Goal: Task Accomplishment & Management: Manage account settings

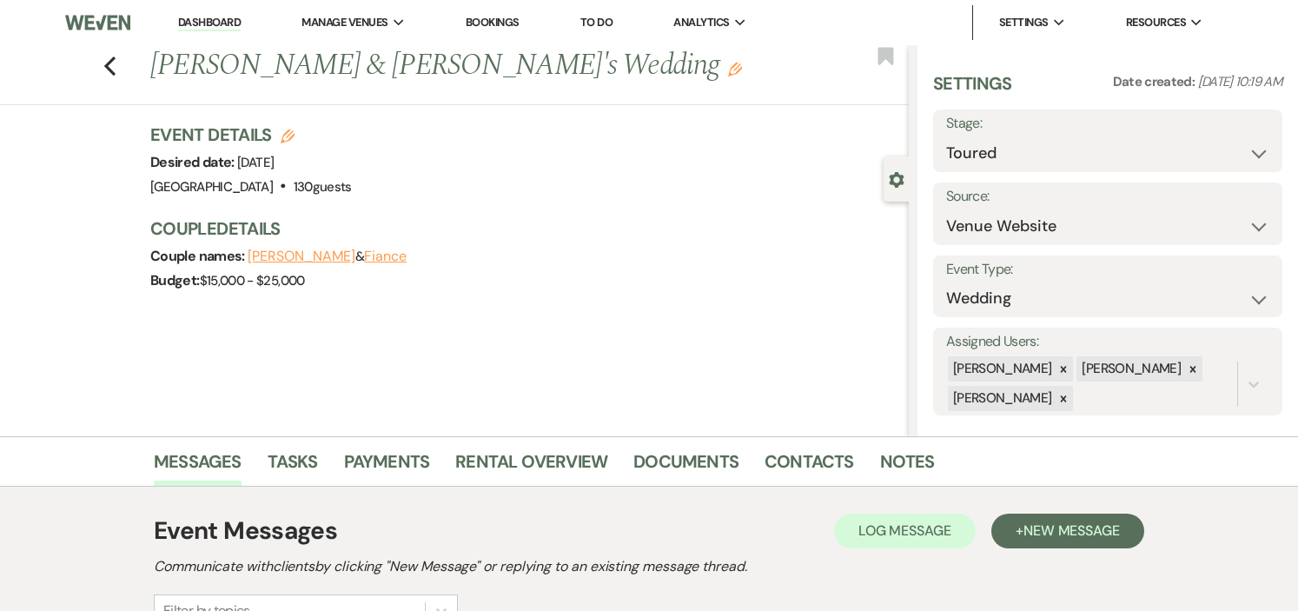
select select "5"
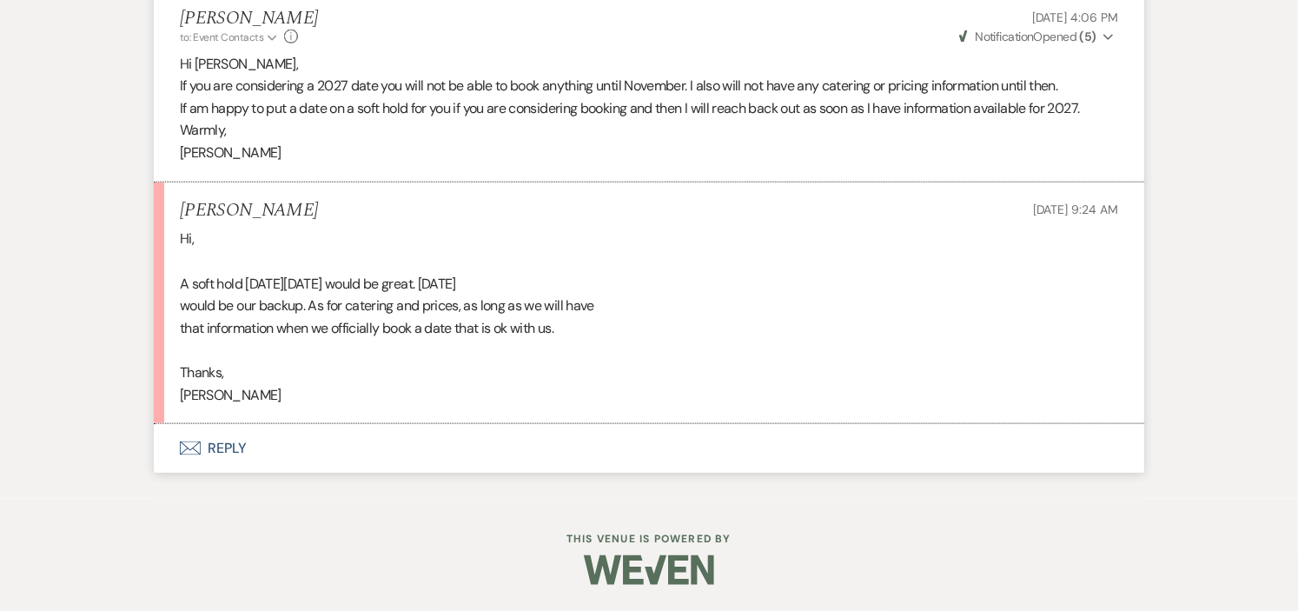
click at [233, 445] on button "Envelope Reply" at bounding box center [649, 448] width 991 height 49
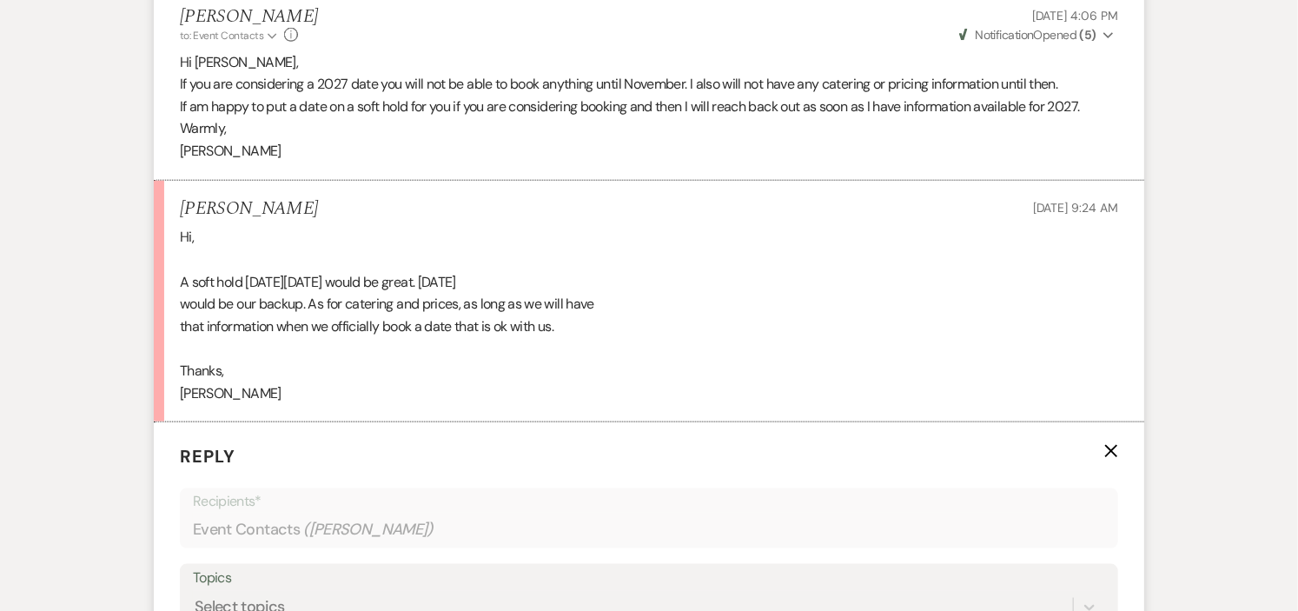
scroll to position [3940, 0]
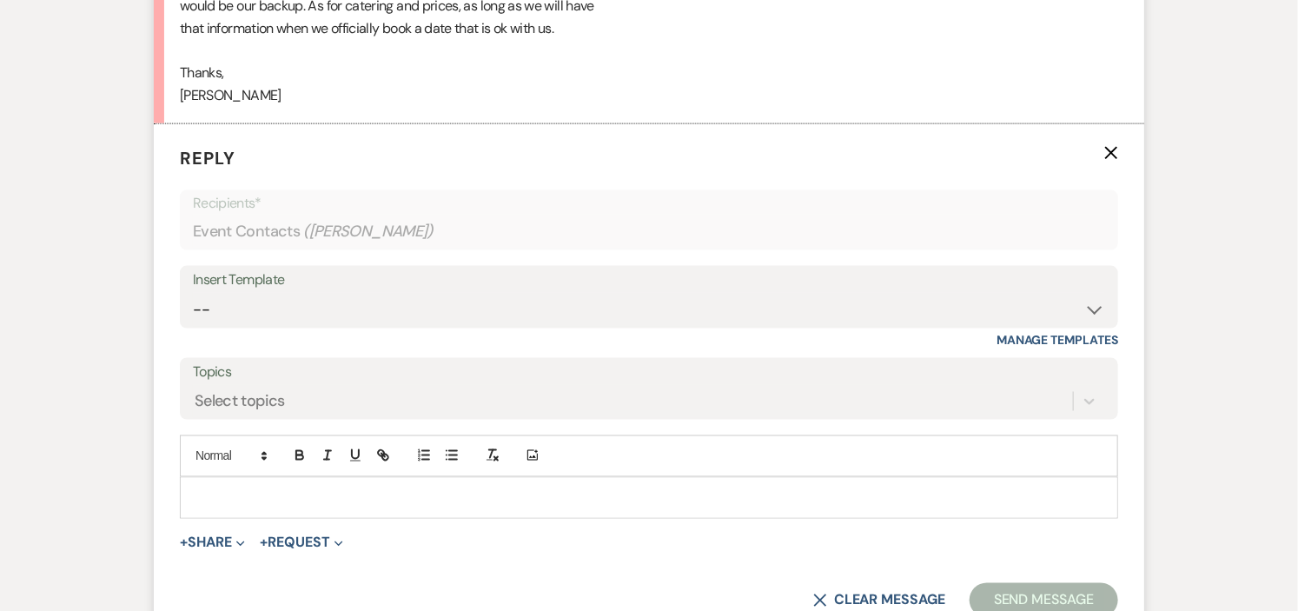
click at [622, 497] on p at bounding box center [649, 497] width 911 height 19
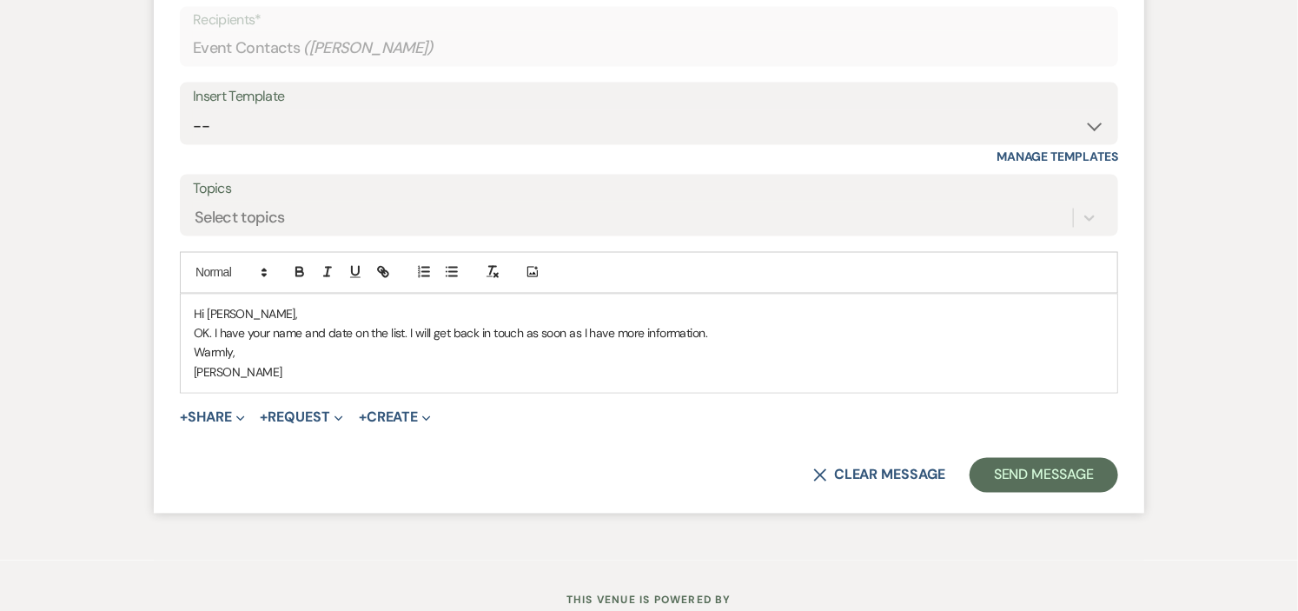
scroll to position [4133, 0]
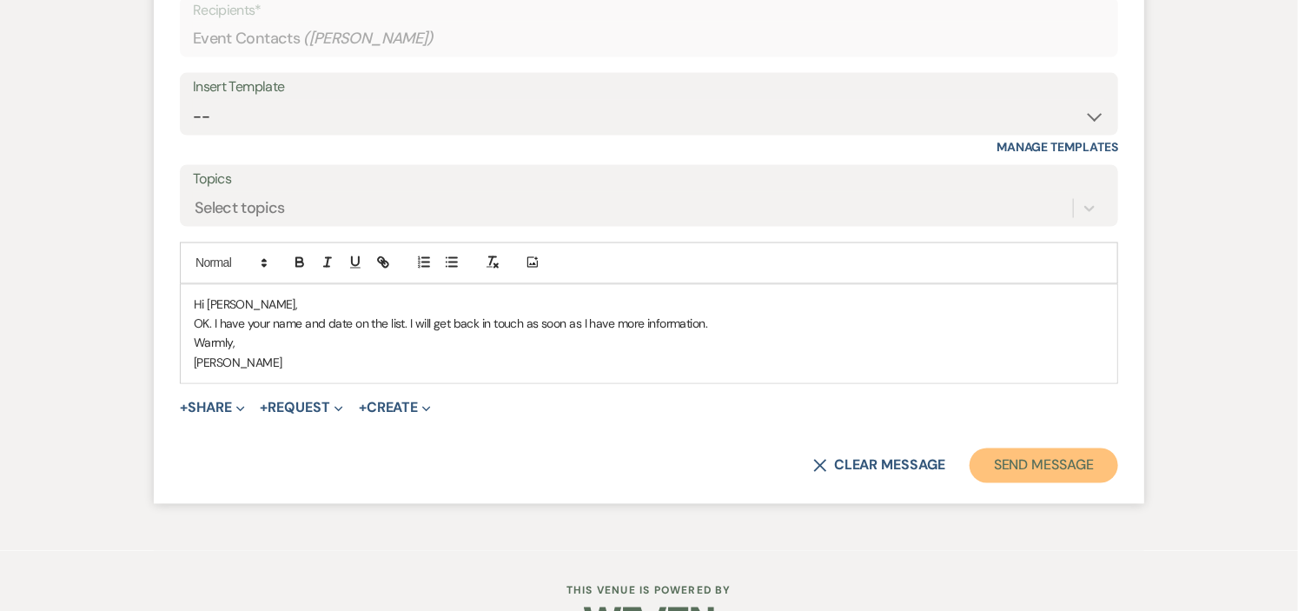
click at [1041, 468] on button "Send Message" at bounding box center [1044, 465] width 149 height 35
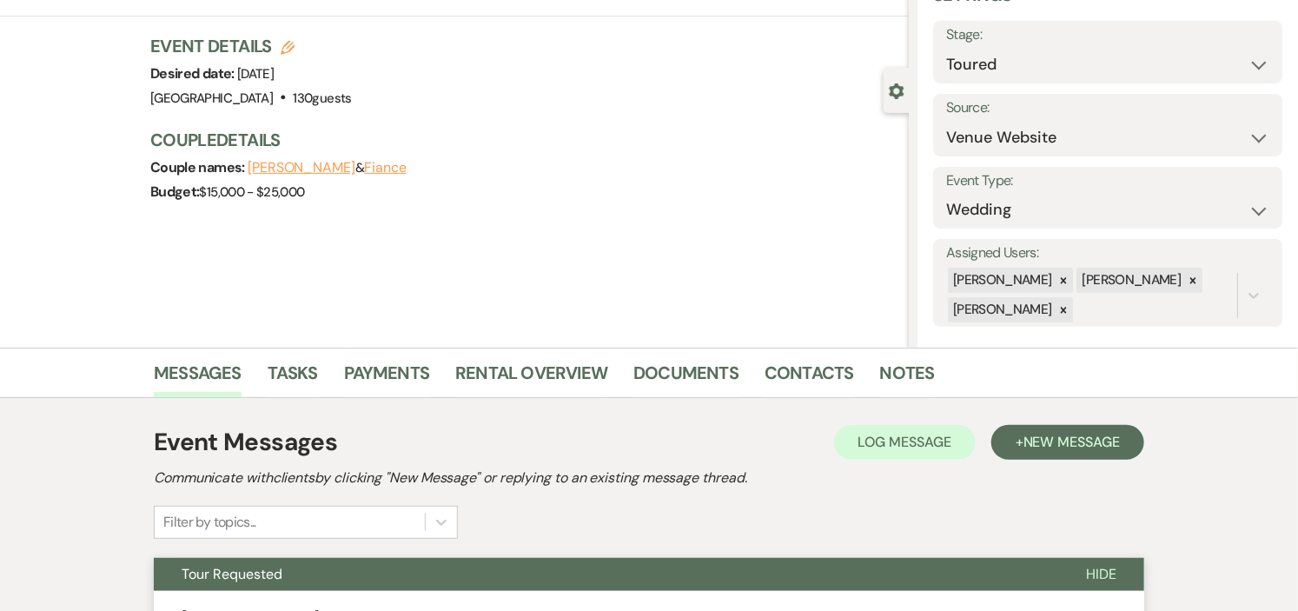
scroll to position [0, 0]
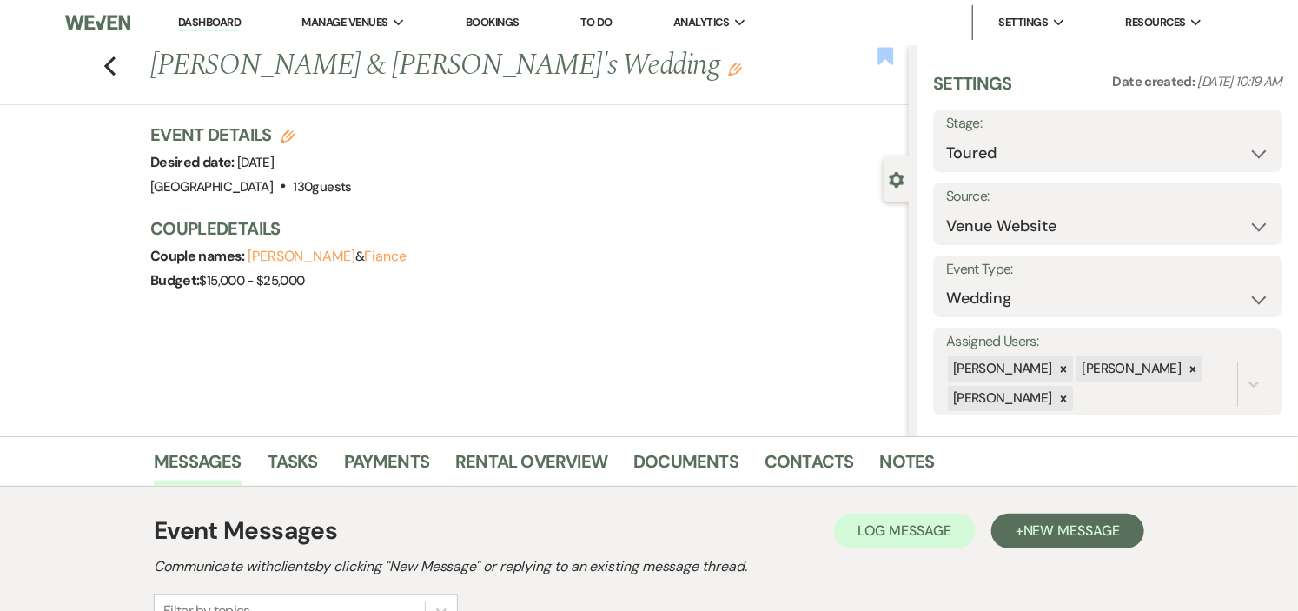
click at [882, 57] on use "button" at bounding box center [886, 55] width 16 height 17
click at [202, 15] on link "Dashboard" at bounding box center [209, 23] width 63 height 17
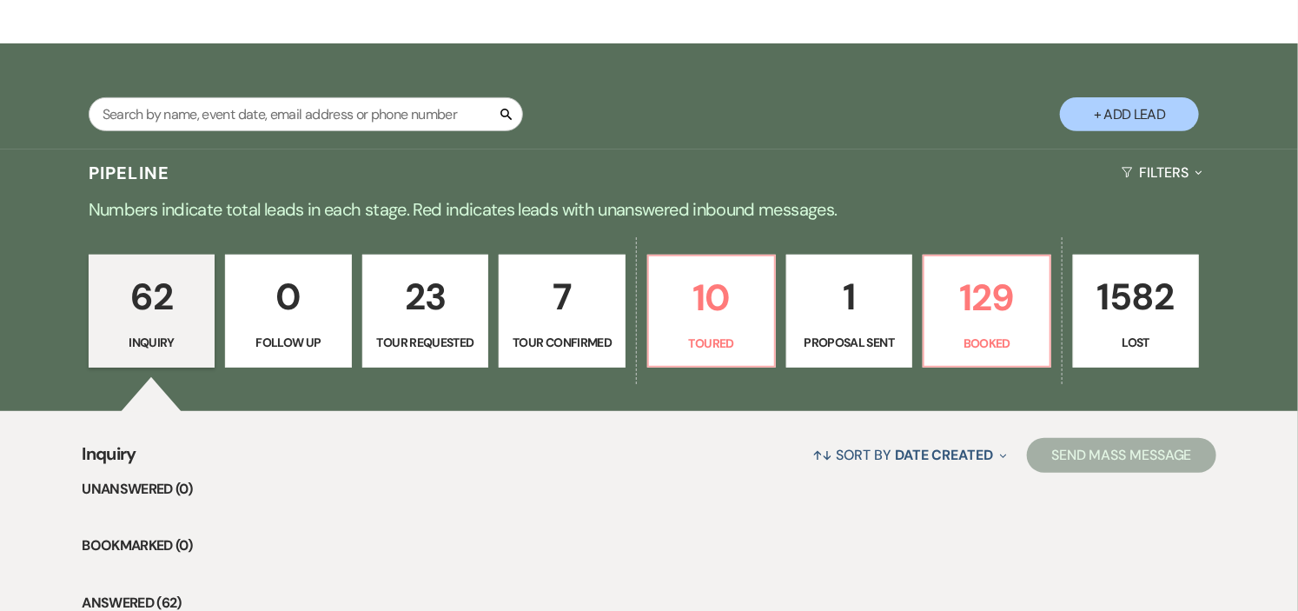
scroll to position [96, 0]
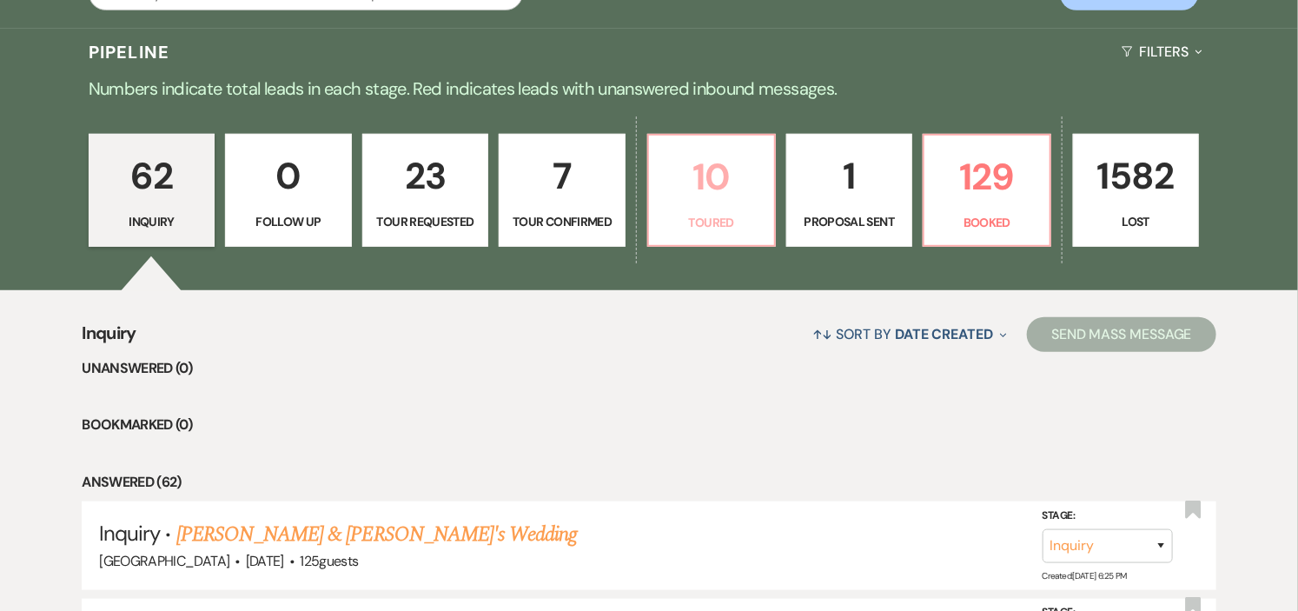
click at [707, 180] on p "10" at bounding box center [712, 177] width 104 height 58
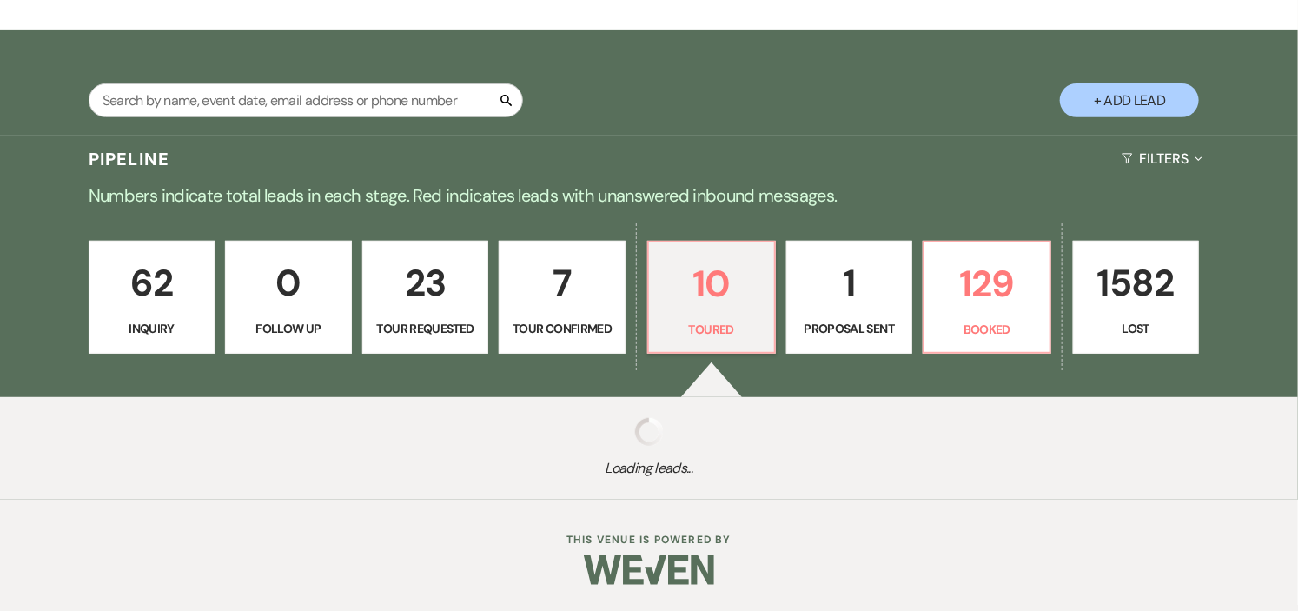
select select "5"
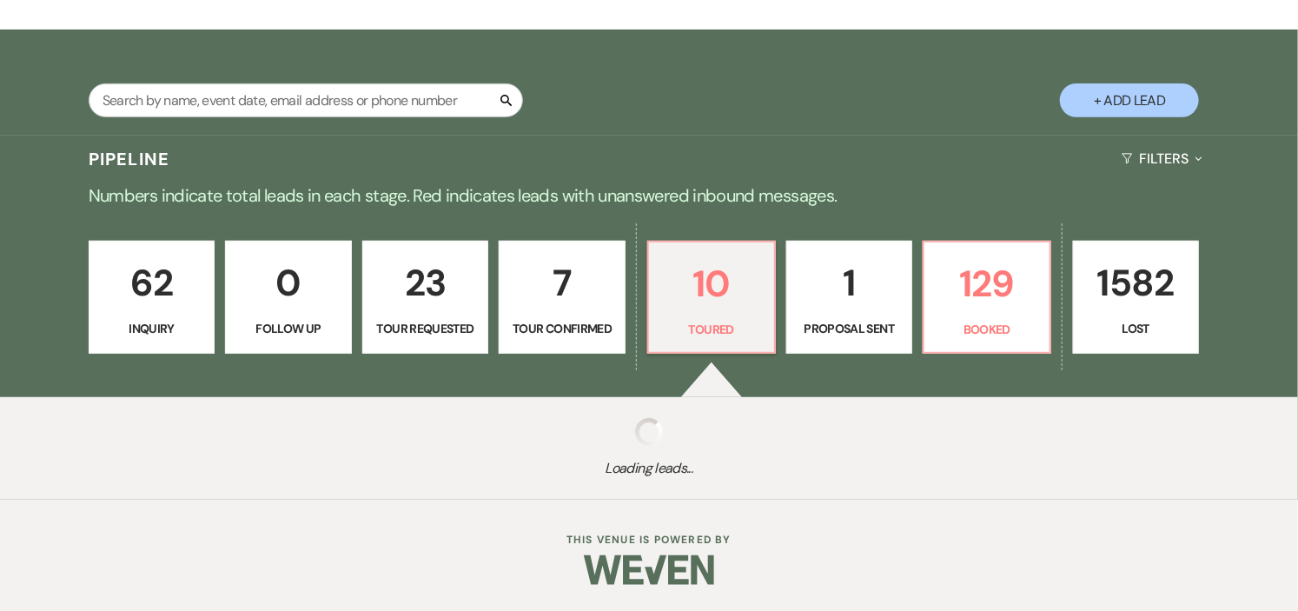
select select "5"
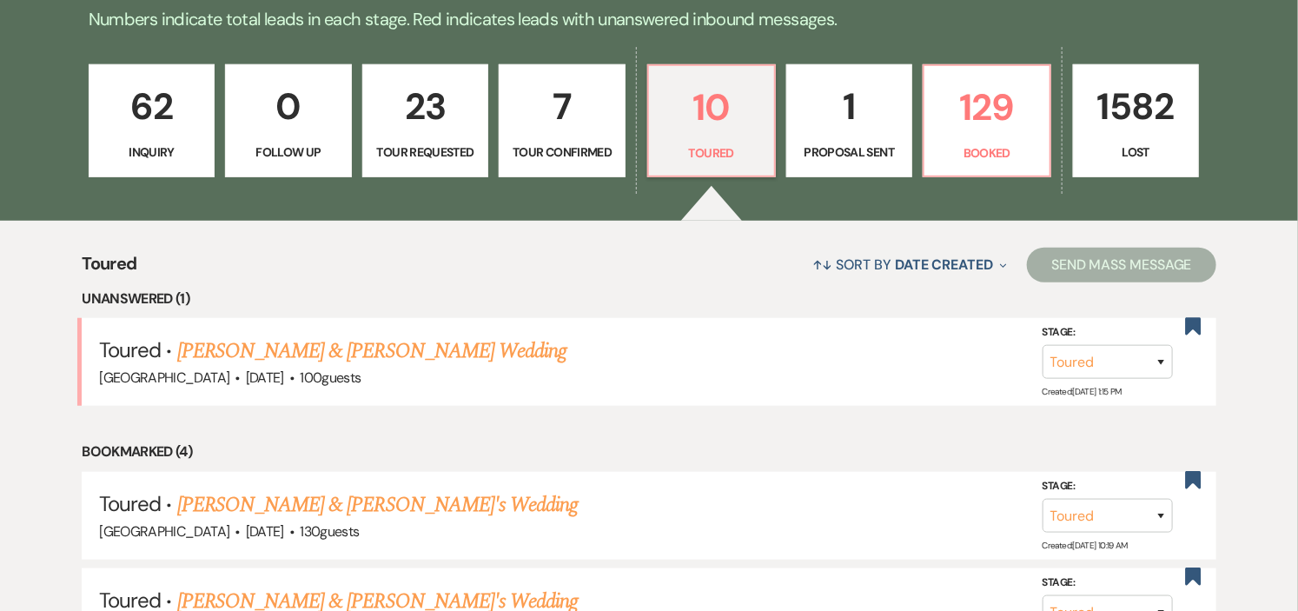
scroll to position [675, 0]
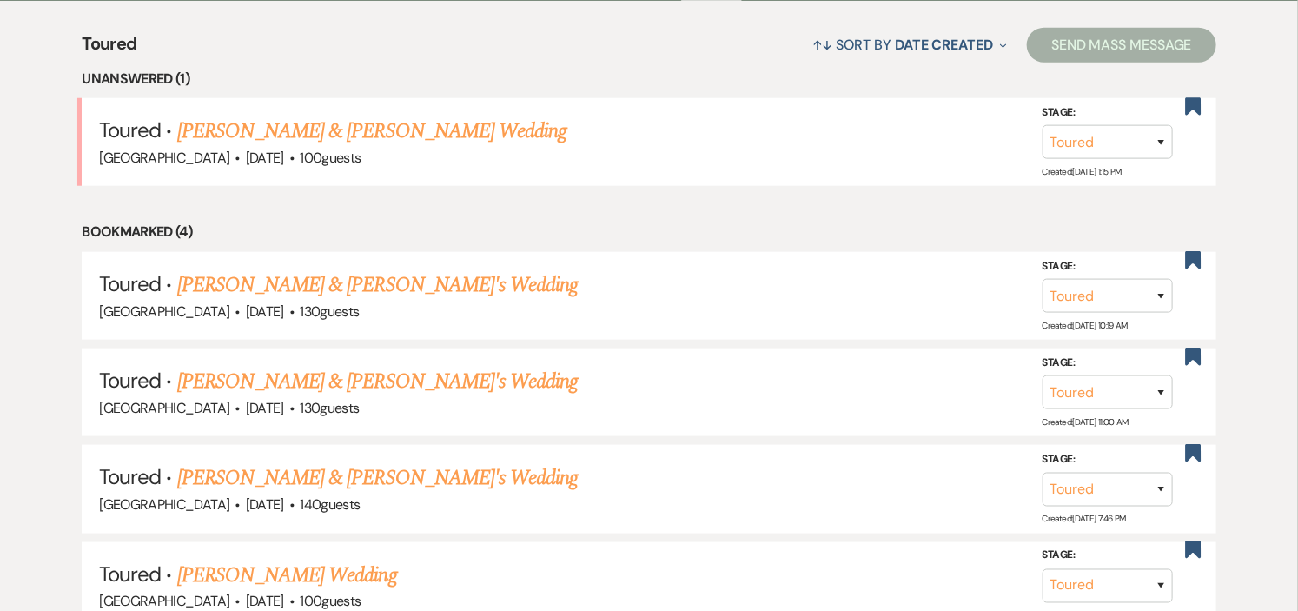
click at [335, 119] on link "Elena Qirjazi & Brenden's Wedding" at bounding box center [371, 131] width 389 height 31
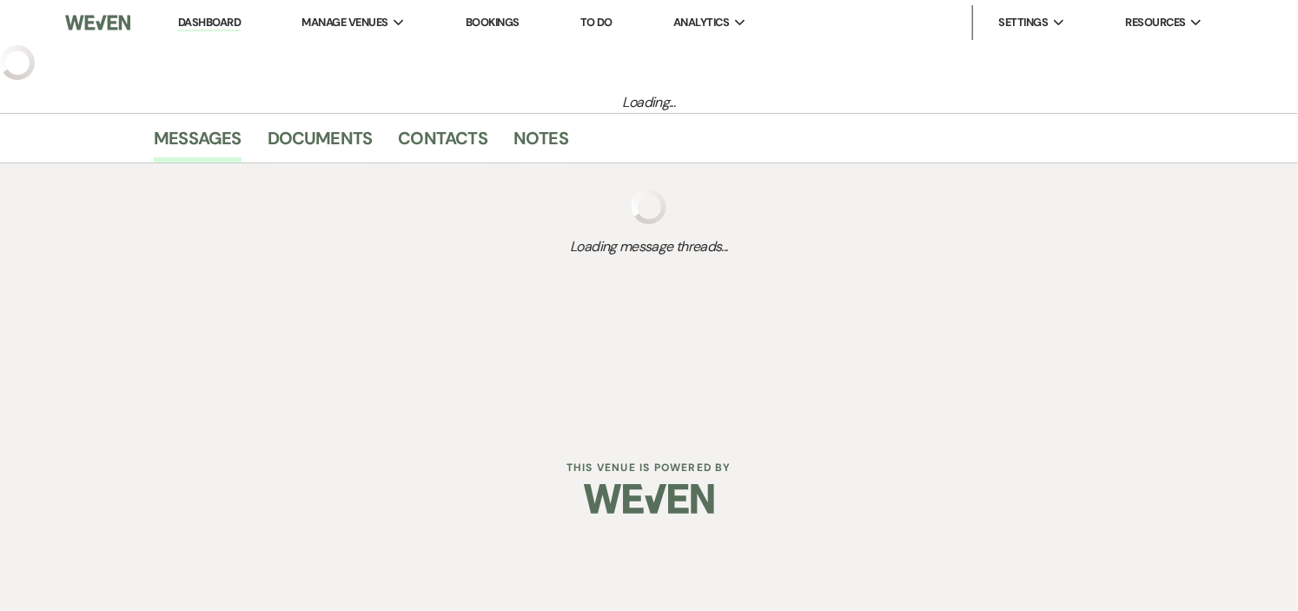
select select "5"
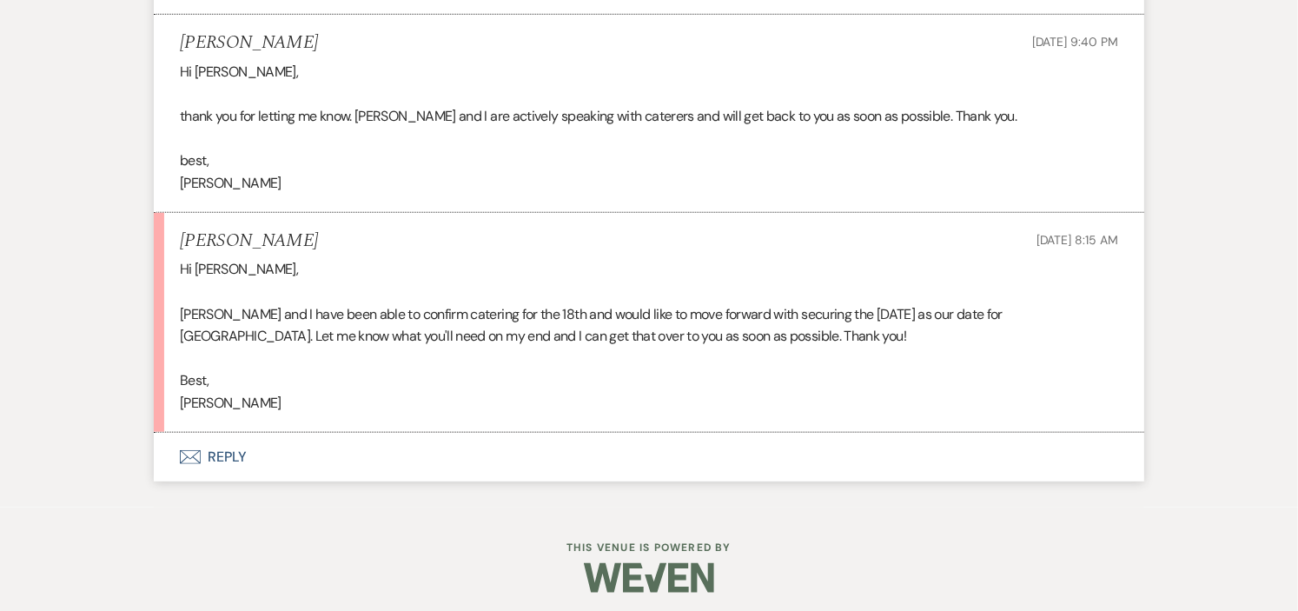
scroll to position [3506, 0]
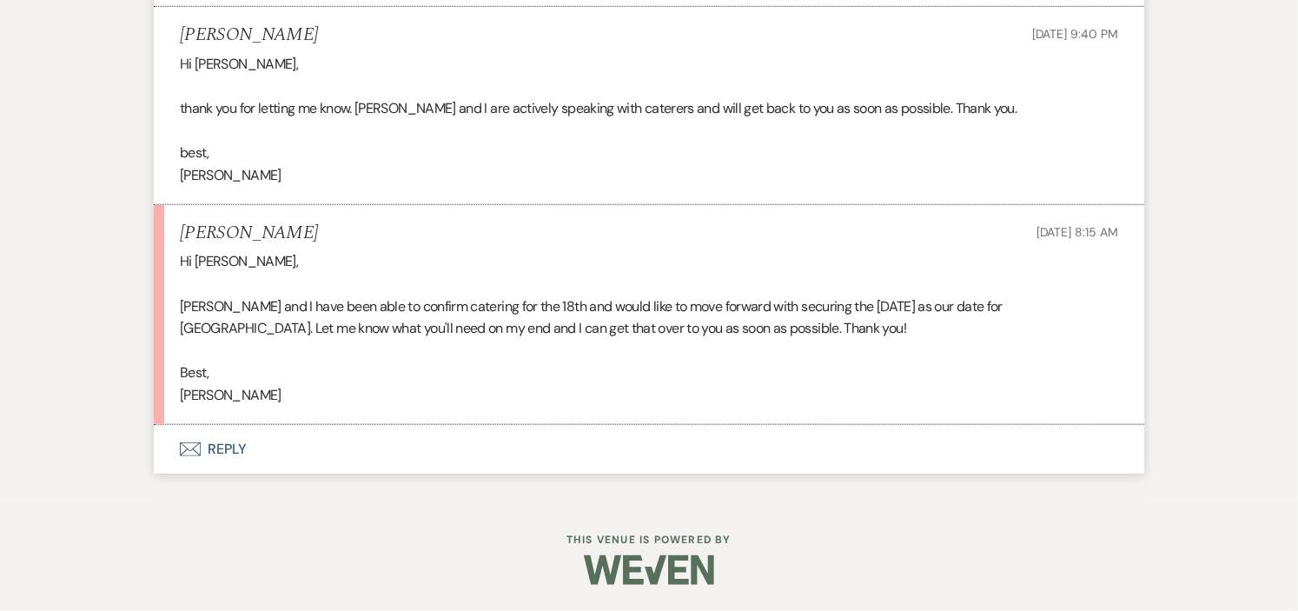
click at [232, 443] on button "Envelope Reply" at bounding box center [649, 449] width 991 height 49
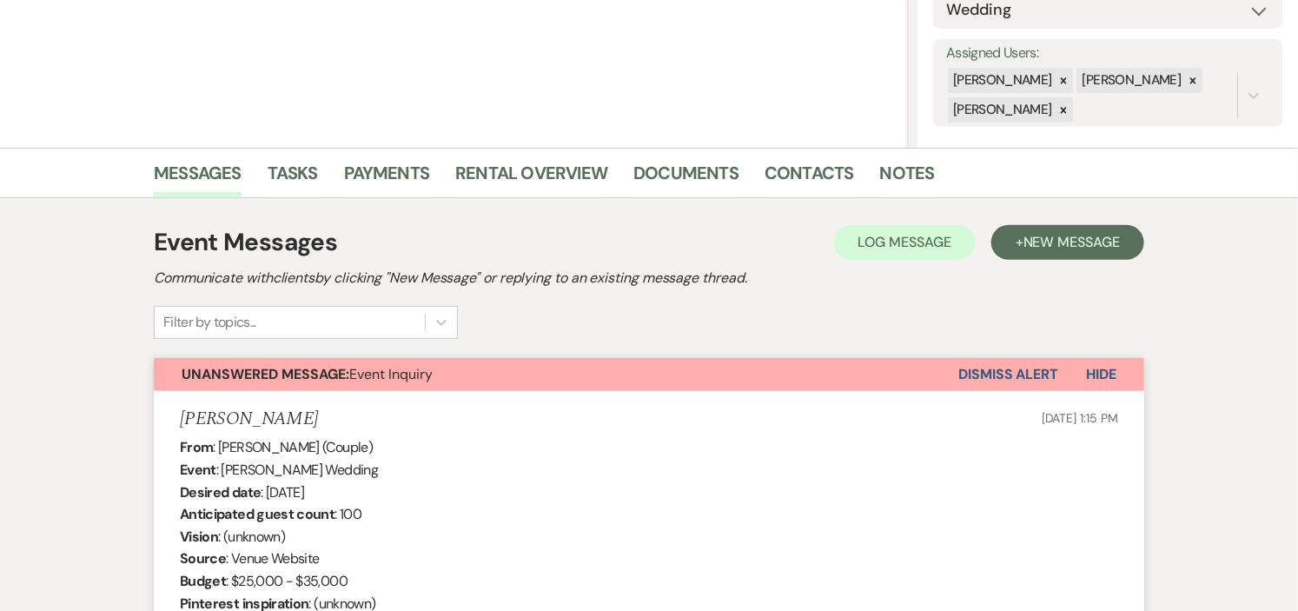
scroll to position [289, 0]
click at [893, 168] on link "Notes" at bounding box center [907, 177] width 55 height 38
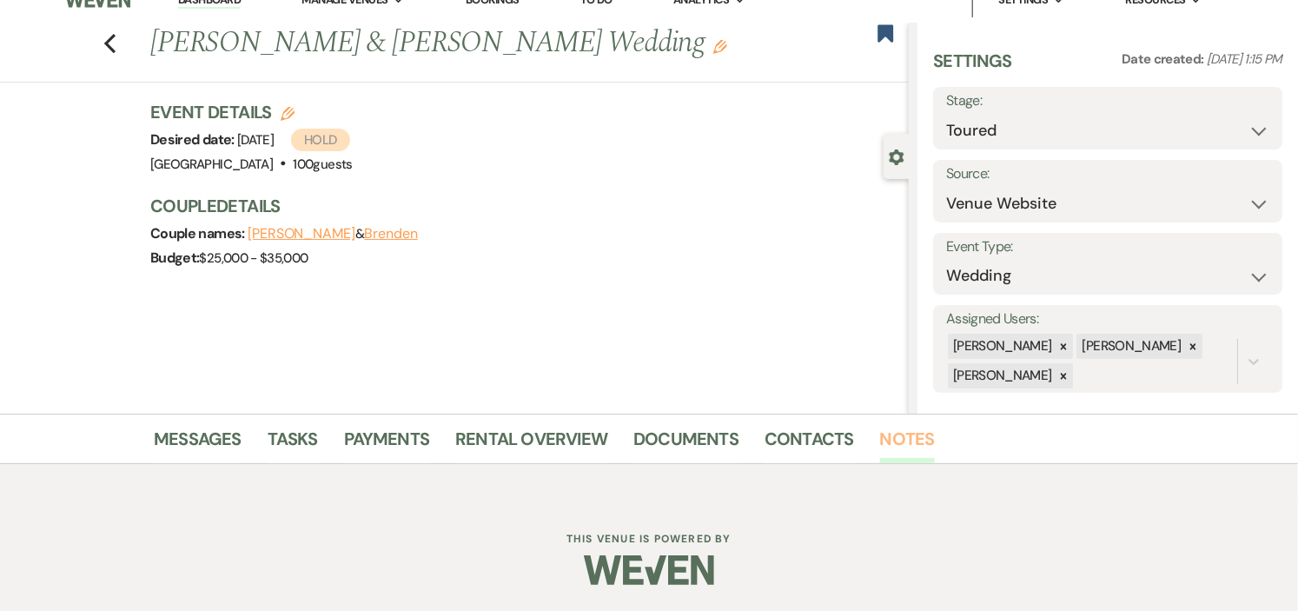
scroll to position [274, 0]
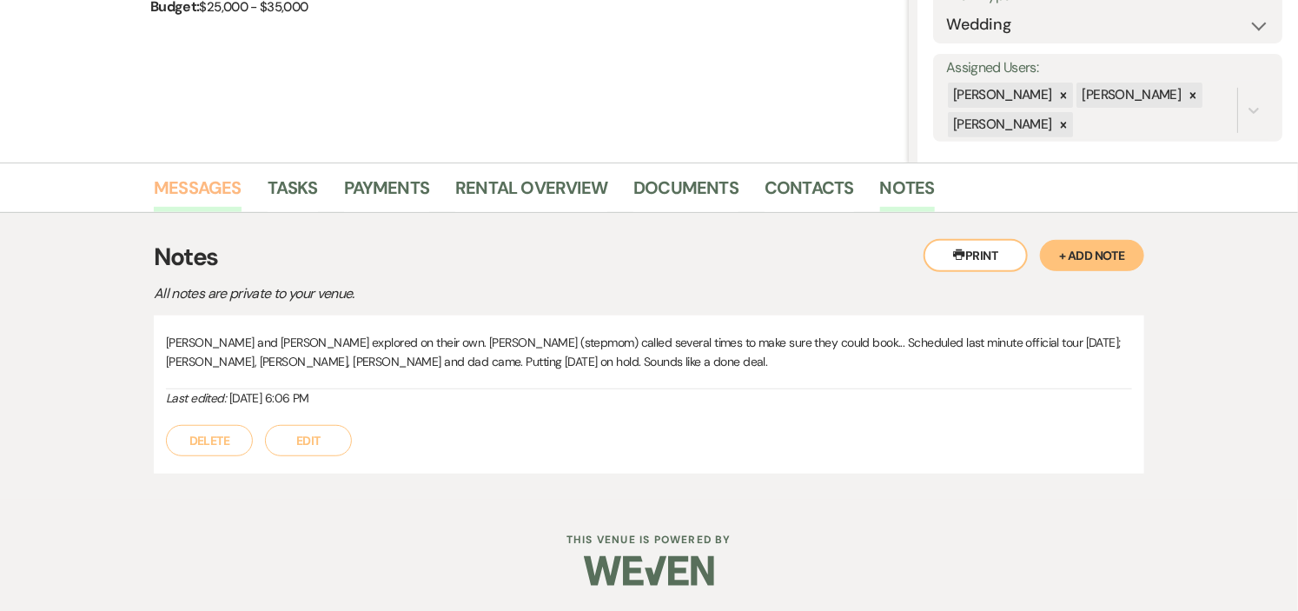
click at [200, 183] on link "Messages" at bounding box center [198, 193] width 88 height 38
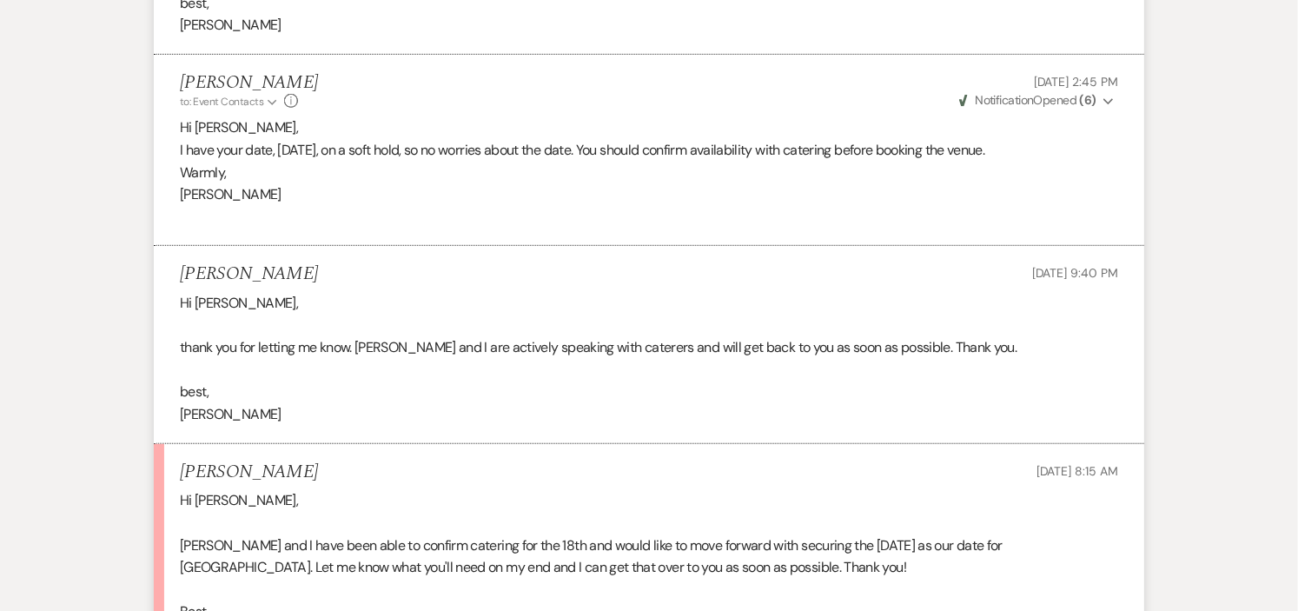
scroll to position [3506, 0]
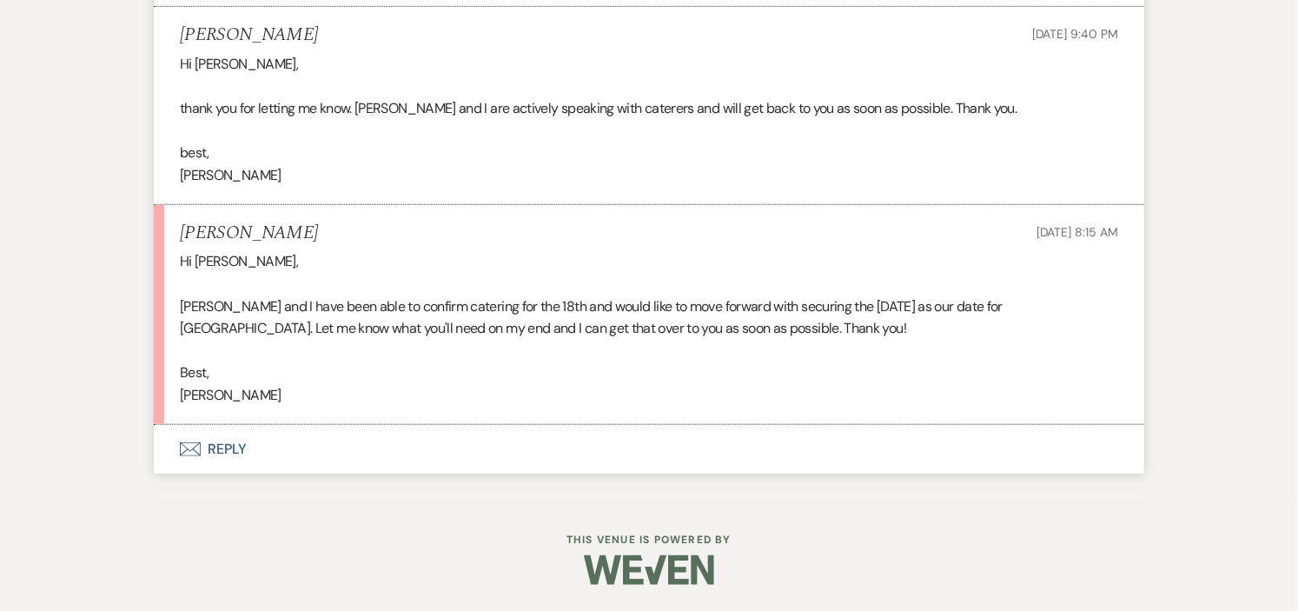
click at [219, 446] on button "Envelope Reply" at bounding box center [649, 449] width 991 height 49
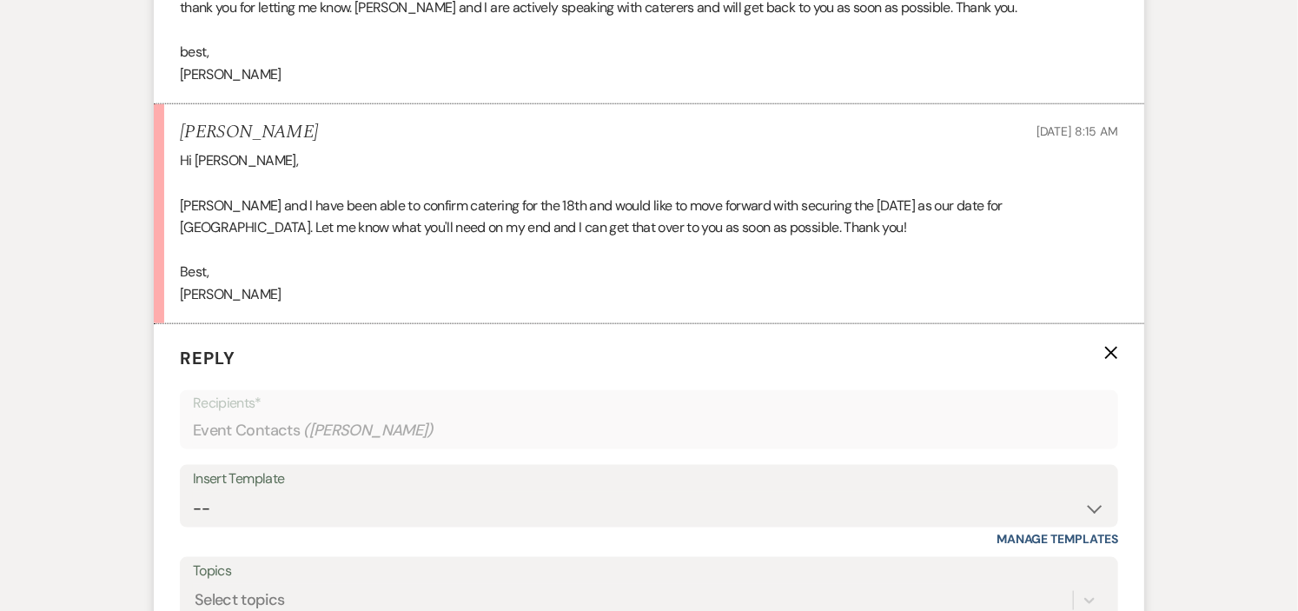
scroll to position [3882, 0]
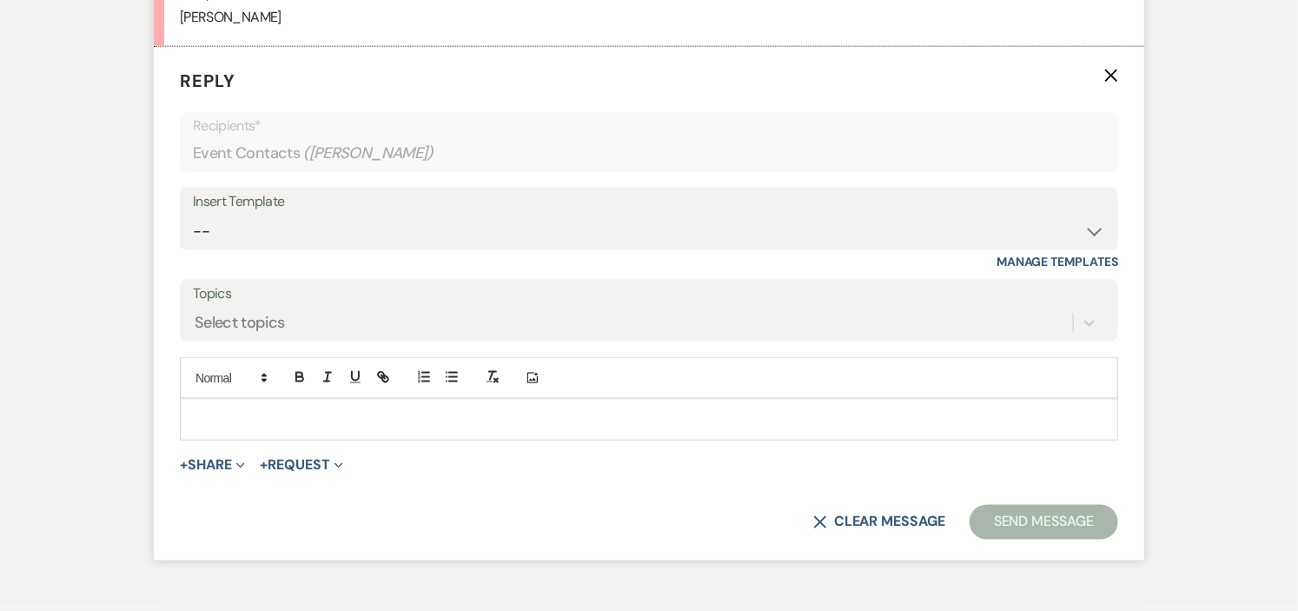
click at [302, 423] on p at bounding box center [649, 419] width 911 height 19
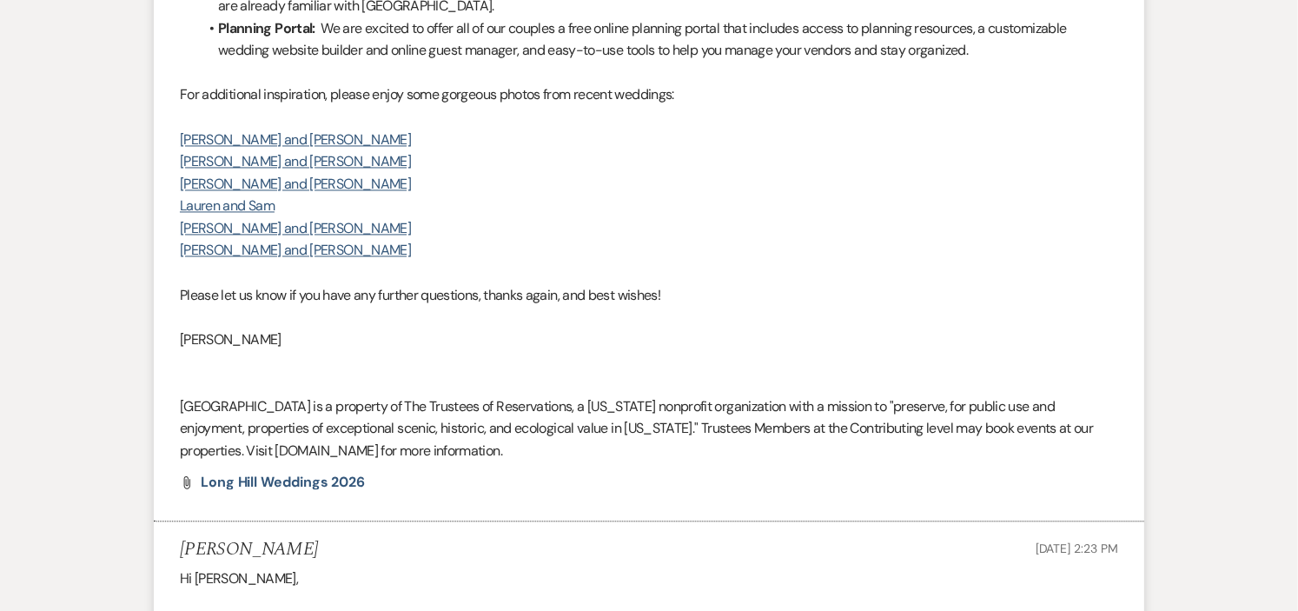
scroll to position [0, 0]
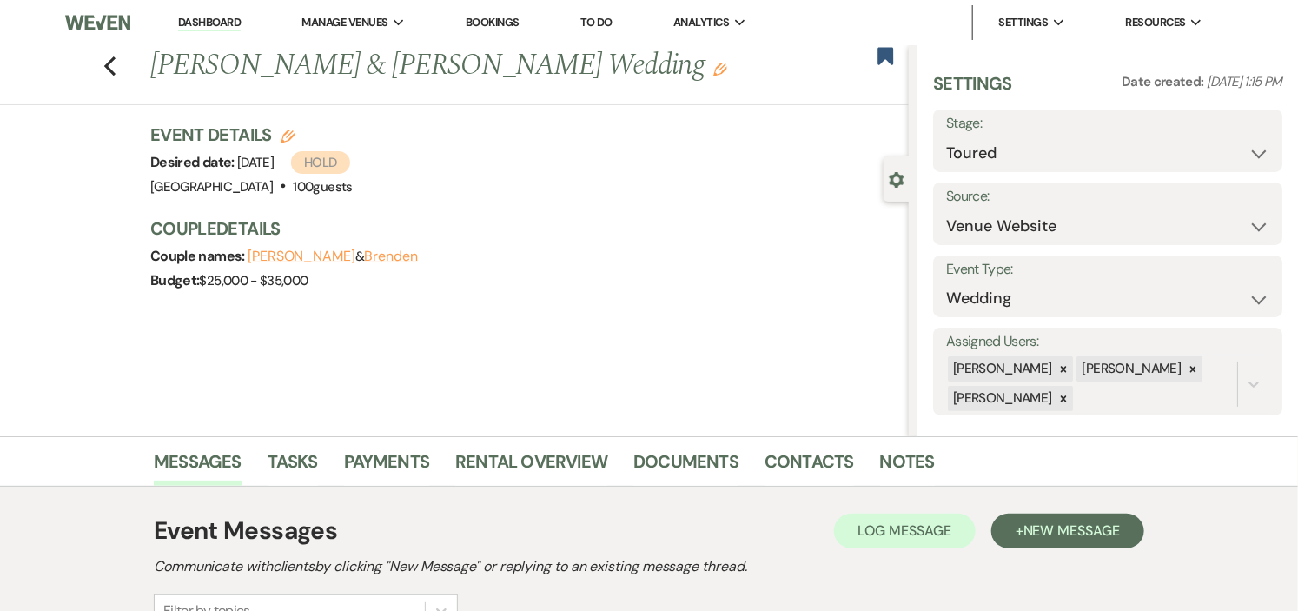
click at [382, 255] on button "Brenden" at bounding box center [390, 256] width 53 height 14
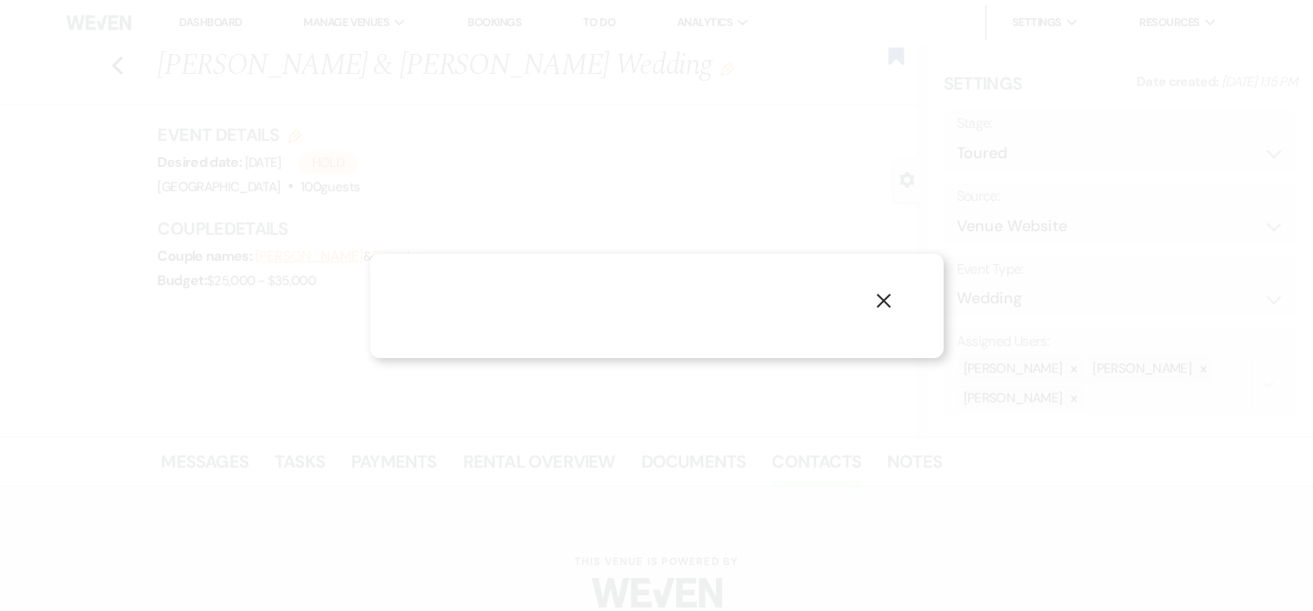
select select "1"
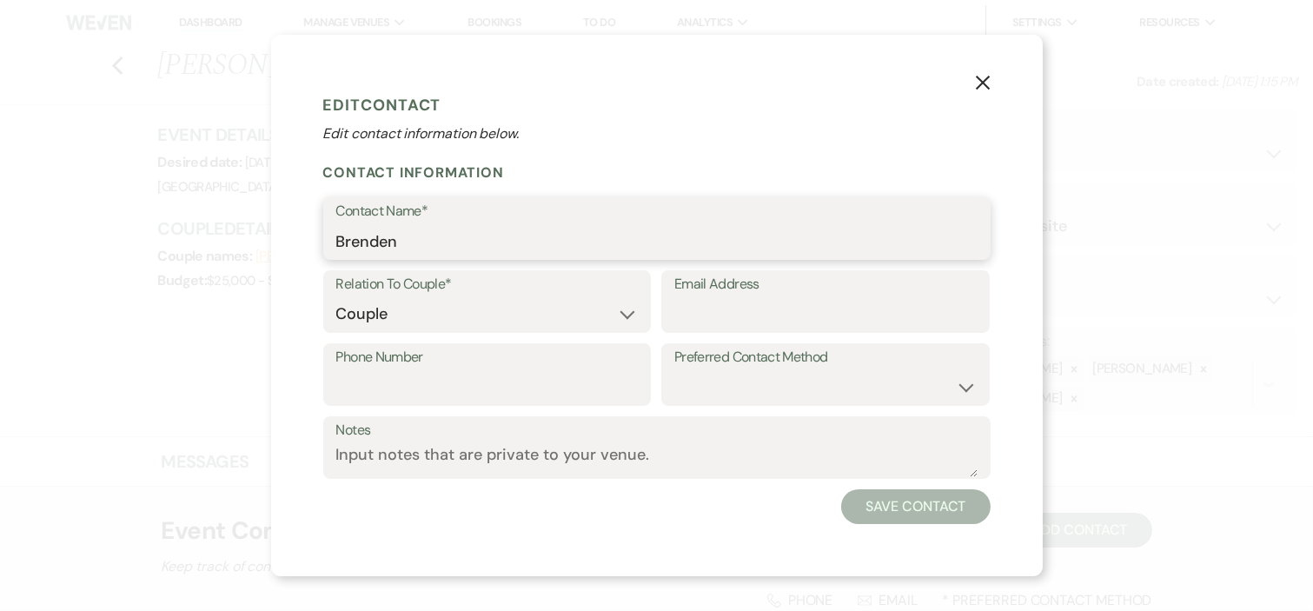
click at [385, 236] on input "Brenden" at bounding box center [656, 241] width 641 height 34
type input "[PERSON_NAME]"
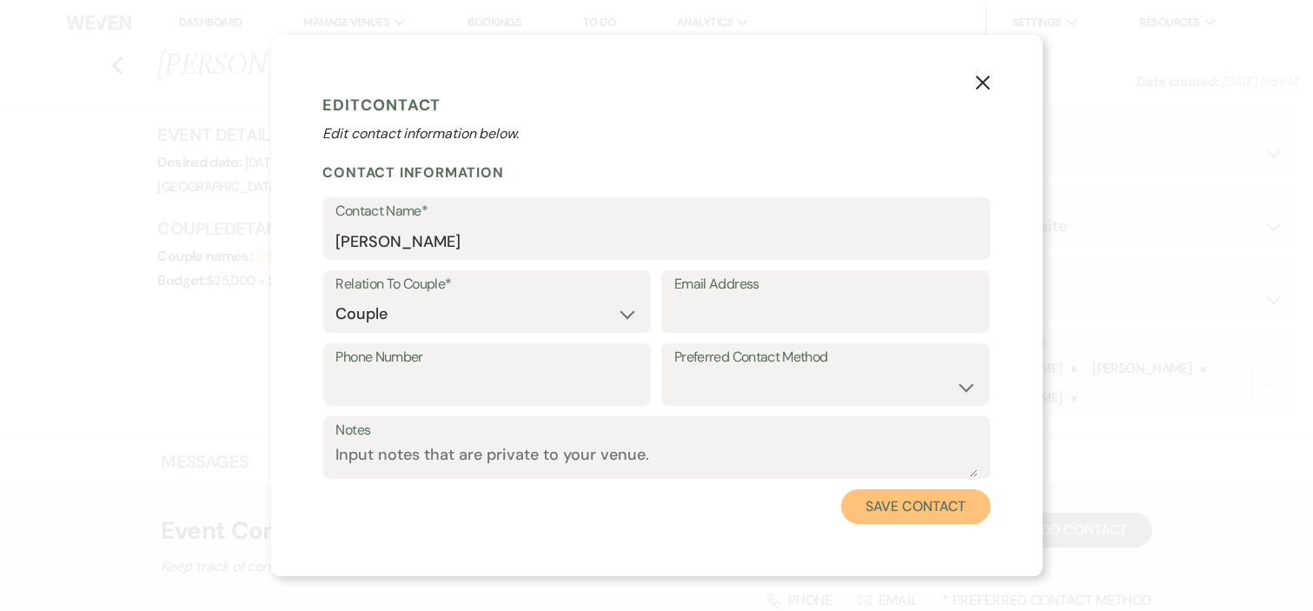
click at [914, 498] on button "Save Contact" at bounding box center [915, 506] width 149 height 35
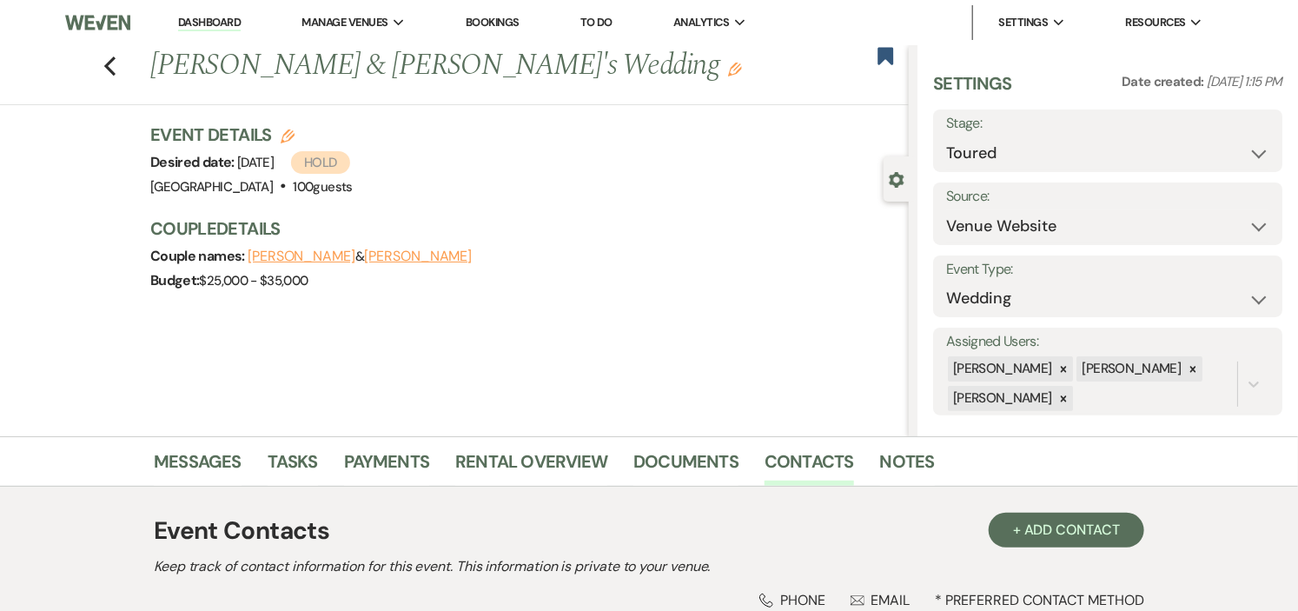
click at [295, 135] on use "button" at bounding box center [288, 136] width 14 height 14
select select "441"
select select "false"
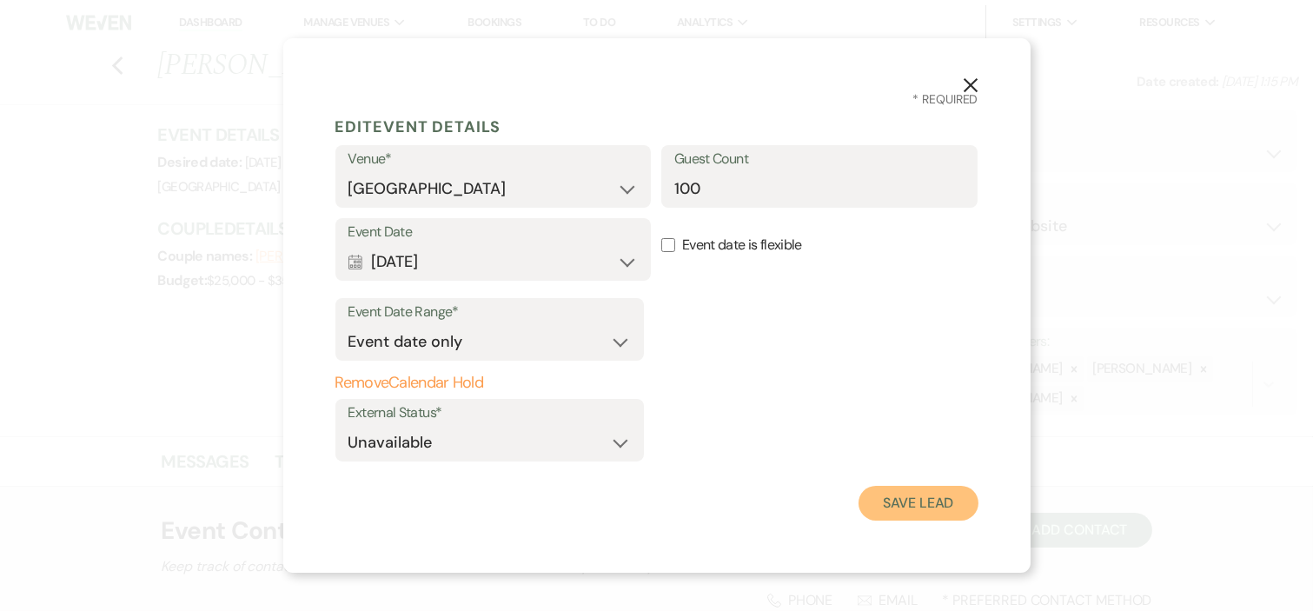
click at [926, 502] on button "Save Lead" at bounding box center [918, 503] width 119 height 35
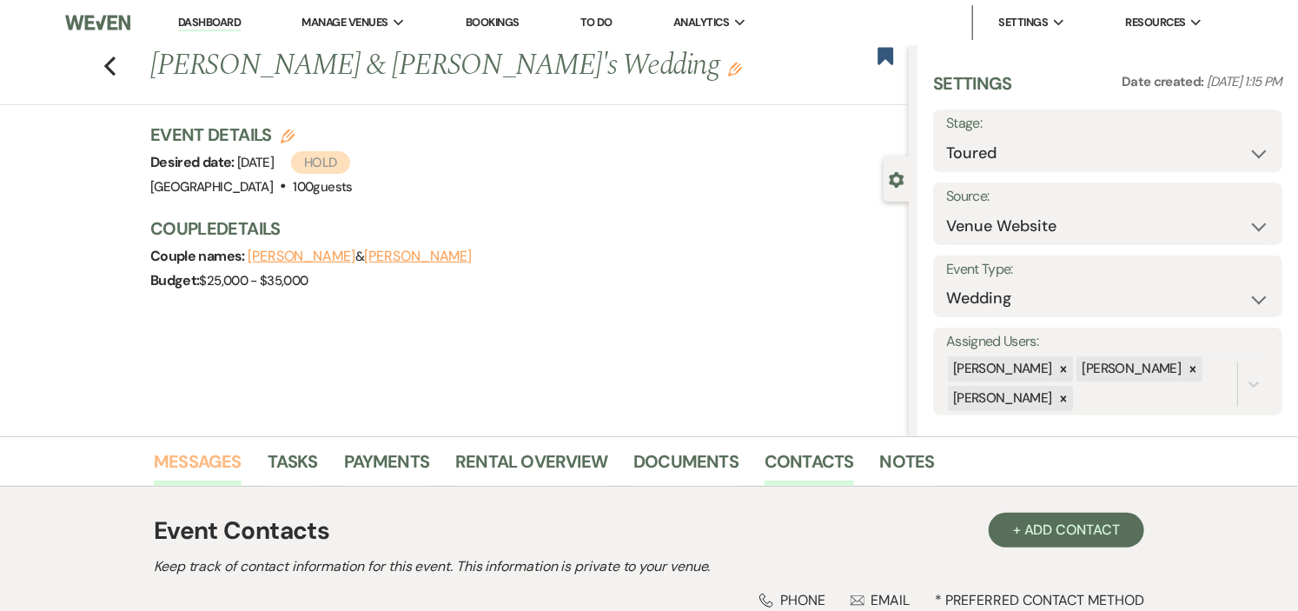
click at [200, 461] on link "Messages" at bounding box center [198, 467] width 88 height 38
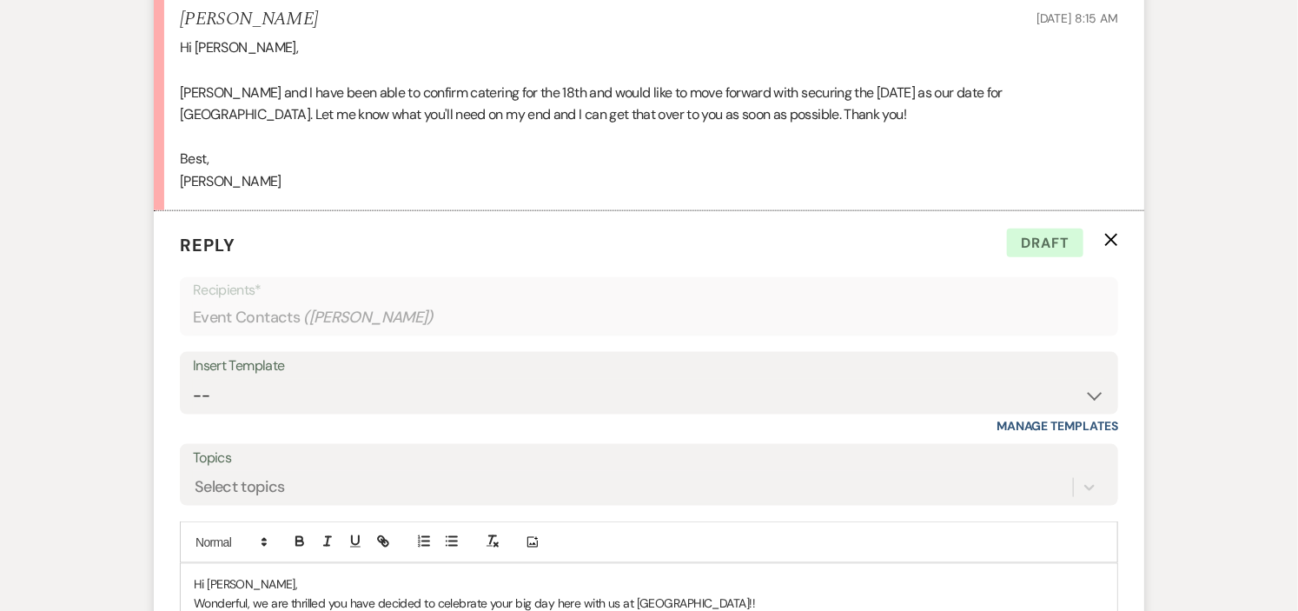
scroll to position [3939, 0]
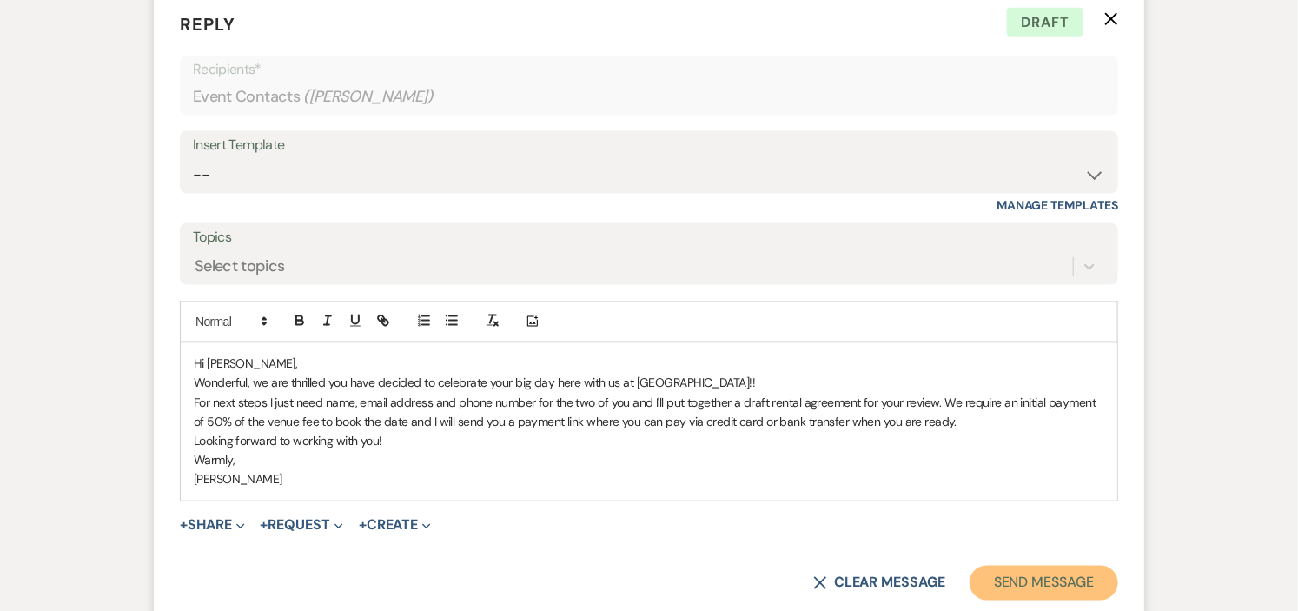
click at [1056, 584] on button "Send Message" at bounding box center [1044, 583] width 149 height 35
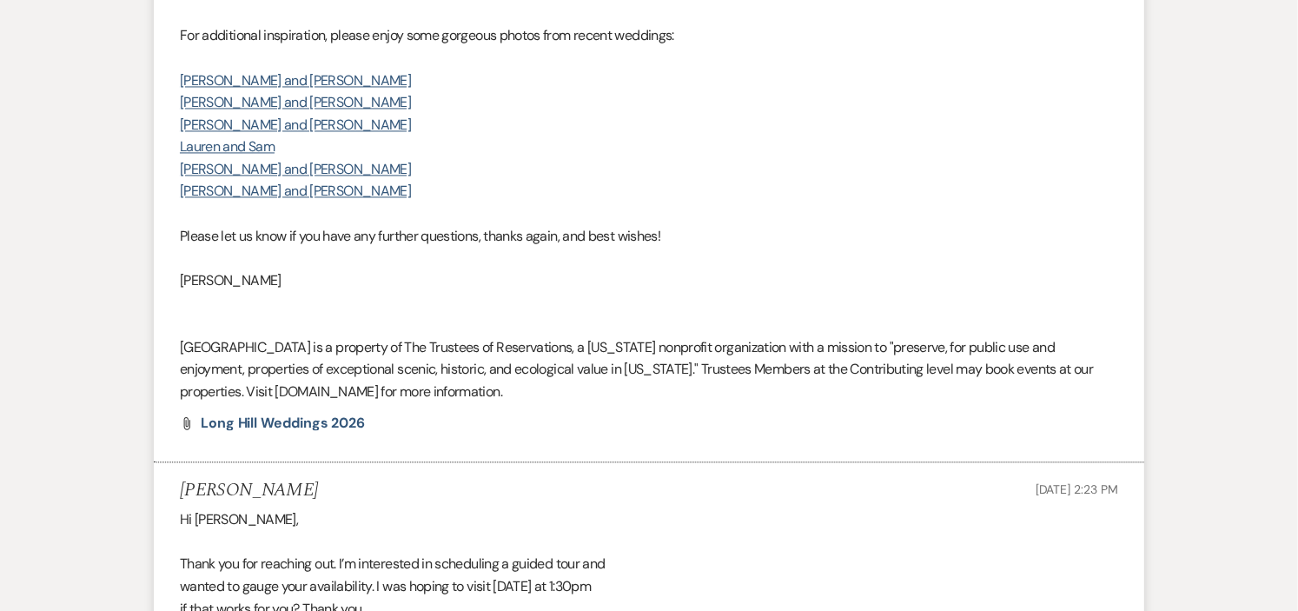
scroll to position [0, 0]
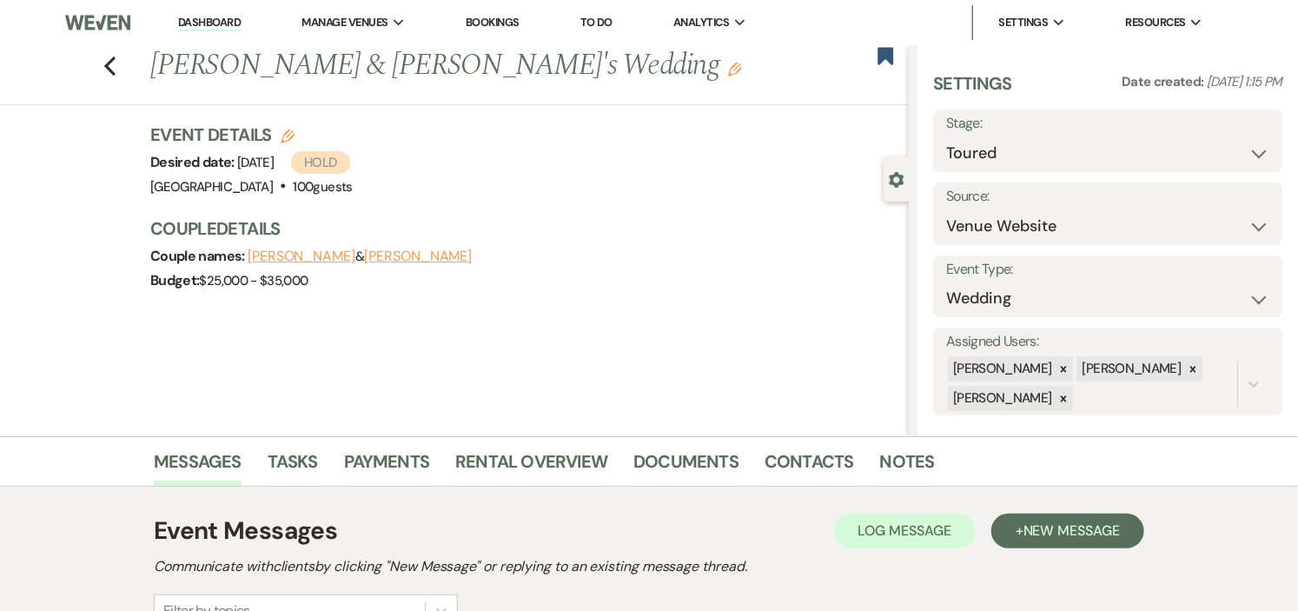
click at [204, 26] on link "Dashboard" at bounding box center [209, 23] width 63 height 17
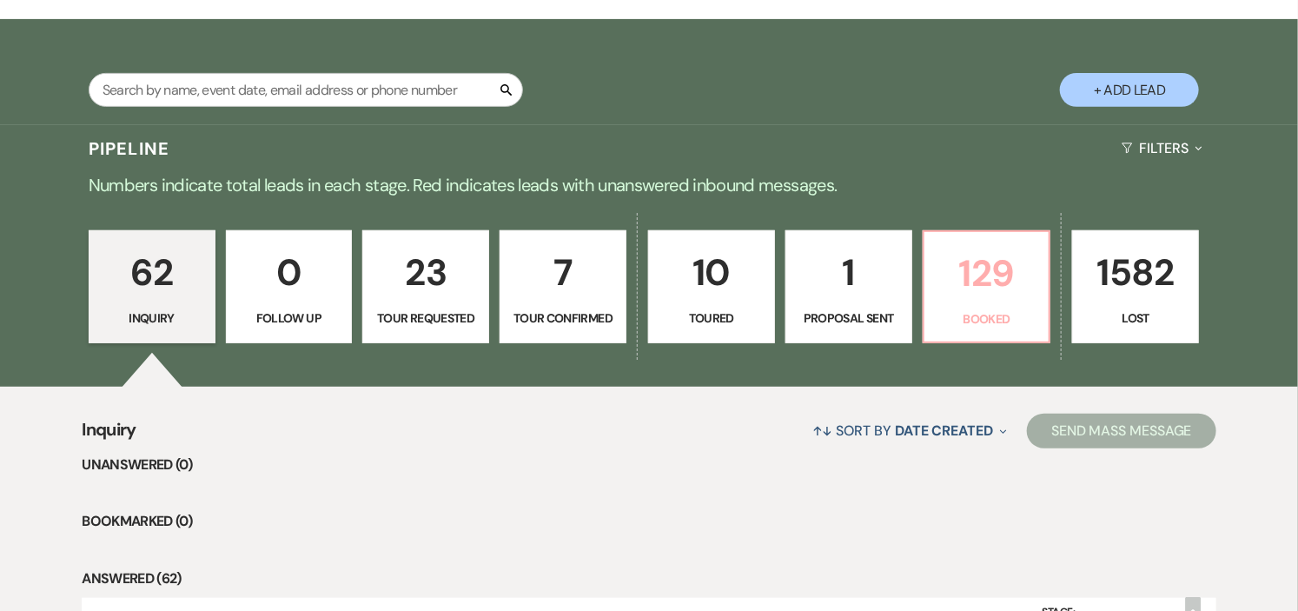
click at [960, 298] on p "129" at bounding box center [987, 273] width 104 height 58
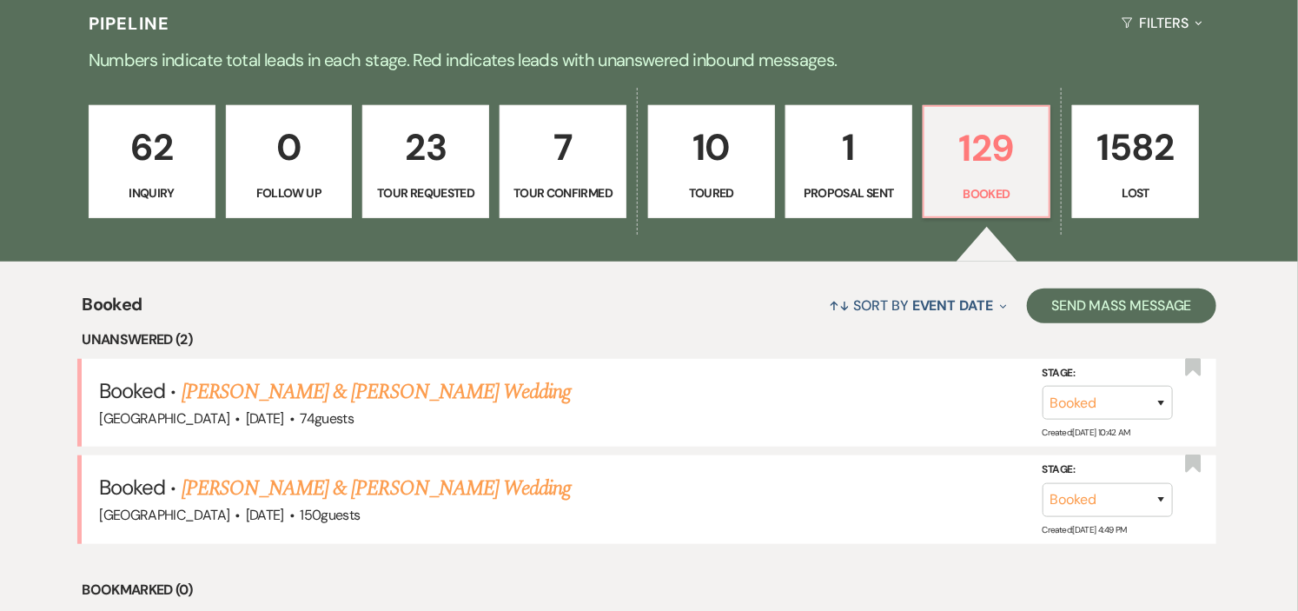
scroll to position [579, 0]
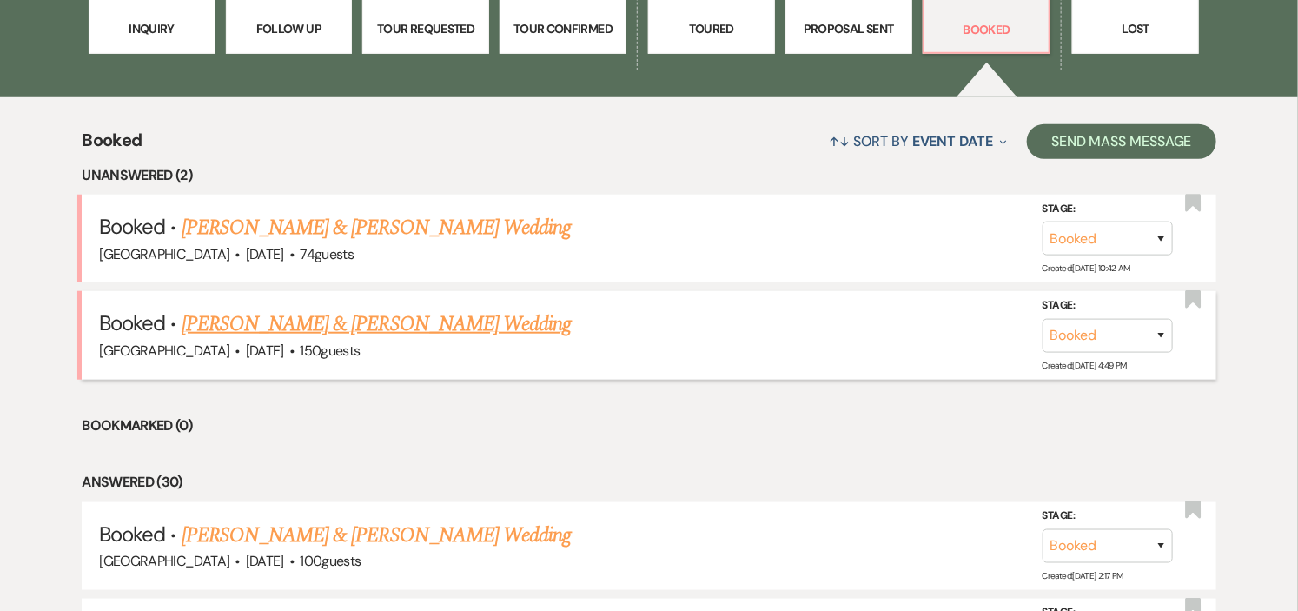
click at [328, 323] on link "Siobhan Coyne & Rose Tobiassen's Wedding" at bounding box center [376, 324] width 389 height 31
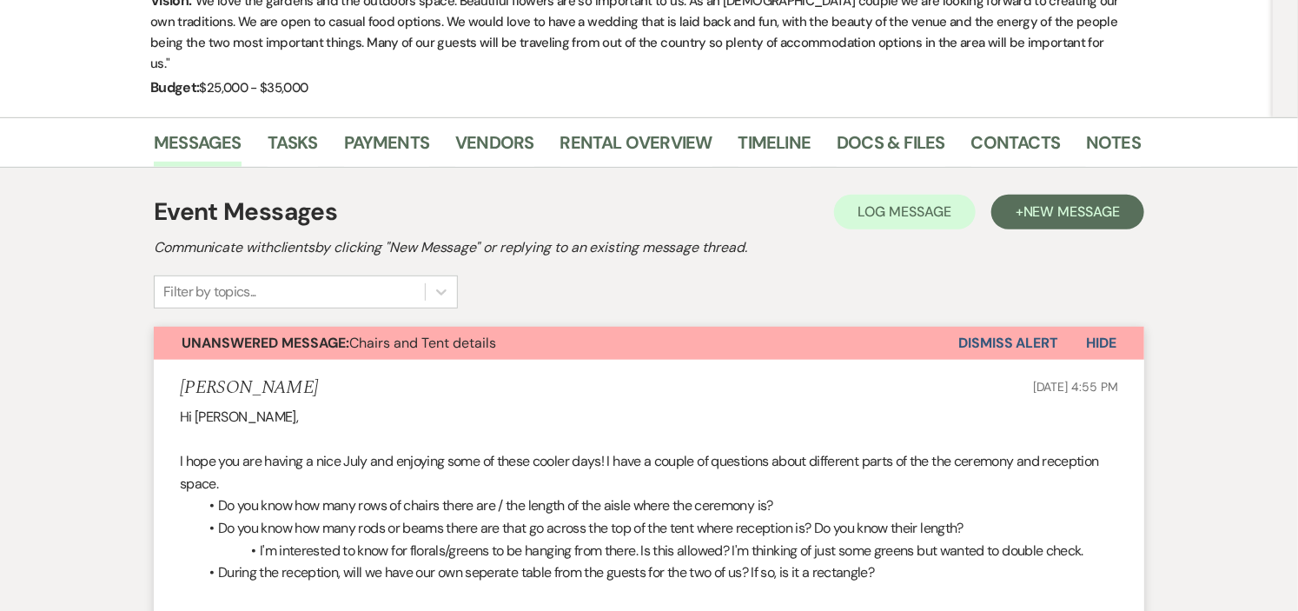
scroll to position [275, 0]
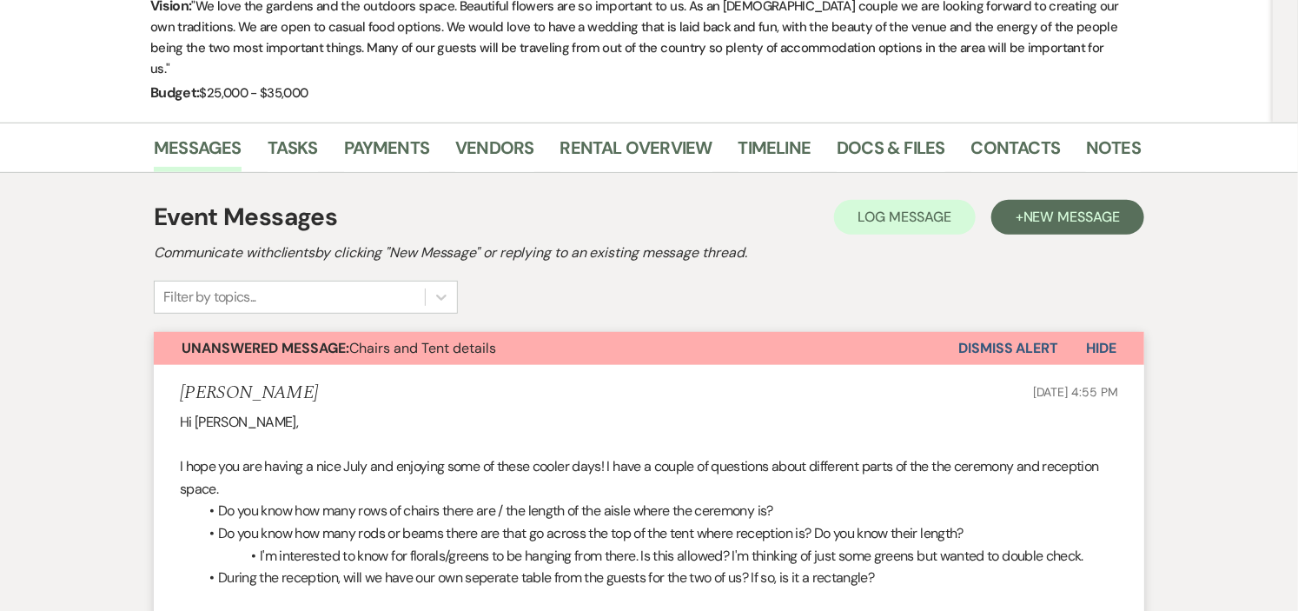
click at [1025, 332] on button "Dismiss Alert" at bounding box center [1009, 348] width 100 height 33
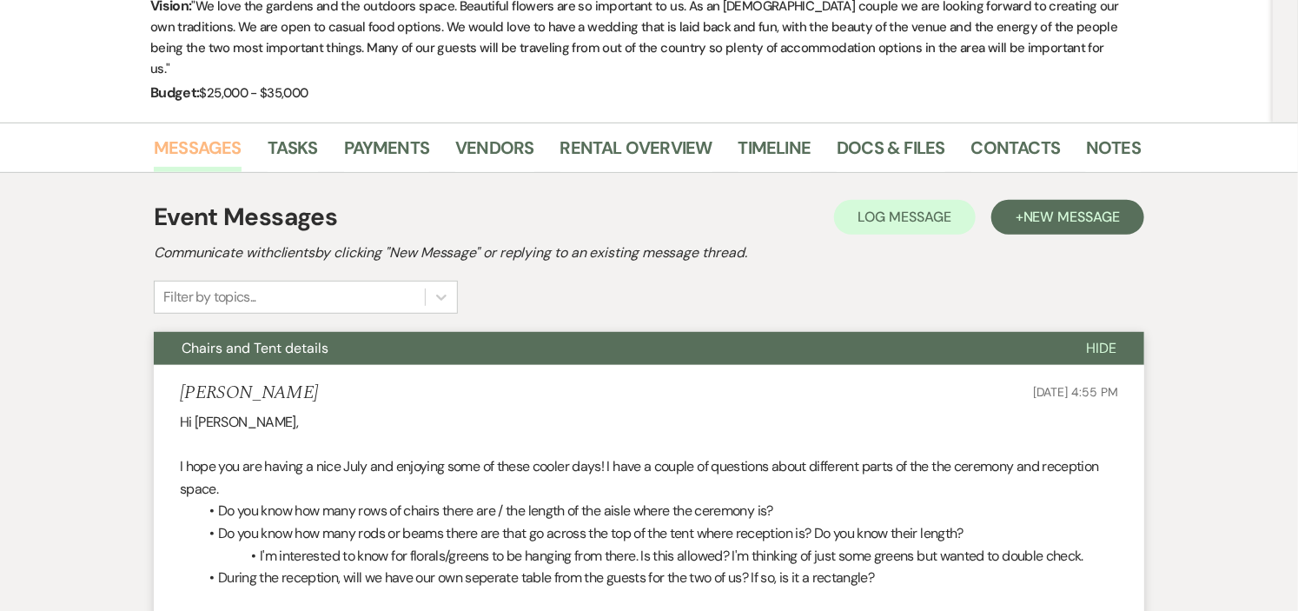
click at [189, 134] on link "Messages" at bounding box center [198, 153] width 88 height 38
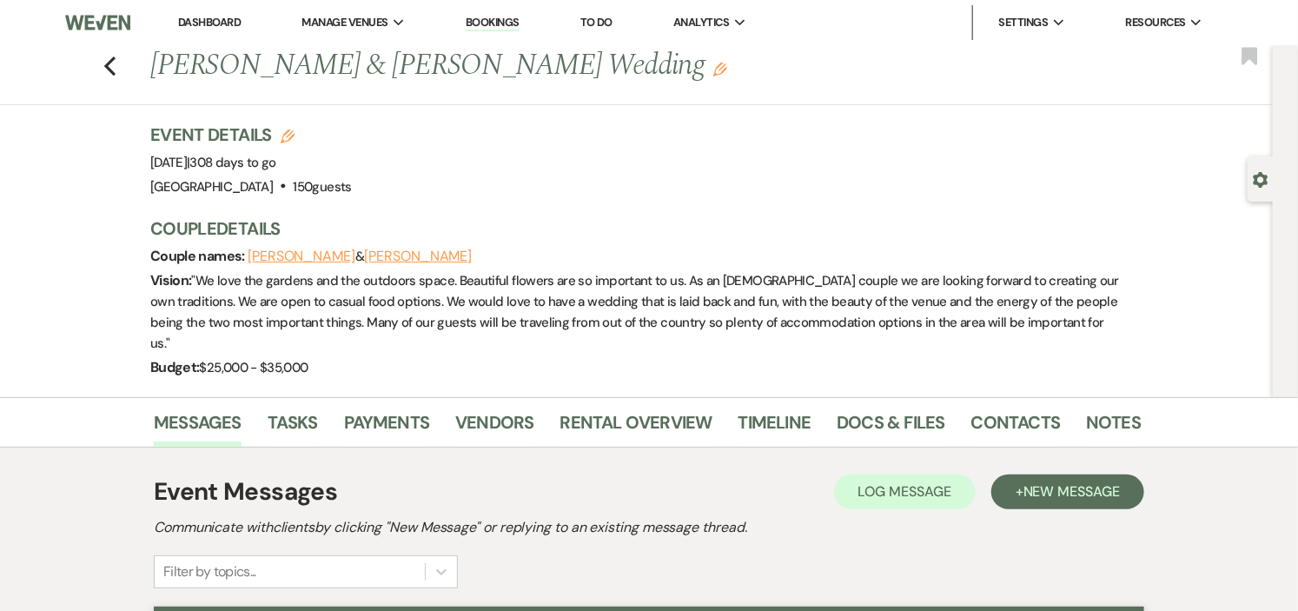
click at [213, 23] on link "Dashboard" at bounding box center [209, 22] width 63 height 15
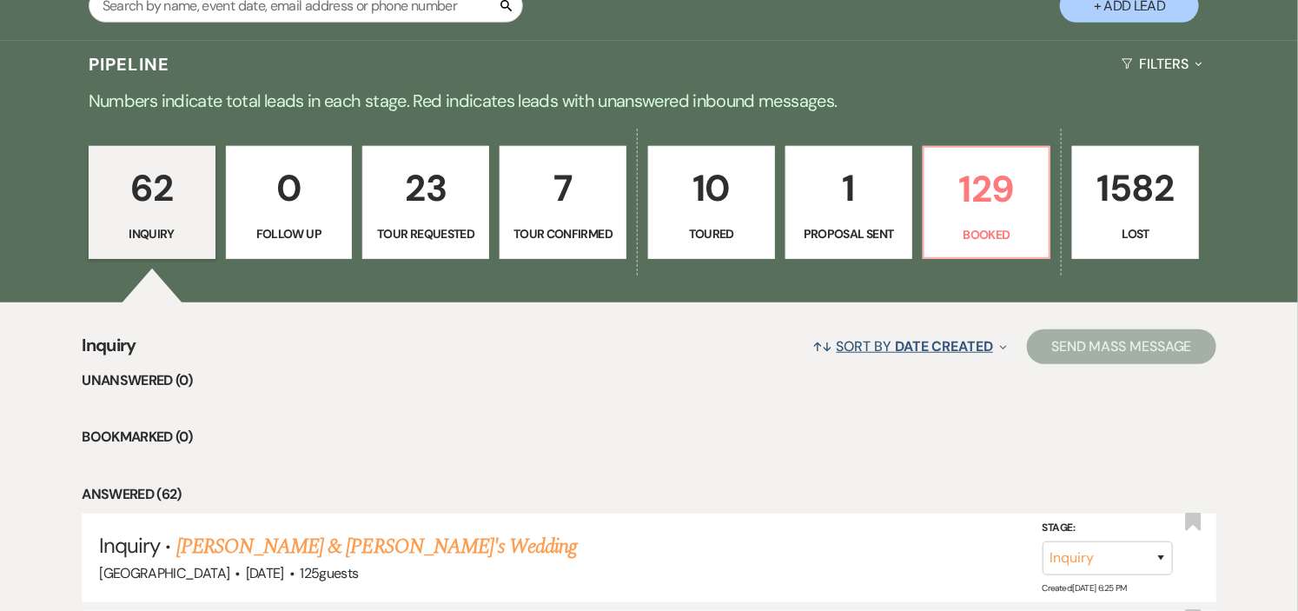
scroll to position [386, 0]
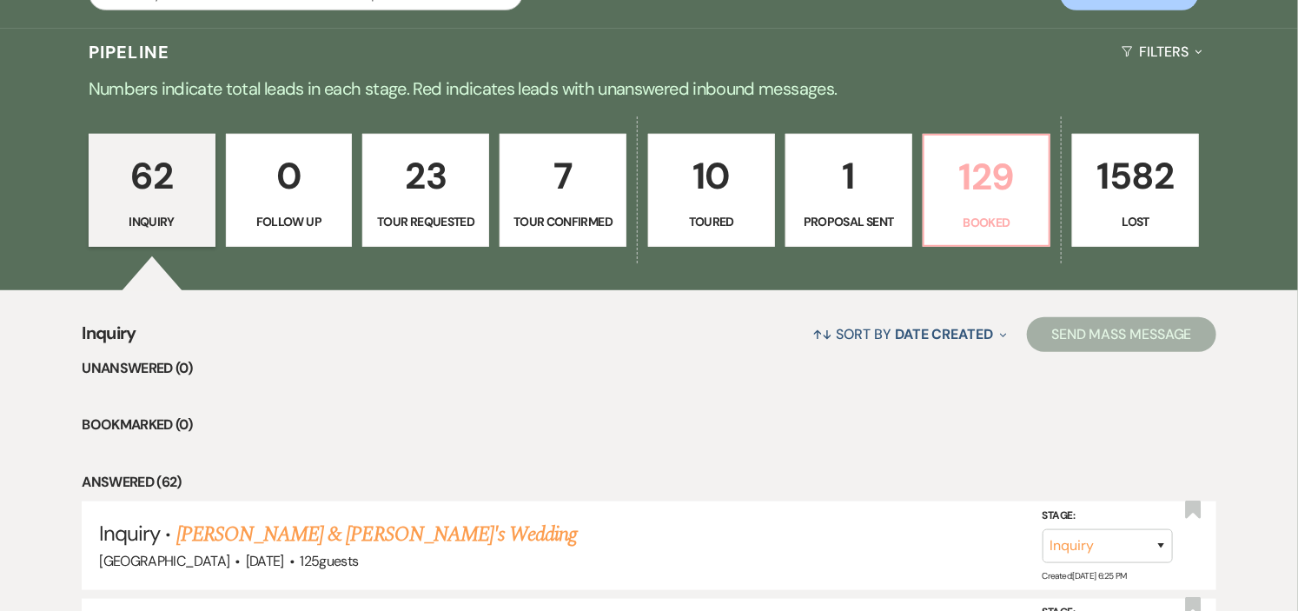
click at [997, 218] on p "Booked" at bounding box center [987, 222] width 104 height 19
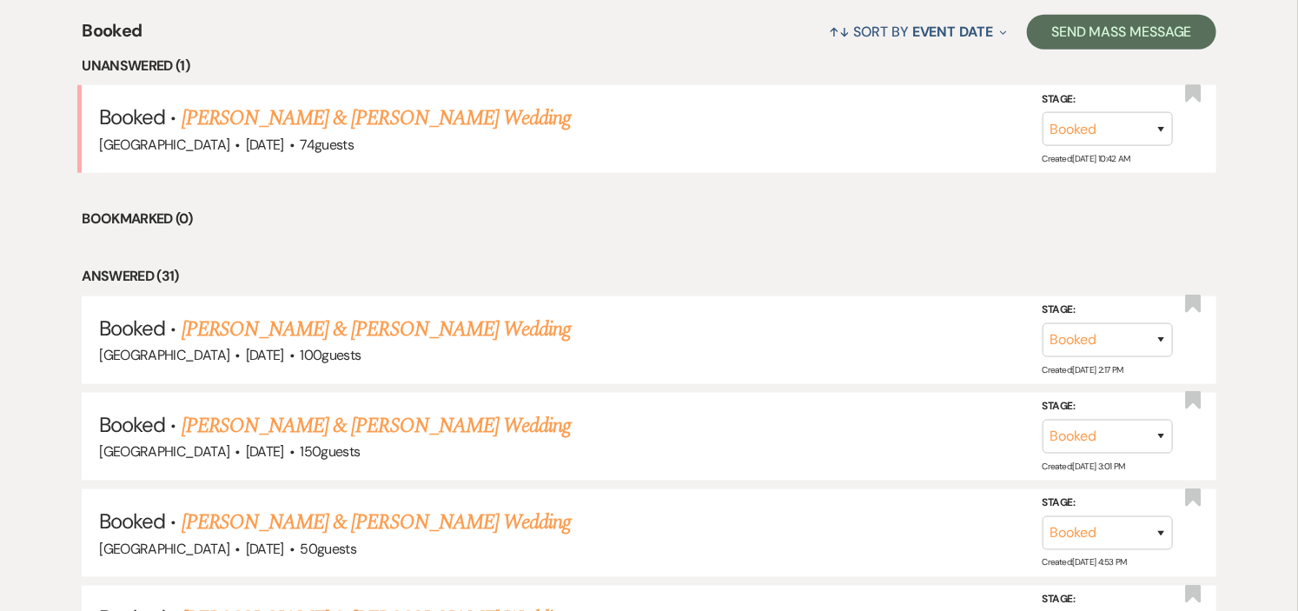
scroll to position [772, 0]
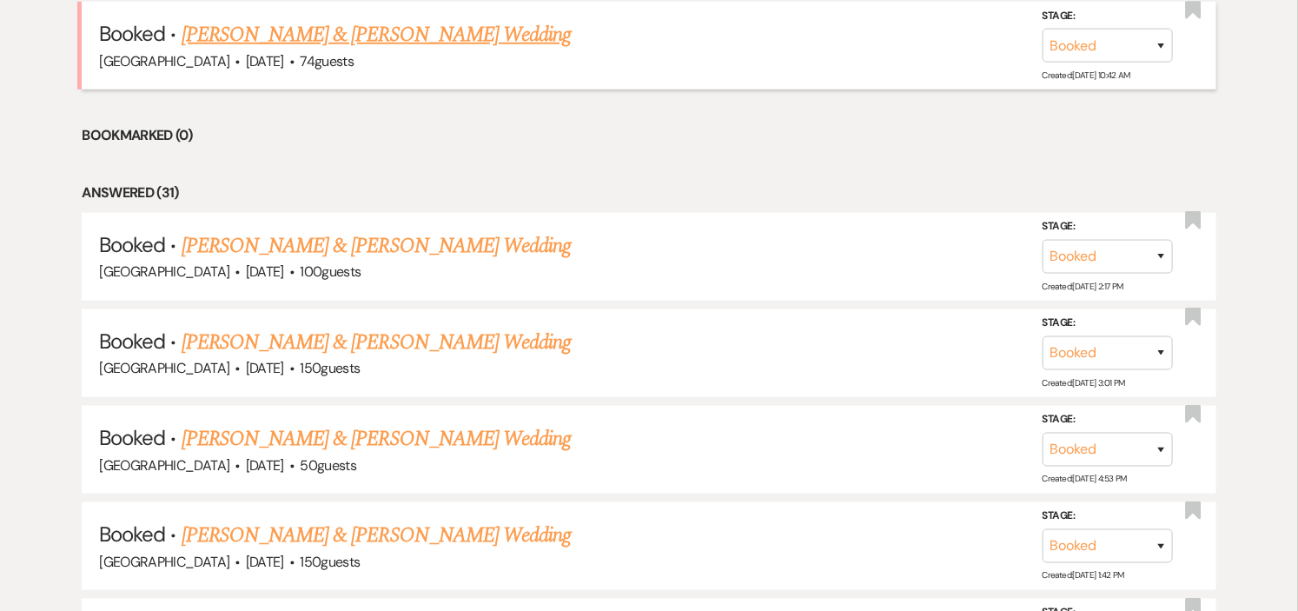
click at [407, 40] on link "Madison Jozefiak & George Penniman's Wedding" at bounding box center [376, 34] width 389 height 31
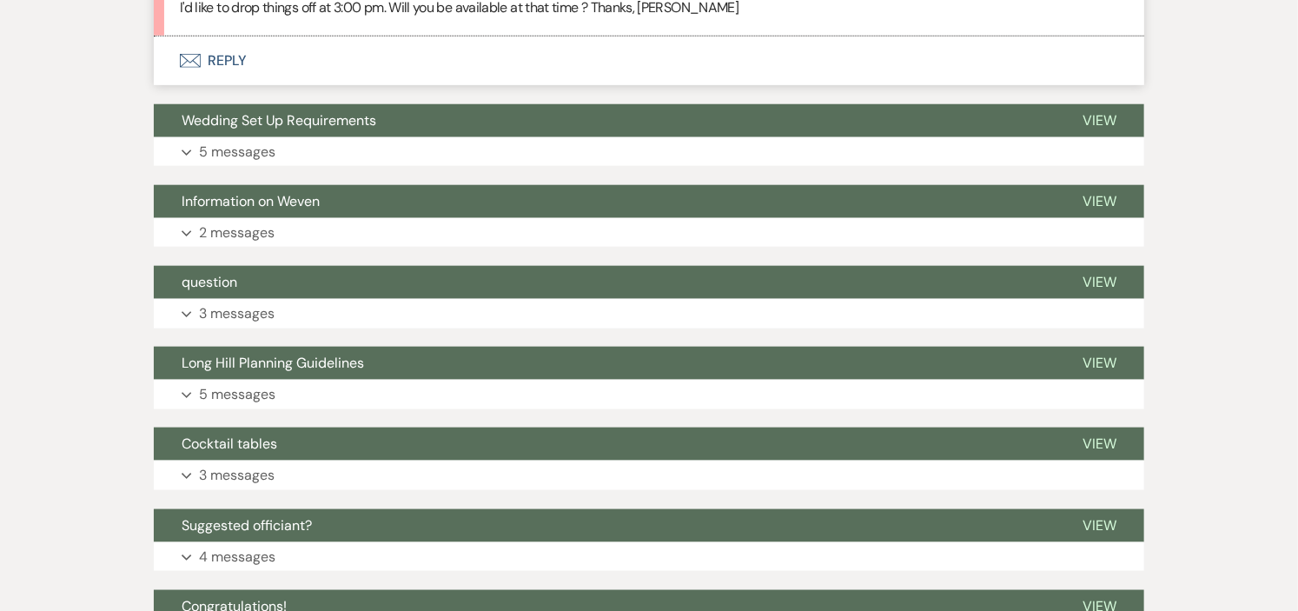
scroll to position [482, 0]
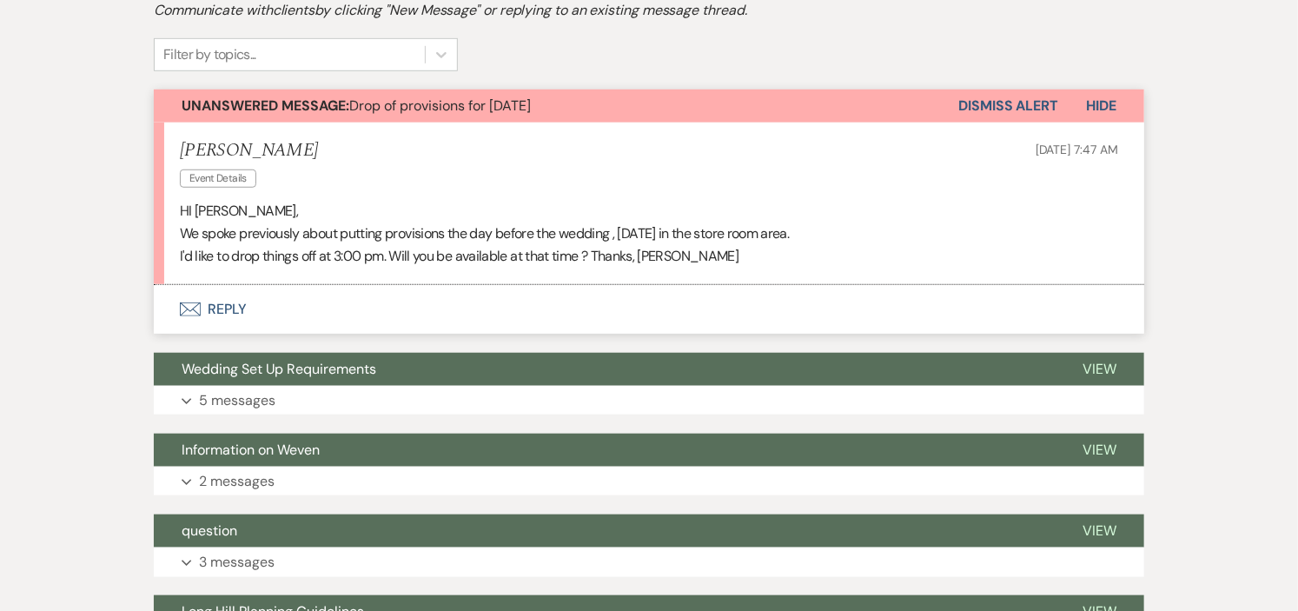
click at [226, 305] on button "Envelope Reply" at bounding box center [649, 309] width 991 height 49
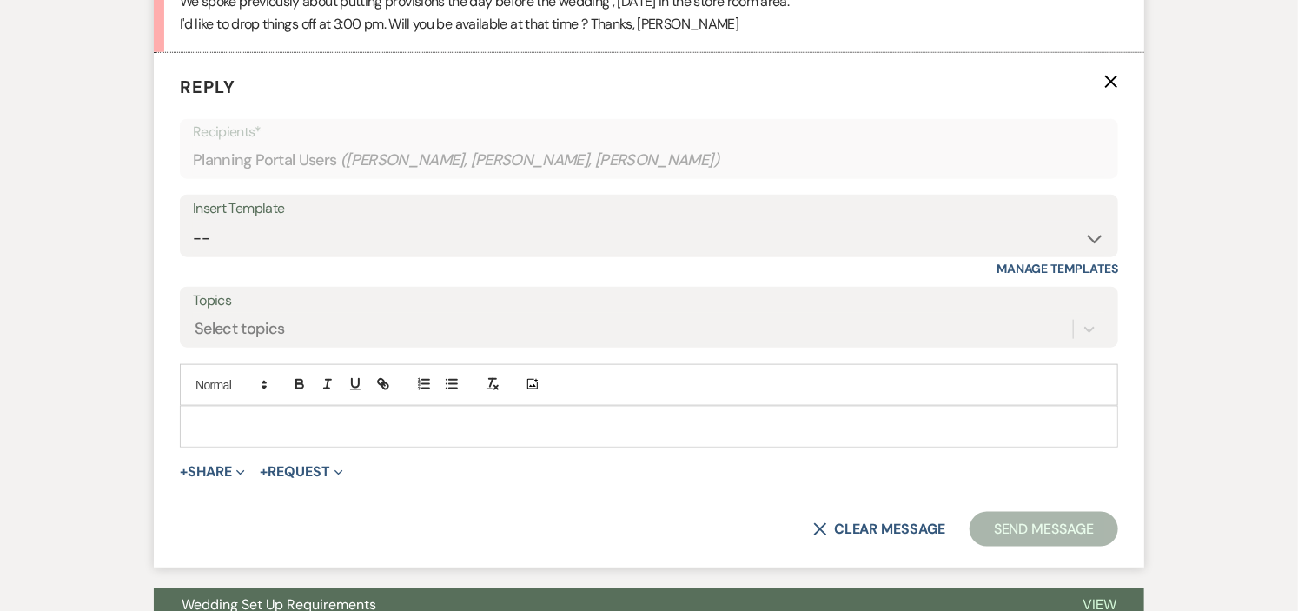
scroll to position [719, 0]
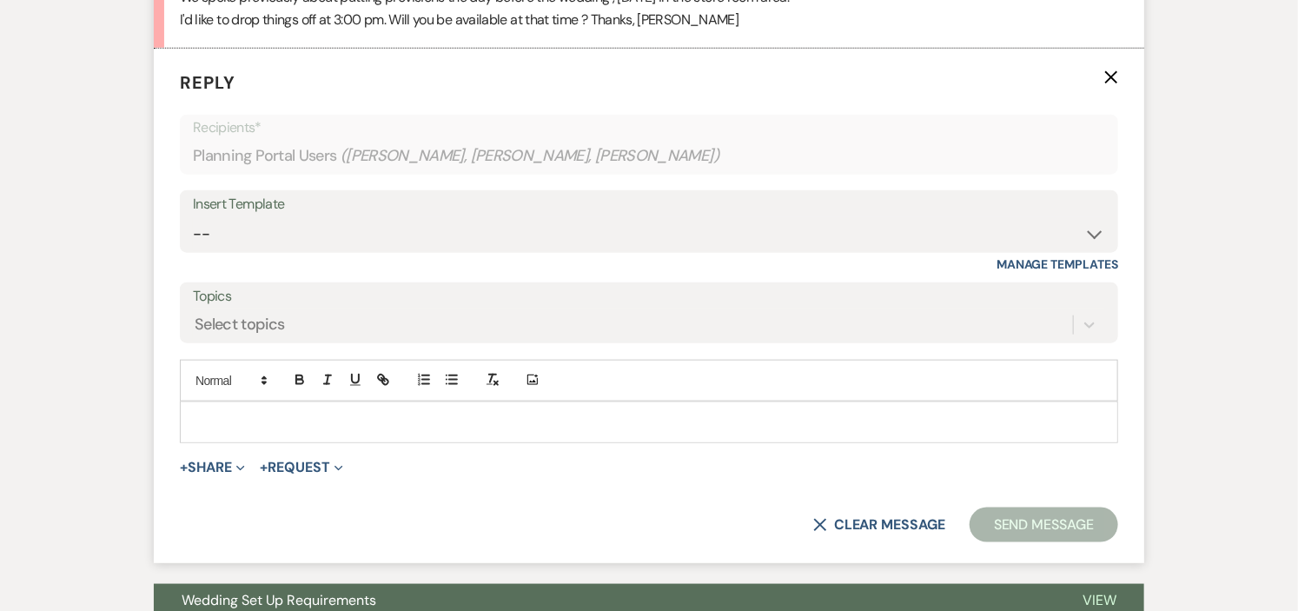
click at [342, 411] on div at bounding box center [649, 422] width 937 height 40
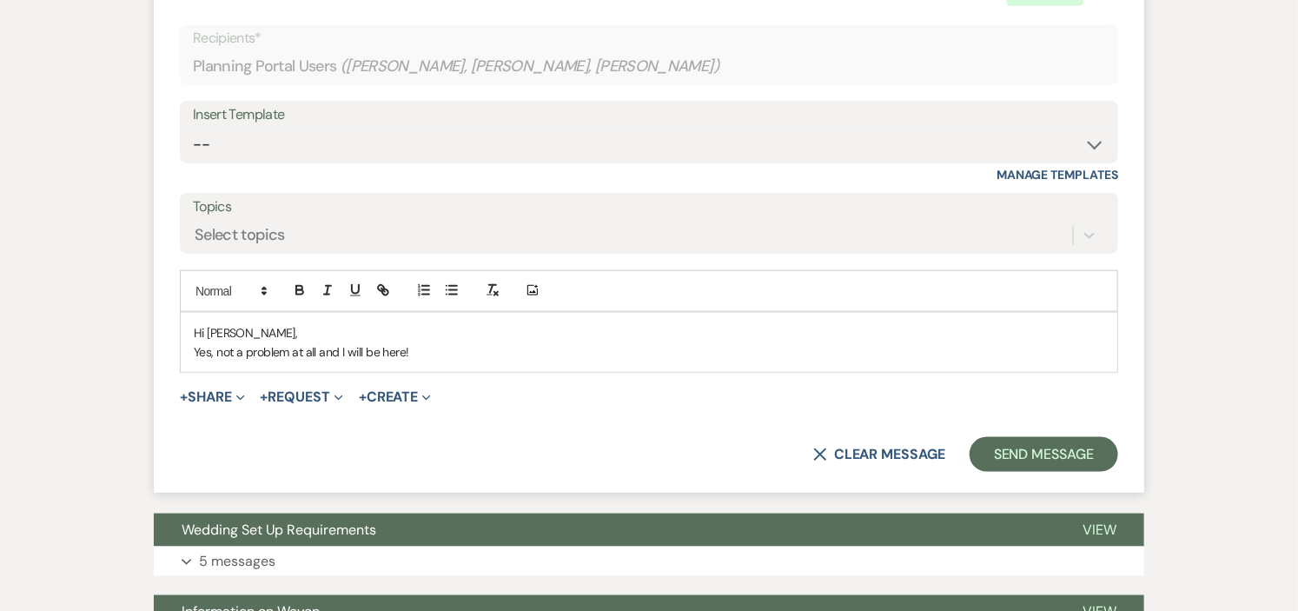
scroll to position [815, 0]
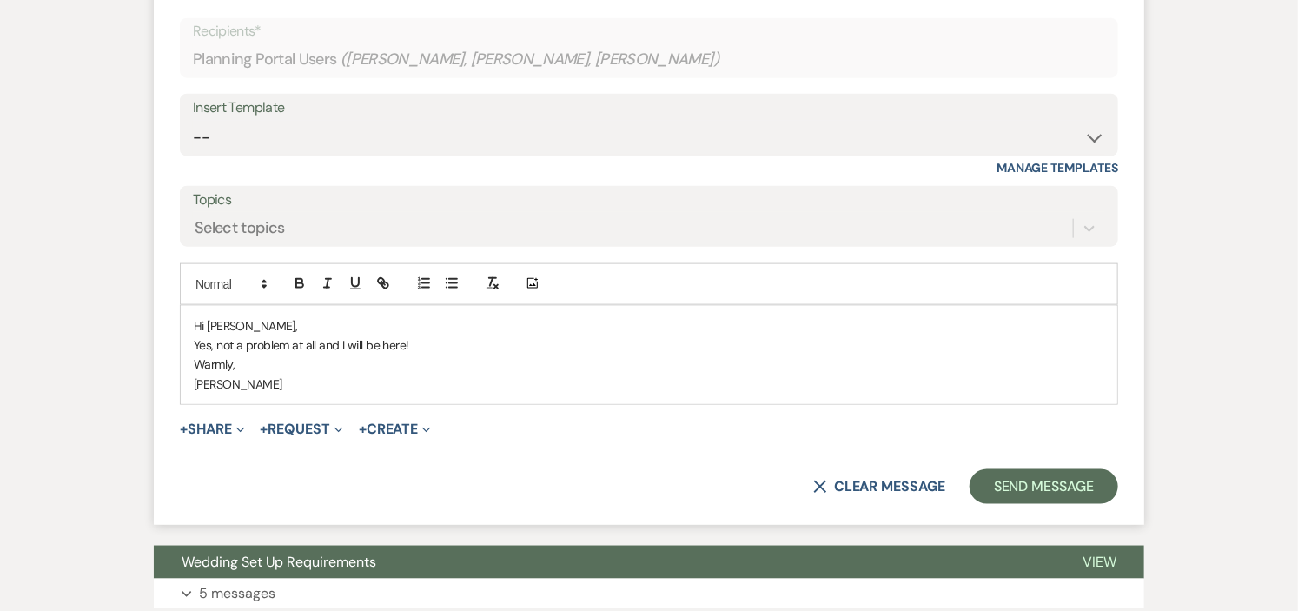
click at [562, 309] on div "Hi Lee, Yes, not a problem at all and I will be here! Warmly, Helena" at bounding box center [649, 355] width 937 height 99
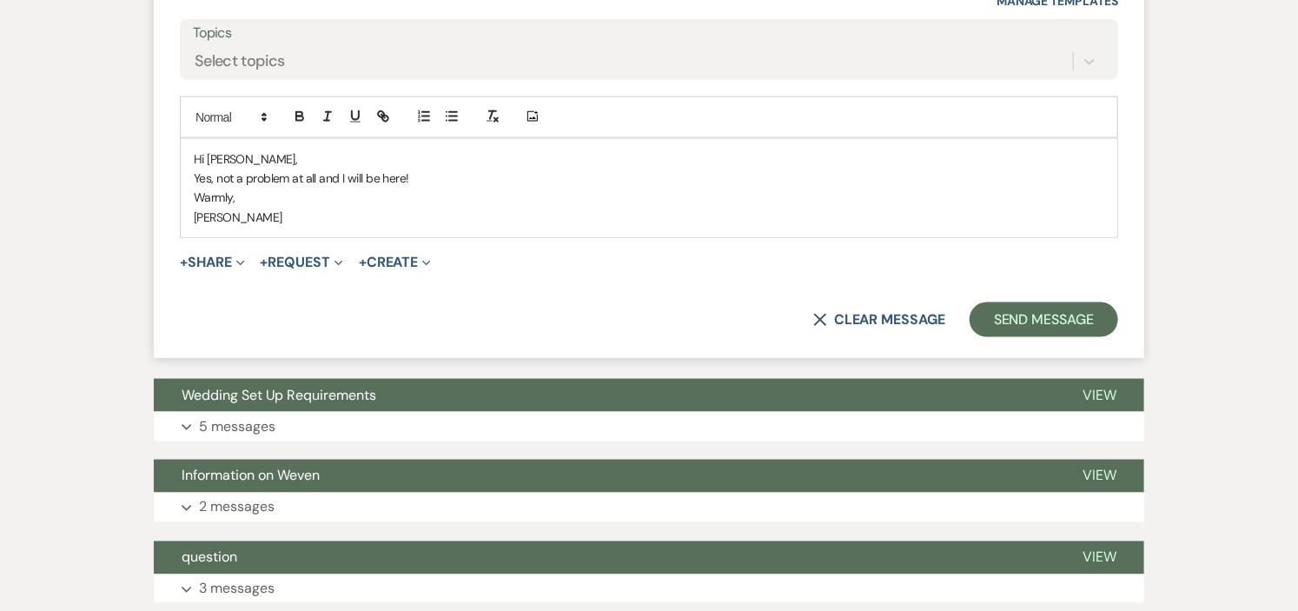
scroll to position [1009, 0]
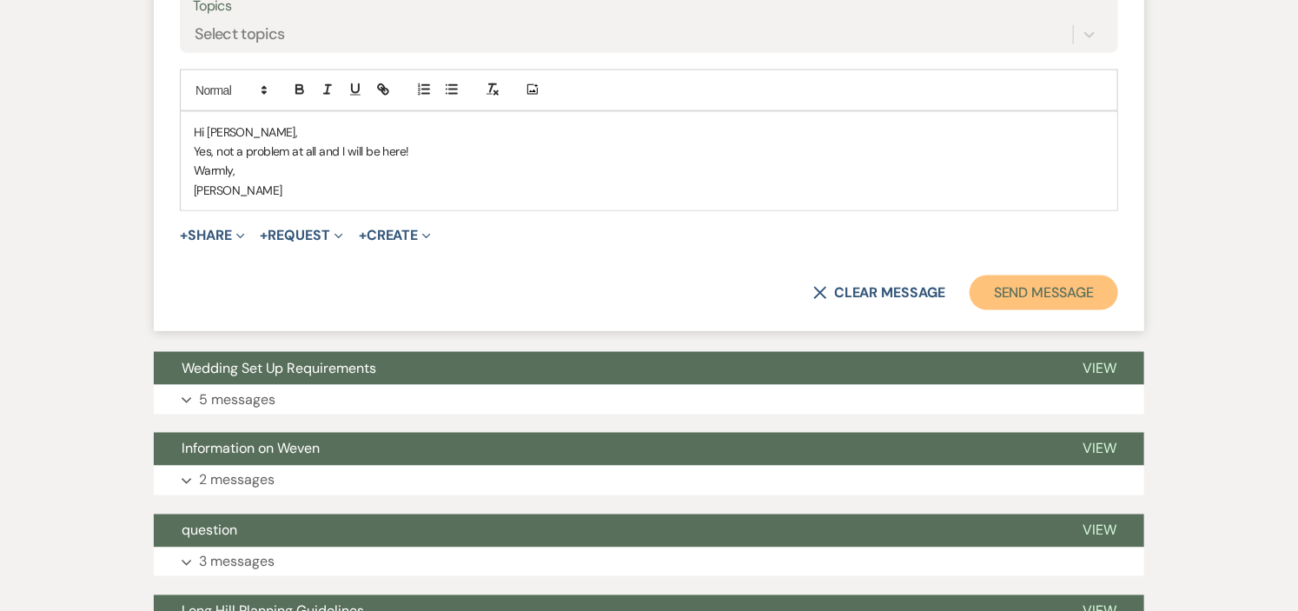
click at [1018, 290] on button "Send Message" at bounding box center [1044, 292] width 149 height 35
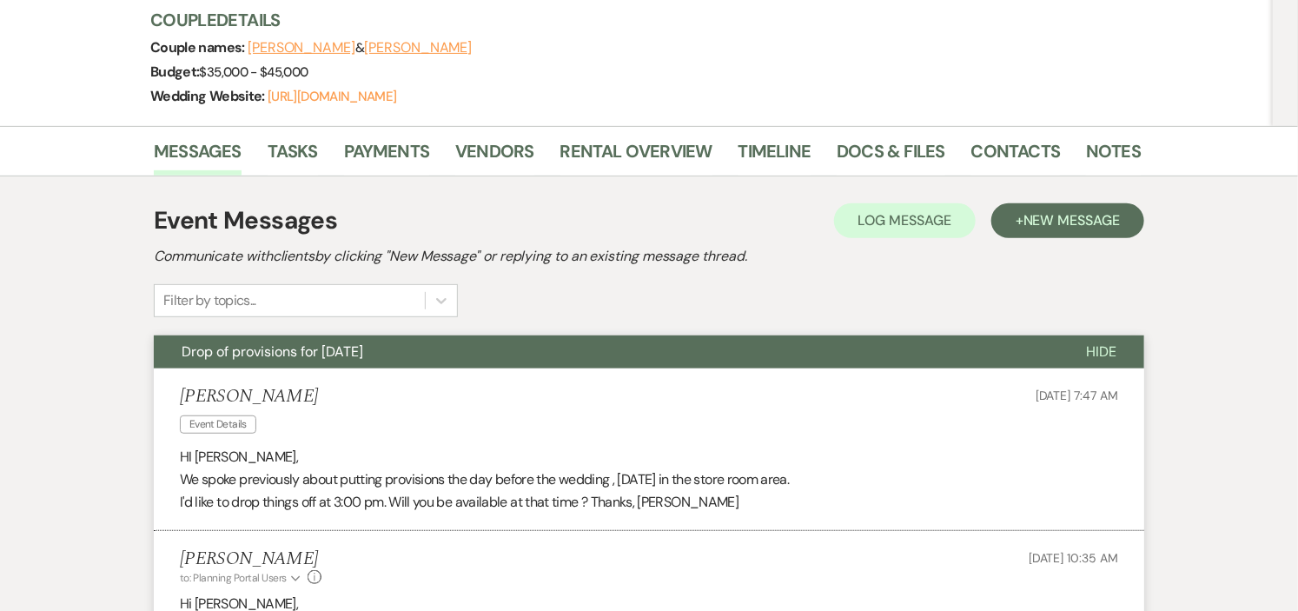
scroll to position [0, 0]
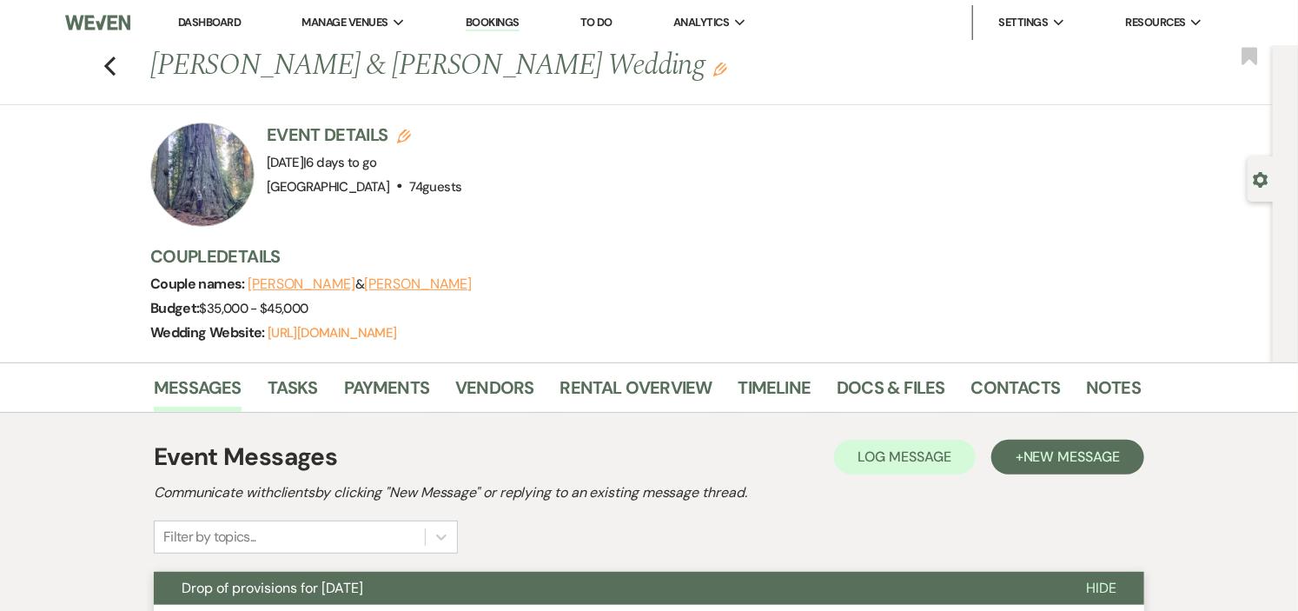
click at [228, 19] on link "Dashboard" at bounding box center [209, 22] width 63 height 15
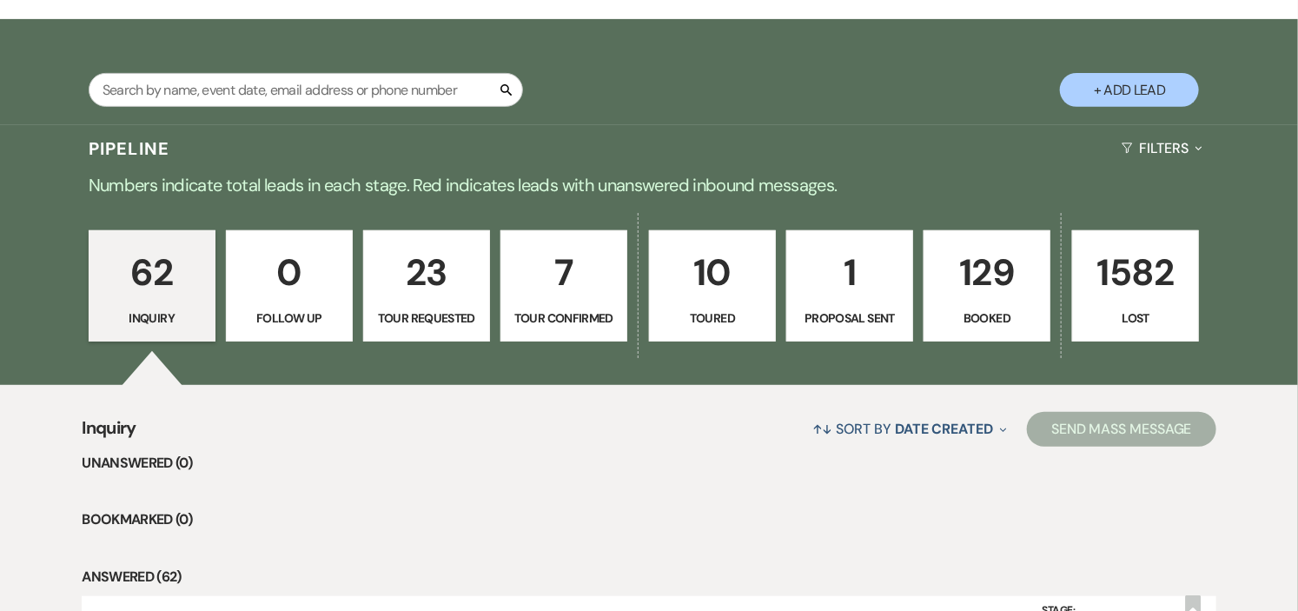
click at [844, 313] on p "Proposal Sent" at bounding box center [850, 318] width 104 height 19
select select "6"
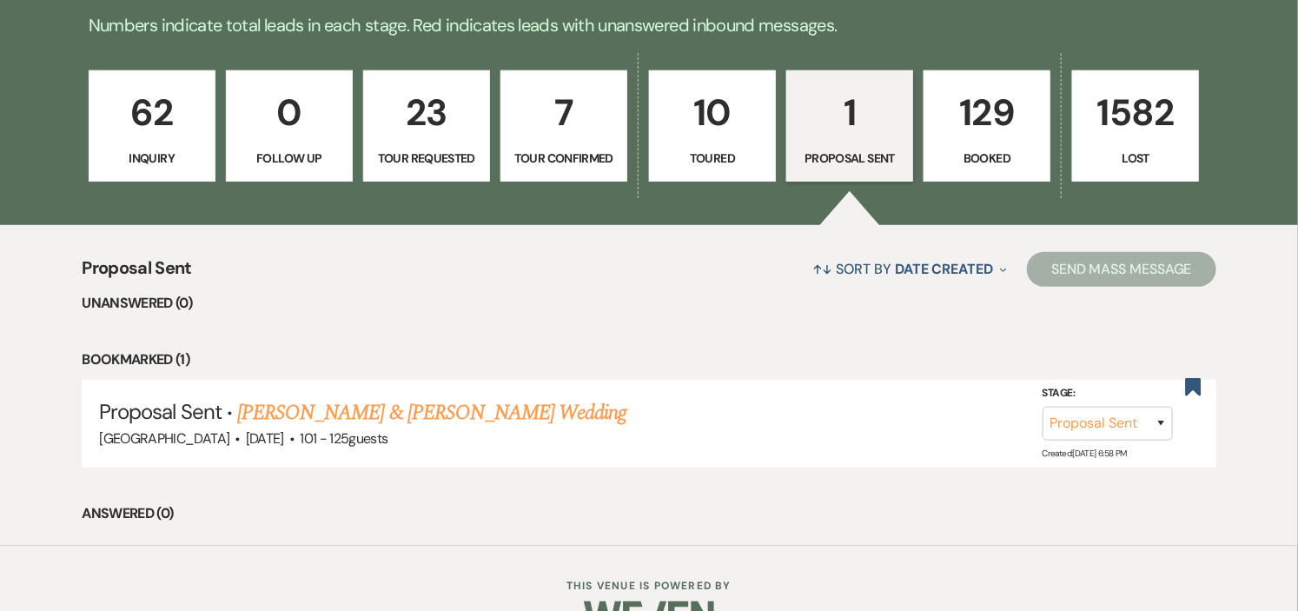
scroll to position [495, 0]
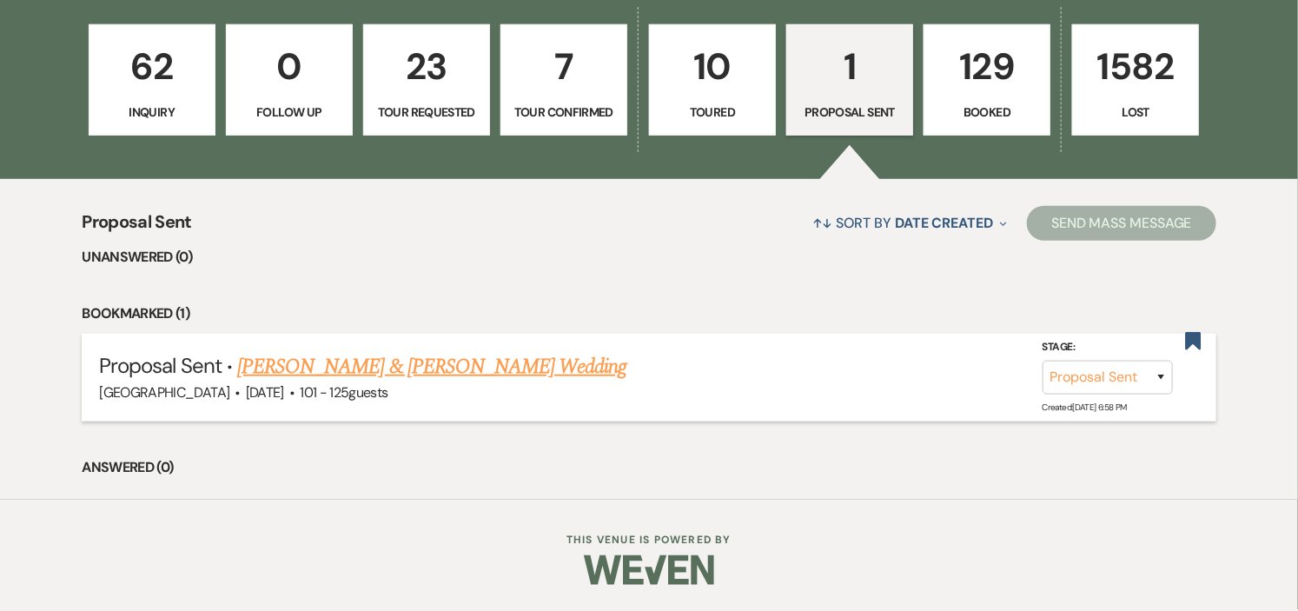
click at [454, 370] on link "Olivia Howe & Trey Broach's Wedding" at bounding box center [431, 366] width 389 height 31
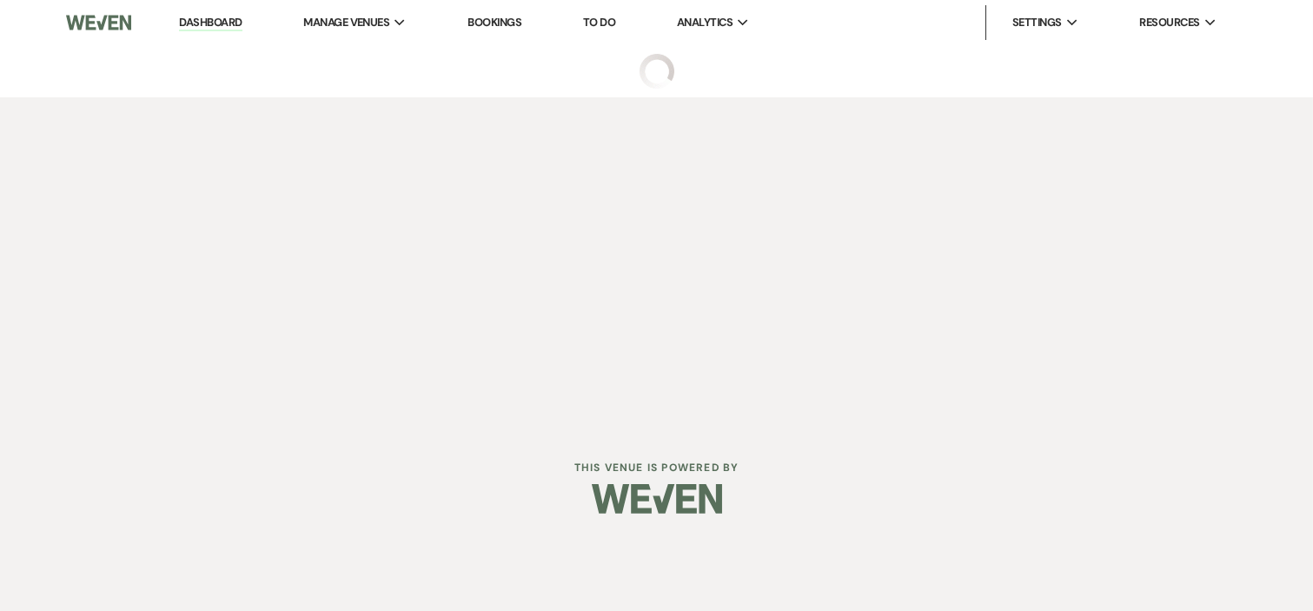
select select "6"
select select "4"
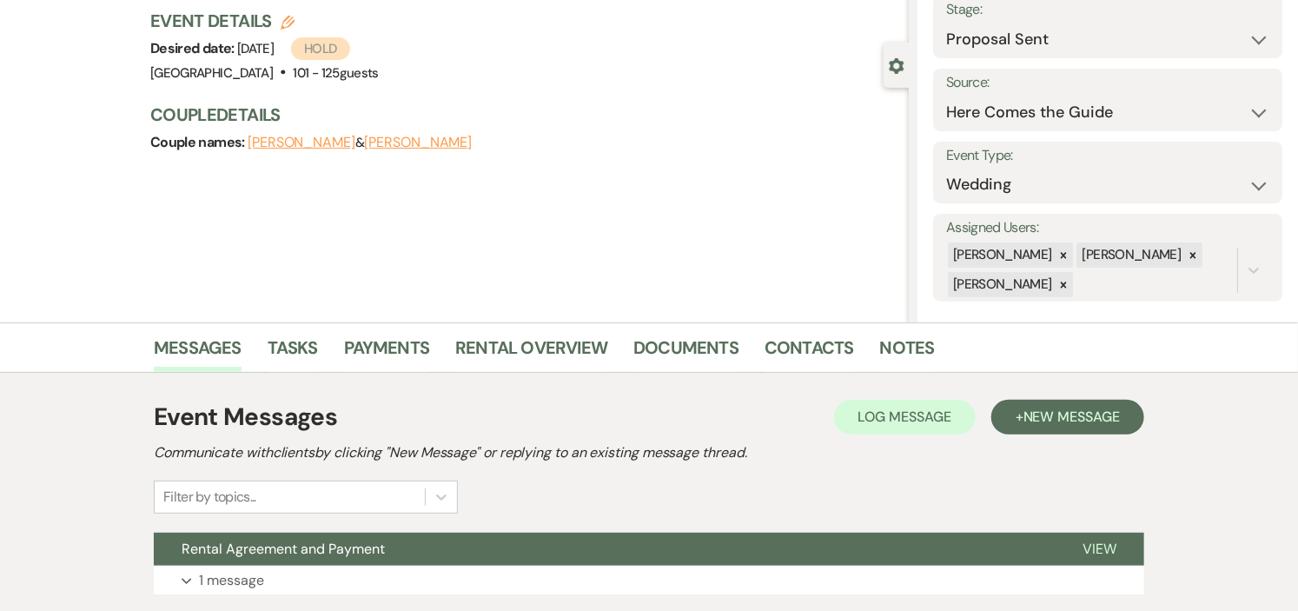
scroll to position [386, 0]
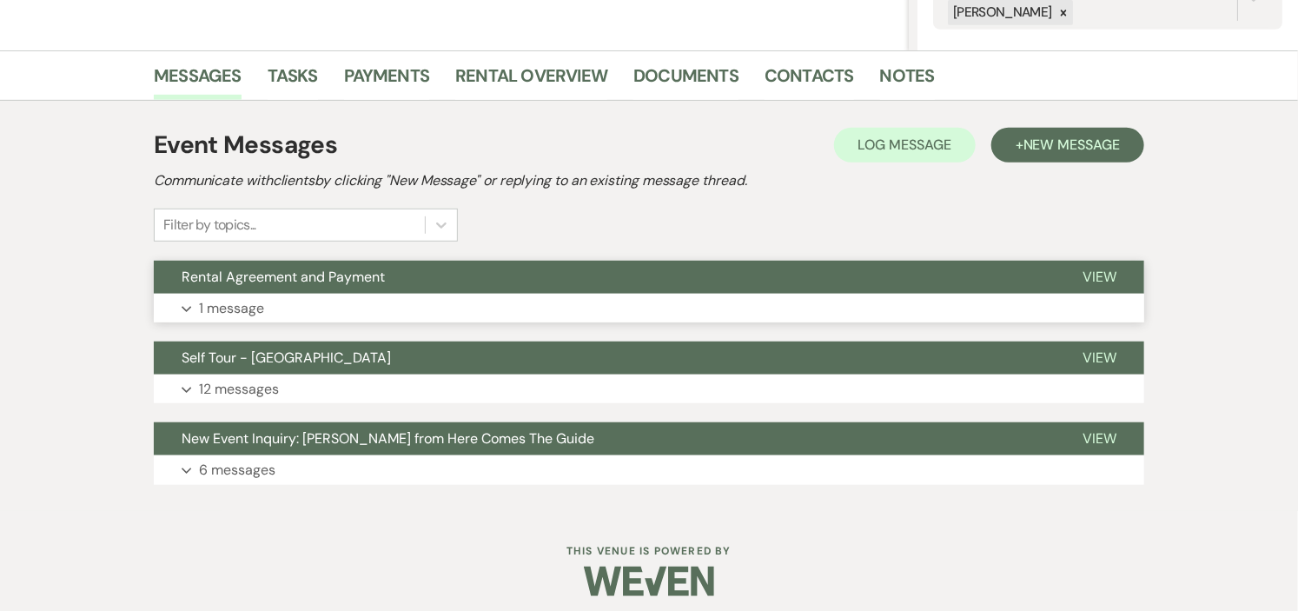
click at [846, 299] on button "Expand 1 message" at bounding box center [649, 309] width 991 height 30
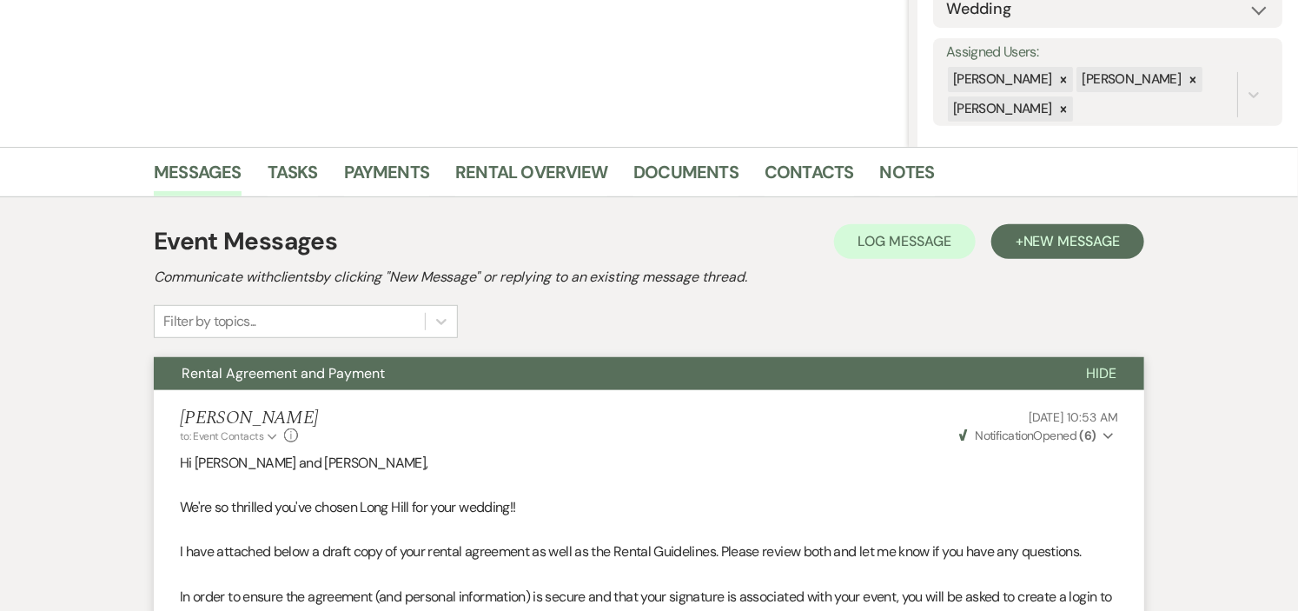
scroll to position [0, 0]
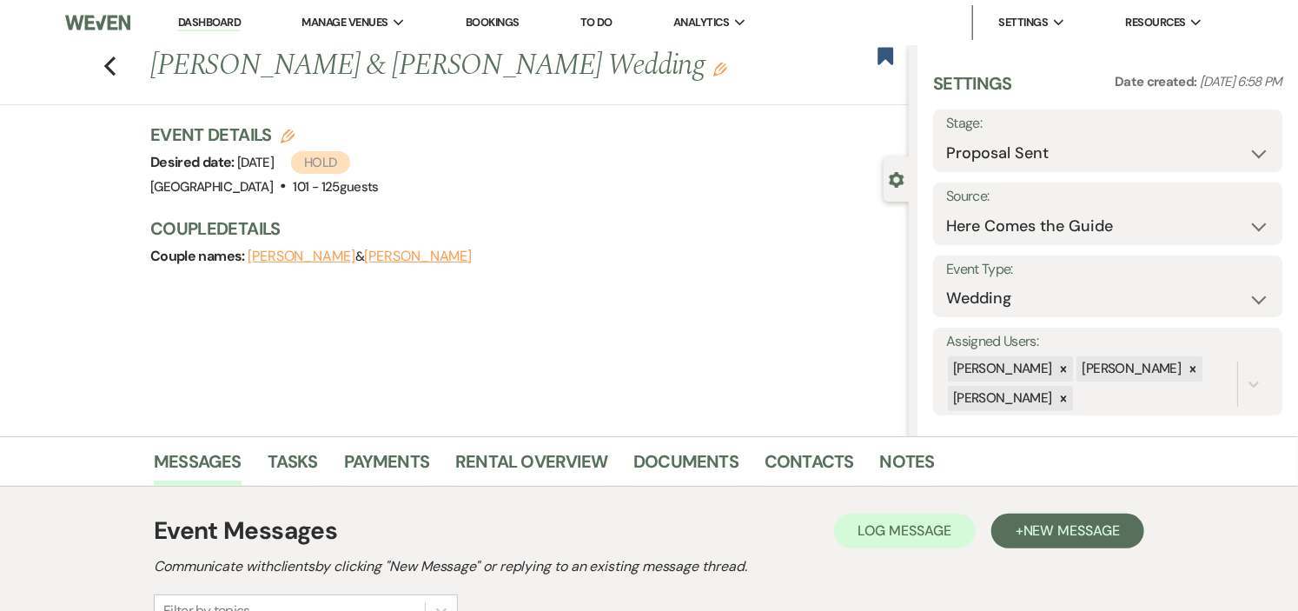
click at [200, 18] on link "Dashboard" at bounding box center [209, 23] width 63 height 17
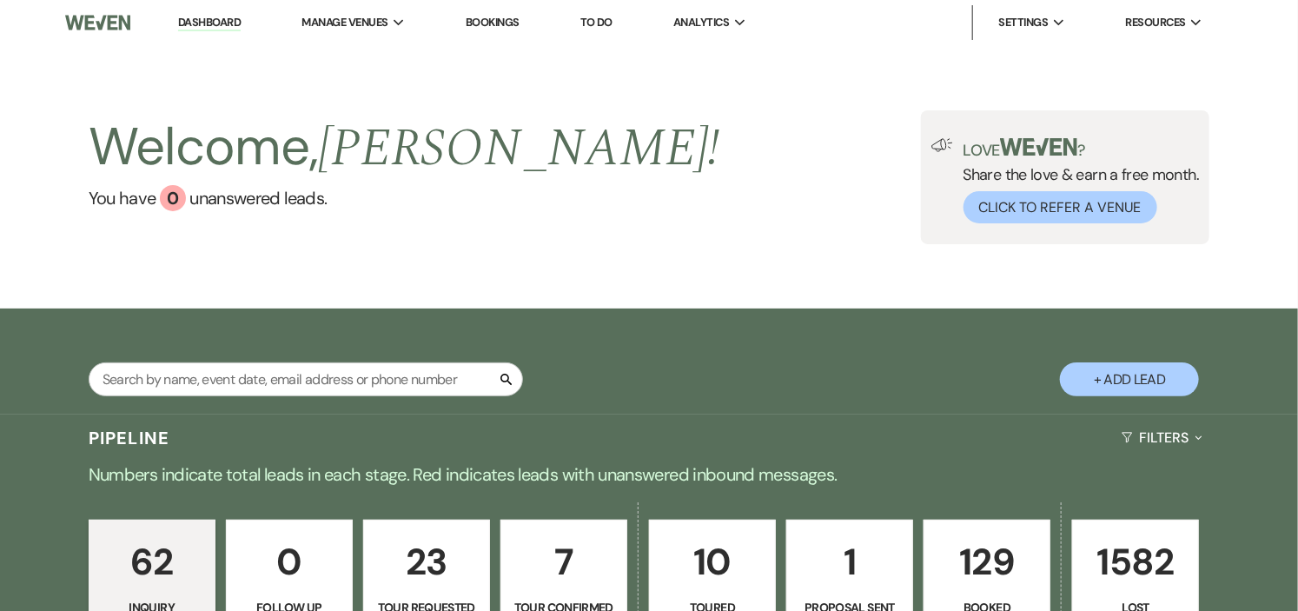
click at [1019, 574] on p "129" at bounding box center [987, 562] width 104 height 58
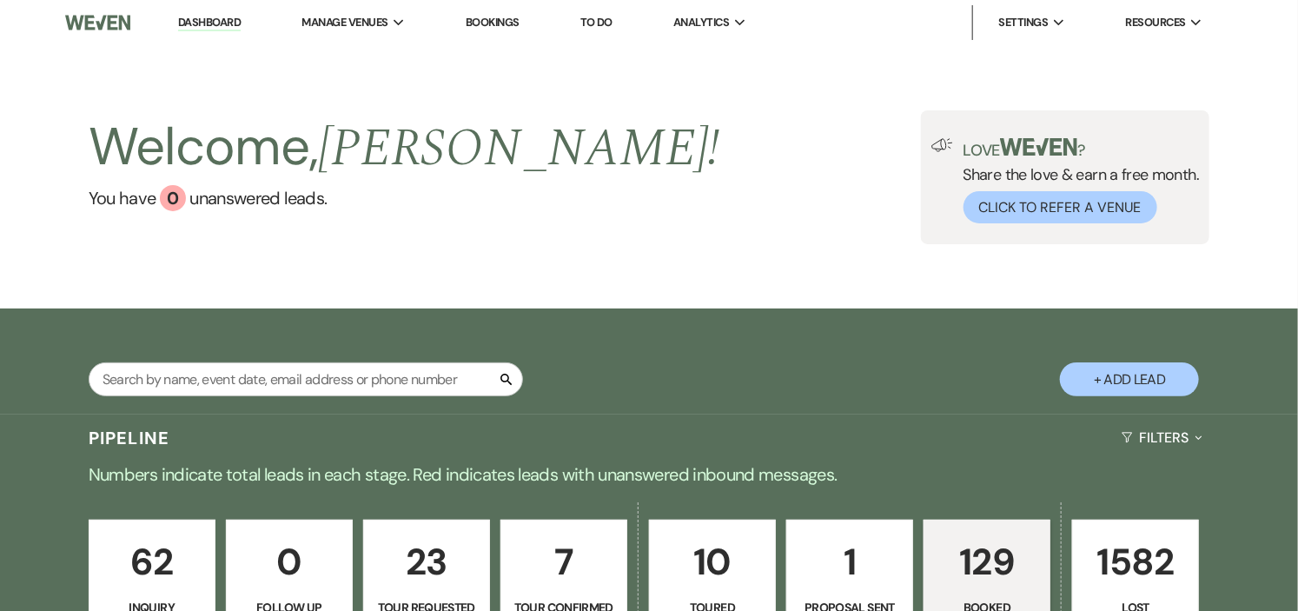
click at [977, 569] on p "129" at bounding box center [987, 562] width 104 height 58
click at [393, 366] on input "text" at bounding box center [306, 379] width 435 height 34
type input "collins"
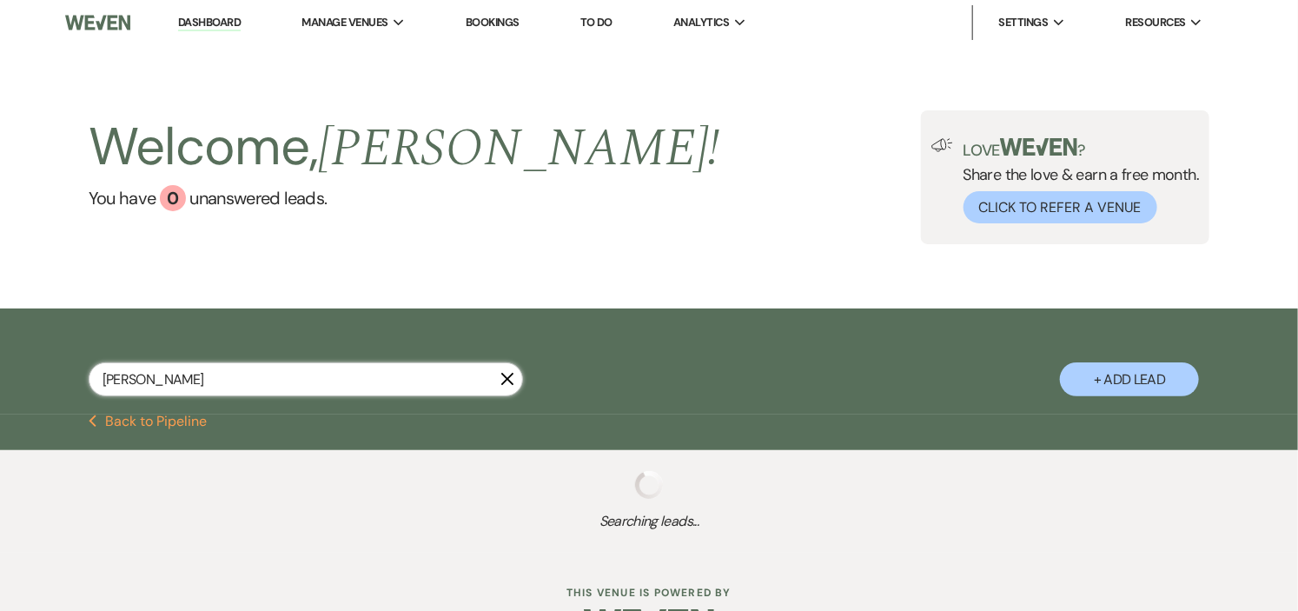
select select "8"
select select "10"
select select "8"
select select "5"
select select "8"
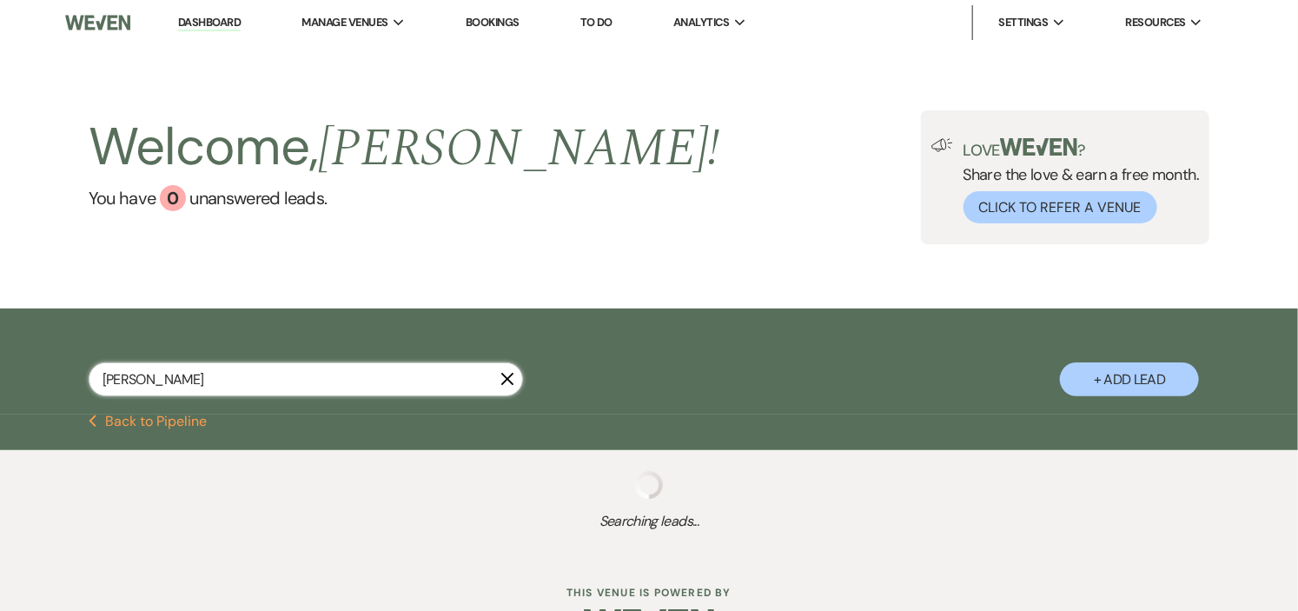
select select "10"
select select "8"
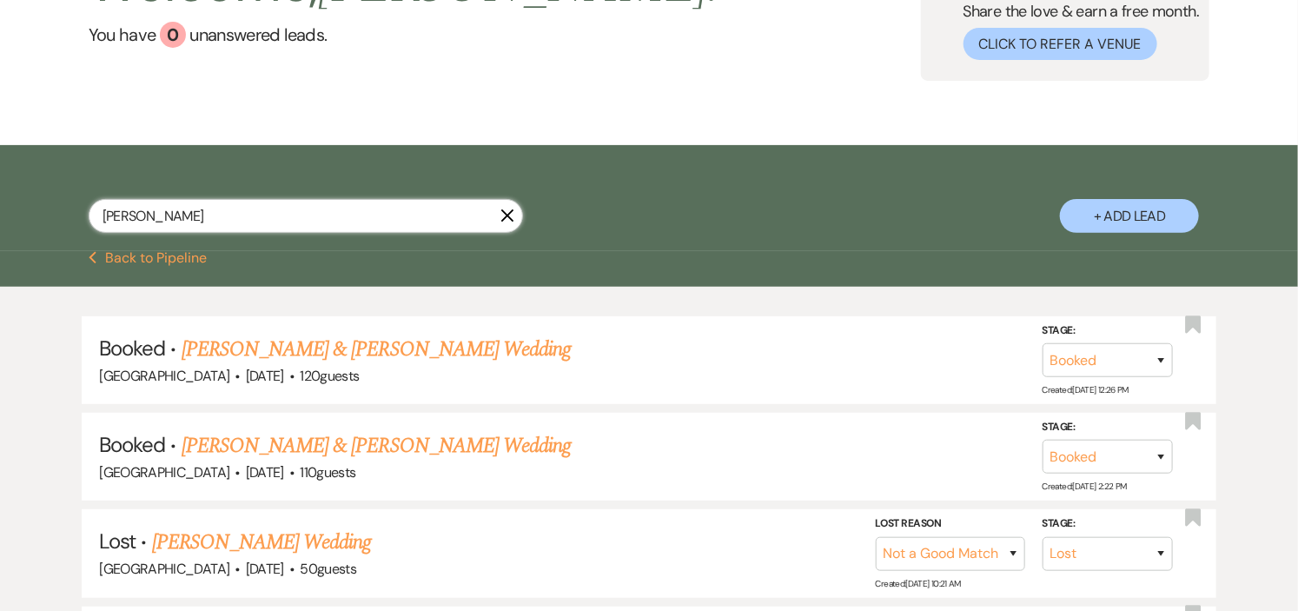
scroll to position [193, 0]
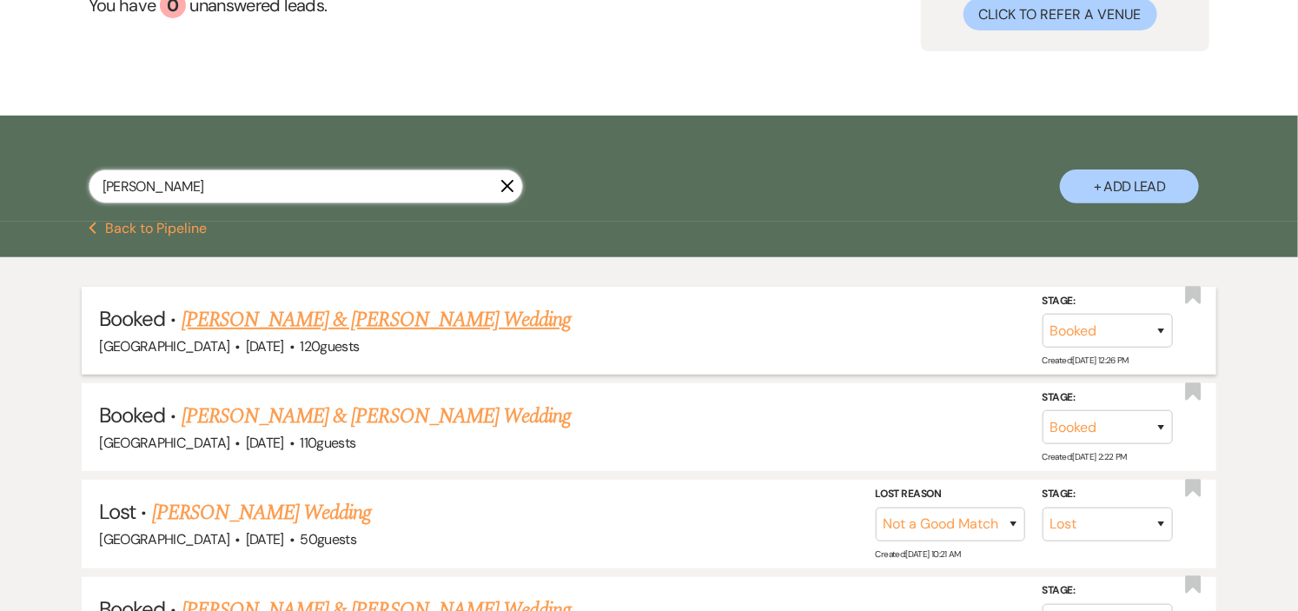
type input "collins"
click at [360, 328] on link "Jessica Collins & Jonathan Suporn's Wedding" at bounding box center [376, 319] width 389 height 31
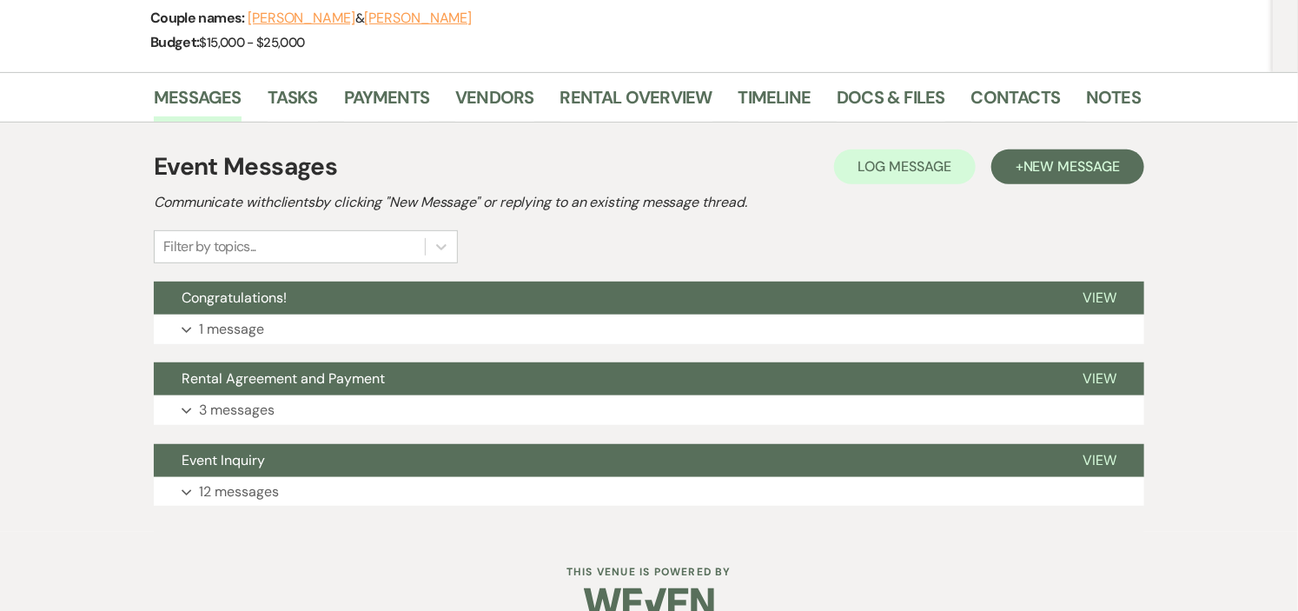
scroll to position [270, 0]
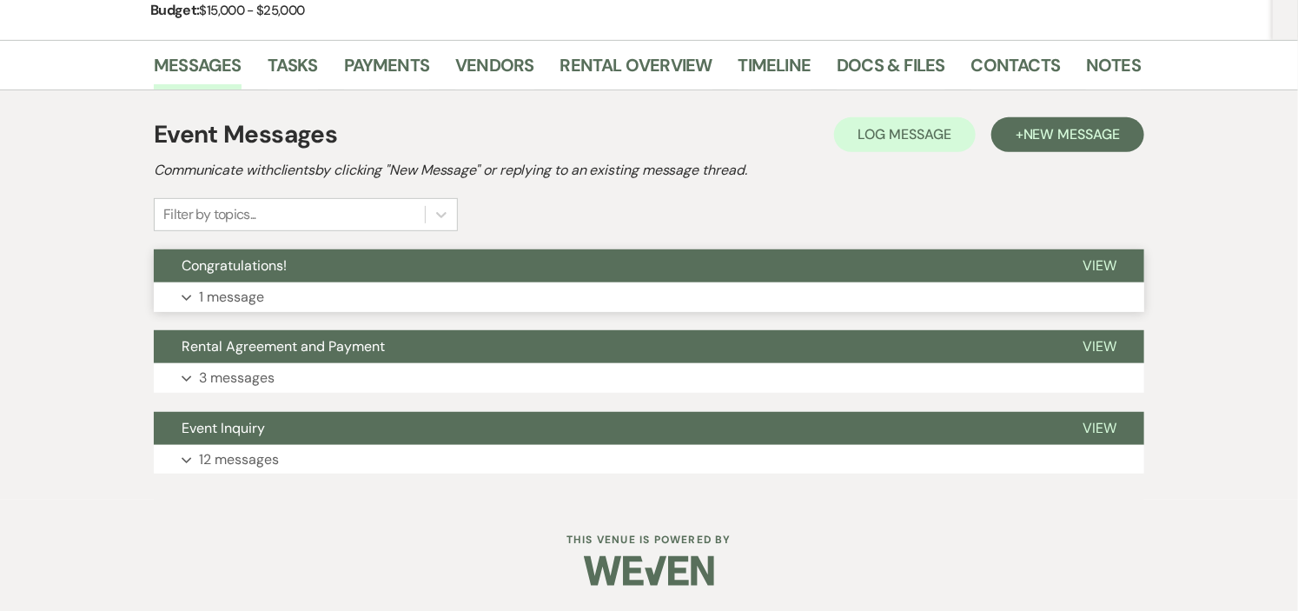
click at [435, 282] on button "Expand 1 message" at bounding box center [649, 297] width 991 height 30
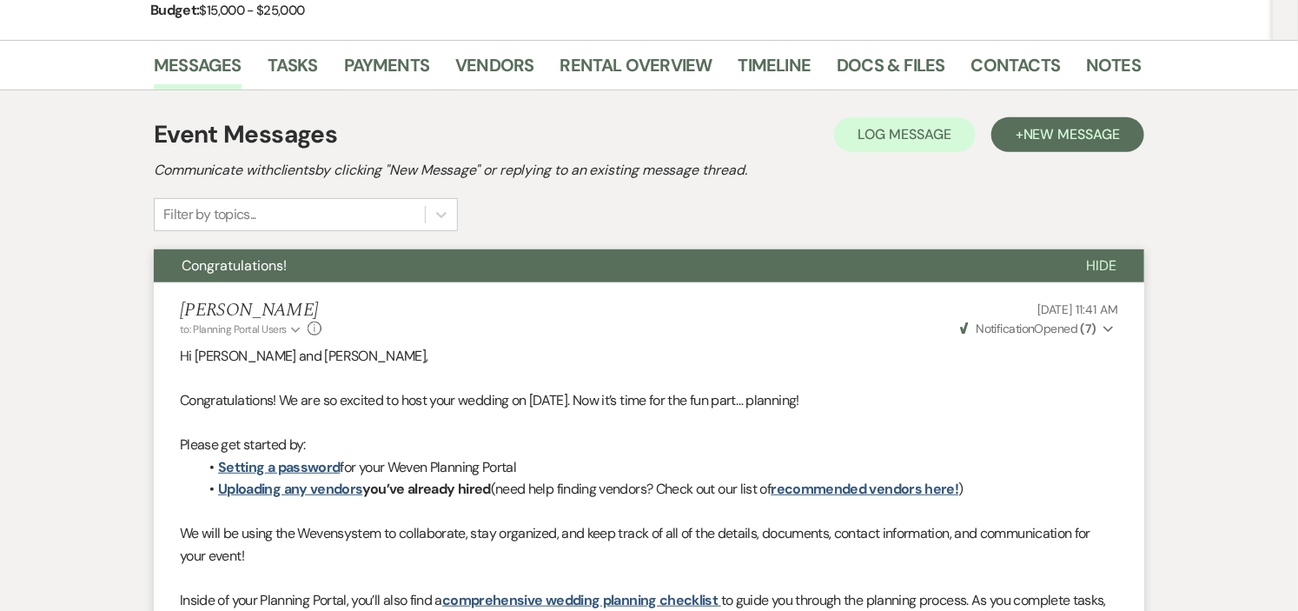
click at [684, 212] on div "Event Messages Log Log Message + New Message Communicate with clients by clicki…" at bounding box center [649, 173] width 991 height 115
click at [508, 62] on link "Vendors" at bounding box center [494, 70] width 78 height 38
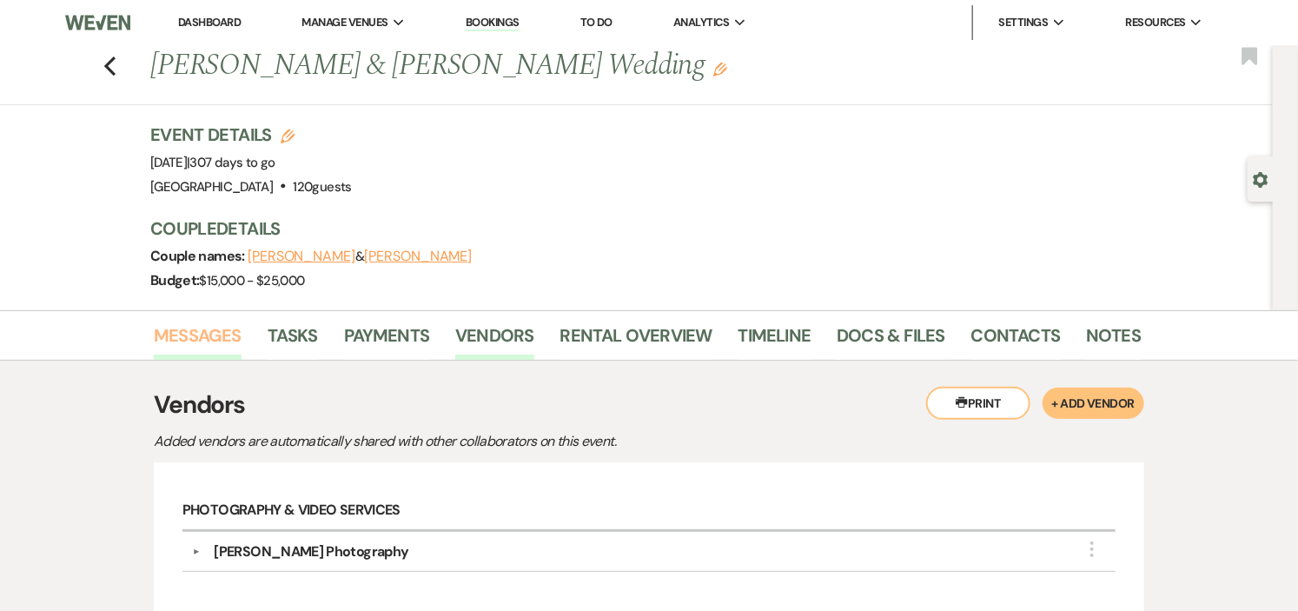
click at [213, 331] on link "Messages" at bounding box center [198, 341] width 88 height 38
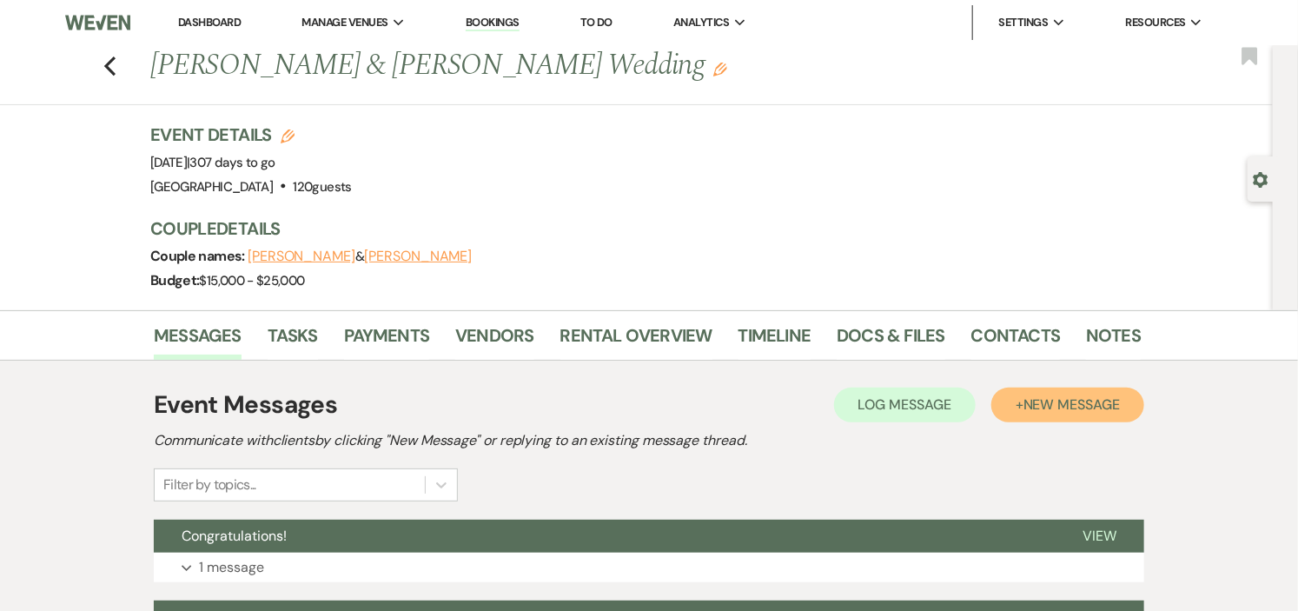
click at [1079, 402] on span "New Message" at bounding box center [1072, 404] width 96 height 18
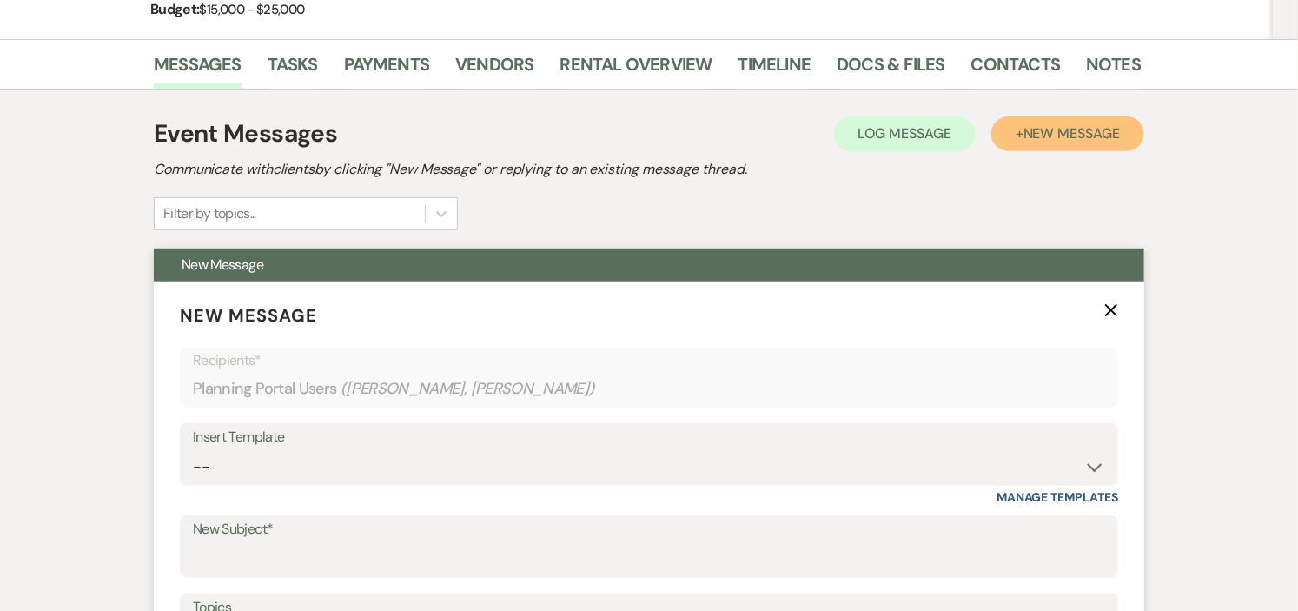
scroll to position [289, 0]
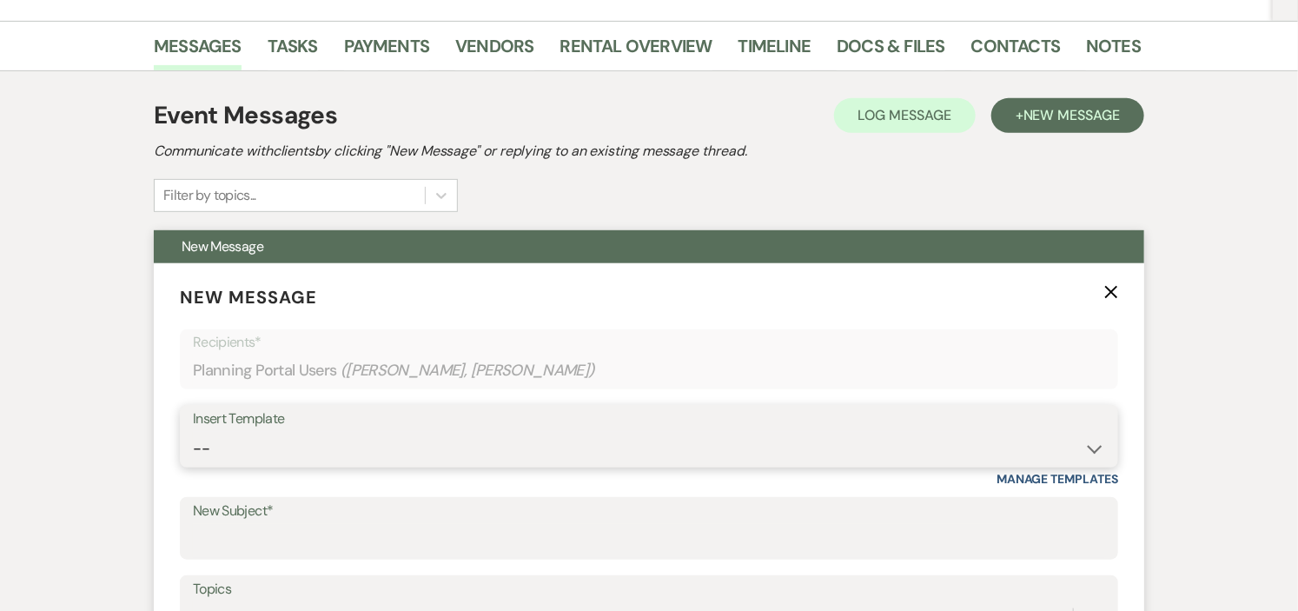
click at [1085, 446] on select "-- Weven Planning Portal Introduction (Booked Events) Initial Inquiry Response …" at bounding box center [649, 449] width 912 height 34
select select "5289"
click at [193, 432] on select "-- Weven Planning Portal Introduction (Booked Events) Initial Inquiry Response …" at bounding box center [649, 449] width 912 height 34
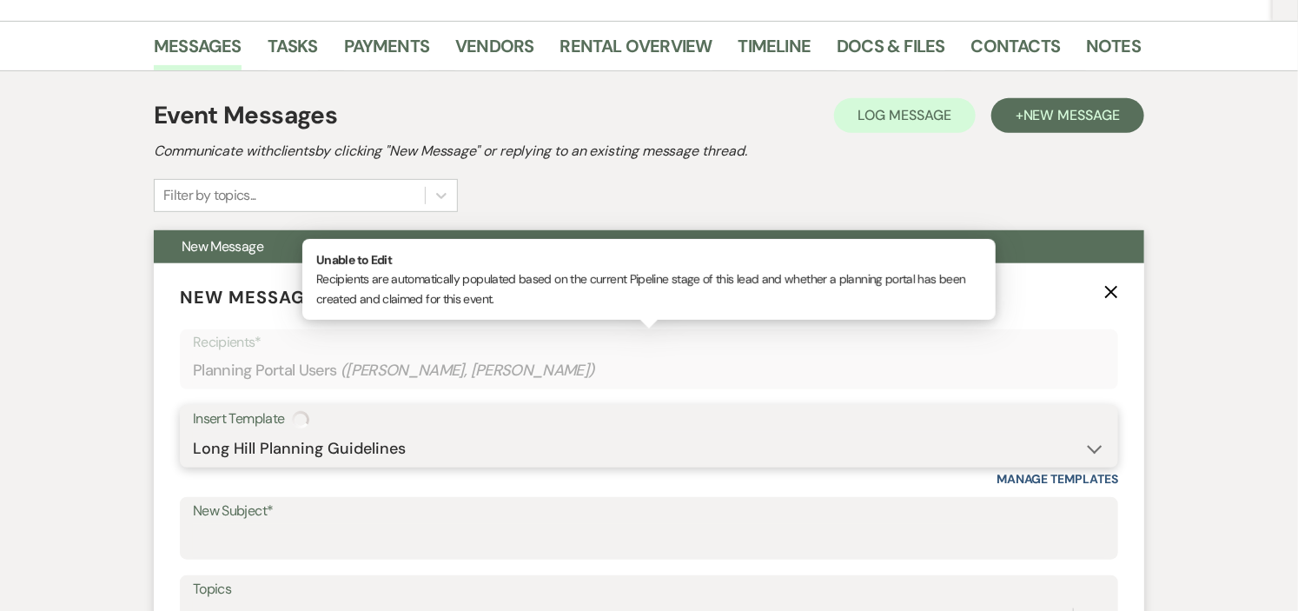
type input "Long Hill Planning Guidelines"
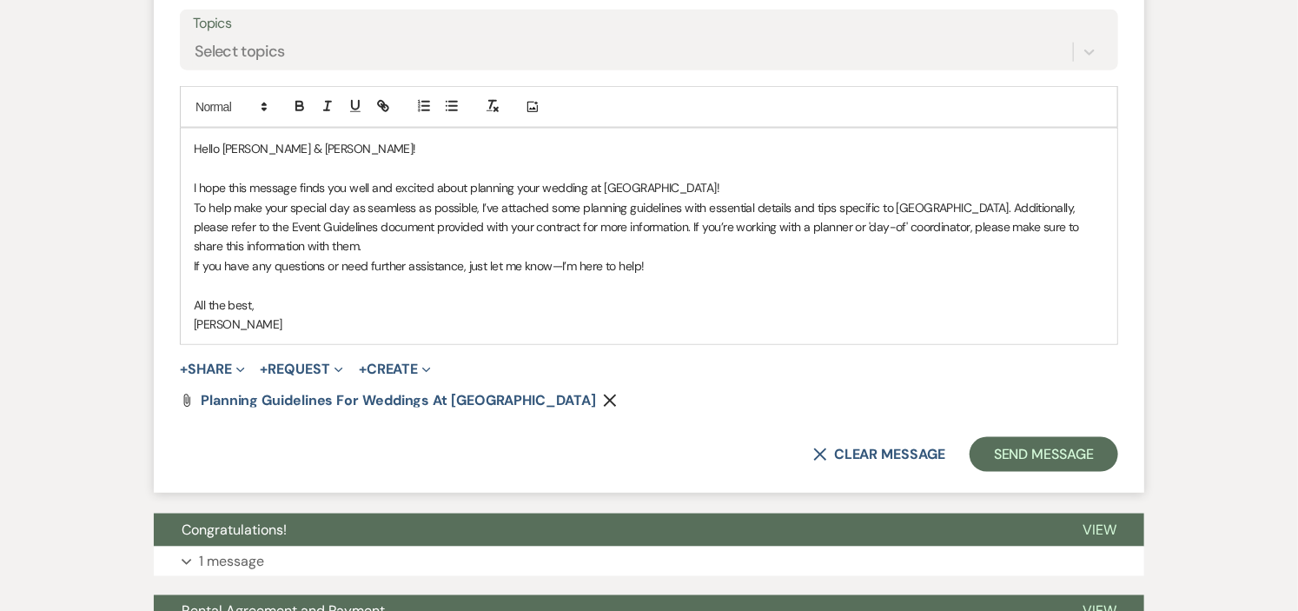
scroll to position [869, 0]
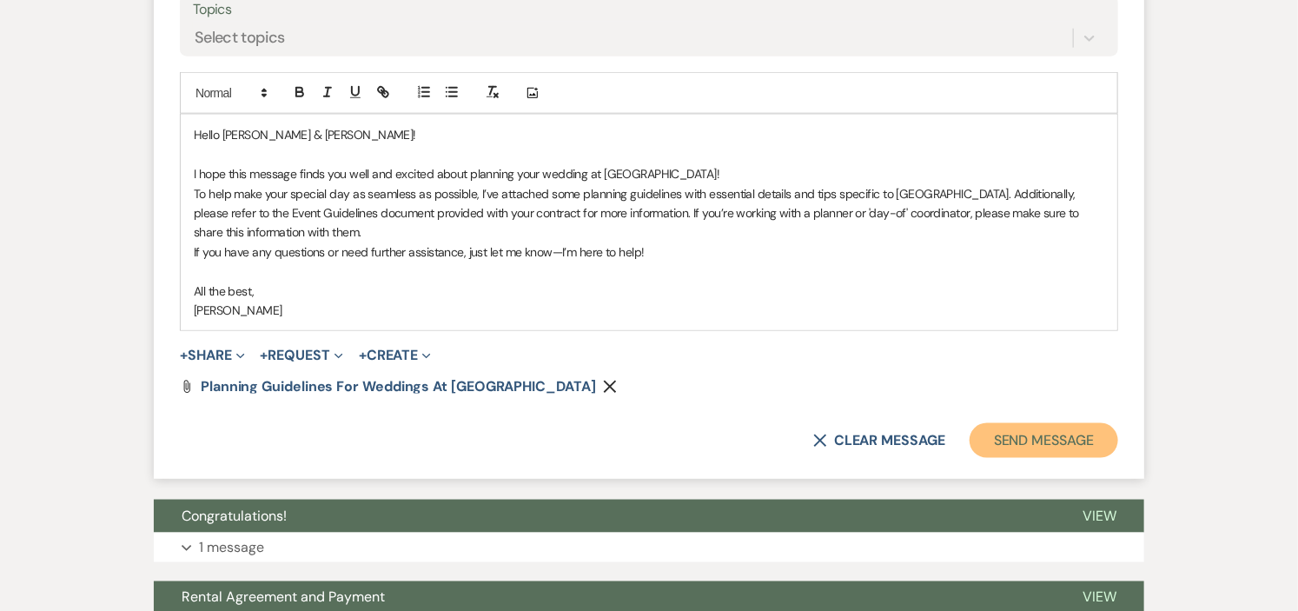
click at [1005, 436] on button "Send Message" at bounding box center [1044, 440] width 149 height 35
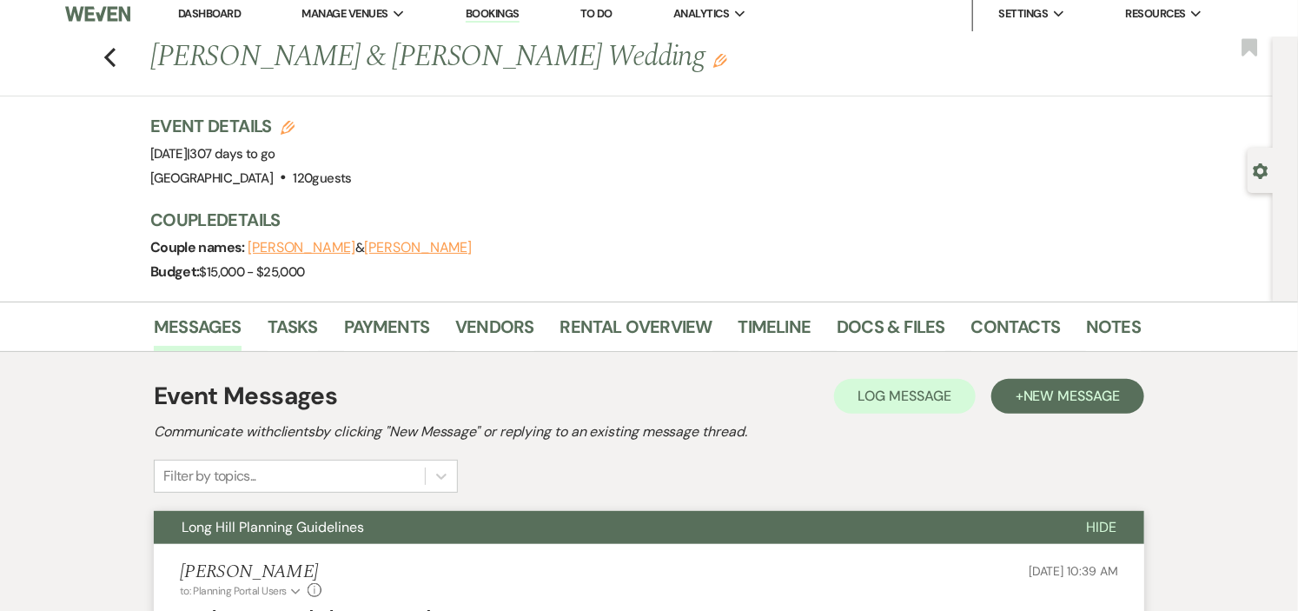
scroll to position [0, 0]
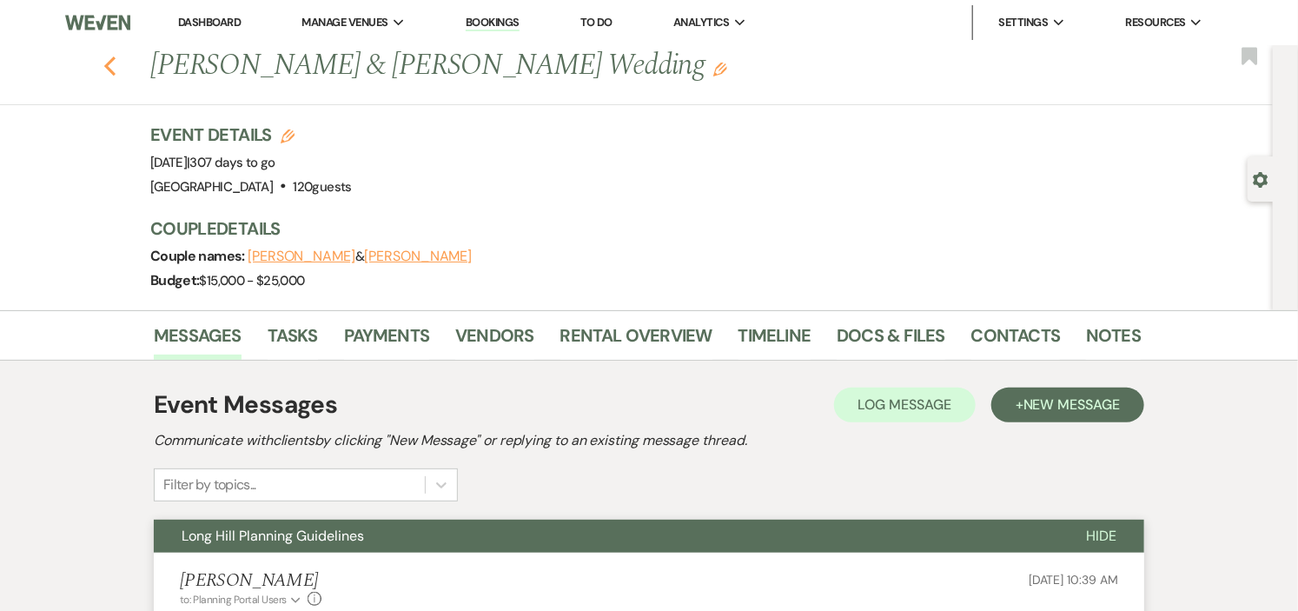
click at [116, 64] on icon "Previous" at bounding box center [109, 66] width 13 height 21
select select "8"
select select "10"
select select "8"
select select "5"
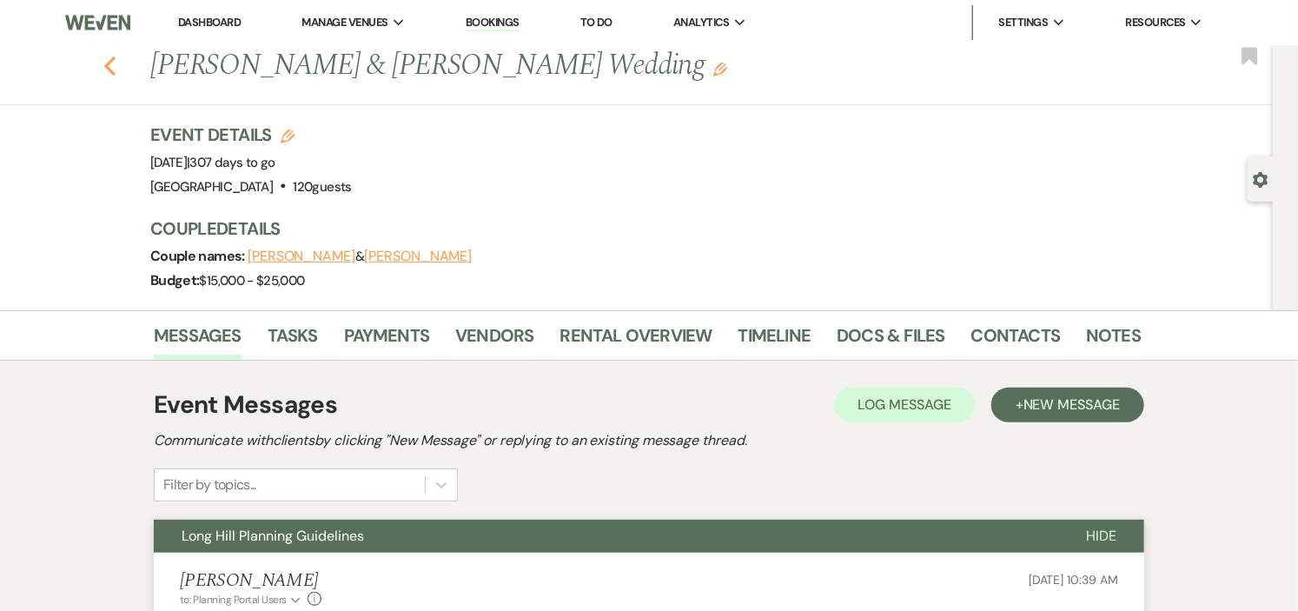
select select "8"
select select "10"
select select "8"
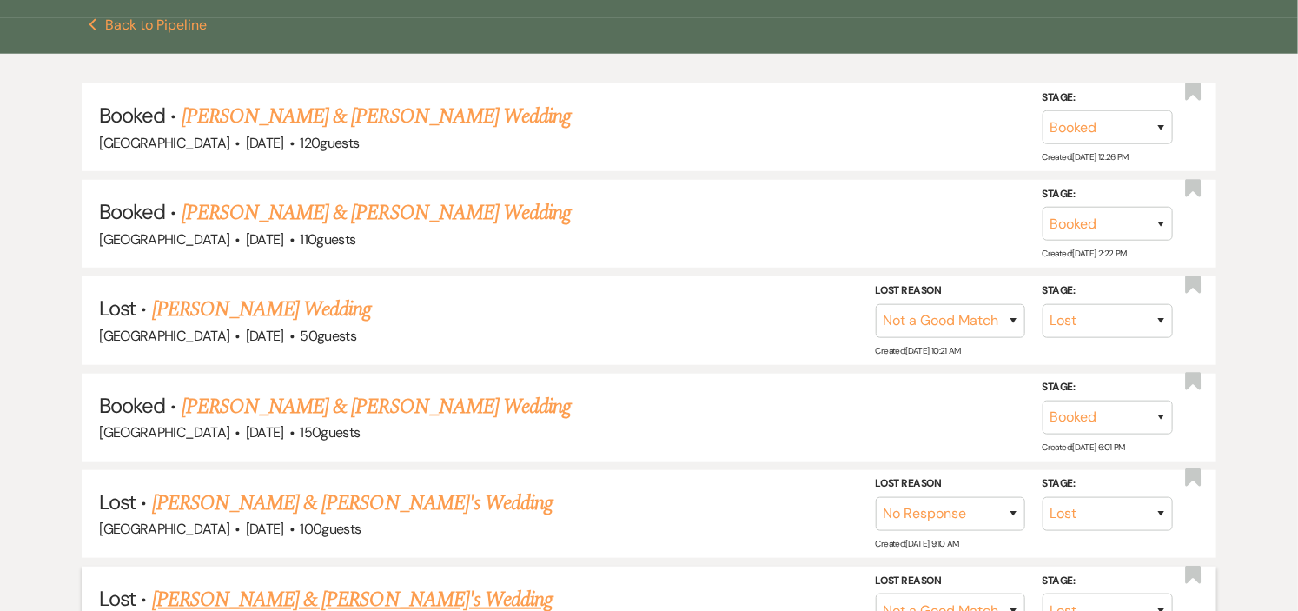
scroll to position [193, 0]
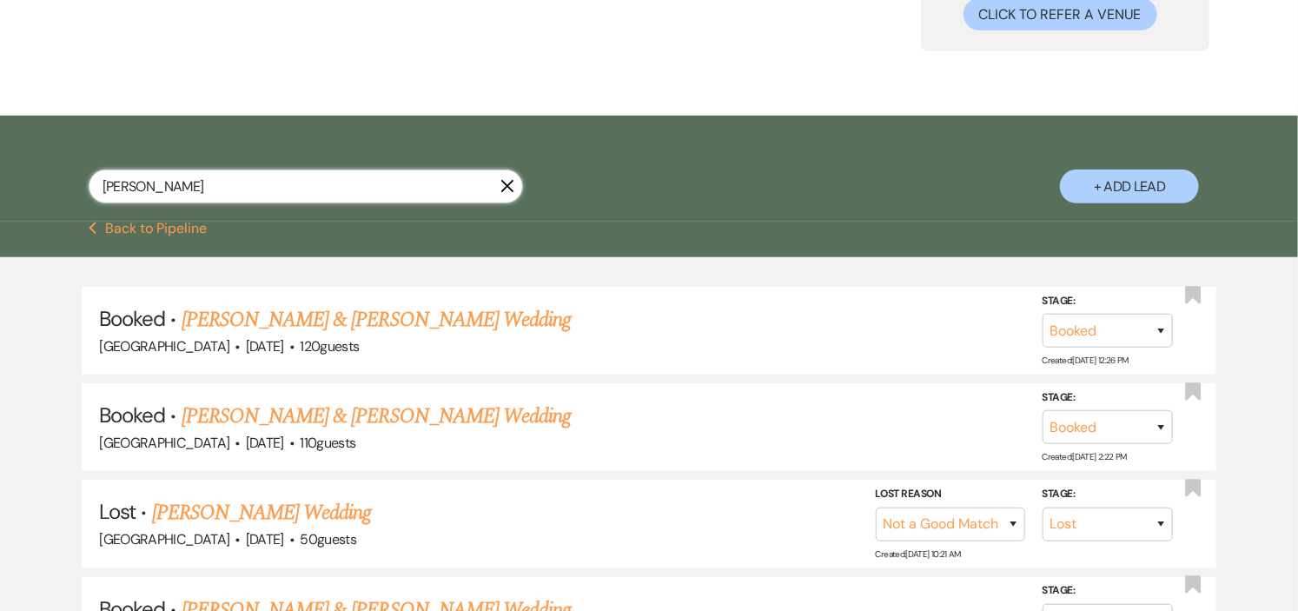
drag, startPoint x: 246, startPoint y: 185, endPoint x: 0, endPoint y: 184, distance: 245.9
click at [0, 184] on div "collins X + Add Lead" at bounding box center [649, 169] width 1298 height 106
type input "dohert"
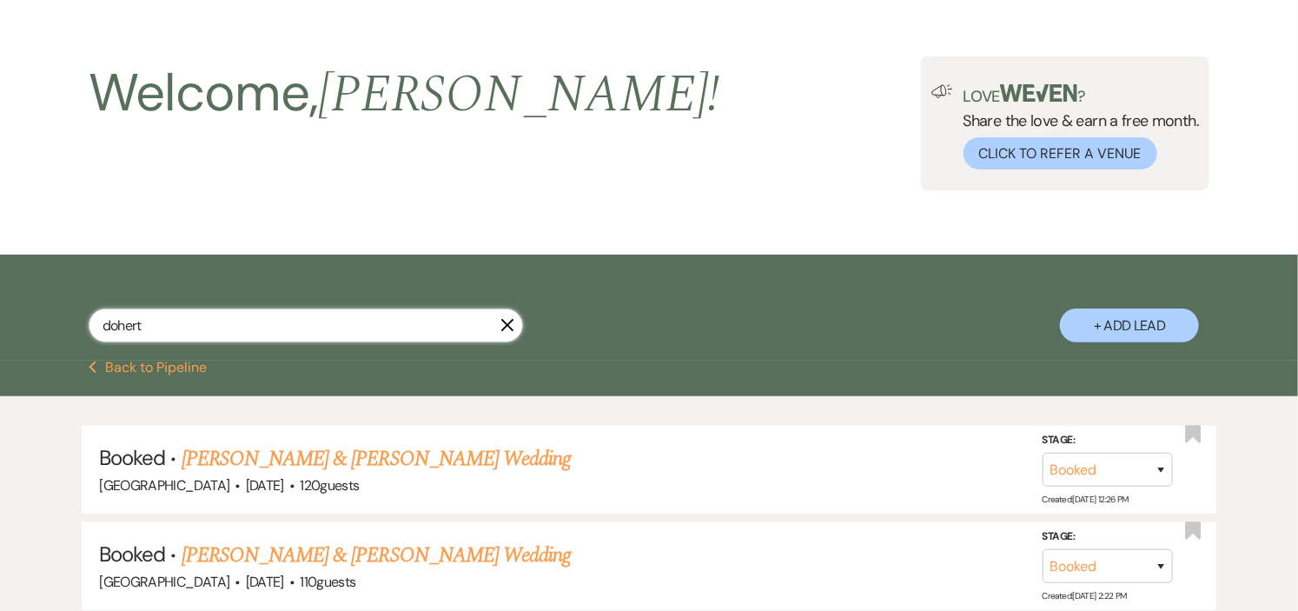
select select "8"
select select "2"
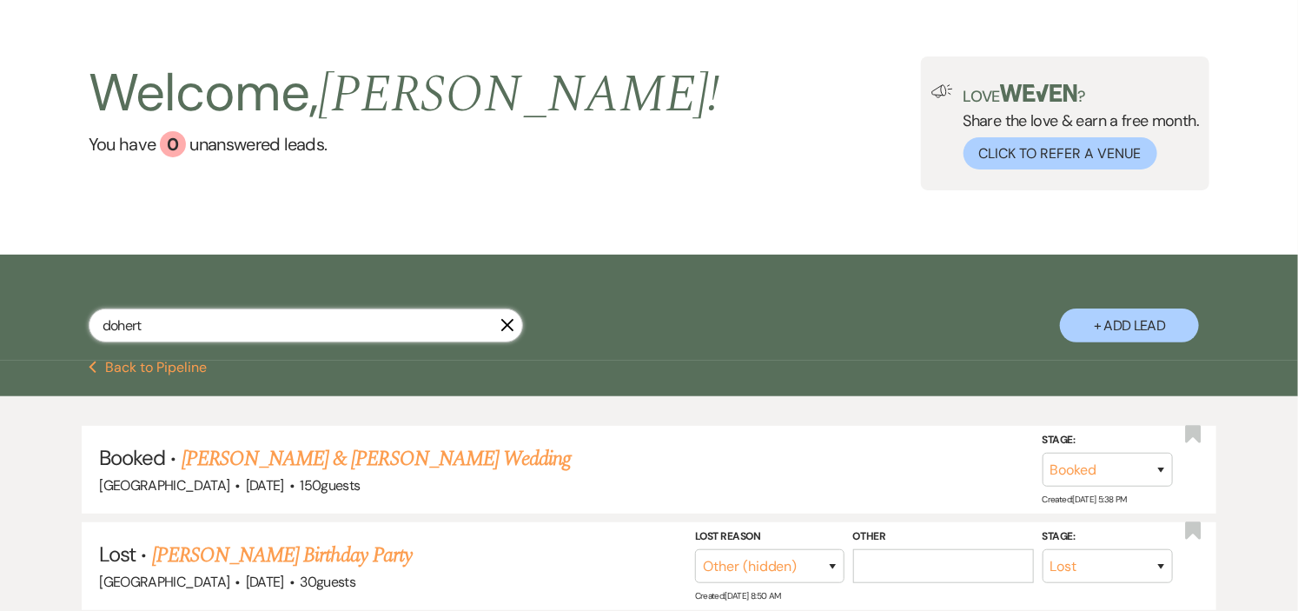
scroll to position [193, 0]
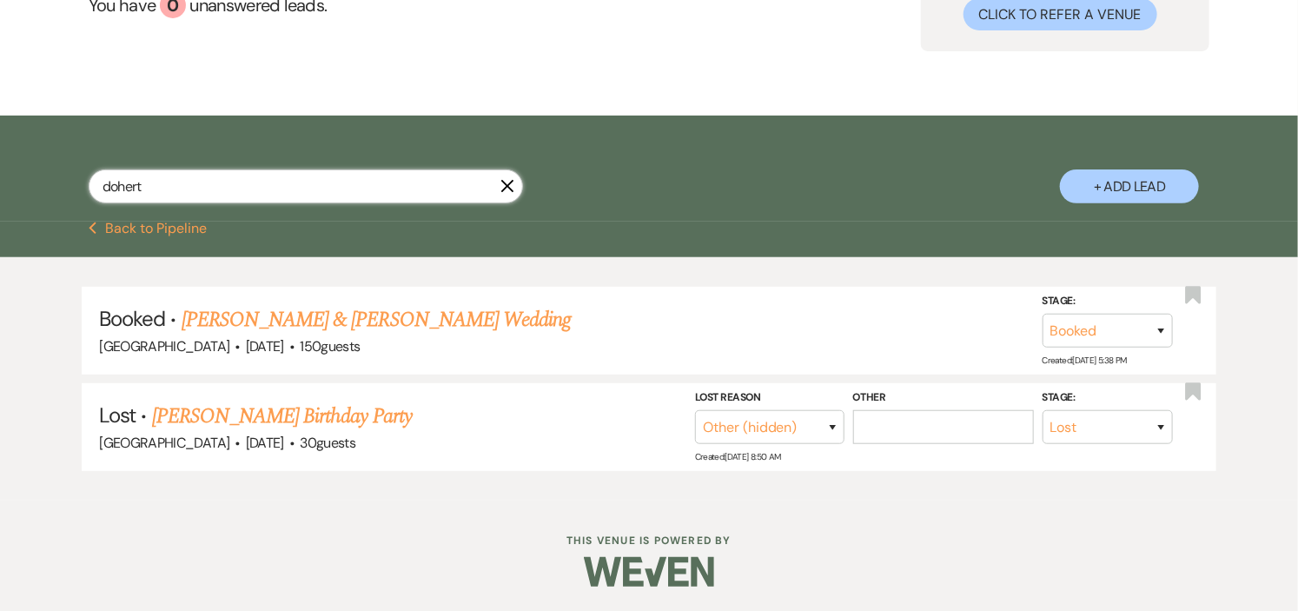
type input "doherty"
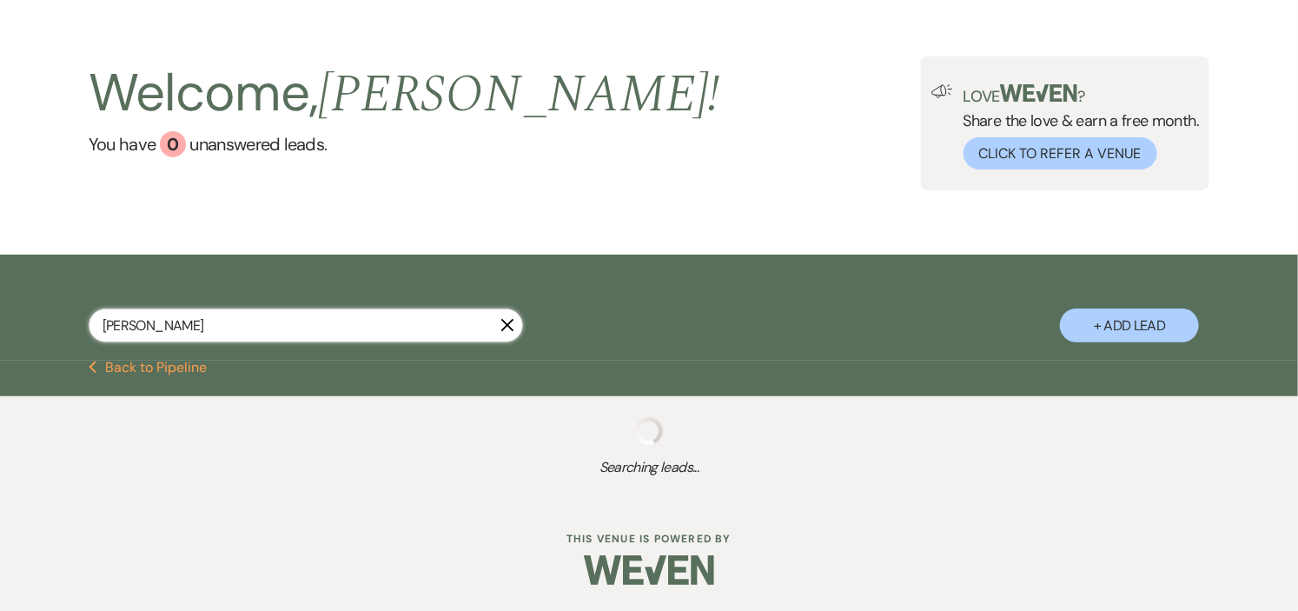
select select "8"
select select "2"
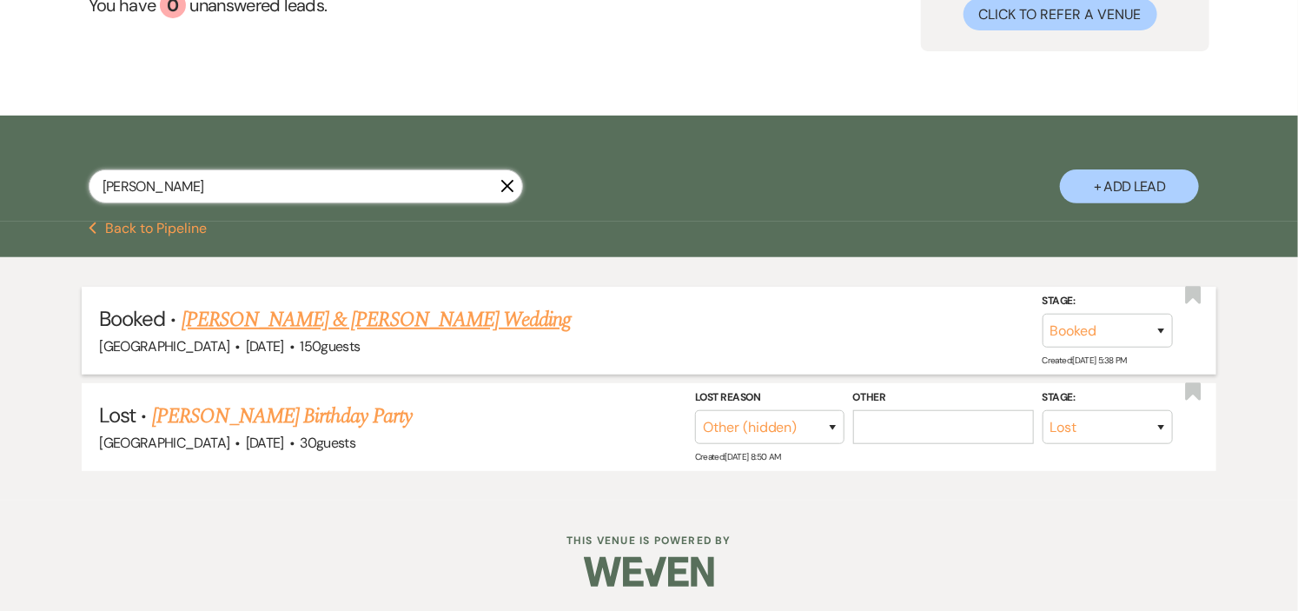
type input "doherty"
click at [214, 311] on link "Leanne Doherty & Harry McDonough's Wedding" at bounding box center [376, 319] width 389 height 31
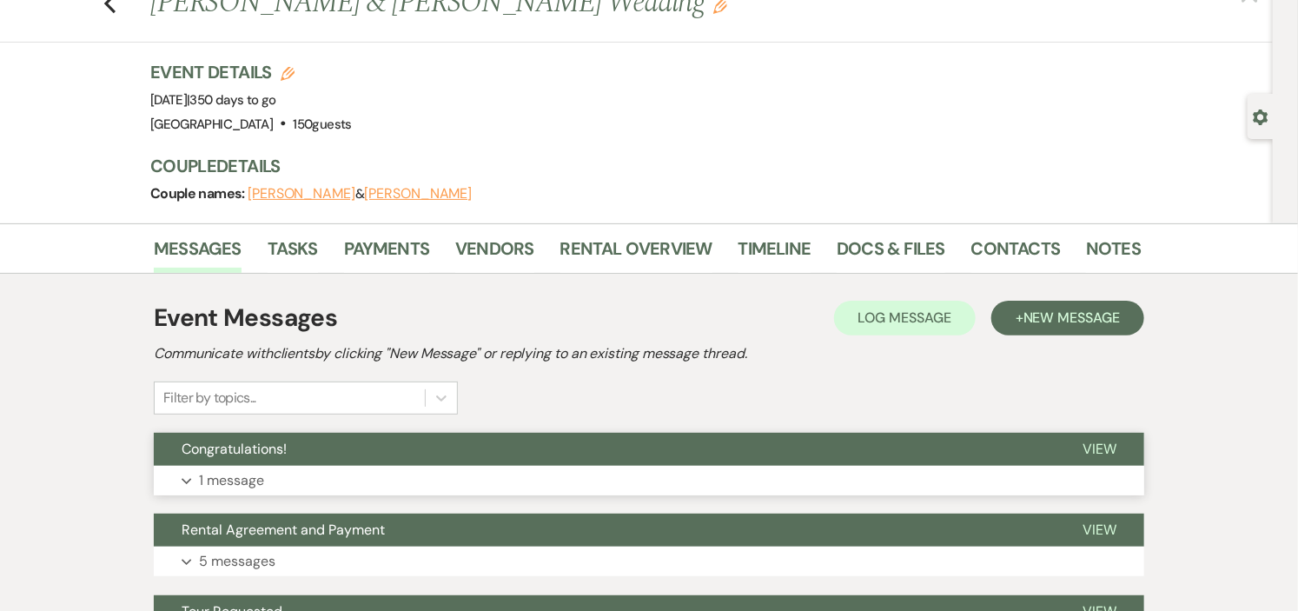
scroll to position [193, 0]
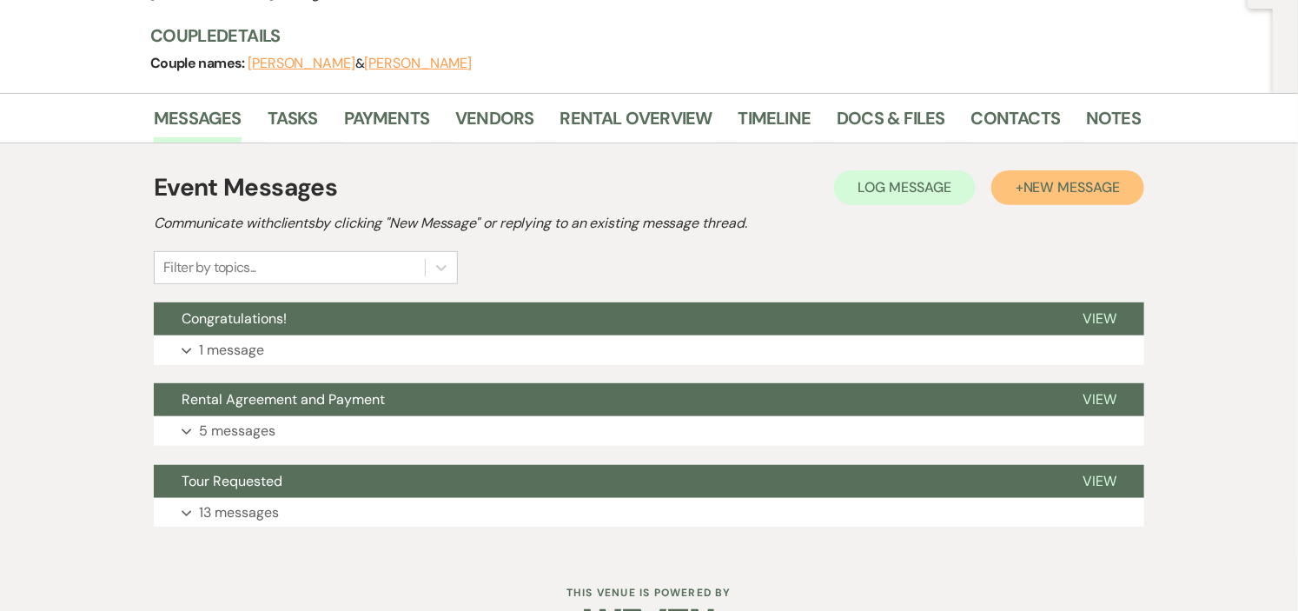
click at [1067, 184] on span "New Message" at bounding box center [1072, 187] width 96 height 18
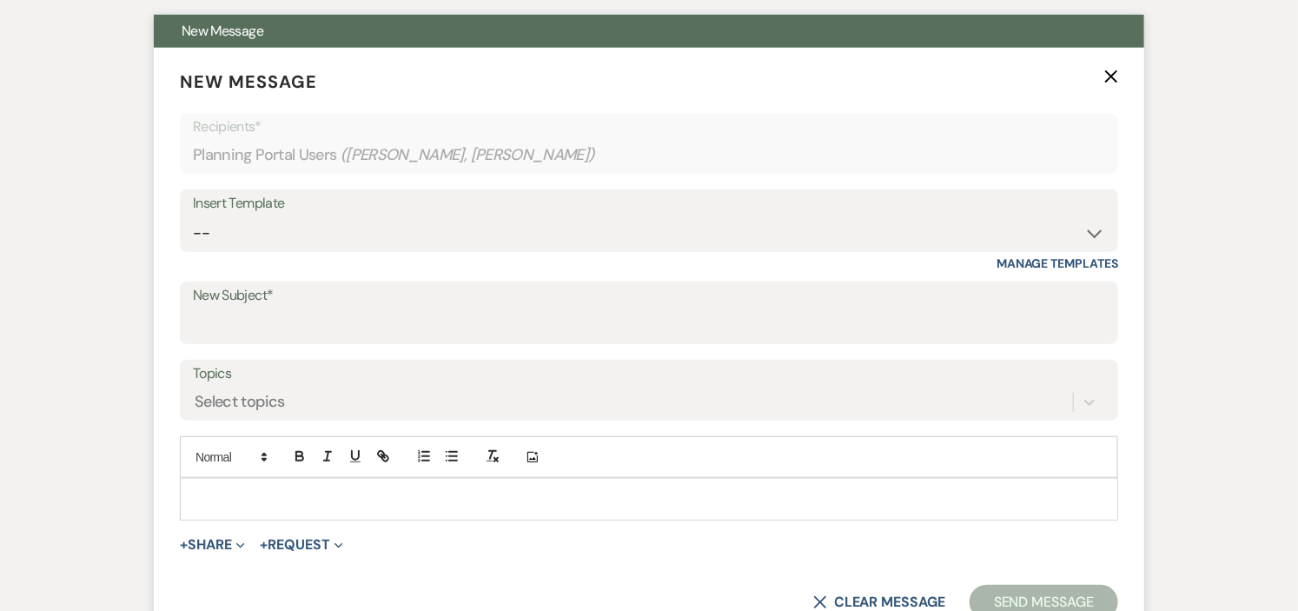
scroll to position [482, 0]
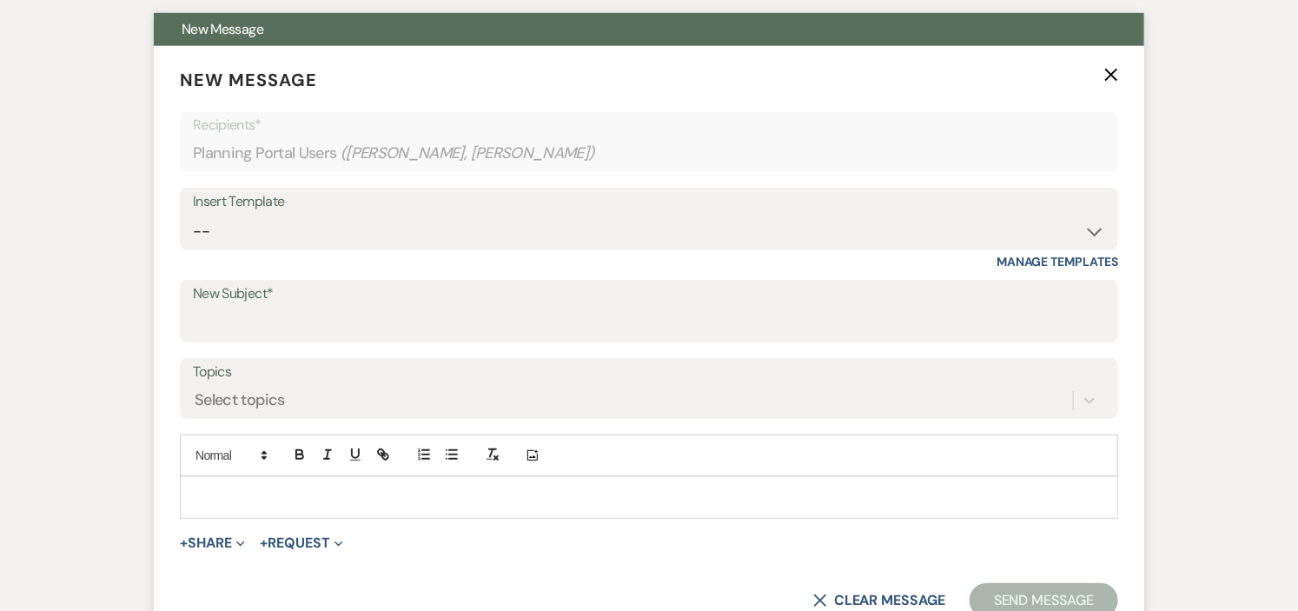
click at [1106, 224] on div "Insert Template -- Weven Planning Portal Introduction (Booked Events) Initial I…" at bounding box center [649, 219] width 939 height 63
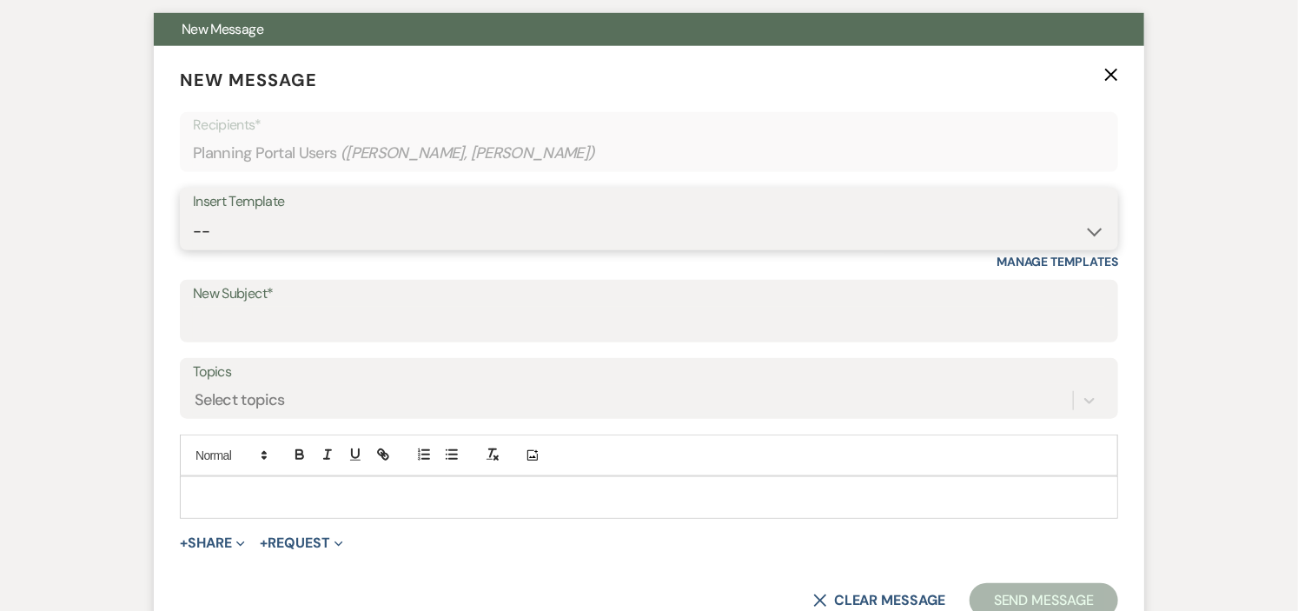
click at [1092, 230] on select "-- Weven Planning Portal Introduction (Booked Events) Initial Inquiry Response …" at bounding box center [649, 232] width 912 height 34
select select "5289"
click at [193, 215] on select "-- Weven Planning Portal Introduction (Booked Events) Initial Inquiry Response …" at bounding box center [649, 232] width 912 height 34
type input "Long Hill Planning Guidelines"
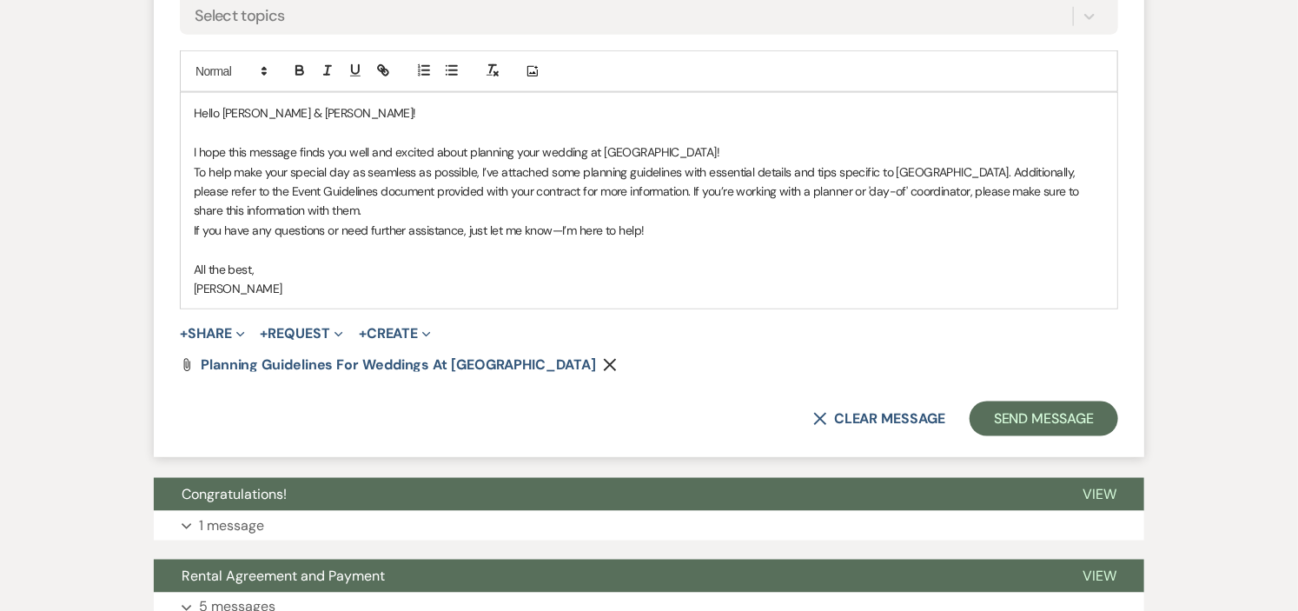
scroll to position [869, 0]
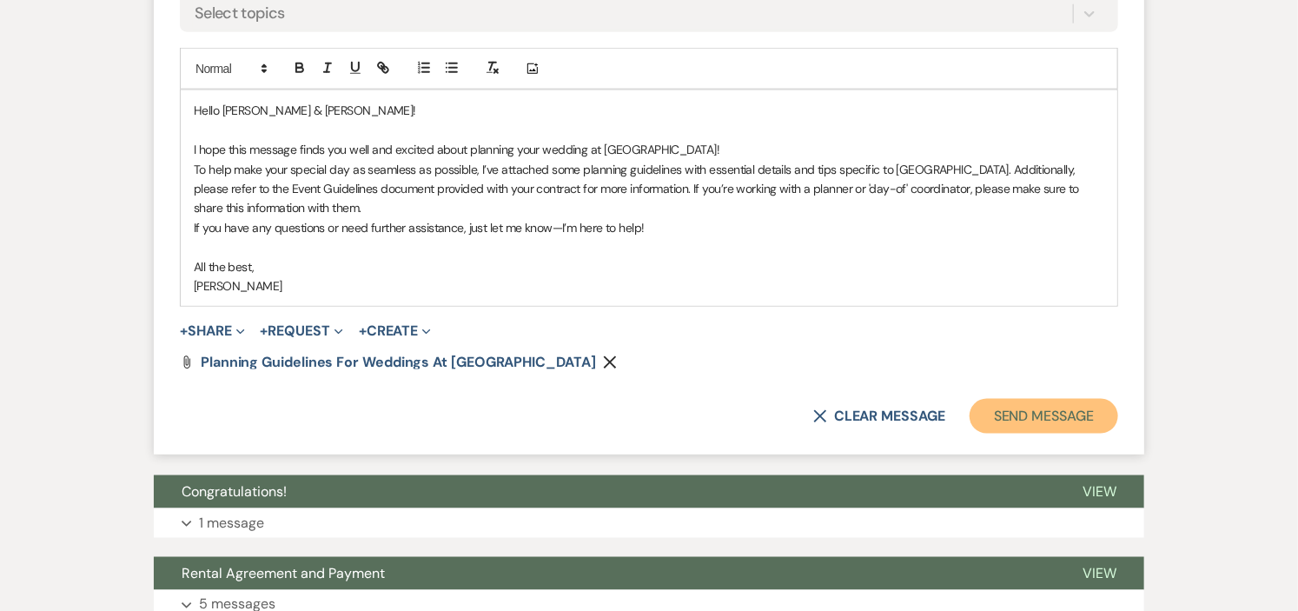
click at [1004, 412] on button "Send Message" at bounding box center [1044, 416] width 149 height 35
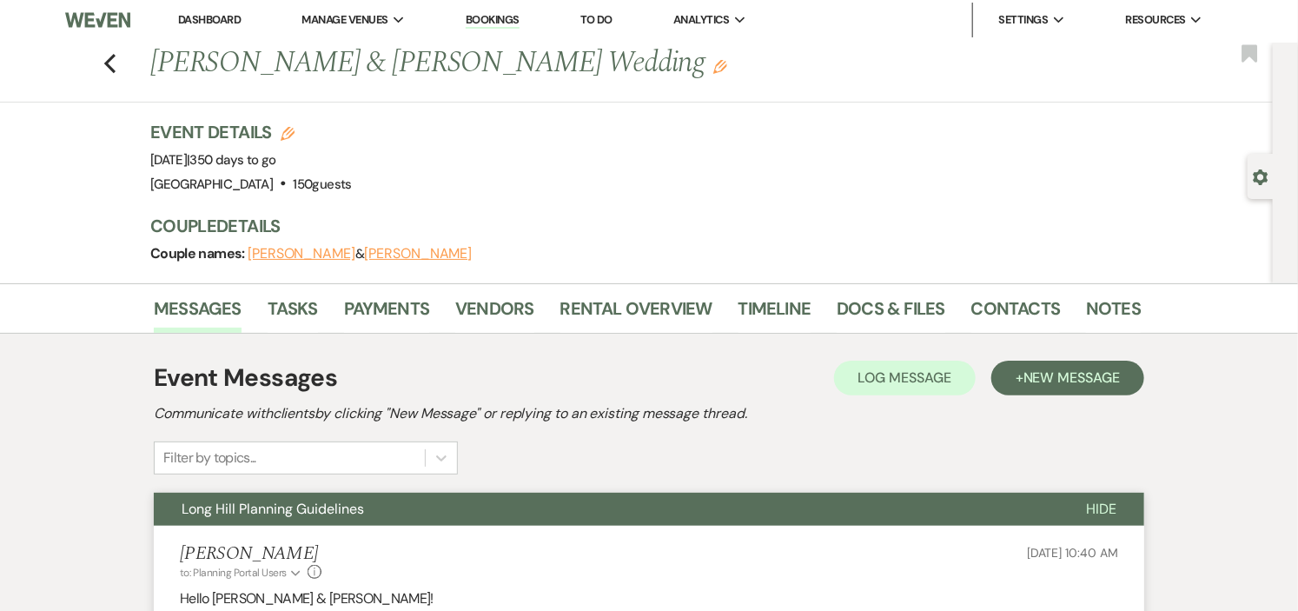
scroll to position [0, 0]
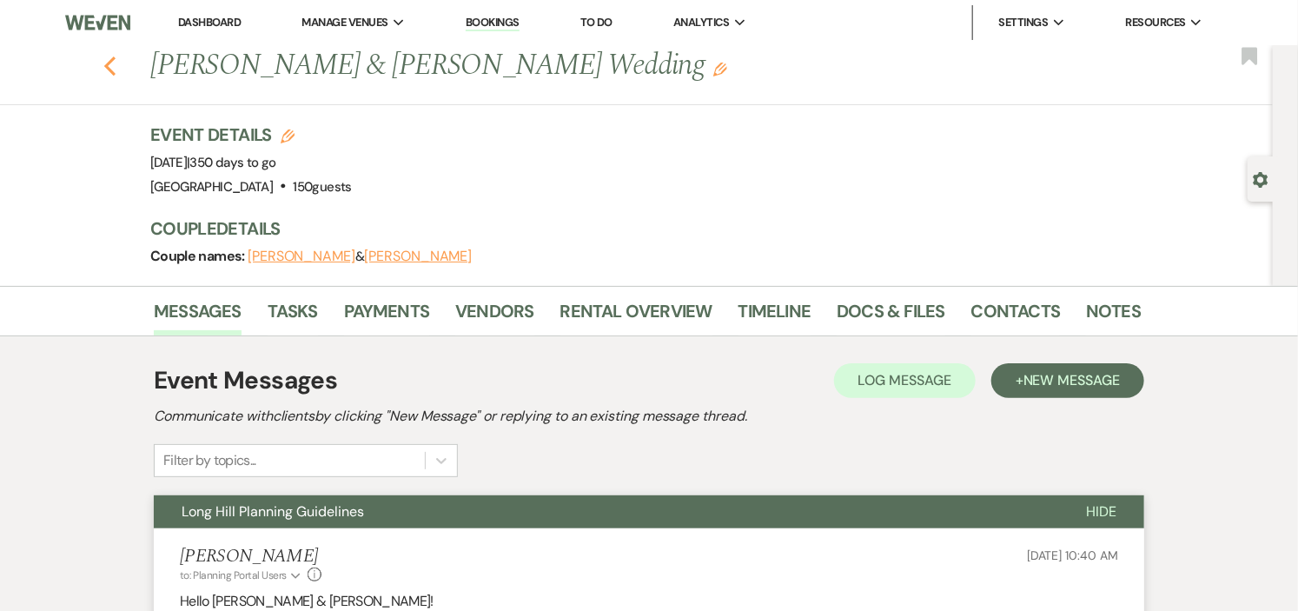
click at [116, 66] on icon "Previous" at bounding box center [109, 66] width 13 height 21
select select "8"
select select "2"
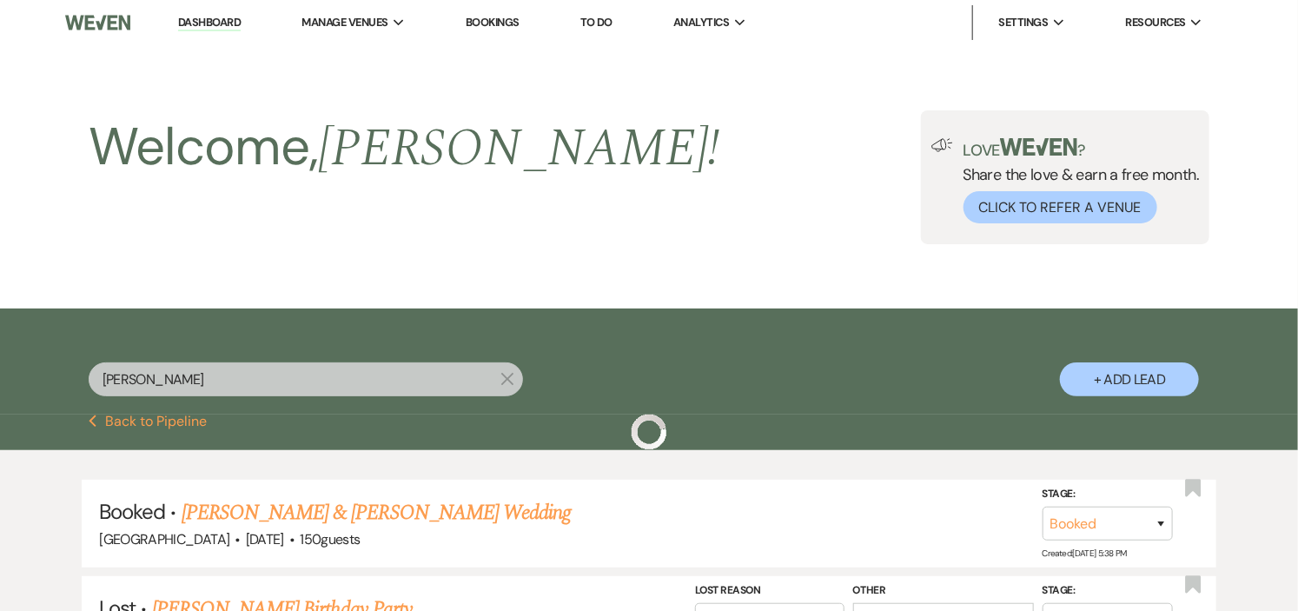
scroll to position [193, 0]
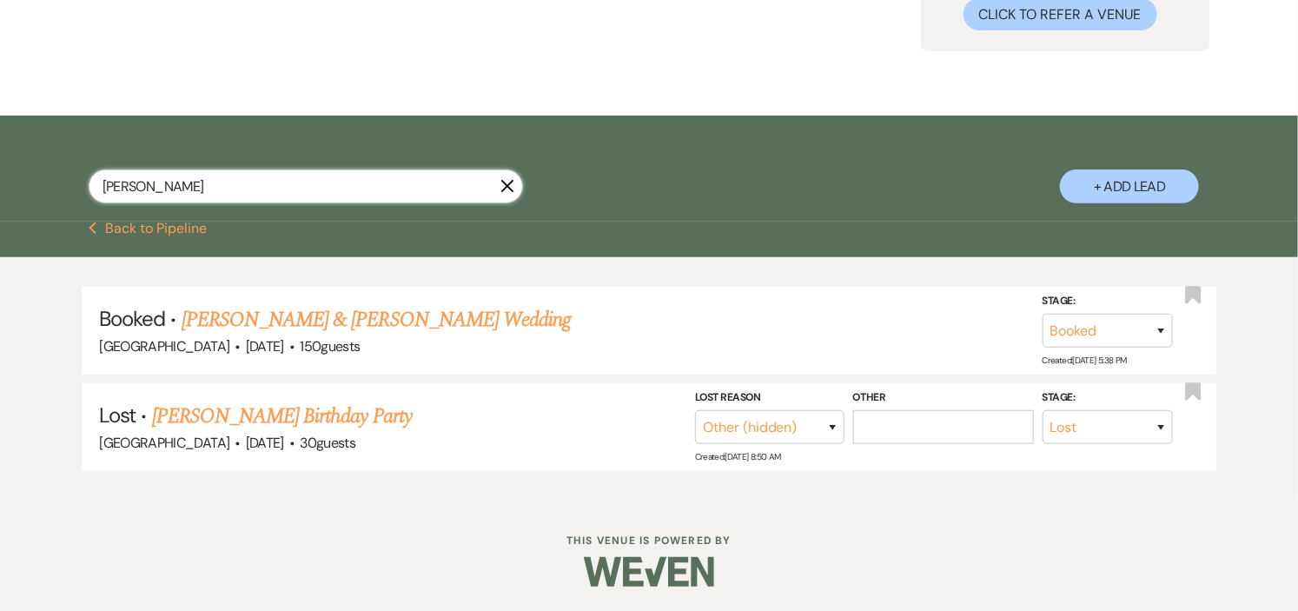
drag, startPoint x: 281, startPoint y: 192, endPoint x: 0, endPoint y: 213, distance: 281.5
click at [0, 213] on div "doherty X + Add Lead" at bounding box center [649, 169] width 1298 height 106
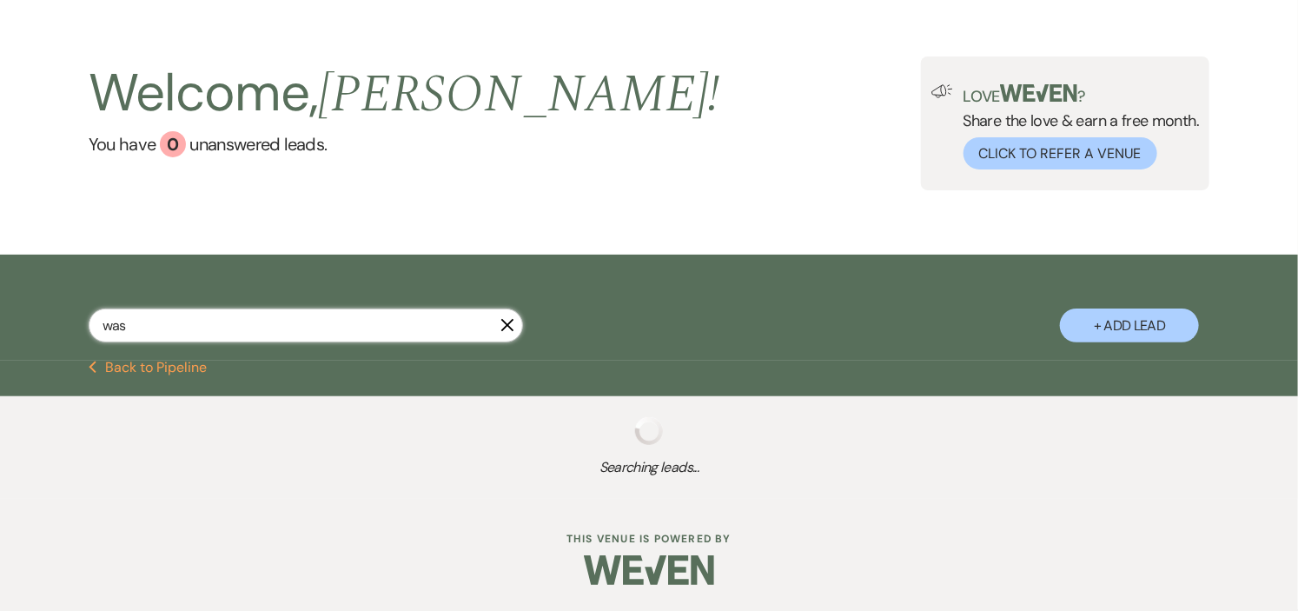
scroll to position [97, 0]
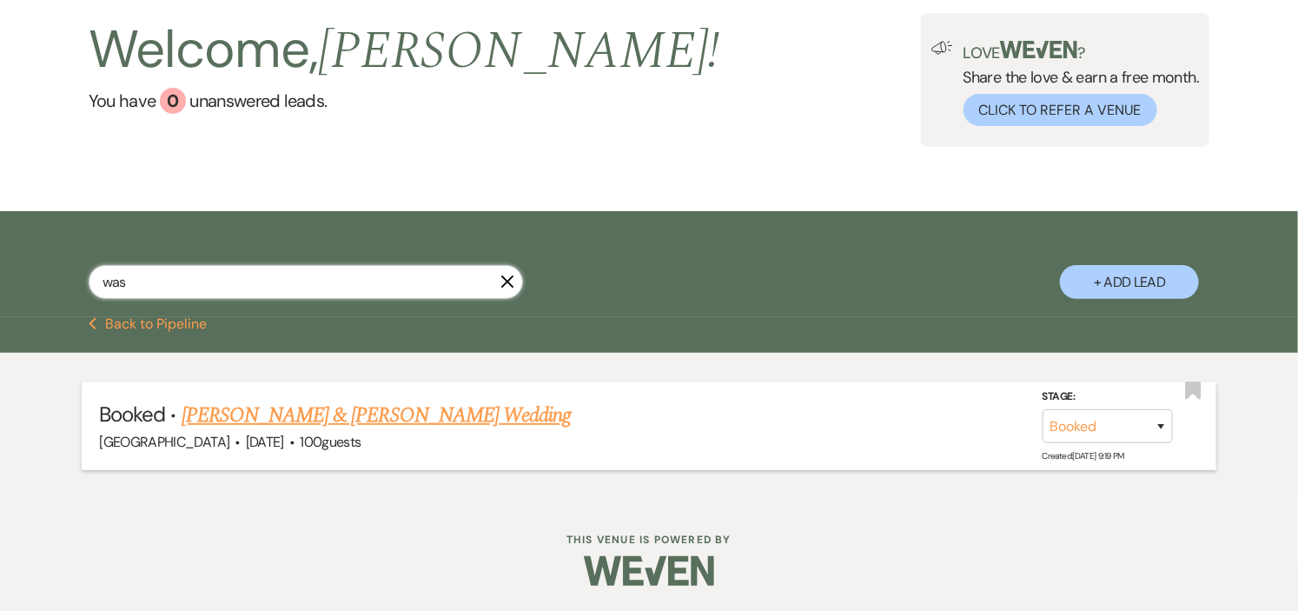
type input "was"
click at [232, 420] on link "Juliana Arenas & Ben Wasik's Wedding" at bounding box center [376, 415] width 389 height 31
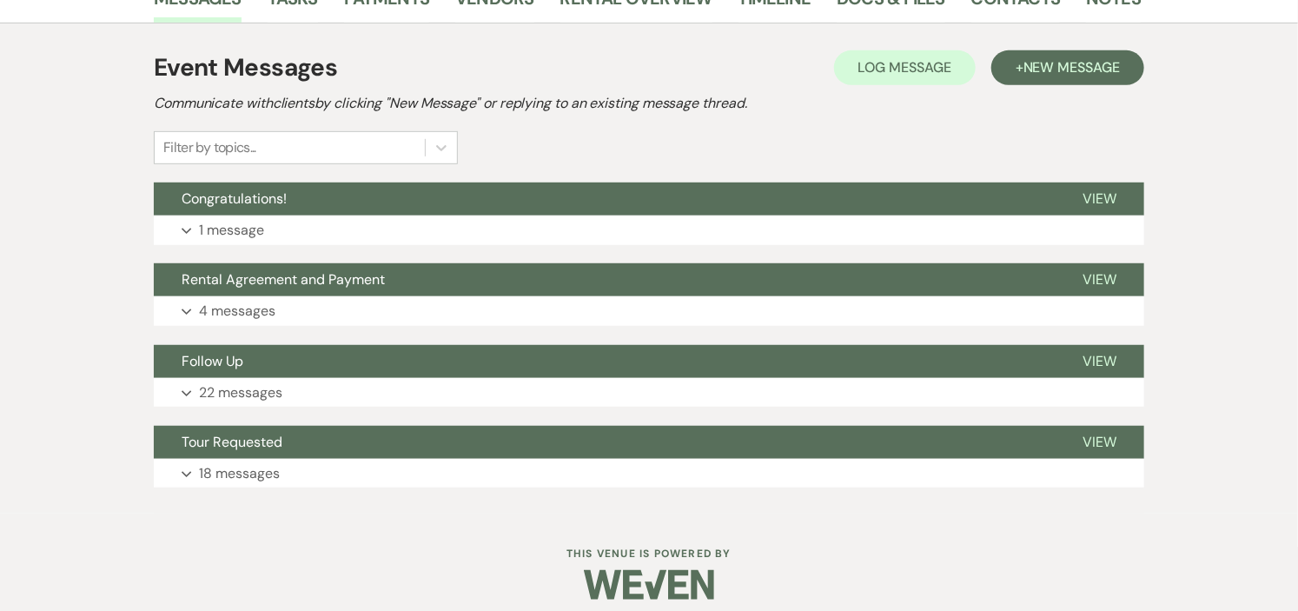
scroll to position [351, 0]
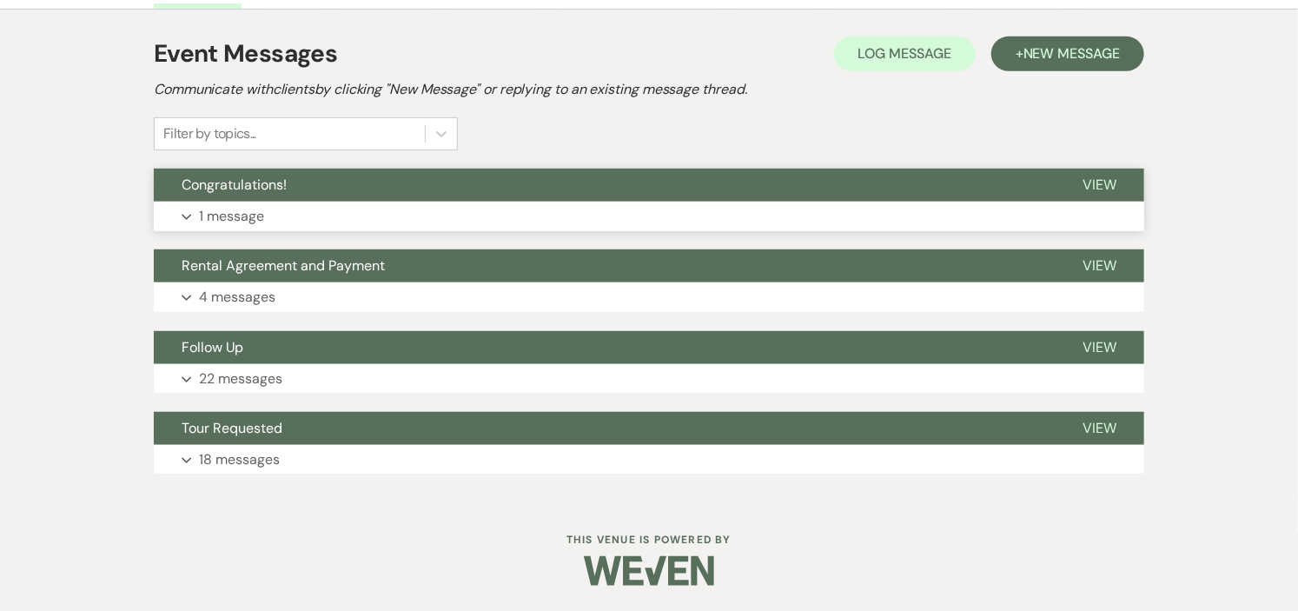
click at [1091, 182] on span "View" at bounding box center [1100, 185] width 34 height 18
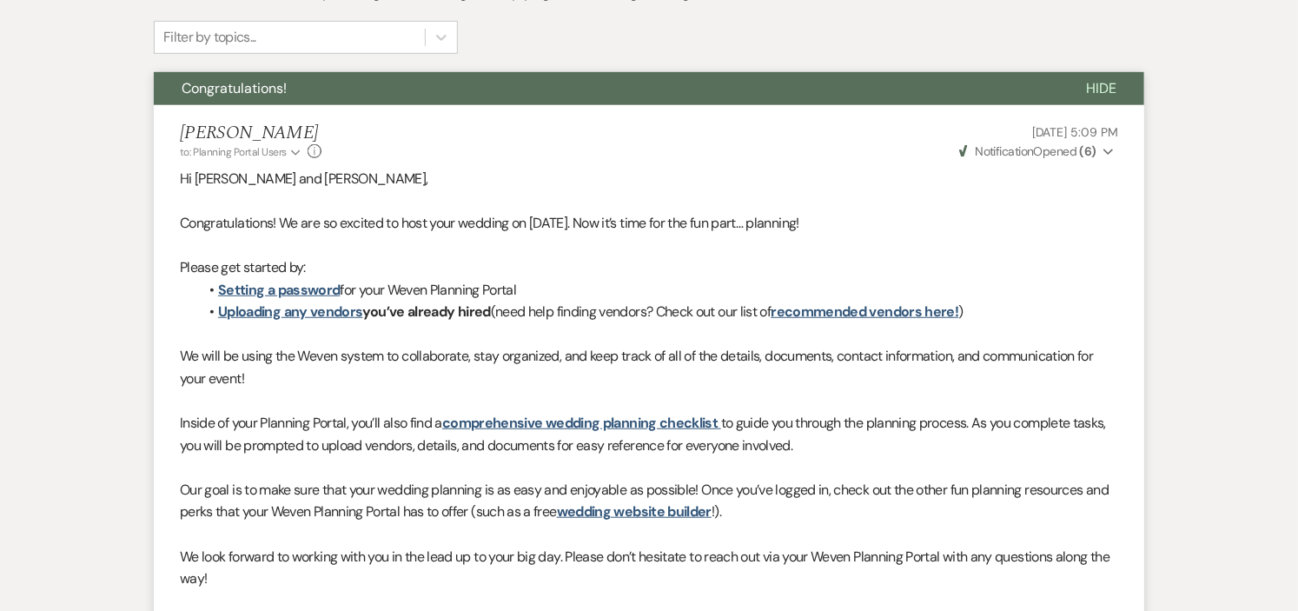
scroll to position [62, 0]
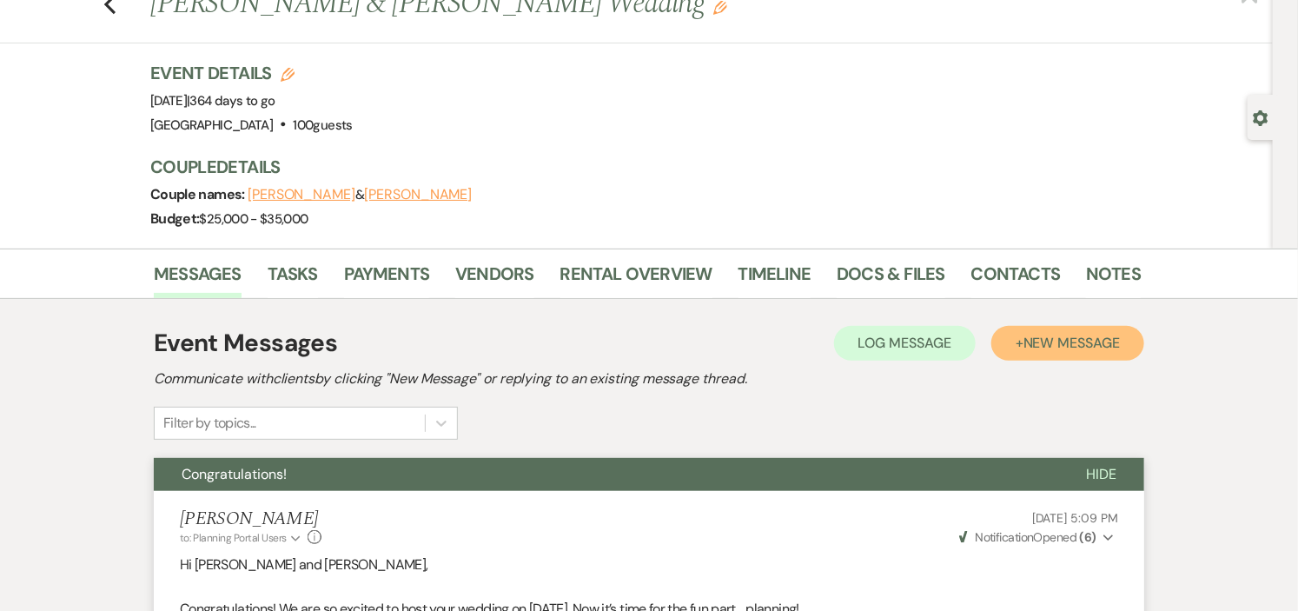
click at [1035, 334] on span "New Message" at bounding box center [1072, 343] width 96 height 18
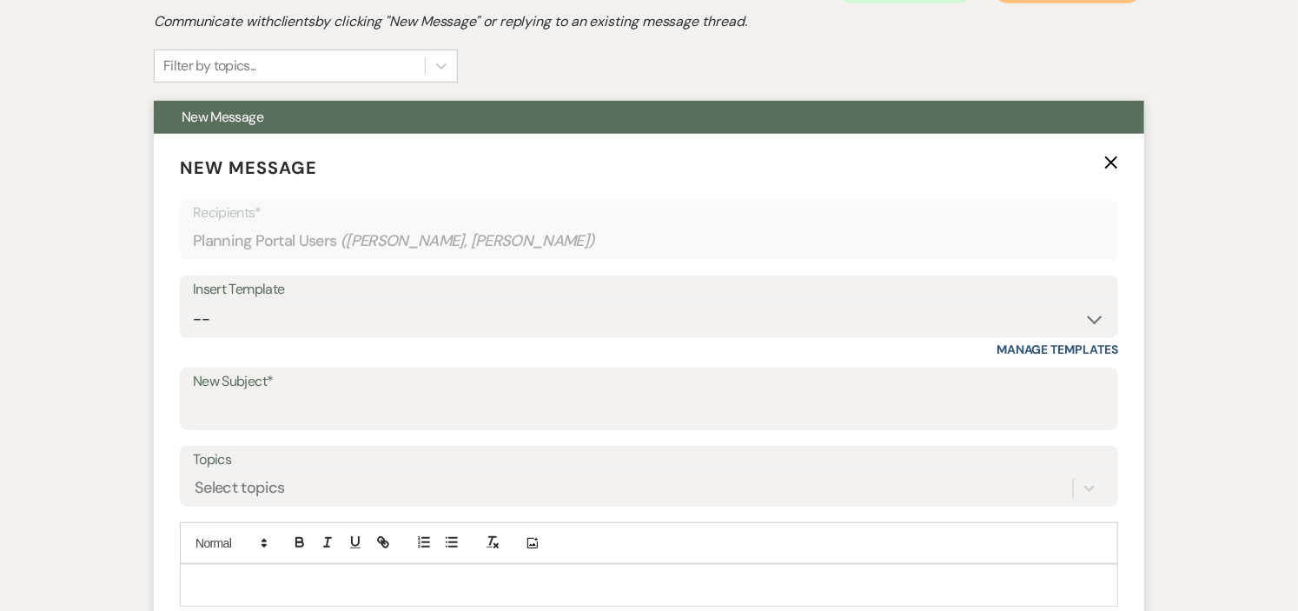
scroll to position [448, 0]
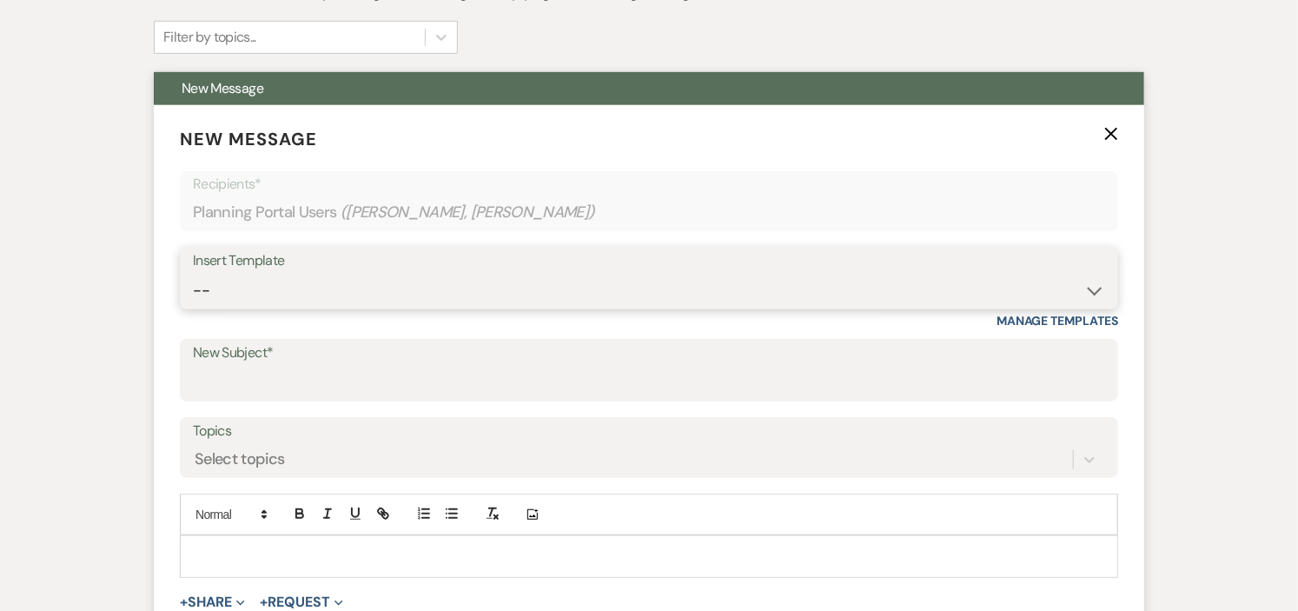
click at [1074, 281] on select "-- Weven Planning Portal Introduction (Booked Events) Initial Inquiry Response …" at bounding box center [649, 291] width 912 height 34
select select "5289"
click at [193, 274] on select "-- Weven Planning Portal Introduction (Booked Events) Initial Inquiry Response …" at bounding box center [649, 291] width 912 height 34
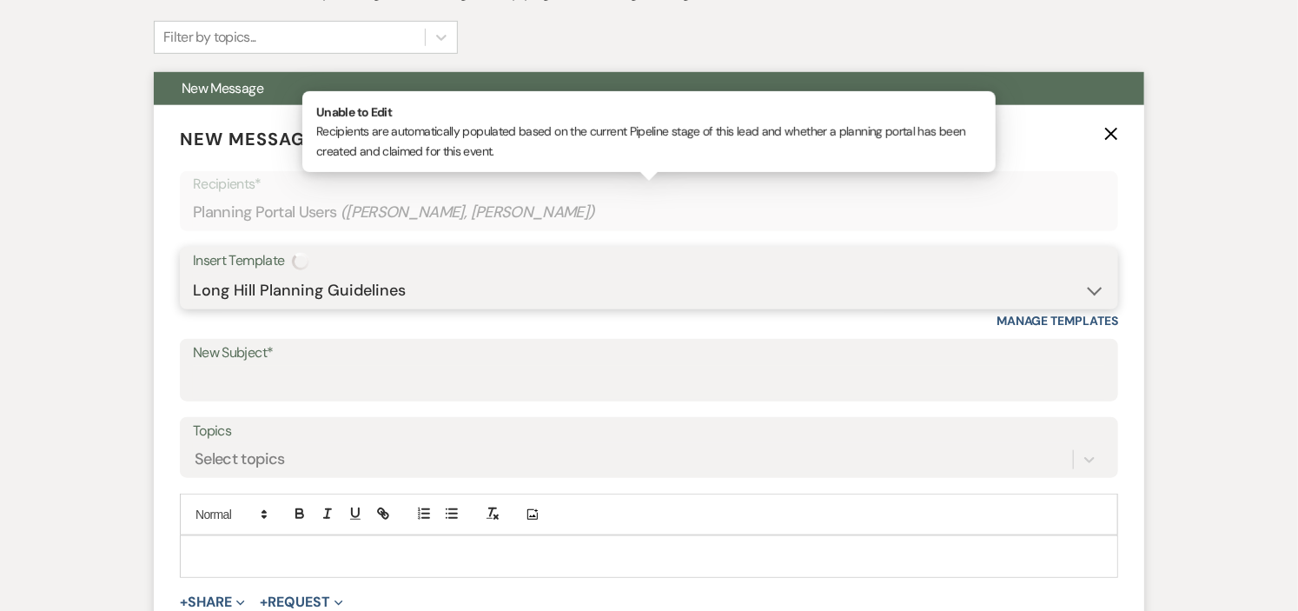
type input "Long Hill Planning Guidelines"
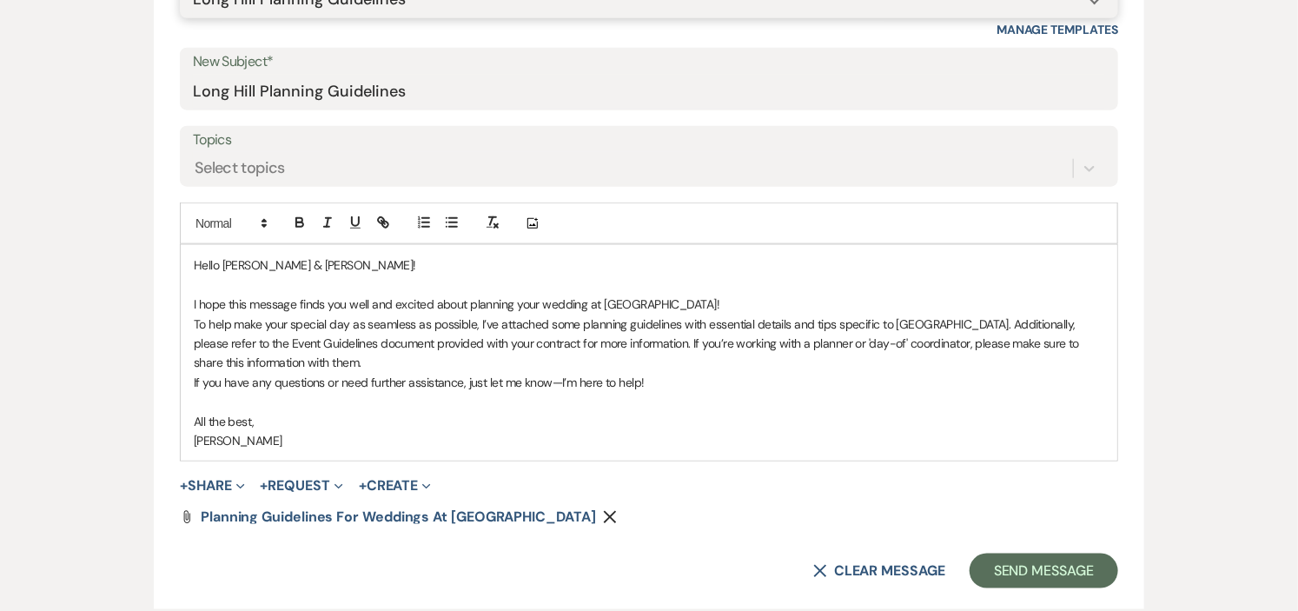
scroll to position [966, 0]
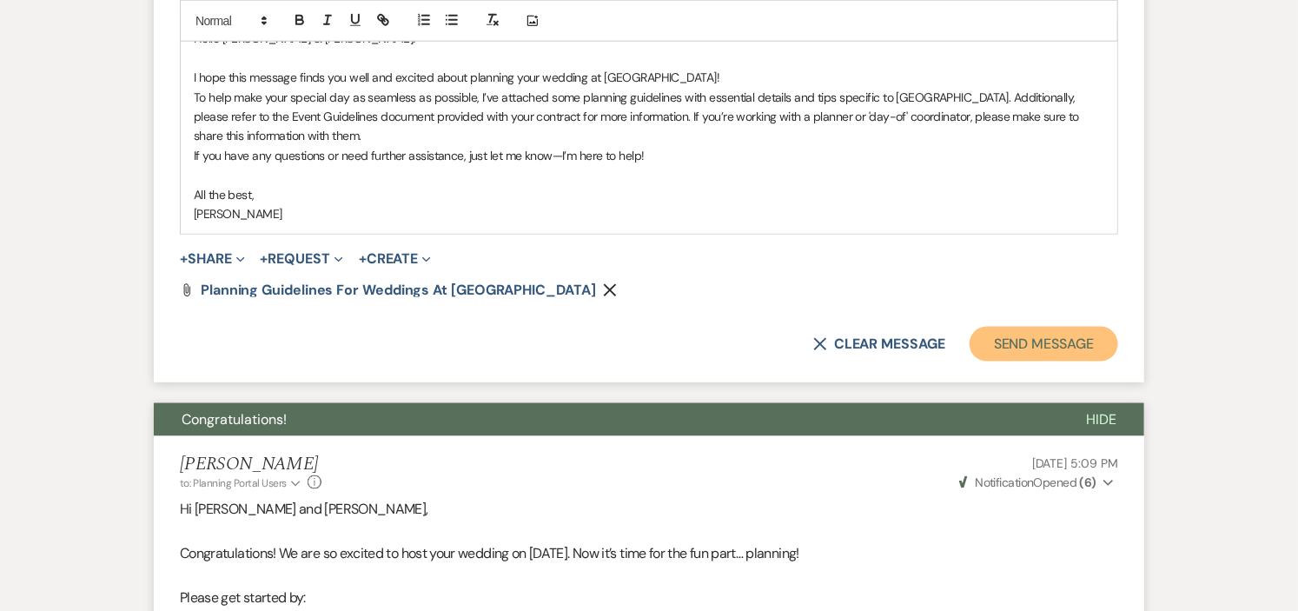
click at [1036, 343] on button "Send Message" at bounding box center [1044, 344] width 149 height 35
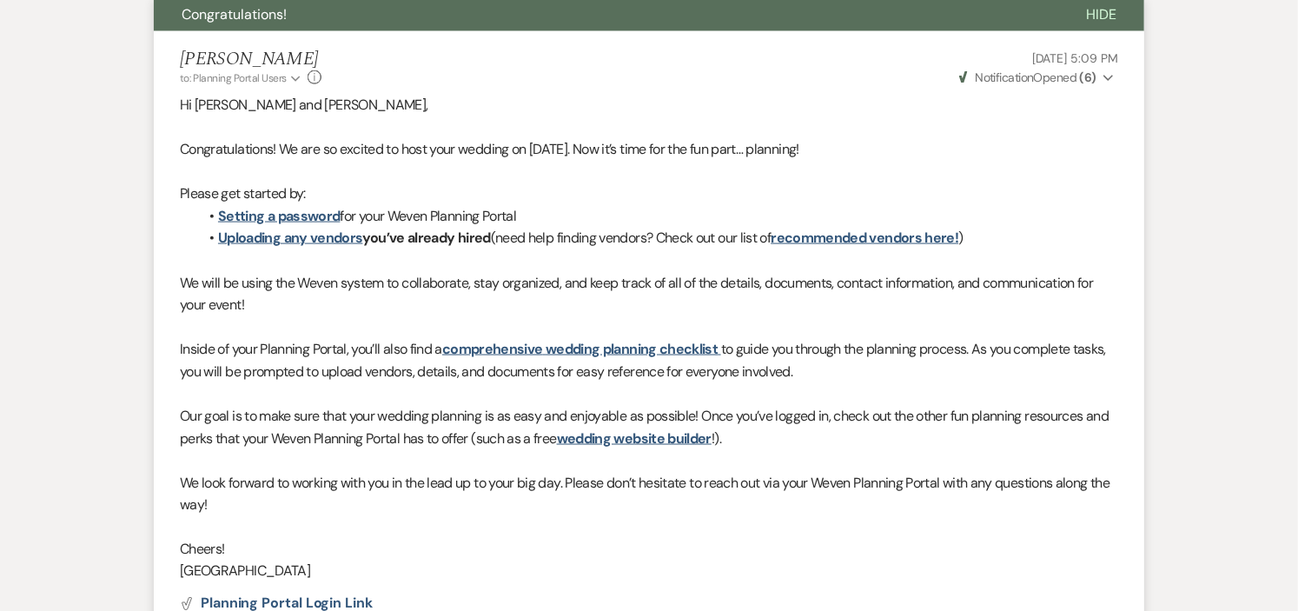
scroll to position [318, 0]
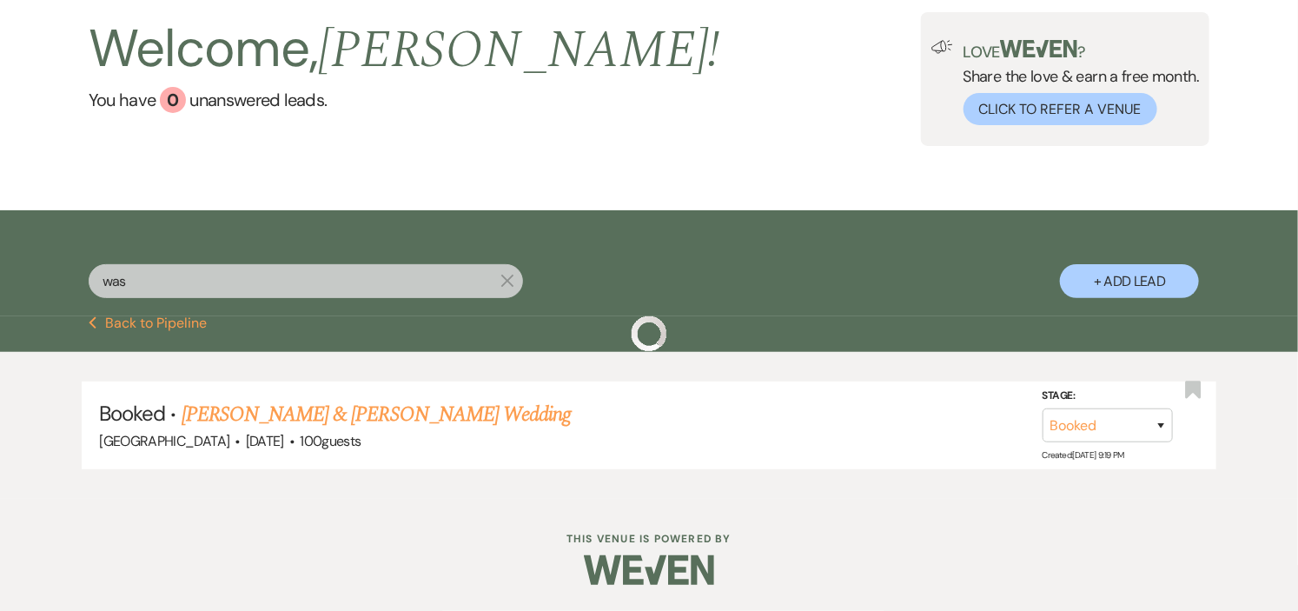
scroll to position [97, 0]
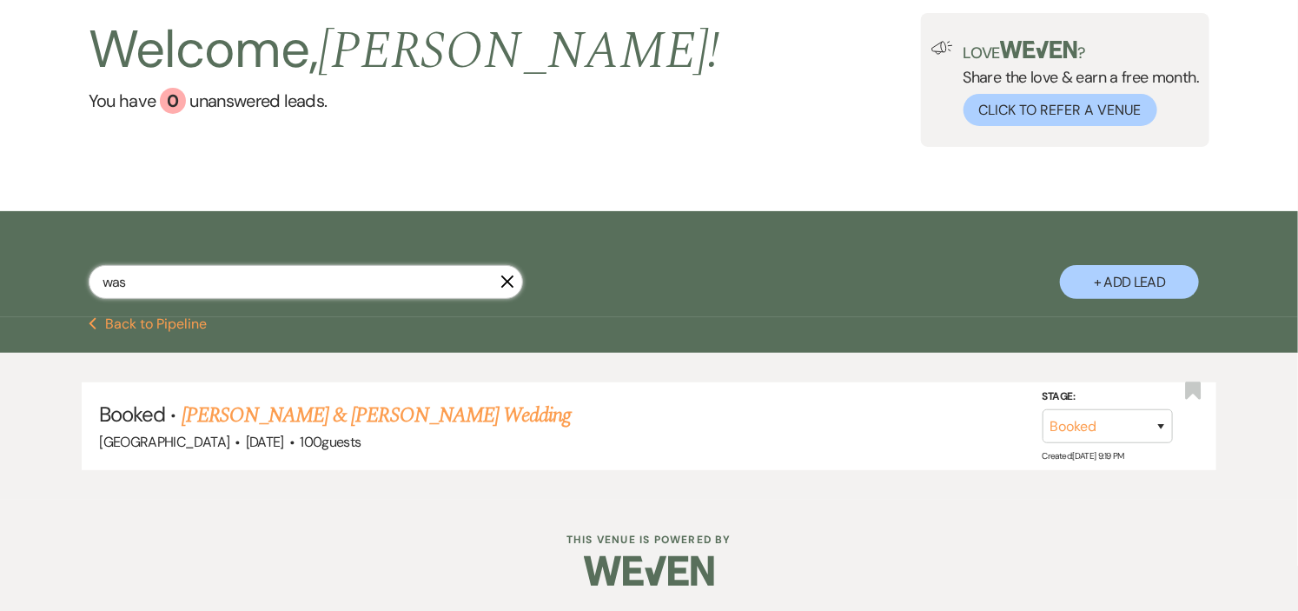
drag, startPoint x: 135, startPoint y: 283, endPoint x: 0, endPoint y: 289, distance: 134.8
click at [0, 289] on div "was X + Add Lead" at bounding box center [649, 264] width 1298 height 106
type input "laugh"
select select "8"
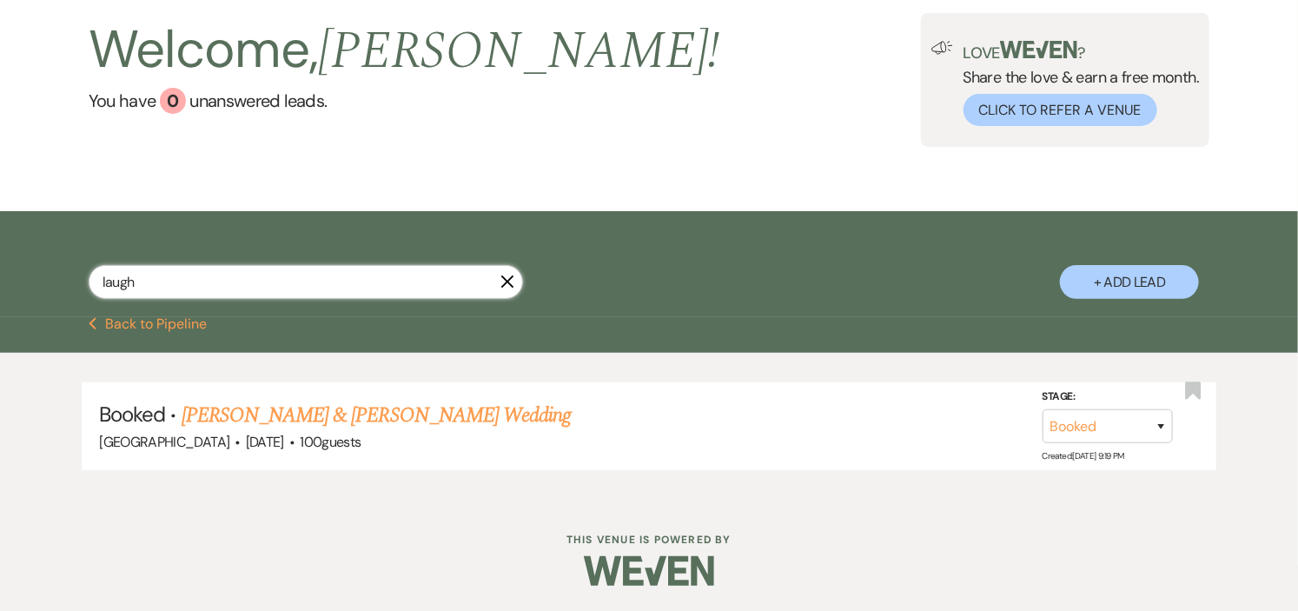
select select "10"
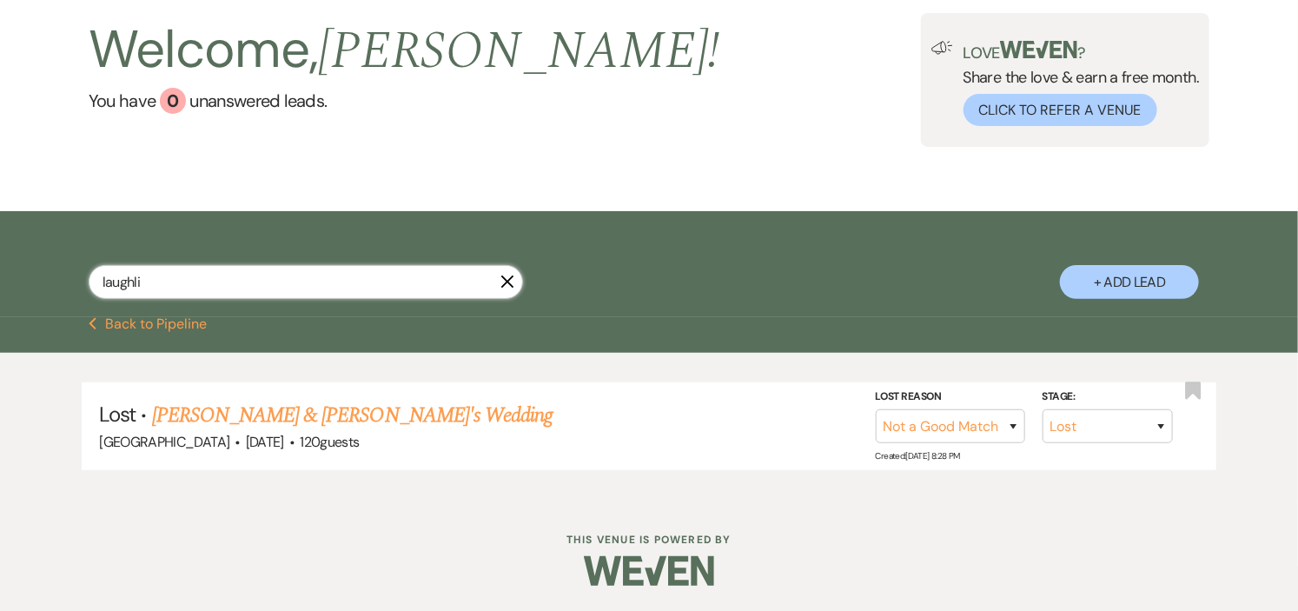
type input "laughlin"
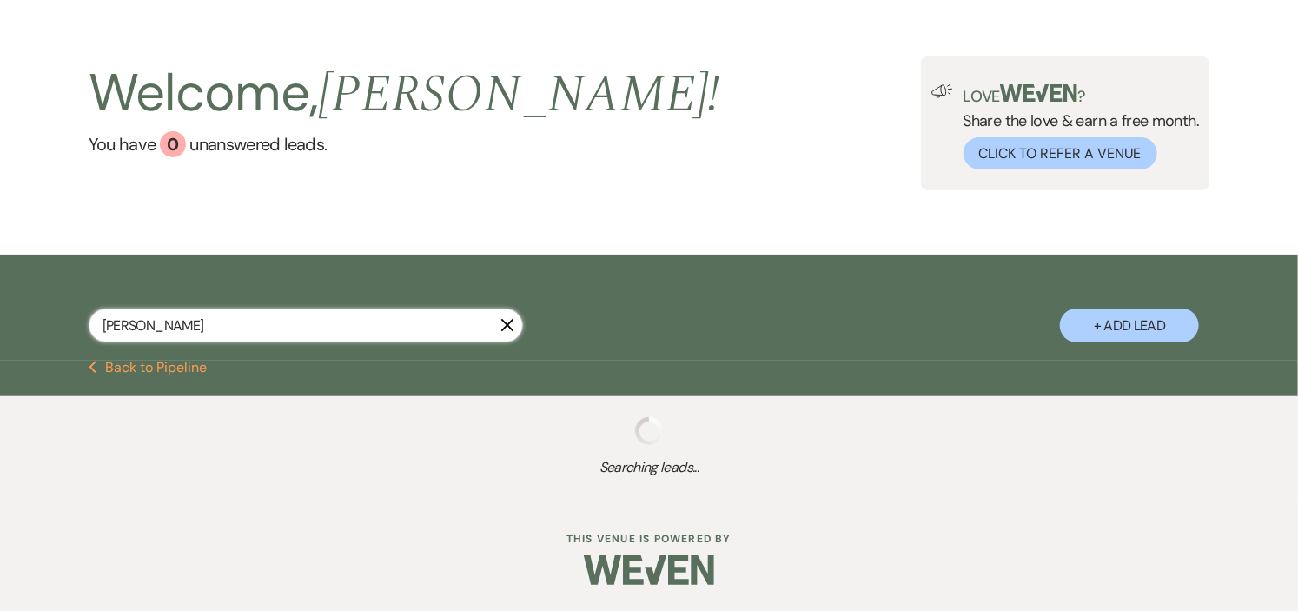
scroll to position [97, 0]
select select "8"
select select "10"
type input "loughline"
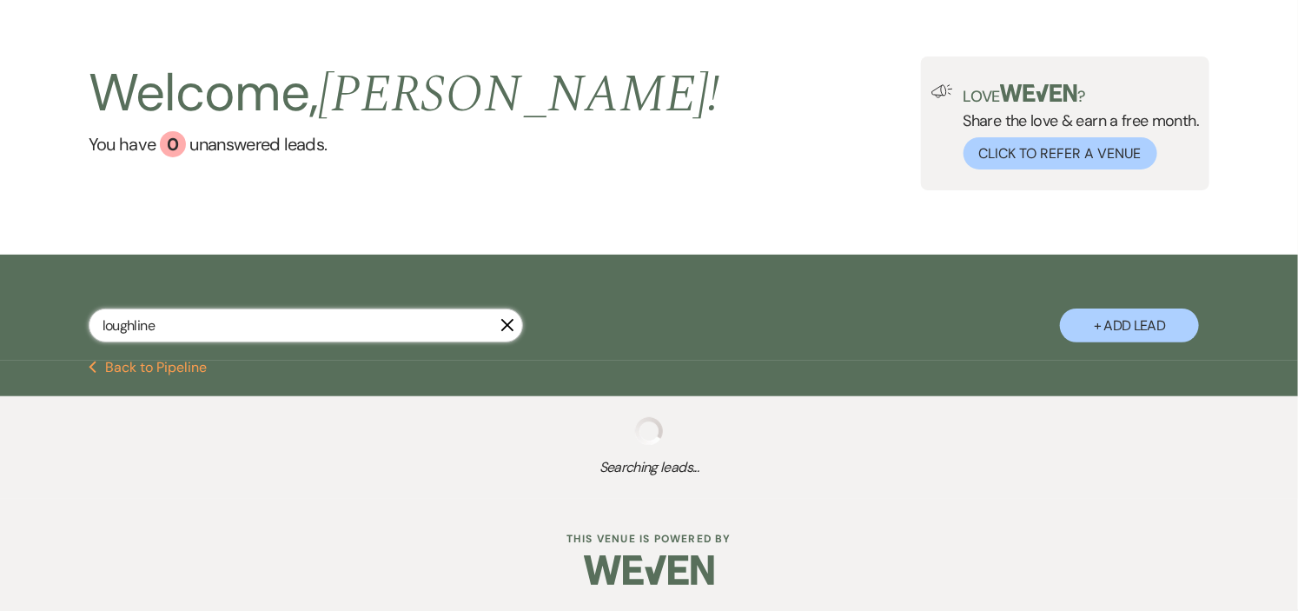
select select "8"
select select "4"
select select "8"
select select "11"
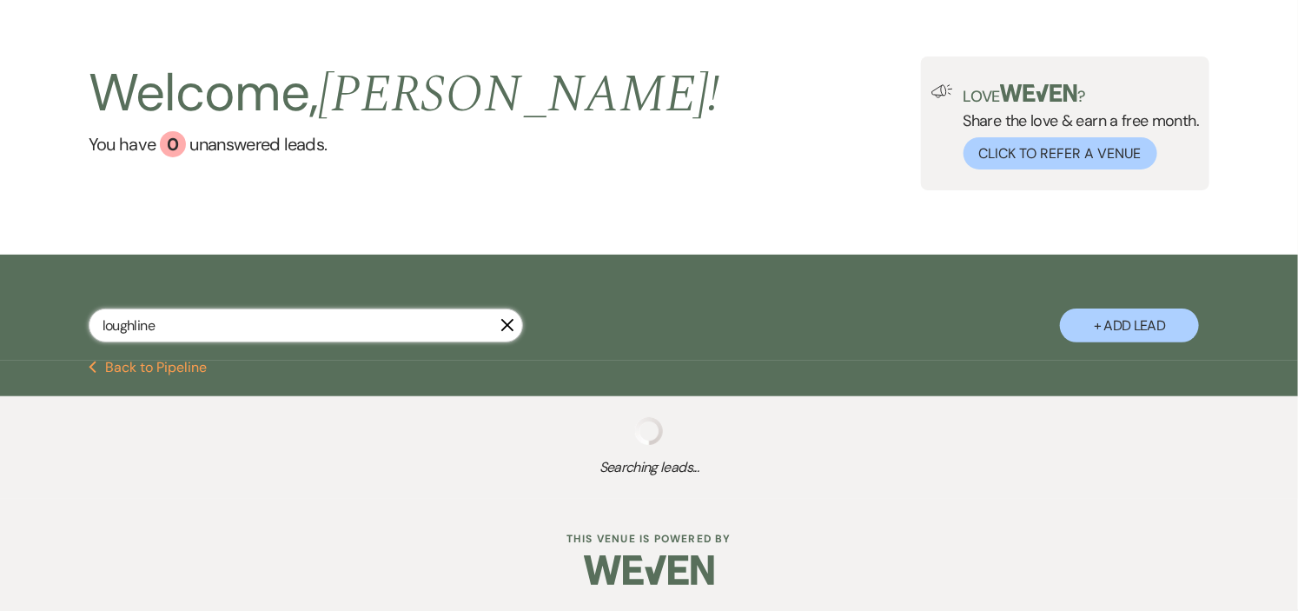
select select "8"
select select "4"
select select "5"
select select "8"
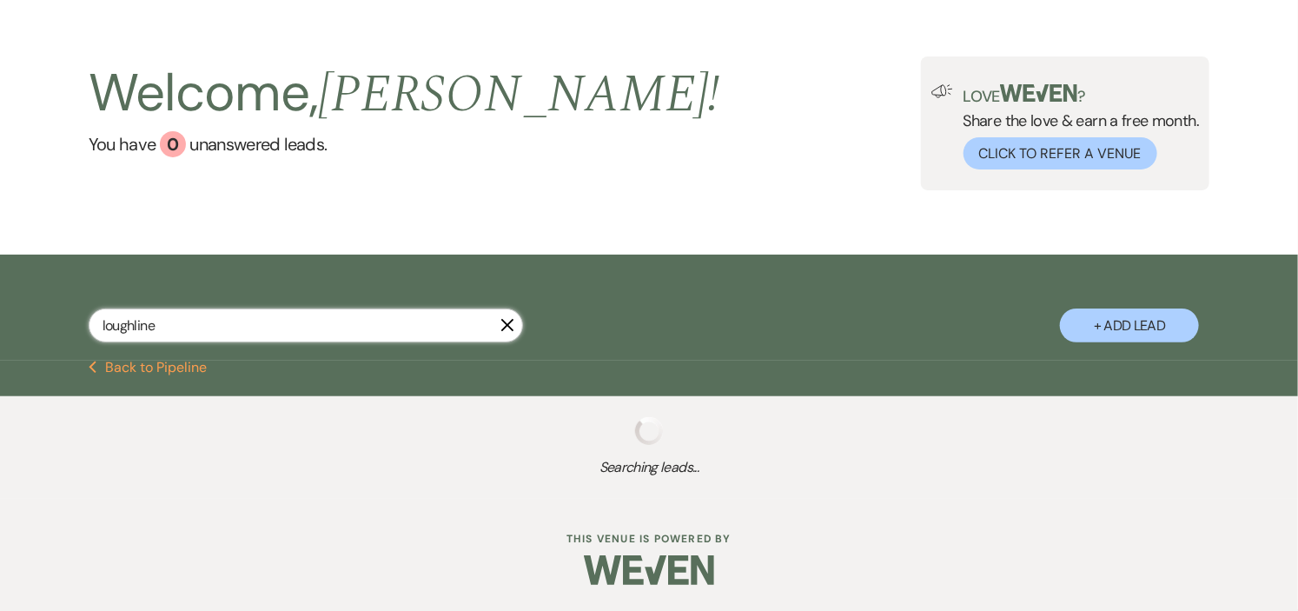
select select "11"
select select "2"
select select "8"
select select "5"
select select "8"
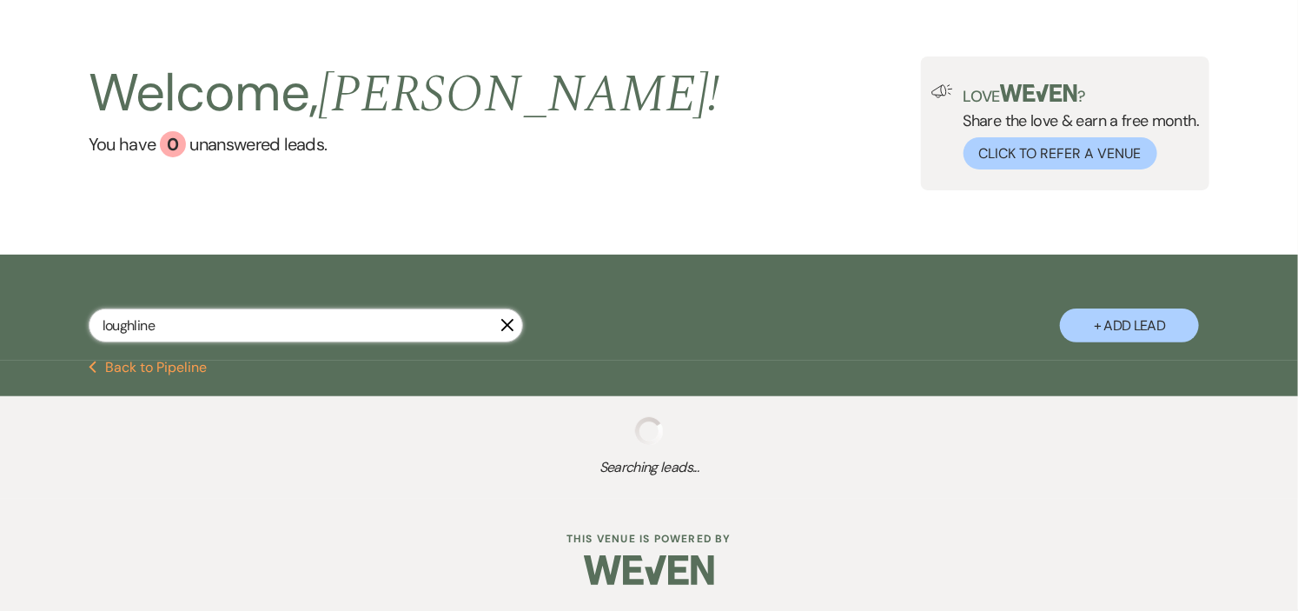
select select "5"
select select "8"
select select "9"
select select "8"
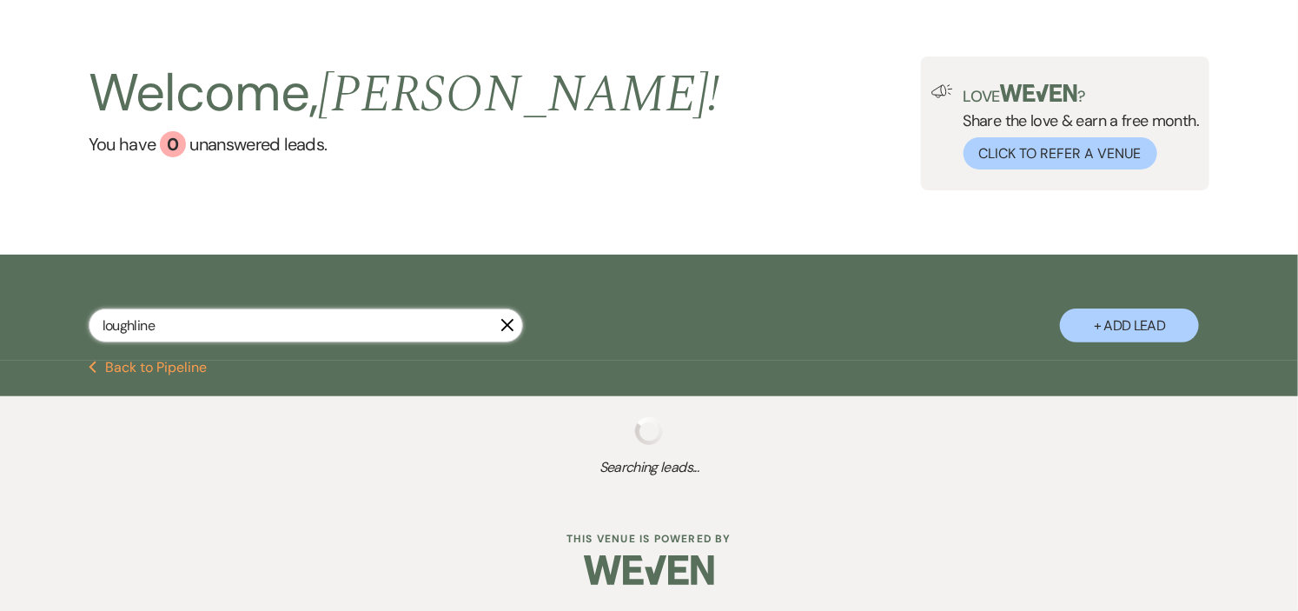
select select "8"
select select "10"
select select "8"
select select "5"
select select "8"
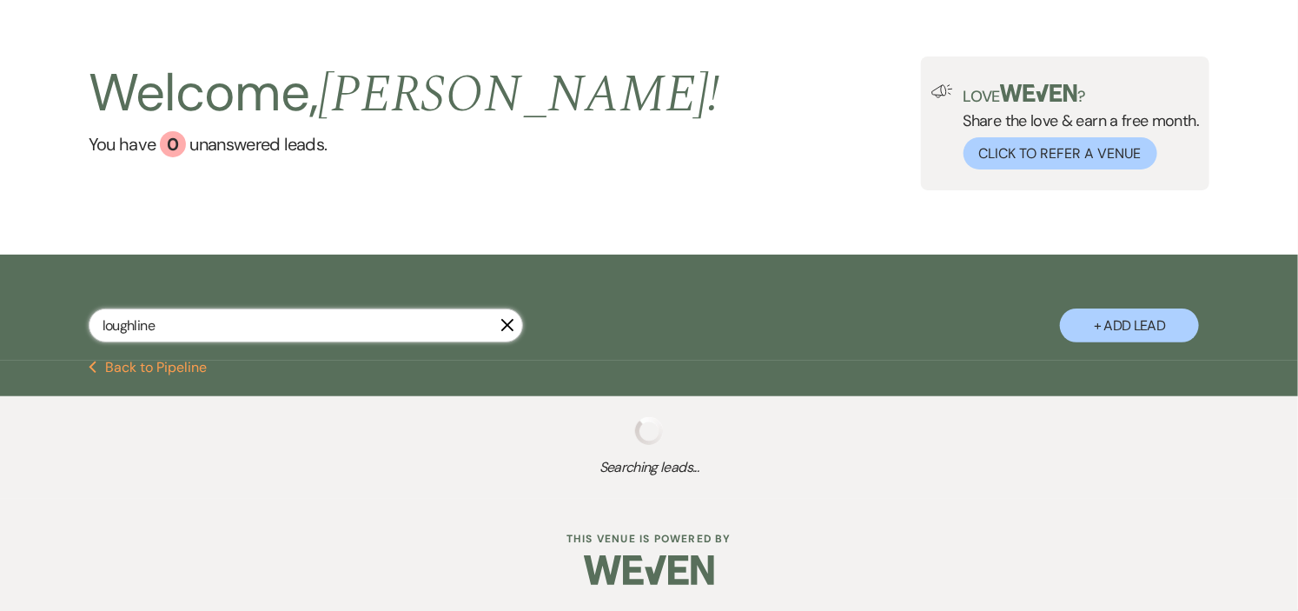
select select "5"
select select "8"
select select "5"
select select "8"
select select "5"
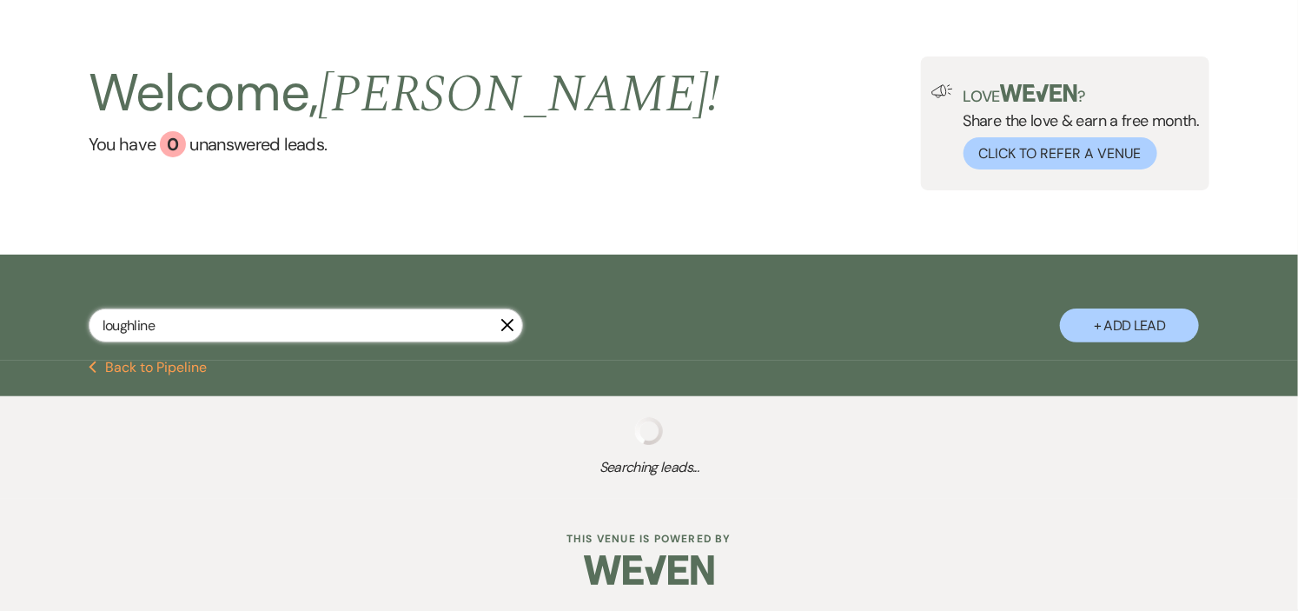
select select "8"
select select "5"
select select "8"
select select "5"
select select "8"
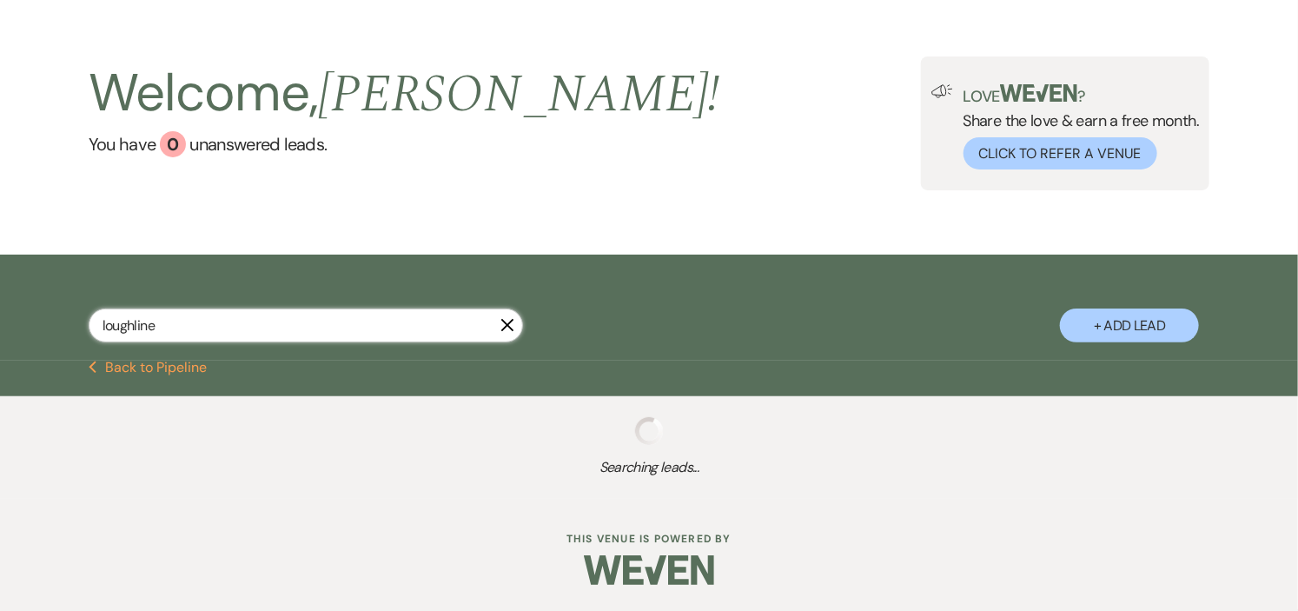
select select "6"
select select "8"
select select "5"
select select "8"
select select "9"
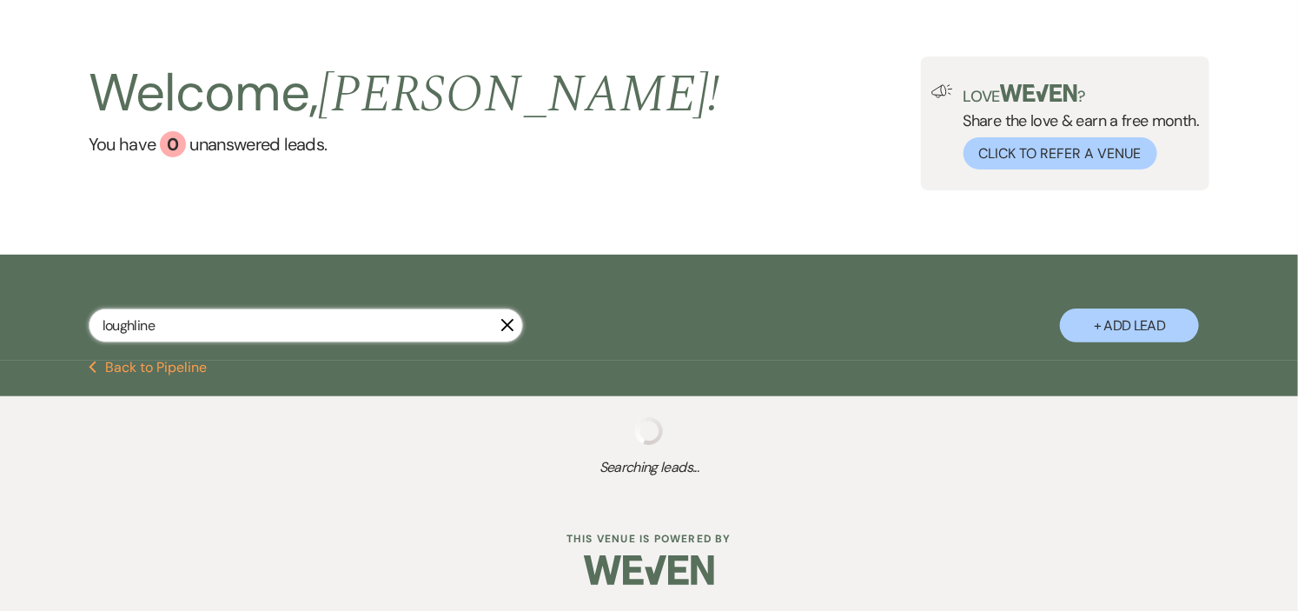
select select "8"
select select "5"
select select "8"
select select "6"
select select "8"
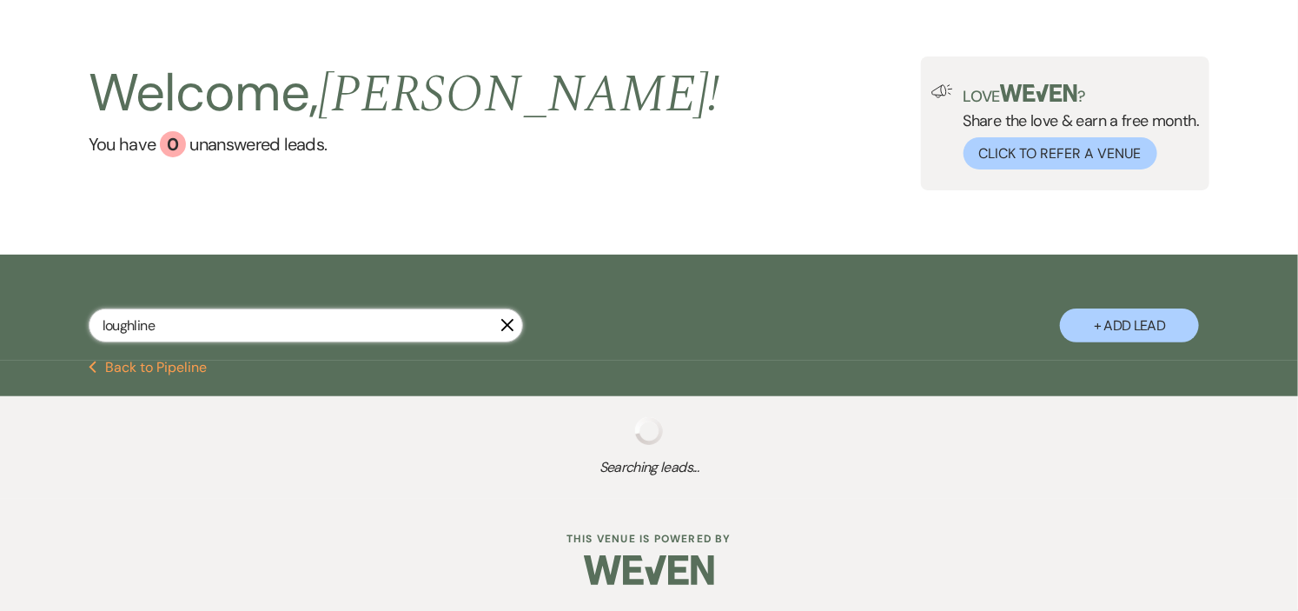
select select "5"
select select "8"
select select "5"
select select "8"
select select "5"
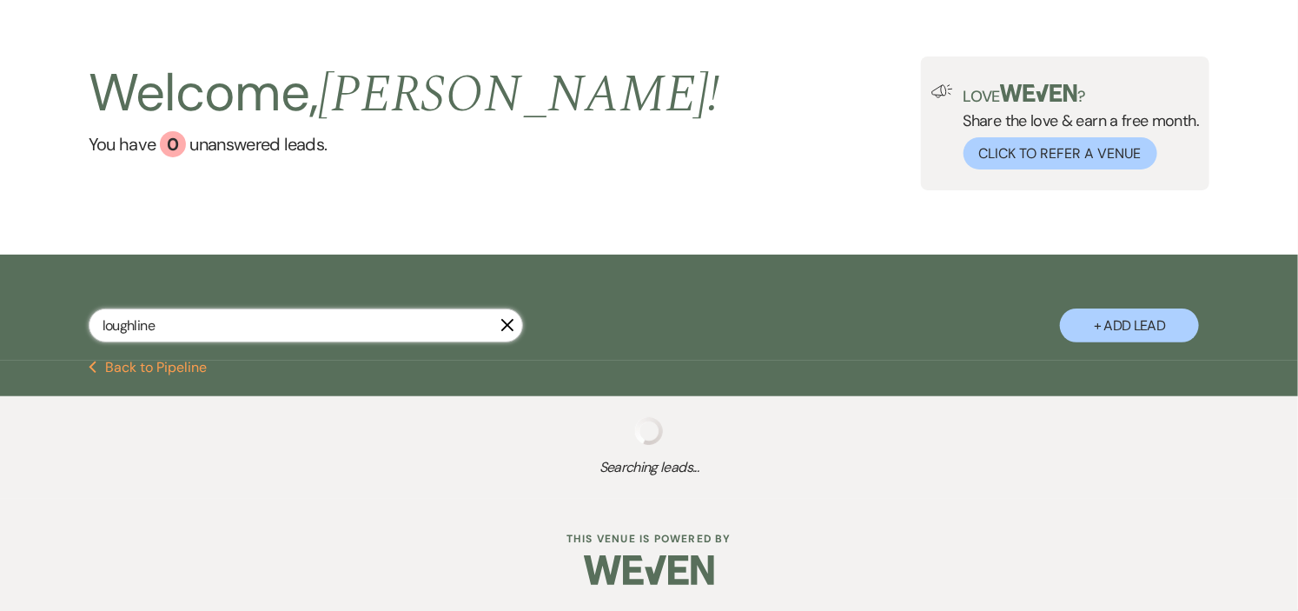
select select "8"
select select "5"
select select "8"
select select "5"
select select "8"
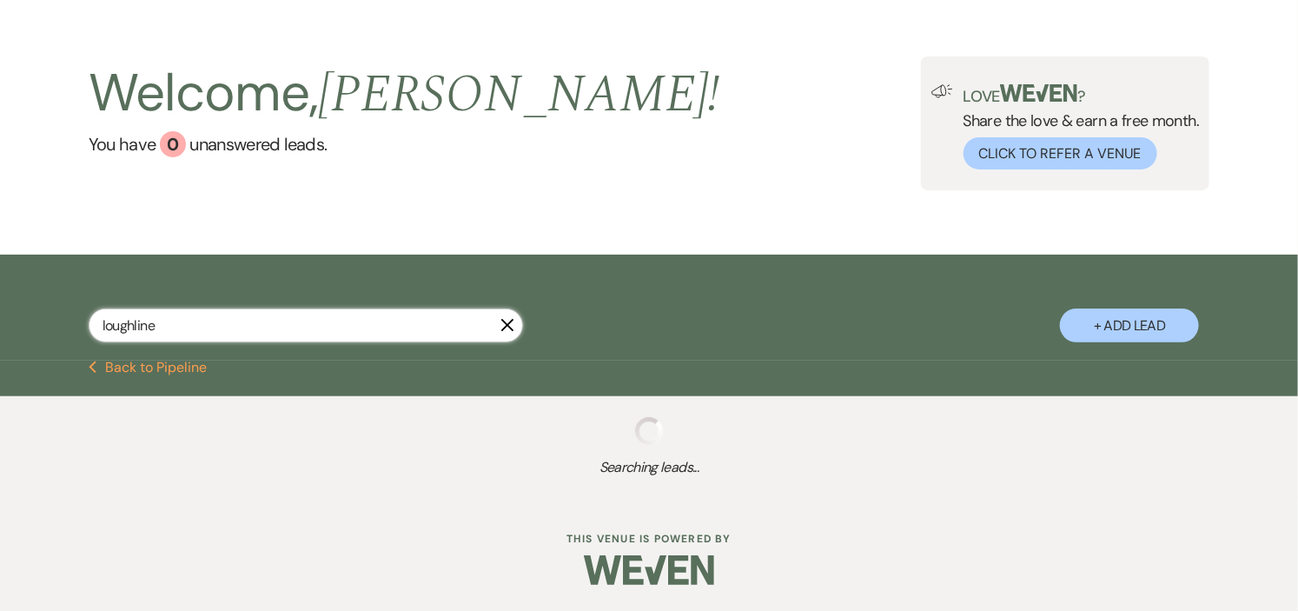
select select "5"
select select "8"
select select "5"
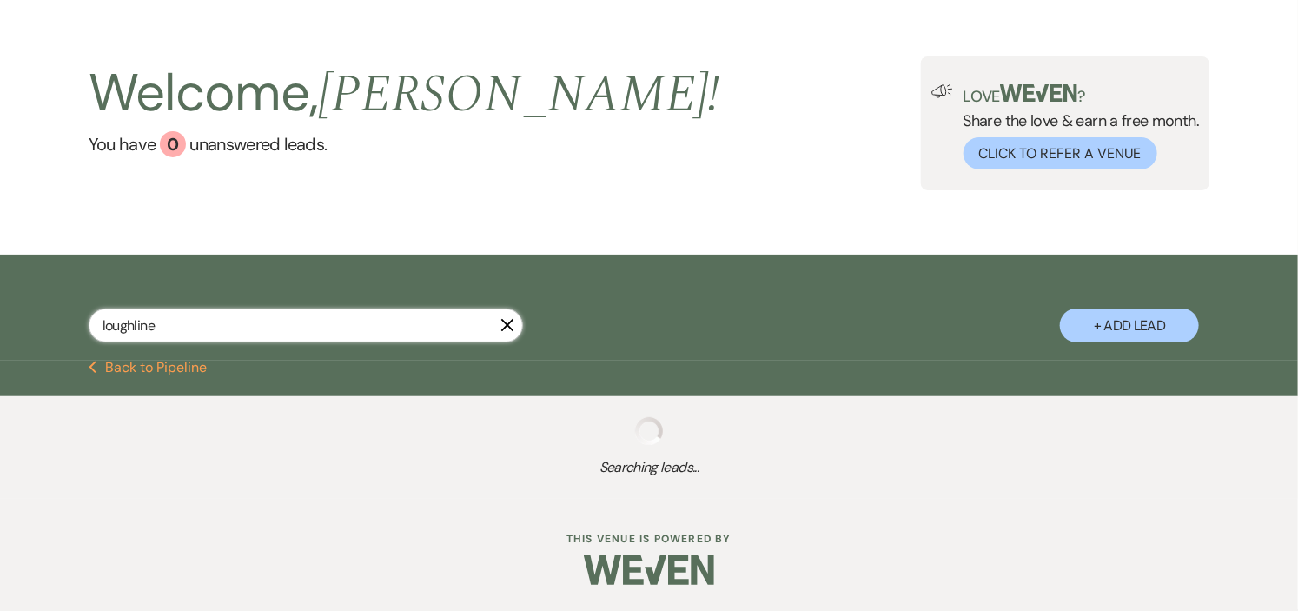
select select "8"
select select "5"
select select "8"
select select "5"
select select "8"
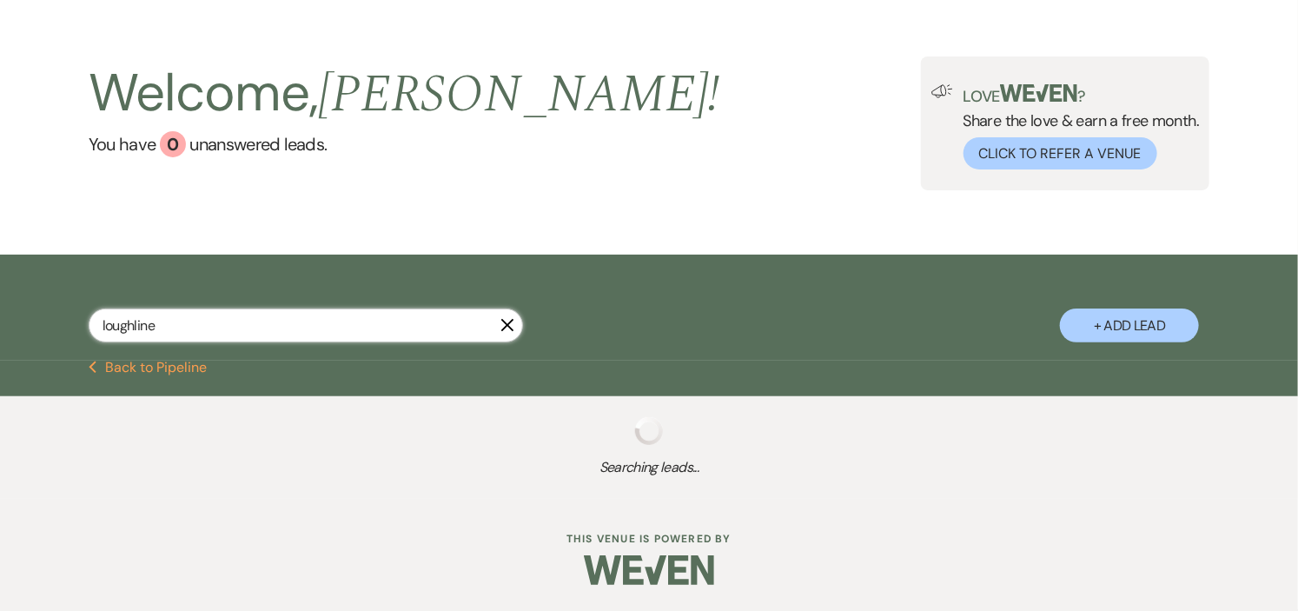
select select "5"
select select "8"
select select "5"
select select "8"
select select "9"
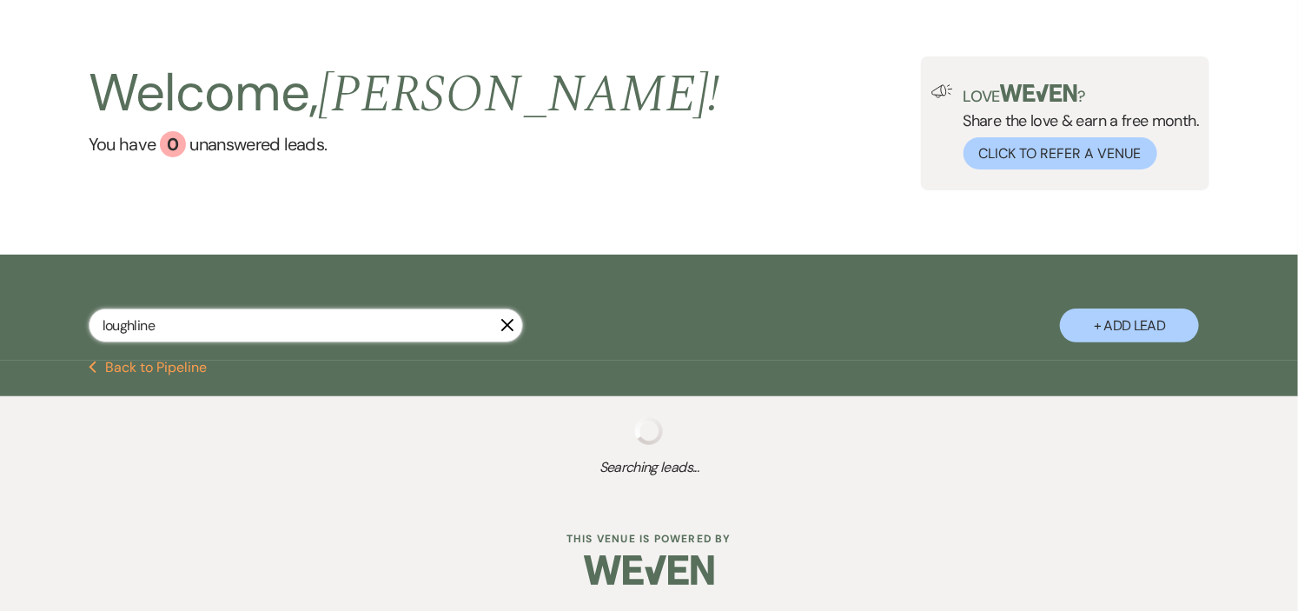
select select "8"
select select "5"
select select "8"
select select "5"
select select "8"
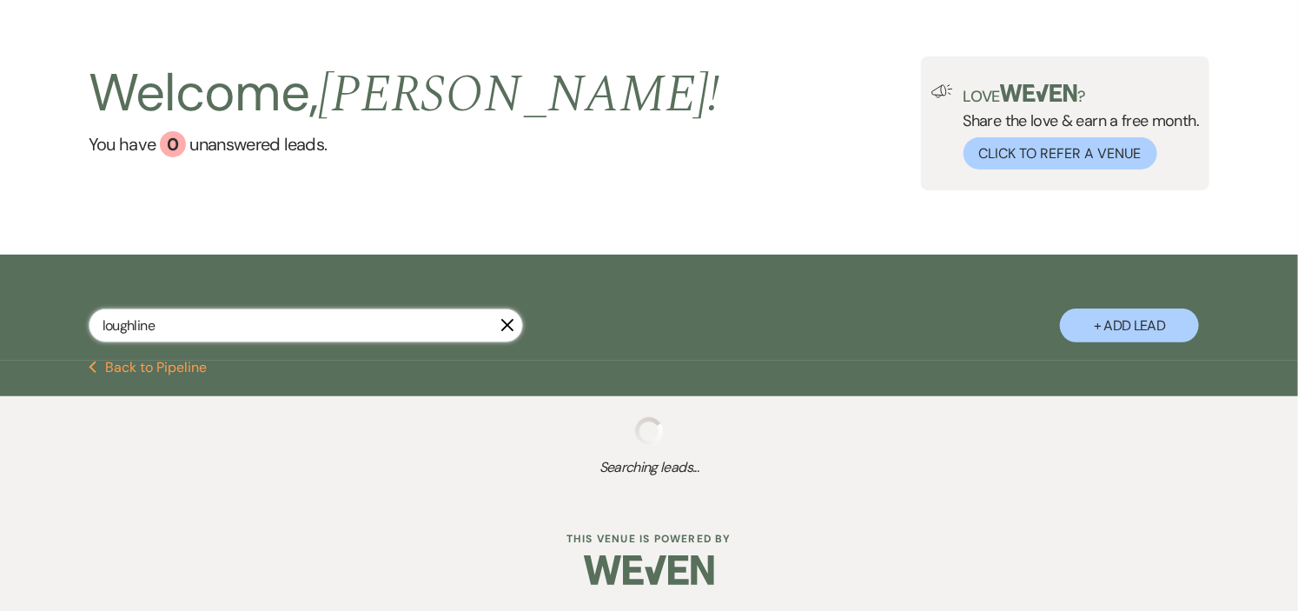
select select "10"
select select "8"
select select "5"
select select "8"
select select "10"
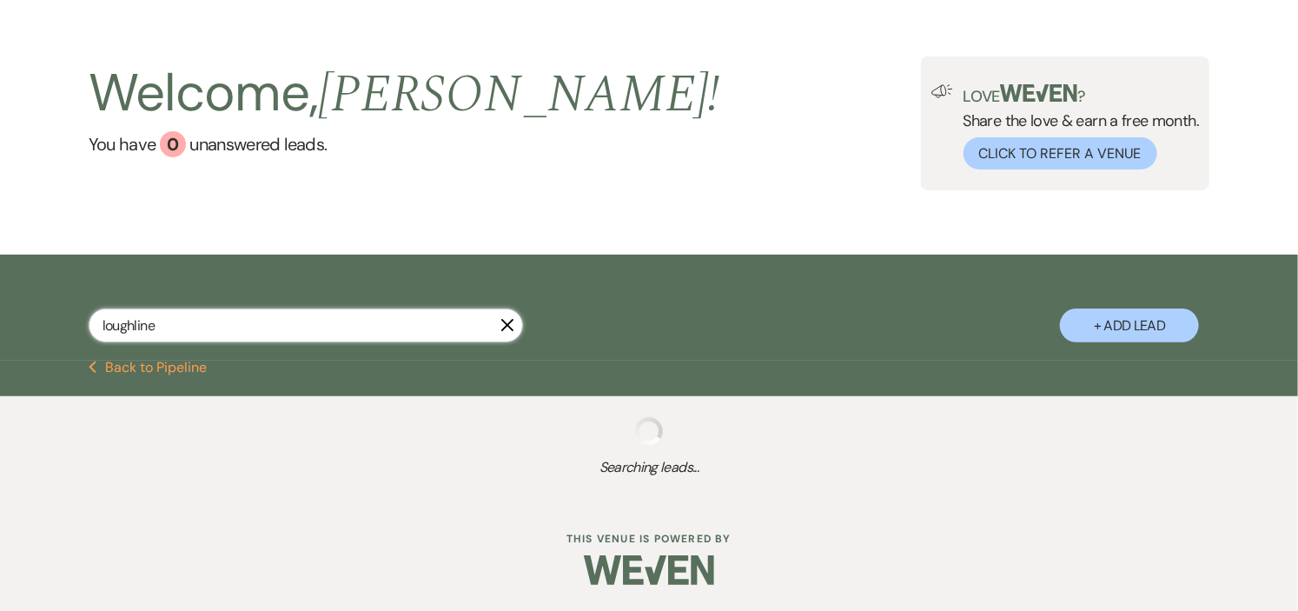
select select "8"
select select "5"
select select "8"
select select "5"
select select "8"
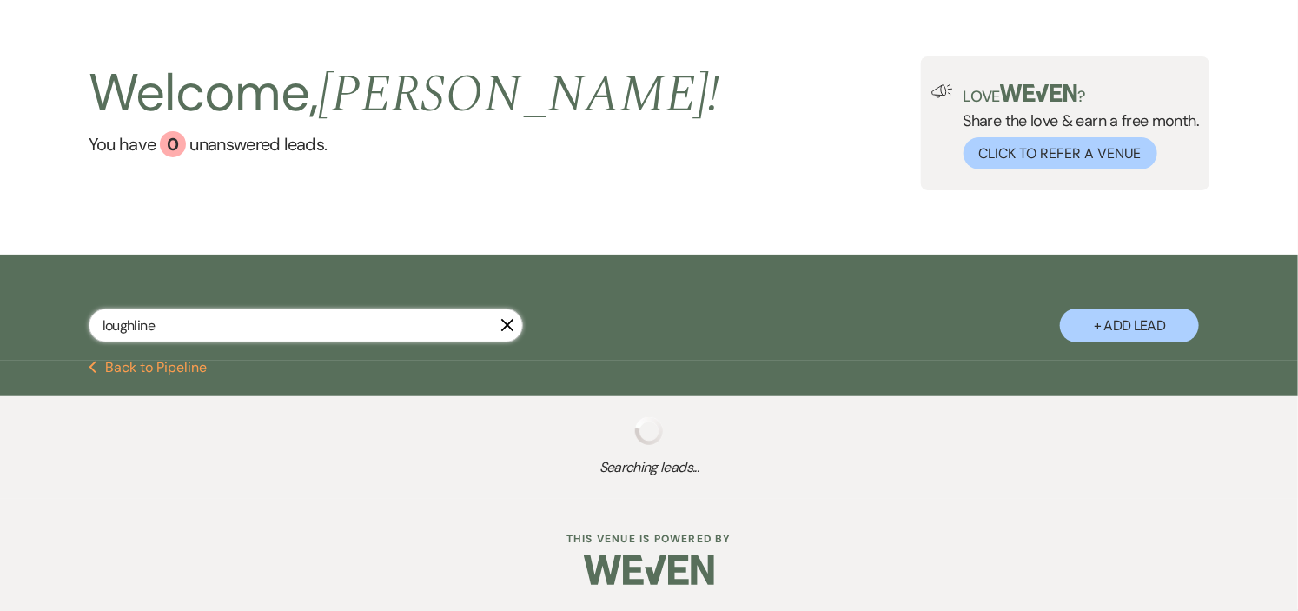
select select "5"
select select "8"
select select "5"
select select "8"
select select "10"
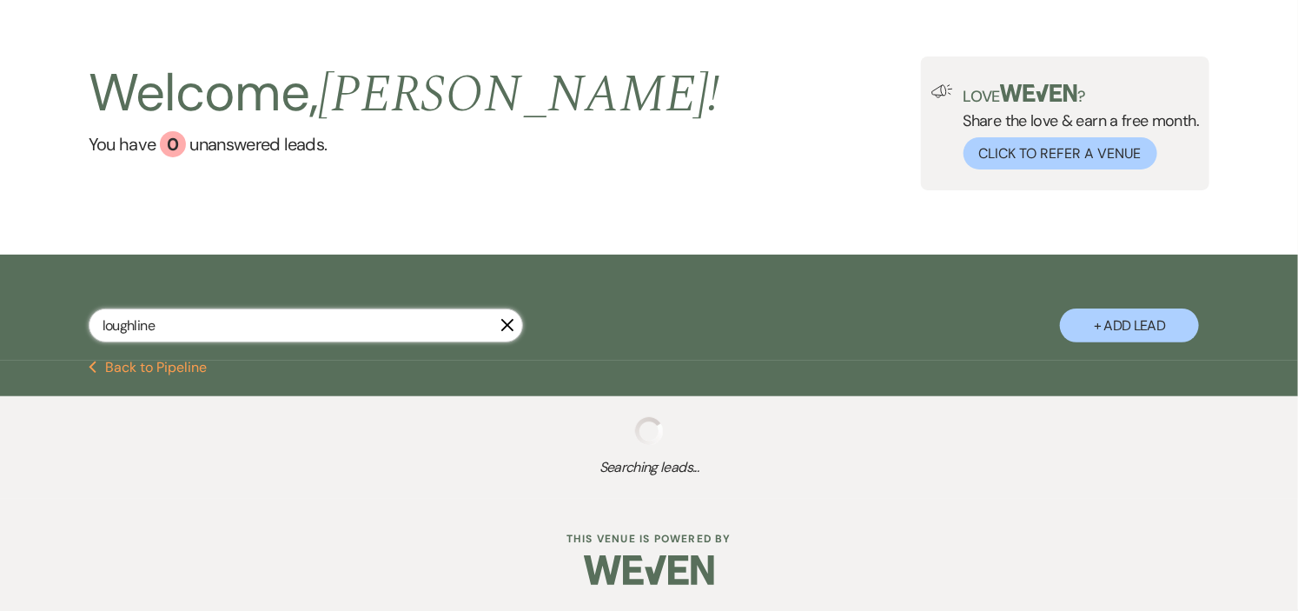
select select "8"
select select "10"
select select "8"
select select "5"
select select "8"
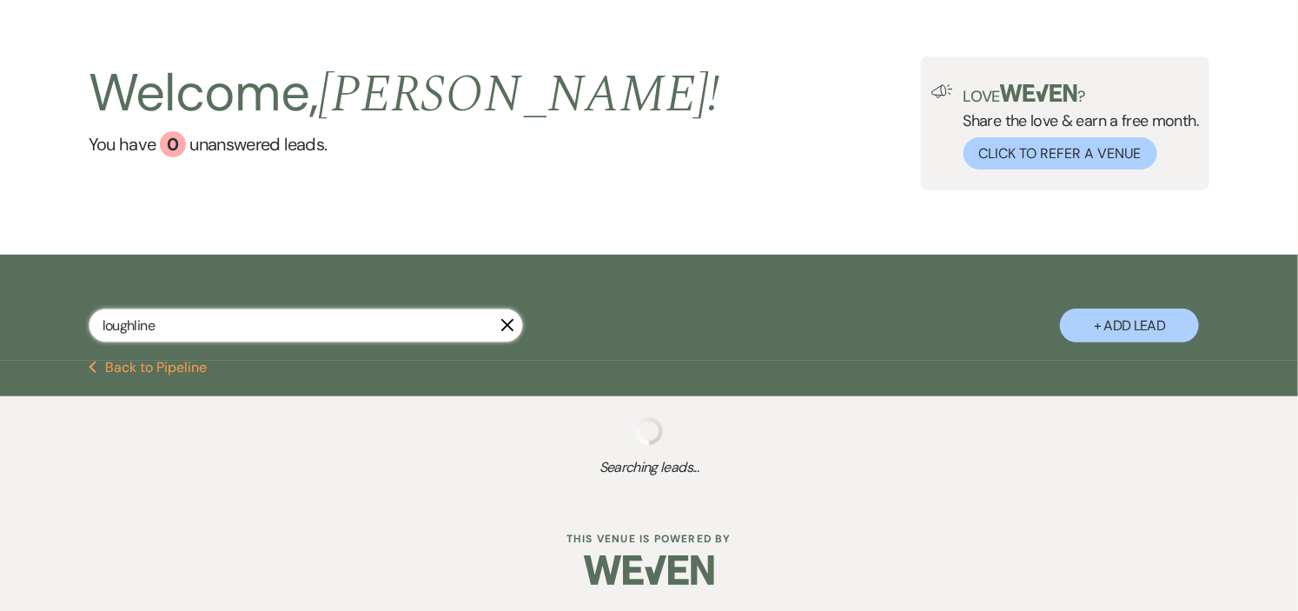
select select "5"
select select "8"
select select "5"
select select "8"
select select "5"
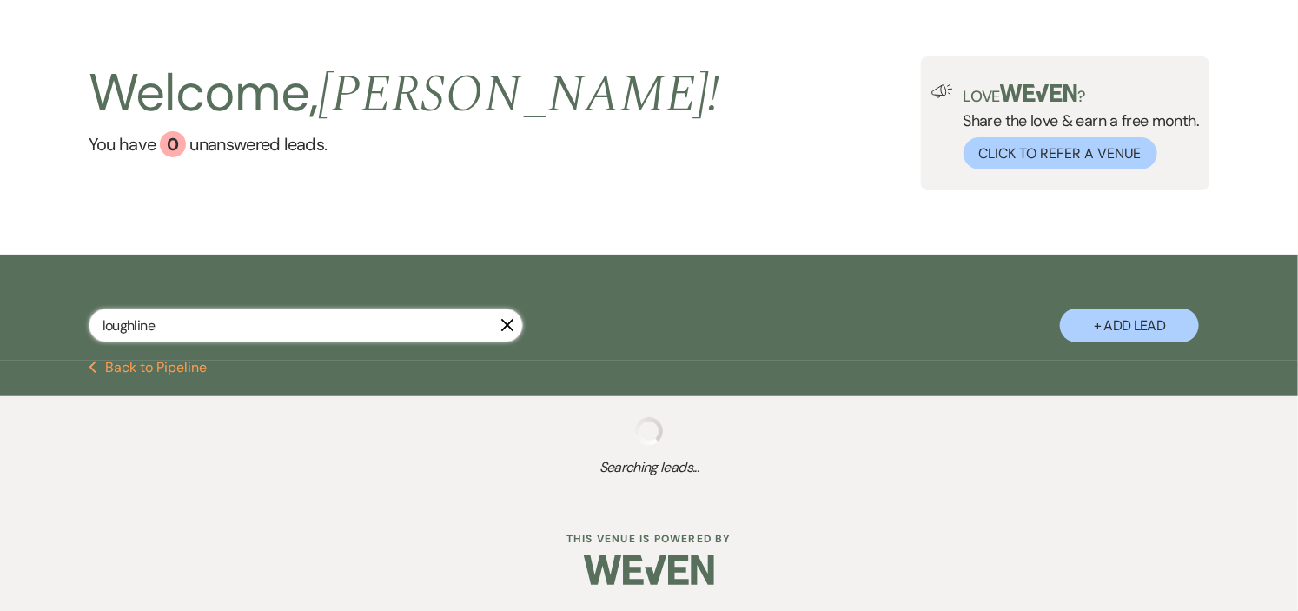
select select "8"
select select "5"
select select "8"
select select "5"
select select "8"
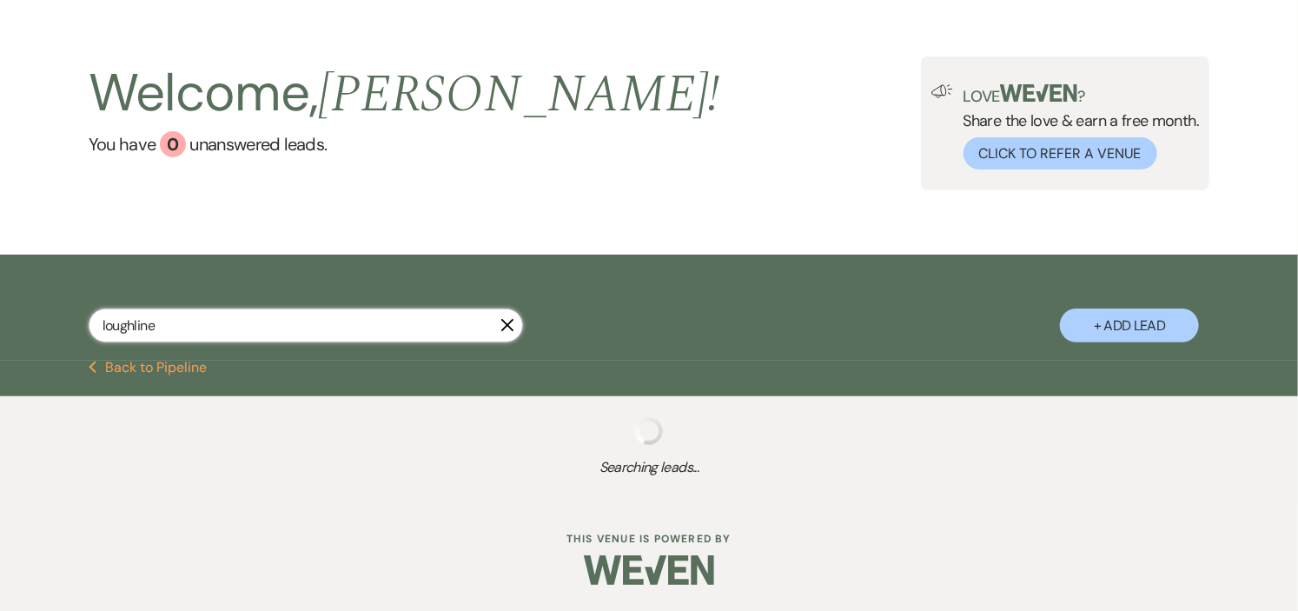
select select "5"
select select "8"
select select "5"
select select "8"
select select "5"
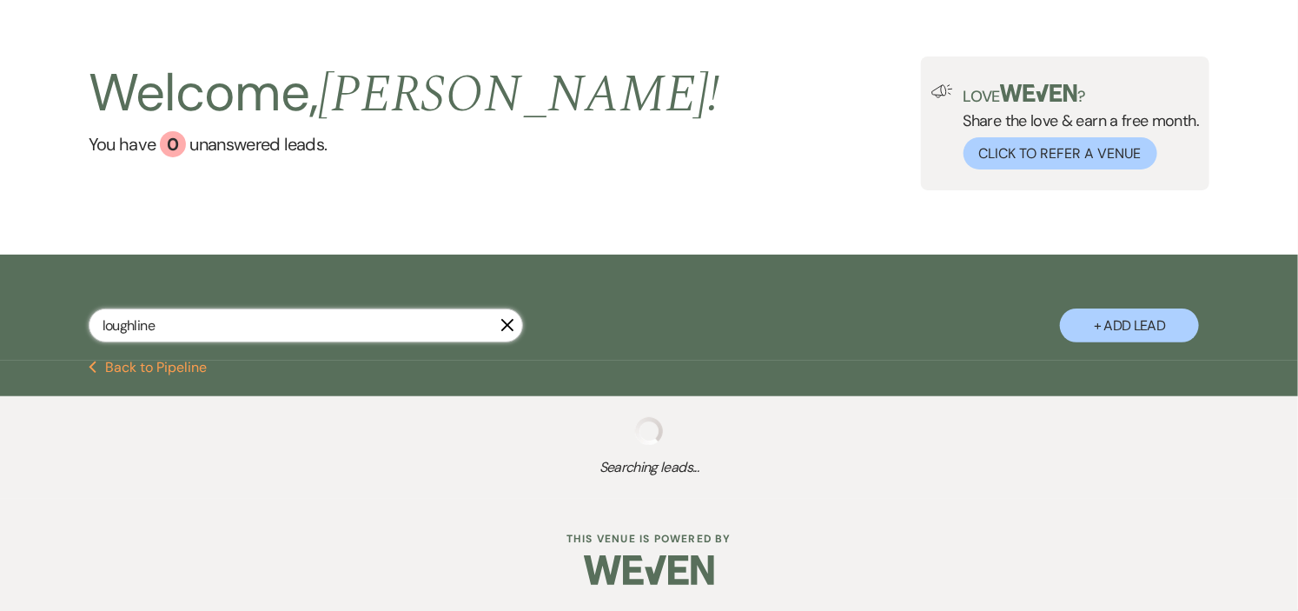
select select "8"
select select "5"
select select "8"
select select "5"
select select "8"
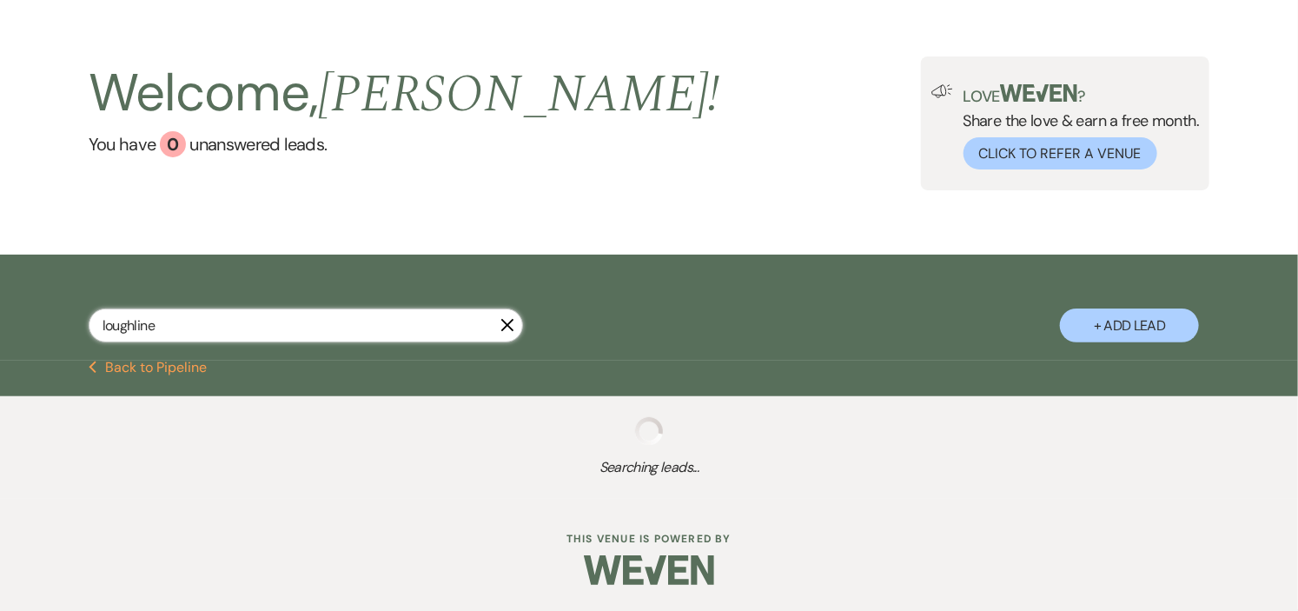
select select "5"
select select "8"
select select "5"
select select "8"
select select "5"
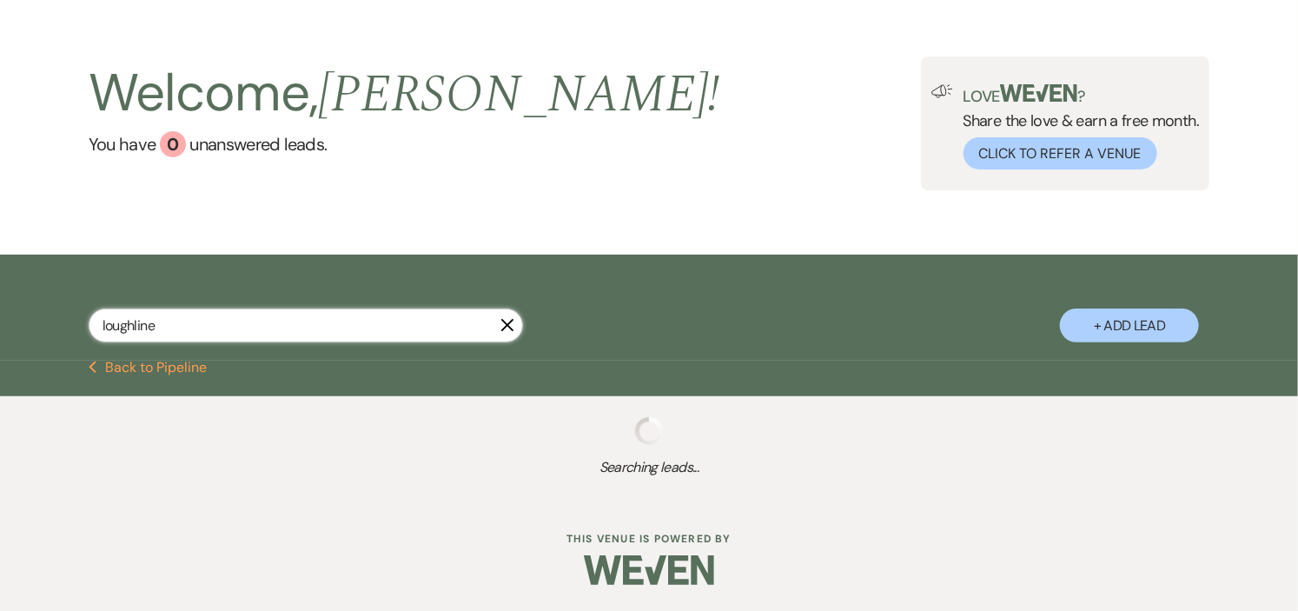
select select "8"
select select "10"
select select "8"
select select "1"
select select "8"
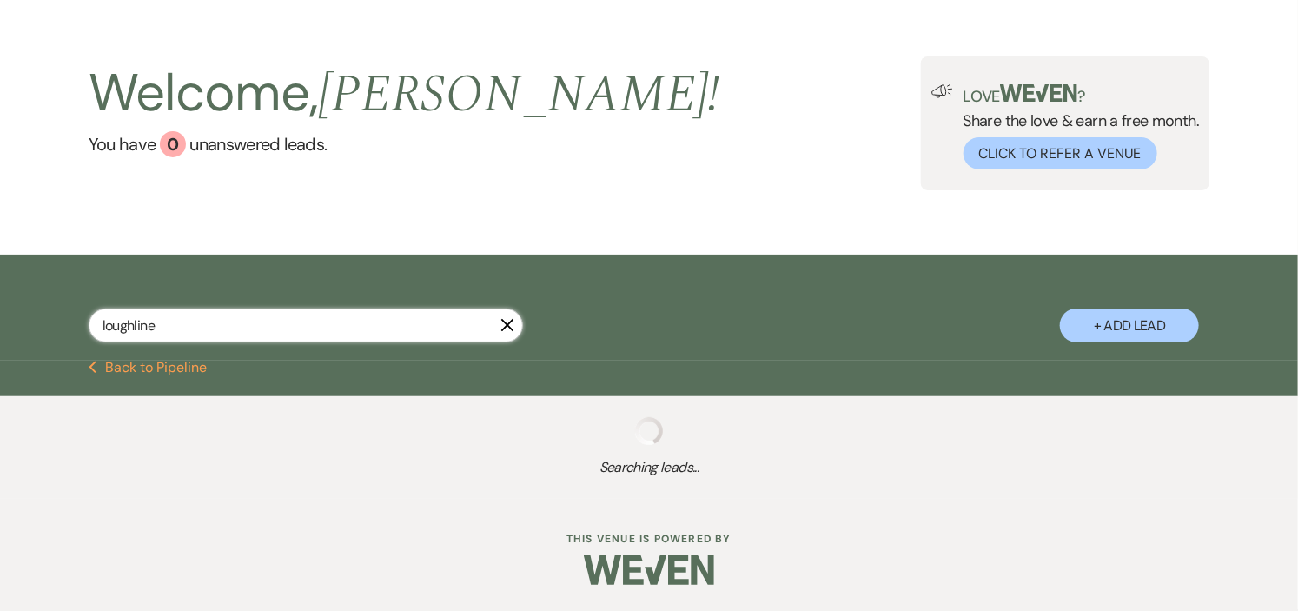
select select "5"
select select "8"
select select "5"
select select "8"
select select "2"
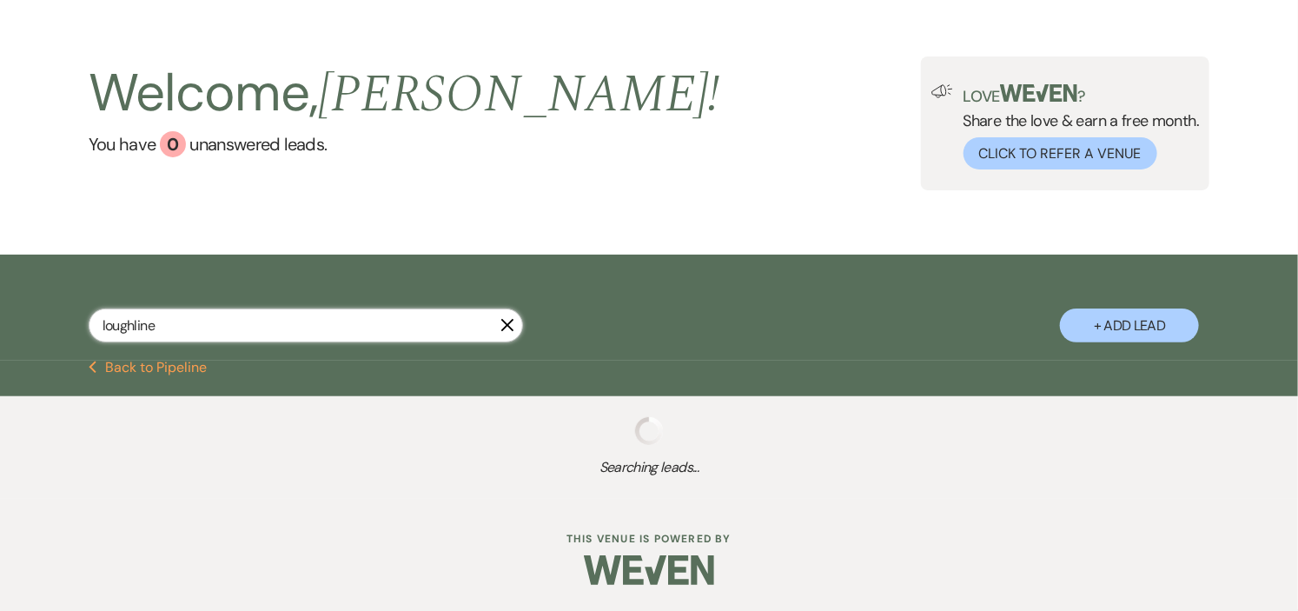
select select "8"
select select "5"
select select "8"
select select "5"
select select "8"
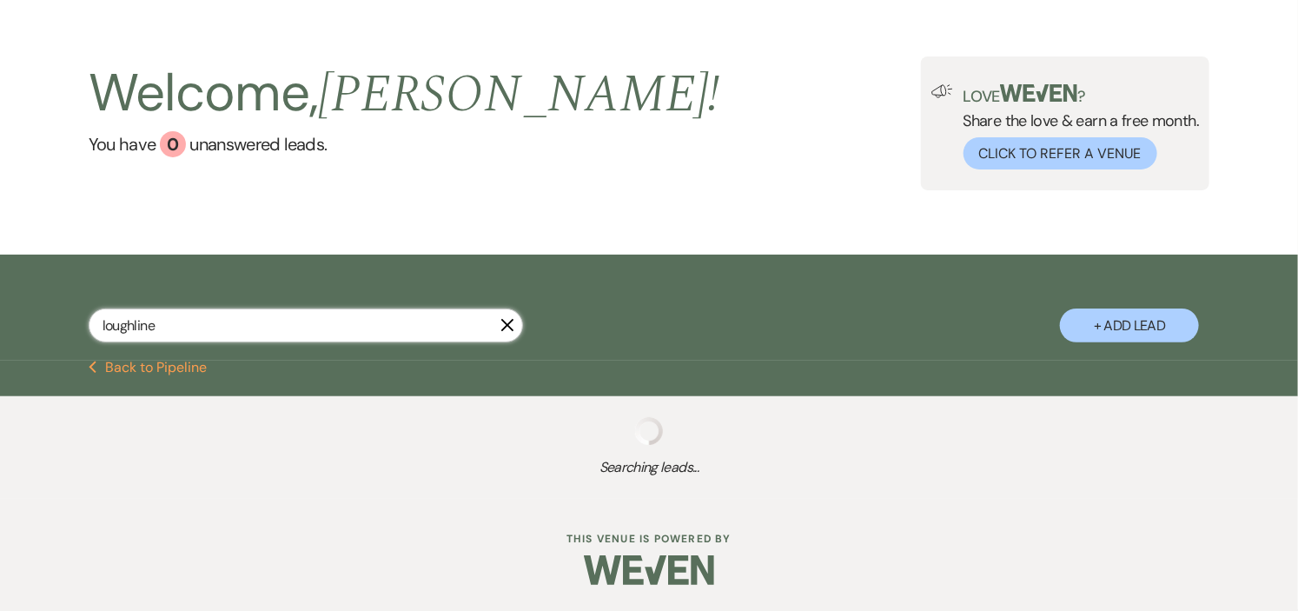
select select "5"
select select "8"
select select "5"
select select "8"
select select "5"
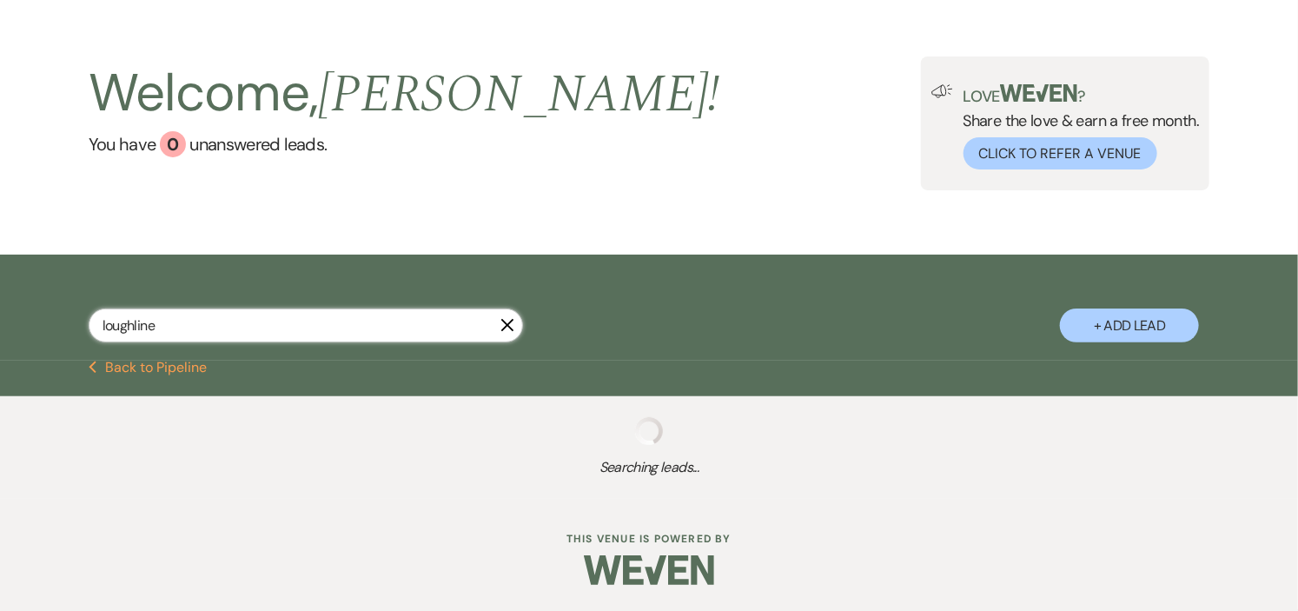
select select "8"
select select "5"
select select "8"
select select "5"
select select "8"
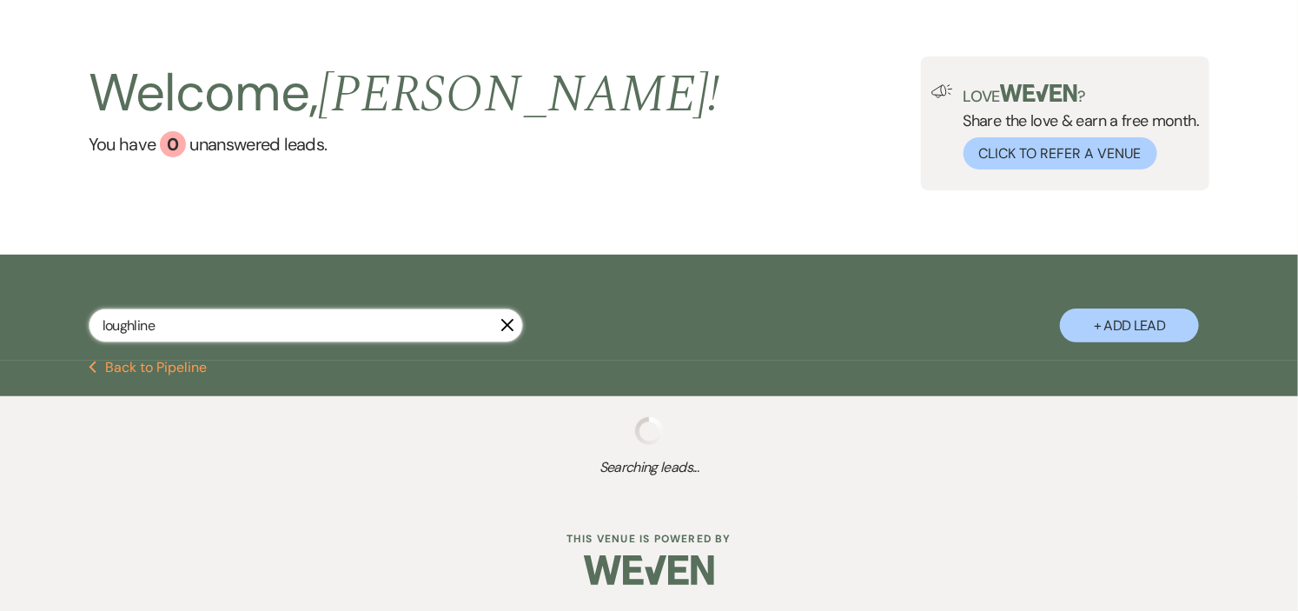
select select "8"
select select "5"
select select "8"
select select "5"
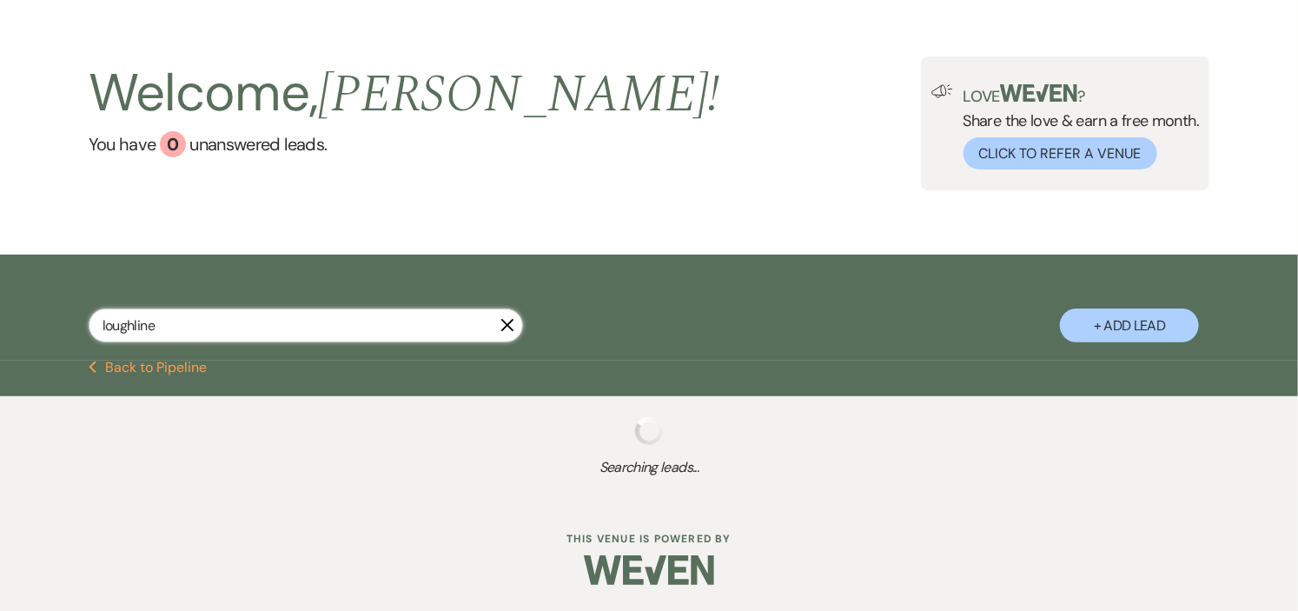
select select "8"
select select "10"
select select "8"
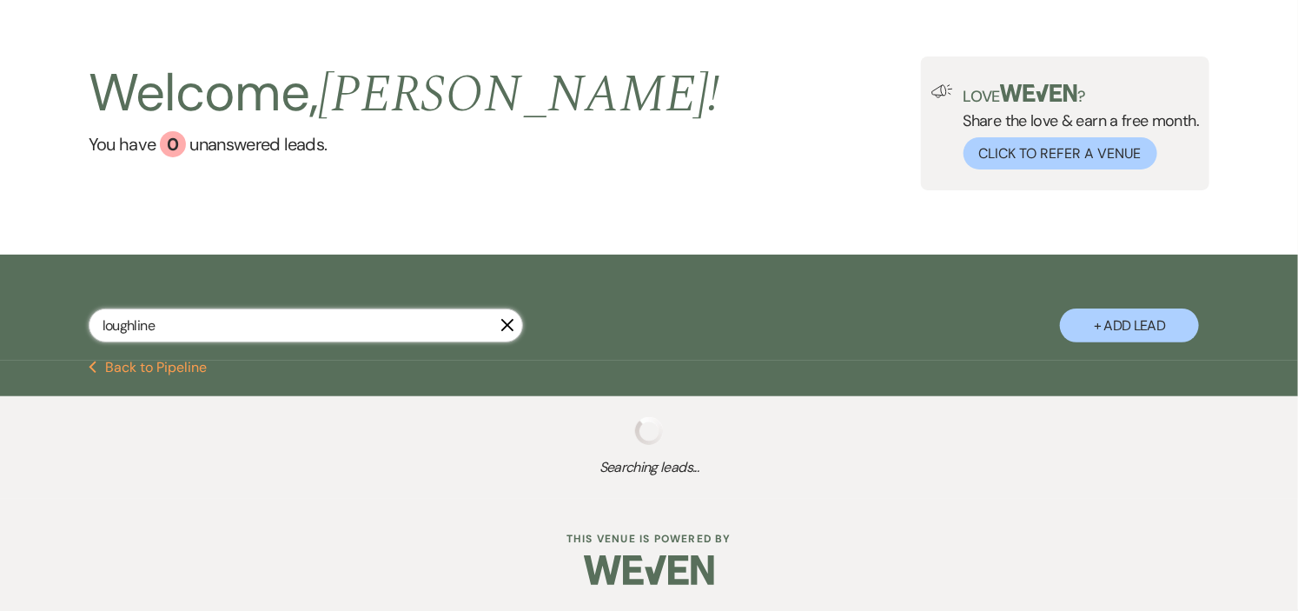
select select "10"
select select "8"
select select "5"
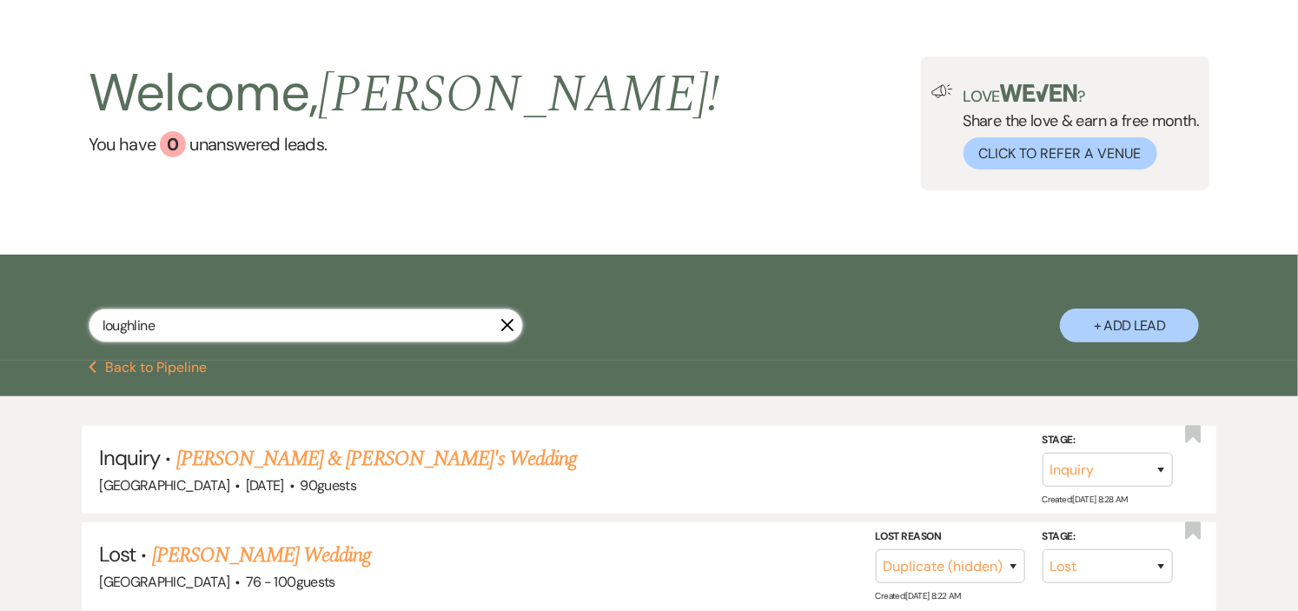
scroll to position [97, 0]
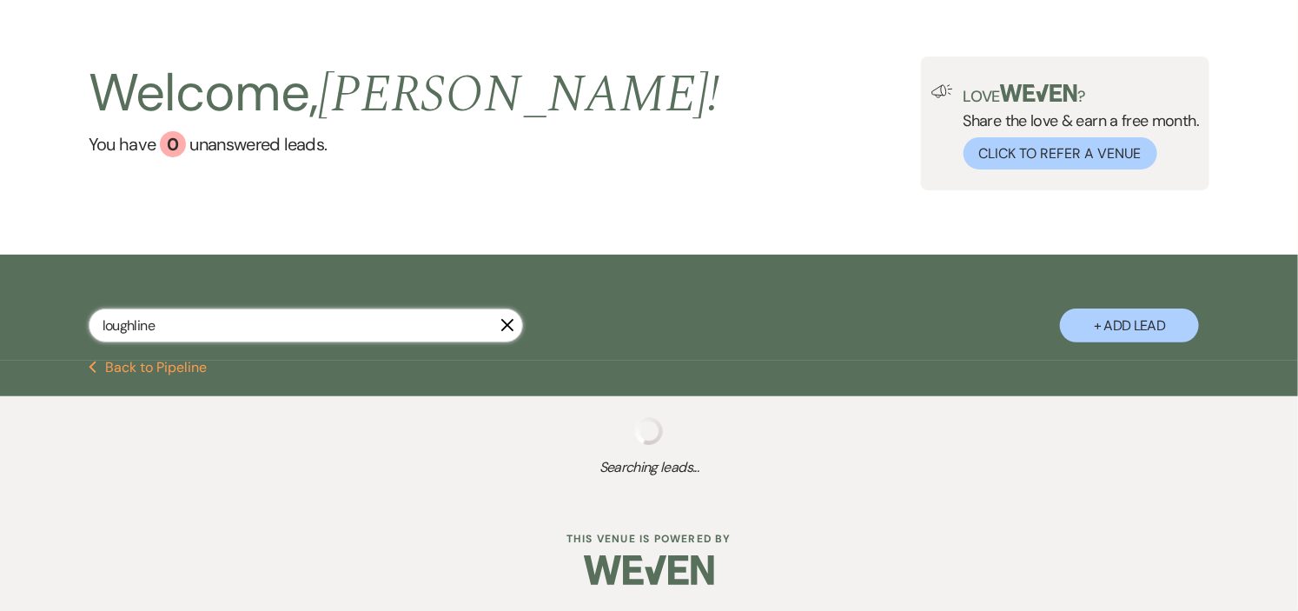
scroll to position [50, 0]
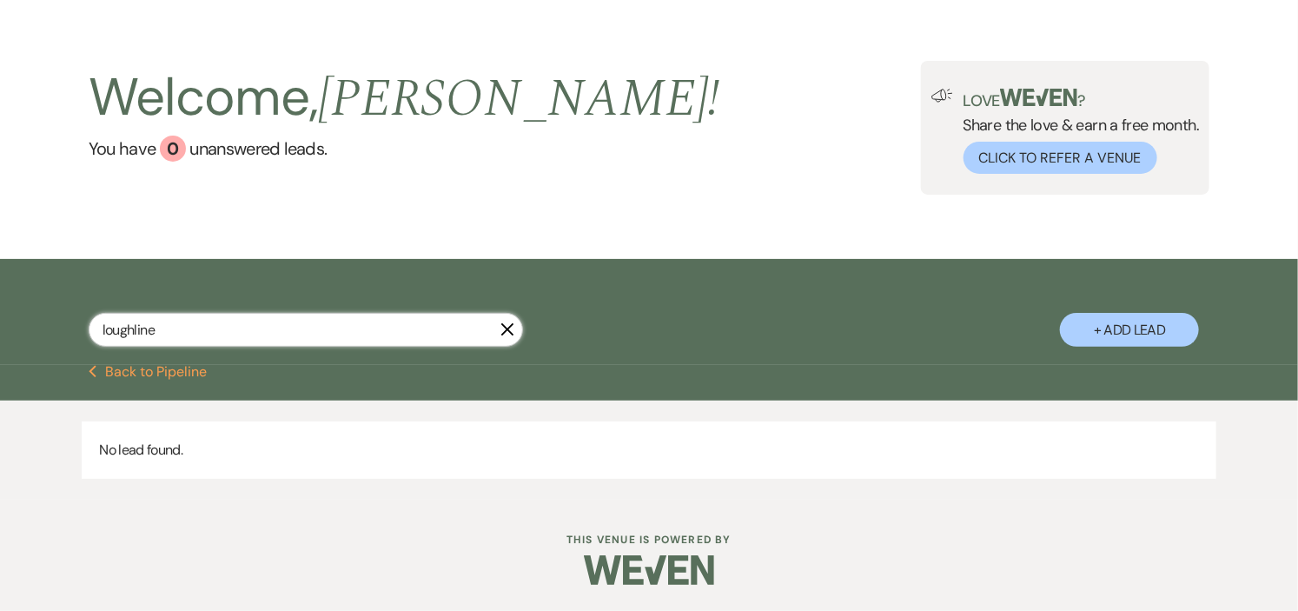
drag, startPoint x: 200, startPoint y: 327, endPoint x: 0, endPoint y: 324, distance: 199.9
click at [0, 324] on div "loughline X + Add Lead" at bounding box center [649, 312] width 1298 height 106
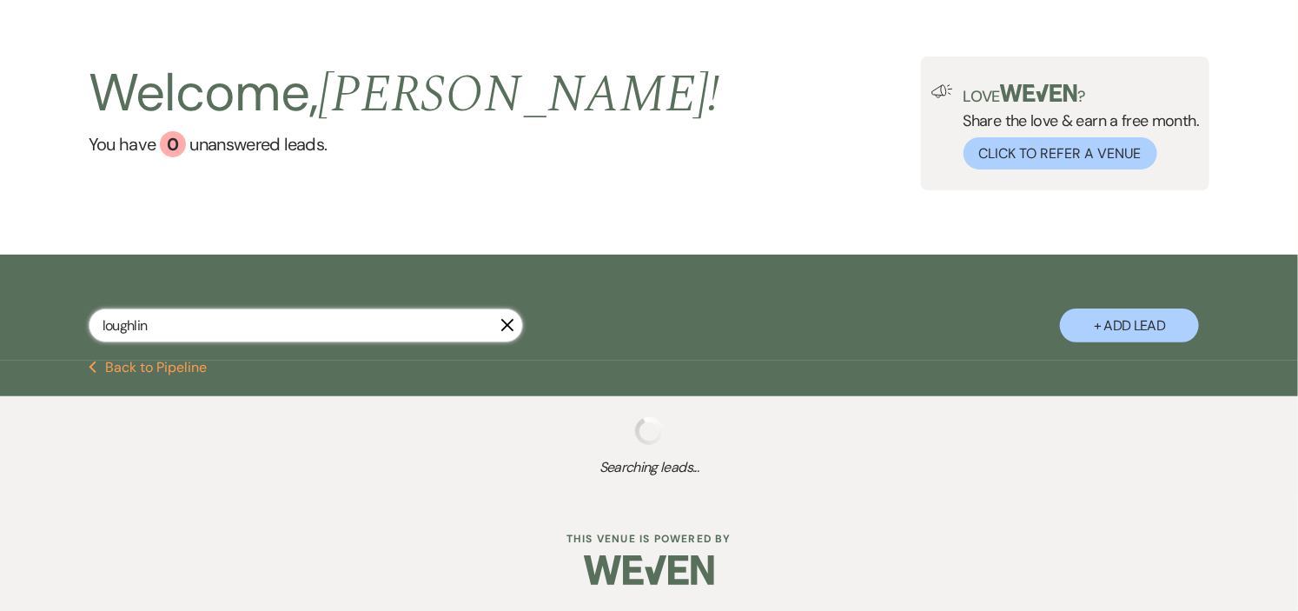
scroll to position [97, 0]
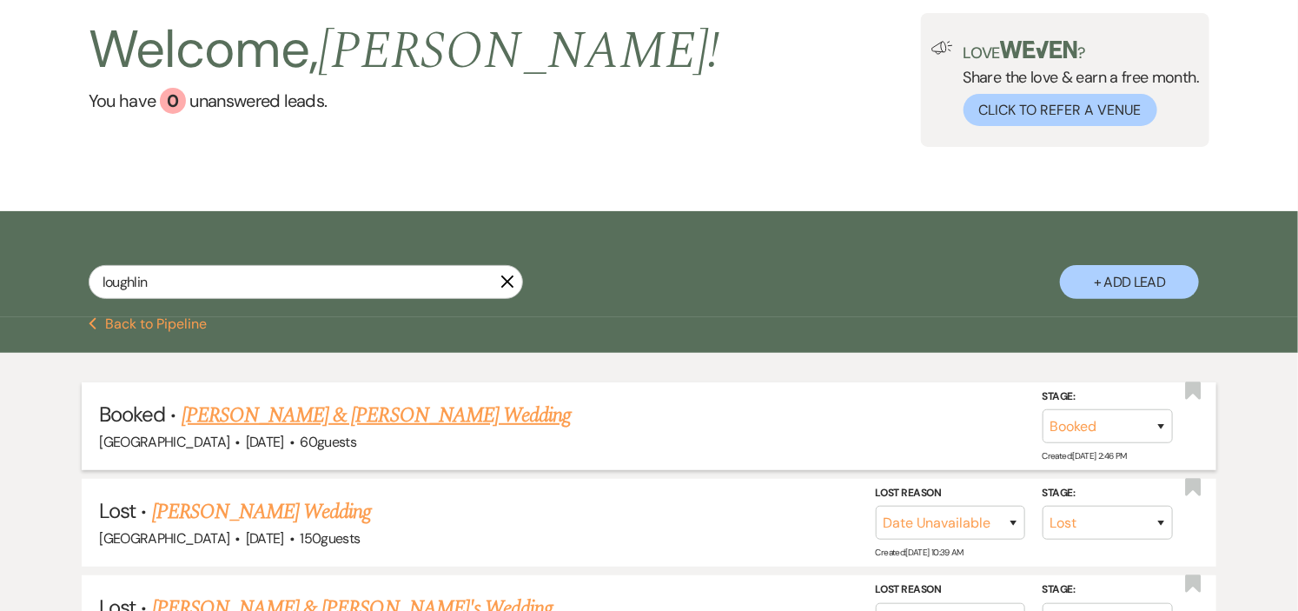
click at [248, 415] on link "Haylely Loughlin & Tim Biliouris's Wedding" at bounding box center [376, 415] width 389 height 31
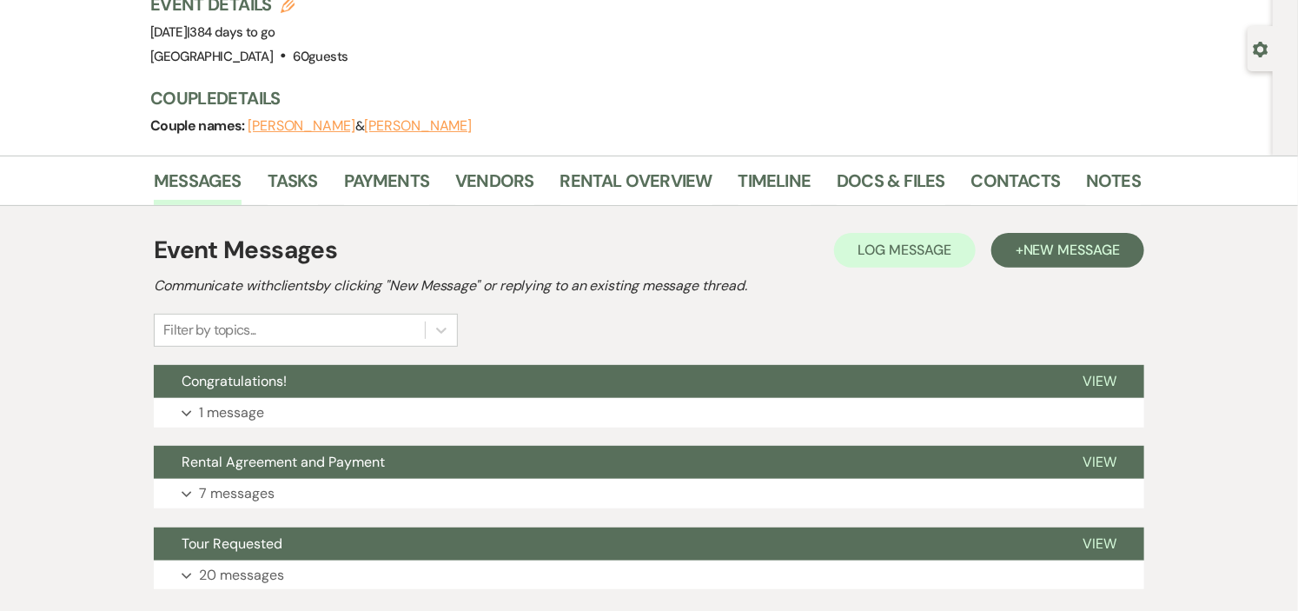
scroll to position [96, 0]
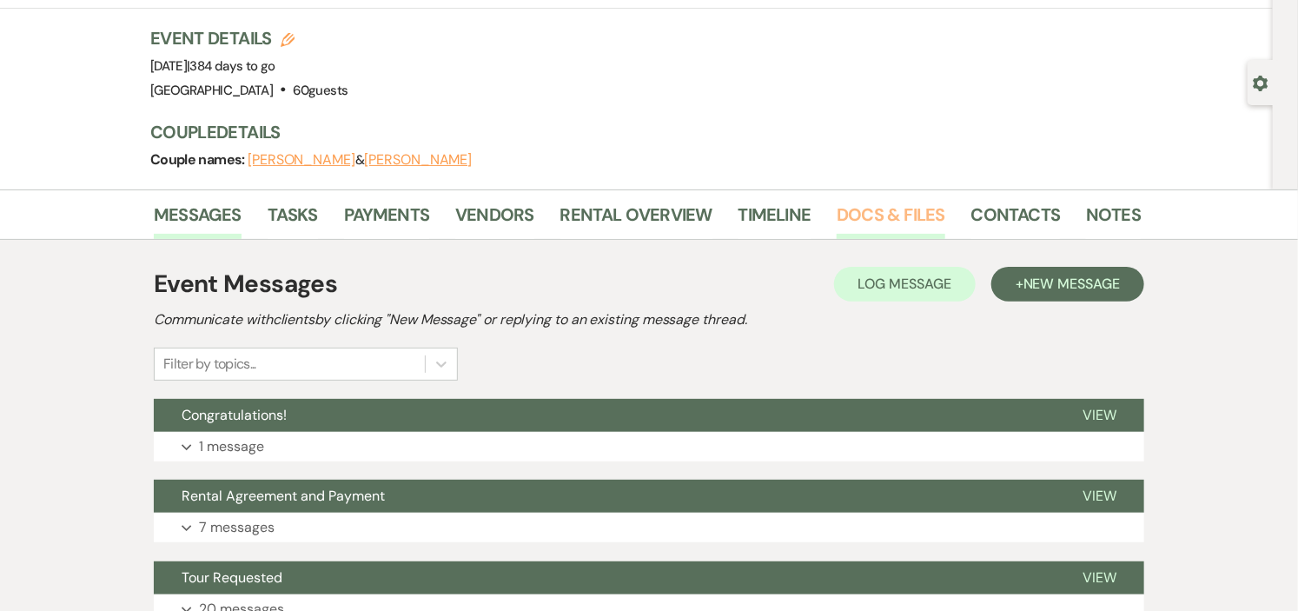
click at [853, 210] on link "Docs & Files" at bounding box center [891, 220] width 108 height 38
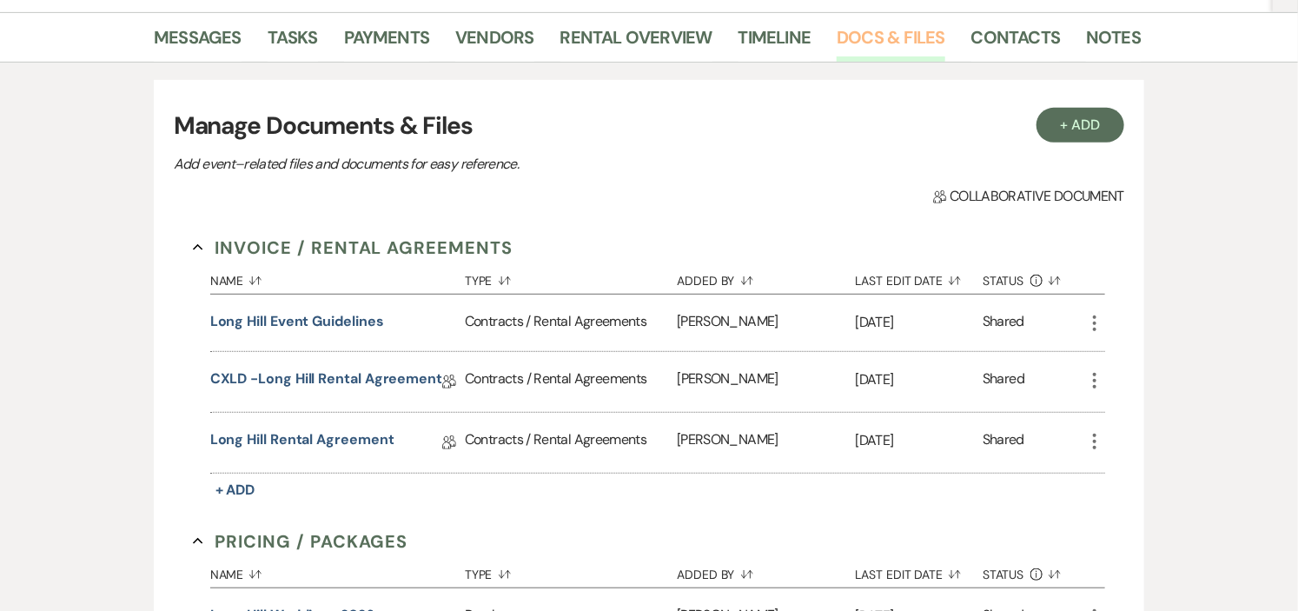
scroll to position [386, 0]
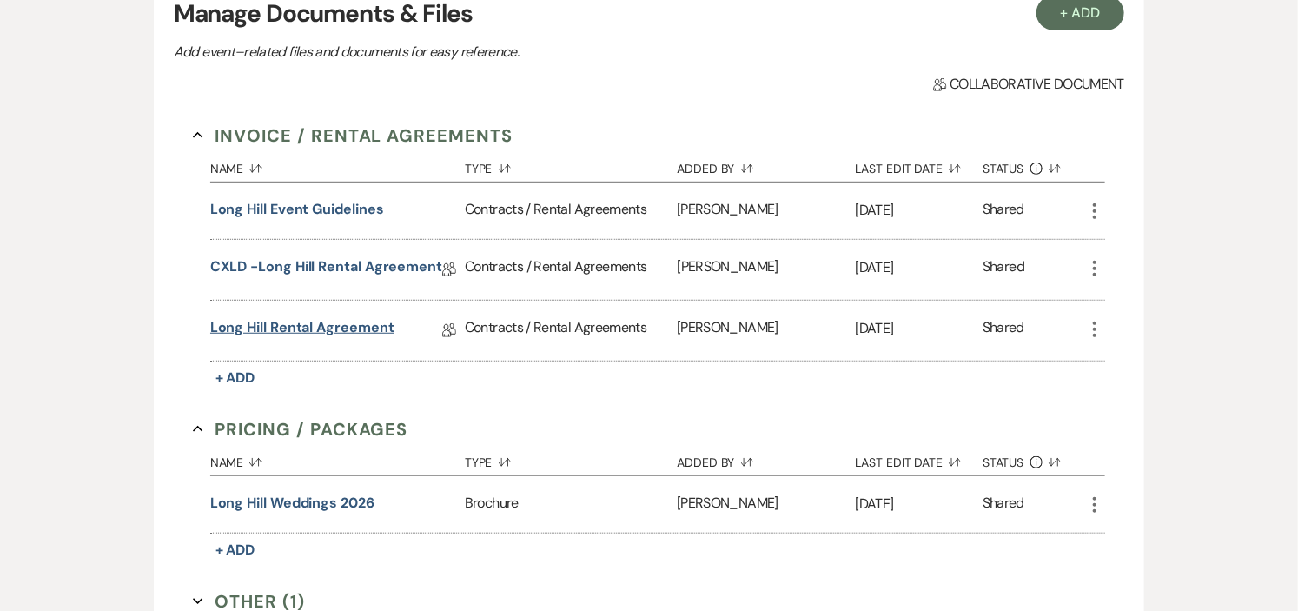
click at [357, 324] on link "Long Hill Rental Agreement" at bounding box center [302, 330] width 184 height 27
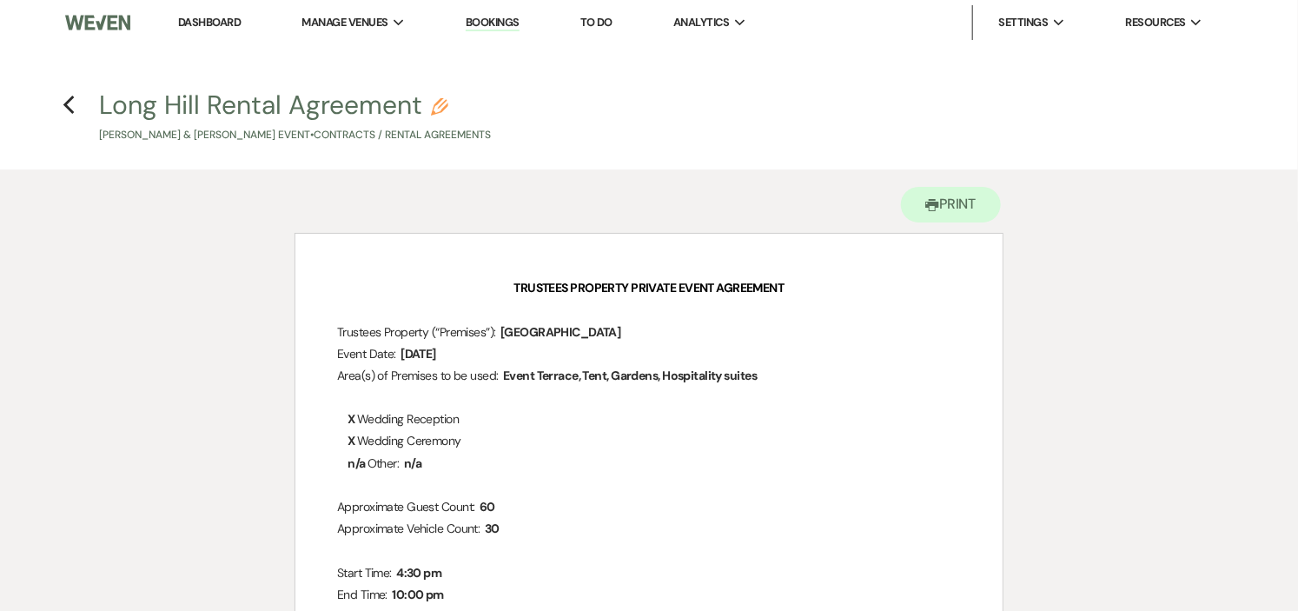
click at [201, 16] on link "Dashboard" at bounding box center [209, 22] width 63 height 15
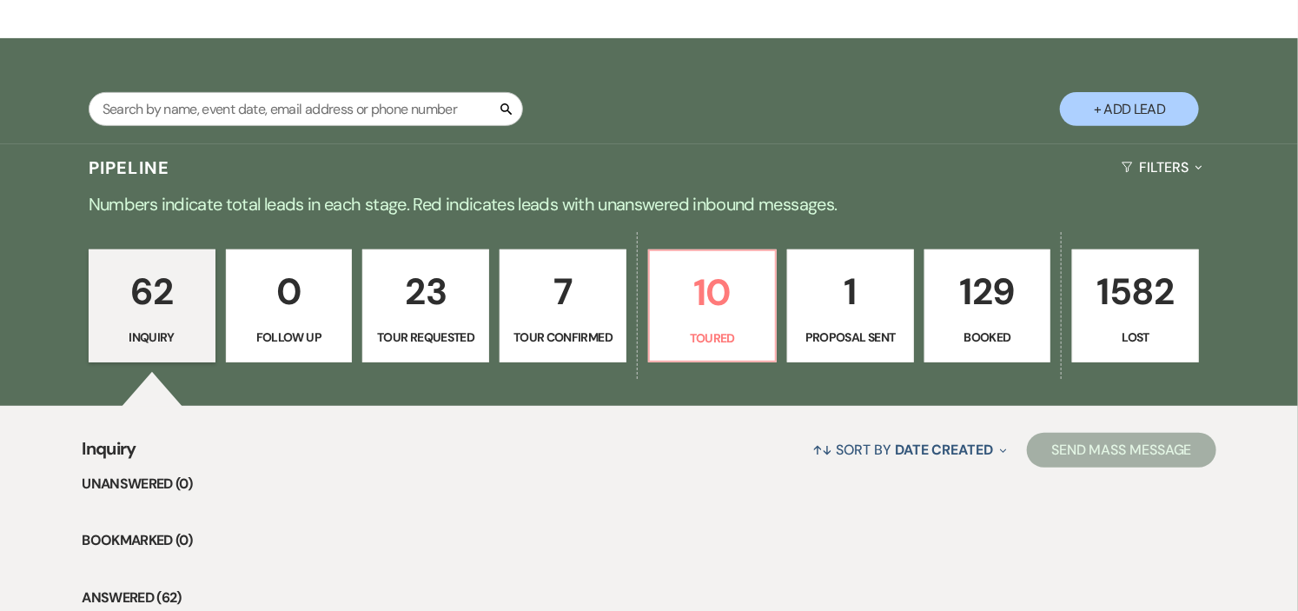
scroll to position [289, 0]
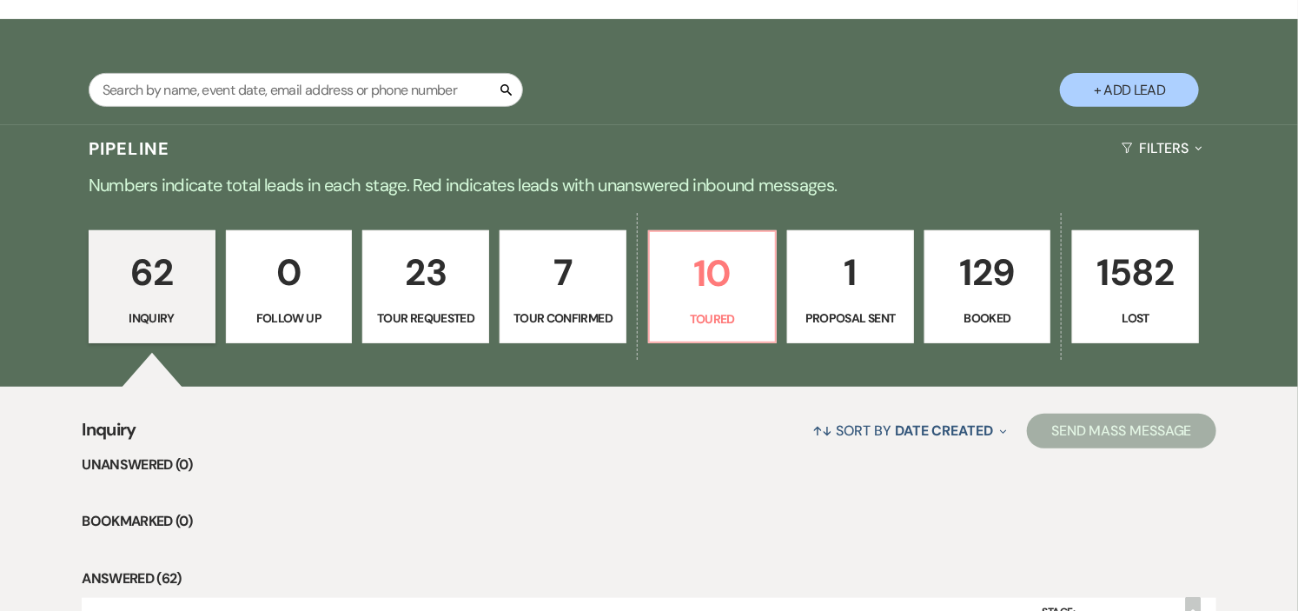
click at [1002, 315] on p "Booked" at bounding box center [988, 318] width 104 height 19
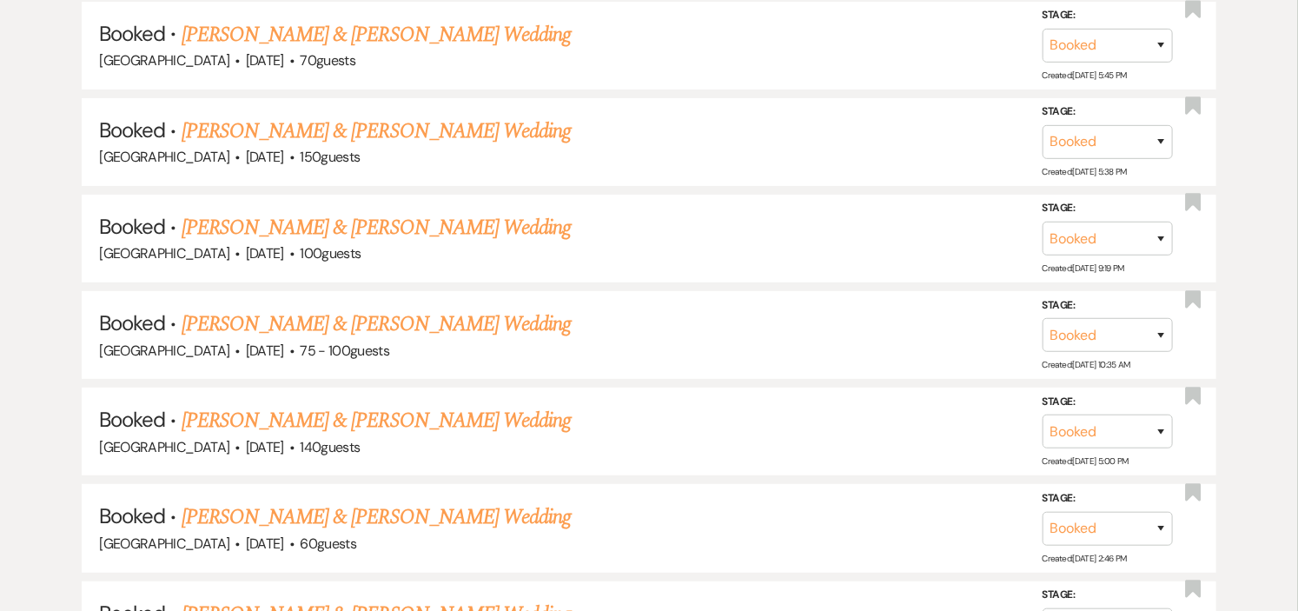
scroll to position [3089, 0]
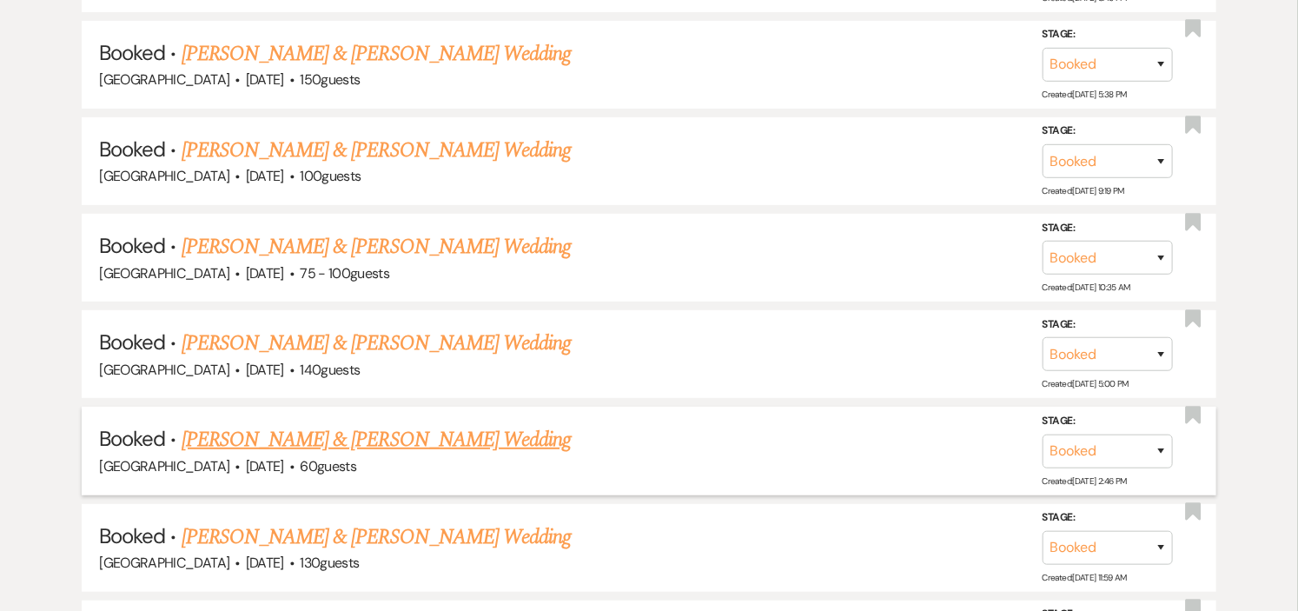
click at [274, 424] on link "Haylely Loughlin & Tim Biliouris's Wedding" at bounding box center [376, 439] width 389 height 31
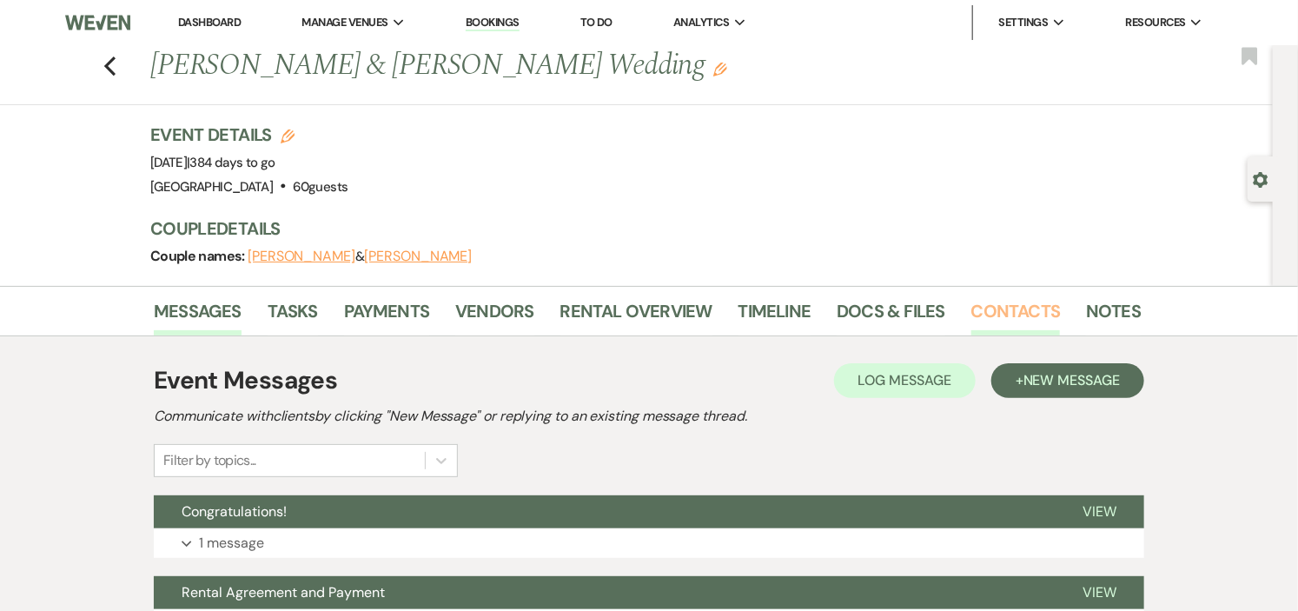
click at [976, 309] on link "Contacts" at bounding box center [1017, 316] width 90 height 38
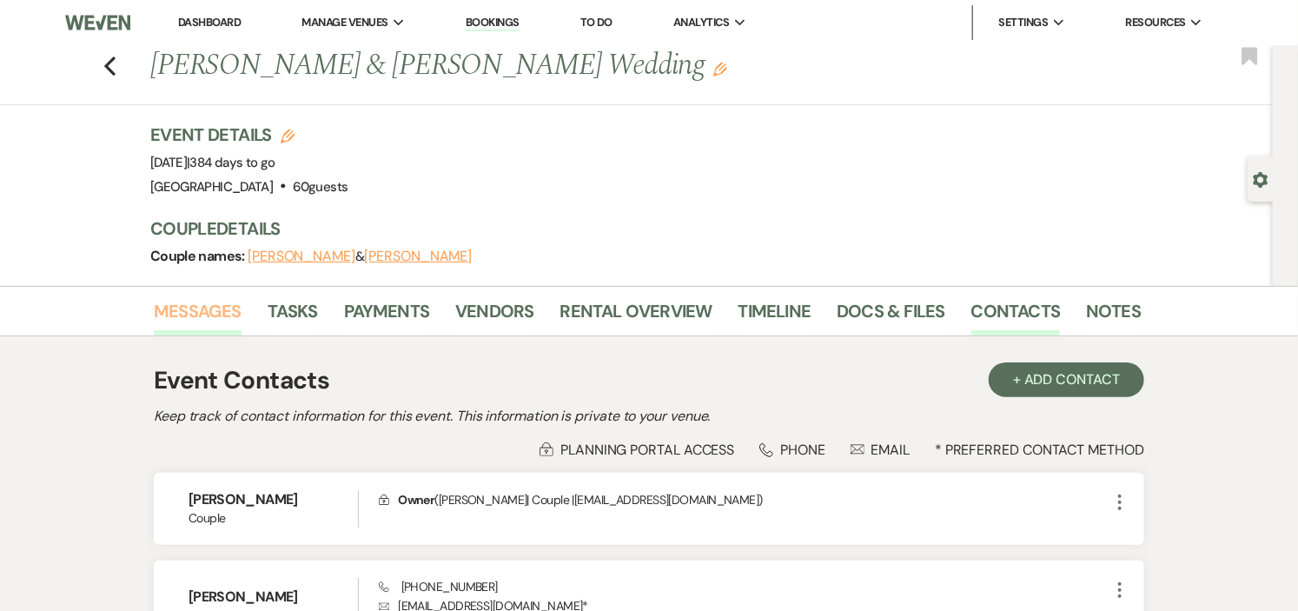
click at [192, 309] on link "Messages" at bounding box center [198, 316] width 88 height 38
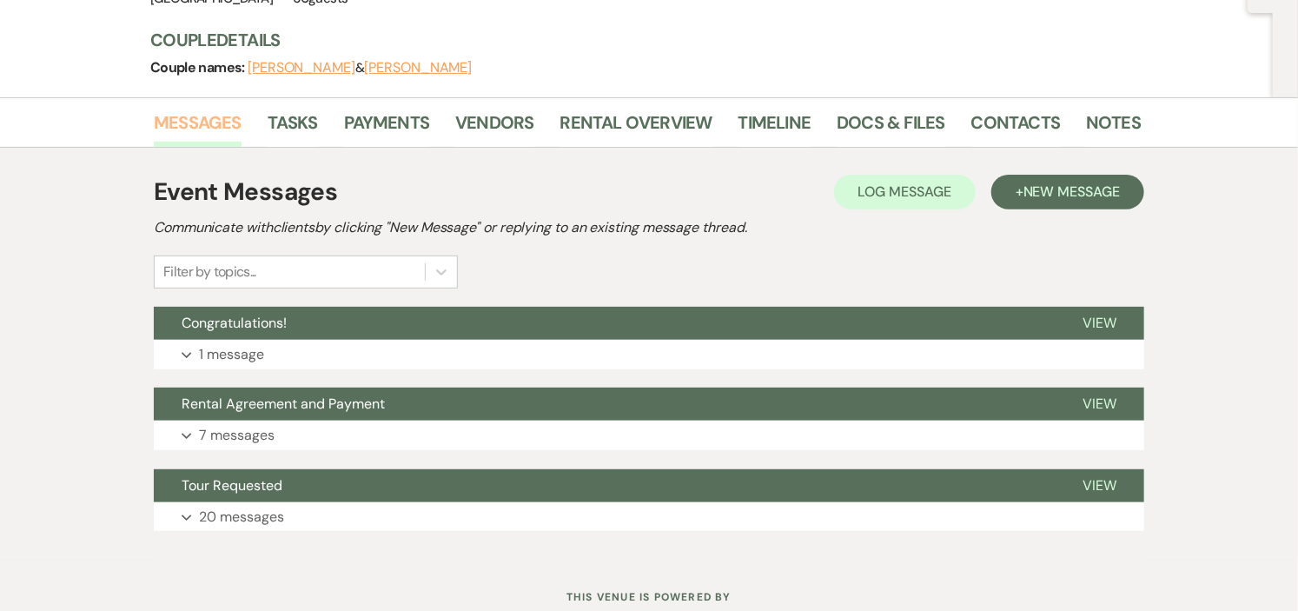
scroll to position [246, 0]
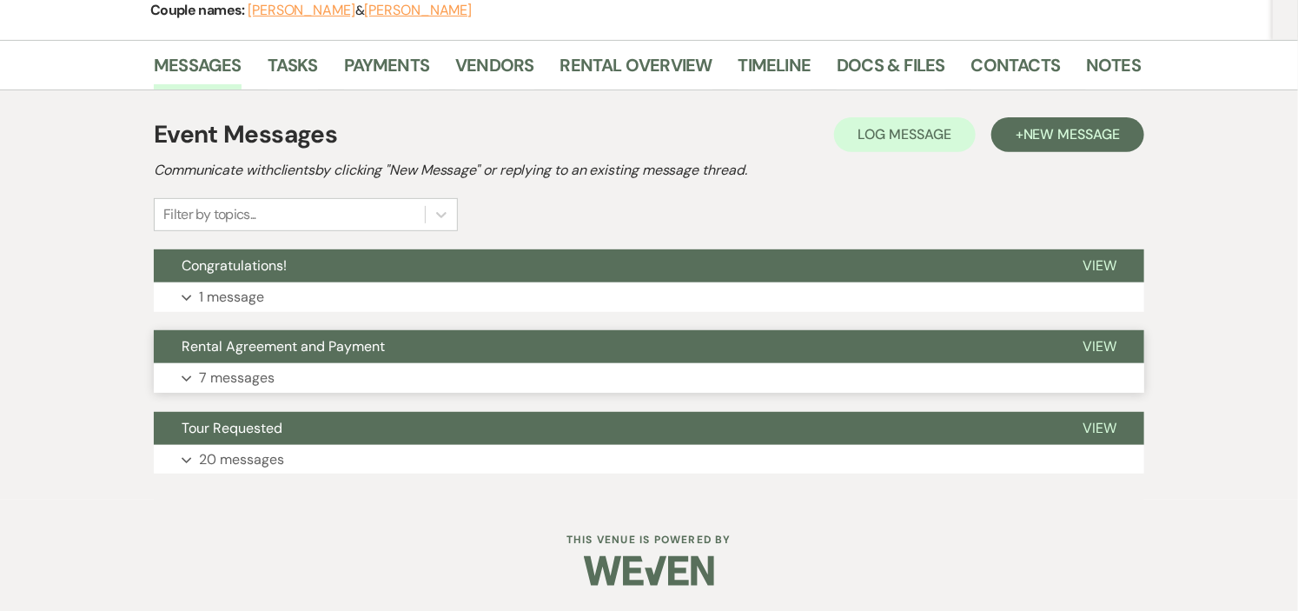
click at [401, 360] on button "Rental Agreement and Payment" at bounding box center [604, 346] width 901 height 33
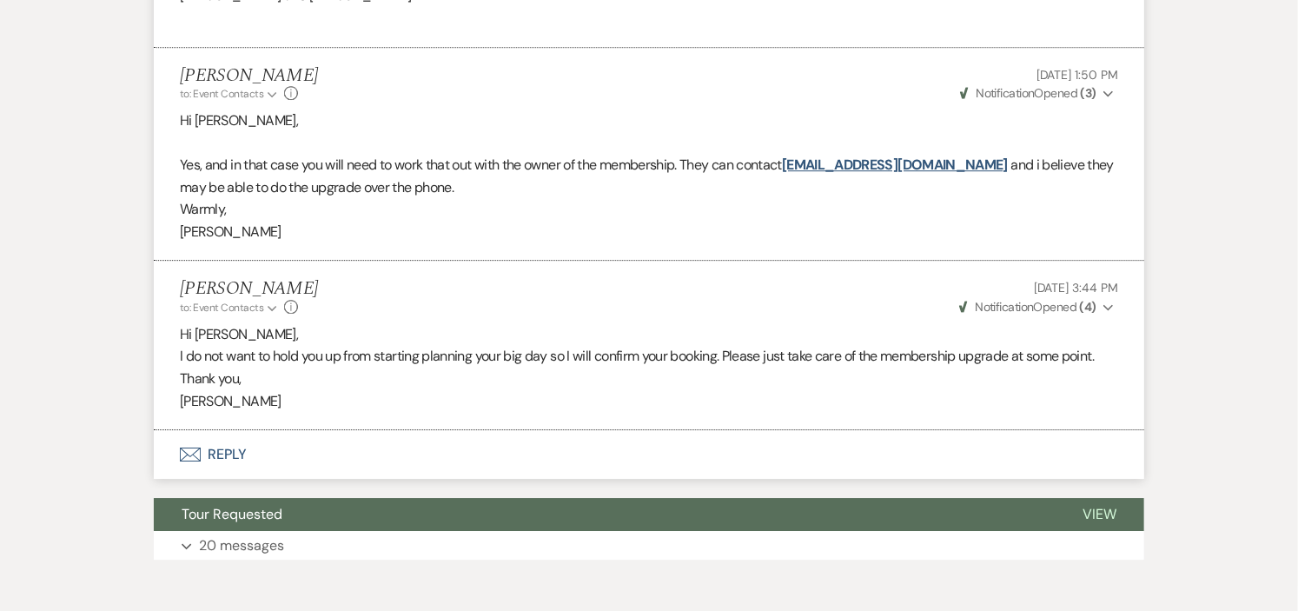
scroll to position [2336, 0]
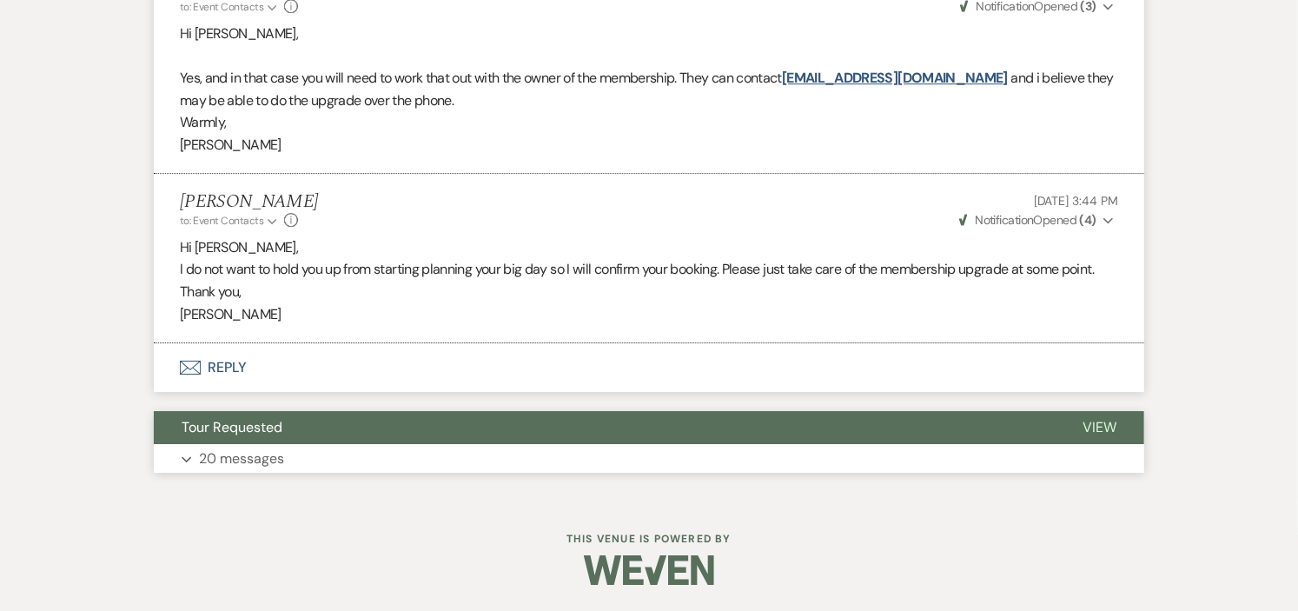
click at [406, 427] on button "Tour Requested" at bounding box center [604, 427] width 901 height 33
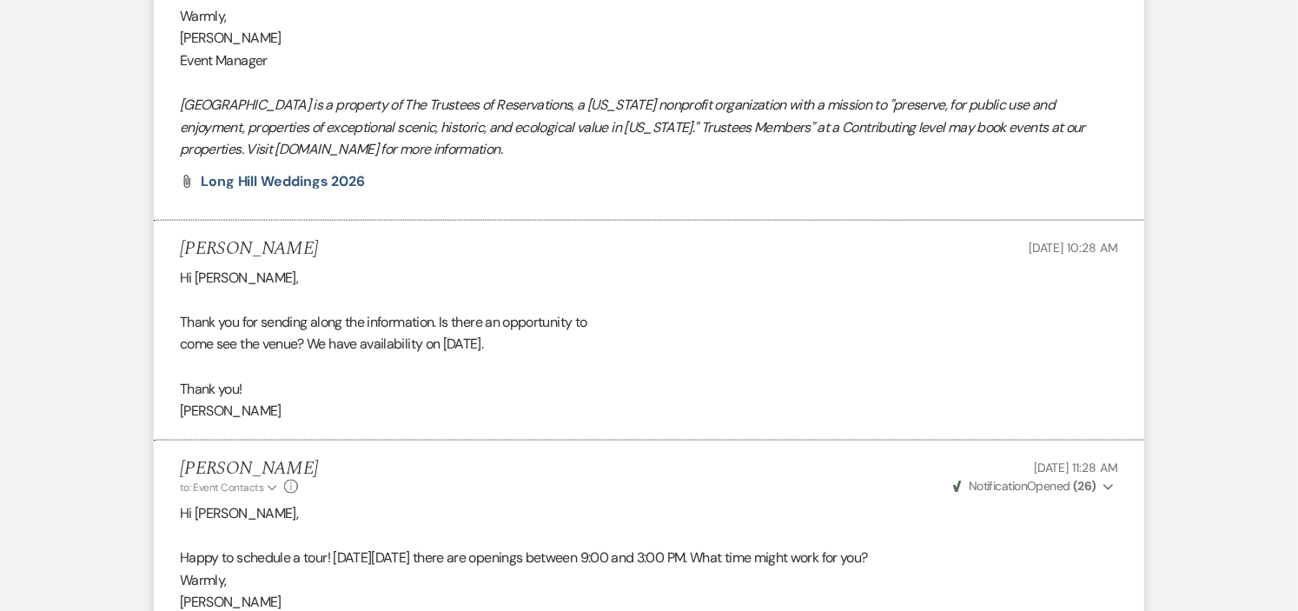
scroll to position [0, 0]
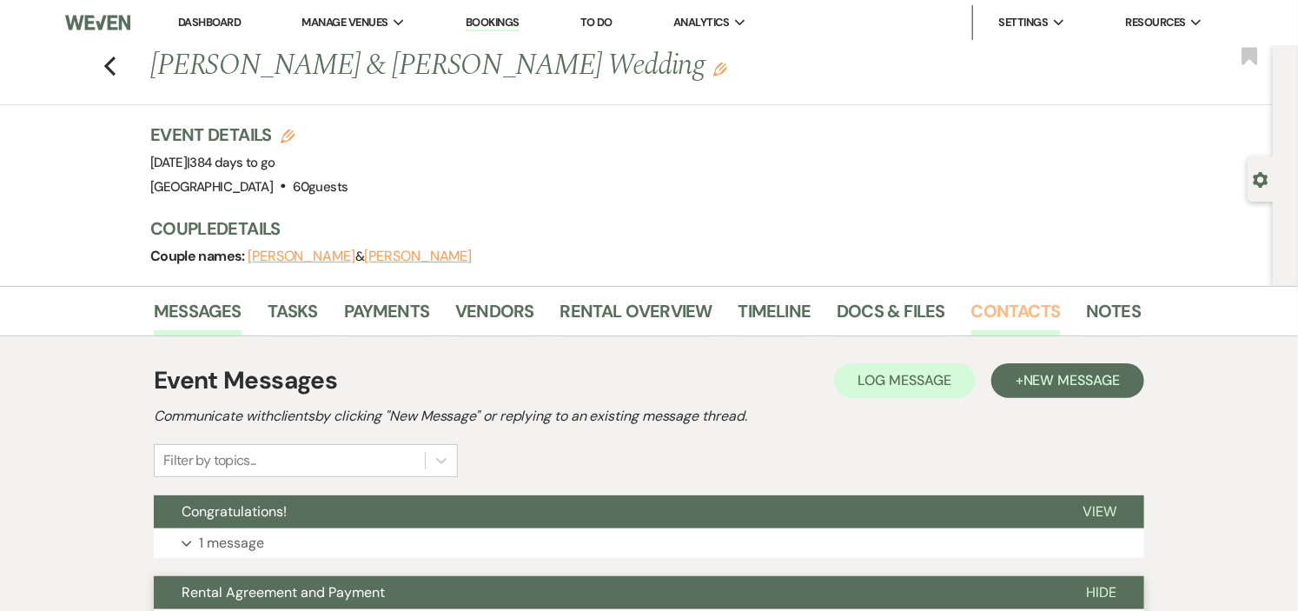
click at [996, 302] on link "Contacts" at bounding box center [1017, 316] width 90 height 38
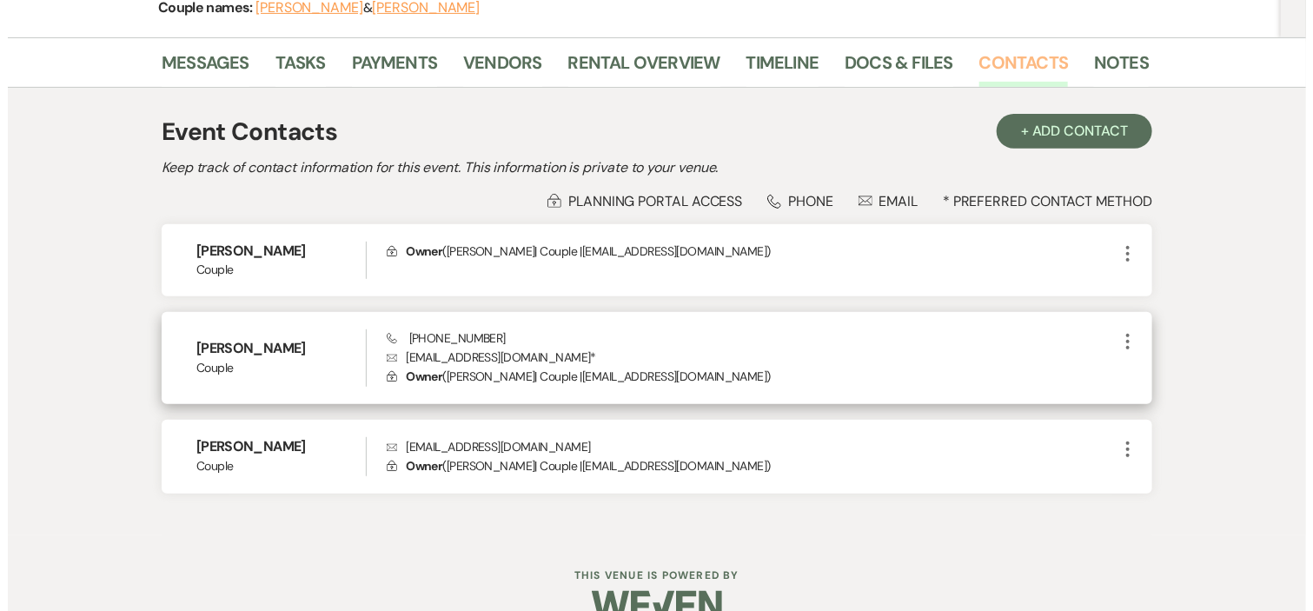
scroll to position [283, 0]
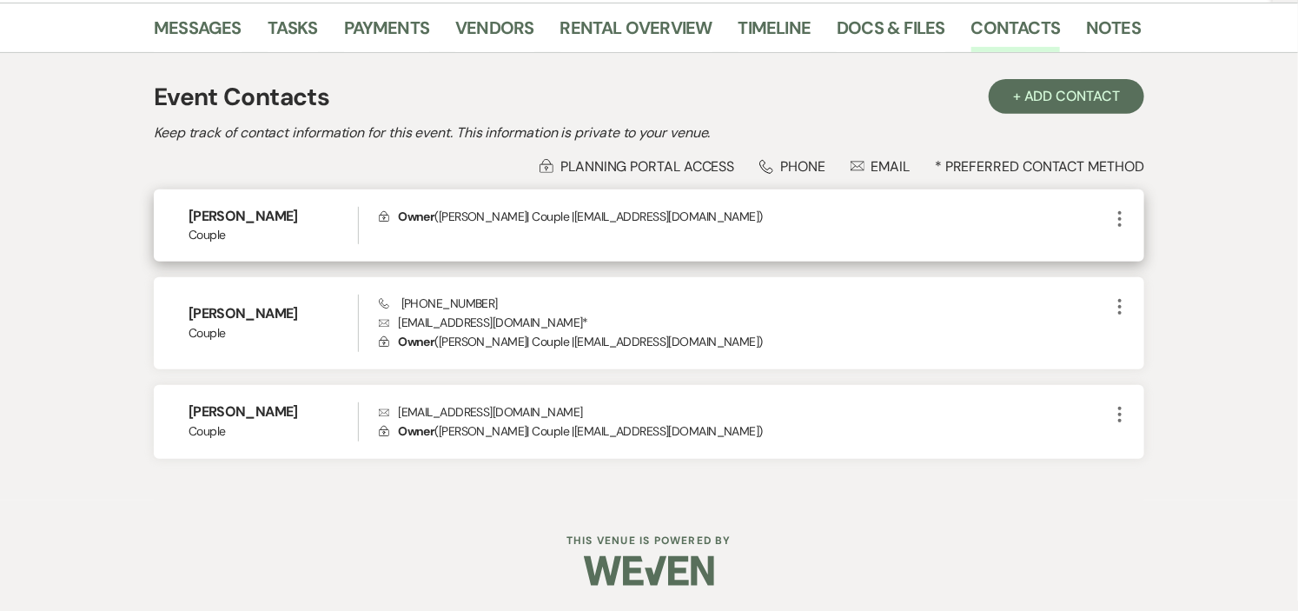
click at [1115, 220] on icon "More" at bounding box center [1120, 219] width 21 height 21
click at [1135, 246] on icon "Pencil" at bounding box center [1138, 252] width 14 height 14
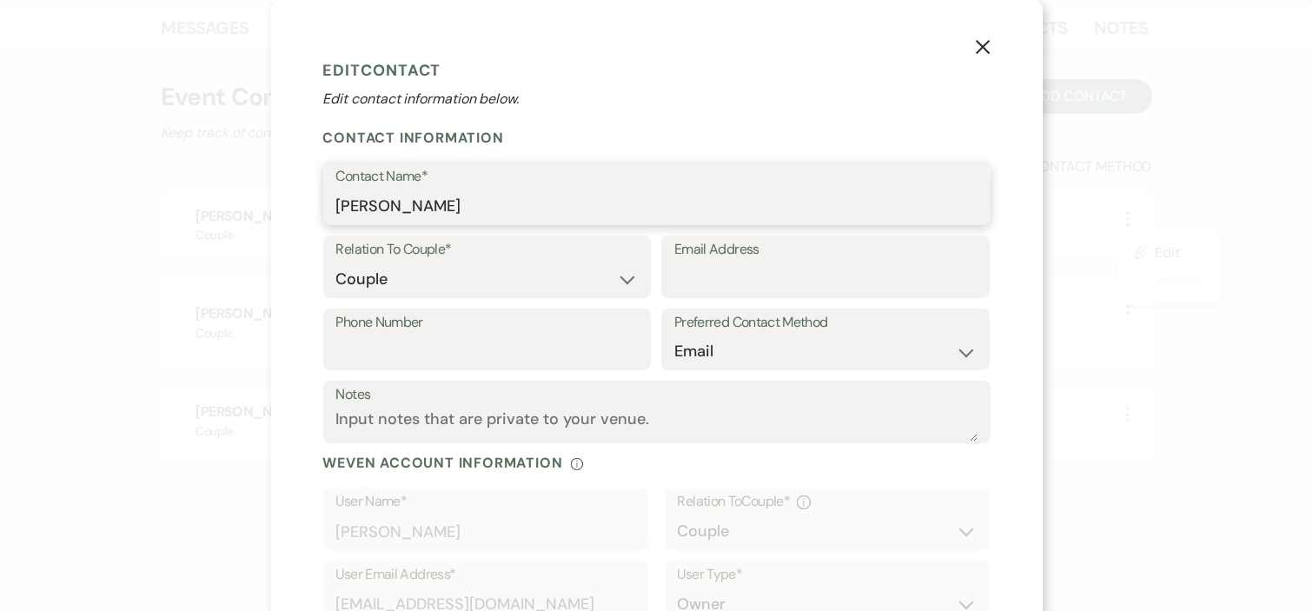
click at [372, 197] on input "Haylely Loughlin" at bounding box center [656, 206] width 641 height 34
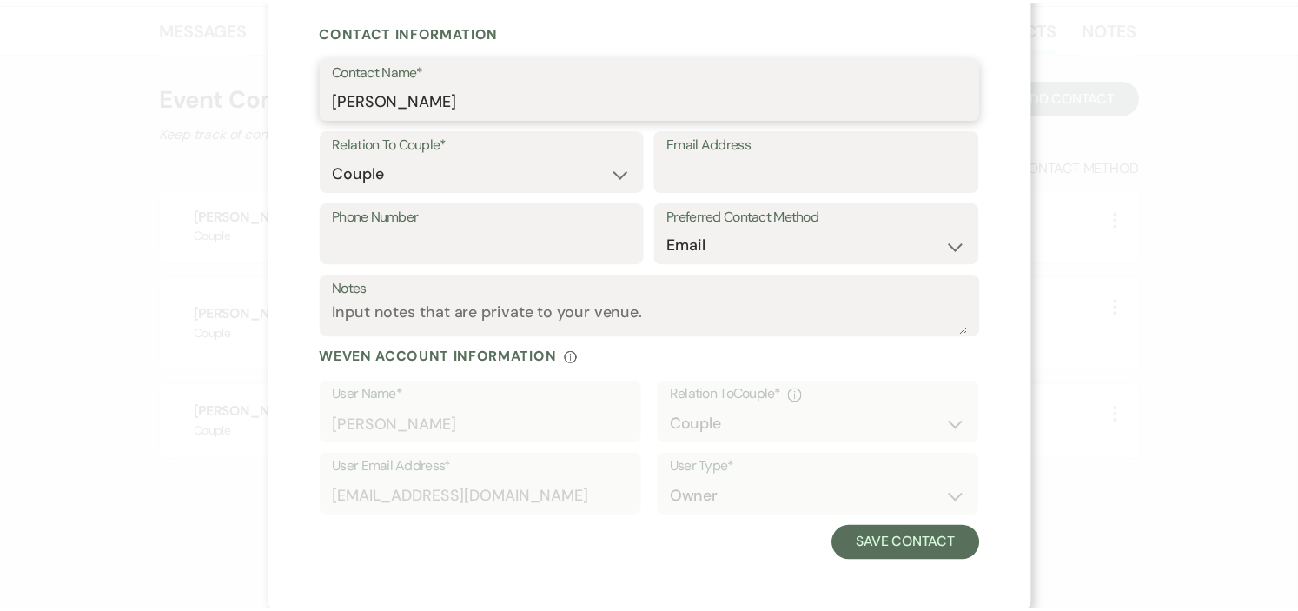
scroll to position [107, 0]
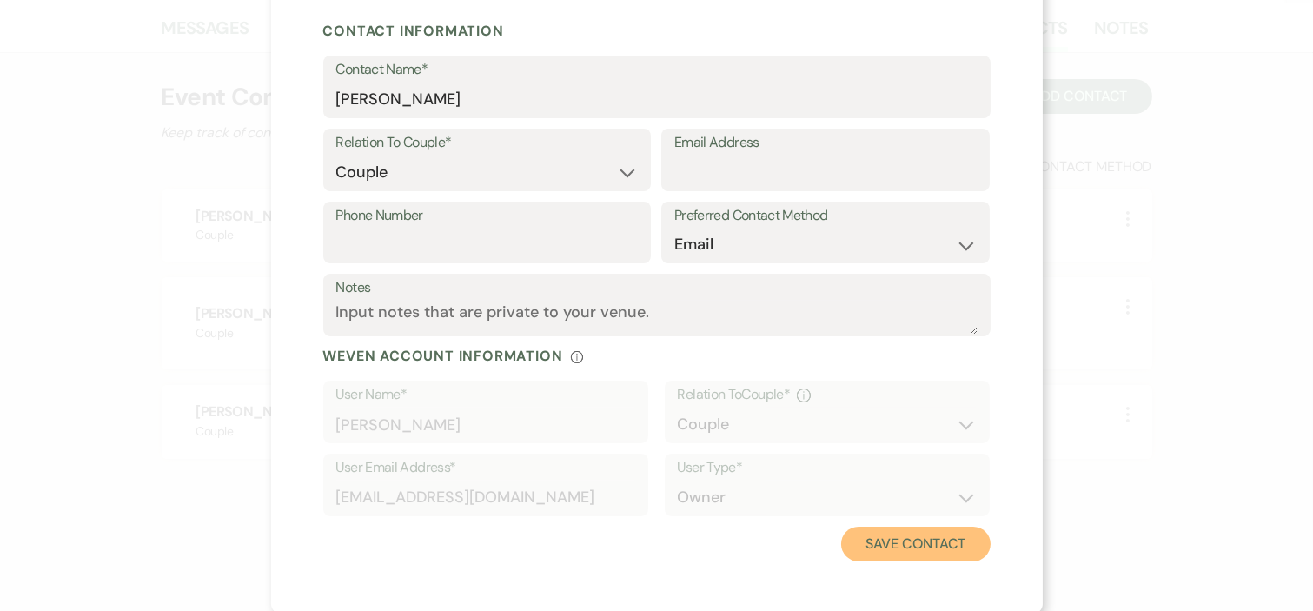
click at [883, 542] on button "Save Contact" at bounding box center [915, 544] width 149 height 35
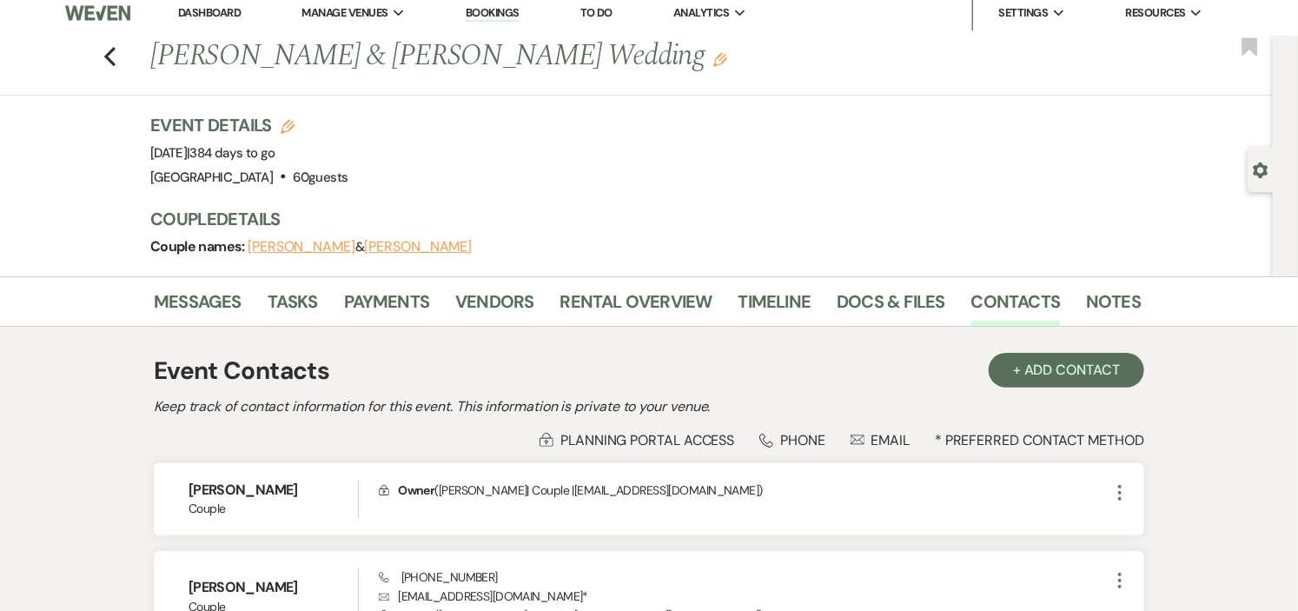
scroll to position [0, 0]
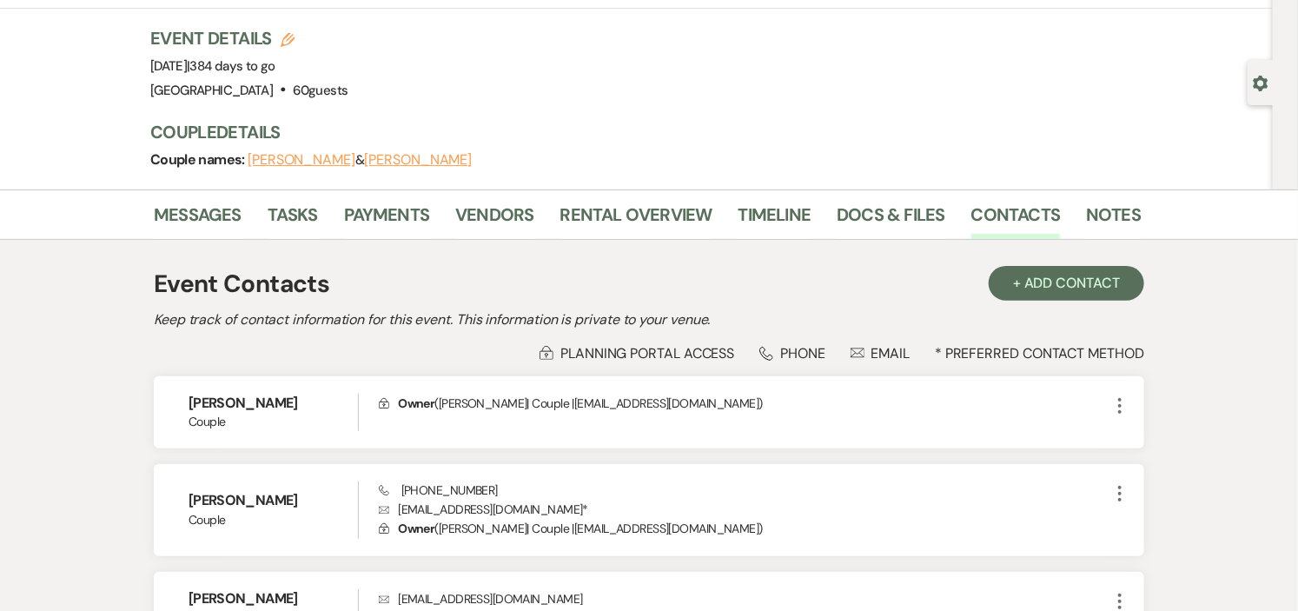
scroll to position [193, 0]
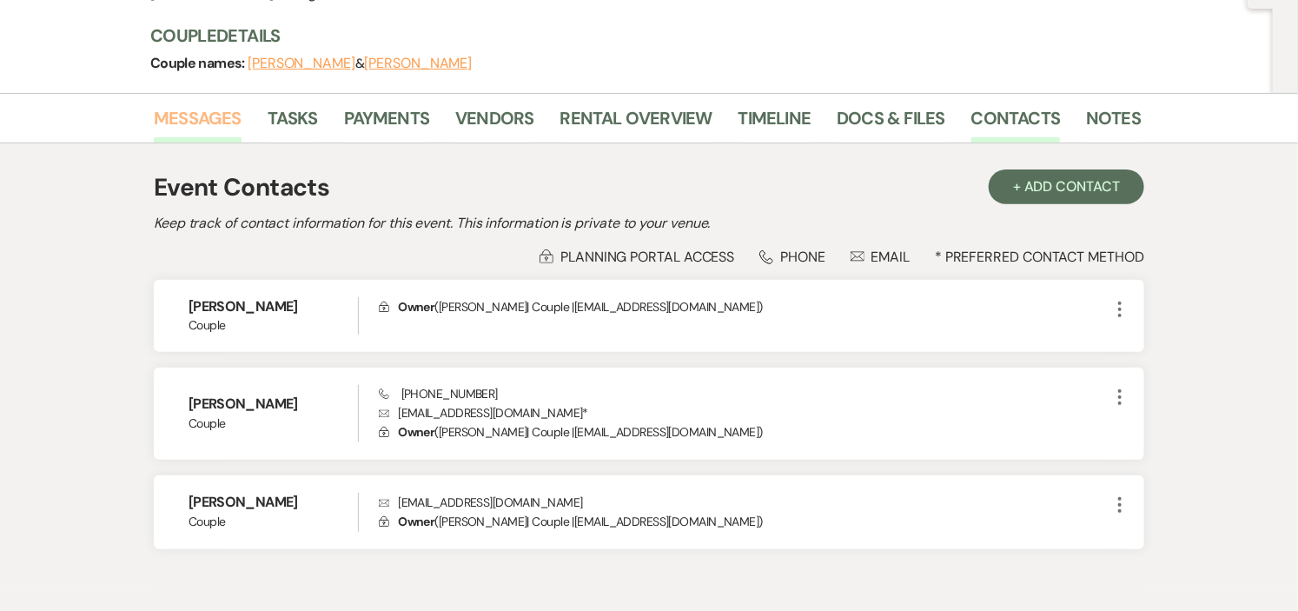
click at [222, 120] on link "Messages" at bounding box center [198, 123] width 88 height 38
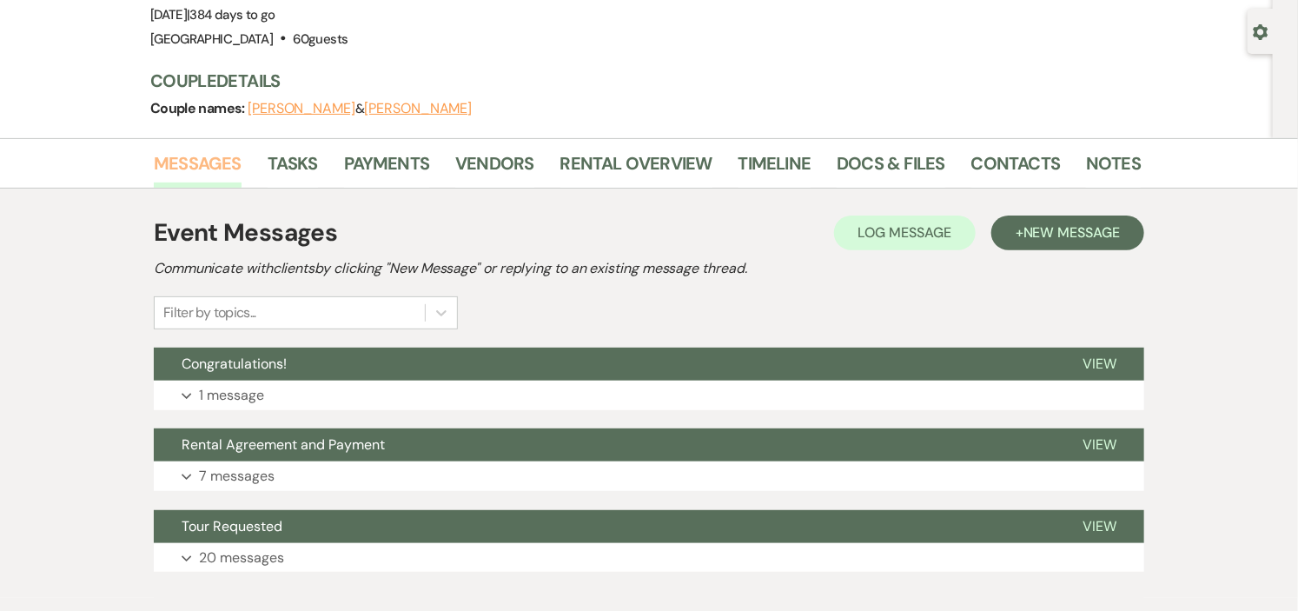
scroll to position [193, 0]
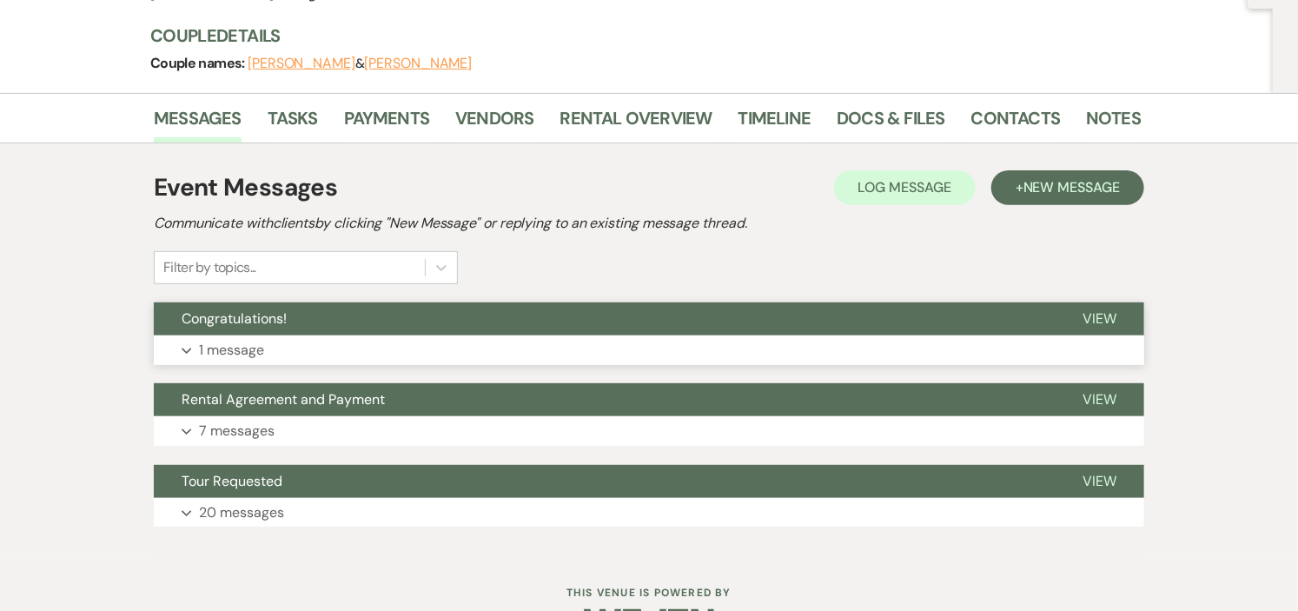
click at [1003, 328] on button "Congratulations!" at bounding box center [604, 318] width 901 height 33
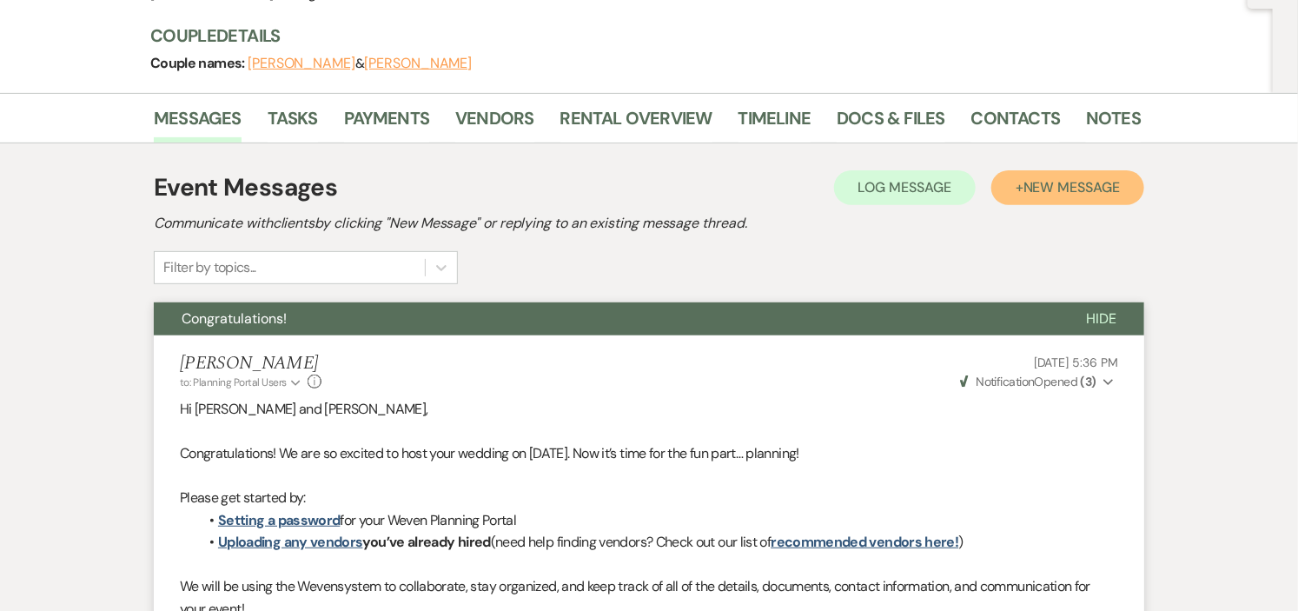
click at [1043, 182] on span "New Message" at bounding box center [1072, 187] width 96 height 18
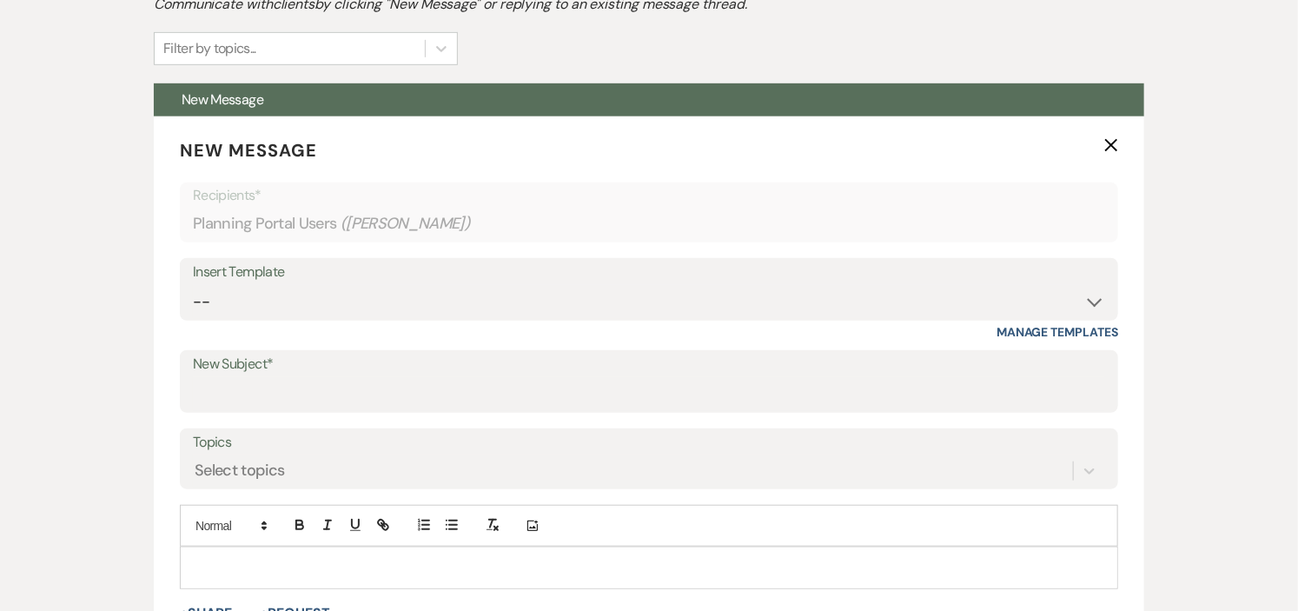
scroll to position [579, 0]
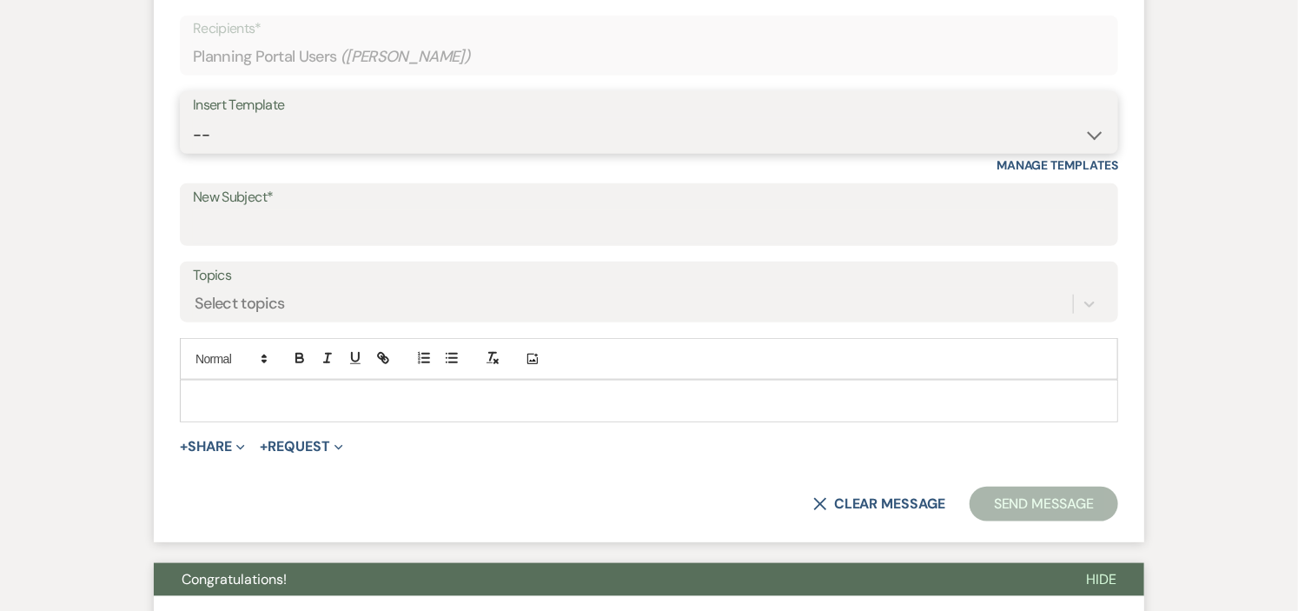
click at [1091, 135] on select "-- Weven Planning Portal Introduction (Booked Events) Initial Inquiry Response …" at bounding box center [649, 135] width 912 height 34
select select "5289"
click at [193, 118] on select "-- Weven Planning Portal Introduction (Booked Events) Initial Inquiry Response …" at bounding box center [649, 135] width 912 height 34
type input "Long Hill Planning Guidelines"
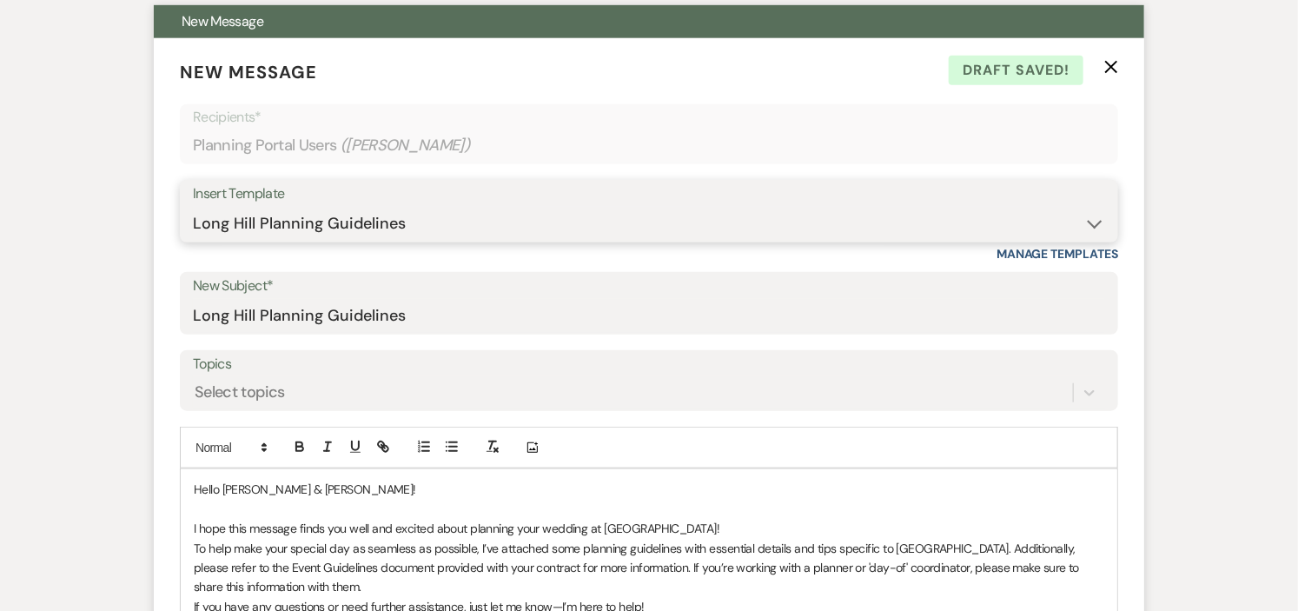
scroll to position [482, 0]
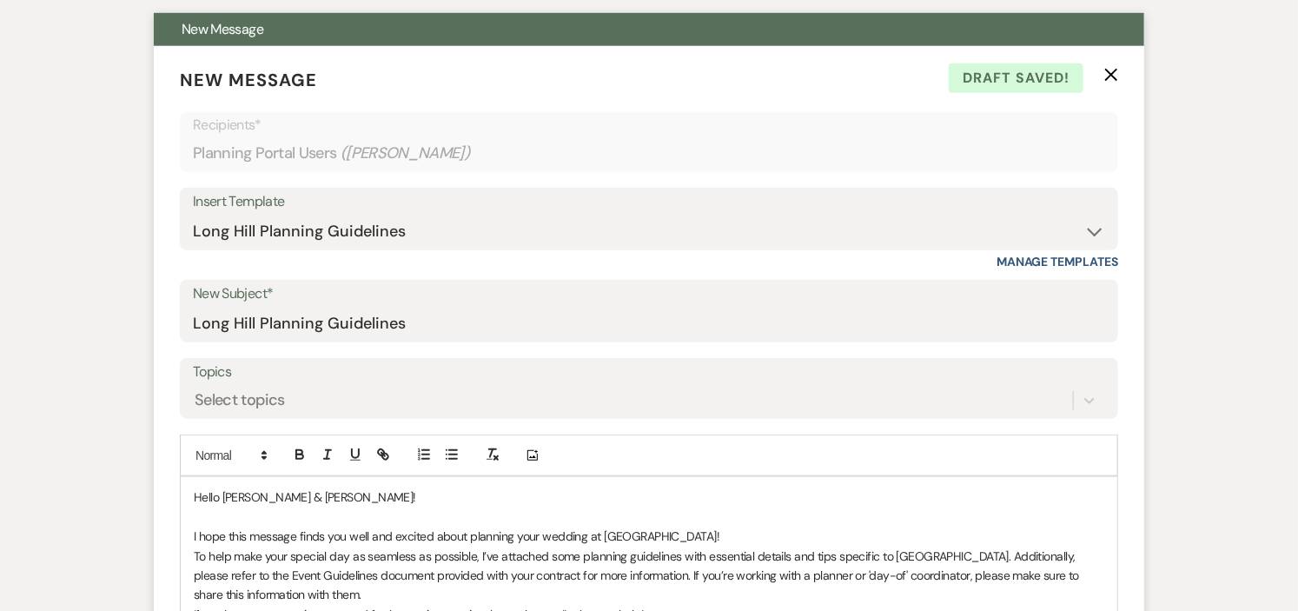
click at [1019, 488] on p "Hello Hayley & Tim!" at bounding box center [649, 497] width 911 height 19
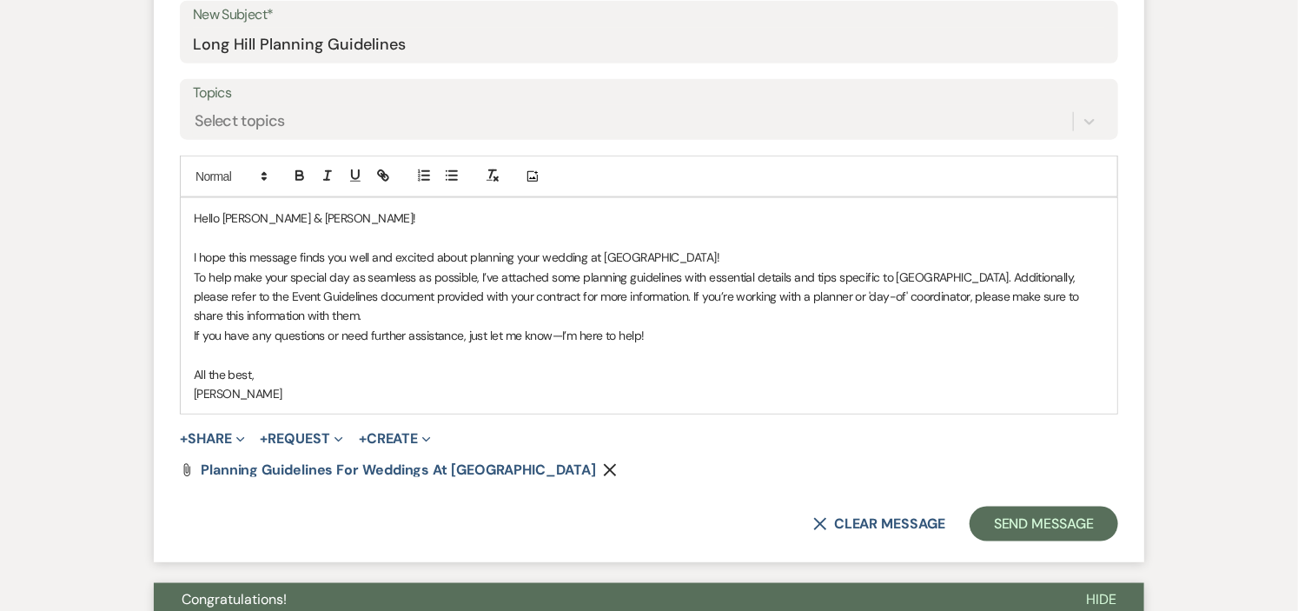
scroll to position [869, 0]
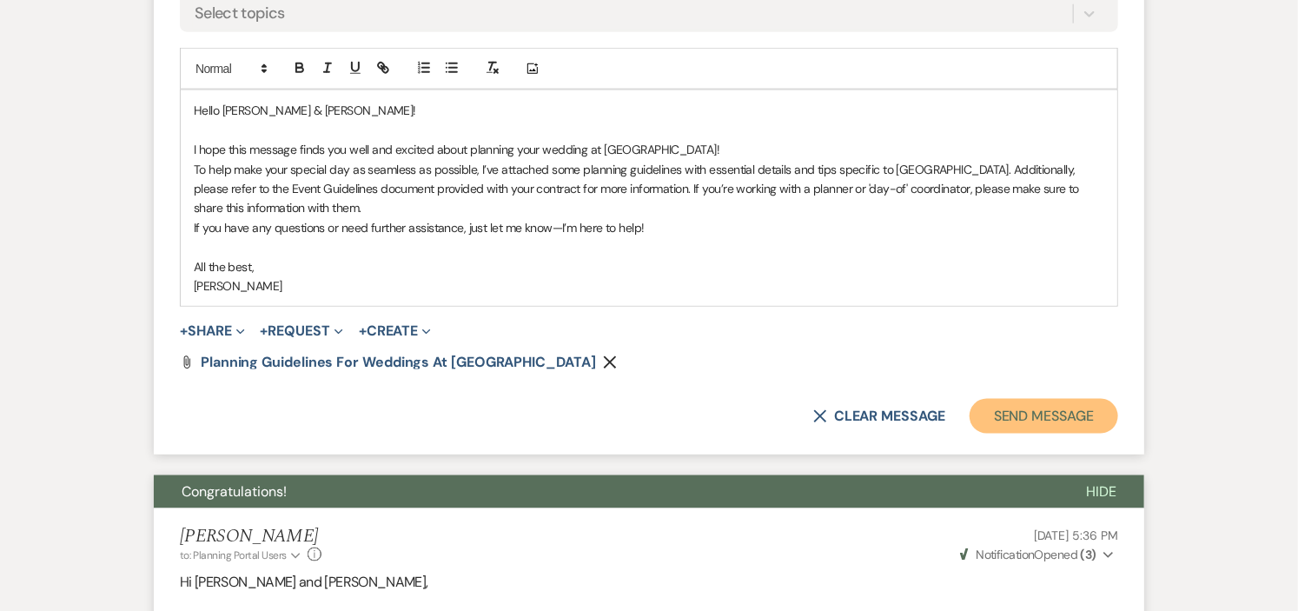
click at [1052, 419] on button "Send Message" at bounding box center [1044, 416] width 149 height 35
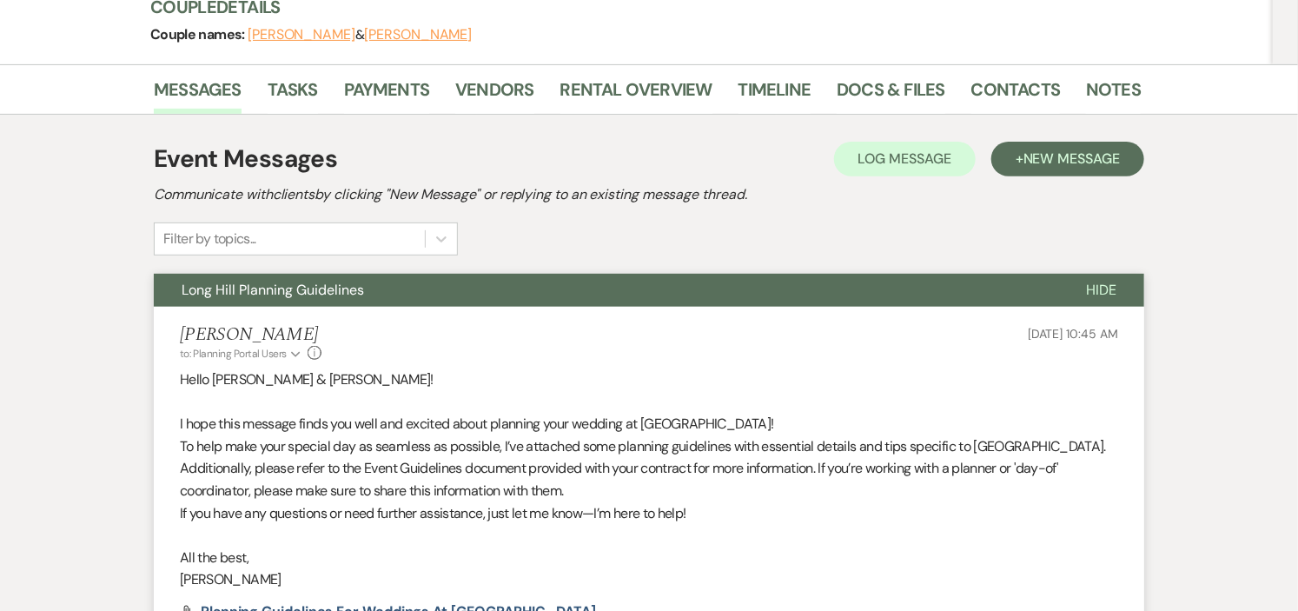
scroll to position [0, 0]
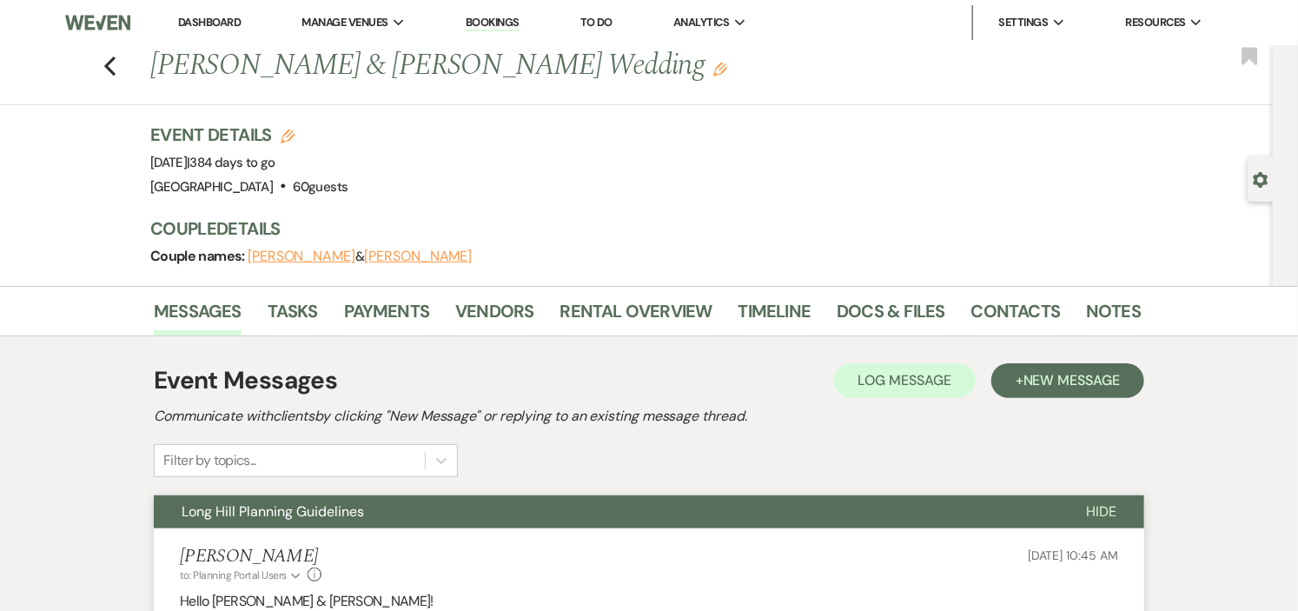
click at [215, 16] on link "Dashboard" at bounding box center [209, 22] width 63 height 15
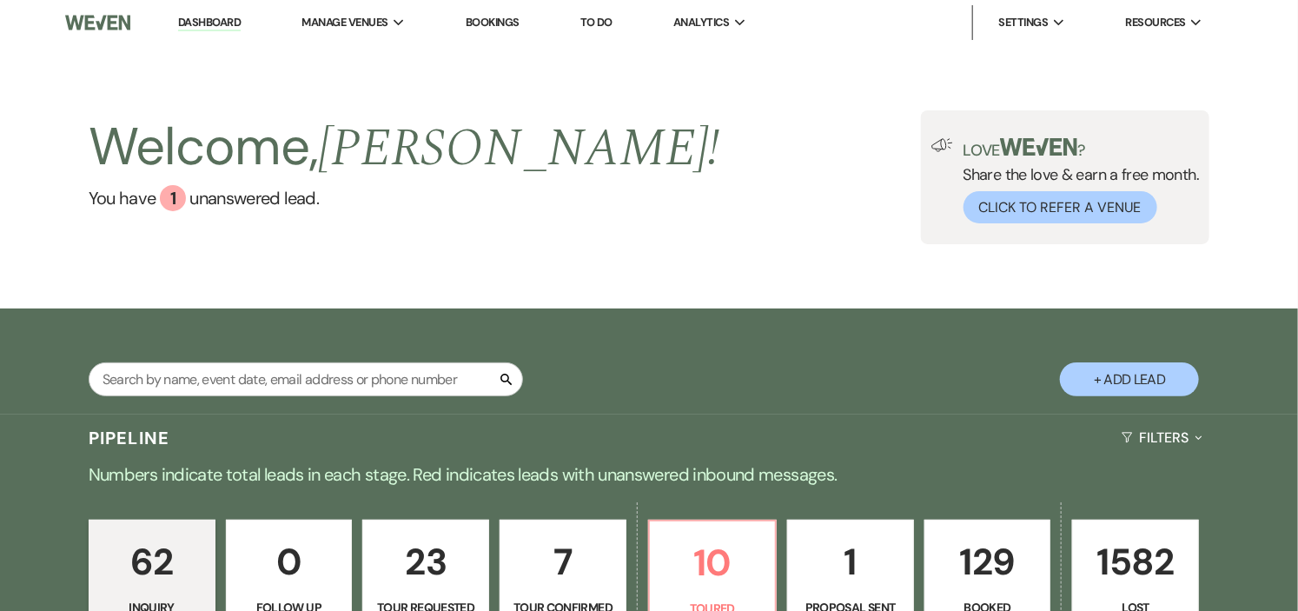
click at [697, 275] on div "Welcome, Helena ! You have 1 unanswered lead . Love ? Share the love & earn a f…" at bounding box center [649, 176] width 1298 height 263
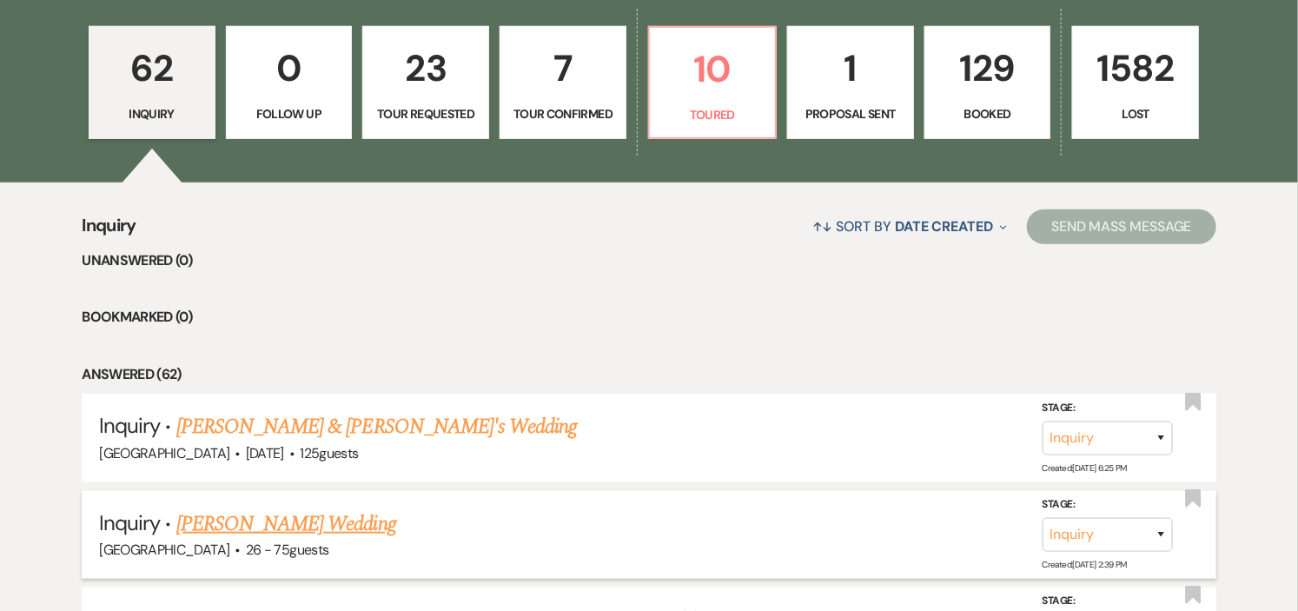
scroll to position [772, 0]
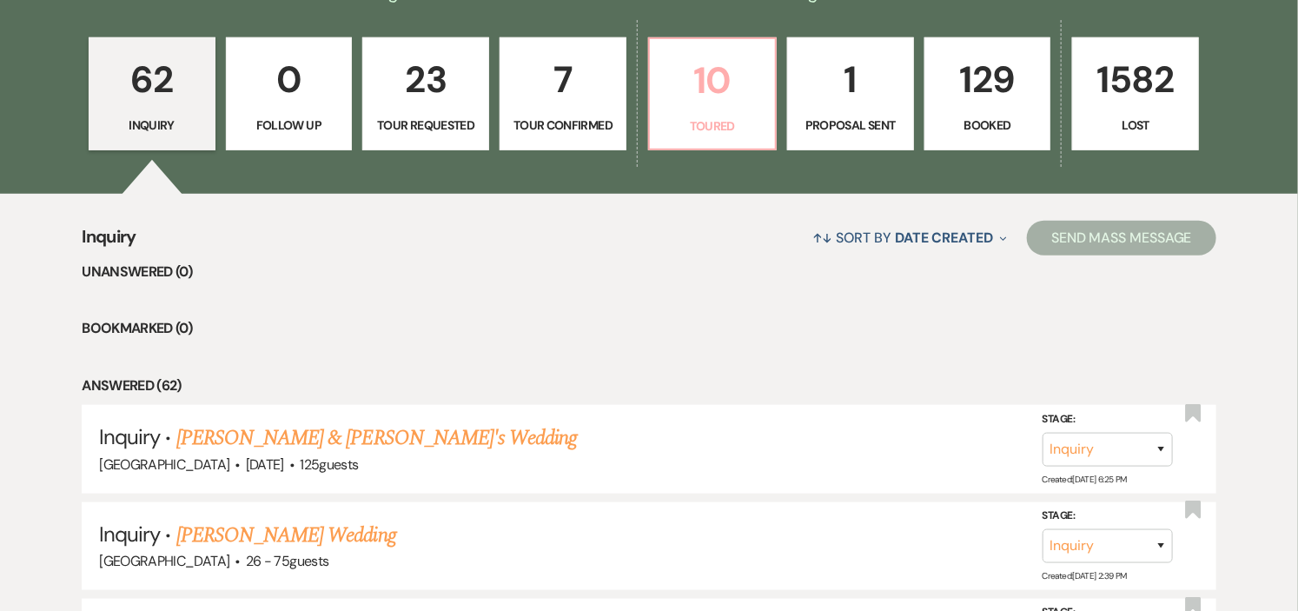
click at [683, 79] on p "10" at bounding box center [712, 80] width 104 height 58
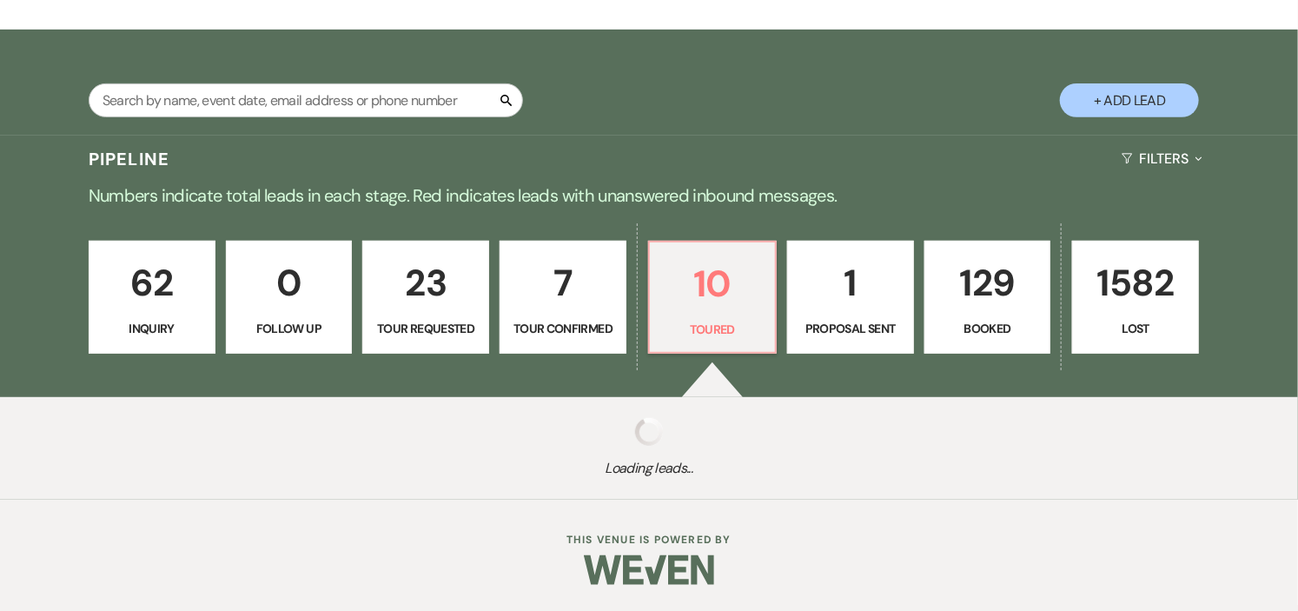
scroll to position [482, 0]
select select "5"
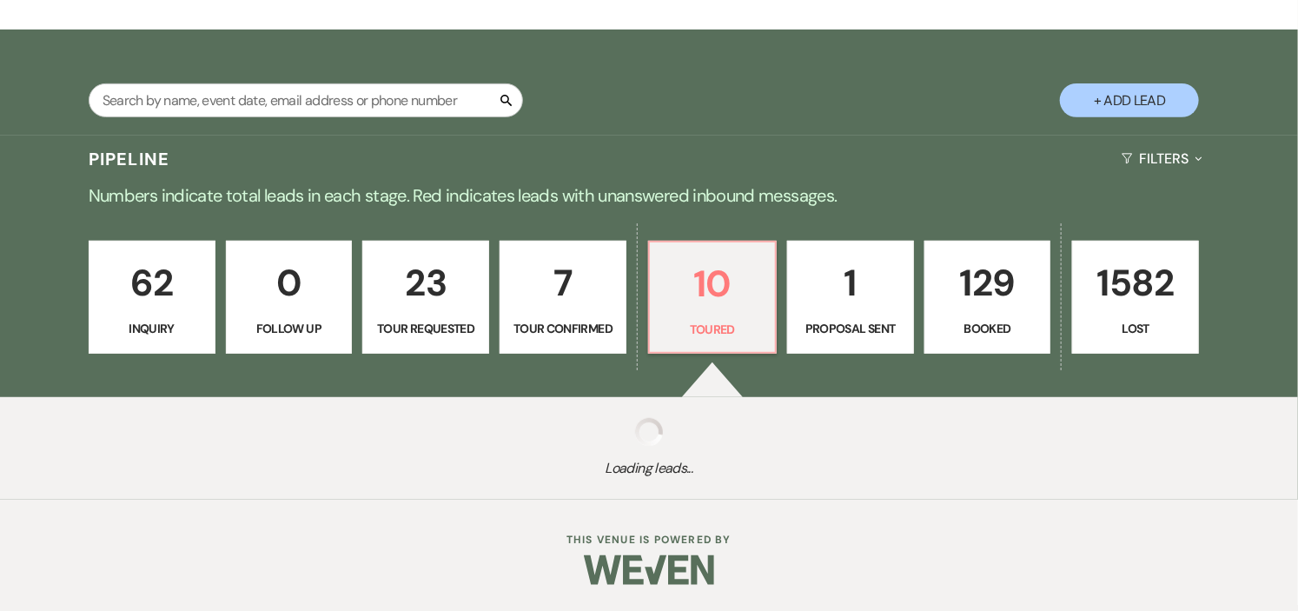
select select "5"
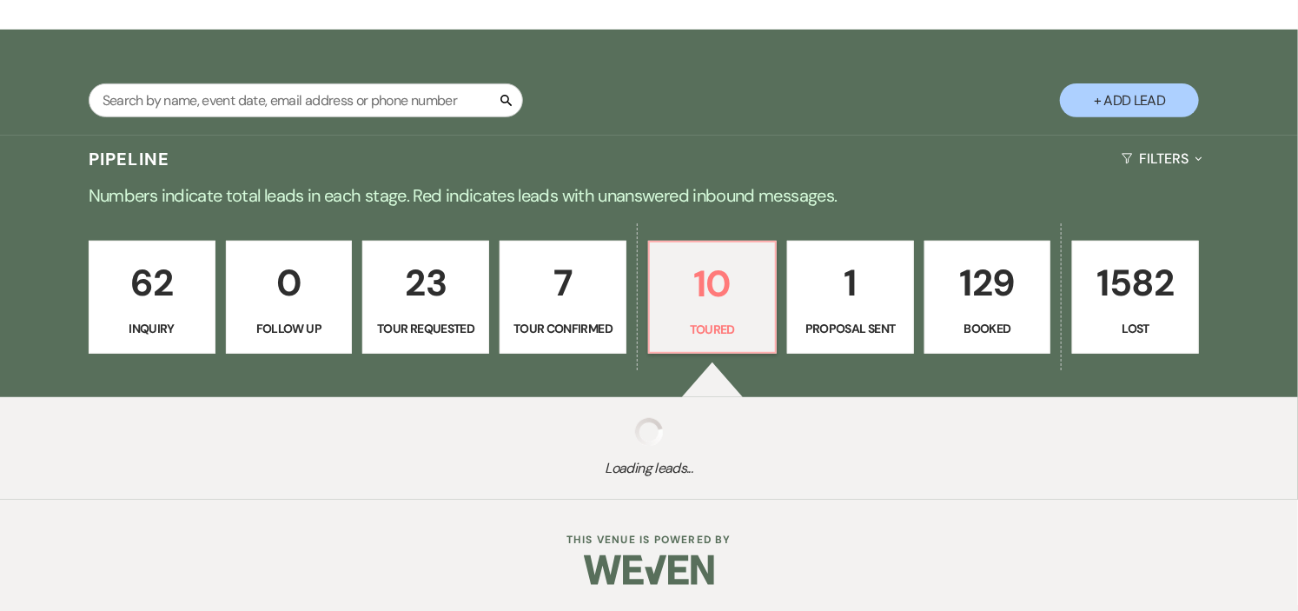
select select "5"
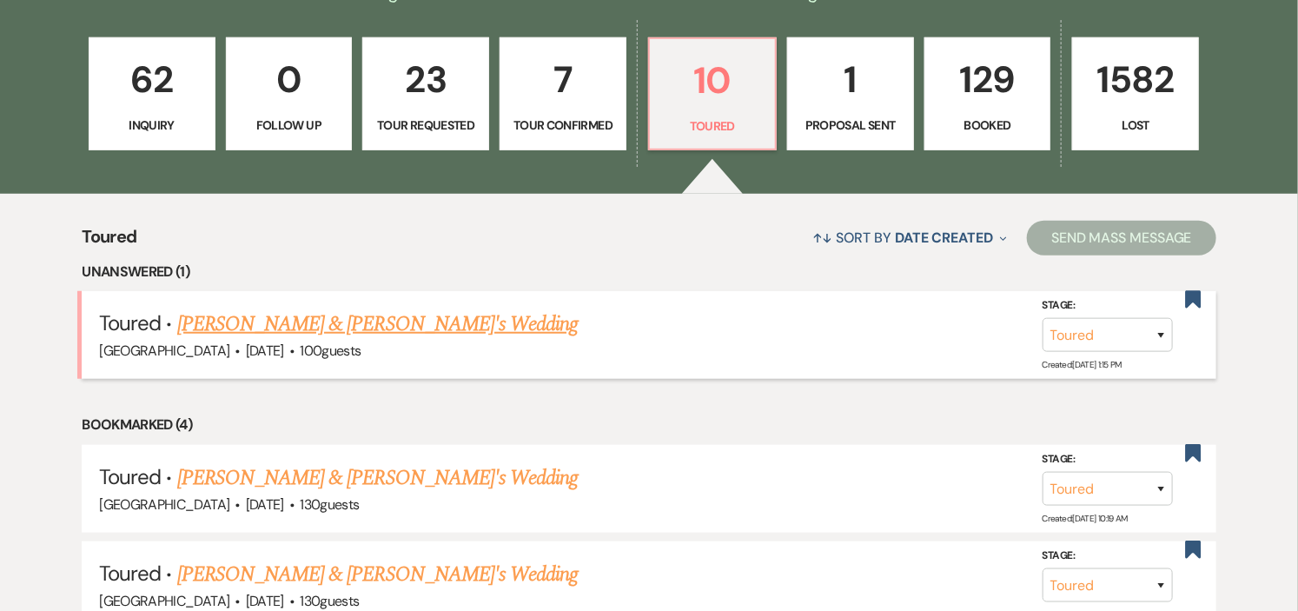
click at [350, 330] on link "[PERSON_NAME] & [PERSON_NAME]'s Wedding" at bounding box center [377, 324] width 401 height 31
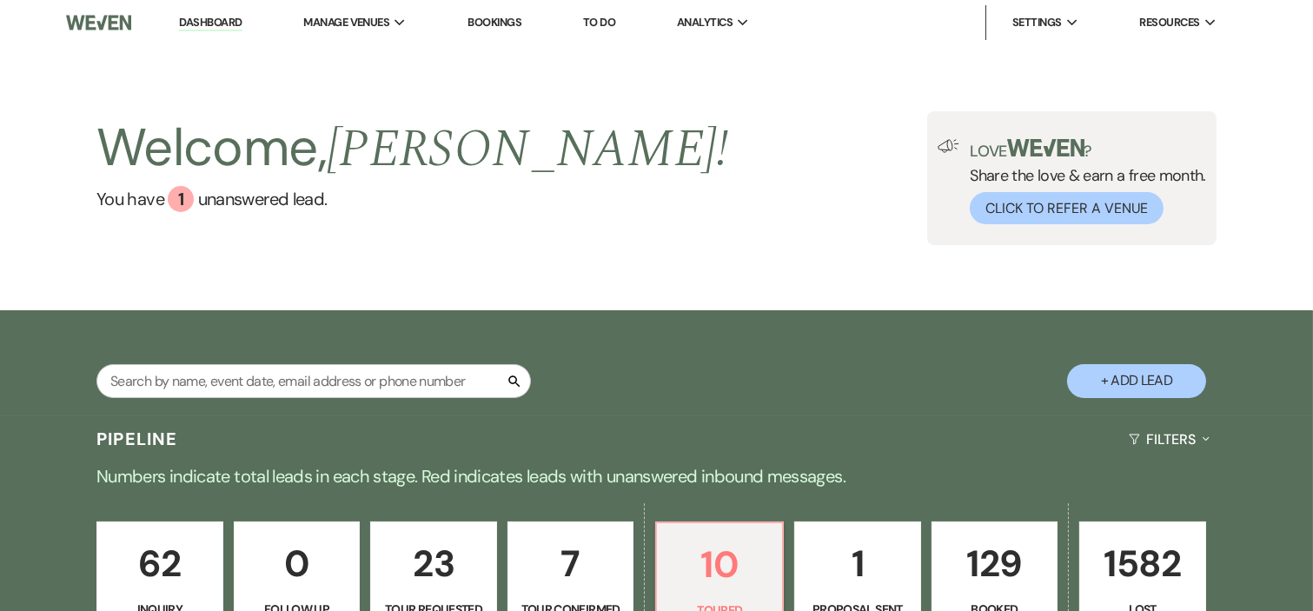
select select "5"
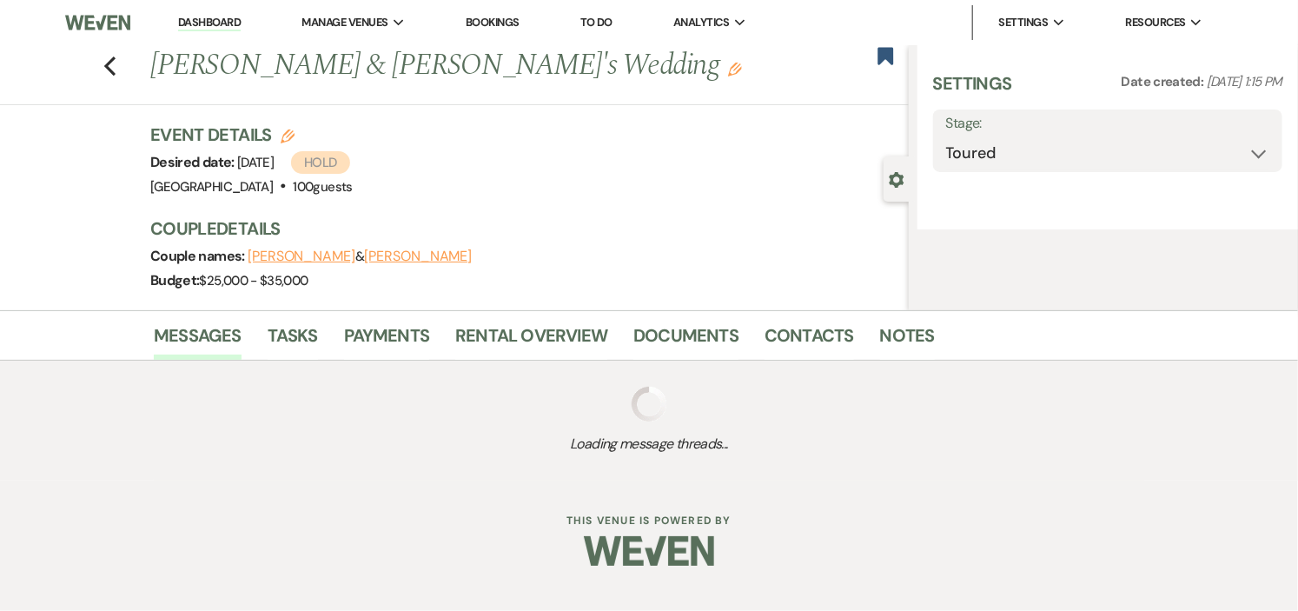
select select "5"
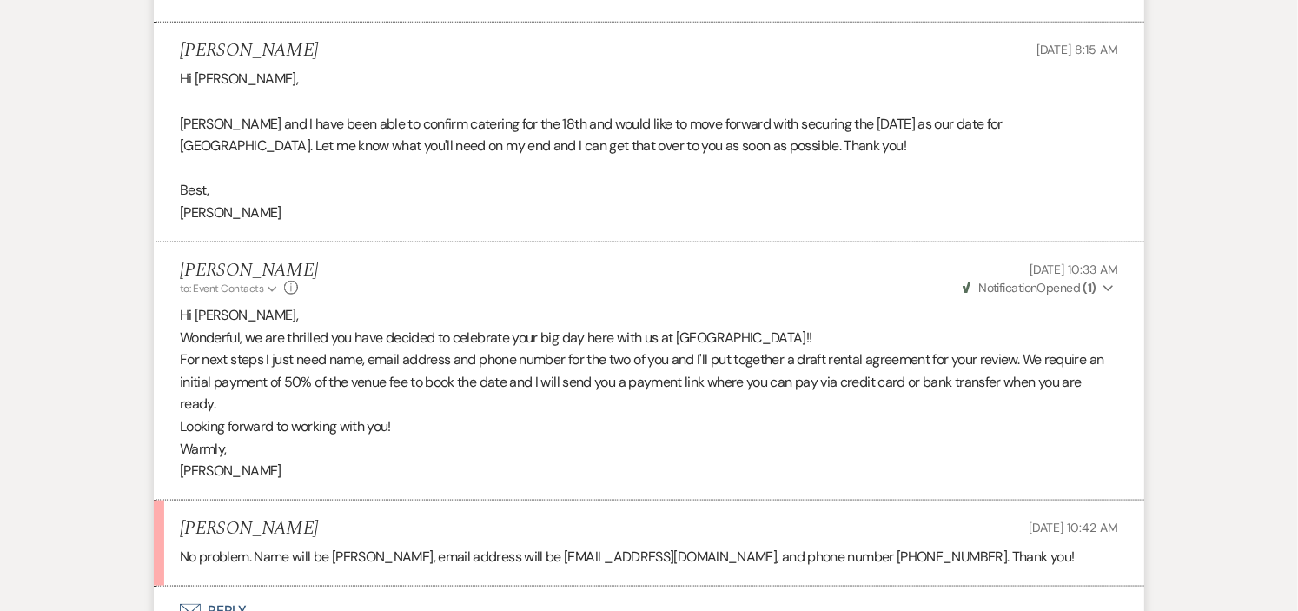
scroll to position [3851, 0]
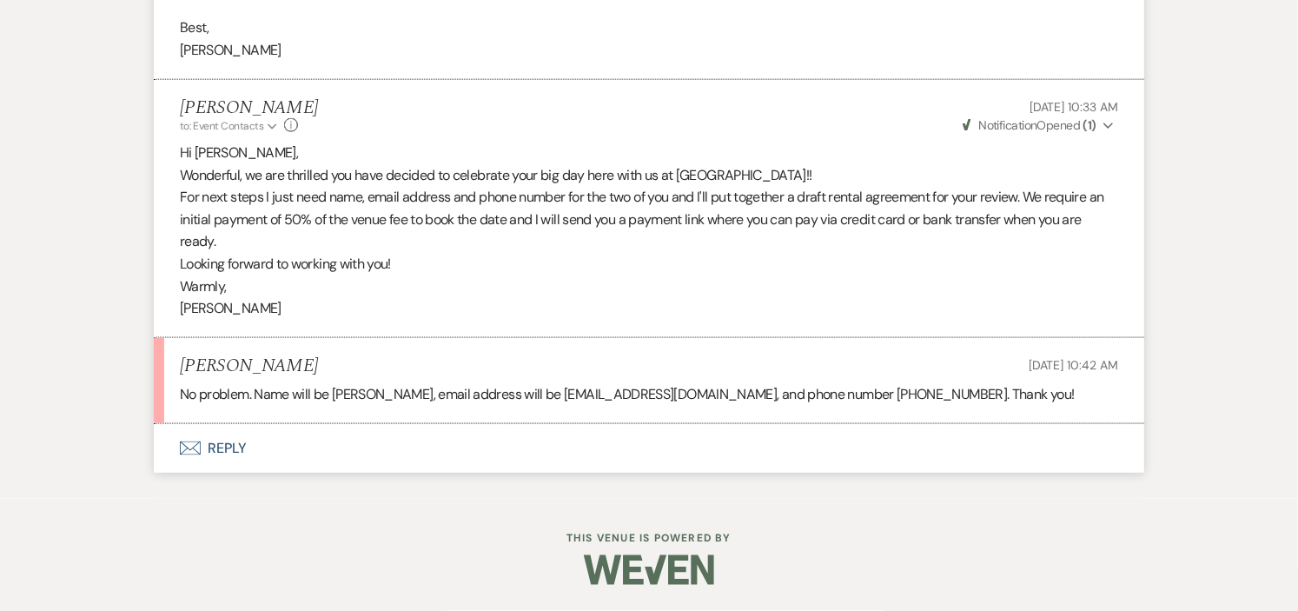
click at [238, 448] on button "Envelope Reply" at bounding box center [649, 448] width 991 height 49
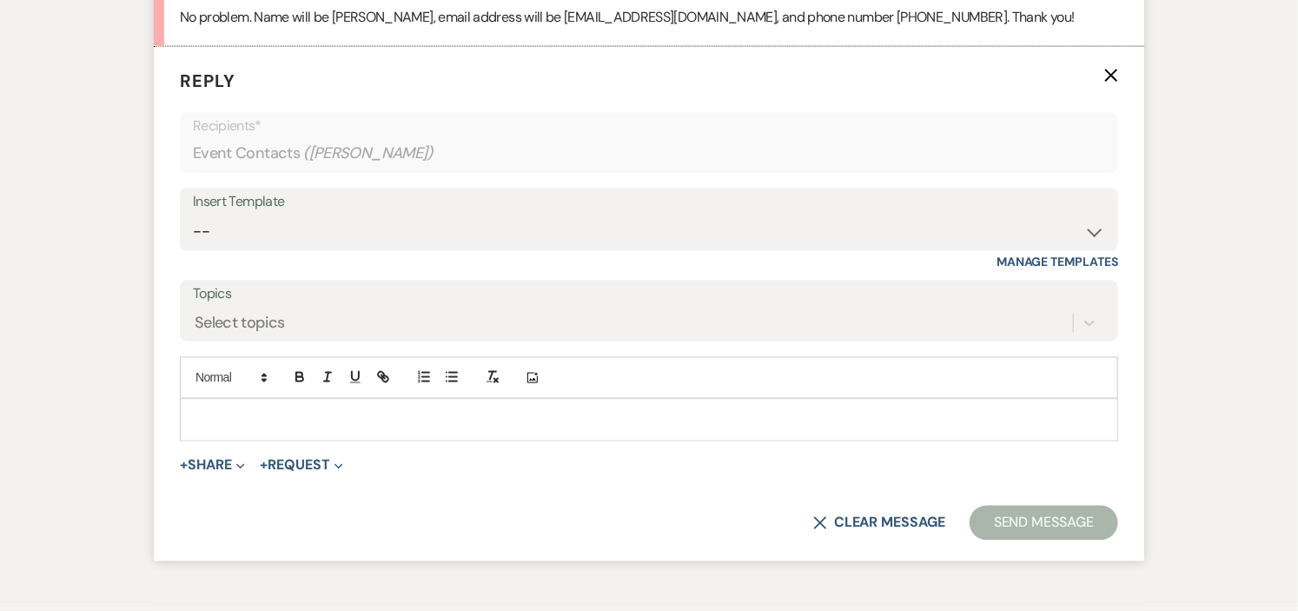
scroll to position [4227, 0]
click at [409, 415] on p at bounding box center [649, 418] width 911 height 19
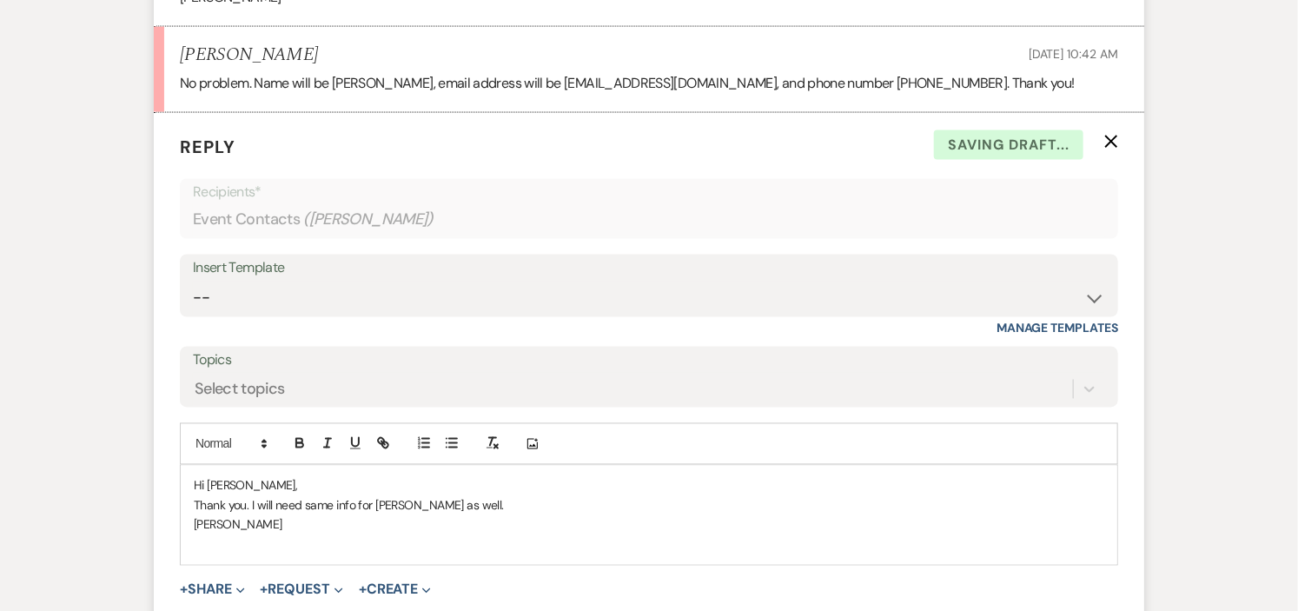
scroll to position [4131, 0]
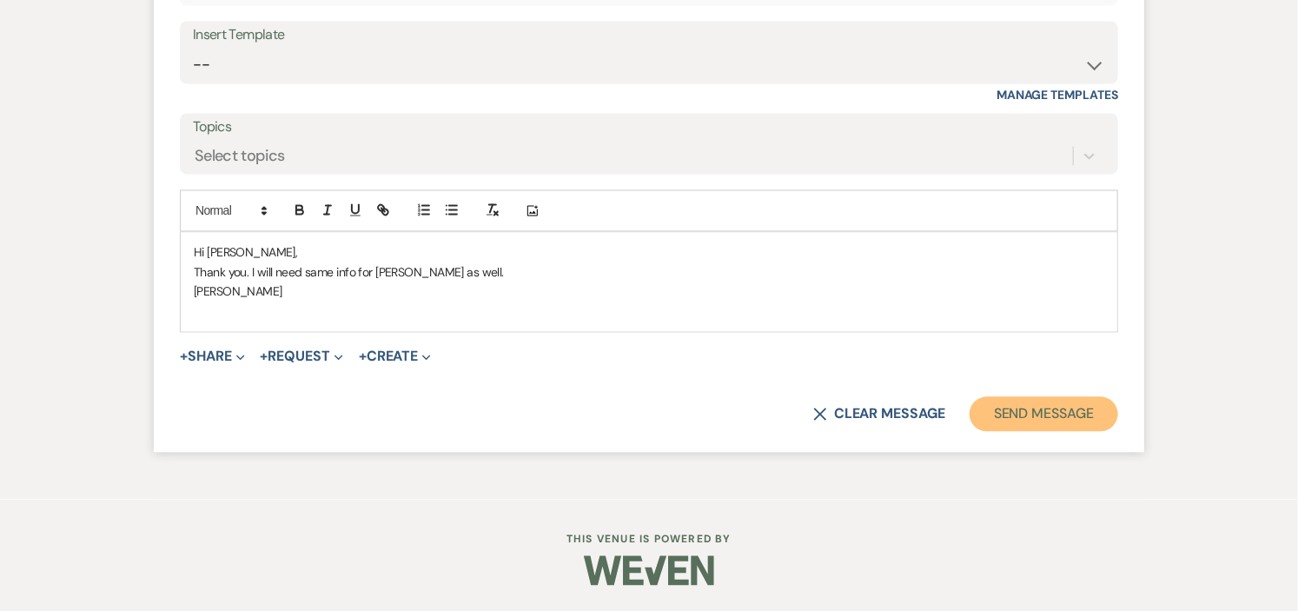
click at [1038, 409] on button "Send Message" at bounding box center [1044, 413] width 149 height 35
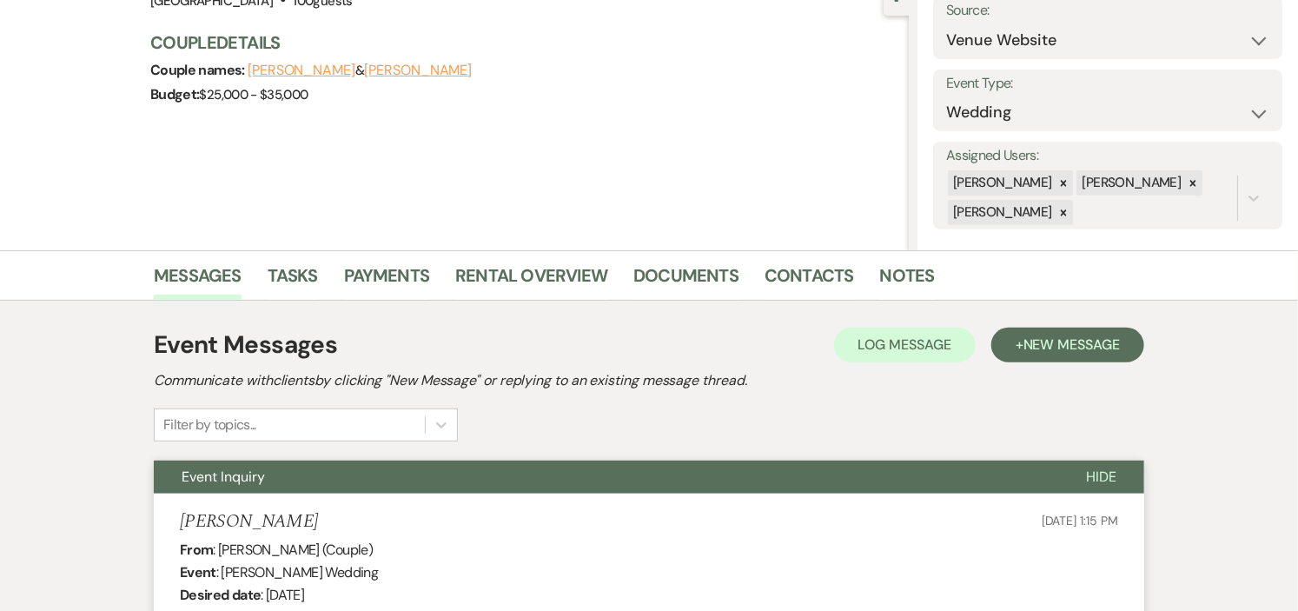
scroll to position [0, 0]
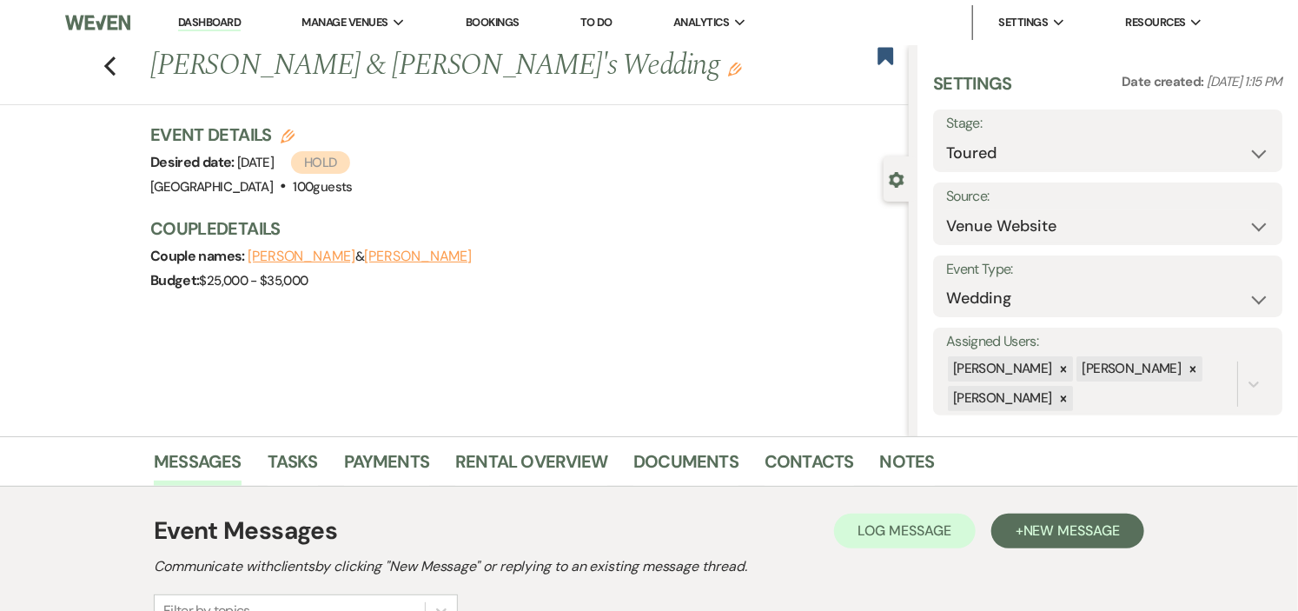
click at [186, 22] on link "Dashboard" at bounding box center [209, 23] width 63 height 17
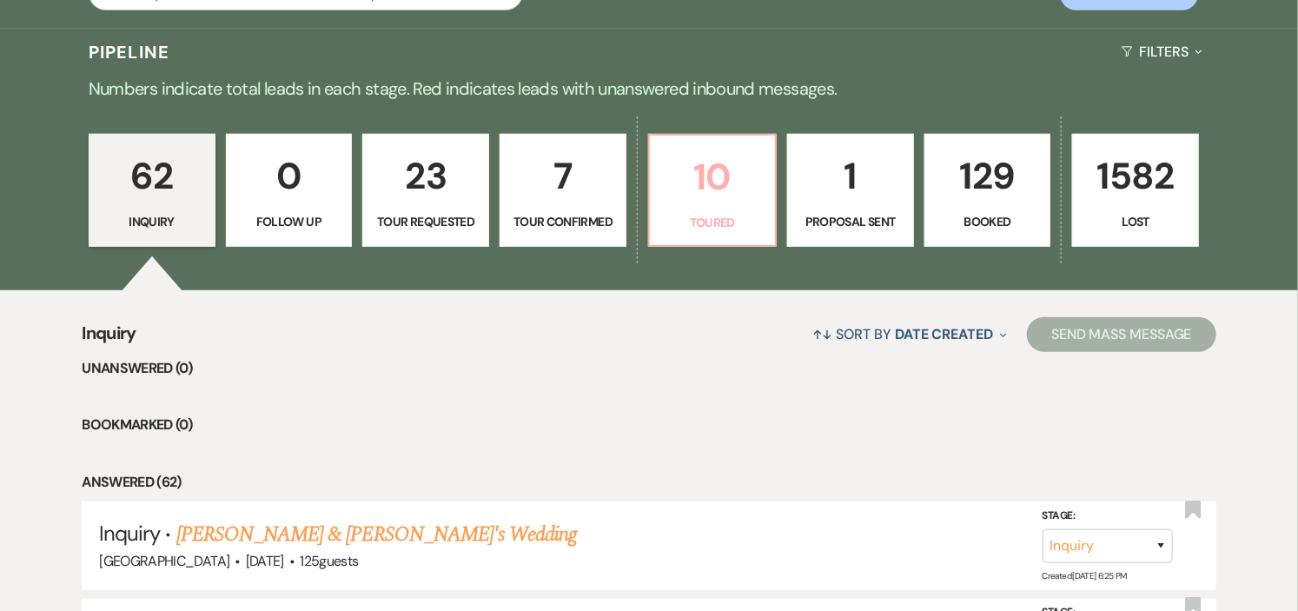
click at [707, 207] on link "10 Toured" at bounding box center [712, 190] width 129 height 113
select select "5"
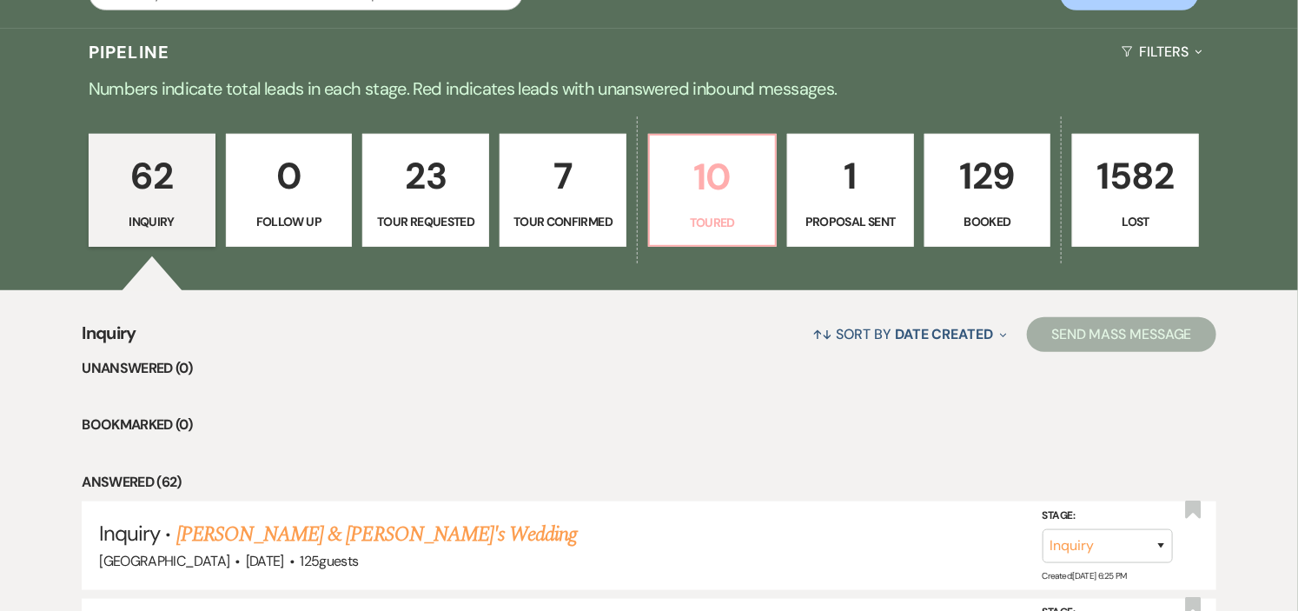
select select "5"
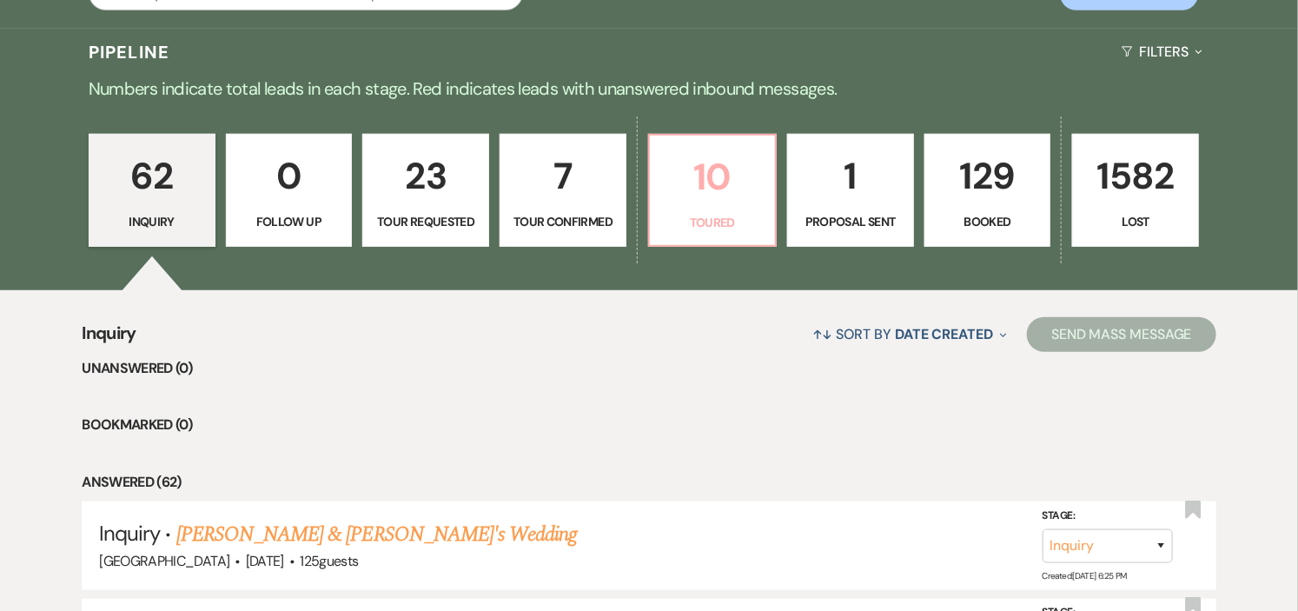
select select "5"
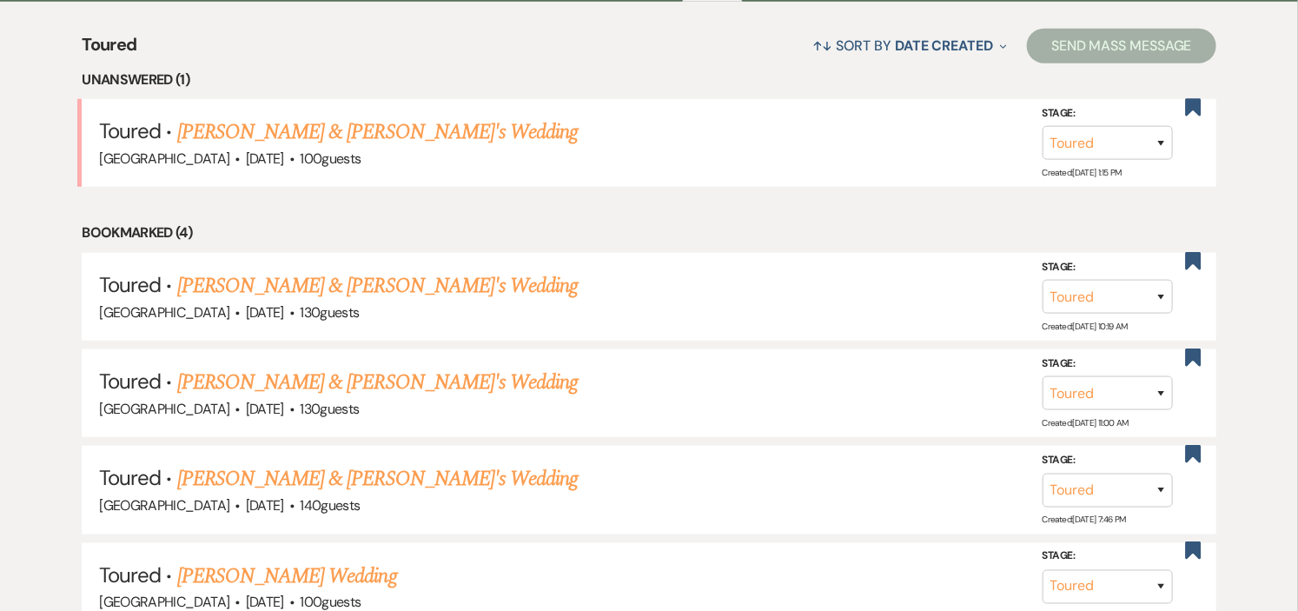
scroll to position [675, 0]
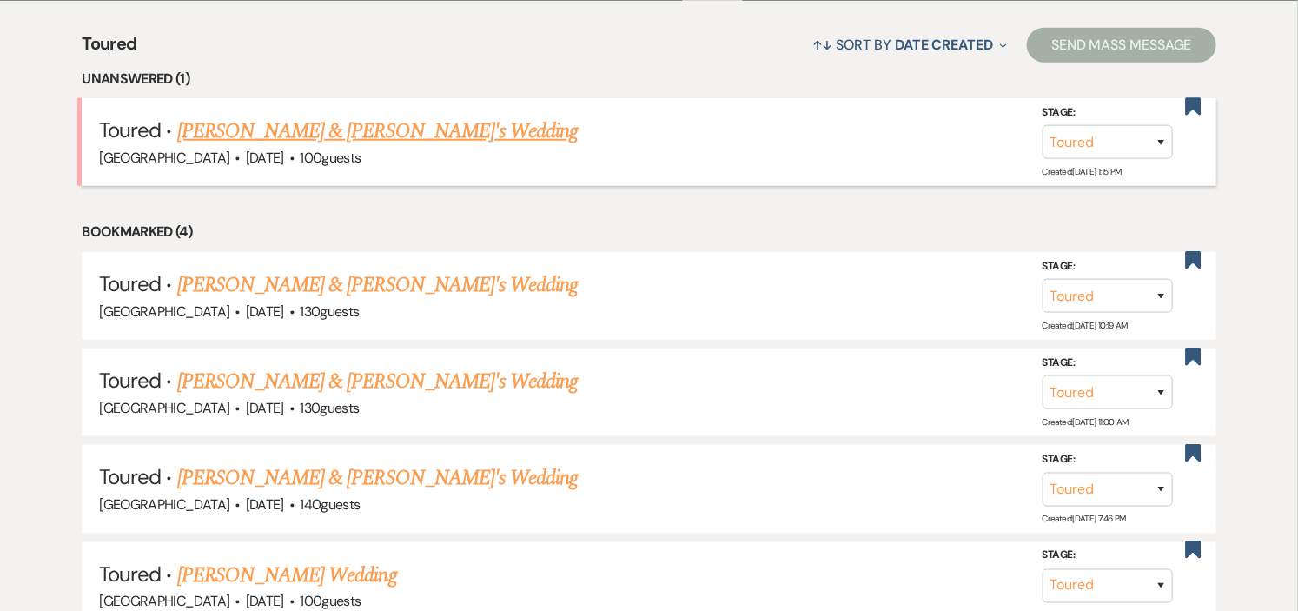
click at [304, 142] on link "[PERSON_NAME] & [PERSON_NAME]'s Wedding" at bounding box center [377, 131] width 401 height 31
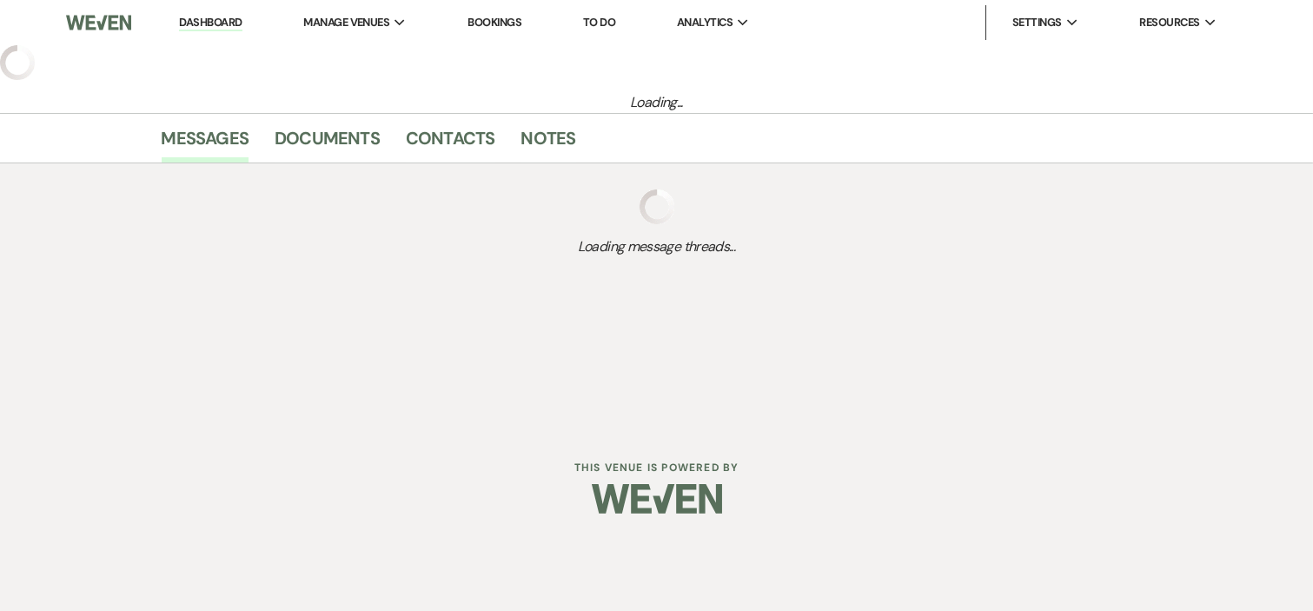
select select "5"
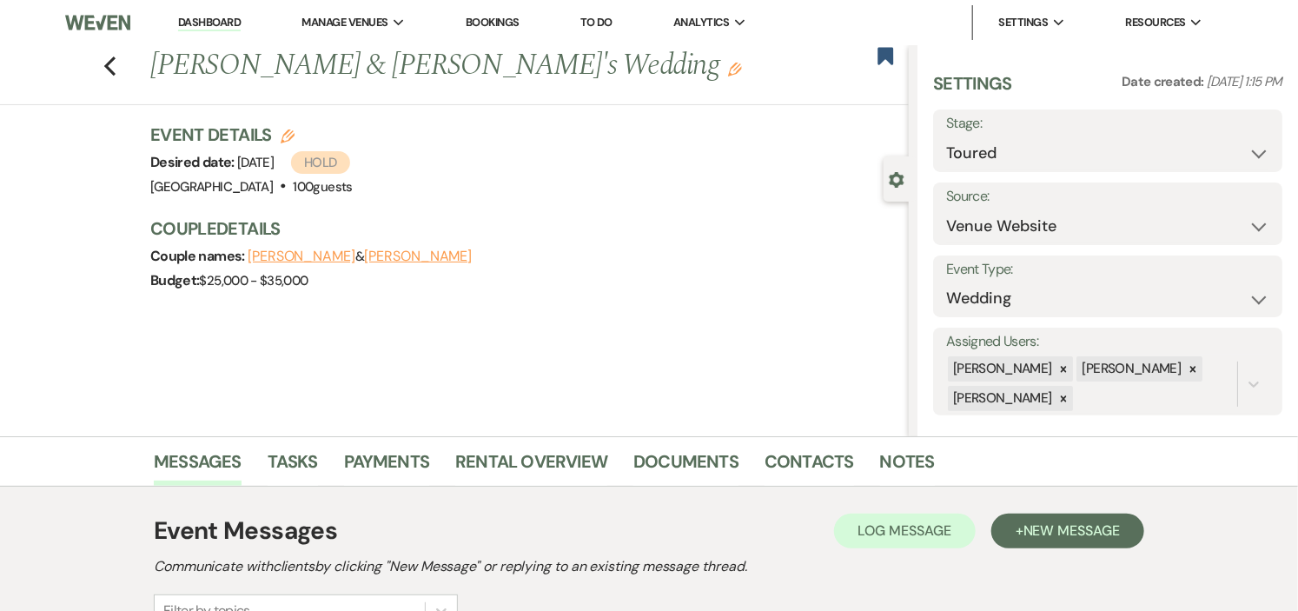
scroll to position [15, 0]
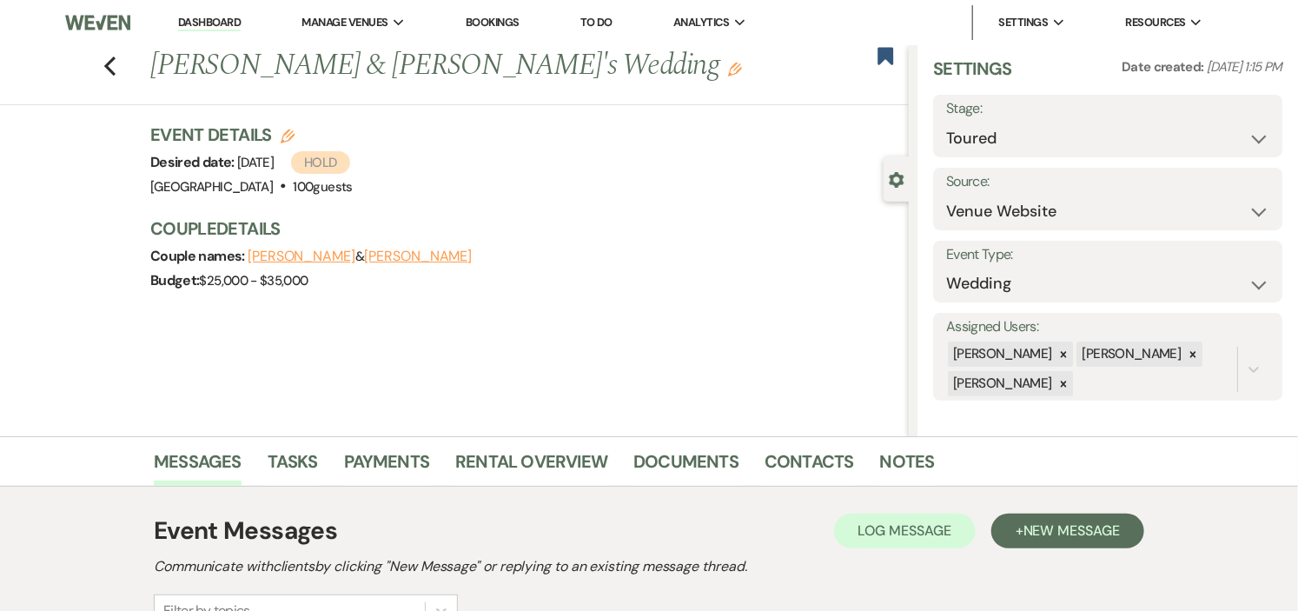
drag, startPoint x: 1274, startPoint y: 145, endPoint x: 1279, endPoint y: 83, distance: 61.9
click at [1272, 145] on div "Settings Date created: [DATE] 1:15 PM Stage: Inquiry Follow Up Tour Requested T…" at bounding box center [1108, 240] width 381 height 391
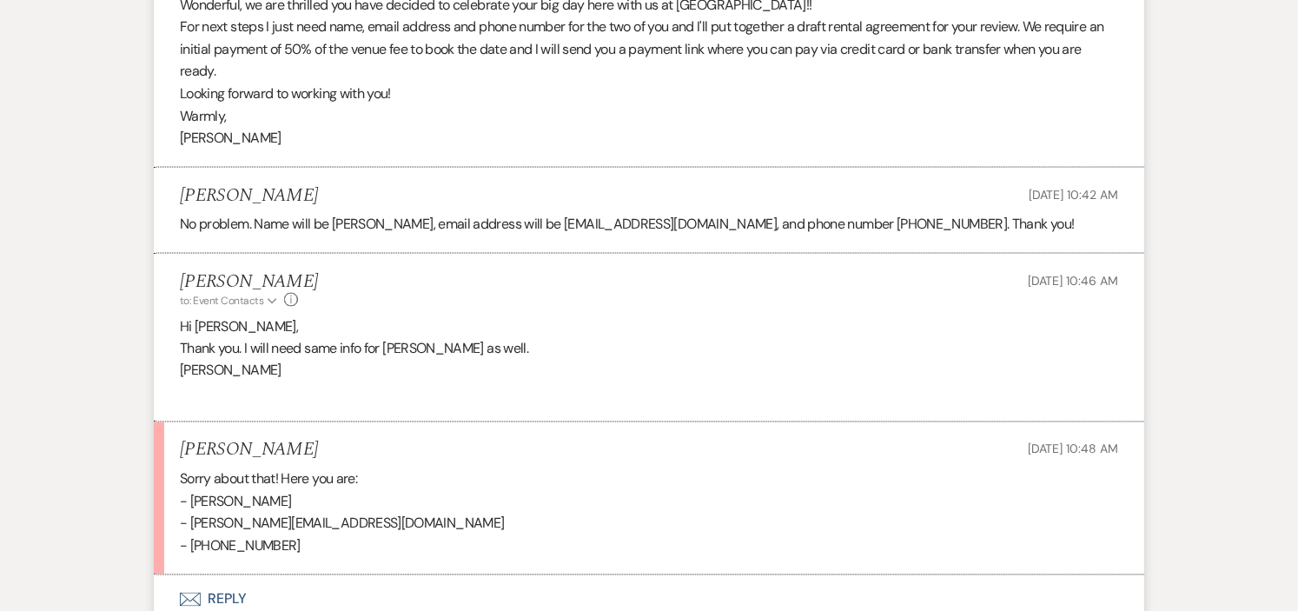
scroll to position [4172, 0]
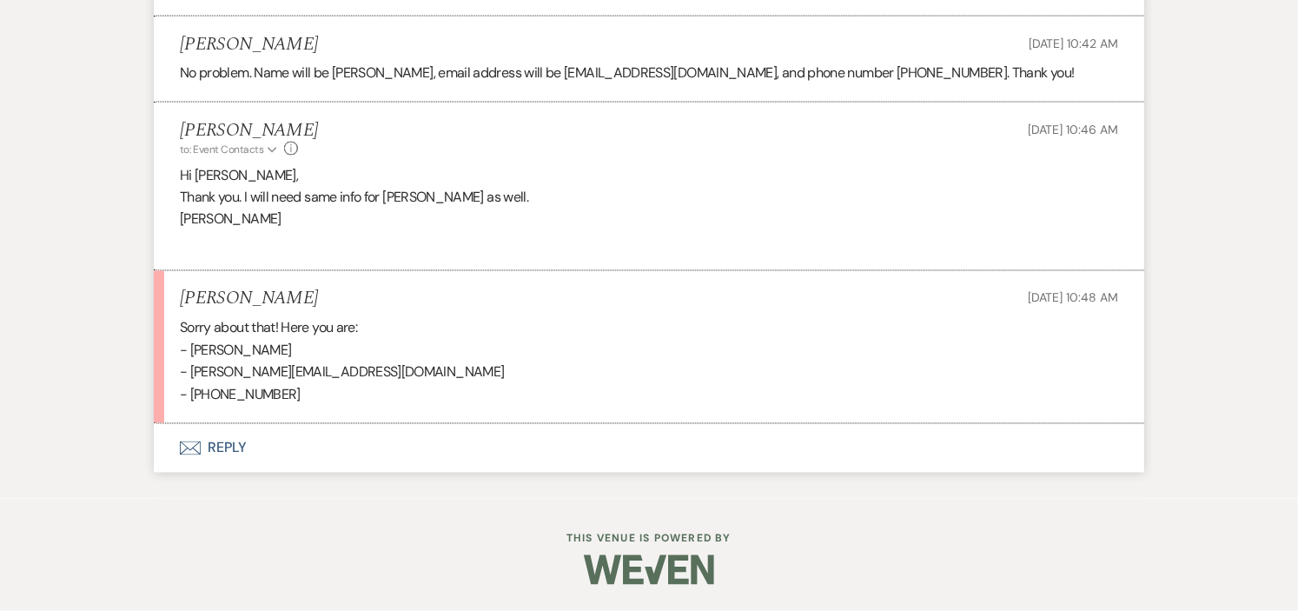
click at [209, 446] on button "Envelope Reply" at bounding box center [649, 448] width 991 height 49
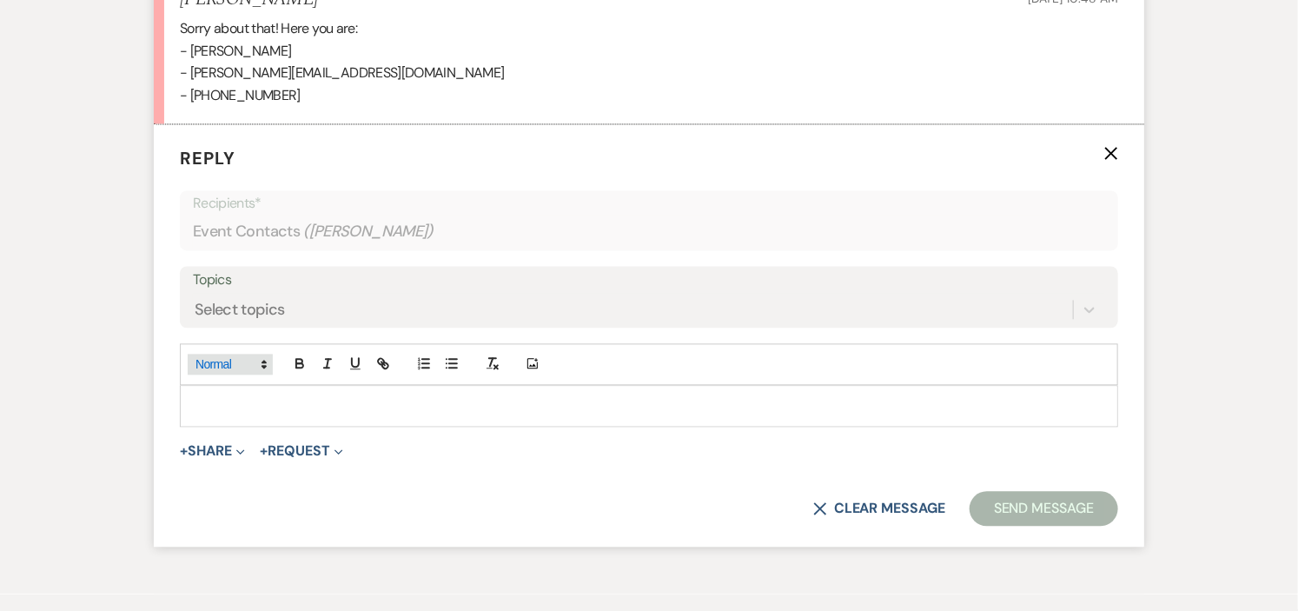
scroll to position [4471, 0]
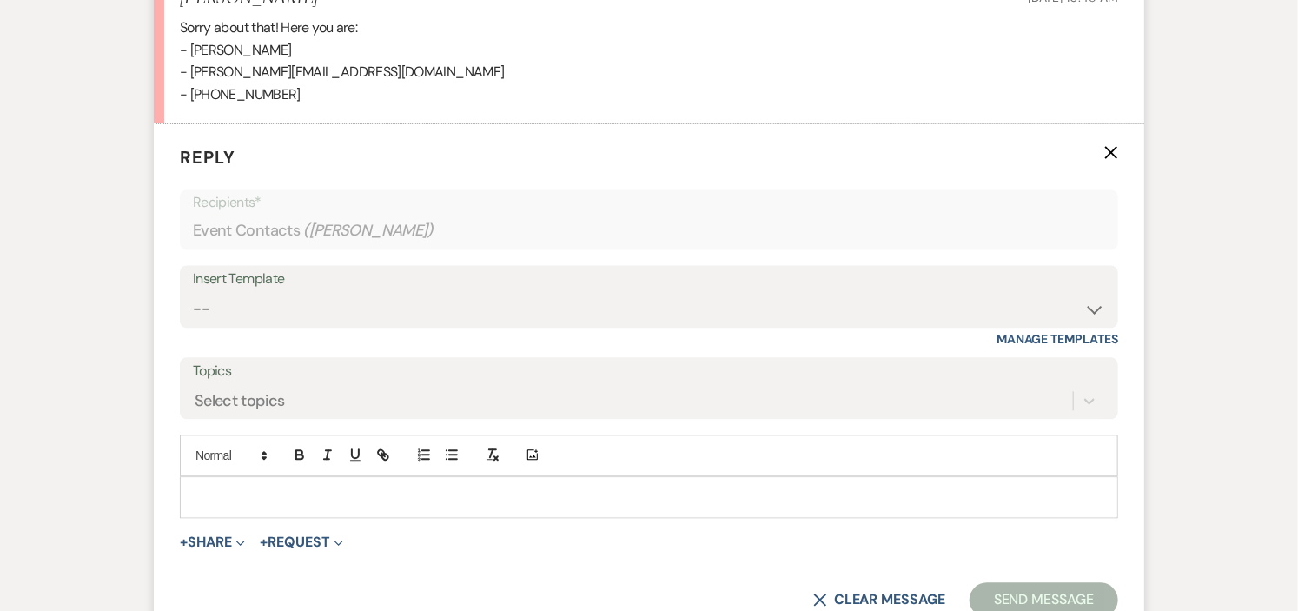
drag, startPoint x: 262, startPoint y: 494, endPoint x: 270, endPoint y: 501, distance: 10.5
click at [264, 495] on p at bounding box center [649, 497] width 911 height 19
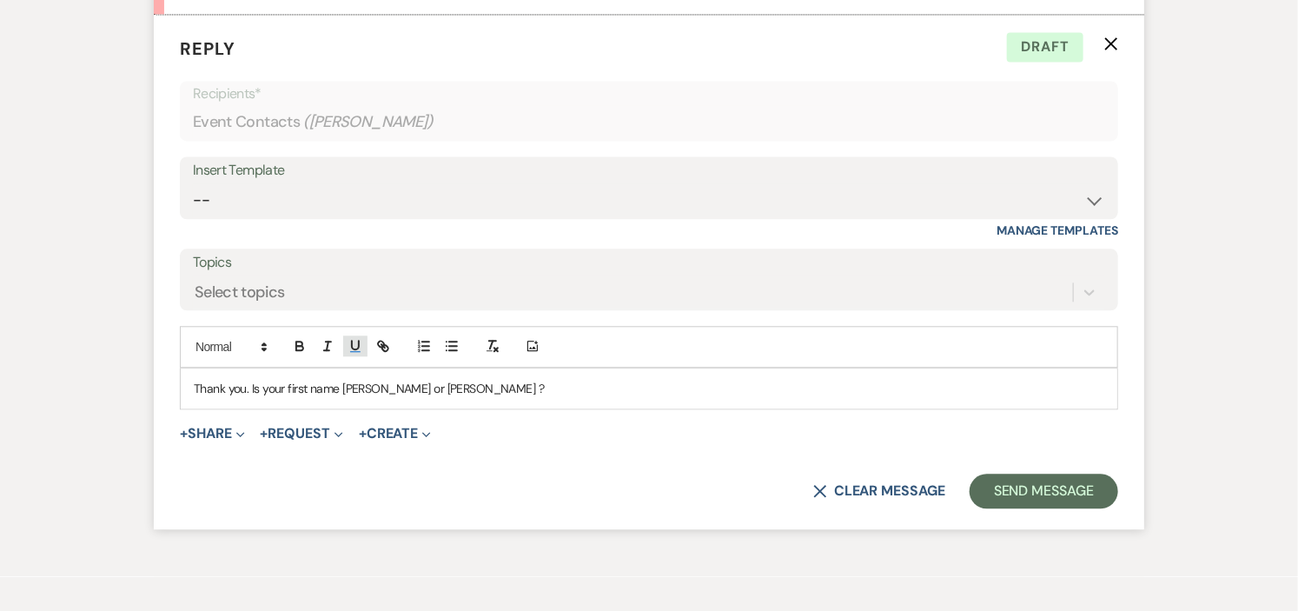
scroll to position [4660, 0]
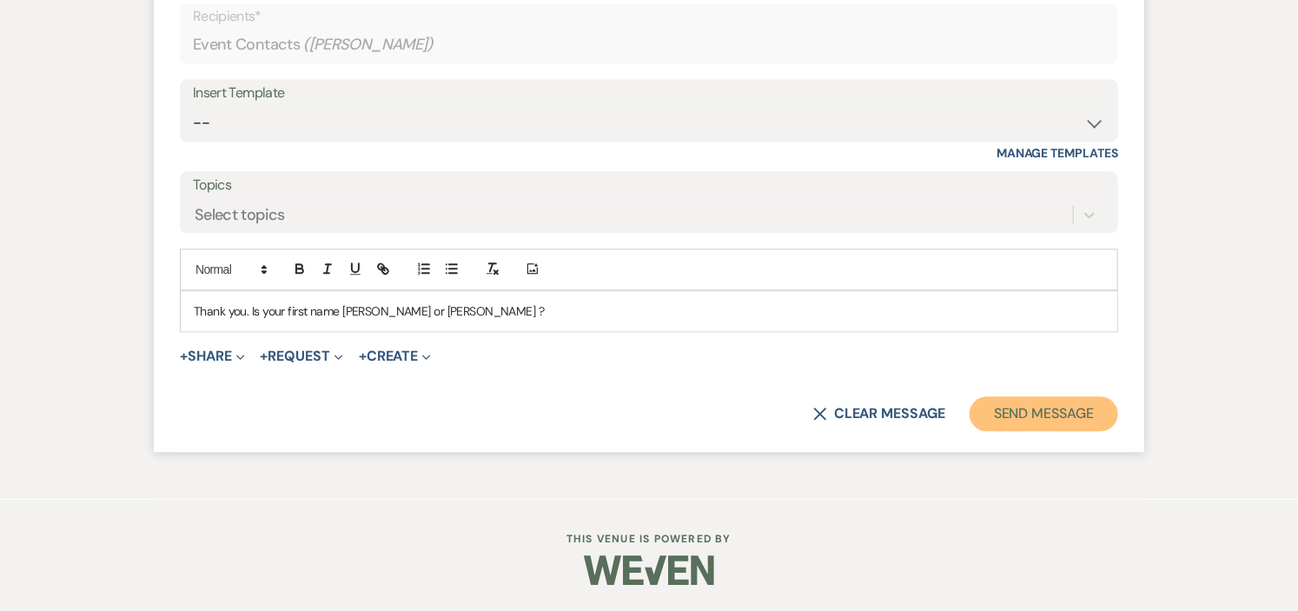
click at [1014, 414] on button "Send Message" at bounding box center [1044, 413] width 149 height 35
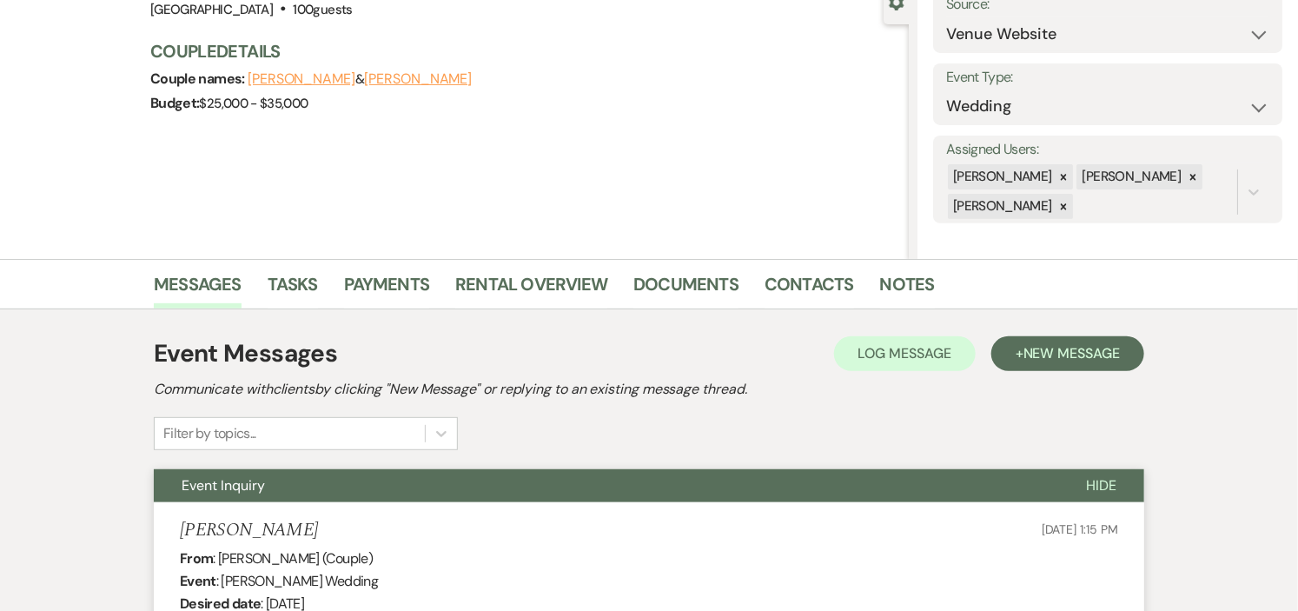
scroll to position [193, 0]
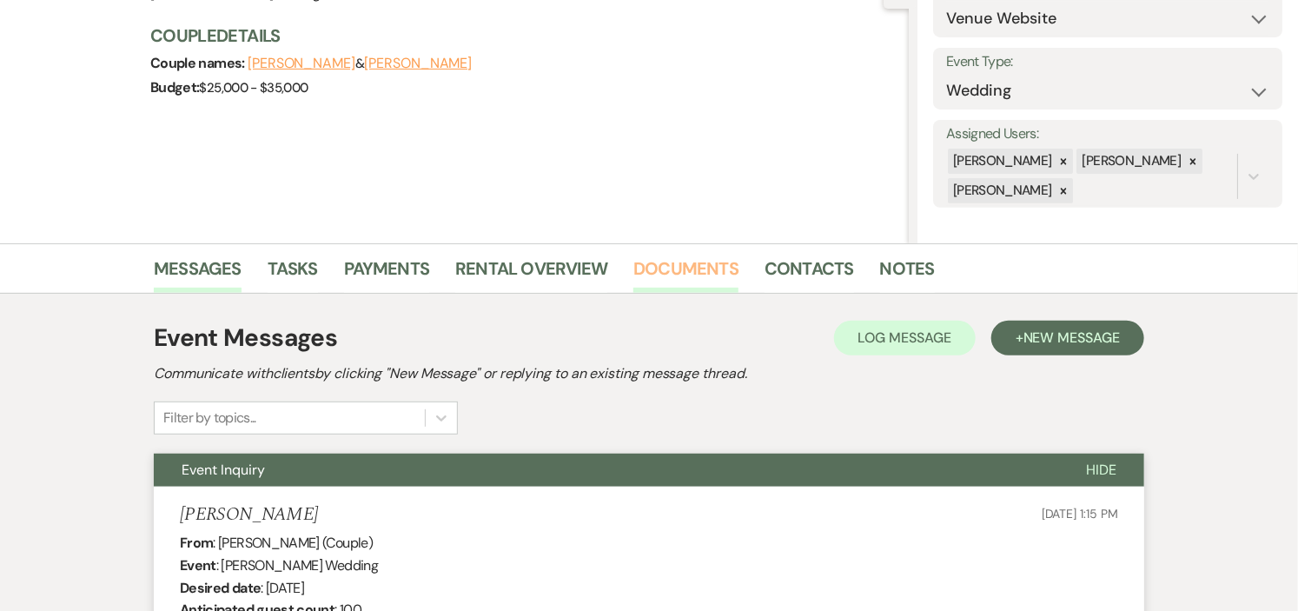
click at [701, 262] on link "Documents" at bounding box center [686, 274] width 105 height 38
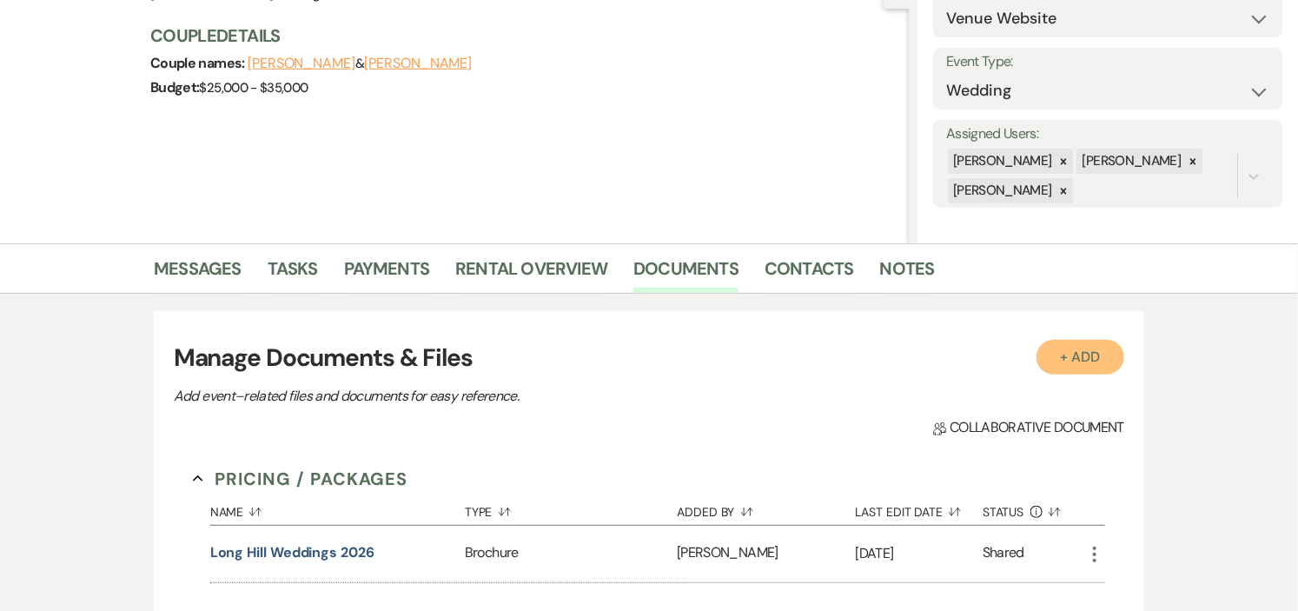
click at [1050, 350] on button "+ Add" at bounding box center [1081, 357] width 89 height 35
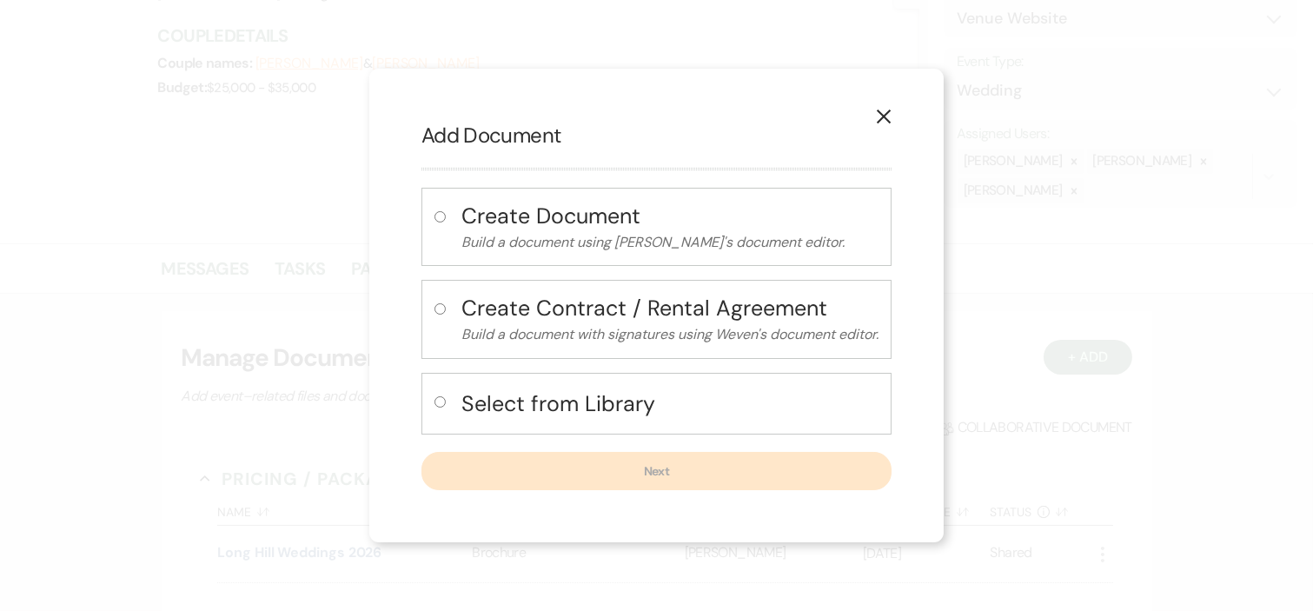
click at [592, 411] on h4 "Select from Library" at bounding box center [669, 403] width 417 height 30
radio input "true"
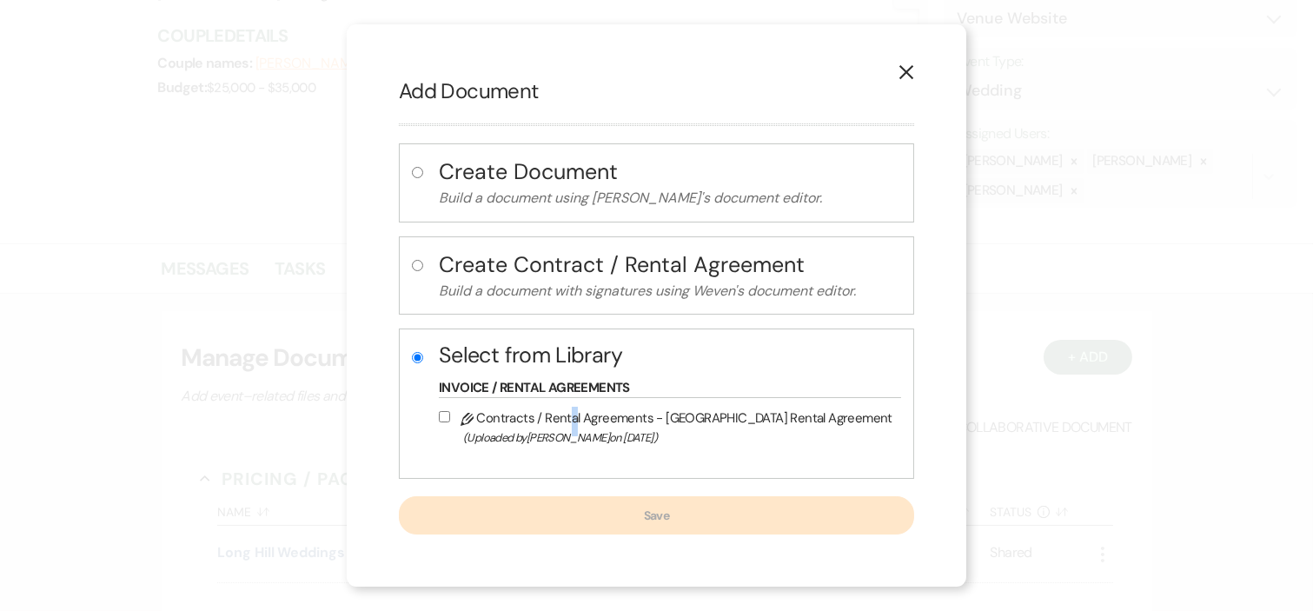
click at [592, 413] on label "Pencil Contracts / Rental Agreements - Long Hill Rental Agreement (Uploaded by …" at bounding box center [666, 427] width 454 height 41
click at [450, 418] on input "Pencil Contracts / Rental Agreements - Long Hill Rental Agreement (Uploaded by …" at bounding box center [444, 416] width 11 height 11
checkbox input "true"
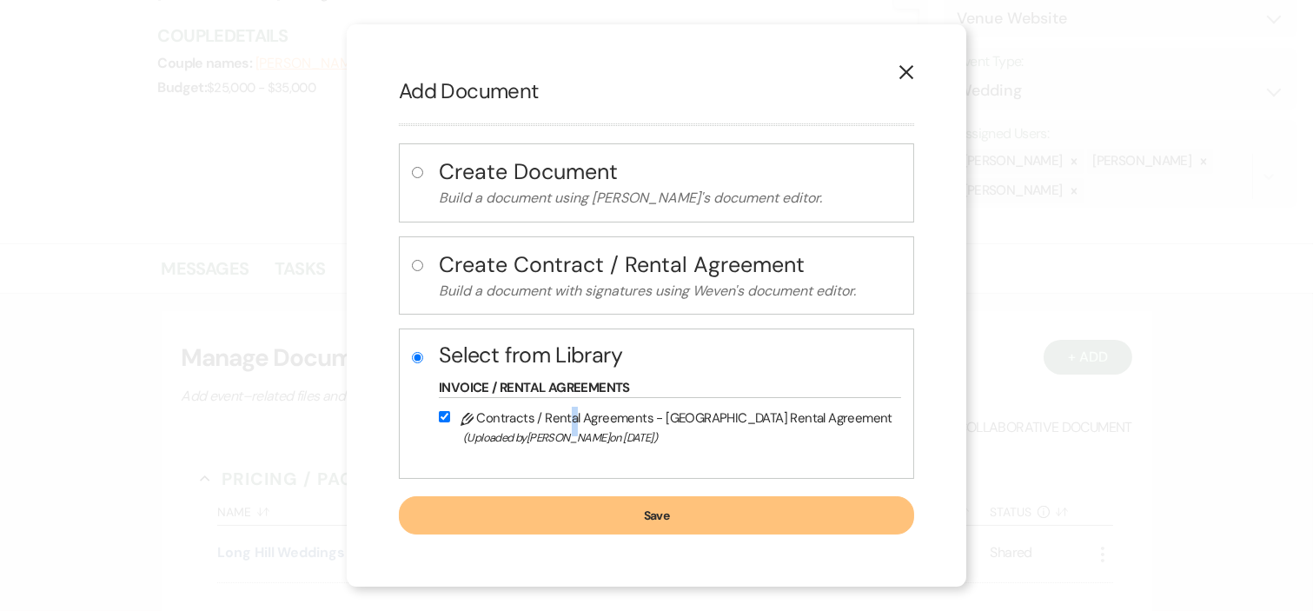
click at [496, 522] on button "Save" at bounding box center [656, 515] width 515 height 38
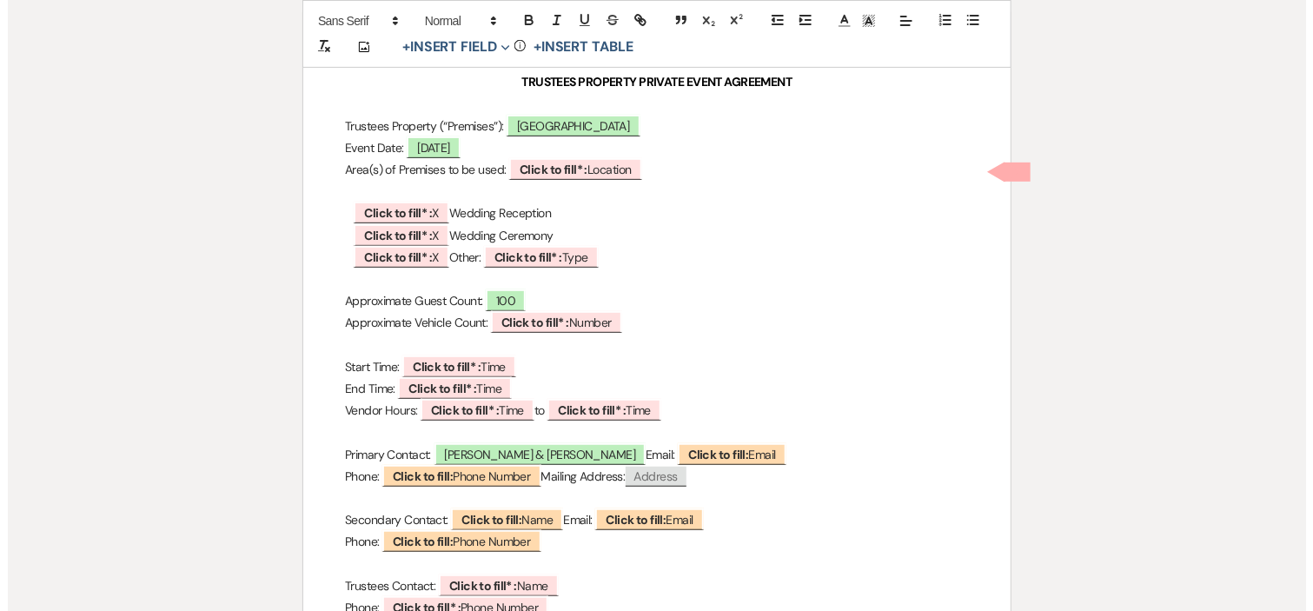
scroll to position [289, 0]
click at [620, 162] on span "Click to fill* : Location" at bounding box center [567, 168] width 133 height 23
select select "owner"
select select "Location"
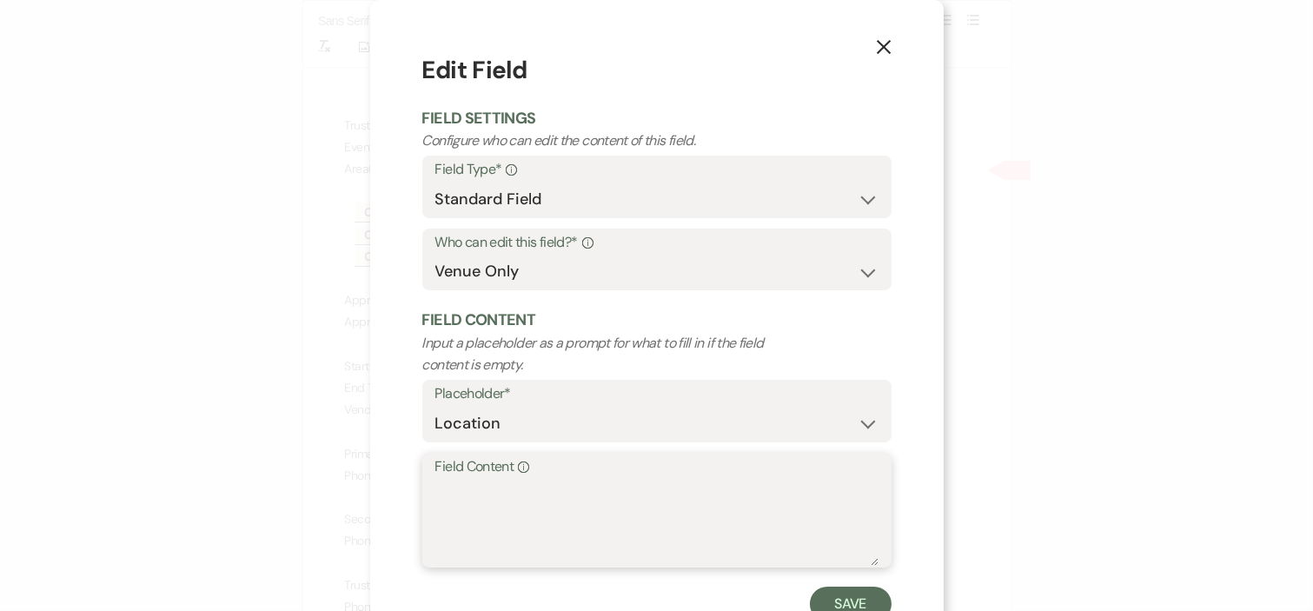
click at [552, 520] on textarea "Field Content Info" at bounding box center [656, 522] width 443 height 87
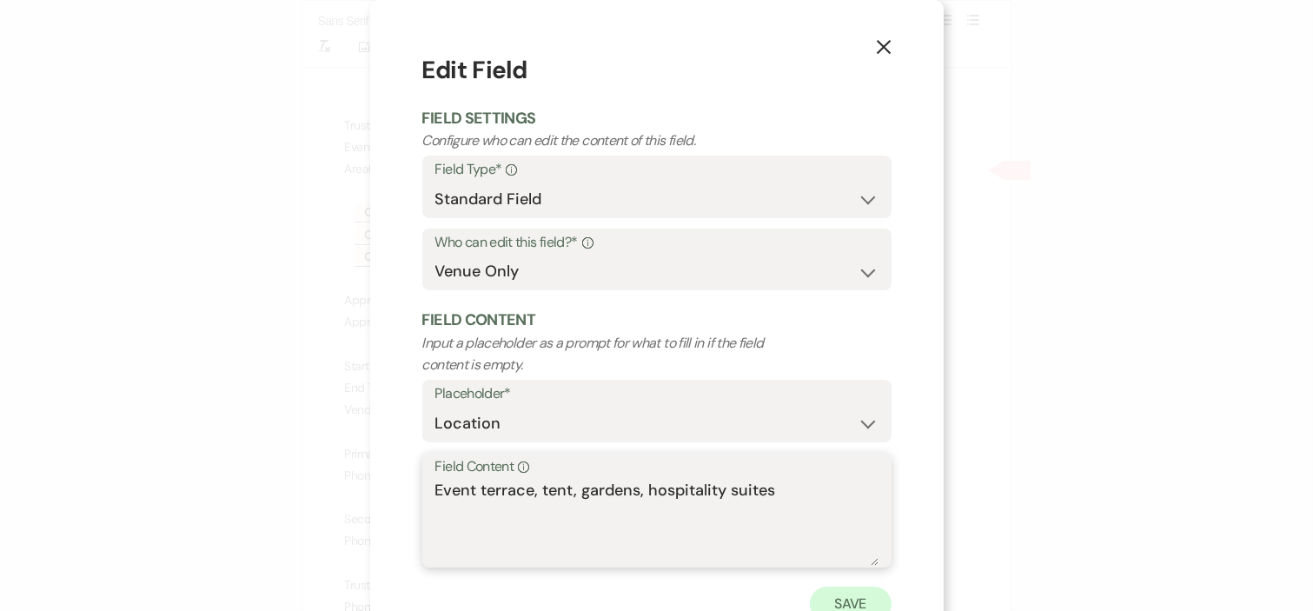
type textarea "Event terrace, tent, gardens, hospitality suites"
click at [860, 591] on button "Save" at bounding box center [851, 604] width 82 height 35
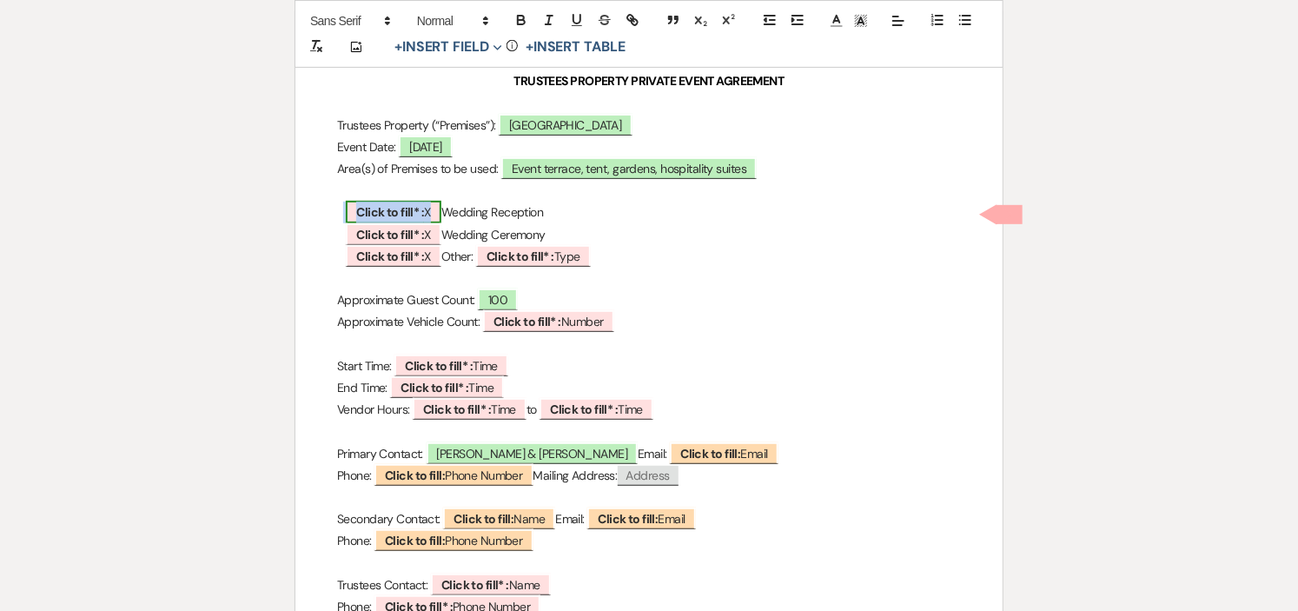
click at [371, 214] on b "Click to fill* :" at bounding box center [390, 212] width 68 height 16
select select "owner"
select select "custom_placeholder"
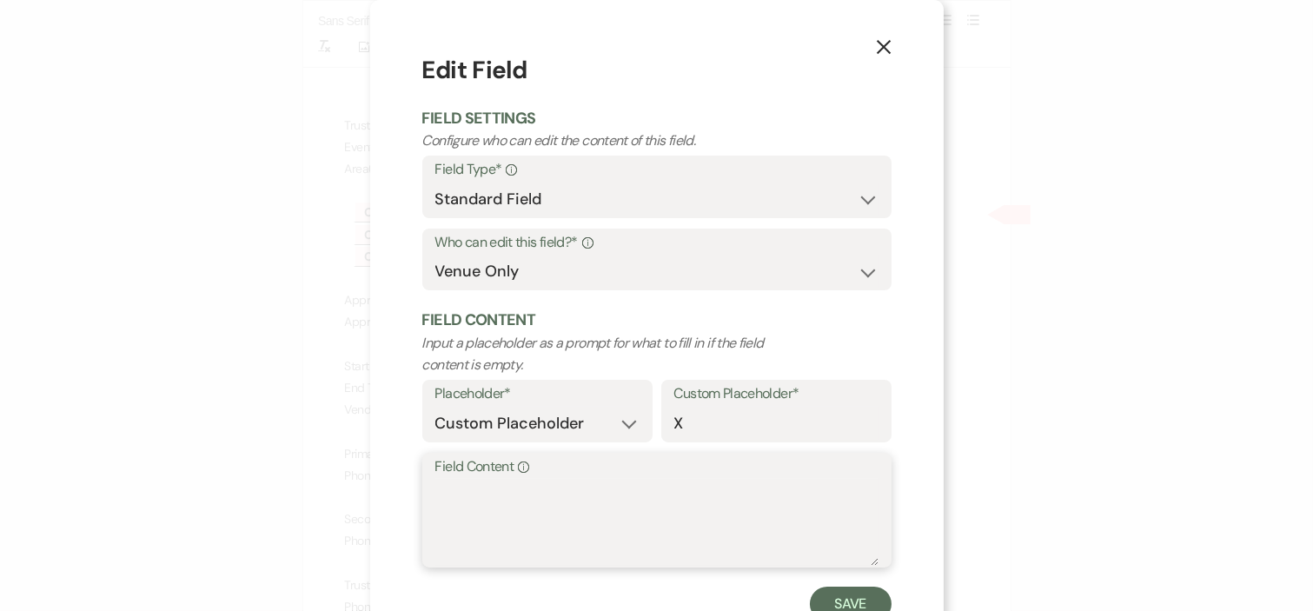
click at [506, 543] on textarea "Field Content Info" at bounding box center [656, 522] width 443 height 87
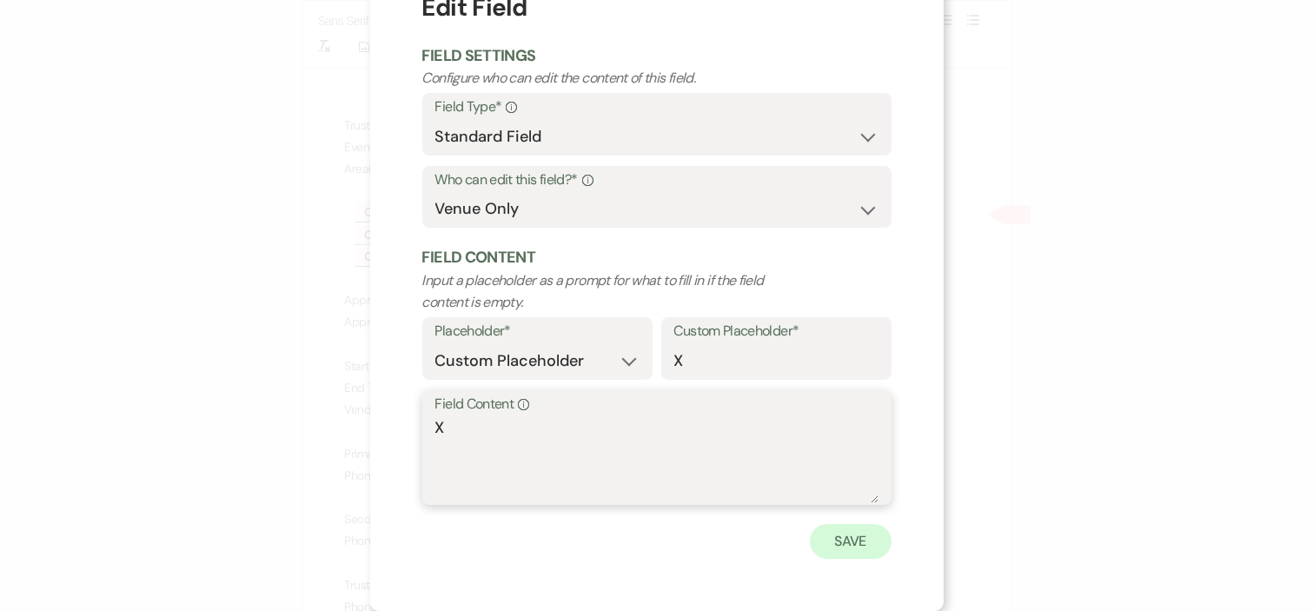
type textarea "X"
click at [829, 544] on button "Save" at bounding box center [851, 541] width 82 height 35
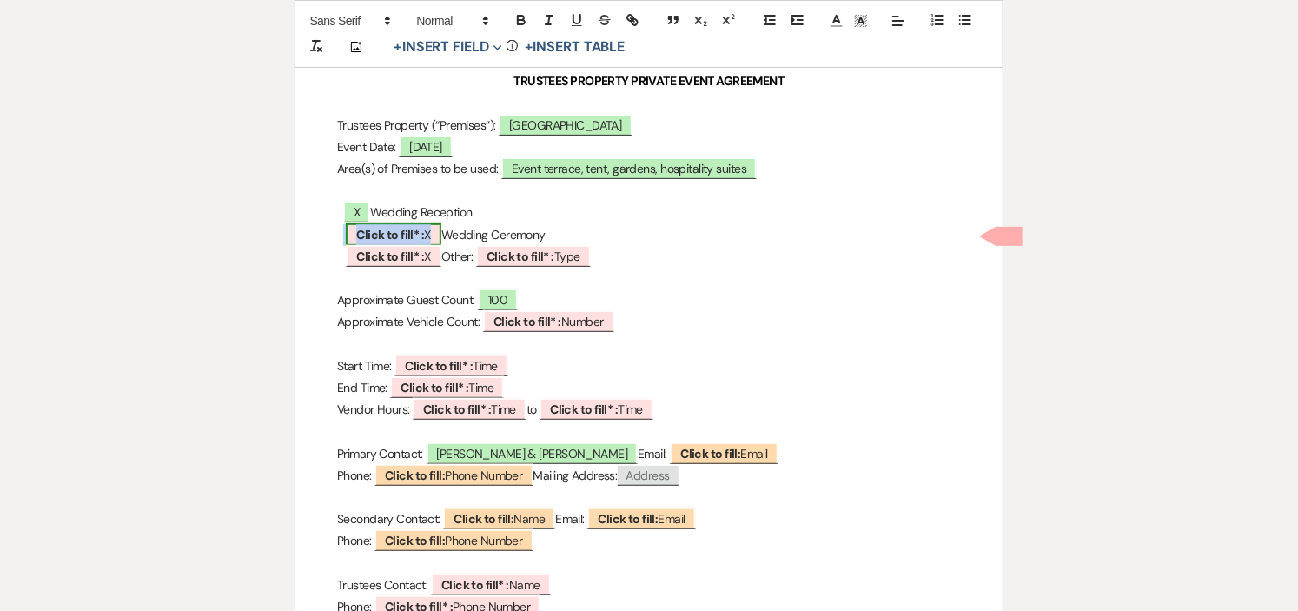
click at [382, 237] on b "Click to fill* :" at bounding box center [390, 235] width 68 height 16
select select "owner"
select select "custom_placeholder"
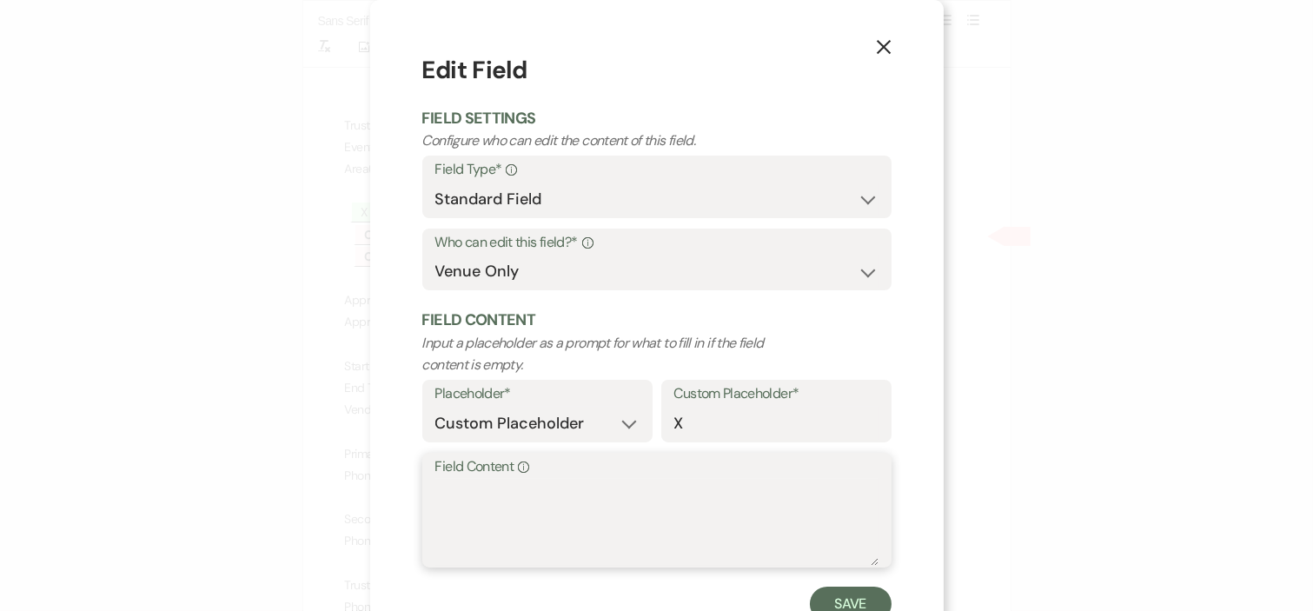
click at [545, 502] on textarea "Field Content Info" at bounding box center [656, 522] width 443 height 87
type textarea "X"
click at [828, 597] on button "Save" at bounding box center [851, 604] width 82 height 35
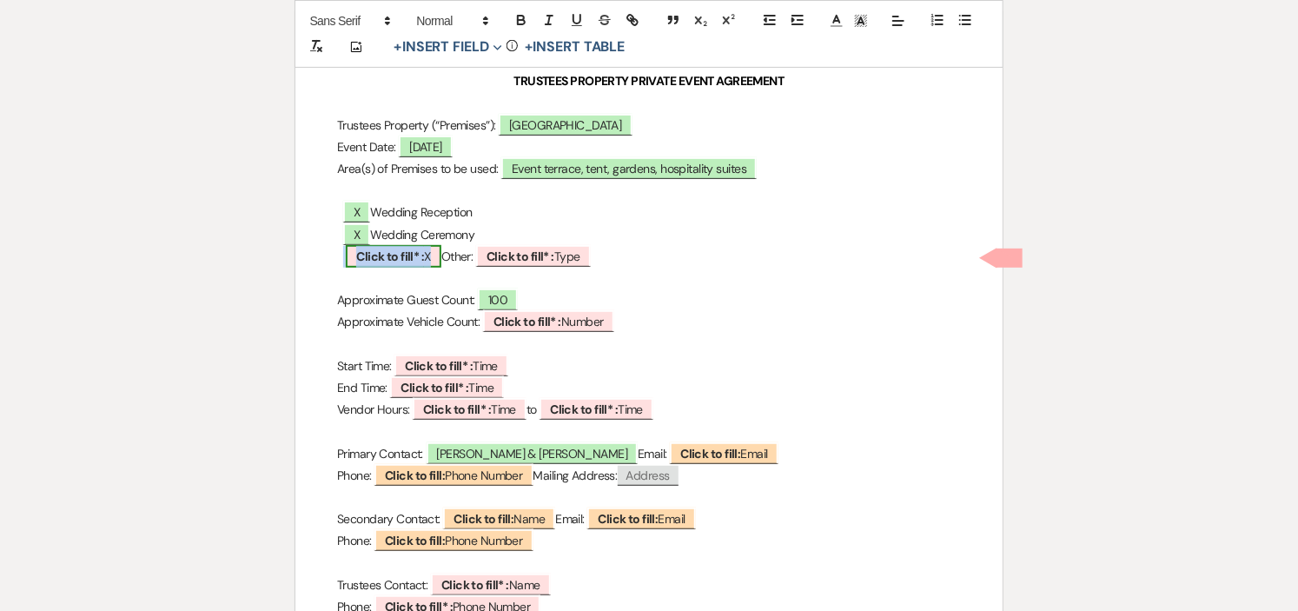
click at [413, 256] on b "Click to fill* :" at bounding box center [390, 257] width 68 height 16
select select "owner"
select select "custom_placeholder"
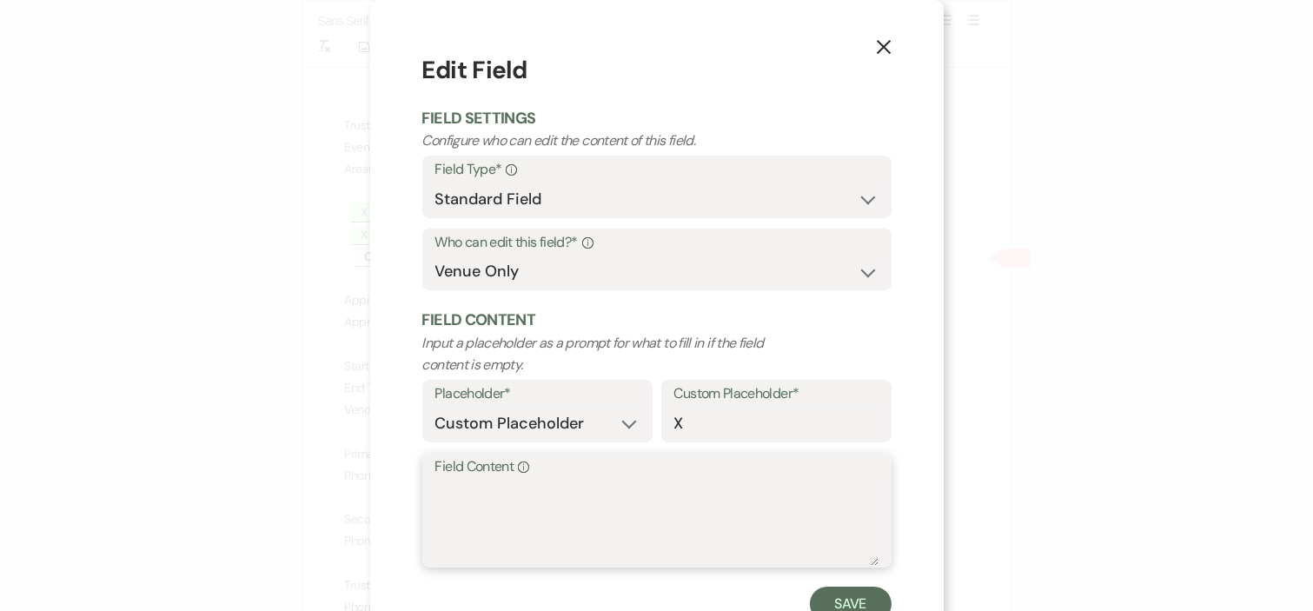
click at [572, 516] on textarea "Field Content Info" at bounding box center [656, 522] width 443 height 87
type textarea "n/a"
click at [823, 597] on button "Save" at bounding box center [851, 604] width 82 height 35
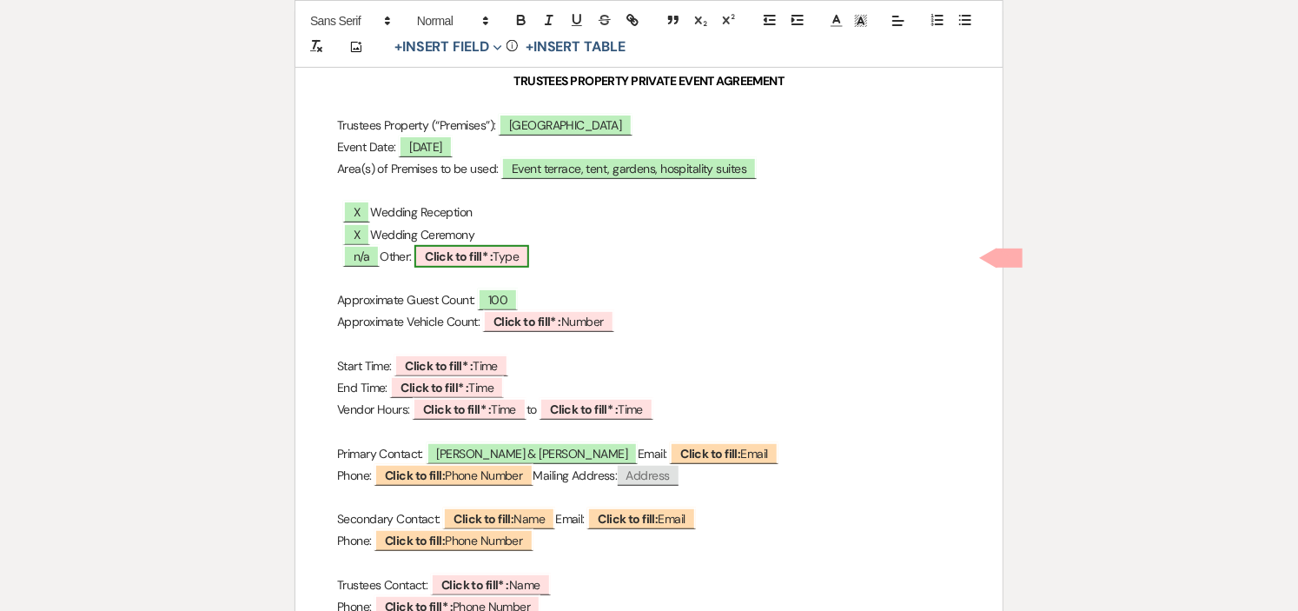
click at [510, 256] on span "Click to fill* : Type" at bounding box center [472, 256] width 115 height 23
select select "owner"
select select "Type"
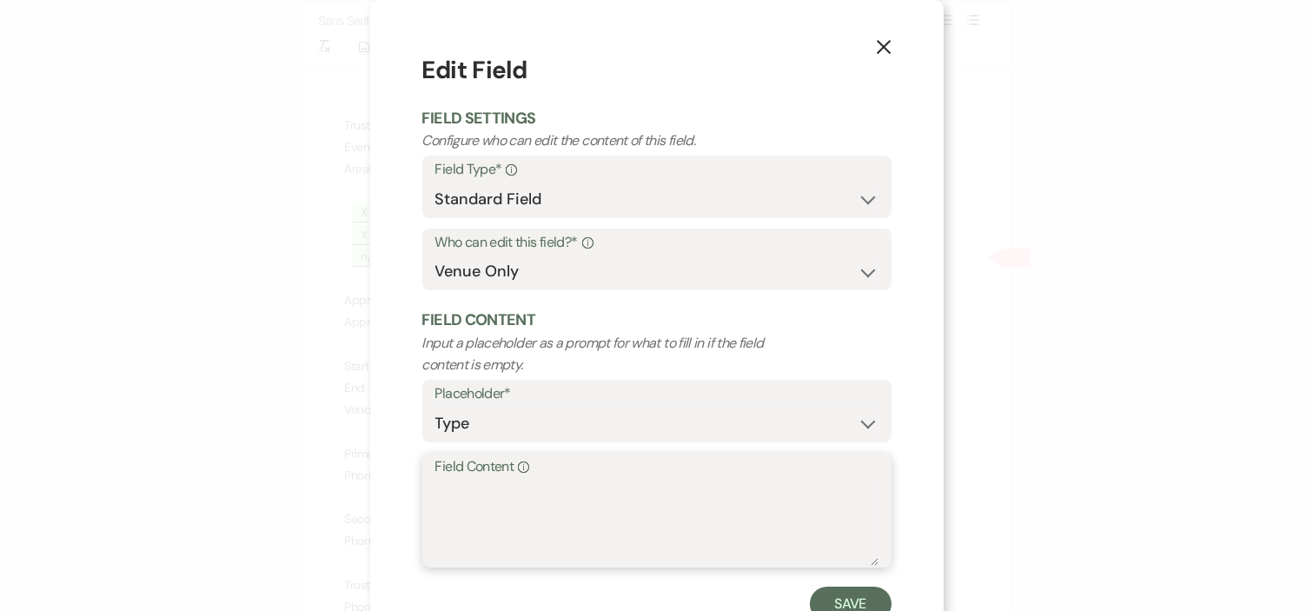
click at [542, 544] on textarea "Field Content Info" at bounding box center [656, 522] width 443 height 87
type textarea "n/a"
click at [826, 596] on button "Save" at bounding box center [851, 604] width 82 height 35
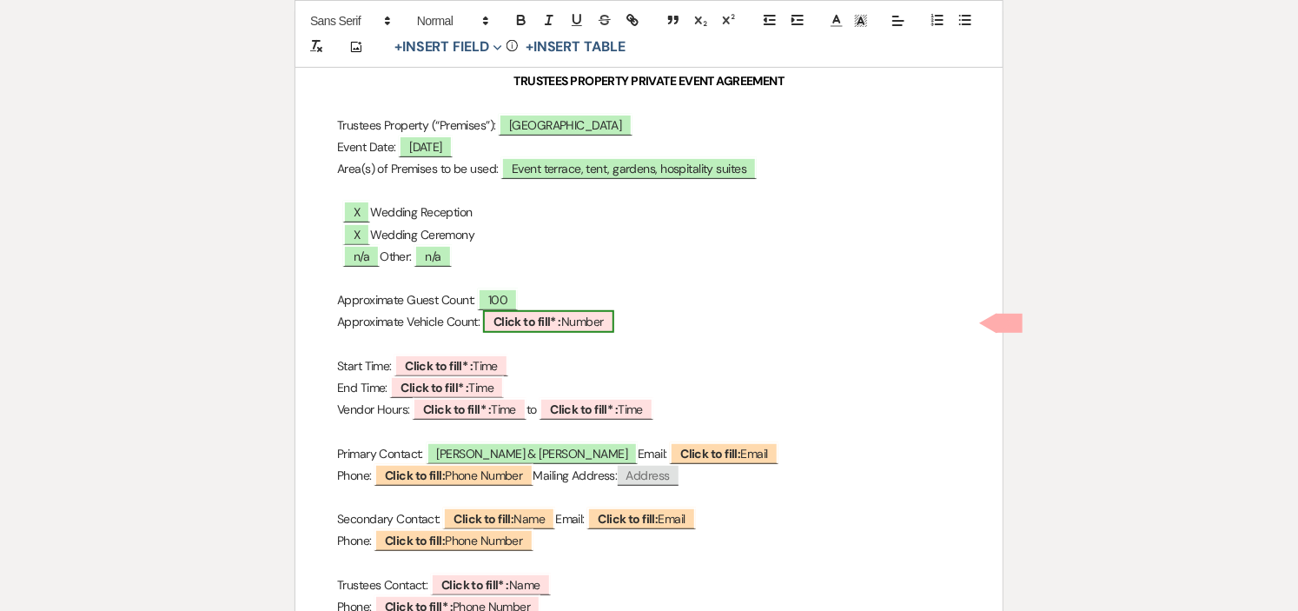
click at [593, 316] on span "Click to fill* : Number" at bounding box center [548, 321] width 131 height 23
select select "owner"
select select "Number"
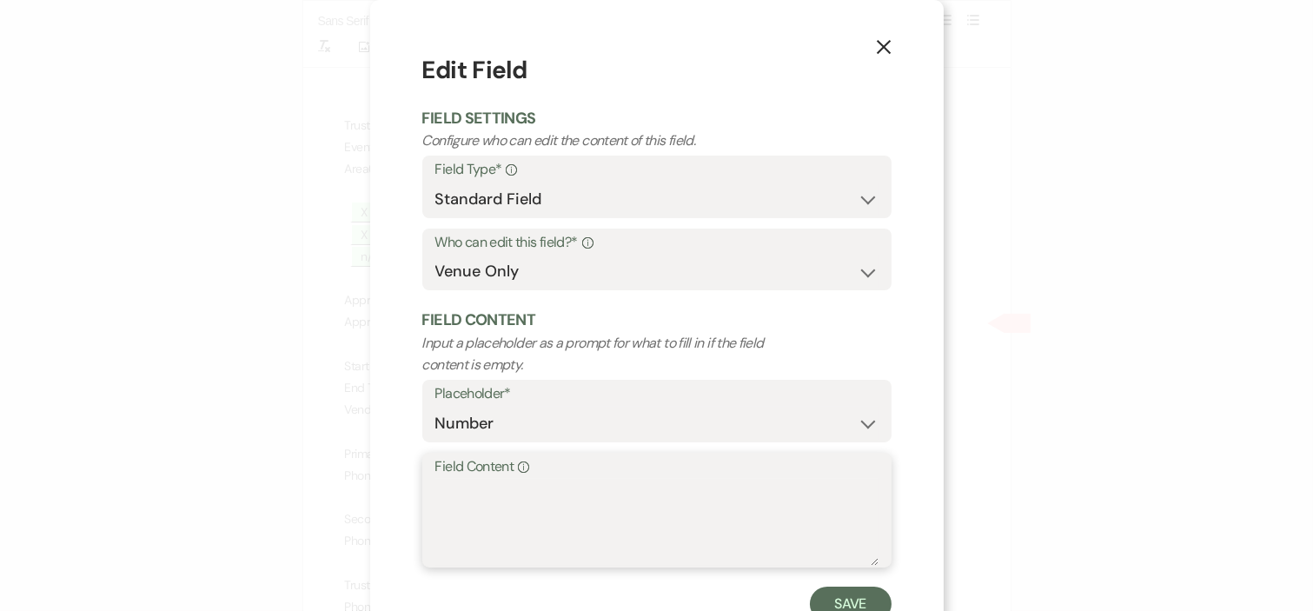
click at [540, 517] on textarea "Field Content Info" at bounding box center [656, 522] width 443 height 87
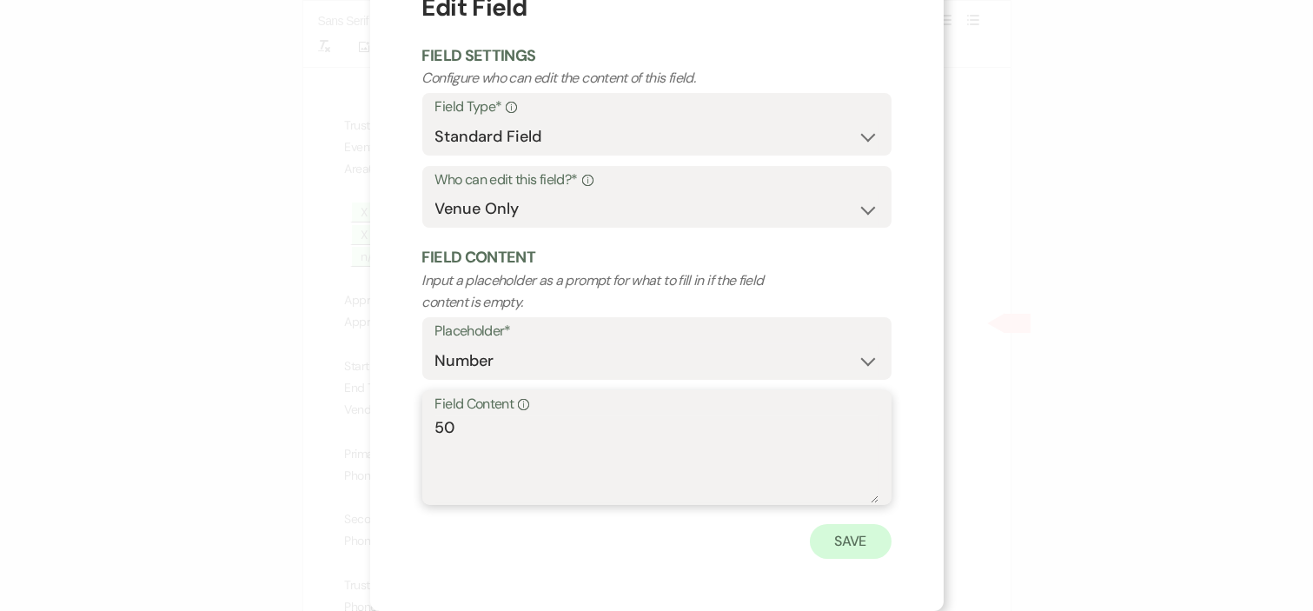
type textarea "50"
click at [850, 541] on button "Save" at bounding box center [851, 541] width 82 height 35
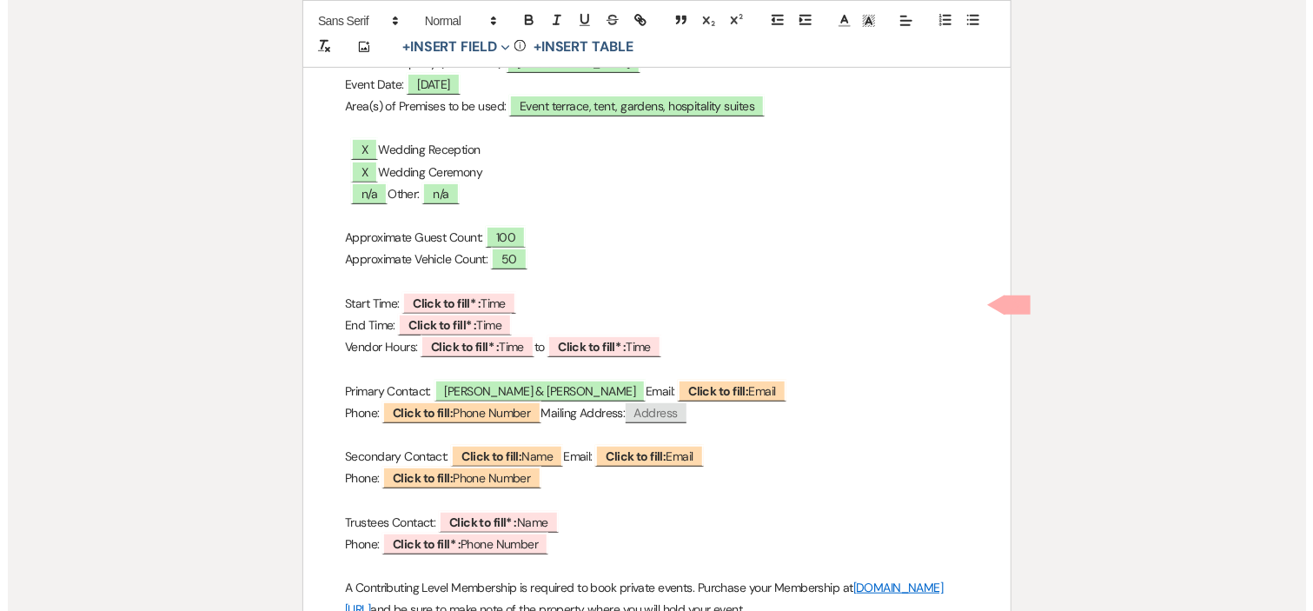
scroll to position [386, 0]
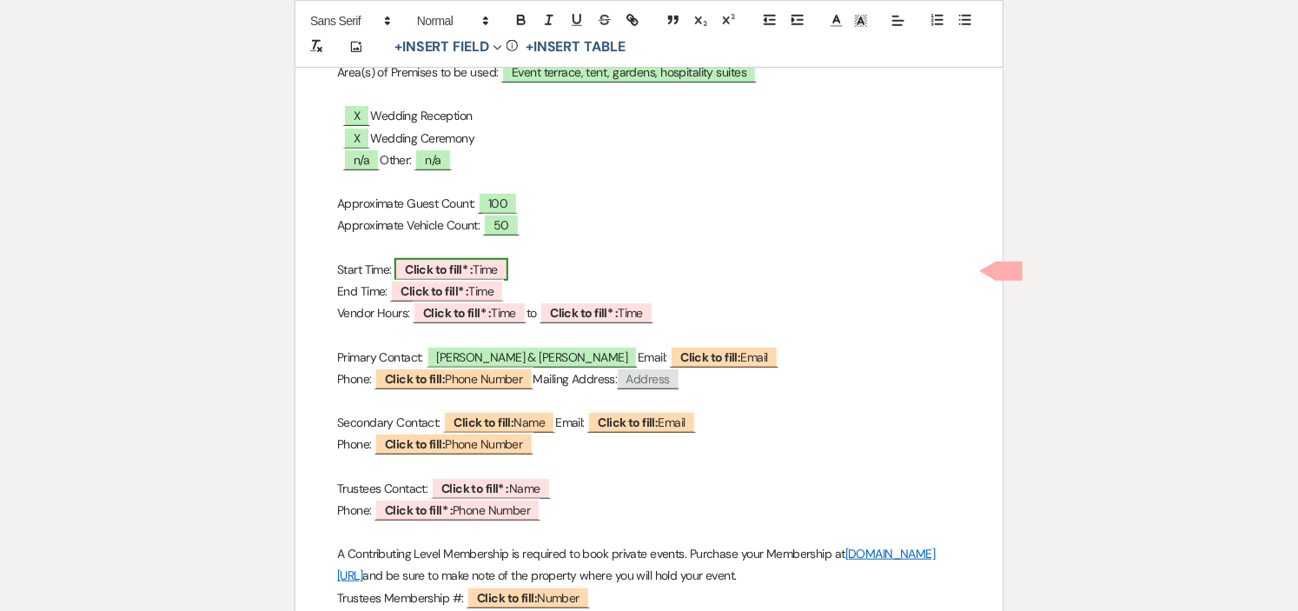
click at [483, 270] on span "Click to fill* : Time" at bounding box center [452, 269] width 114 height 23
select select "owner"
select select "Time"
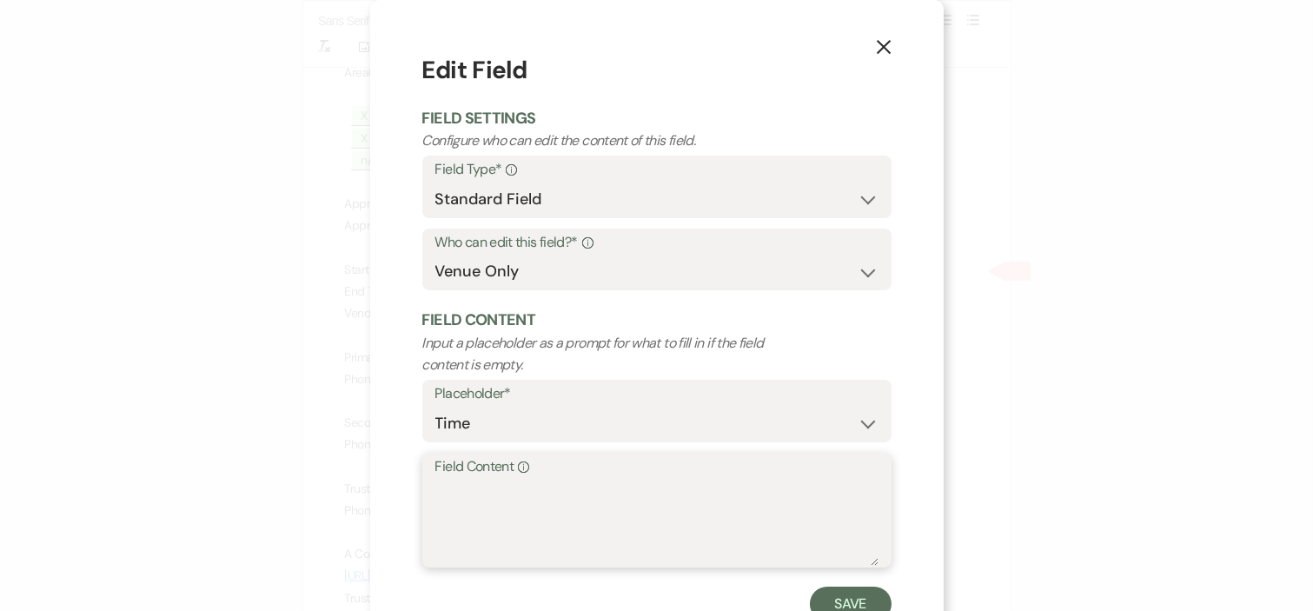
click at [534, 501] on textarea "Field Content Info" at bounding box center [656, 522] width 443 height 87
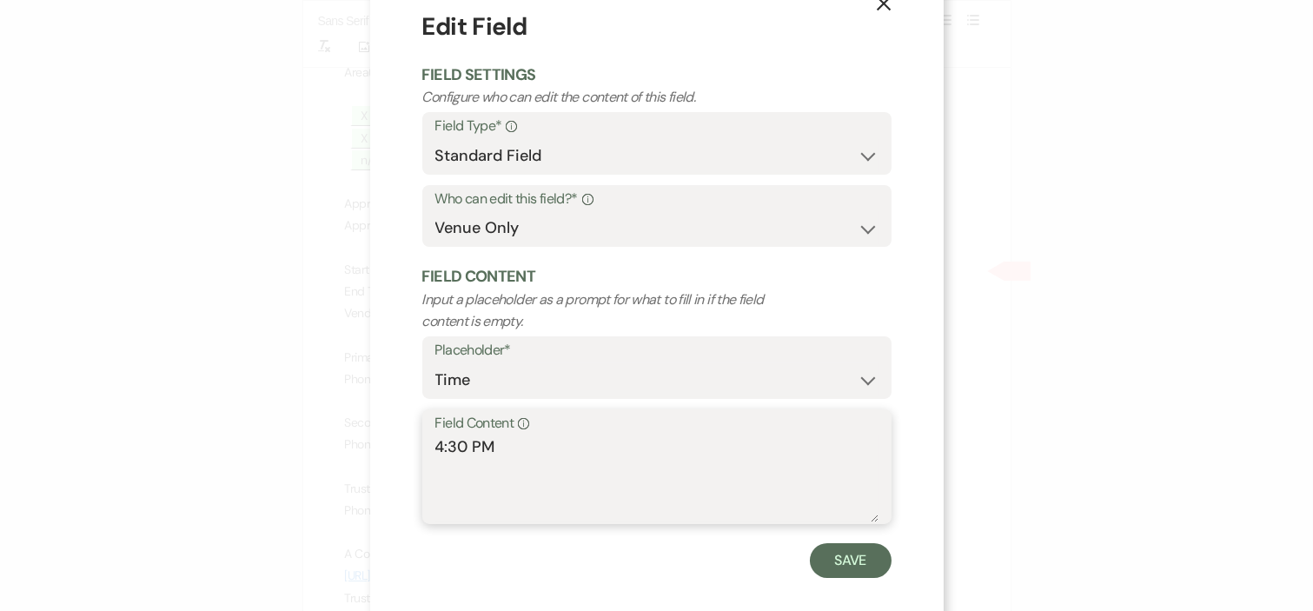
scroll to position [63, 0]
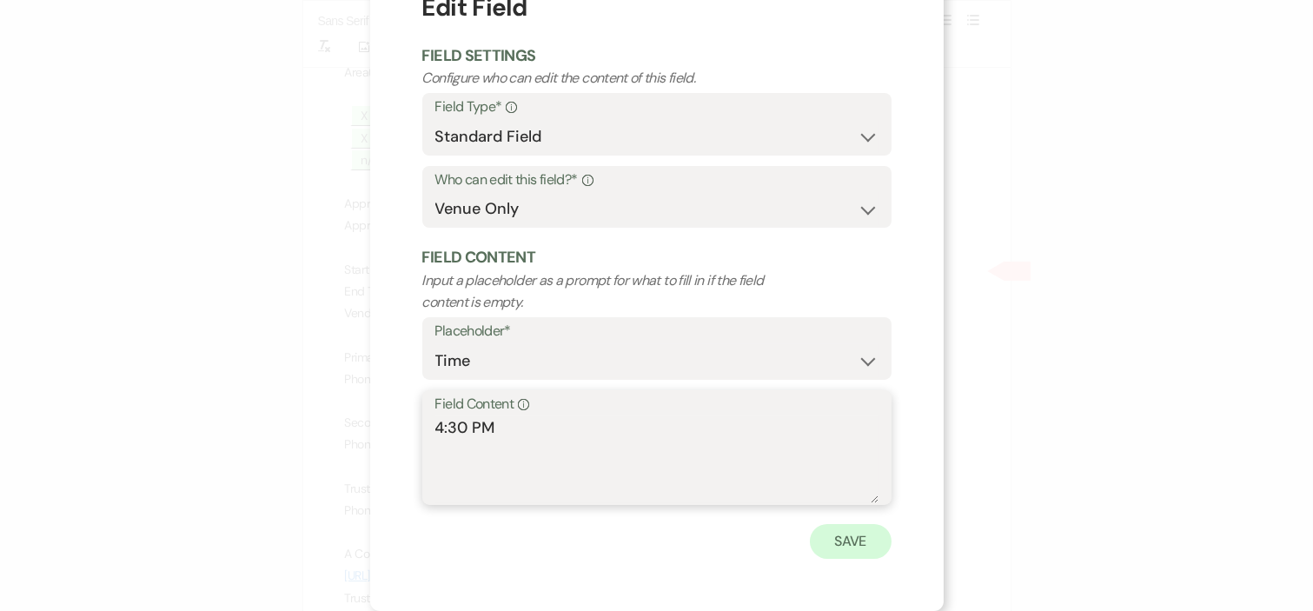
type textarea "4:30 PM"
click at [841, 541] on button "Save" at bounding box center [851, 541] width 82 height 35
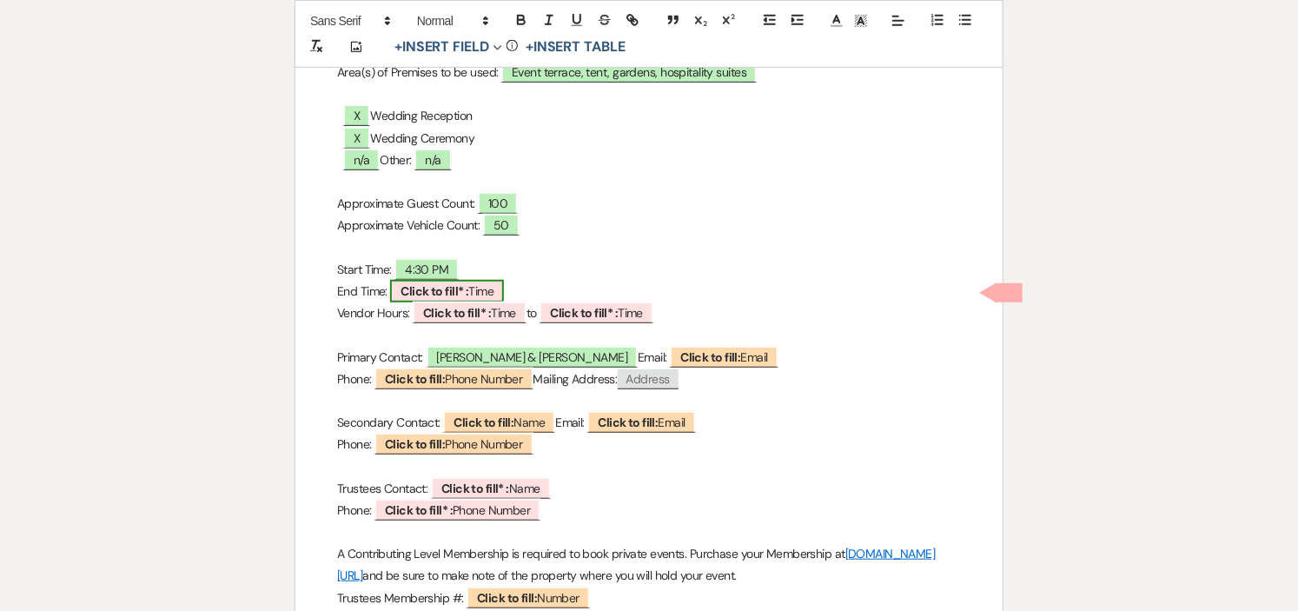
click at [461, 285] on b "Click to fill* :" at bounding box center [435, 291] width 68 height 16
select select "owner"
select select "Time"
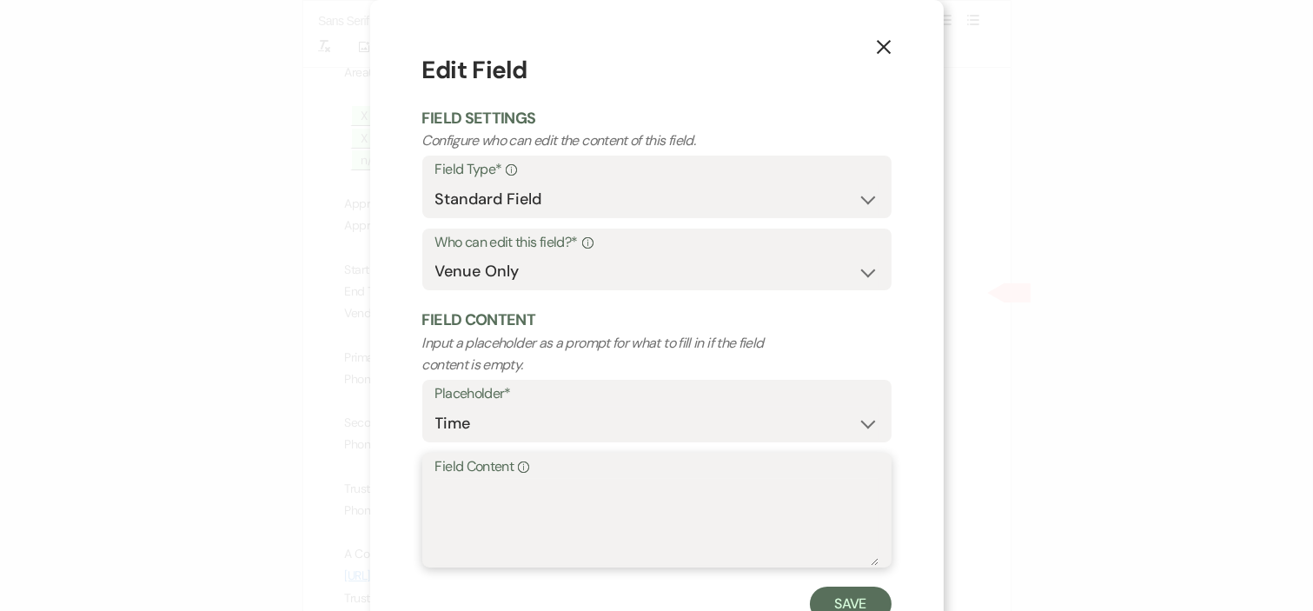
click at [514, 522] on textarea "Field Content Info" at bounding box center [656, 522] width 443 height 87
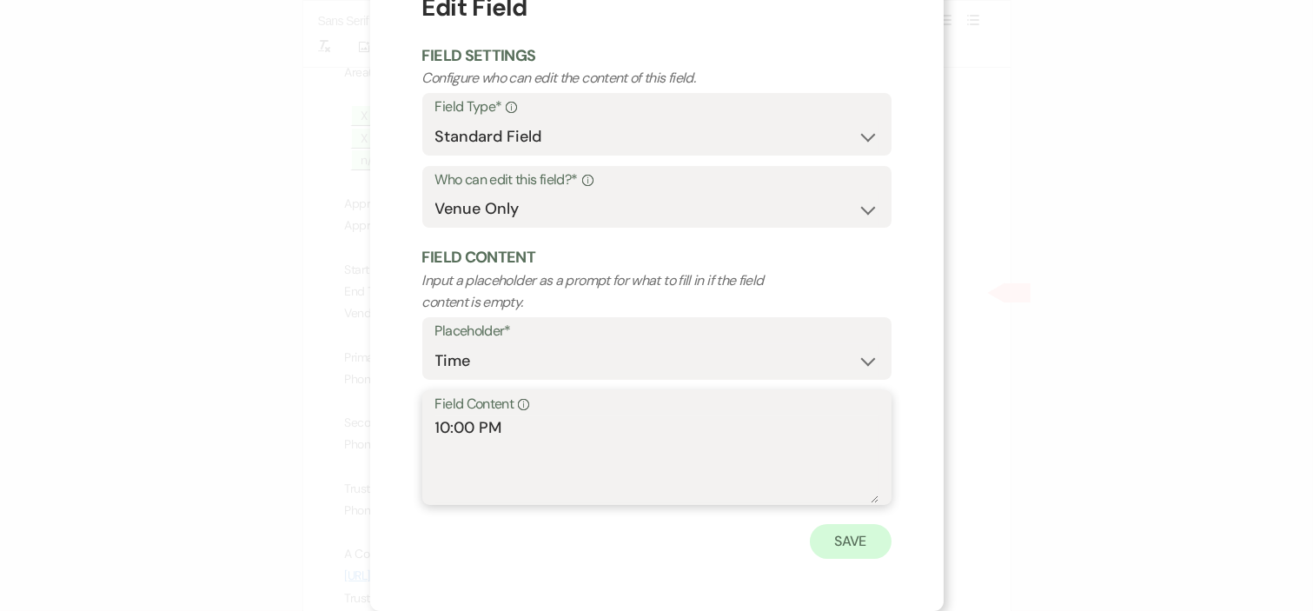
type textarea "10:00 PM"
click at [861, 541] on button "Save" at bounding box center [851, 541] width 82 height 35
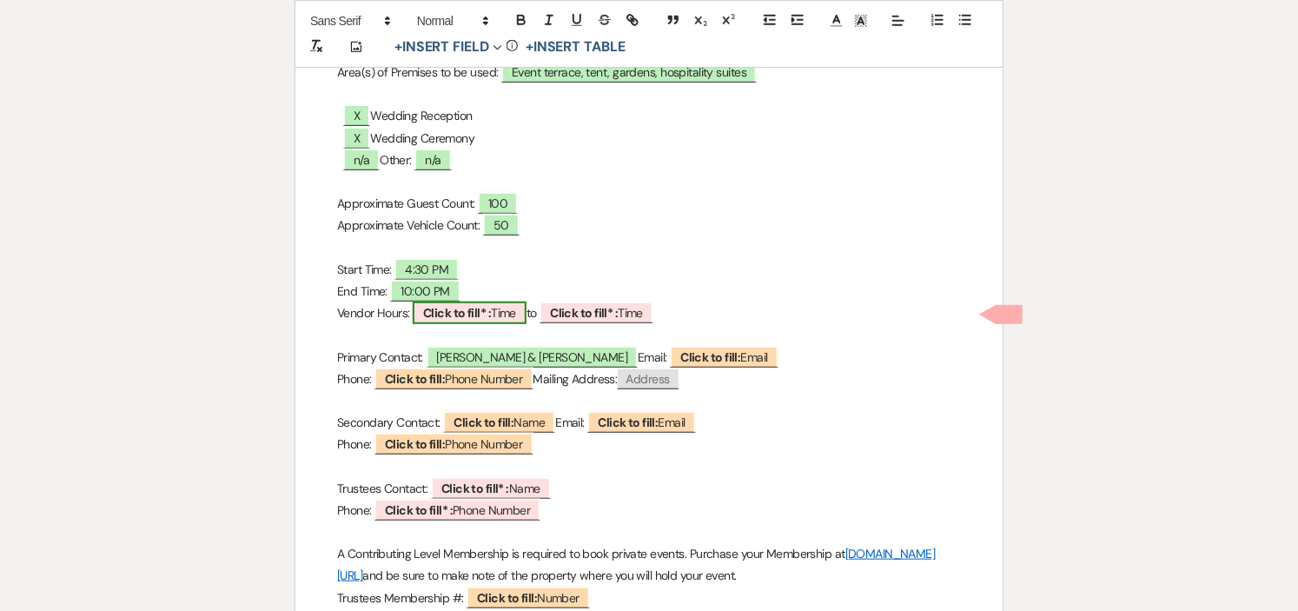
click at [483, 310] on b "Click to fill* :" at bounding box center [457, 313] width 68 height 16
select select "owner"
select select "Time"
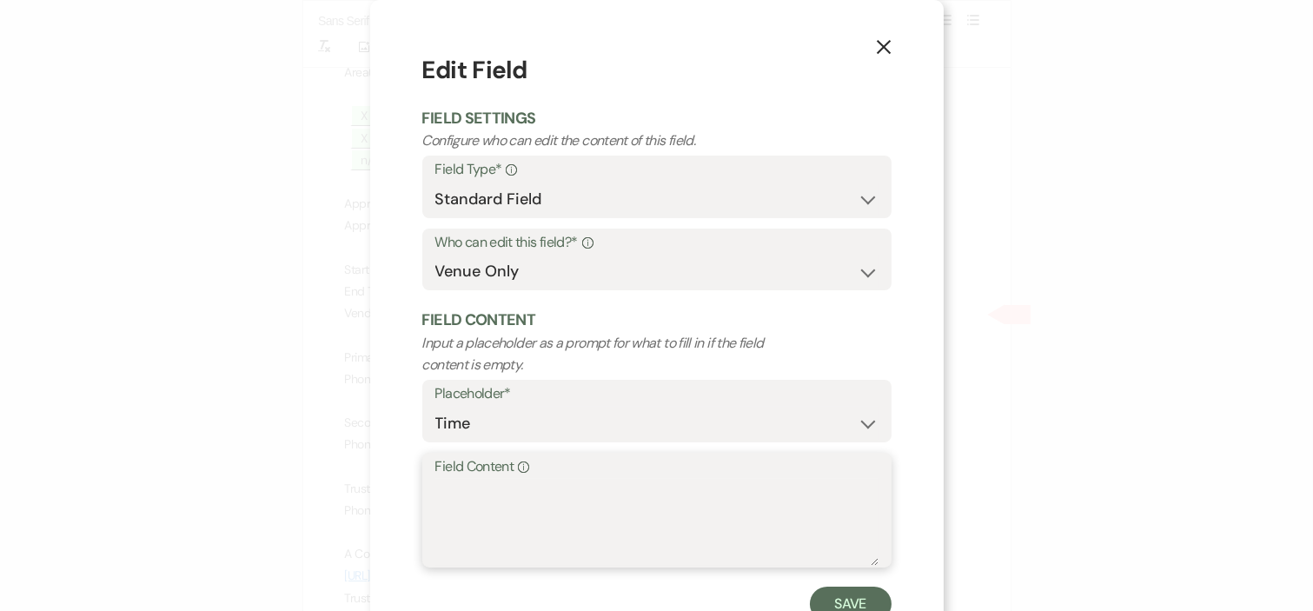
click at [514, 517] on textarea "Field Content Info" at bounding box center [656, 522] width 443 height 87
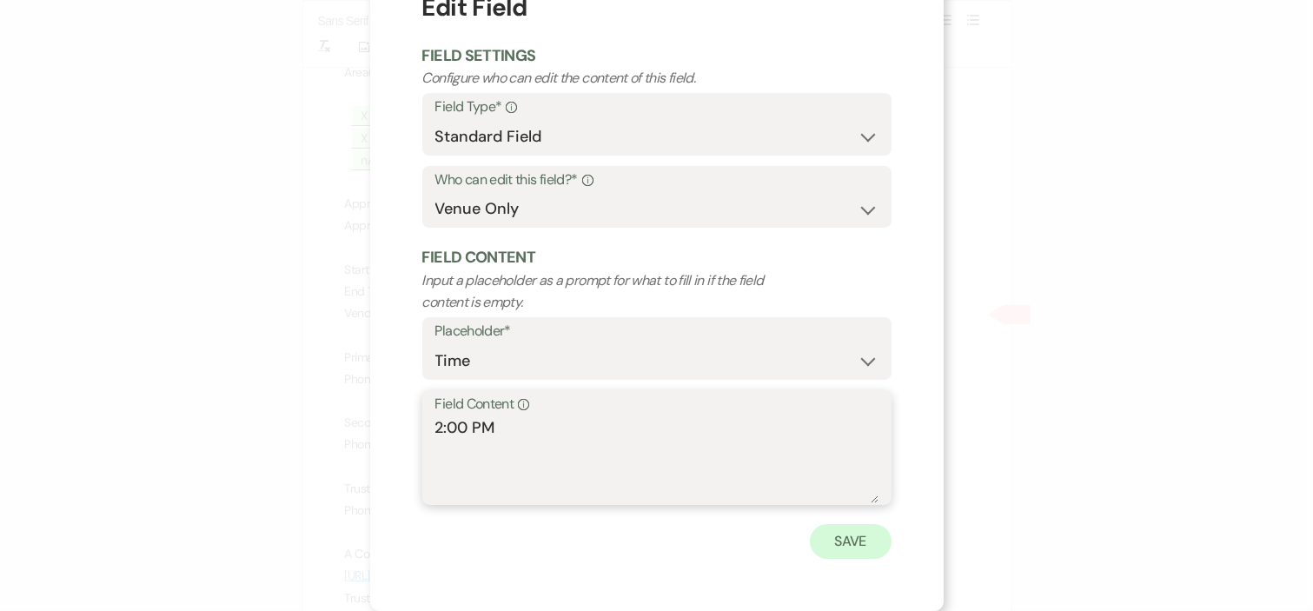
type textarea "2:00 PM"
click at [852, 540] on button "Save" at bounding box center [851, 541] width 82 height 35
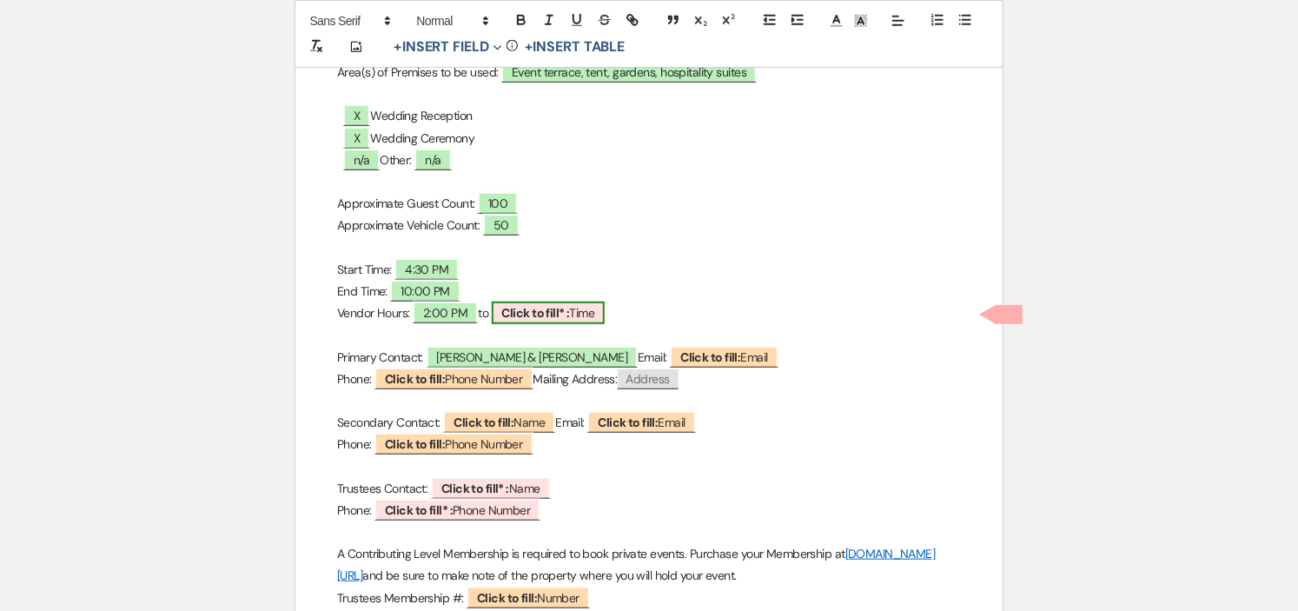
click at [522, 309] on b "Click to fill* :" at bounding box center [536, 313] width 68 height 16
select select "owner"
select select "Time"
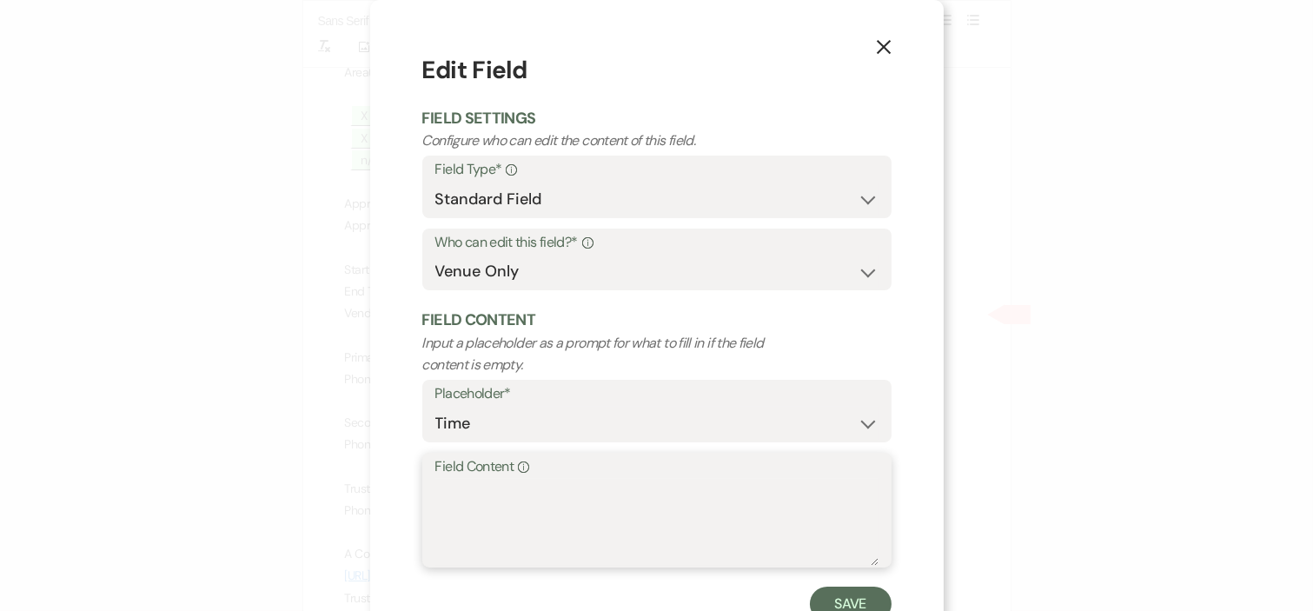
click at [515, 507] on textarea "Field Content Info" at bounding box center [656, 522] width 443 height 87
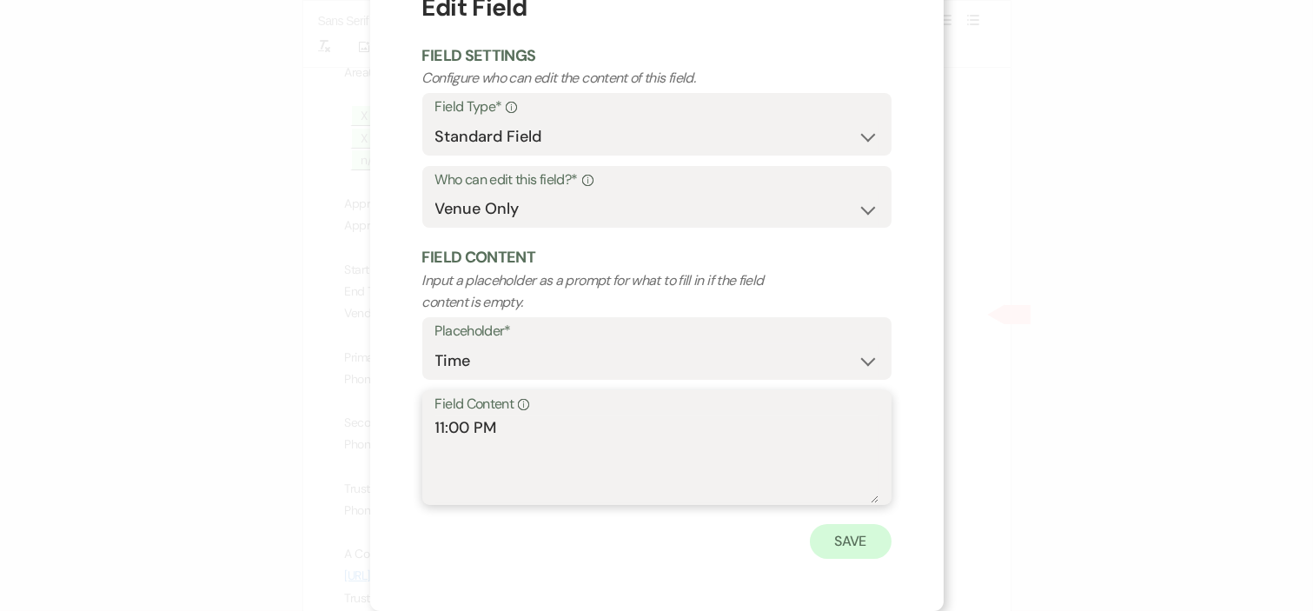
type textarea "11:00 PM"
click at [846, 543] on button "Save" at bounding box center [851, 541] width 82 height 35
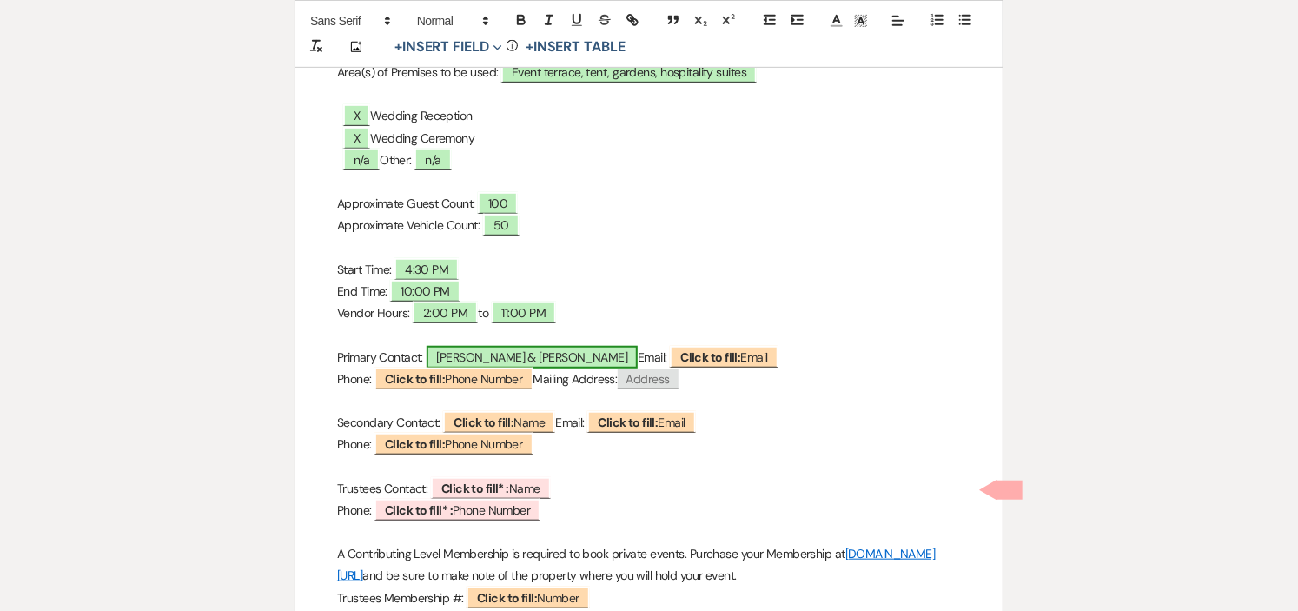
click at [519, 353] on span "Elena Qirjazi & Brendan" at bounding box center [533, 357] width 212 height 23
select select "smartCustomField"
select select "owner"
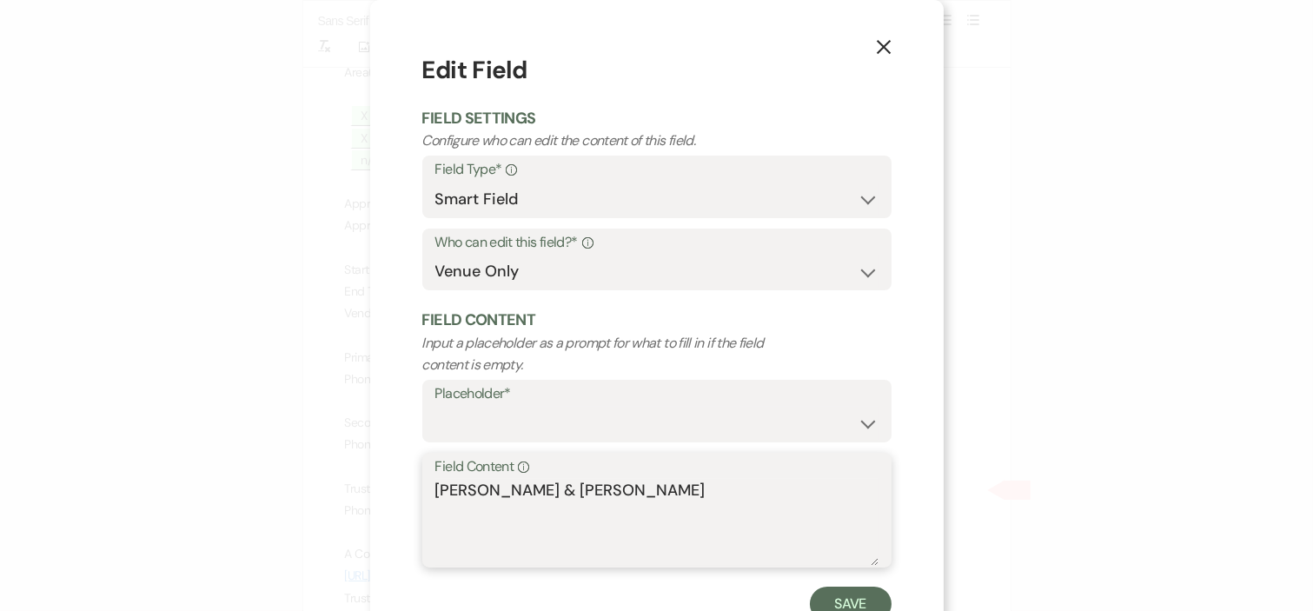
click at [614, 496] on textarea "Elena Qirjazi & Brendan" at bounding box center [656, 522] width 443 height 87
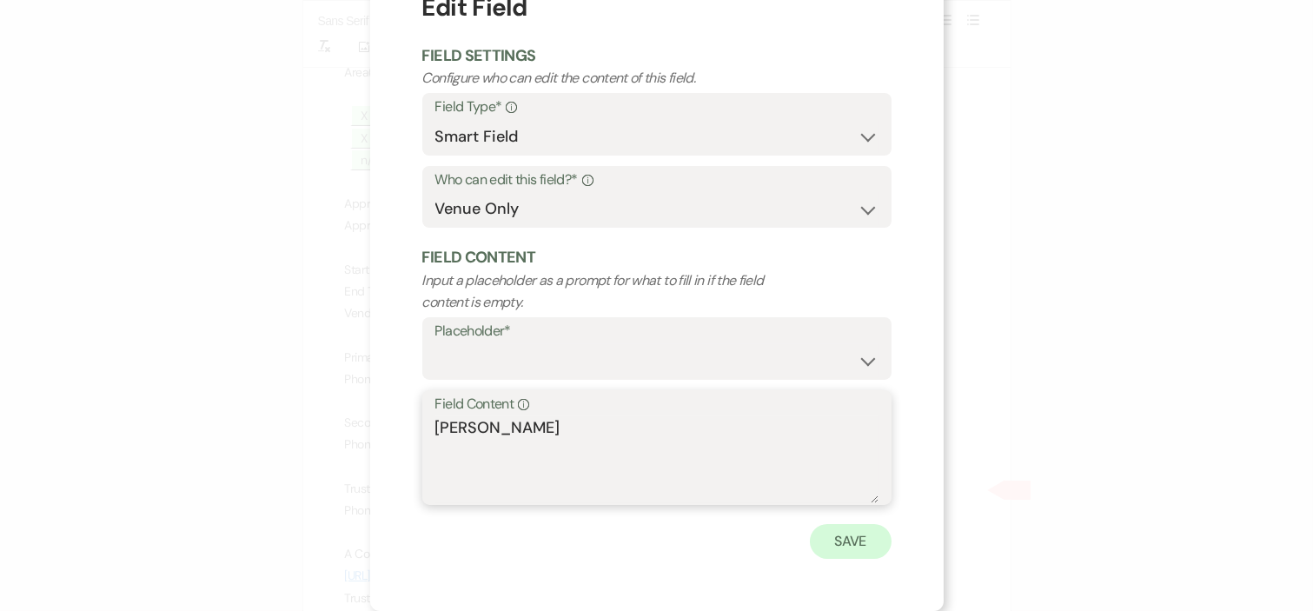
type textarea "[PERSON_NAME]"
click at [822, 534] on button "Save" at bounding box center [851, 541] width 82 height 35
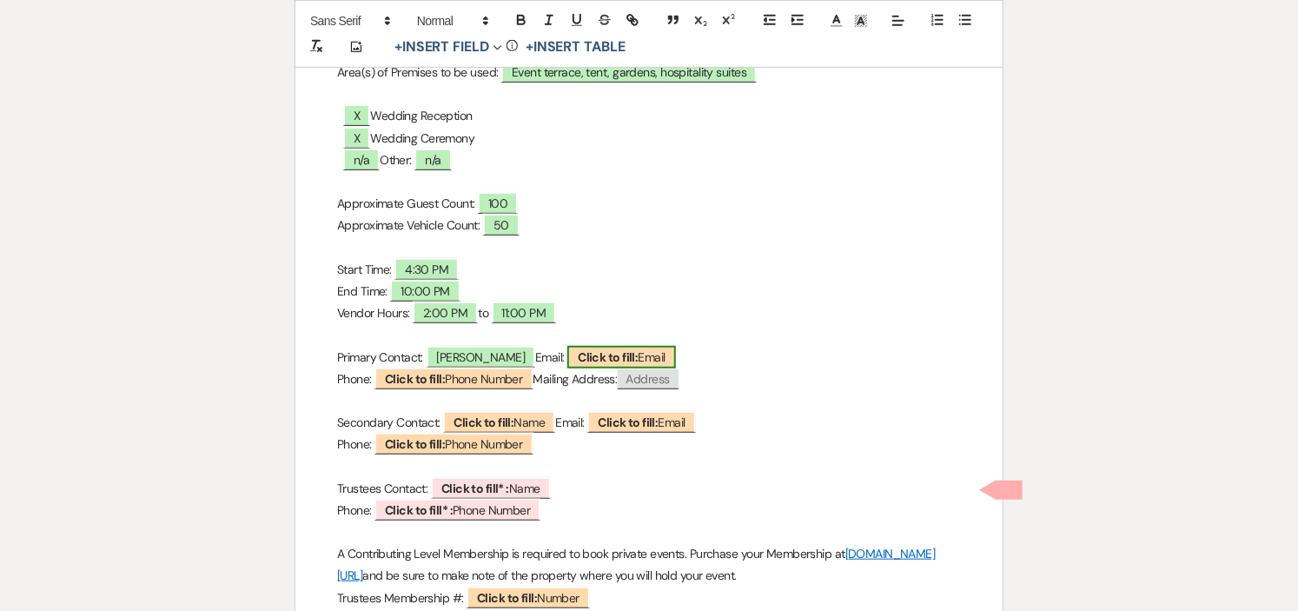
click at [604, 361] on b "Click to fill:" at bounding box center [608, 357] width 60 height 16
select select "Email"
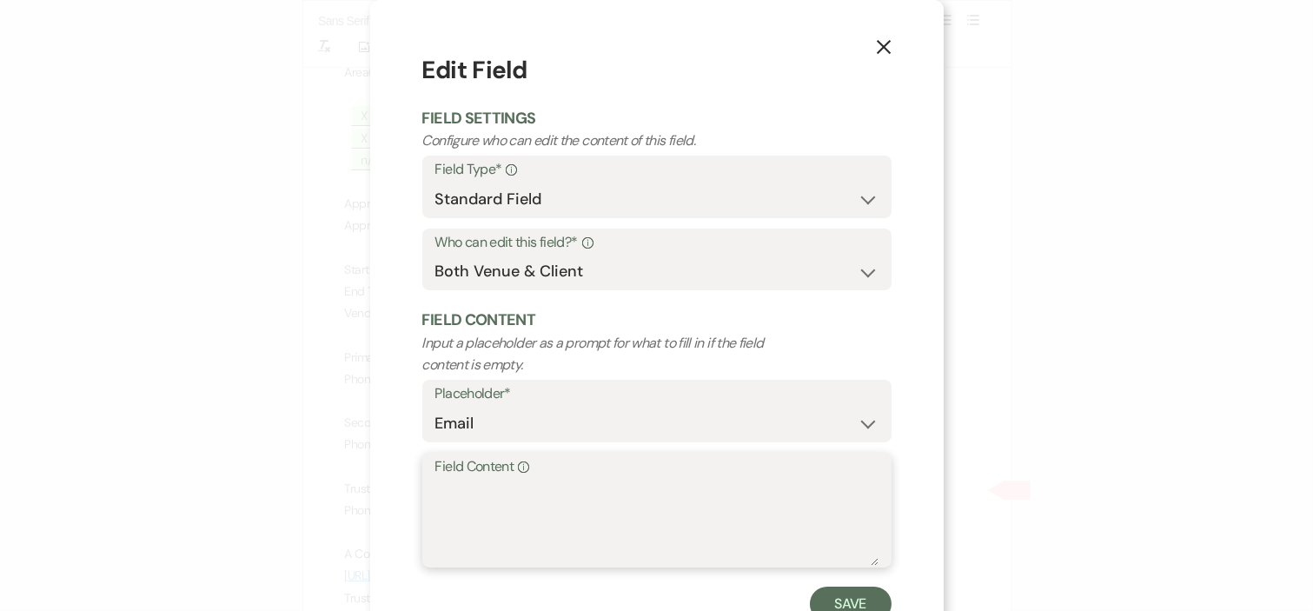
click at [574, 496] on textarea "Field Content Info" at bounding box center [656, 522] width 443 height 87
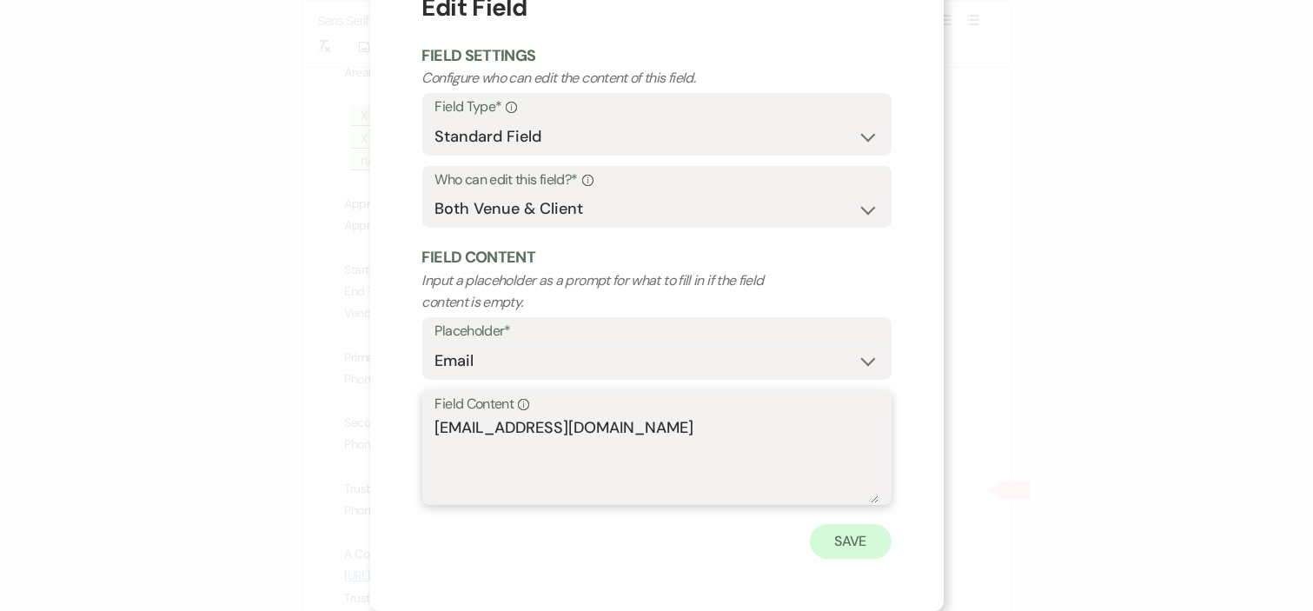
type textarea "[EMAIL_ADDRESS][DOMAIN_NAME]"
click at [839, 540] on button "Save" at bounding box center [851, 541] width 82 height 35
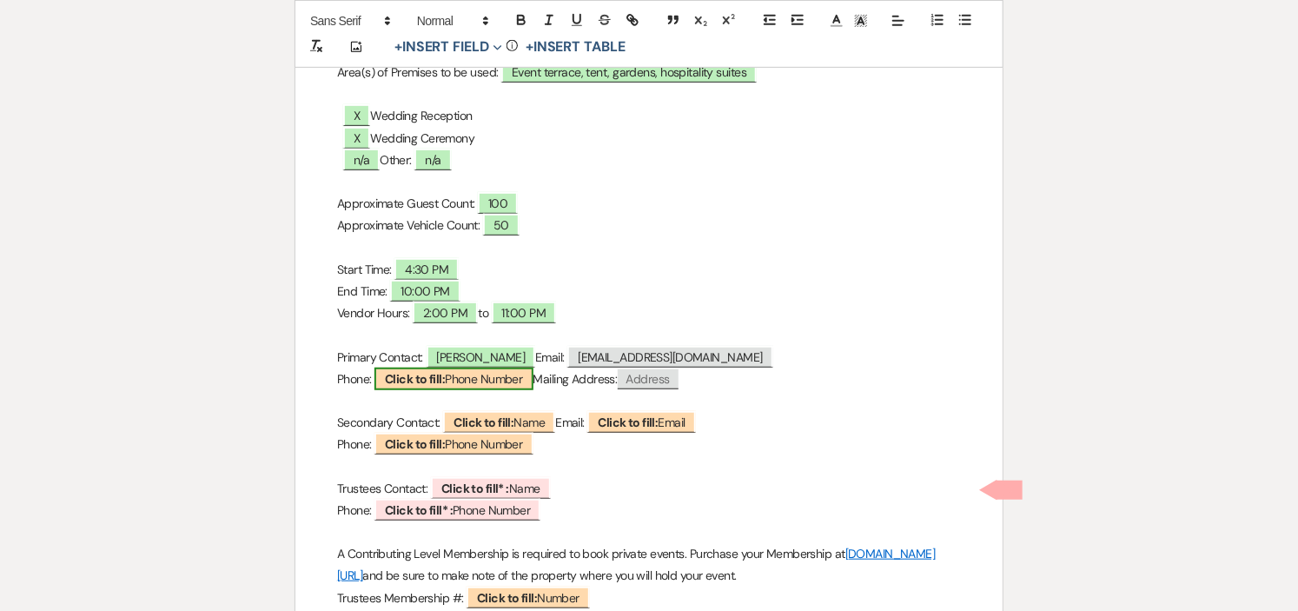
click at [506, 384] on span "Click to fill: Phone Number" at bounding box center [454, 379] width 158 height 23
select select "Phone Number"
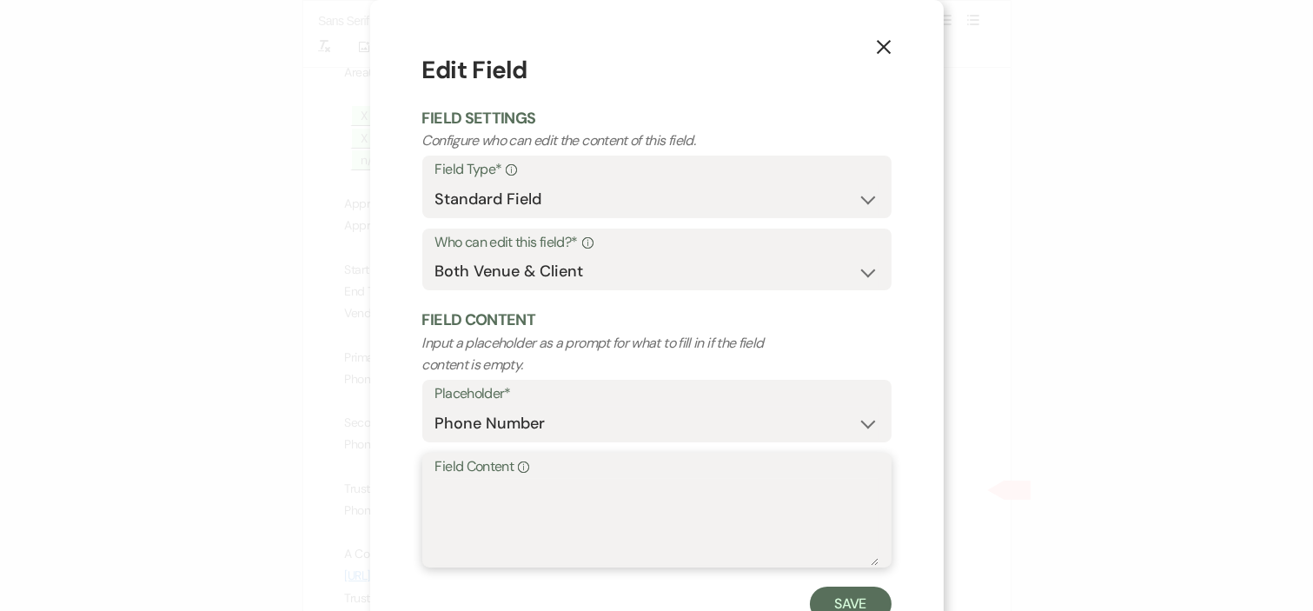
click at [534, 515] on textarea "Field Content Info" at bounding box center [656, 522] width 443 height 87
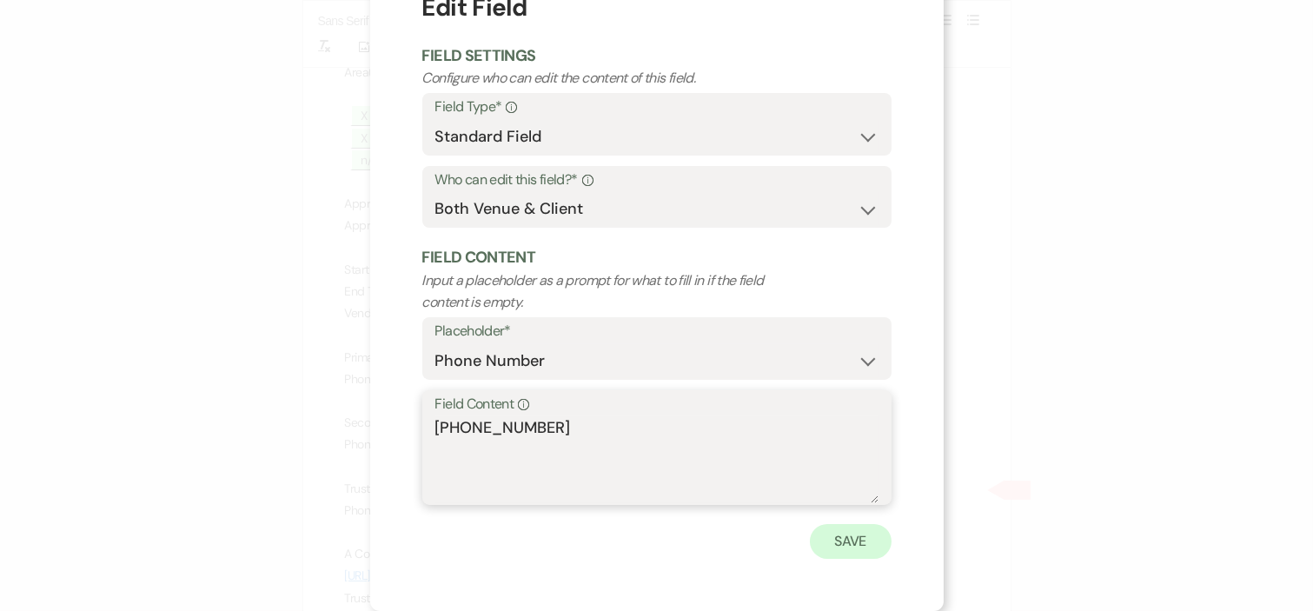
type textarea "[PHONE_NUMBER]"
click at [813, 539] on button "Save" at bounding box center [851, 541] width 82 height 35
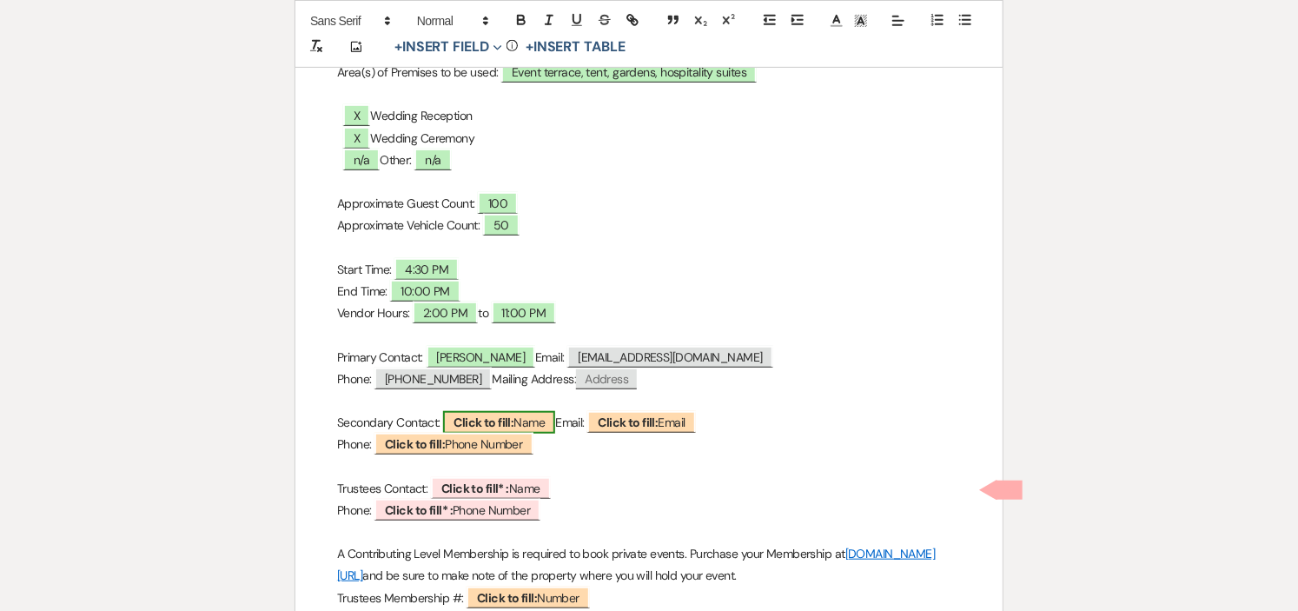
click at [540, 421] on span "Click to fill: Name" at bounding box center [499, 422] width 112 height 23
select select "Name"
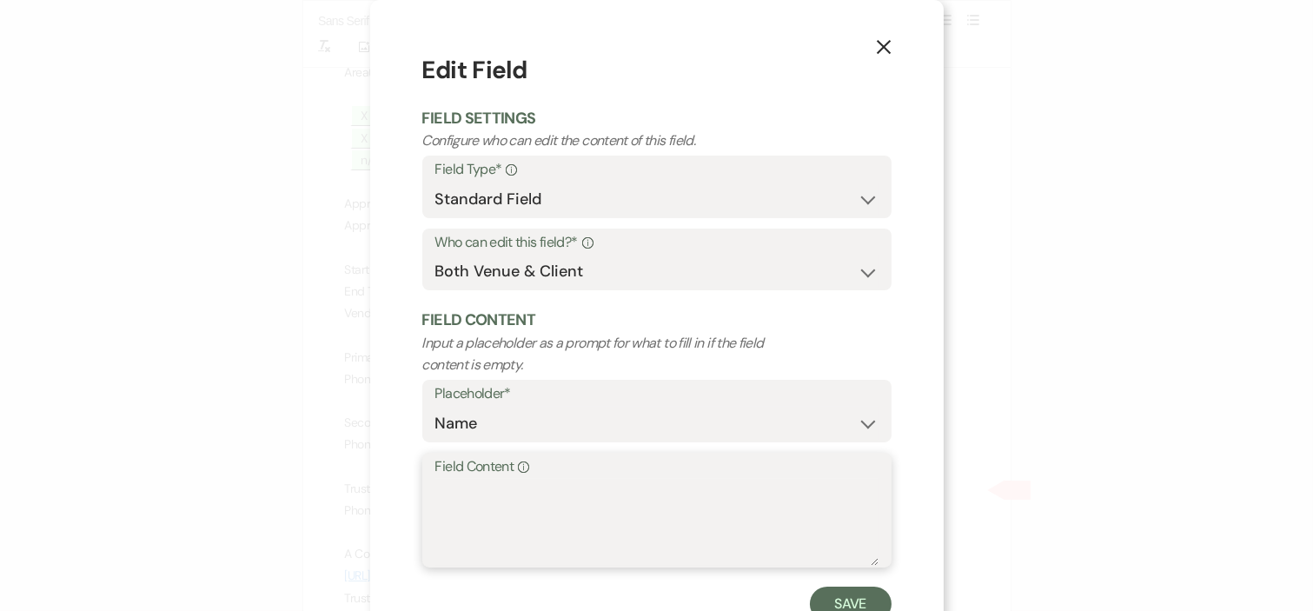
click at [537, 494] on textarea "Field Content Info" at bounding box center [656, 522] width 443 height 87
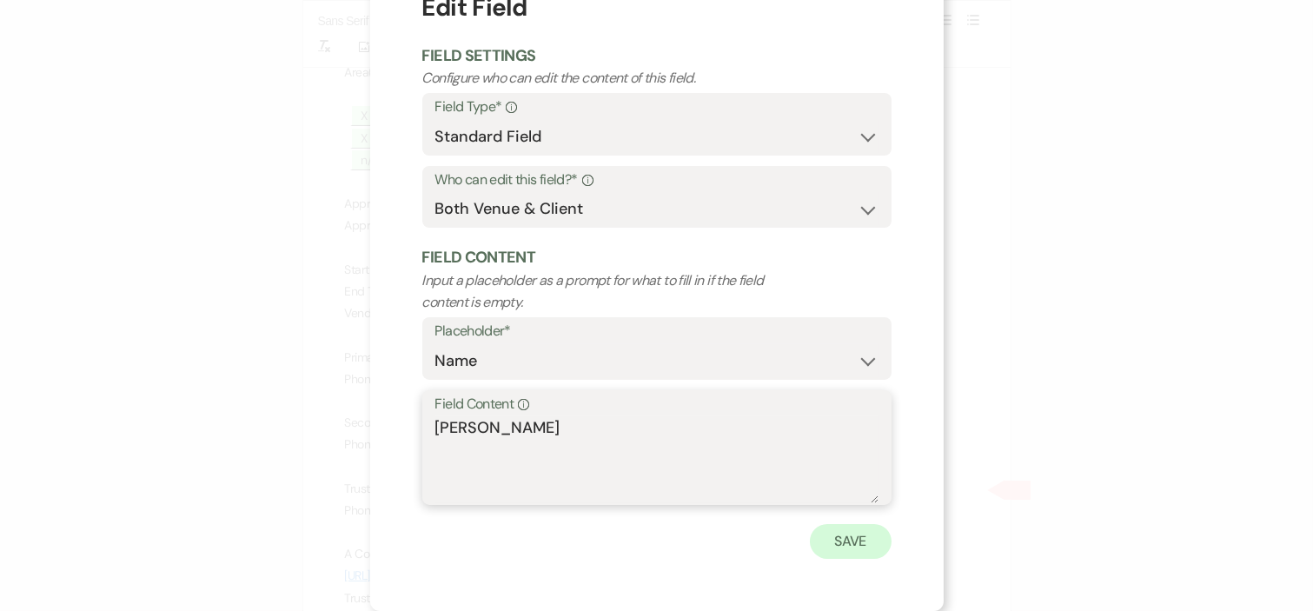
type textarea "[PERSON_NAME]"
click at [844, 541] on button "Save" at bounding box center [851, 541] width 82 height 35
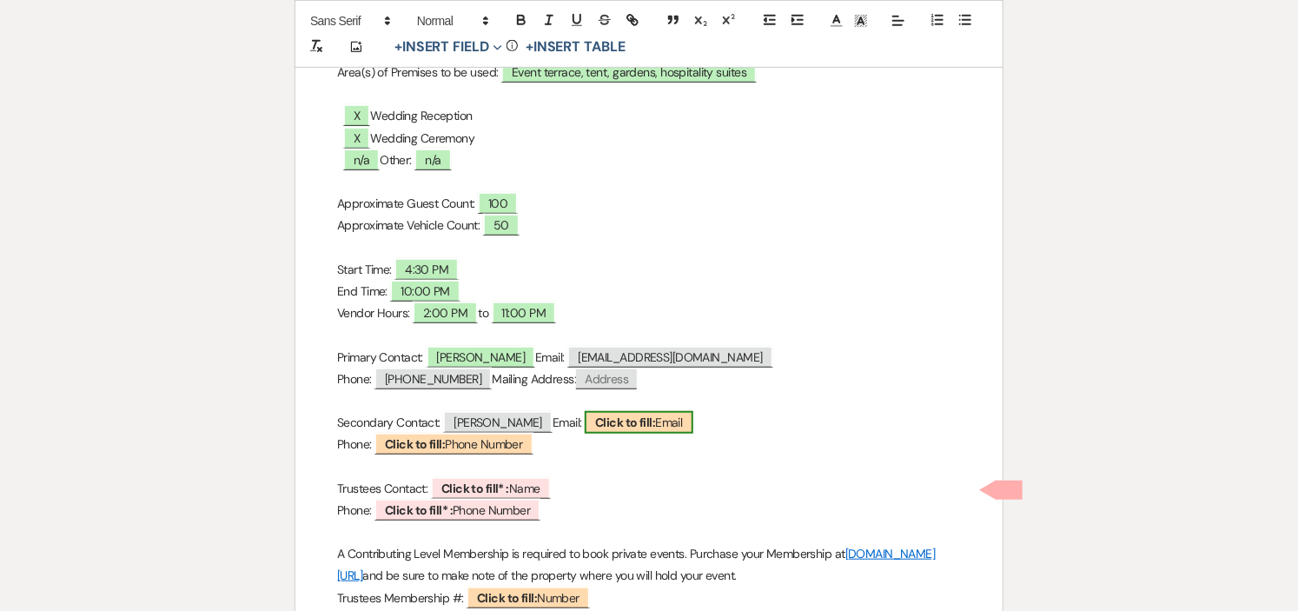
click at [688, 420] on span "Click to fill: Email" at bounding box center [639, 422] width 108 height 23
select select "Email"
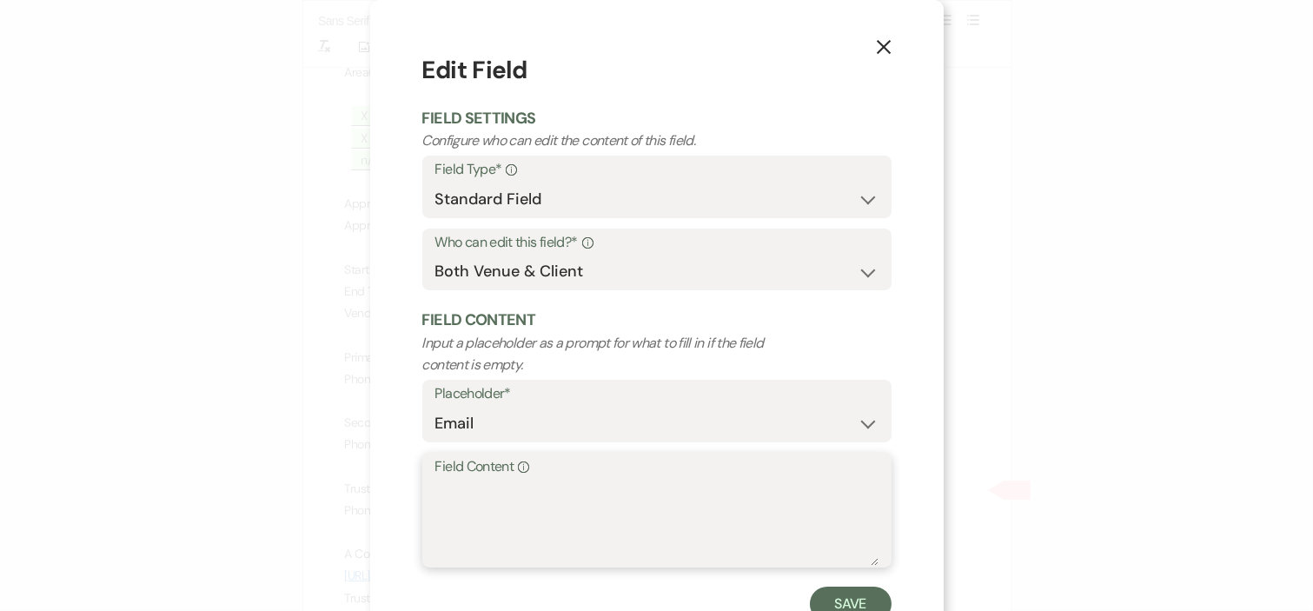
click at [656, 488] on textarea "Field Content Info" at bounding box center [656, 522] width 443 height 87
type textarea "b"
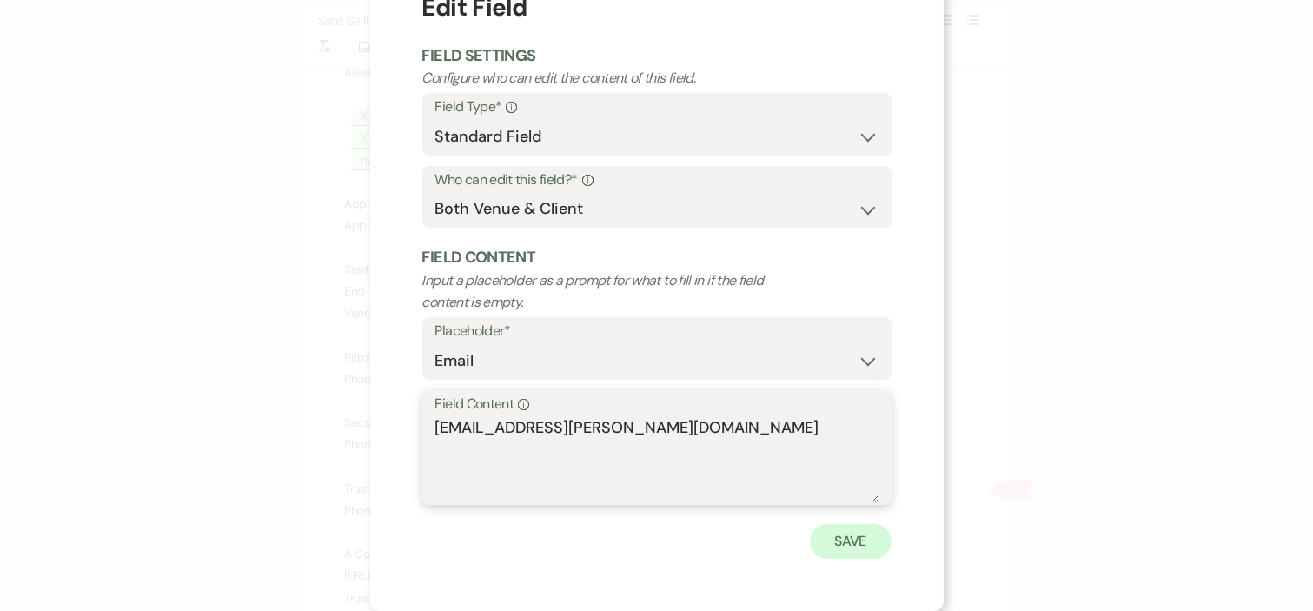
type textarea "[EMAIL_ADDRESS][PERSON_NAME][DOMAIN_NAME]"
click at [873, 543] on button "Save" at bounding box center [851, 541] width 82 height 35
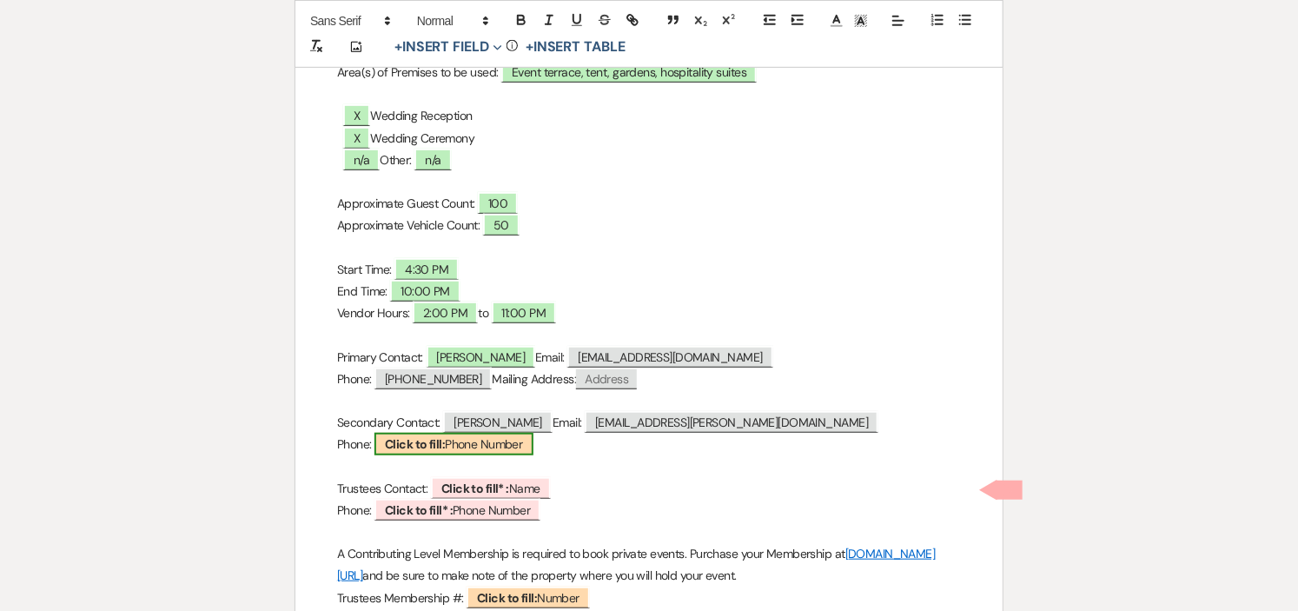
click at [514, 445] on span "Click to fill: Phone Number" at bounding box center [454, 444] width 158 height 23
select select "Phone Number"
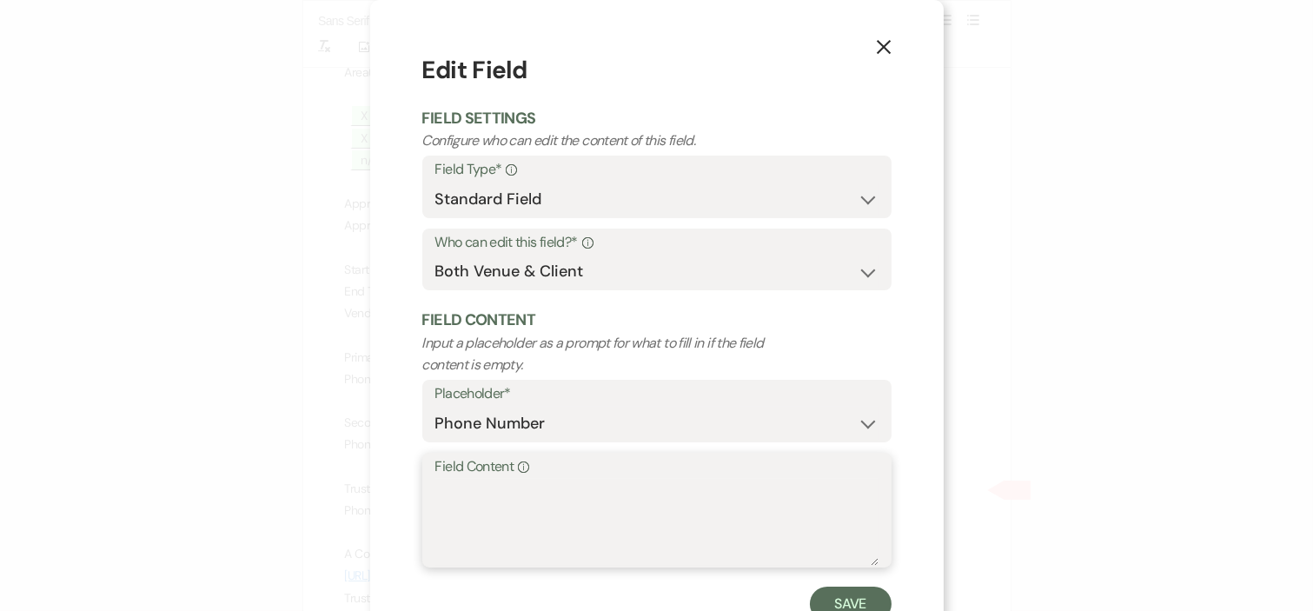
click at [527, 515] on textarea "Field Content Info" at bounding box center [656, 522] width 443 height 87
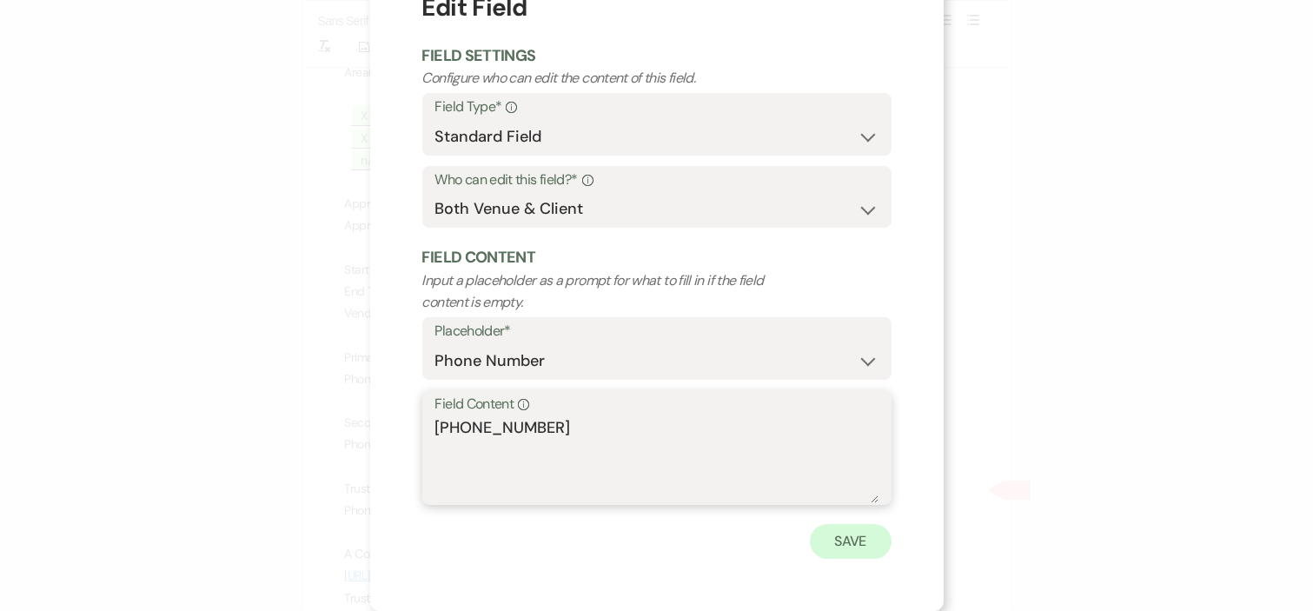
type textarea "[PHONE_NUMBER]"
click at [853, 537] on button "Save" at bounding box center [851, 541] width 82 height 35
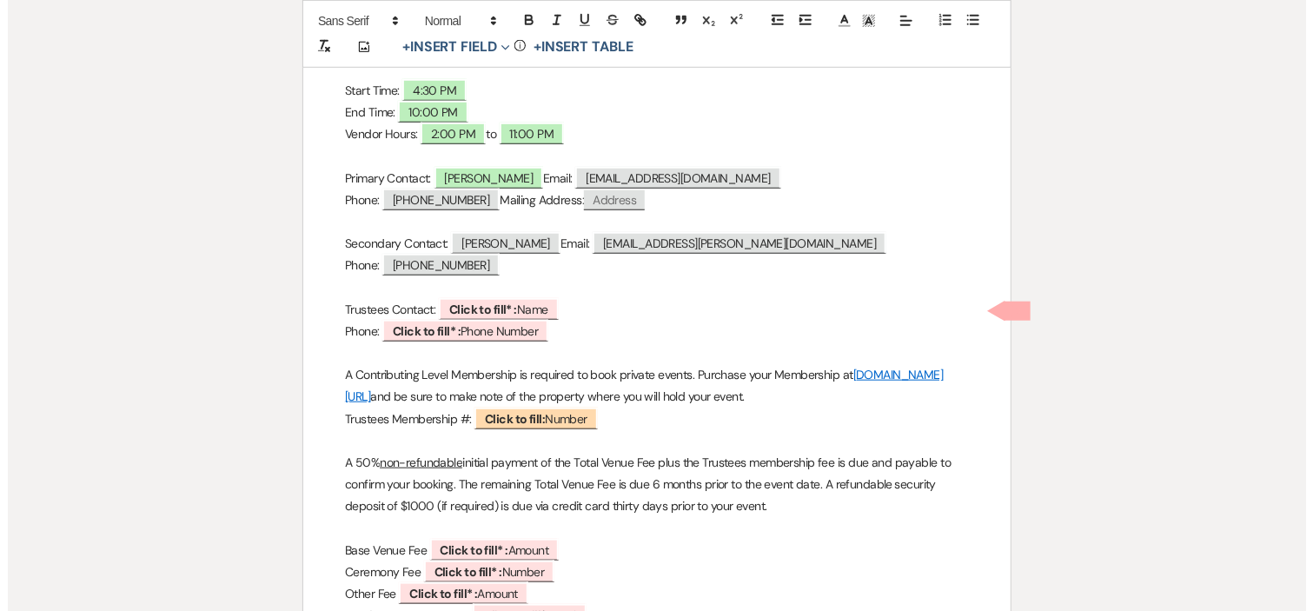
scroll to position [579, 0]
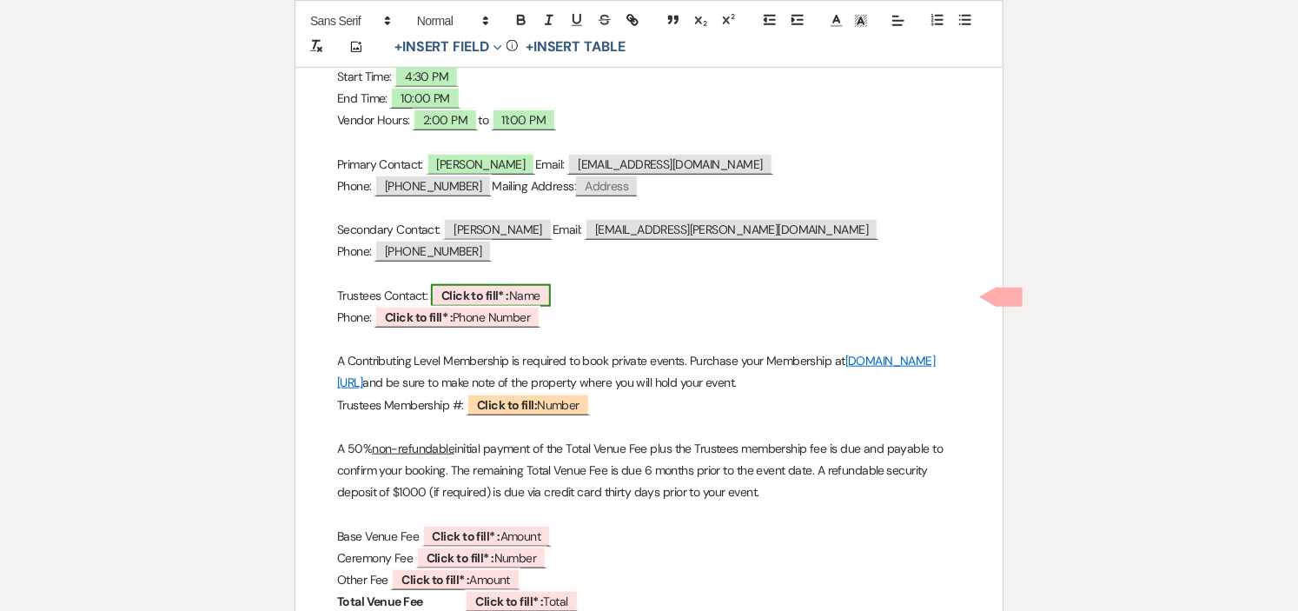
click at [507, 291] on b "Click to fill* :" at bounding box center [475, 296] width 68 height 16
select select "owner"
select select "Name"
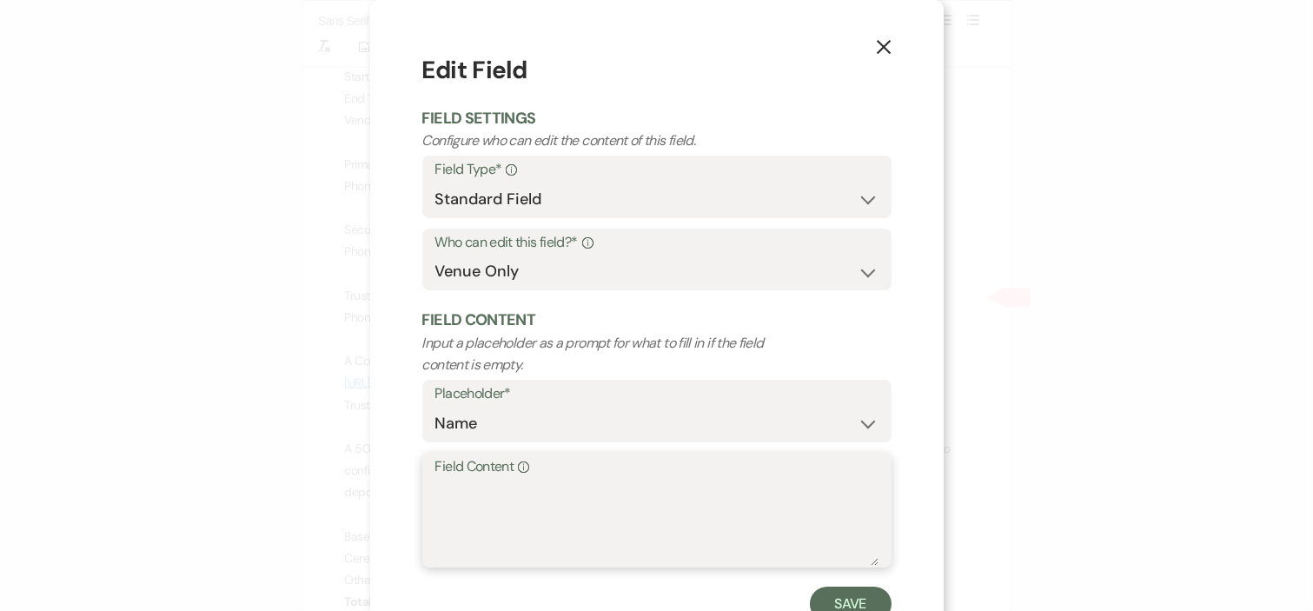
click at [554, 496] on textarea "Field Content Info" at bounding box center [656, 522] width 443 height 87
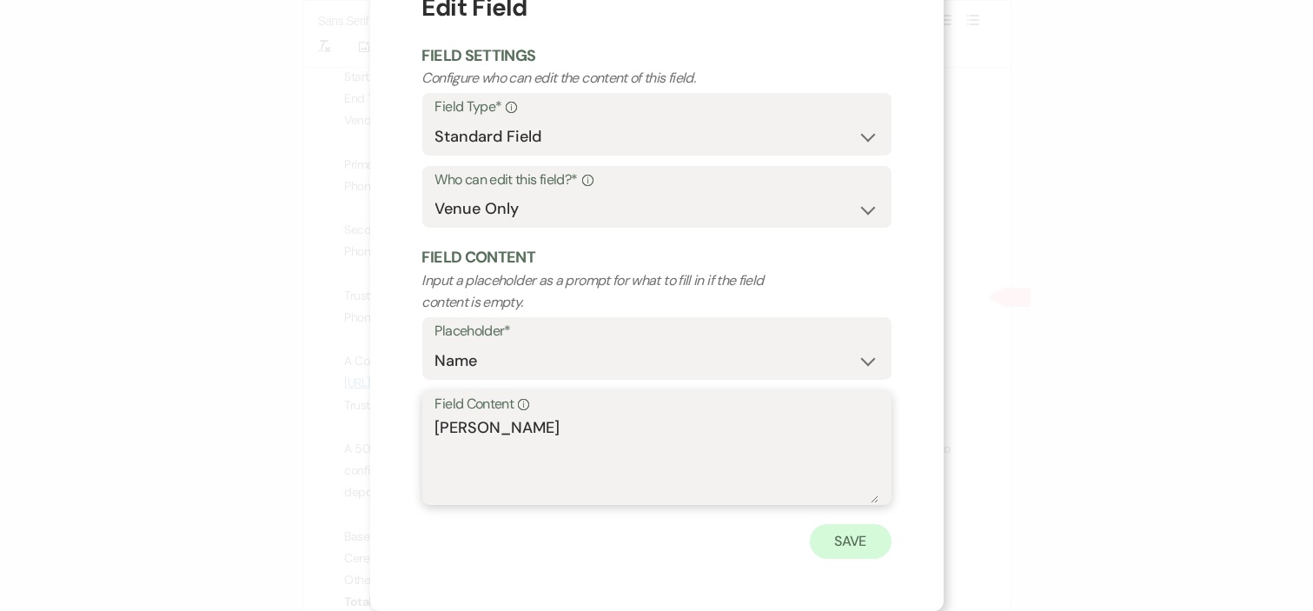
type textarea "[PERSON_NAME]"
click at [830, 540] on button "Save" at bounding box center [851, 541] width 82 height 35
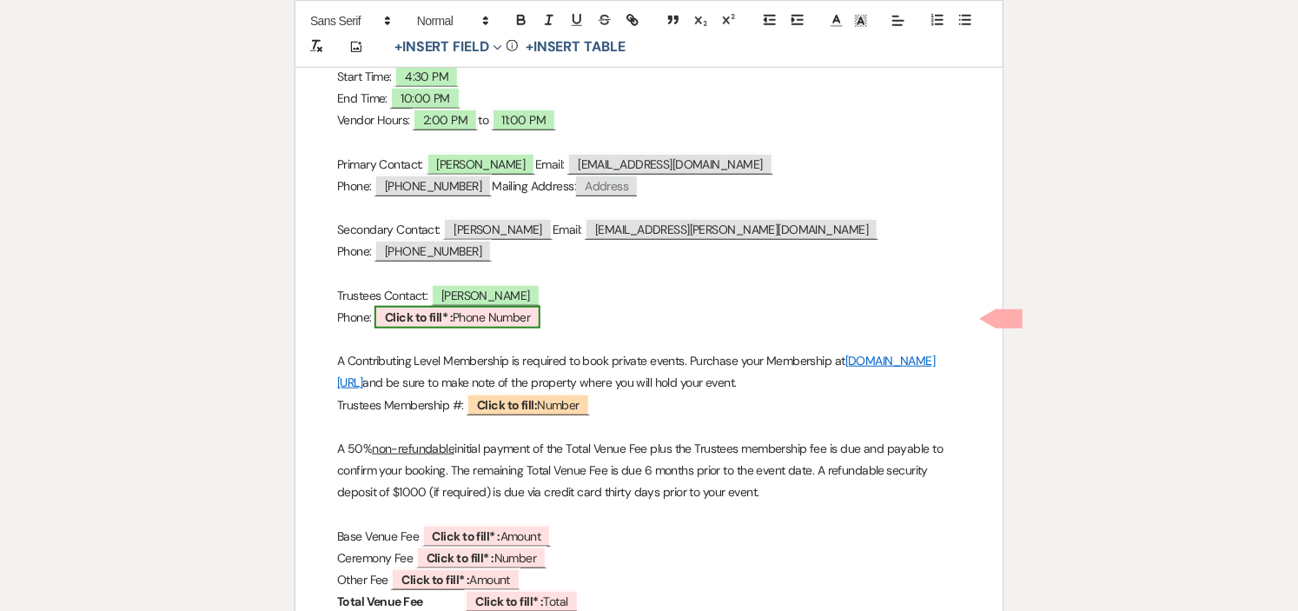
click at [464, 315] on span "Click to fill* : Phone Number" at bounding box center [458, 317] width 166 height 23
select select "owner"
select select "Phone Number"
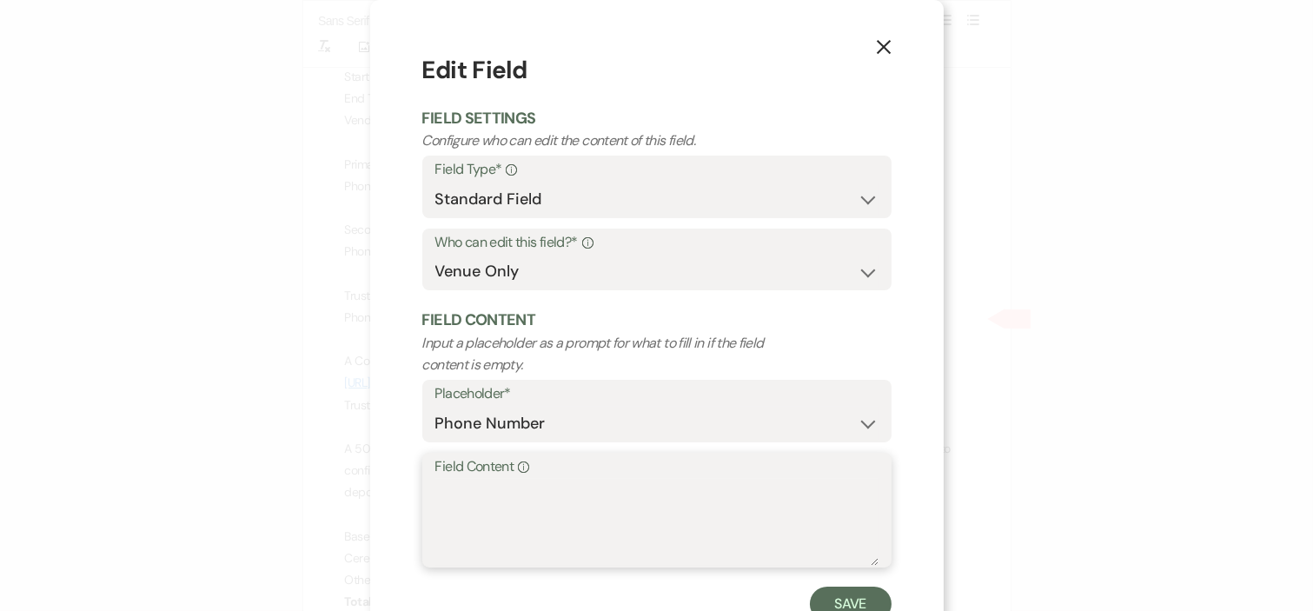
click at [560, 522] on textarea "Field Content Info" at bounding box center [656, 522] width 443 height 87
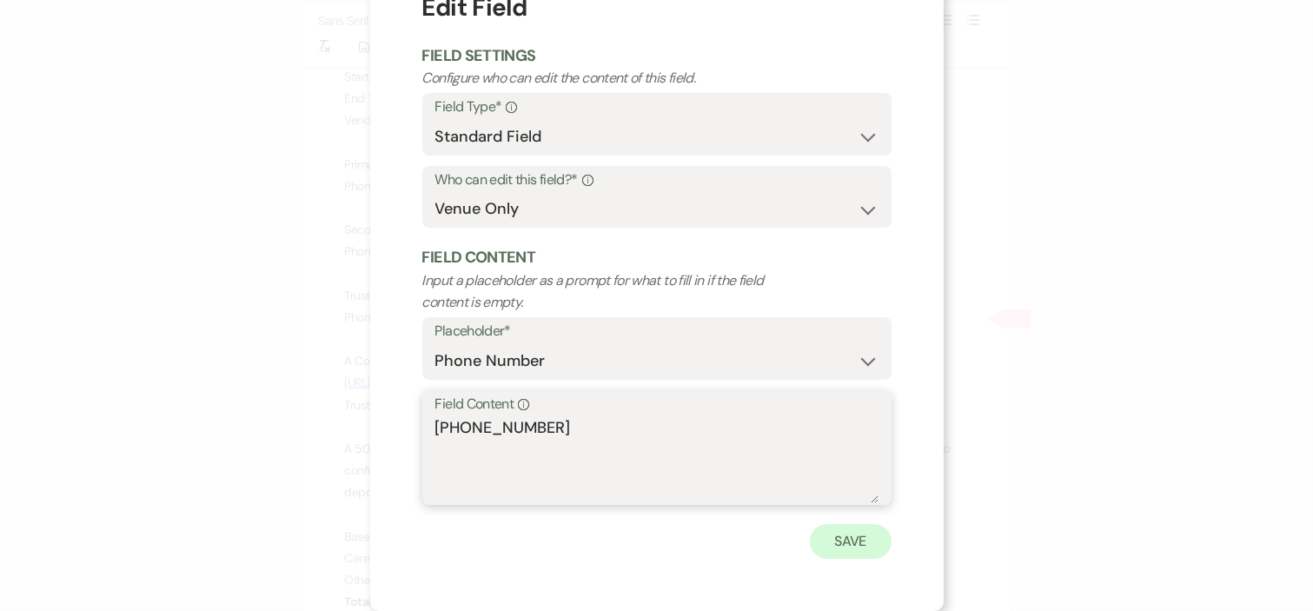
type textarea "[PHONE_NUMBER]"
click at [833, 535] on button "Save" at bounding box center [851, 541] width 82 height 35
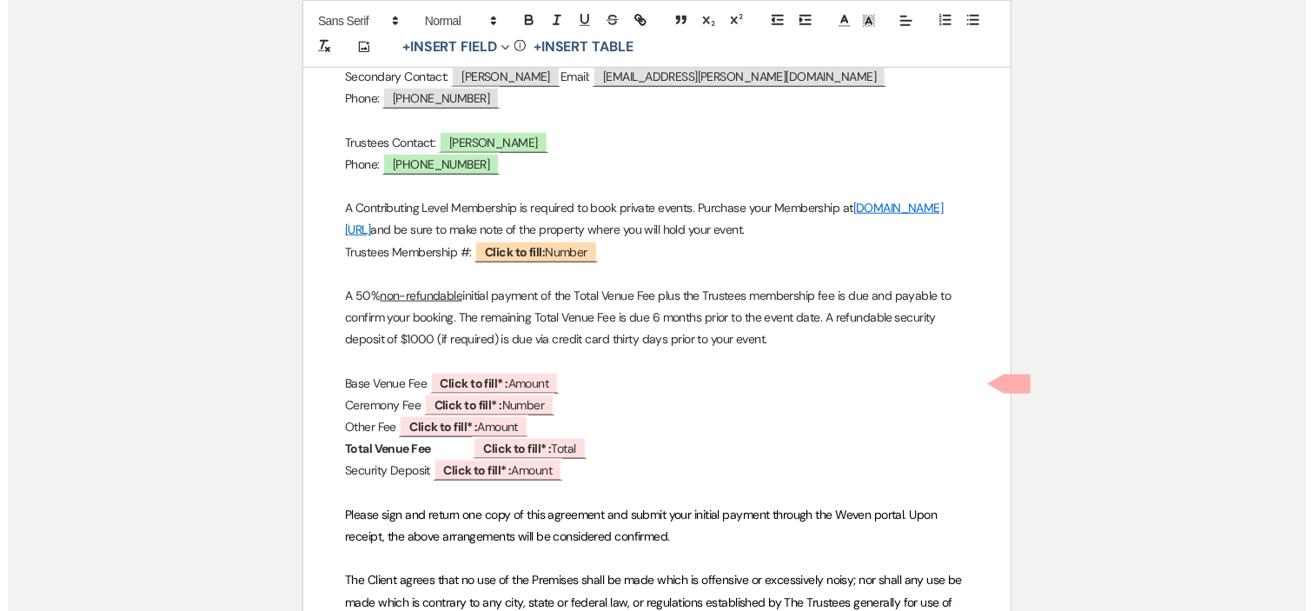
scroll to position [772, 0]
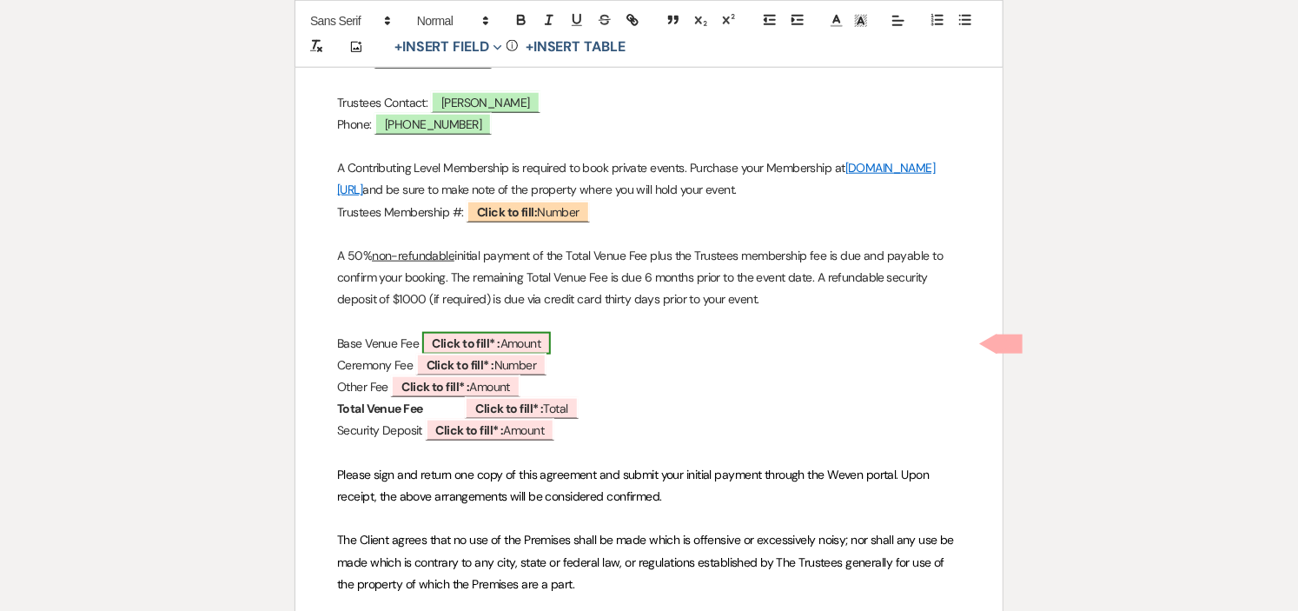
click at [501, 344] on b "Click to fill* :" at bounding box center [467, 343] width 68 height 16
select select "owner"
select select "Amount"
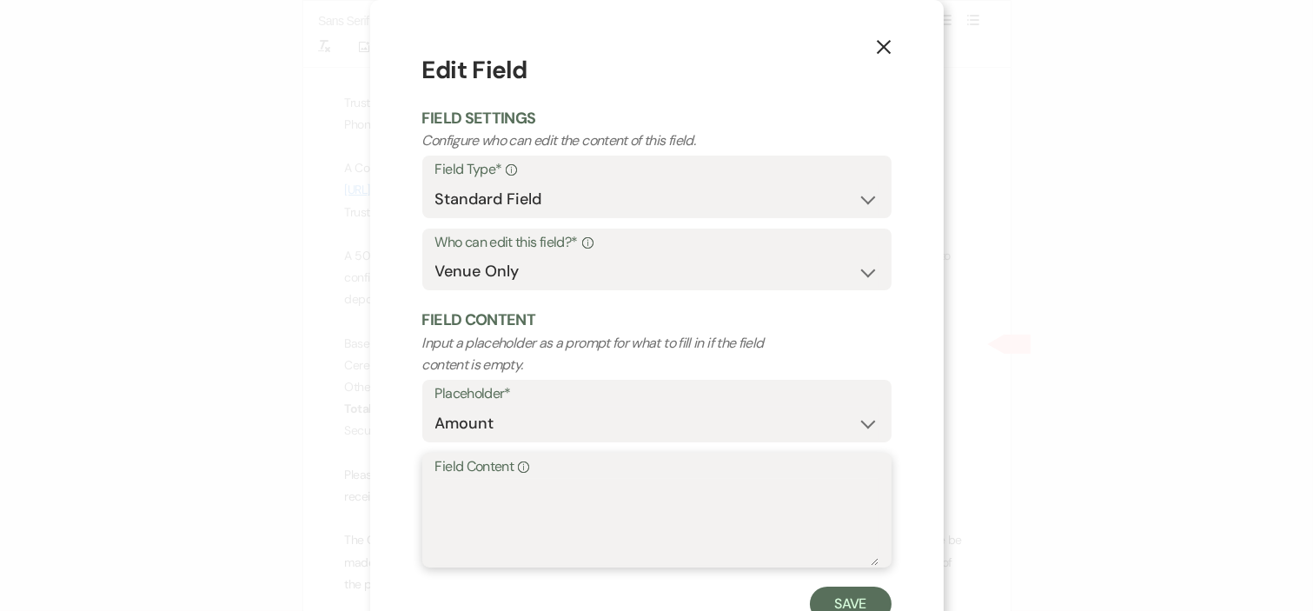
click at [550, 491] on textarea "Field Content Info" at bounding box center [656, 522] width 443 height 87
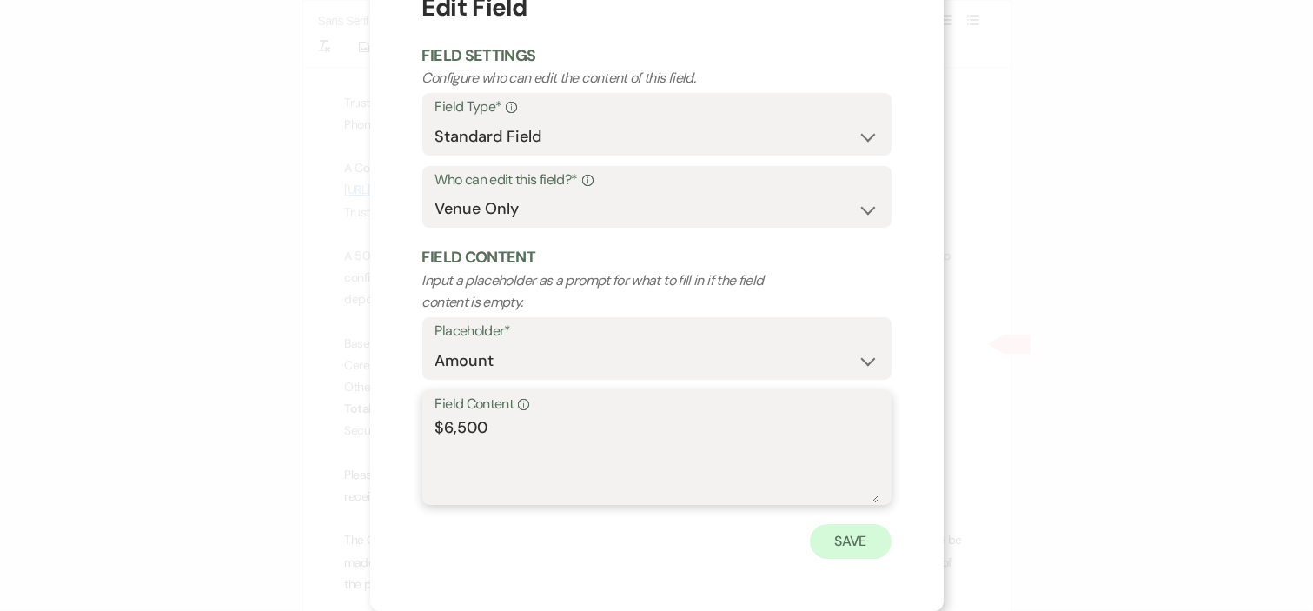
type textarea "$6,500"
click at [821, 543] on button "Save" at bounding box center [851, 541] width 82 height 35
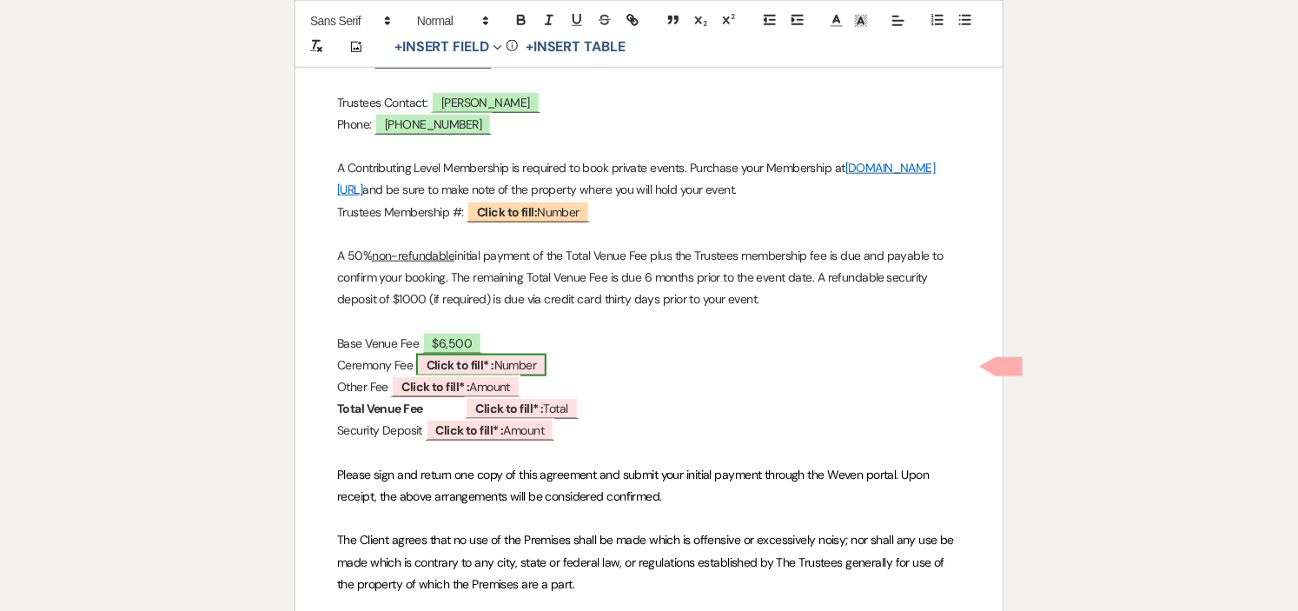
click at [547, 362] on span "Click to fill* : Number" at bounding box center [481, 365] width 131 height 23
select select "owner"
select select "Number"
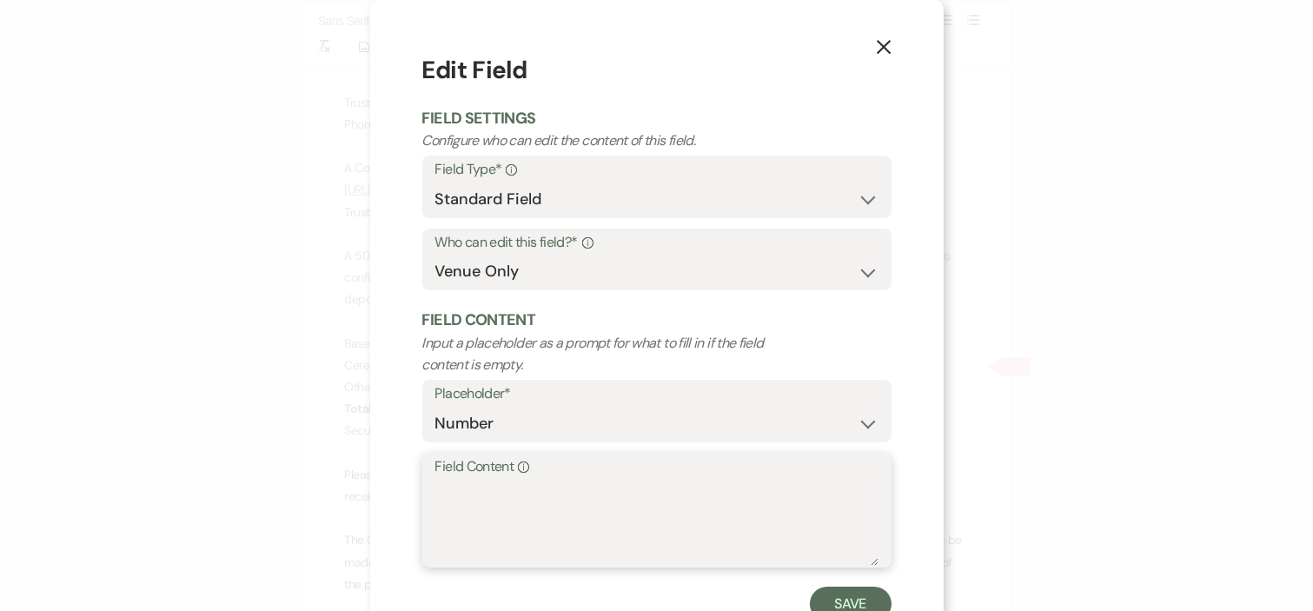
click at [540, 513] on textarea "Field Content Info" at bounding box center [656, 522] width 443 height 87
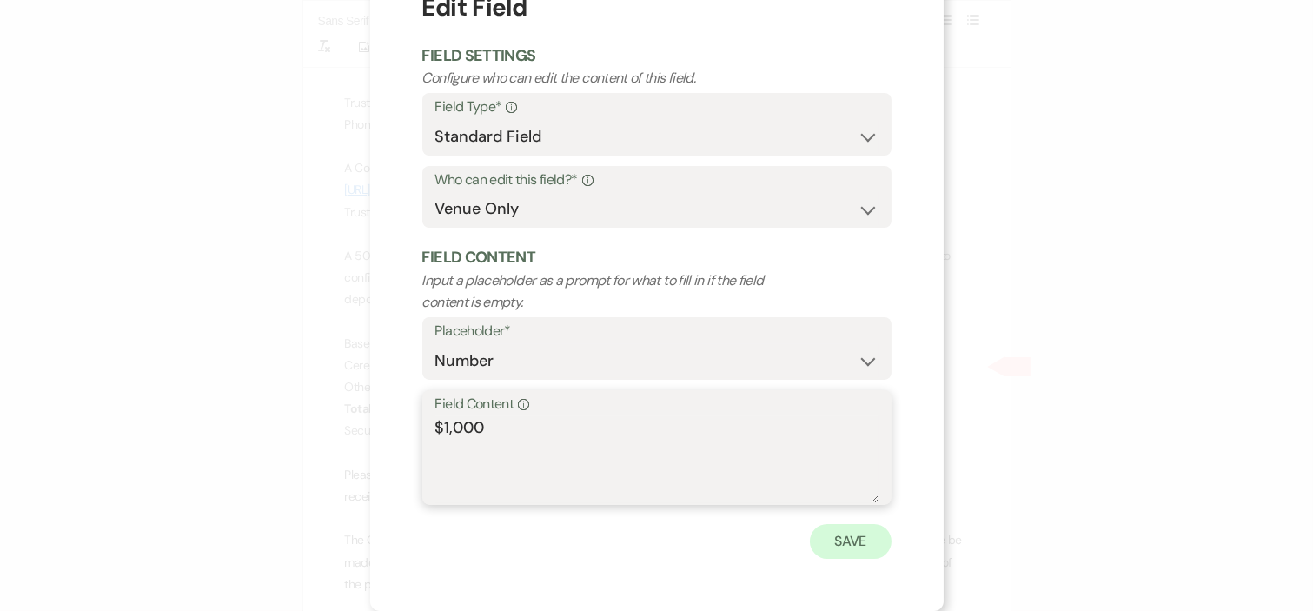
type textarea "$1,000"
click at [840, 534] on button "Save" at bounding box center [851, 541] width 82 height 35
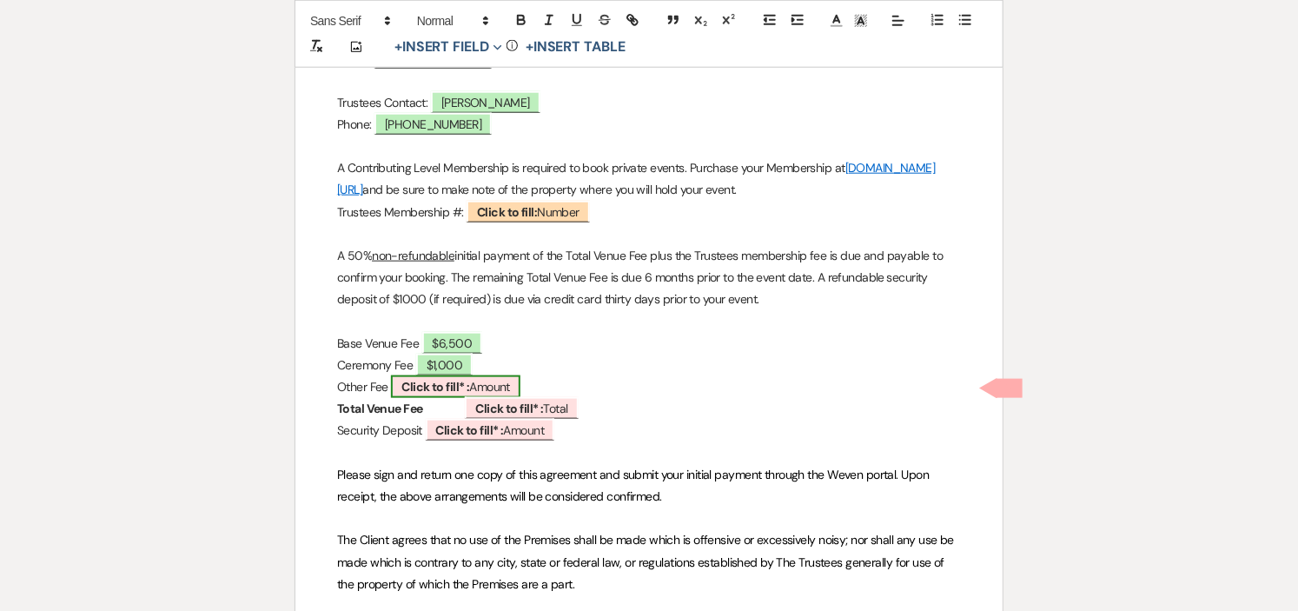
click at [521, 389] on span "Click to fill* : Amount" at bounding box center [455, 386] width 129 height 23
select select "owner"
select select "Amount"
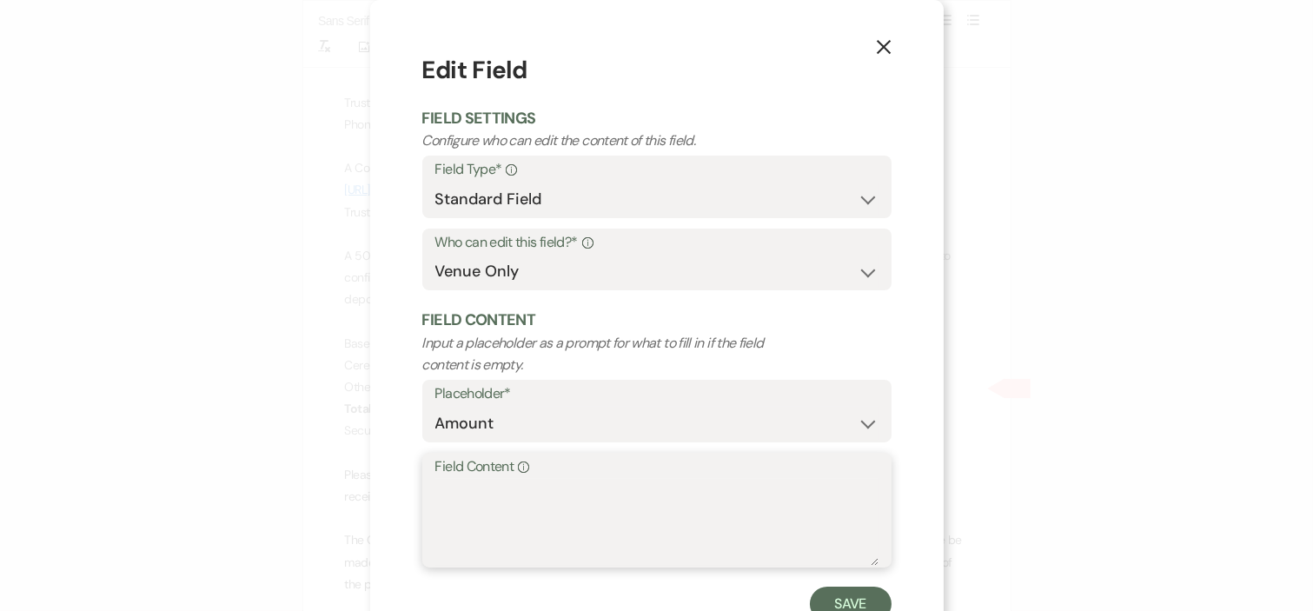
click at [551, 509] on textarea "Field Content Info" at bounding box center [656, 522] width 443 height 87
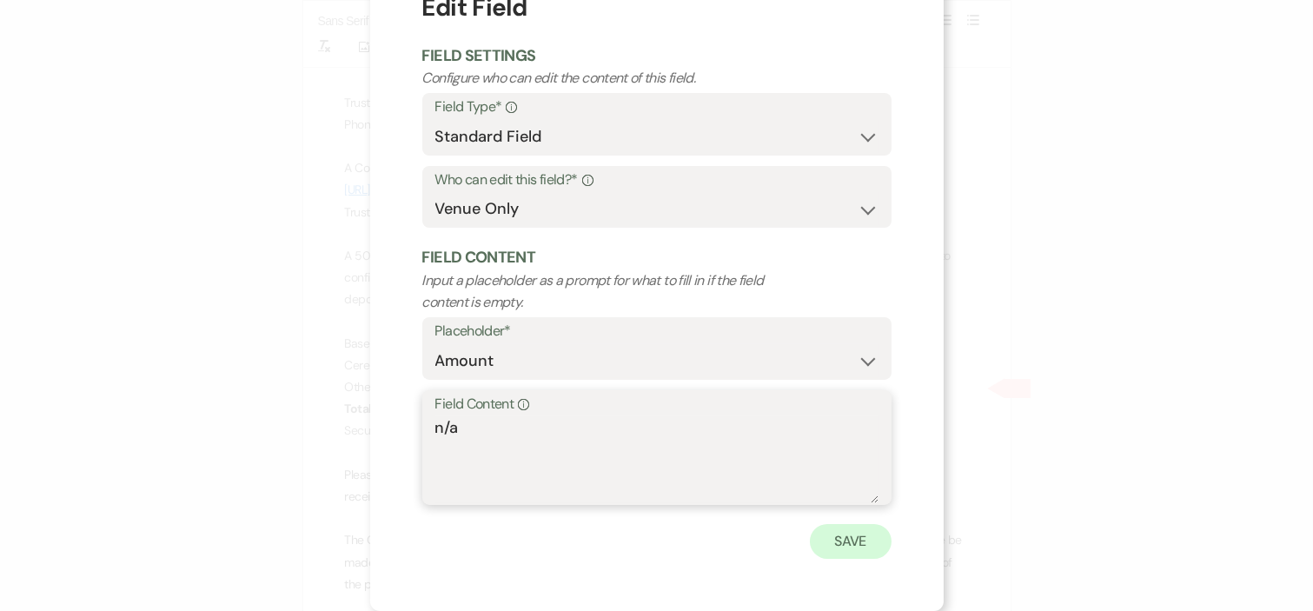
type textarea "n/a"
click at [836, 539] on button "Save" at bounding box center [851, 541] width 82 height 35
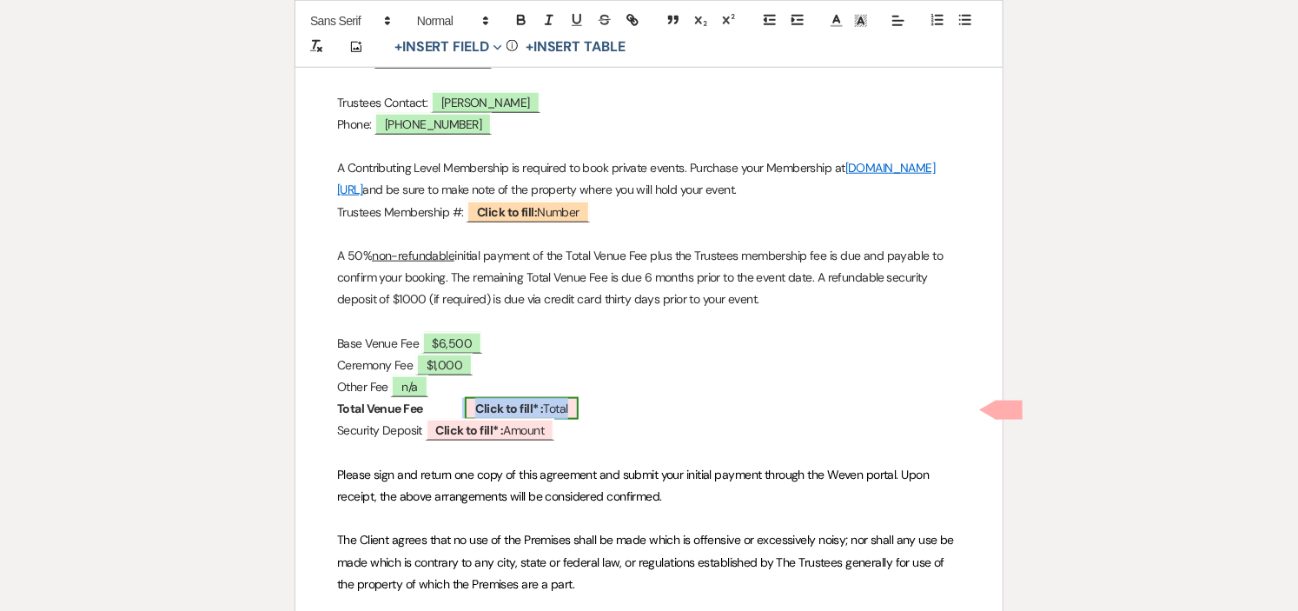
click at [518, 408] on b "Click to fill* :" at bounding box center [509, 409] width 68 height 16
select select "owner"
select select "Total"
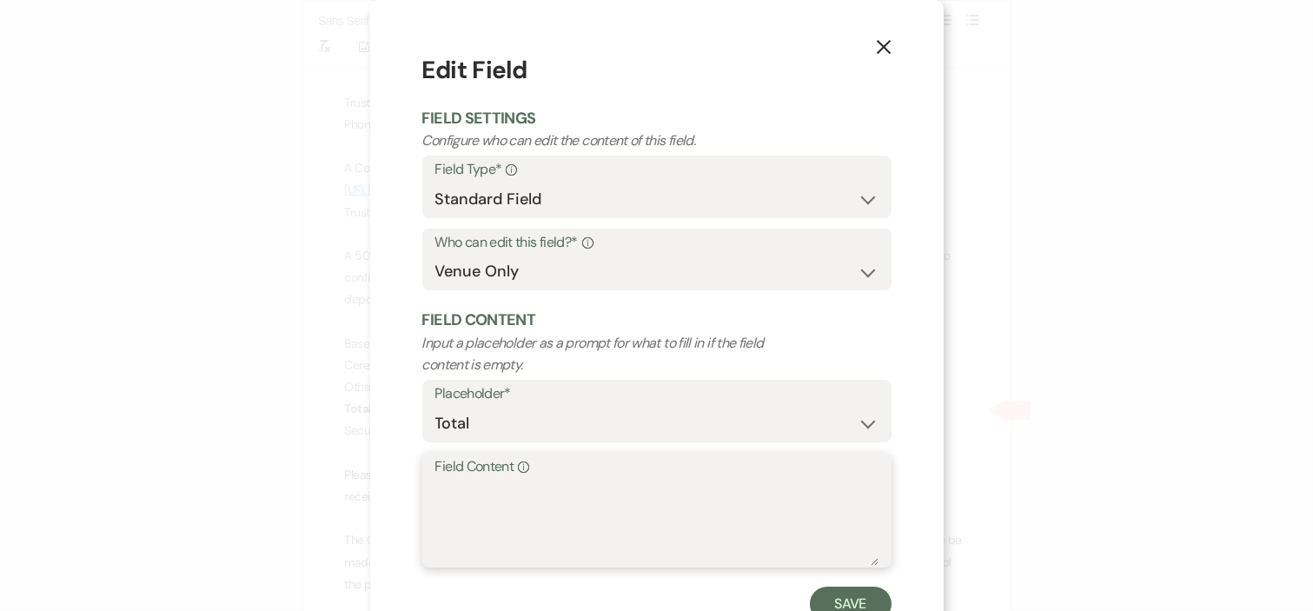
click at [541, 504] on textarea "Field Content Info" at bounding box center [656, 522] width 443 height 87
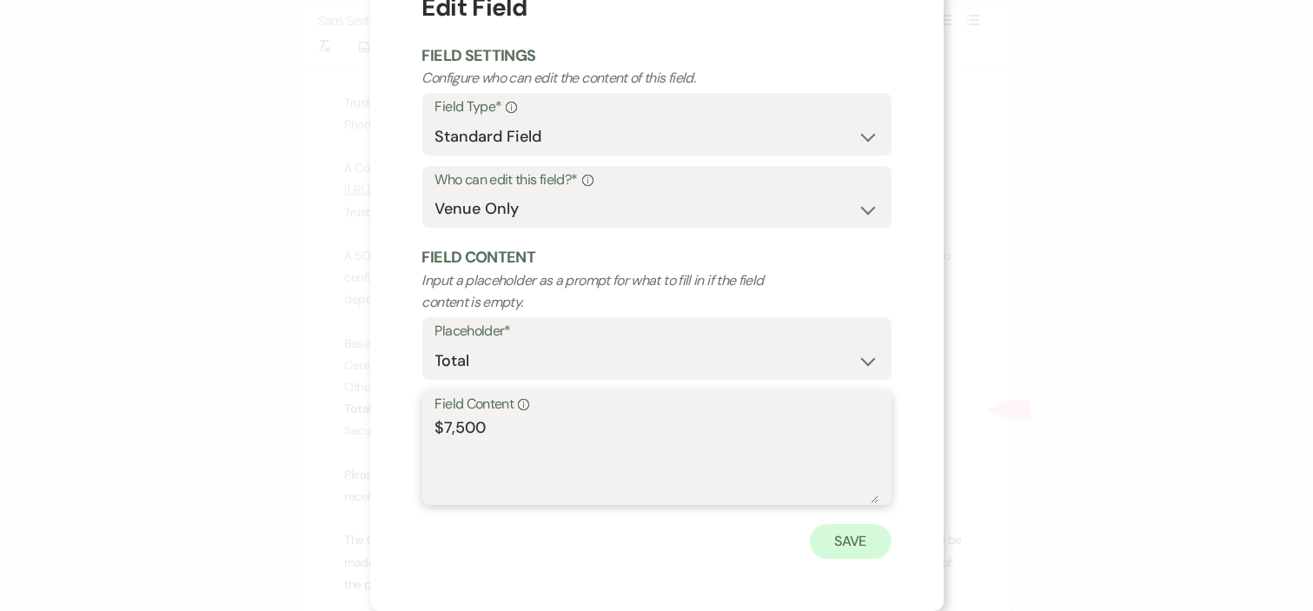
type textarea "$7,500"
click at [854, 541] on button "Save" at bounding box center [851, 541] width 82 height 35
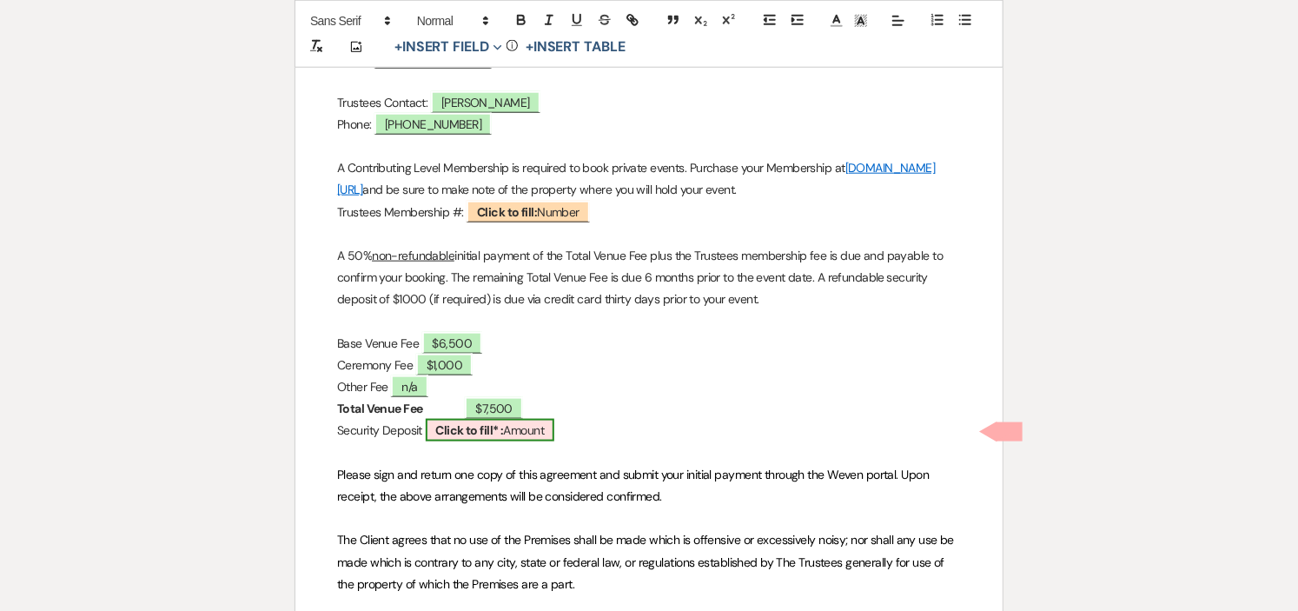
click at [555, 431] on span "Click to fill* : Amount" at bounding box center [490, 430] width 129 height 23
select select "owner"
select select "Amount"
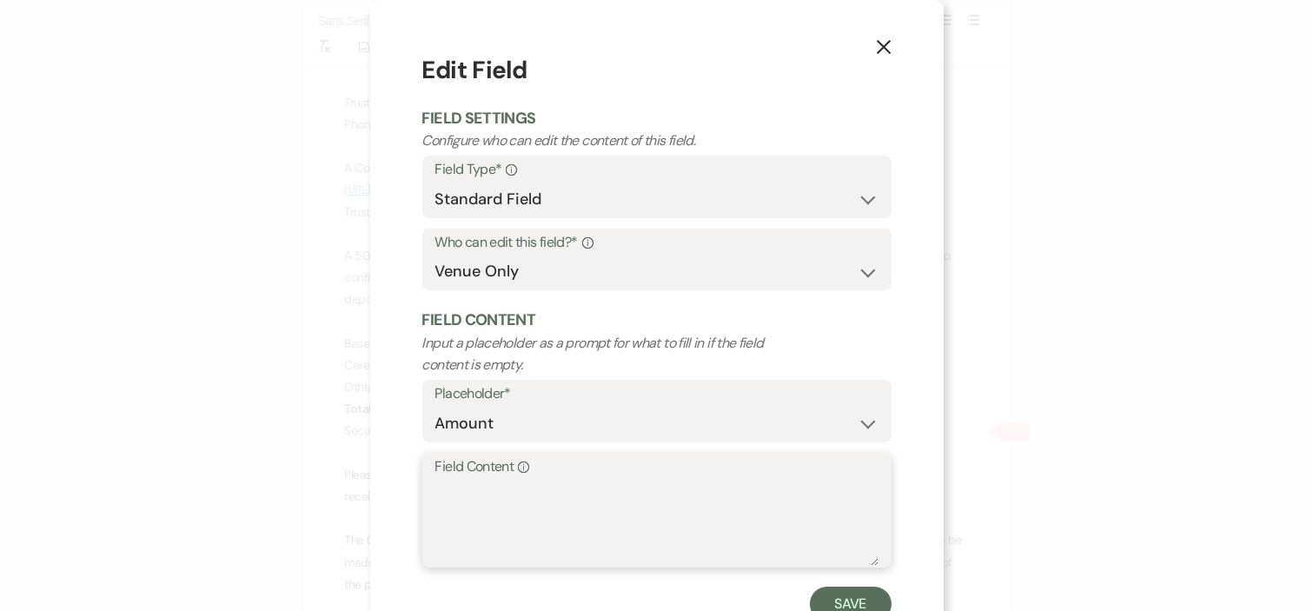
click at [595, 508] on textarea "Field Content Info" at bounding box center [656, 522] width 443 height 87
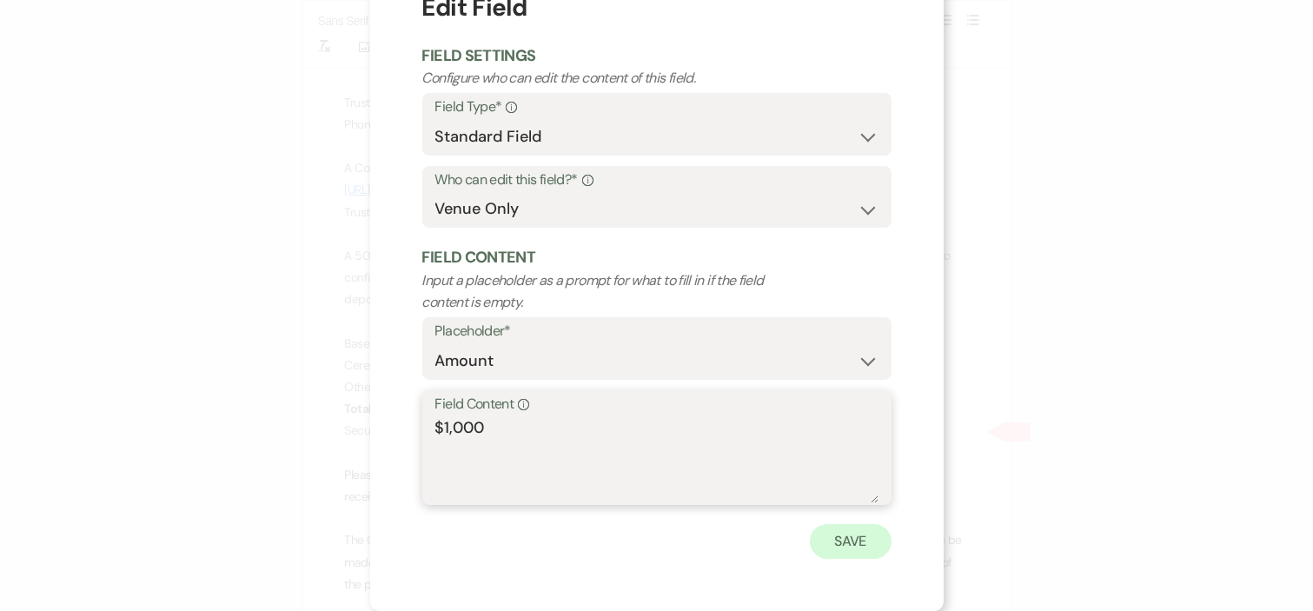
type textarea "$1,000"
click at [833, 541] on button "Save" at bounding box center [851, 541] width 82 height 35
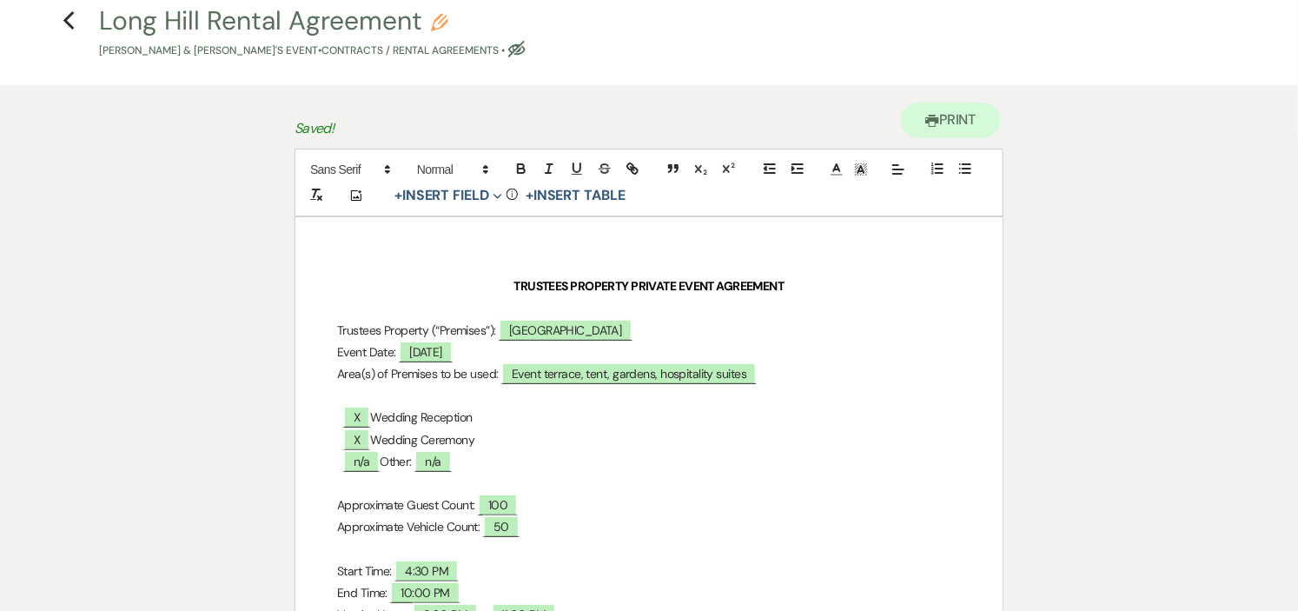
scroll to position [0, 0]
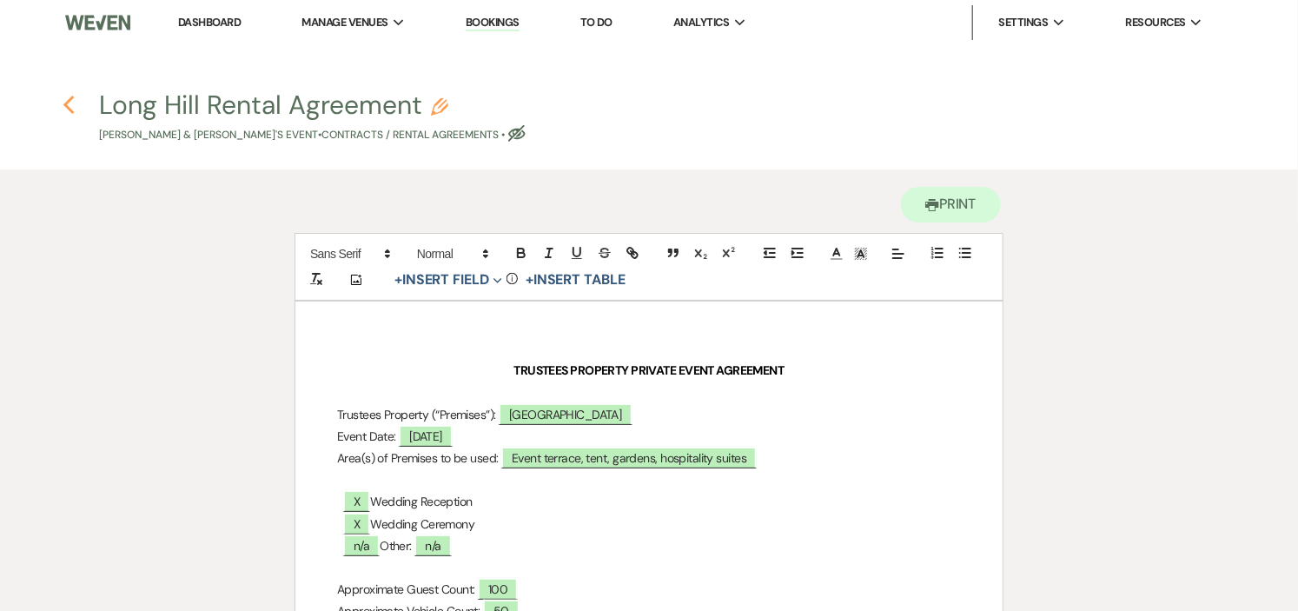
click at [74, 99] on icon "Previous" at bounding box center [69, 105] width 13 height 21
select select "5"
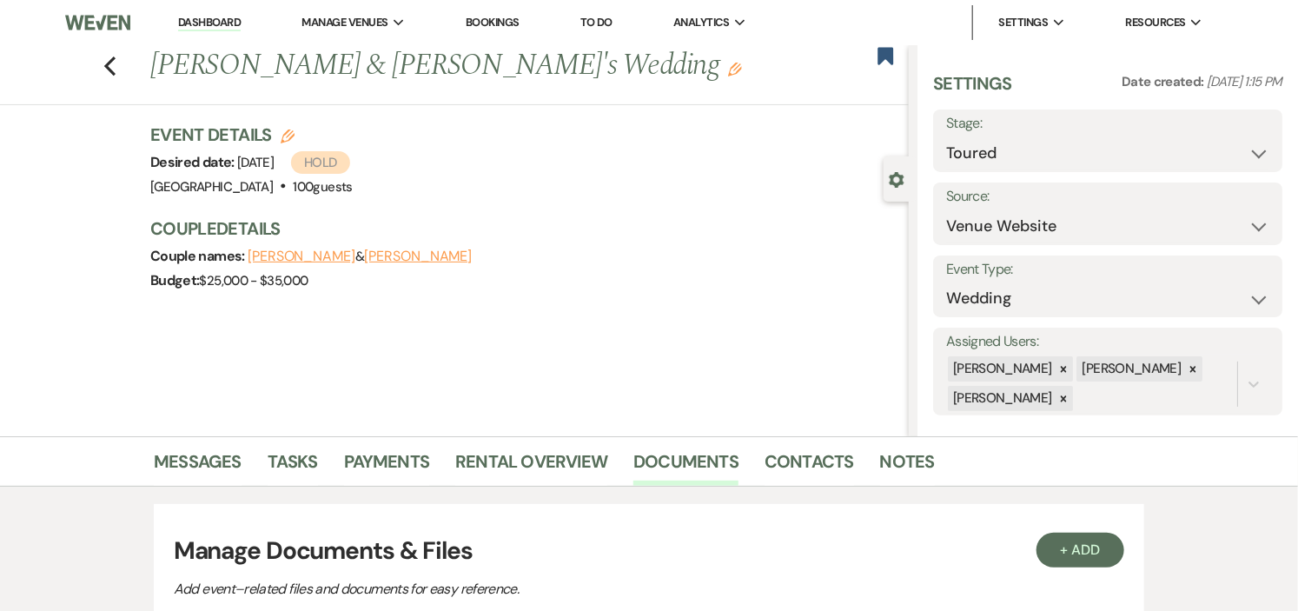
scroll to position [193, 0]
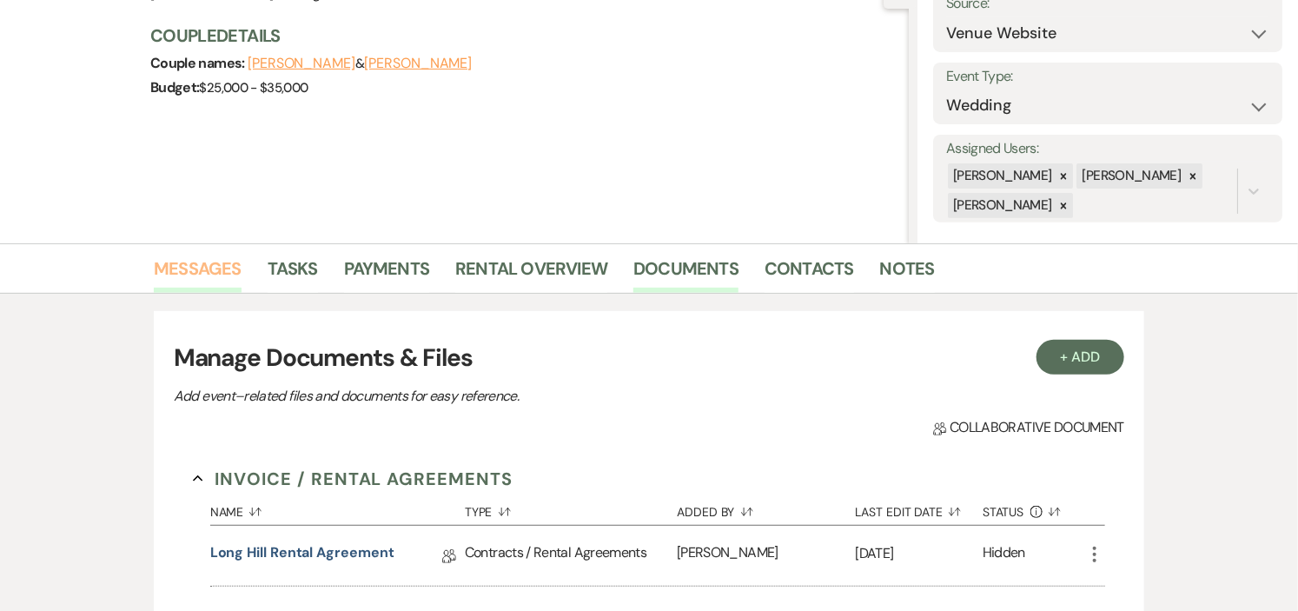
click at [202, 259] on link "Messages" at bounding box center [198, 274] width 88 height 38
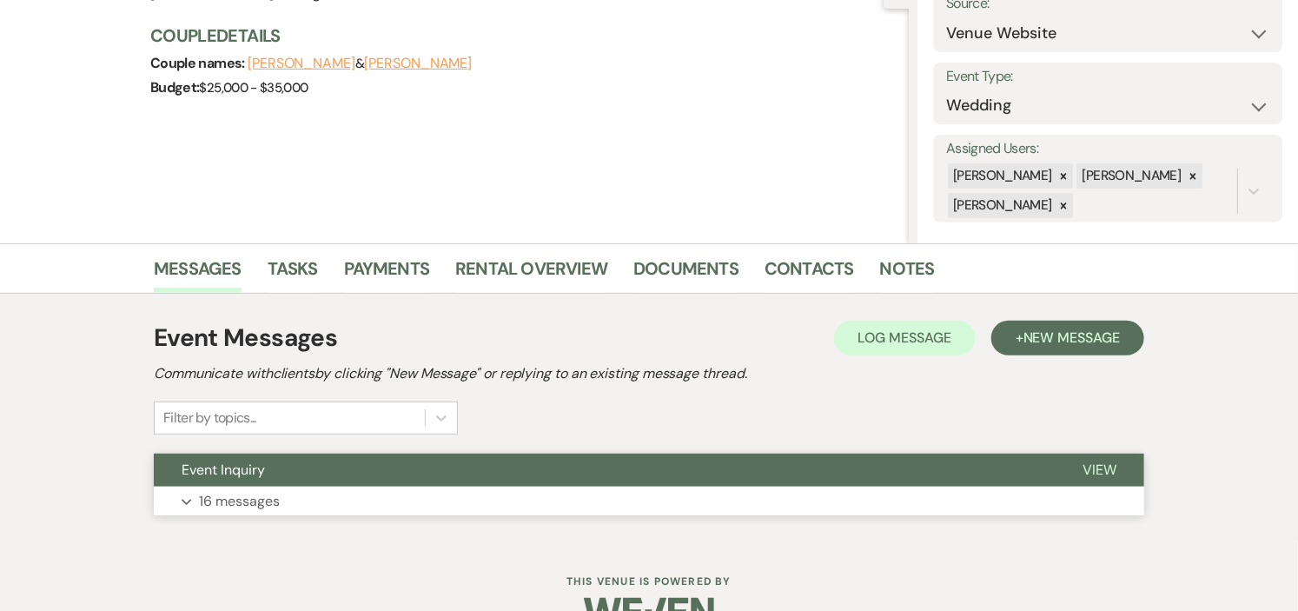
click at [534, 490] on button "Expand 16 messages" at bounding box center [649, 502] width 991 height 30
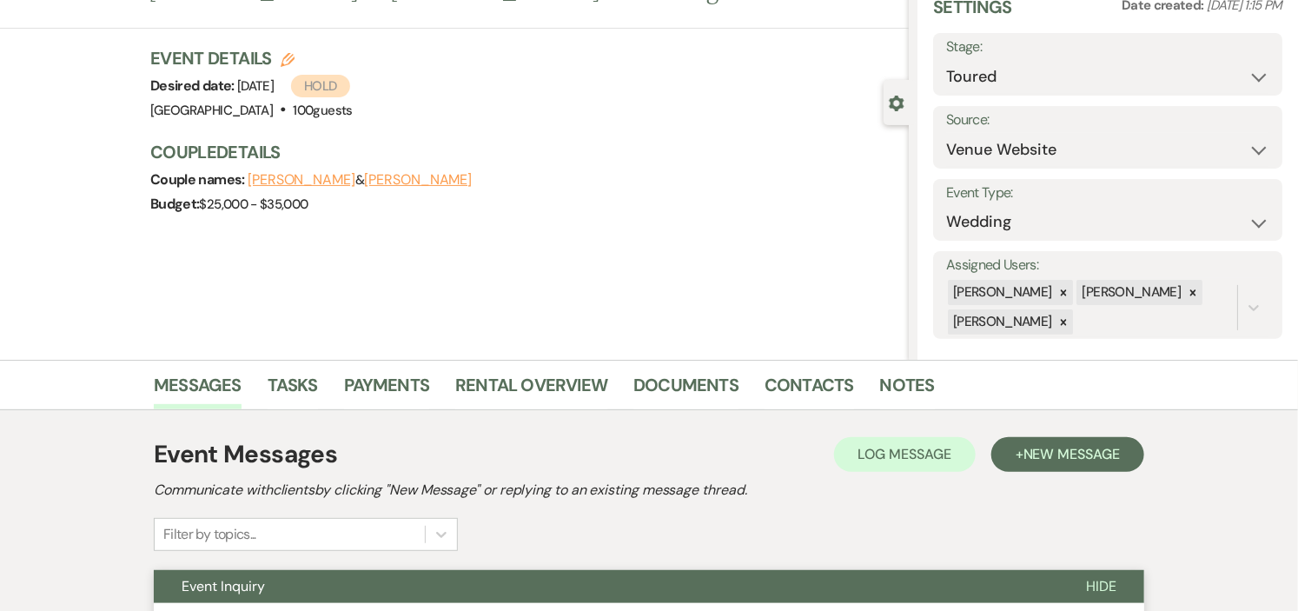
scroll to position [193, 0]
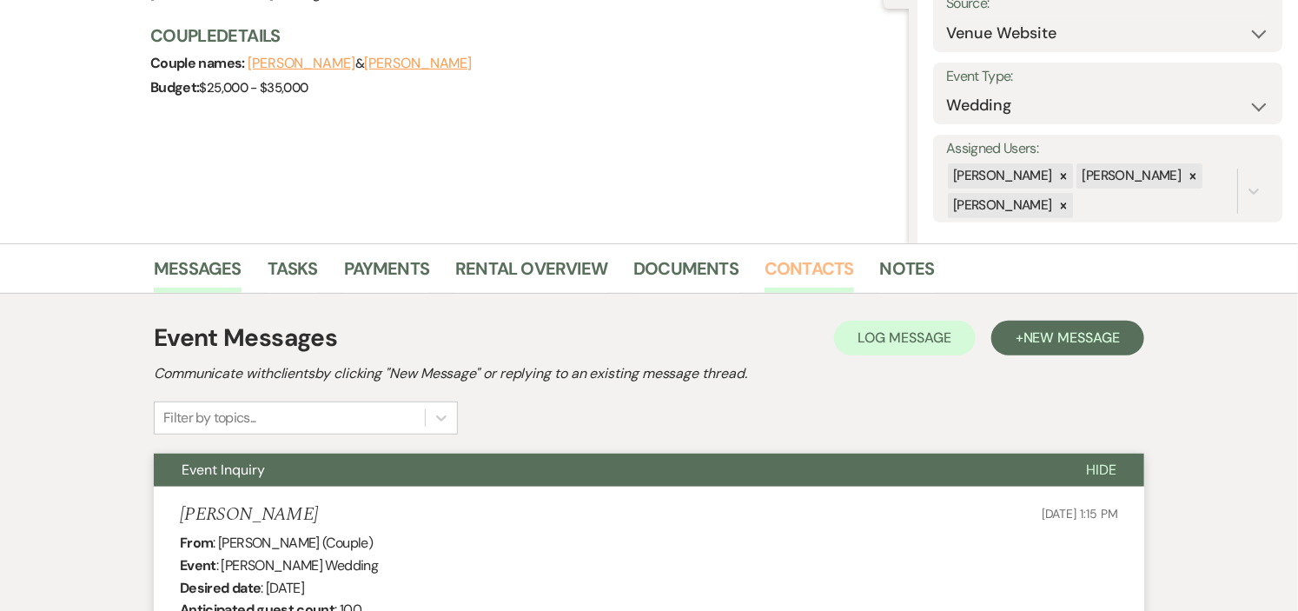
click at [820, 263] on link "Contacts" at bounding box center [810, 274] width 90 height 38
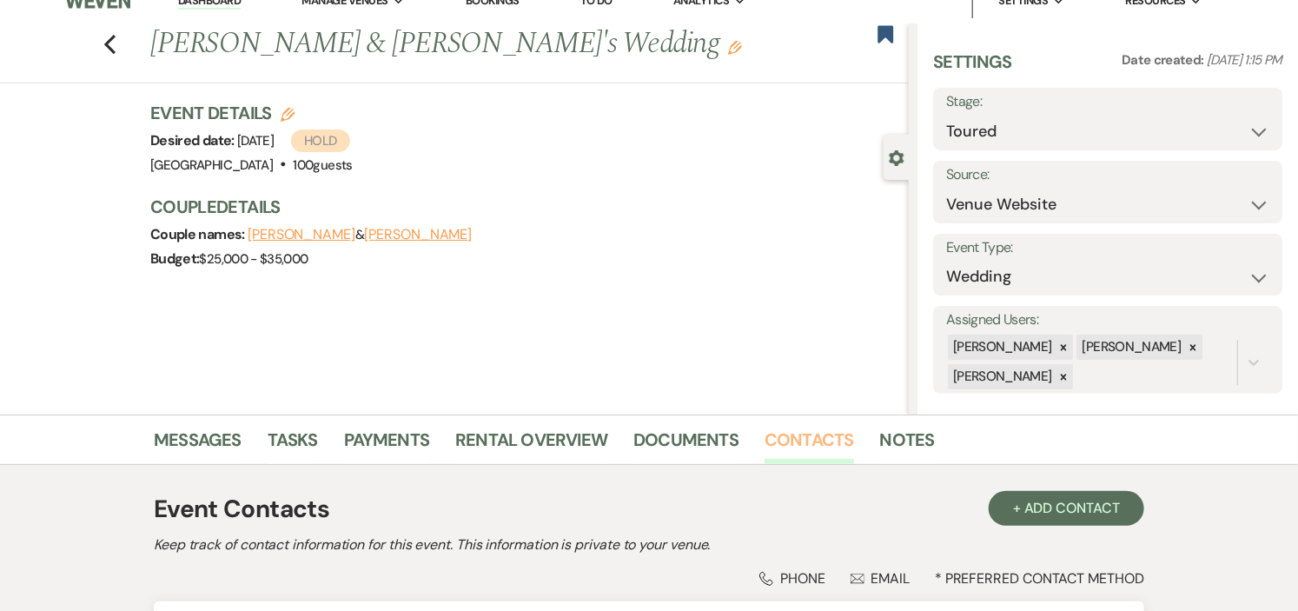
scroll to position [193, 0]
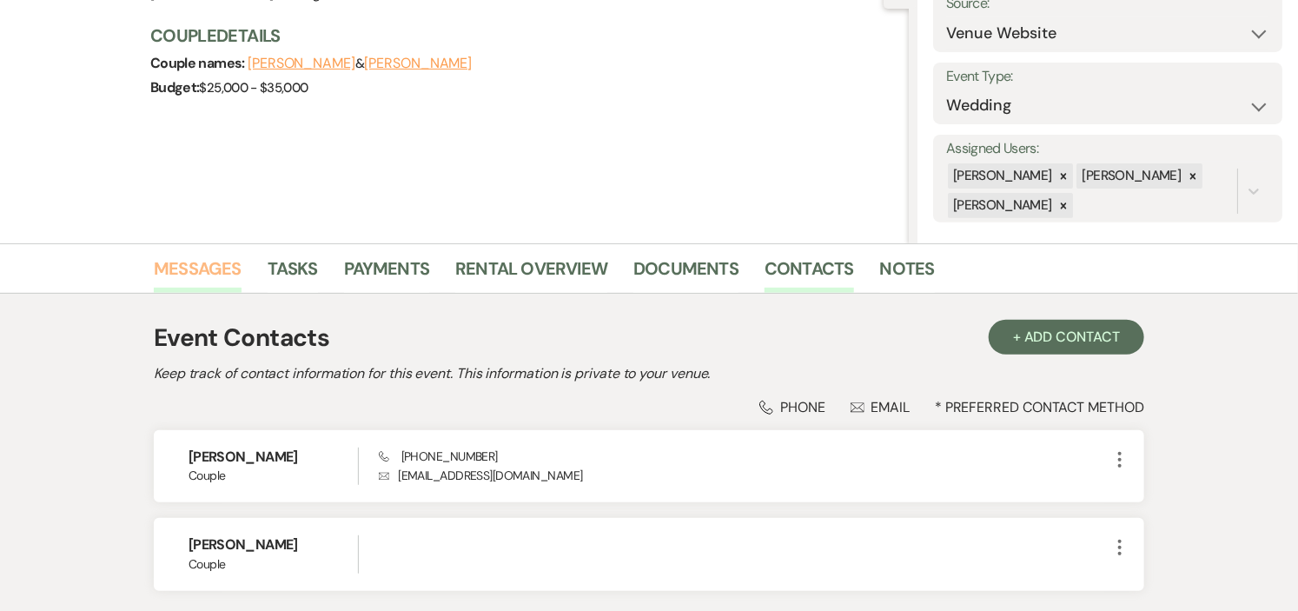
click at [178, 263] on link "Messages" at bounding box center [198, 274] width 88 height 38
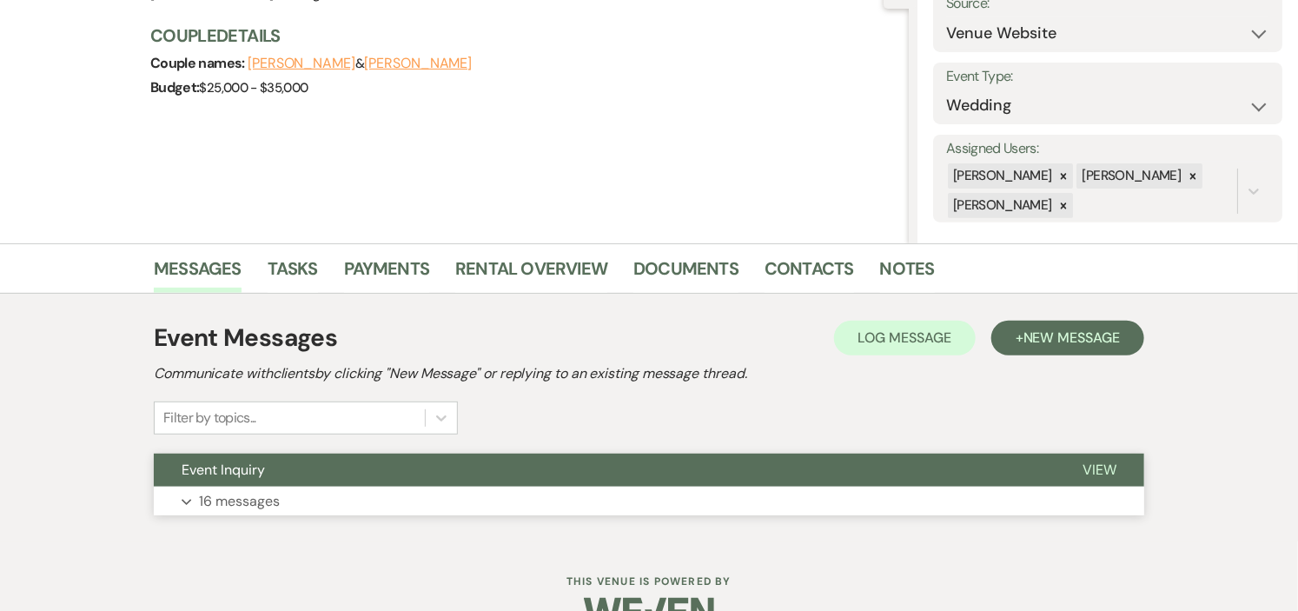
click at [490, 474] on button "Event Inquiry" at bounding box center [604, 470] width 901 height 33
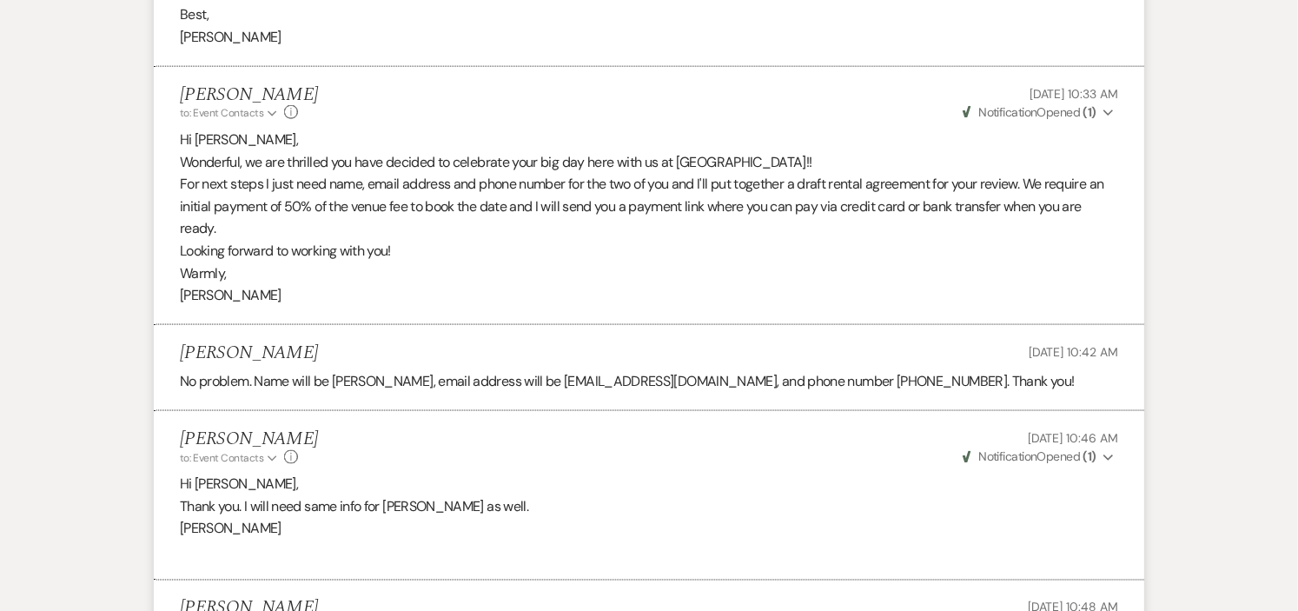
scroll to position [4276, 0]
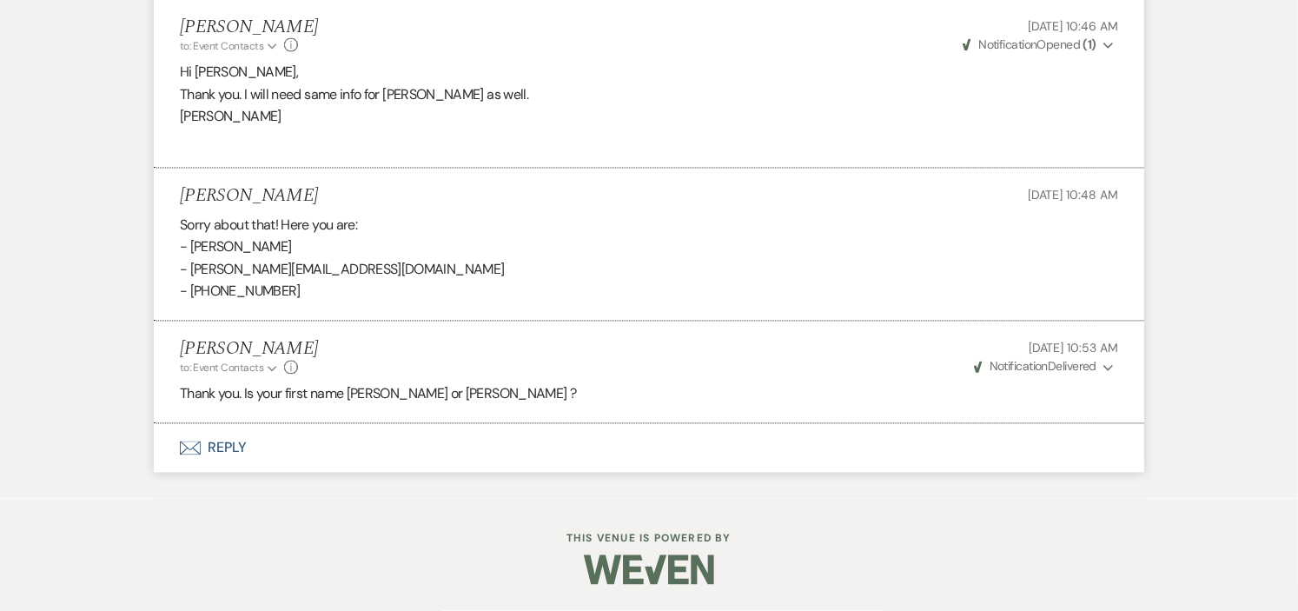
click at [237, 448] on button "Envelope Reply" at bounding box center [649, 448] width 991 height 49
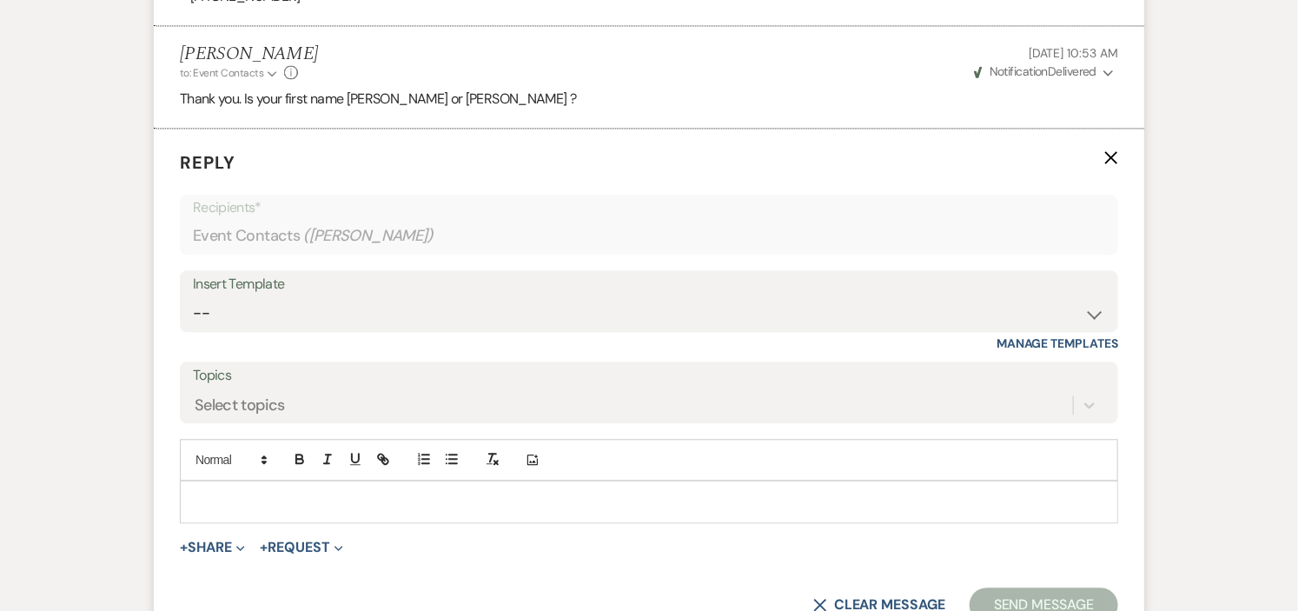
scroll to position [4575, 0]
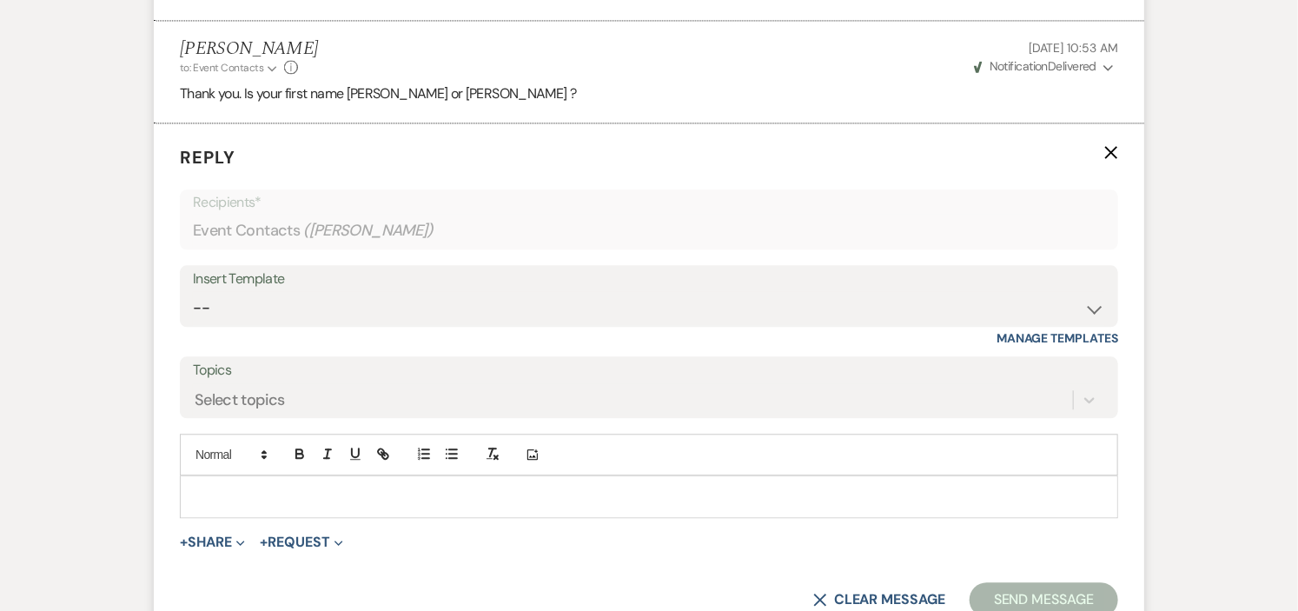
click at [388, 488] on div at bounding box center [649, 496] width 937 height 40
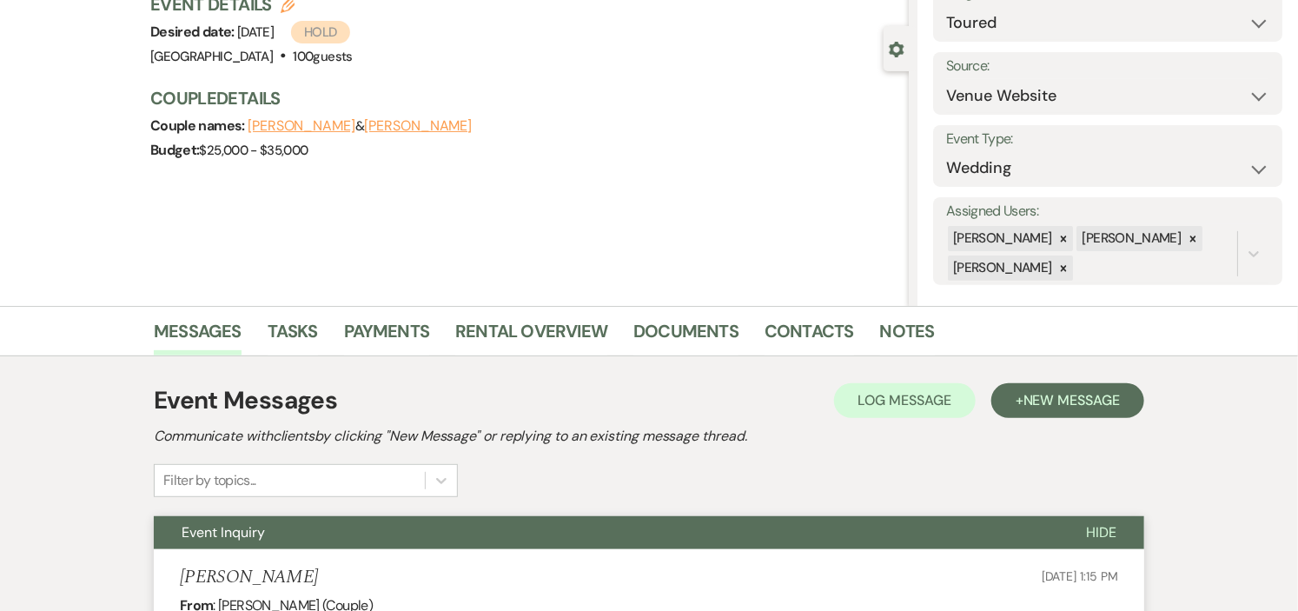
scroll to position [0, 0]
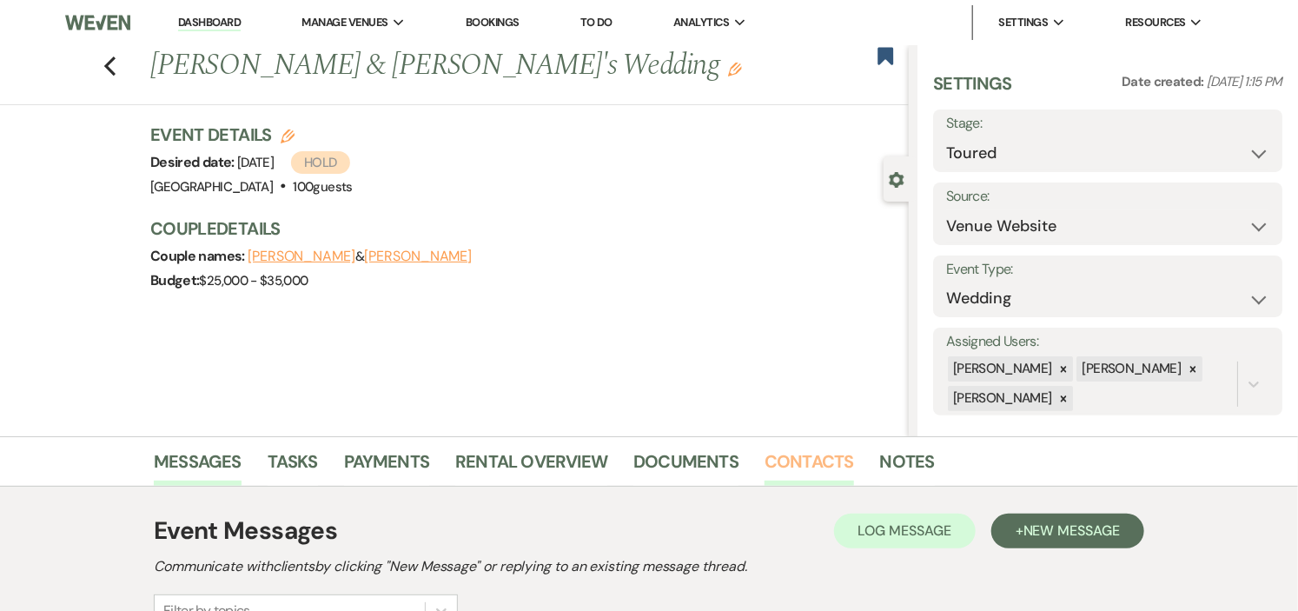
click at [796, 461] on link "Contacts" at bounding box center [810, 467] width 90 height 38
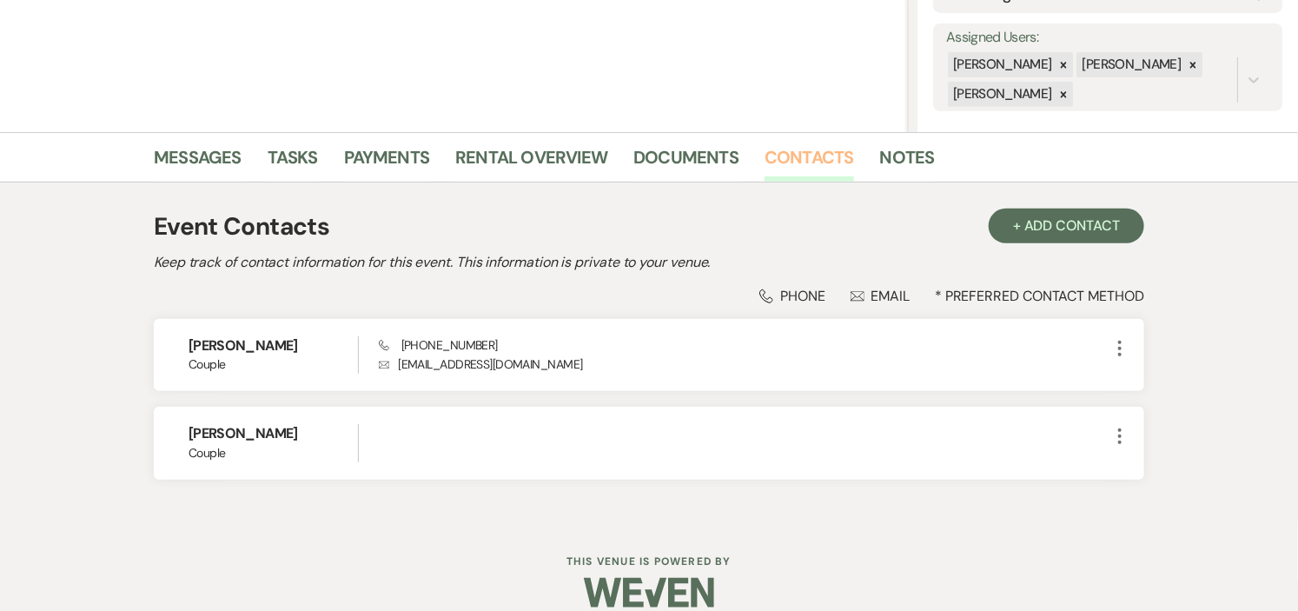
scroll to position [325, 0]
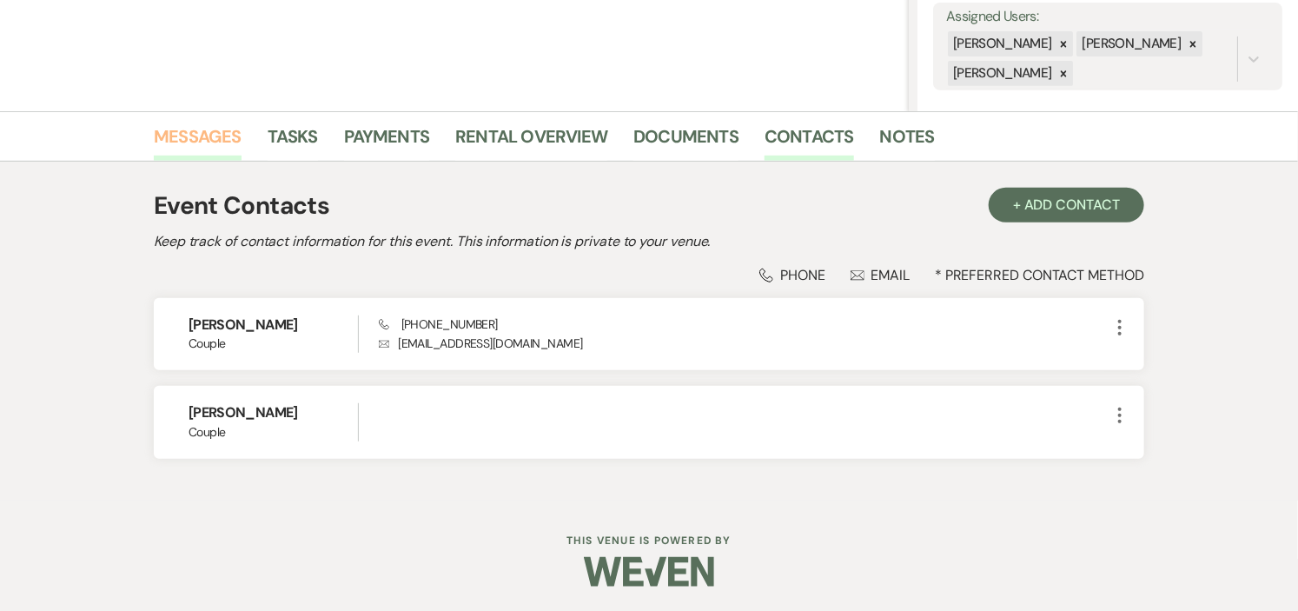
click at [204, 136] on link "Messages" at bounding box center [198, 142] width 88 height 38
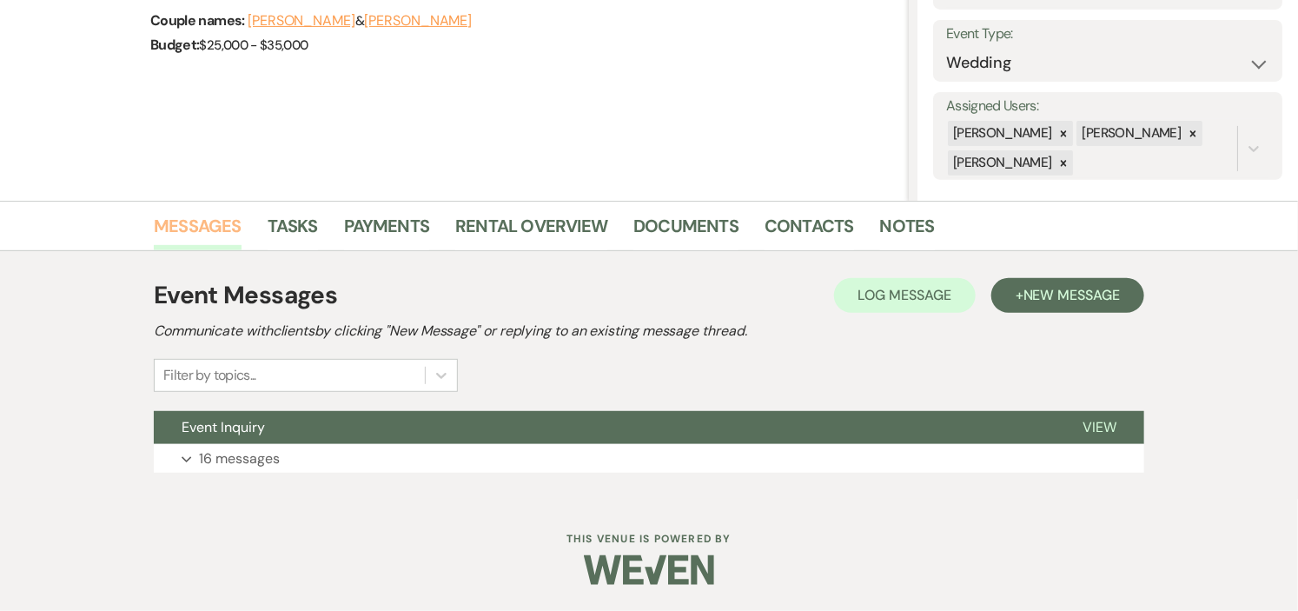
scroll to position [236, 0]
click at [549, 430] on button "Event Inquiry" at bounding box center [604, 427] width 901 height 33
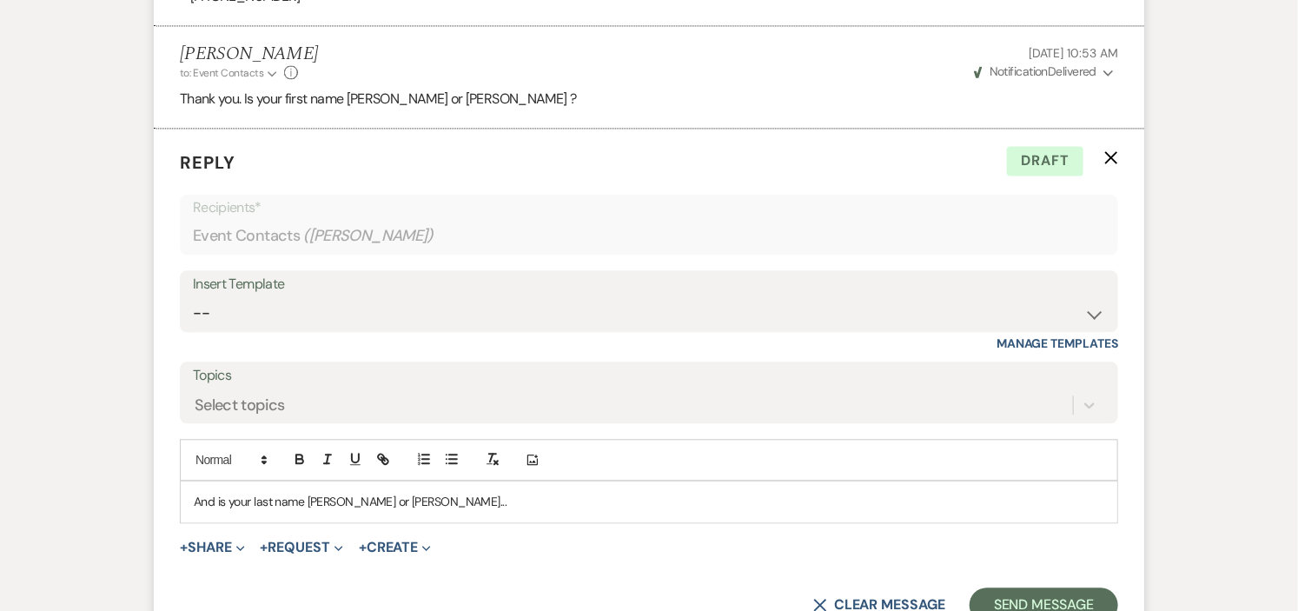
scroll to position [4648, 0]
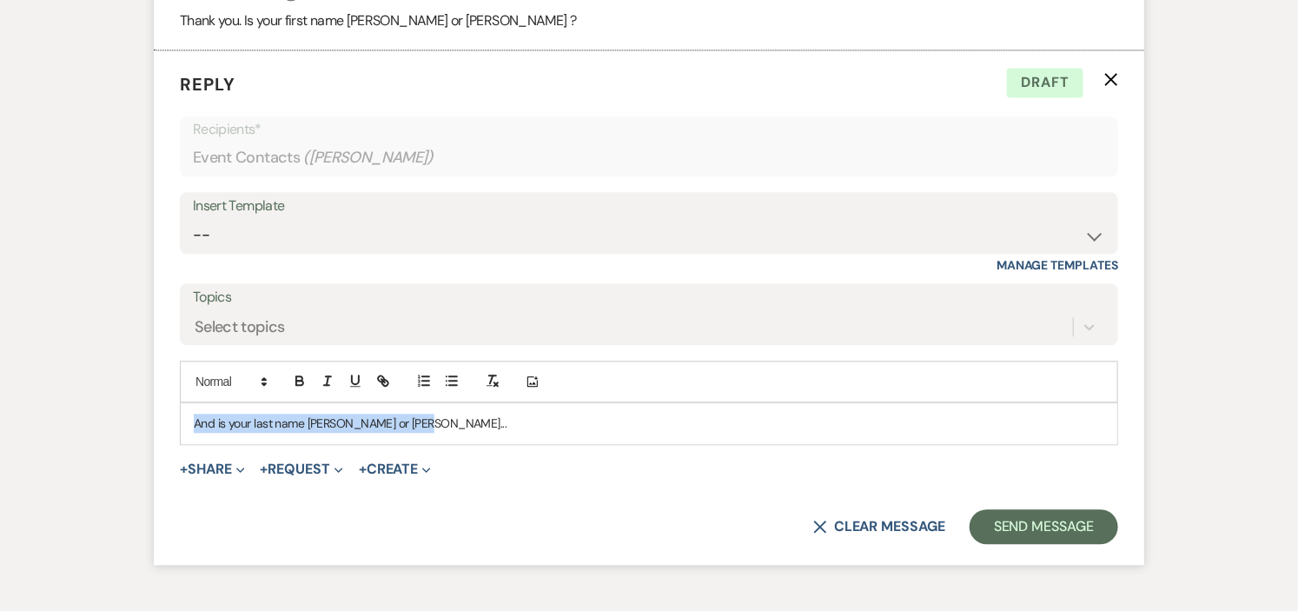
drag, startPoint x: 433, startPoint y: 428, endPoint x: 130, endPoint y: 456, distance: 303.8
click at [846, 521] on button "X Clear message" at bounding box center [879, 527] width 132 height 14
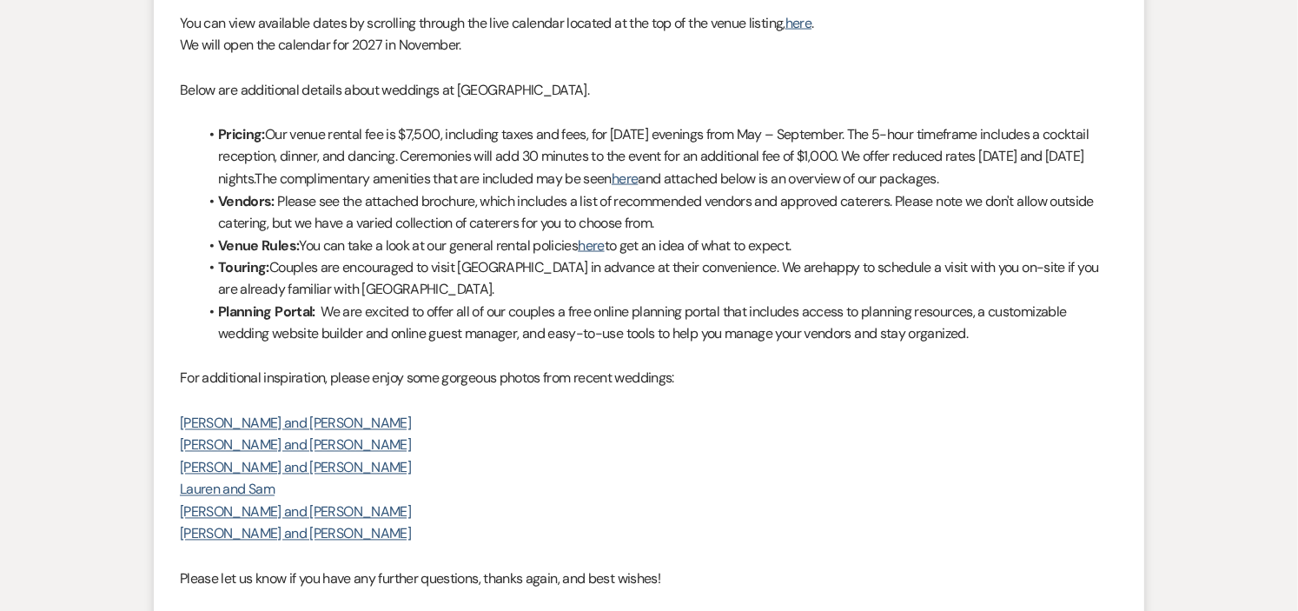
scroll to position [0, 0]
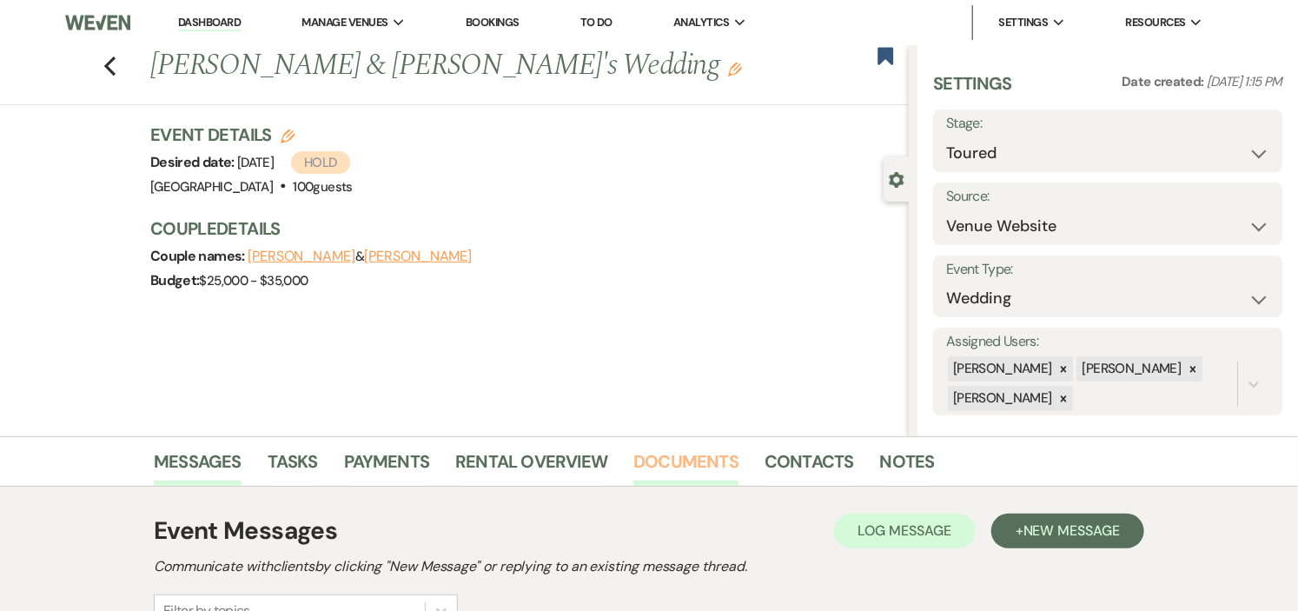
click at [701, 465] on link "Documents" at bounding box center [686, 467] width 105 height 38
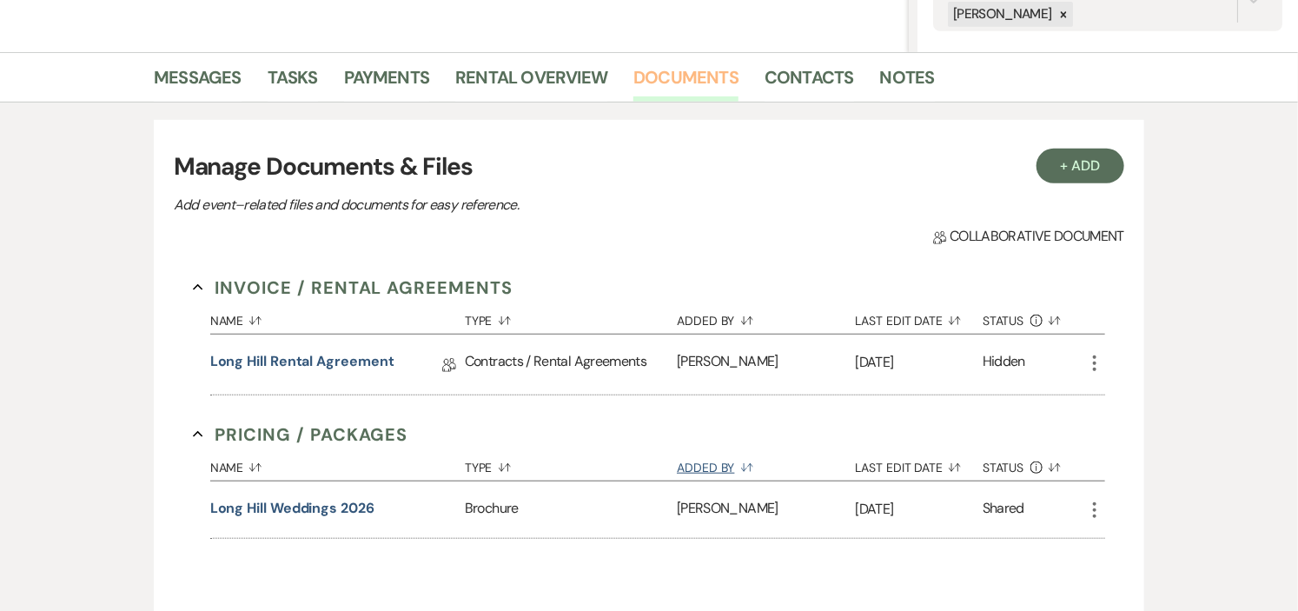
scroll to position [386, 0]
click at [335, 350] on link "Long Hill Rental Agreement" at bounding box center [302, 362] width 184 height 27
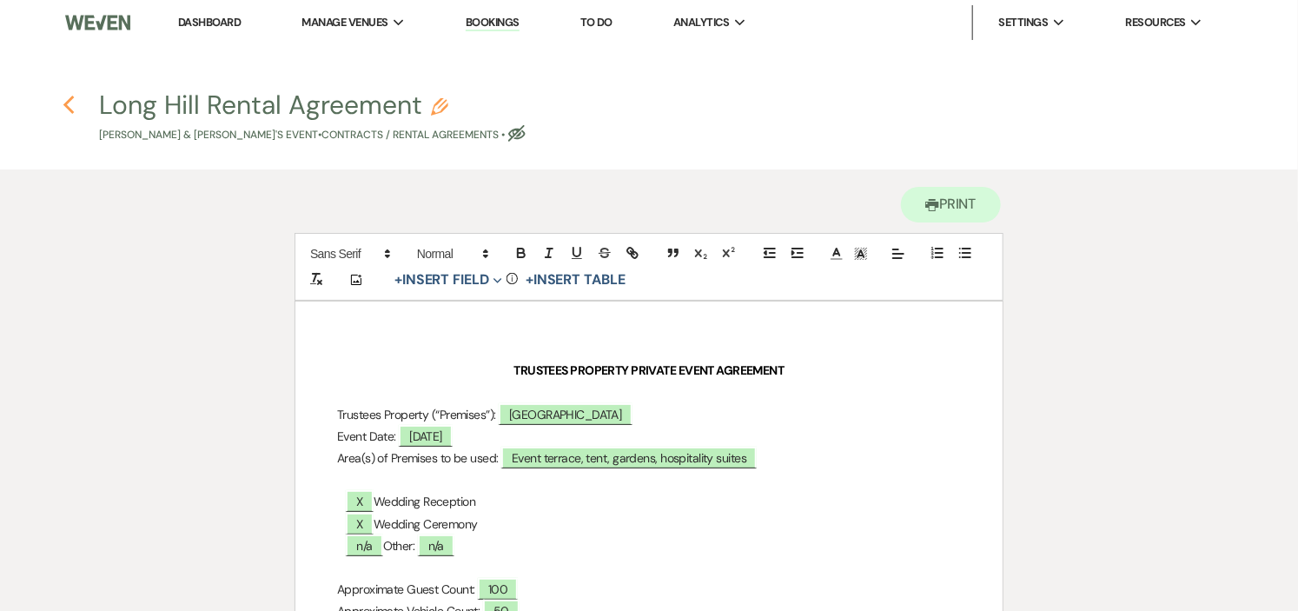
click at [70, 108] on use "button" at bounding box center [68, 105] width 11 height 19
select select "5"
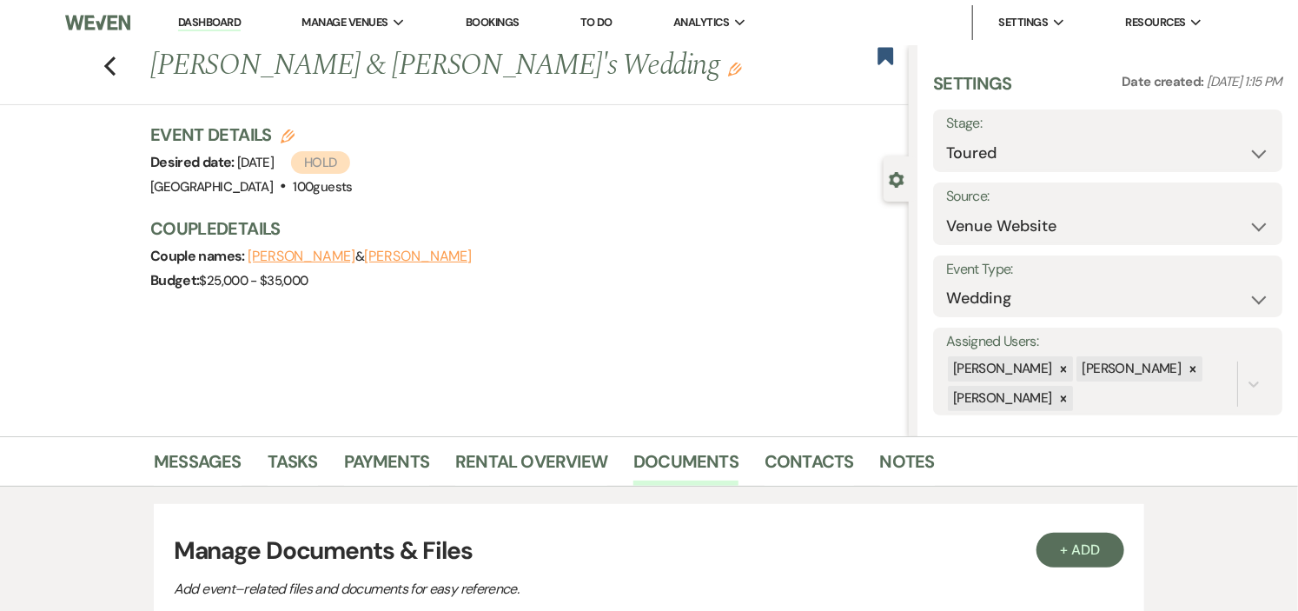
scroll to position [386, 0]
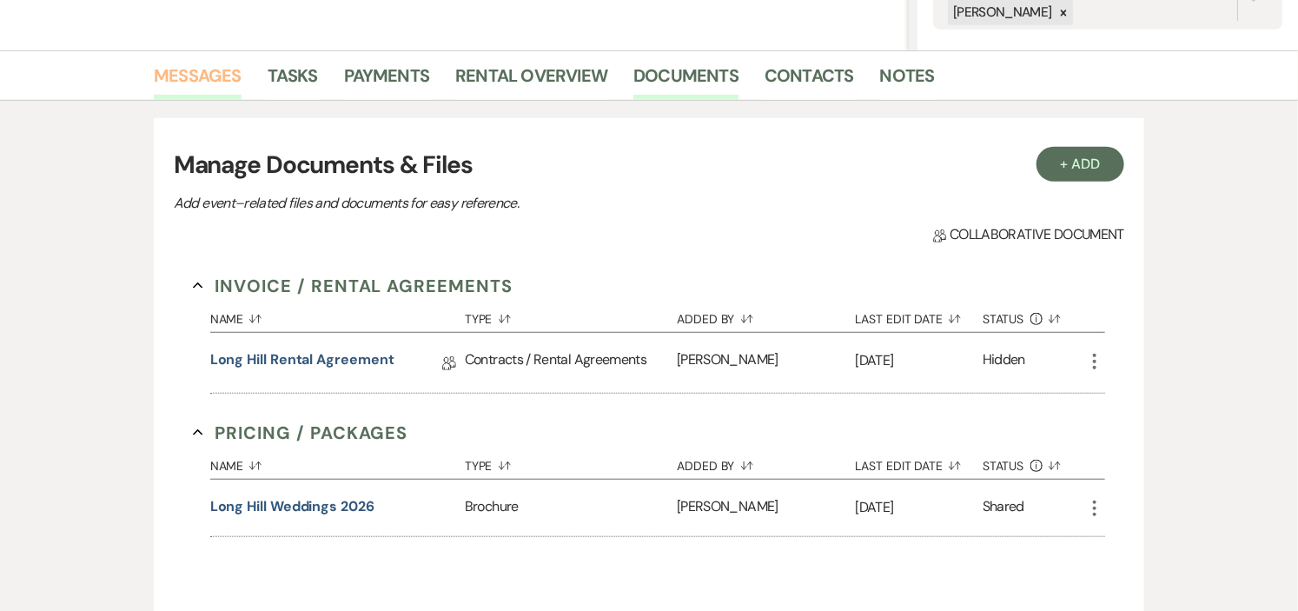
click at [192, 67] on link "Messages" at bounding box center [198, 81] width 88 height 38
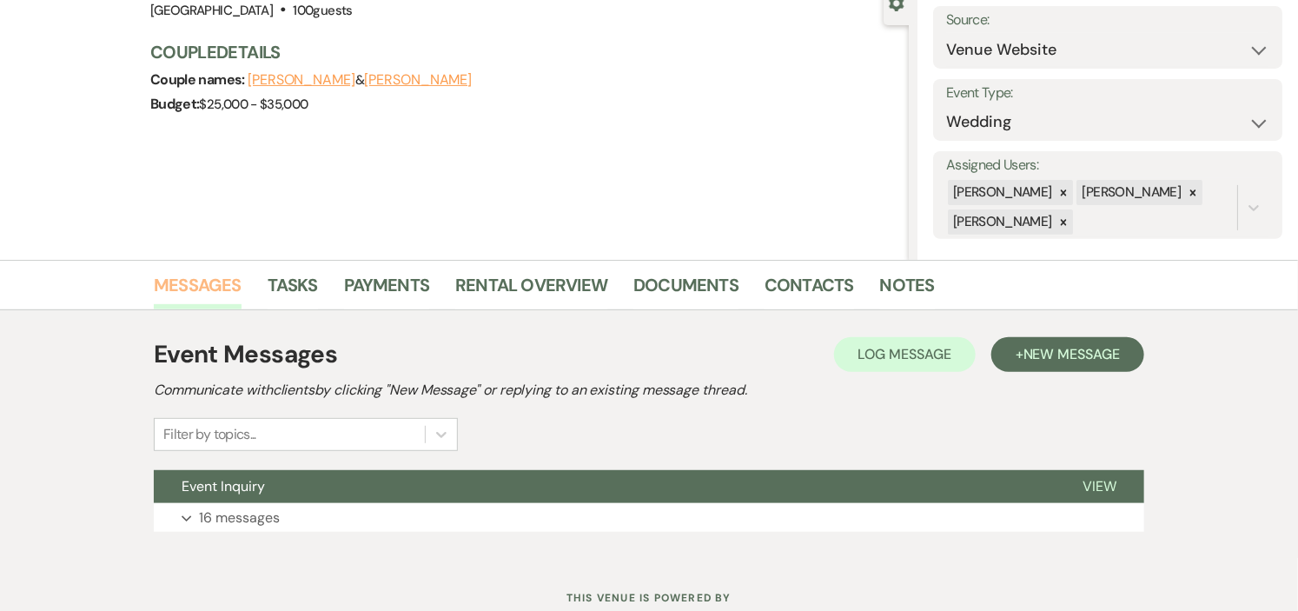
scroll to position [193, 0]
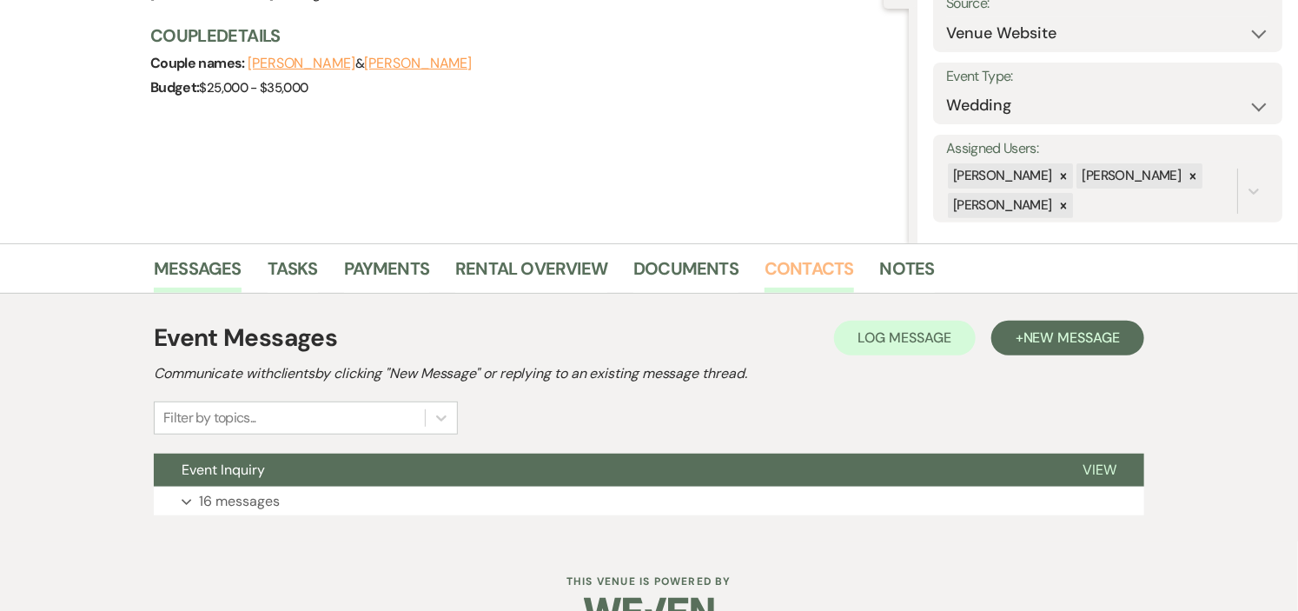
click at [772, 264] on link "Contacts" at bounding box center [810, 274] width 90 height 38
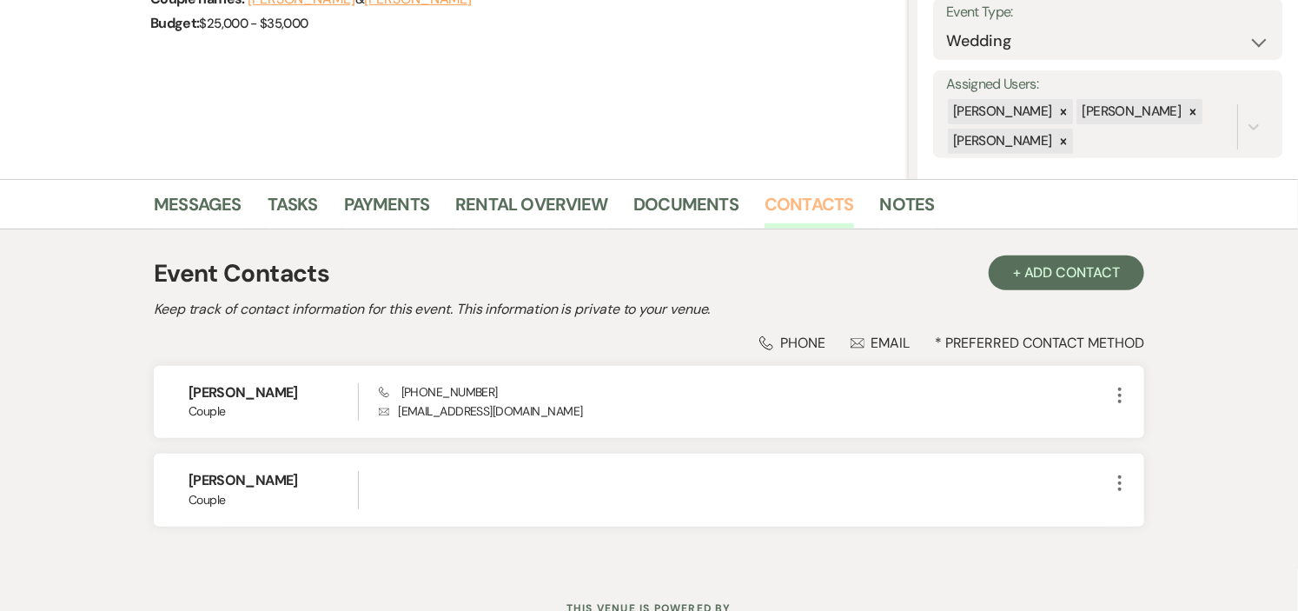
scroll to position [325, 0]
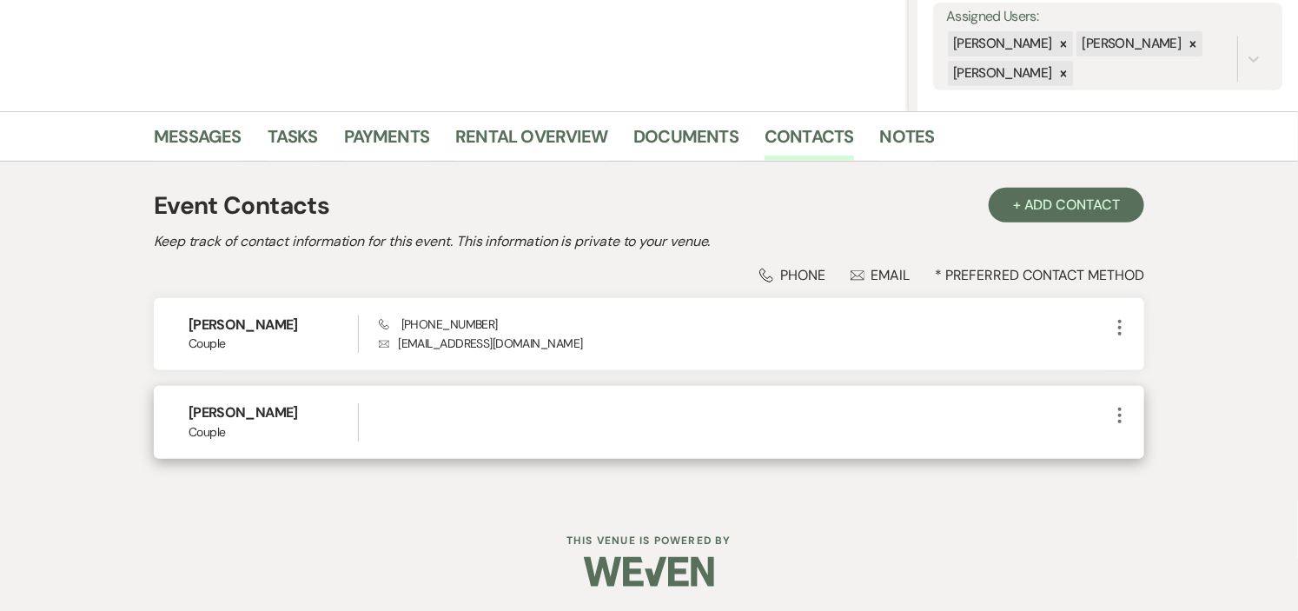
click at [1124, 420] on icon "More" at bounding box center [1120, 415] width 21 height 21
click at [1125, 441] on button "Pencil Edit" at bounding box center [1161, 450] width 103 height 30
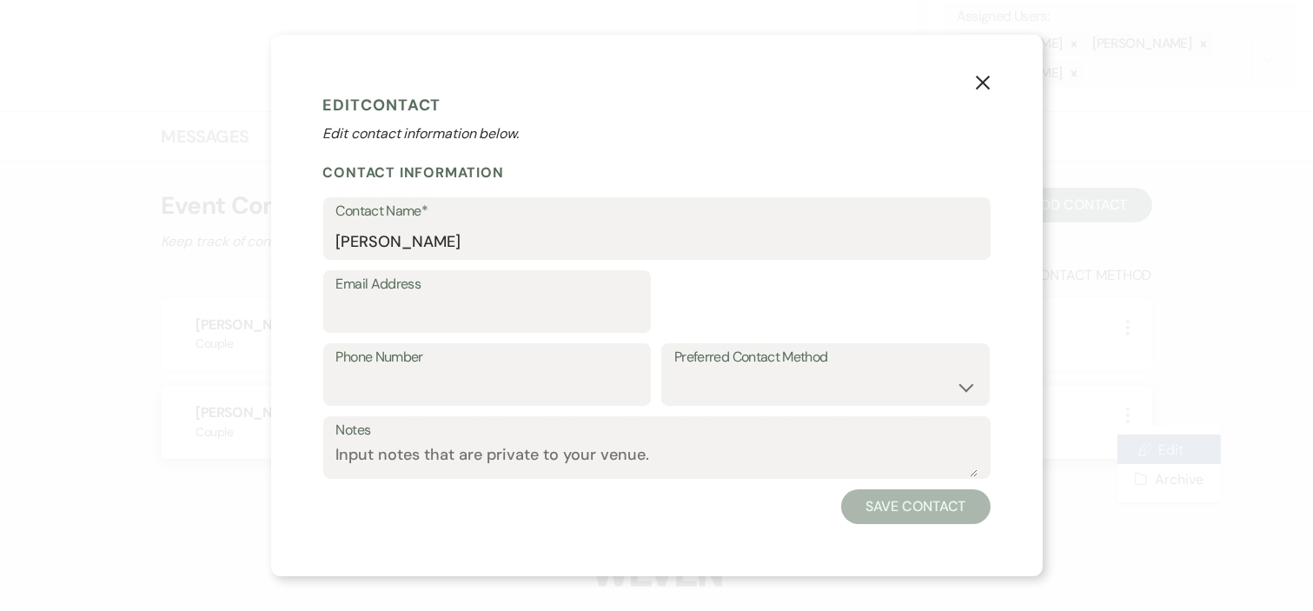
select select "1"
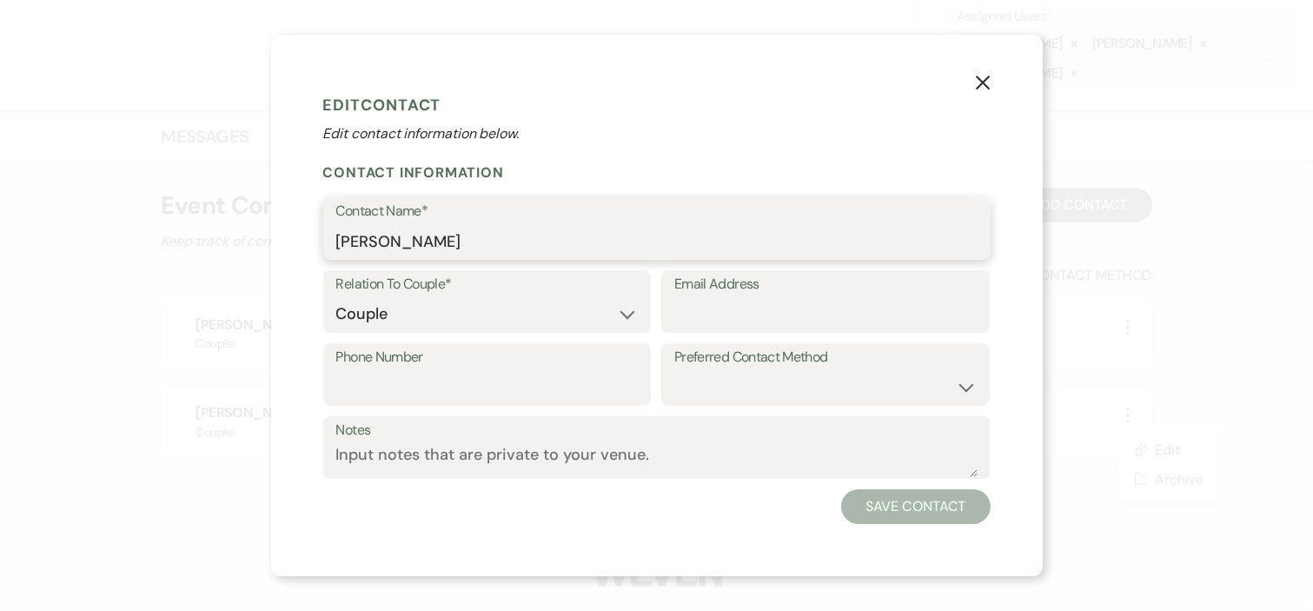
click at [563, 245] on input "Brendan" at bounding box center [656, 241] width 641 height 34
type input "[PERSON_NAME]"
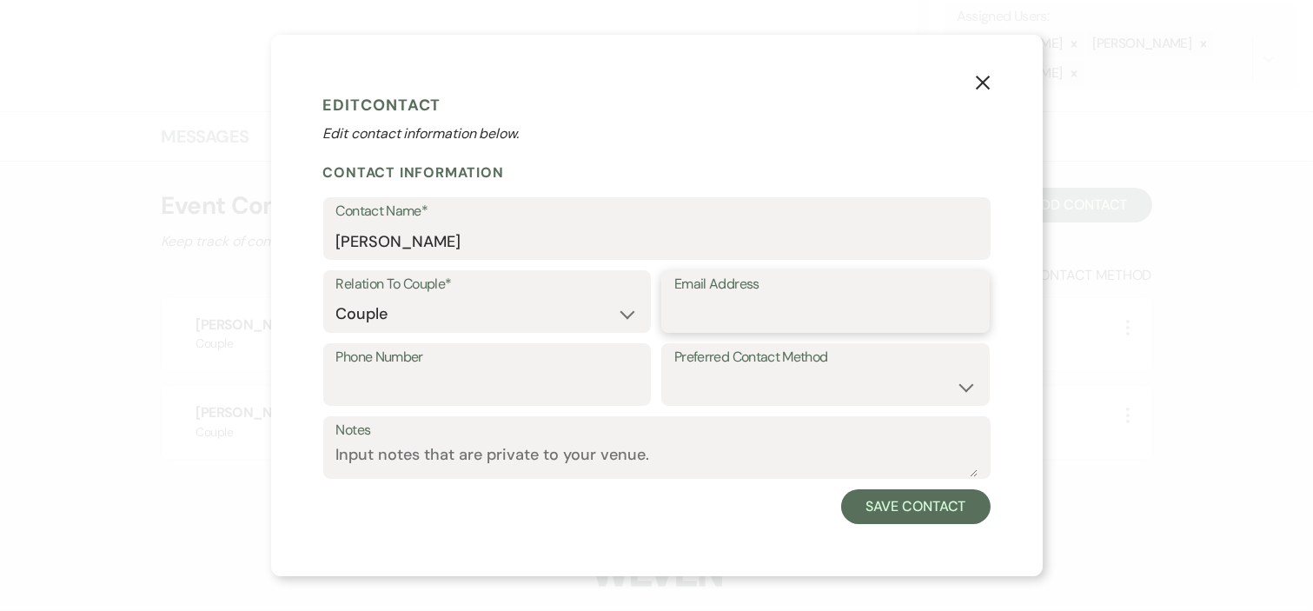
click at [791, 317] on input "Email Address" at bounding box center [825, 314] width 302 height 34
type input "[EMAIL_ADDRESS][PERSON_NAME][DOMAIN_NAME]"
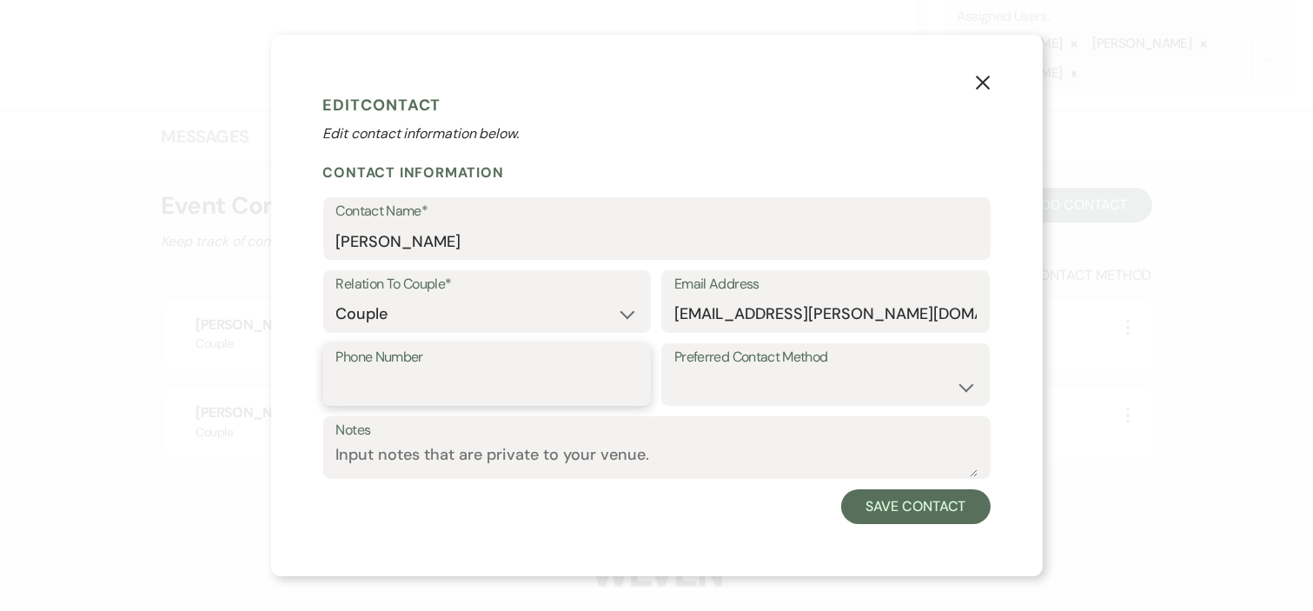
click at [534, 370] on input "Phone Number" at bounding box center [487, 387] width 302 height 34
type input "[PHONE_NUMBER]"
click at [904, 501] on button "Save Contact" at bounding box center [915, 506] width 149 height 35
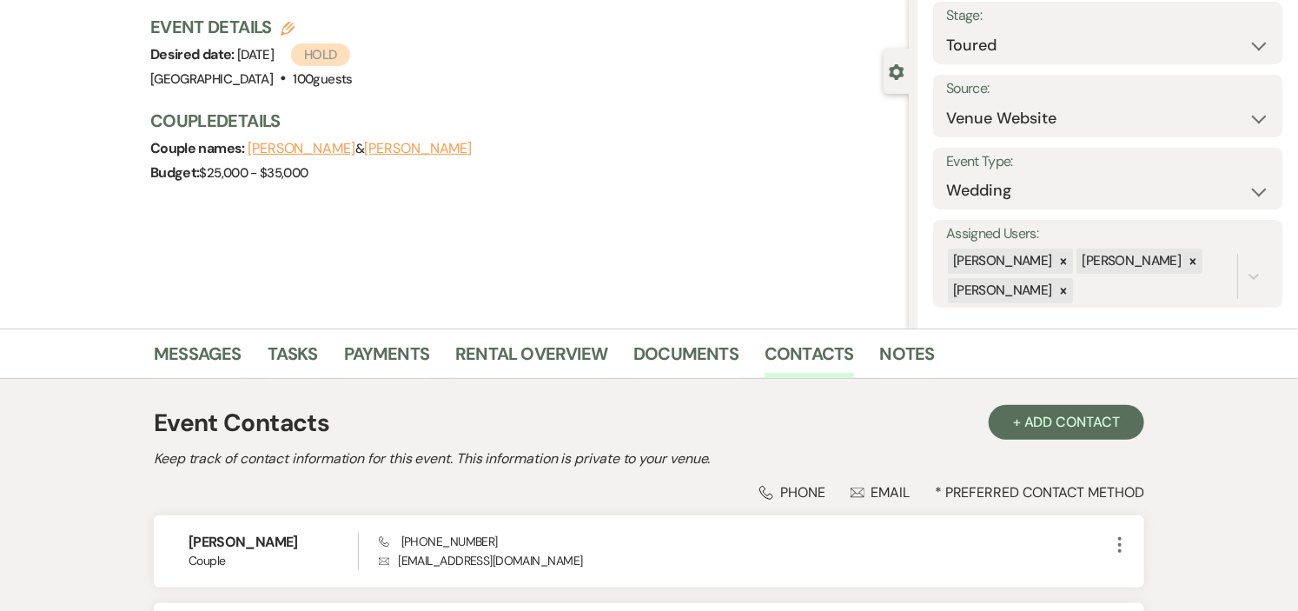
scroll to position [0, 0]
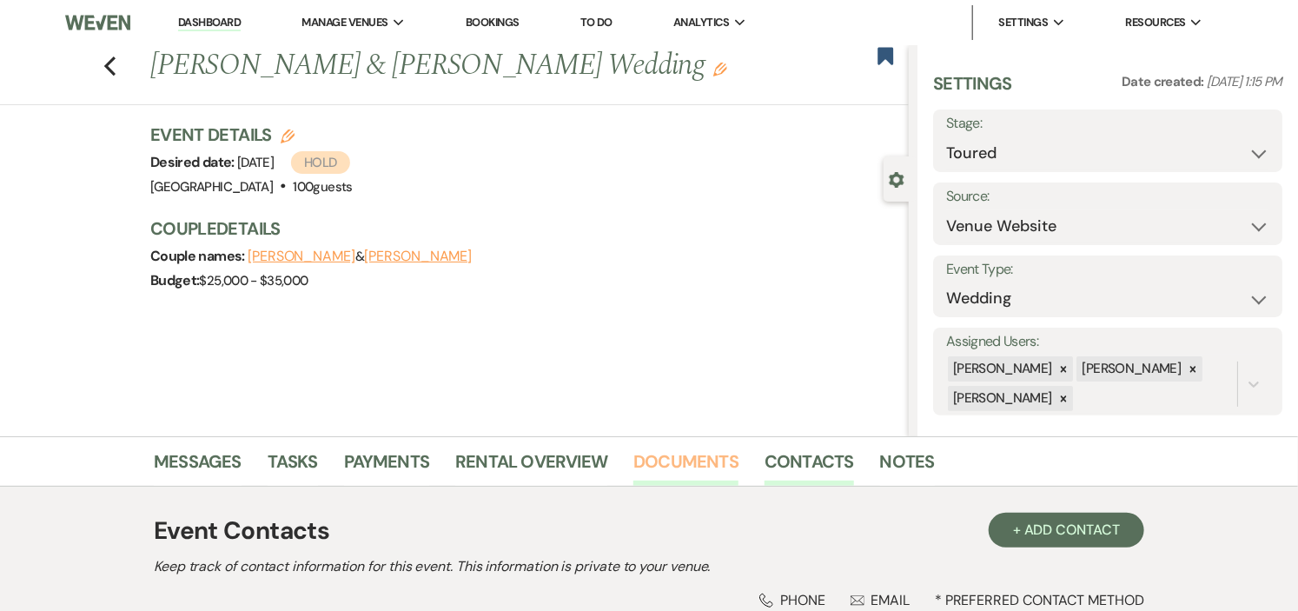
click at [648, 459] on link "Documents" at bounding box center [686, 467] width 105 height 38
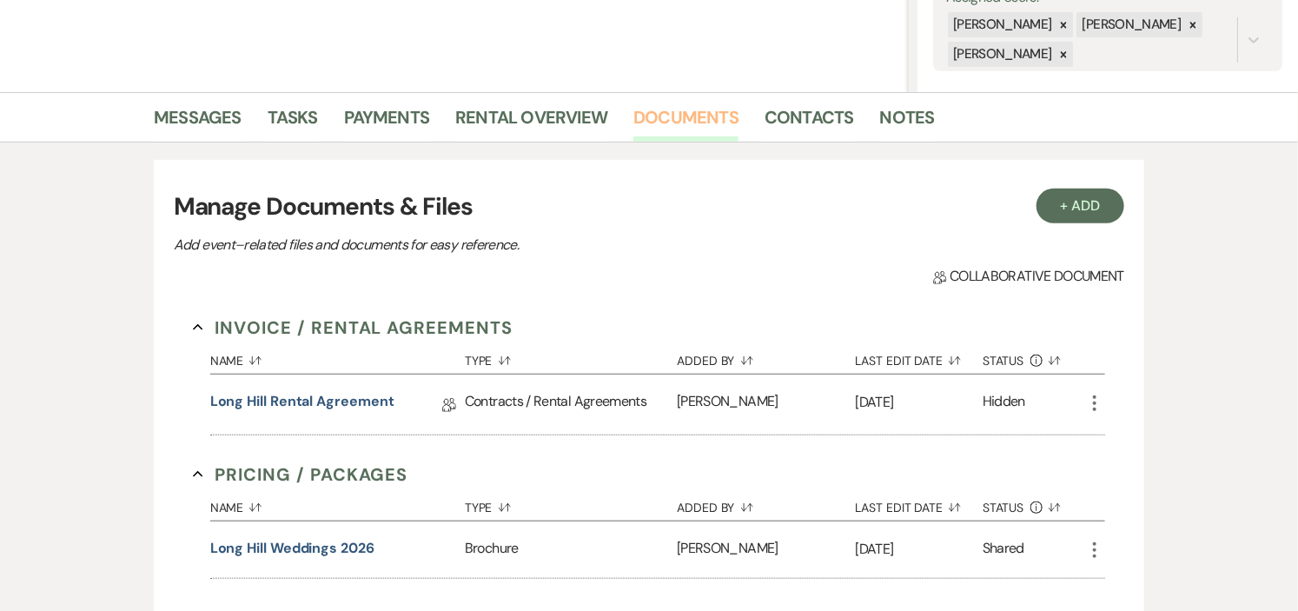
scroll to position [386, 0]
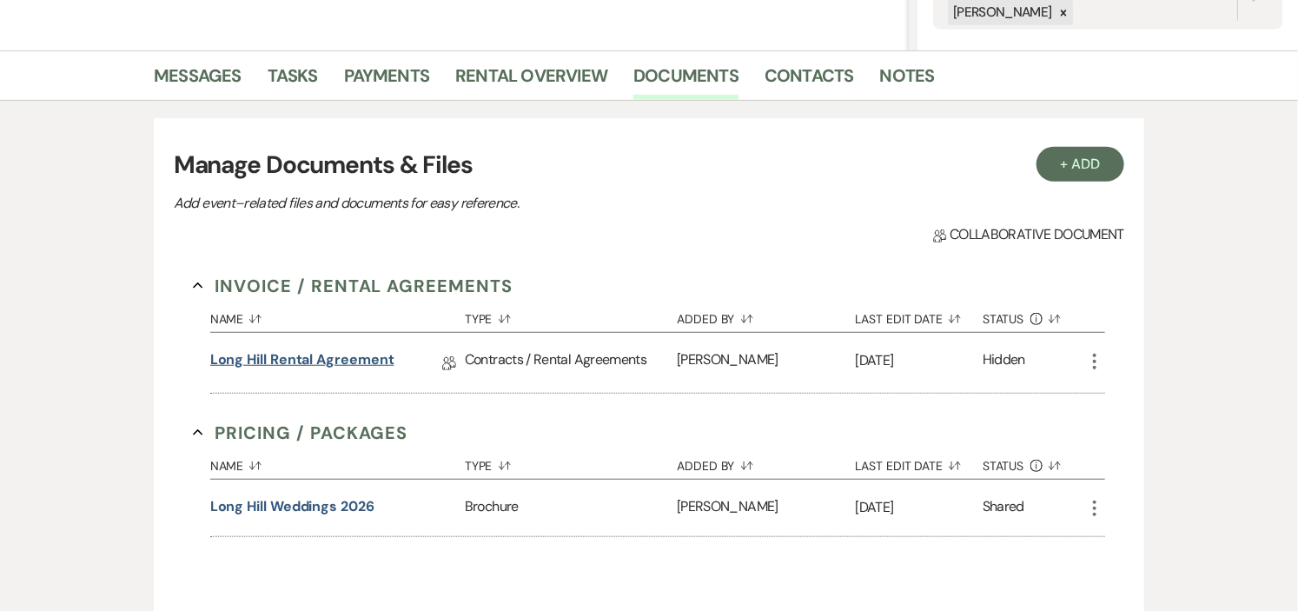
click at [333, 362] on link "Long Hill Rental Agreement" at bounding box center [302, 362] width 184 height 27
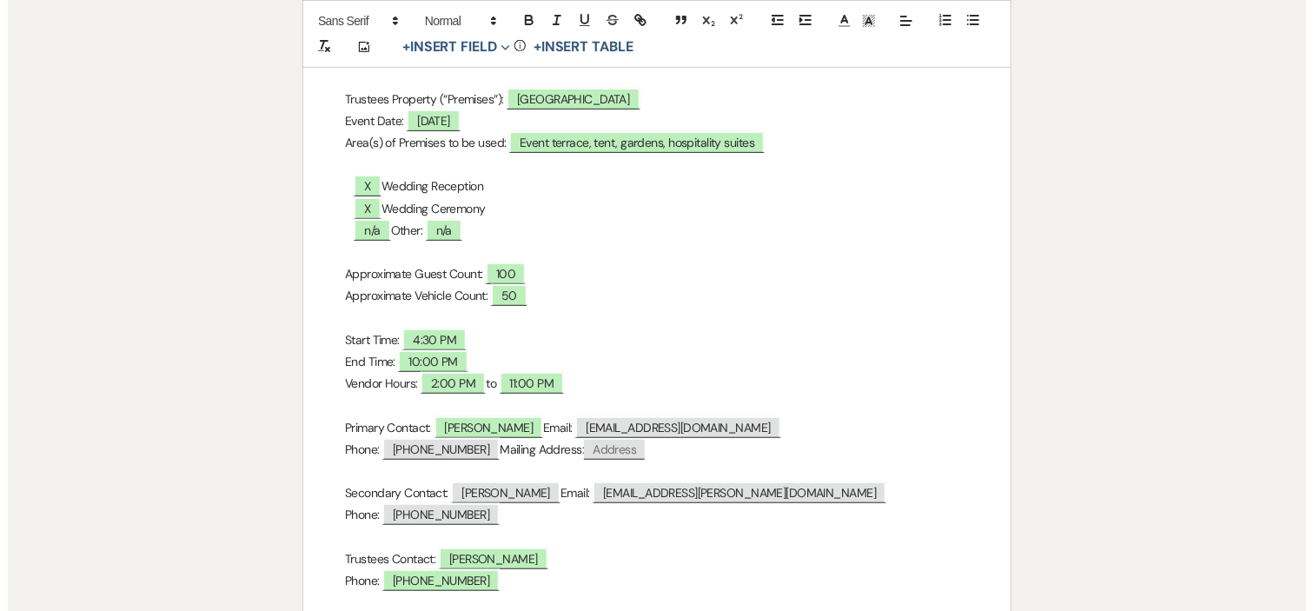
scroll to position [386, 0]
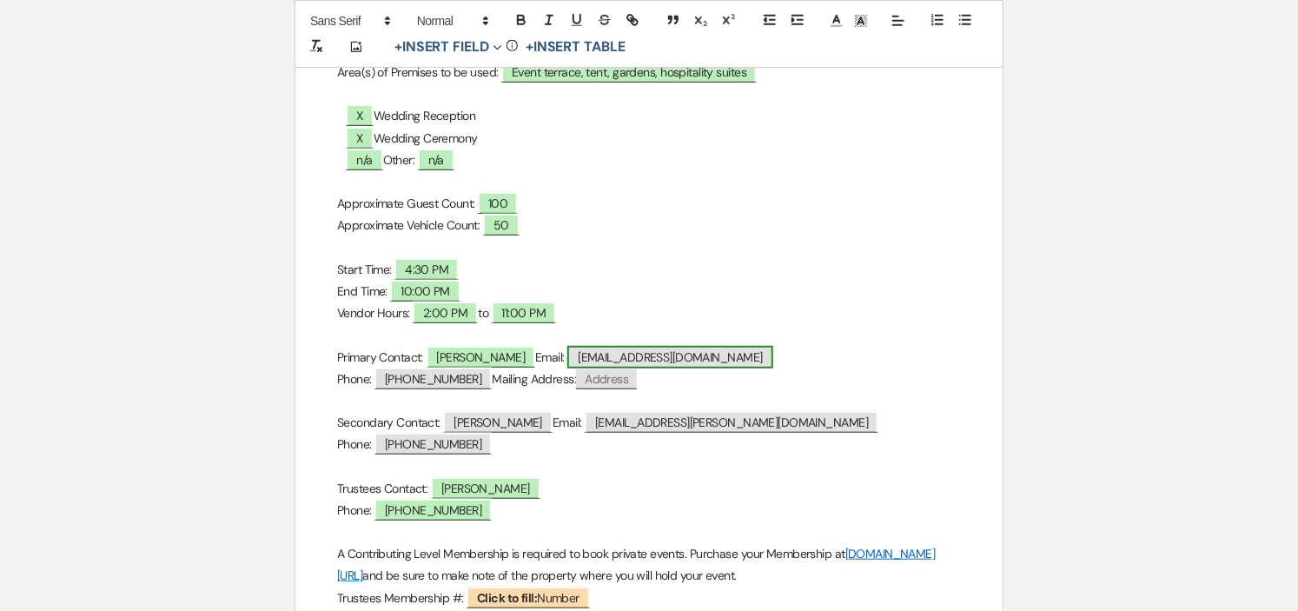
click at [589, 360] on span "[EMAIL_ADDRESS][DOMAIN_NAME]" at bounding box center [669, 357] width 205 height 23
select select "Email"
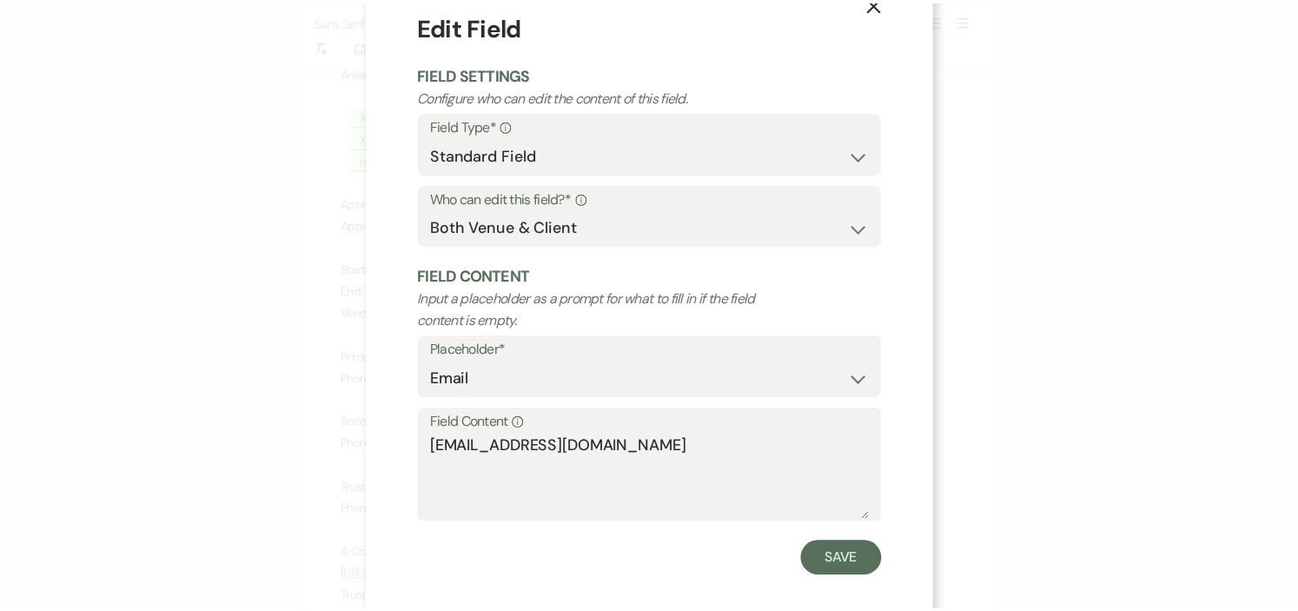
scroll to position [63, 0]
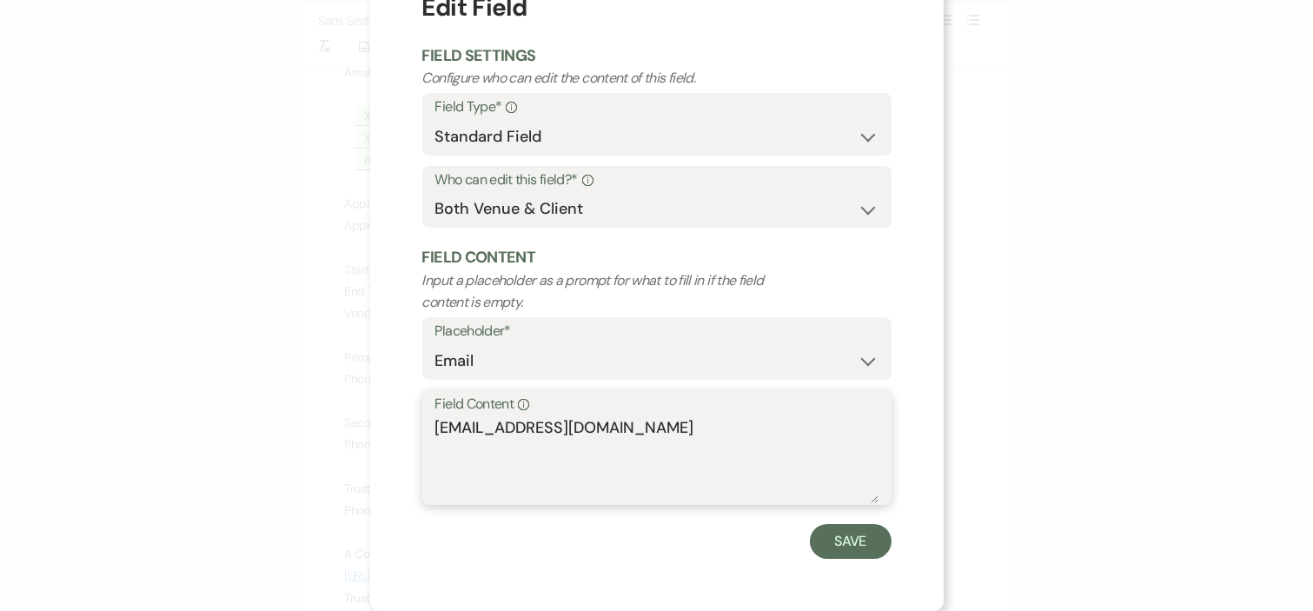
click at [445, 428] on textarea "[EMAIL_ADDRESS][DOMAIN_NAME]" at bounding box center [656, 459] width 443 height 87
type textarea "[EMAIL_ADDRESS][DOMAIN_NAME]"
click at [817, 537] on button "Save" at bounding box center [851, 541] width 82 height 35
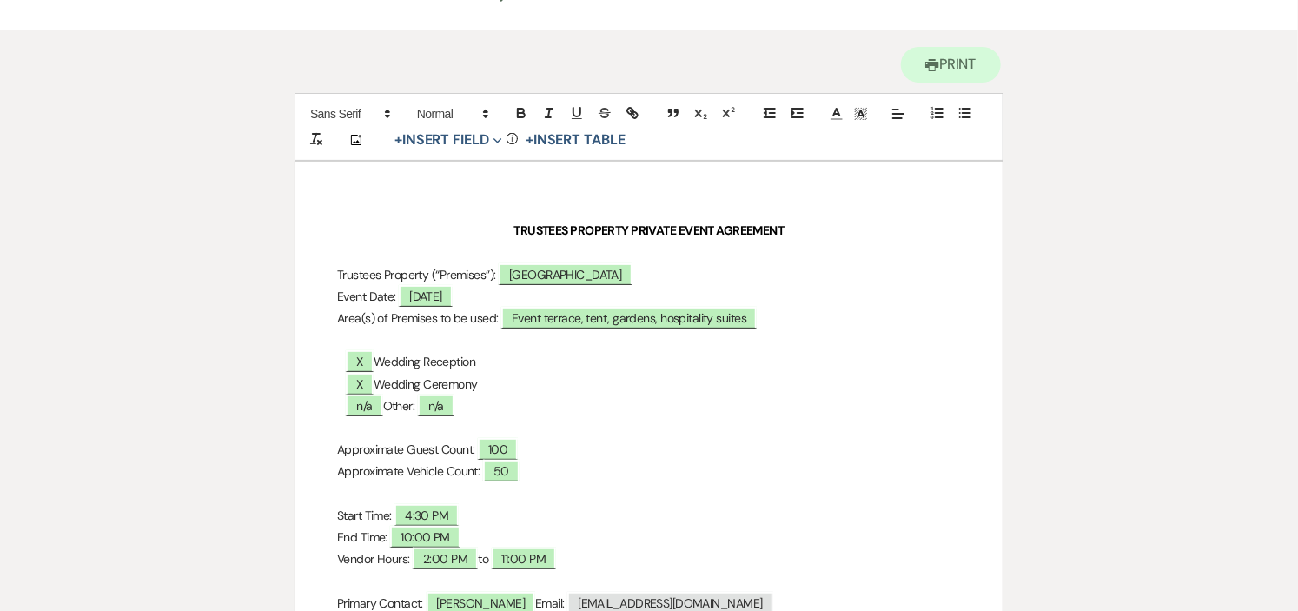
scroll to position [0, 0]
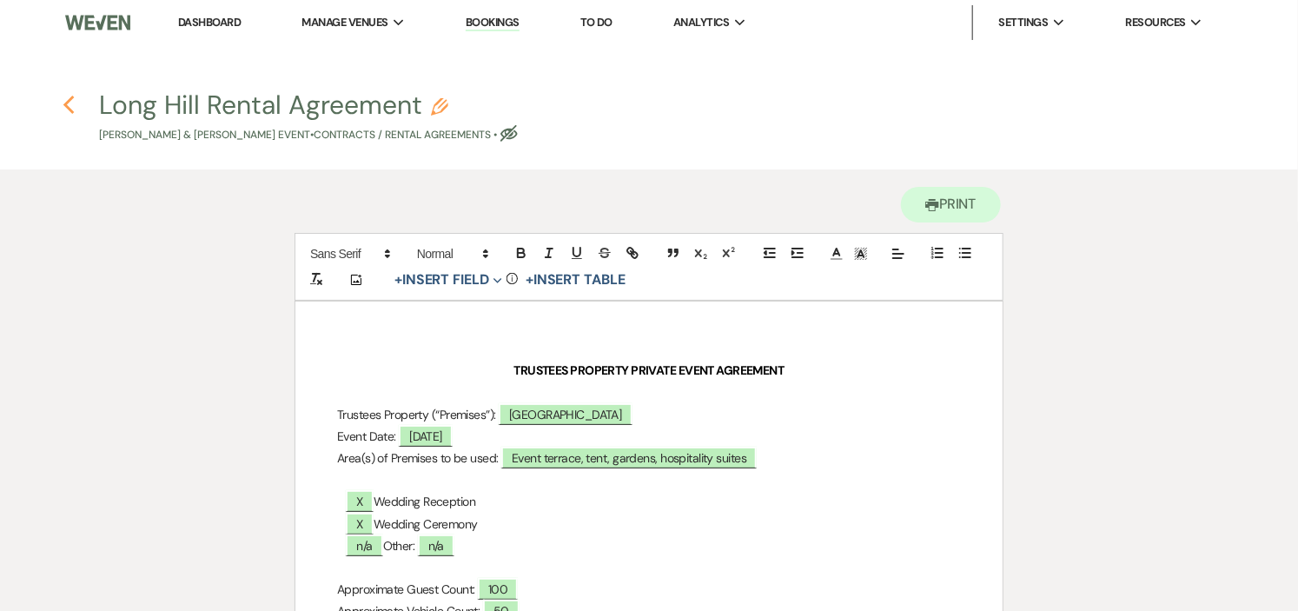
click at [67, 102] on use "button" at bounding box center [68, 105] width 11 height 19
select select "5"
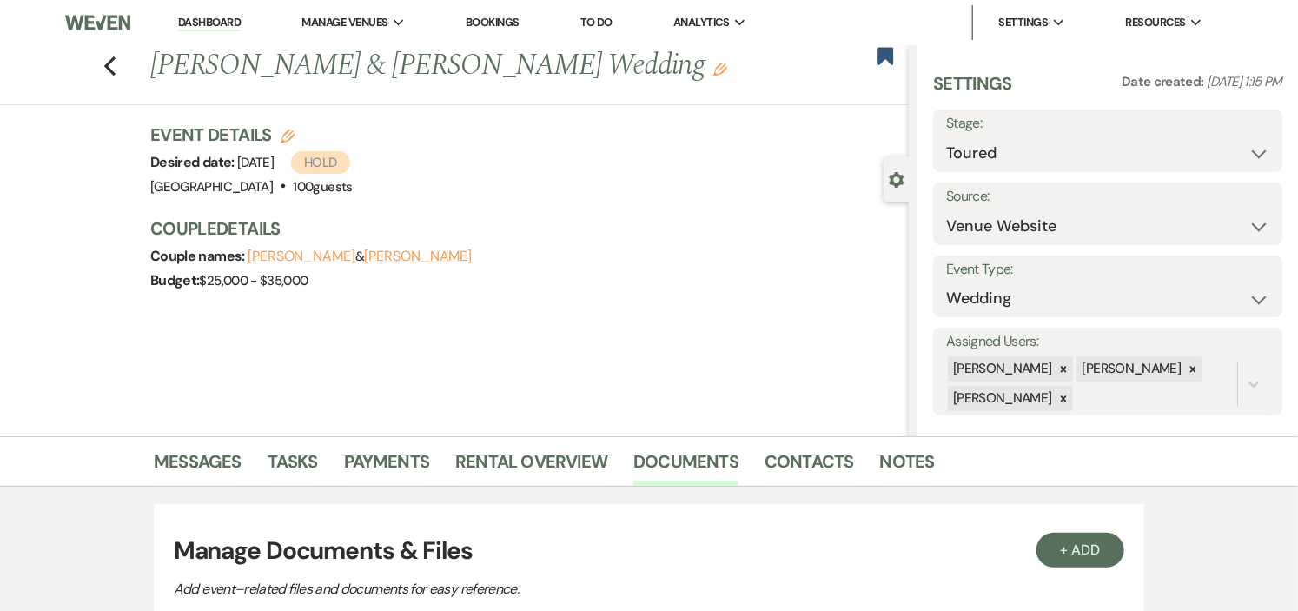
scroll to position [386, 0]
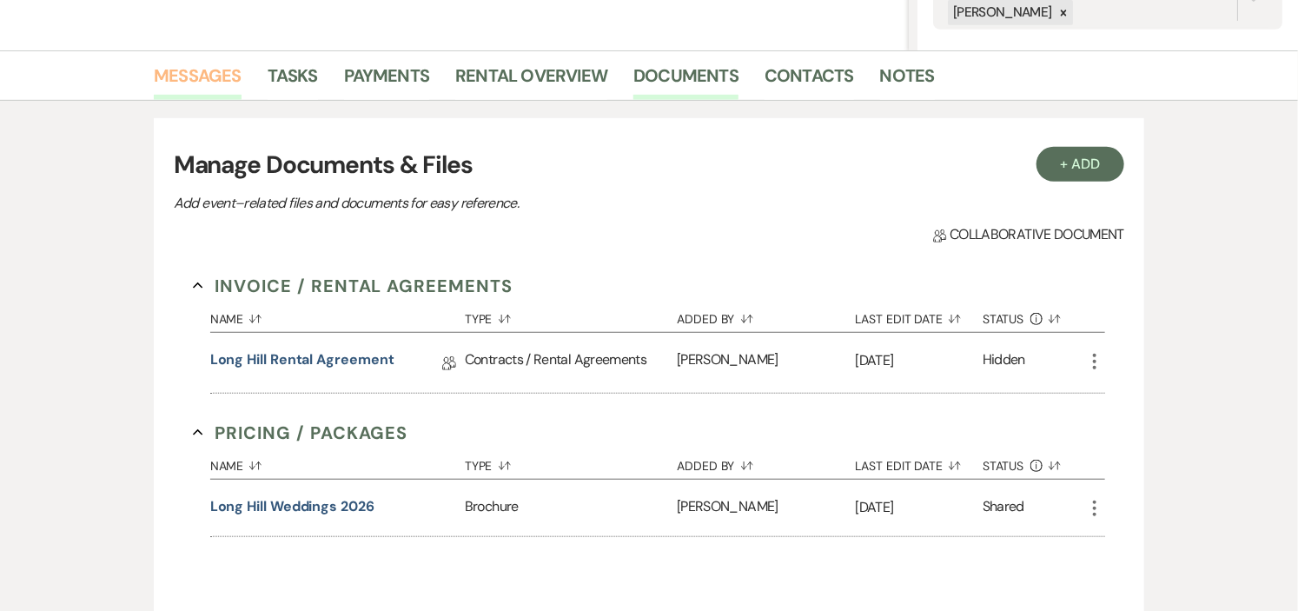
click at [188, 74] on link "Messages" at bounding box center [198, 81] width 88 height 38
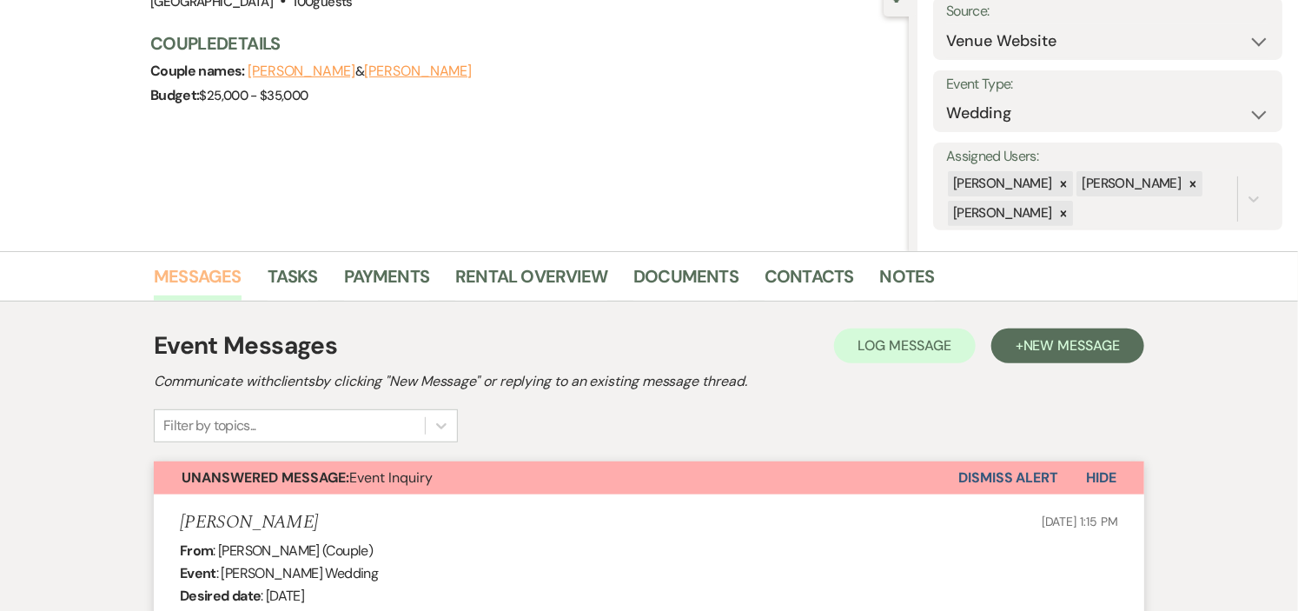
scroll to position [193, 0]
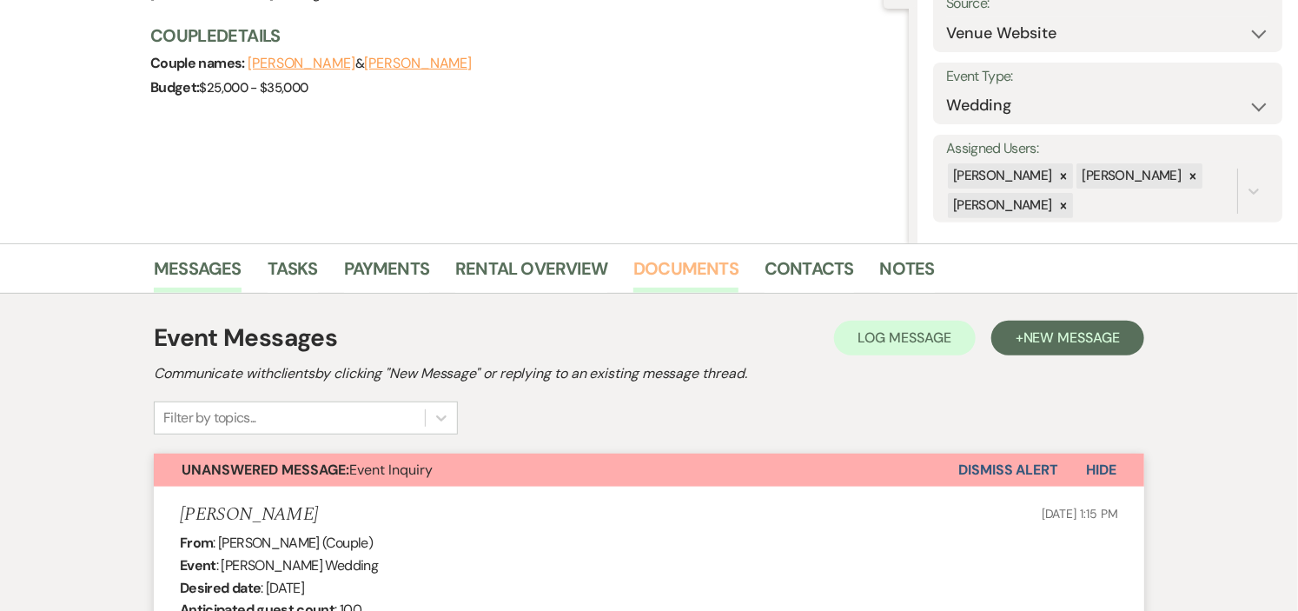
click at [702, 269] on link "Documents" at bounding box center [686, 274] width 105 height 38
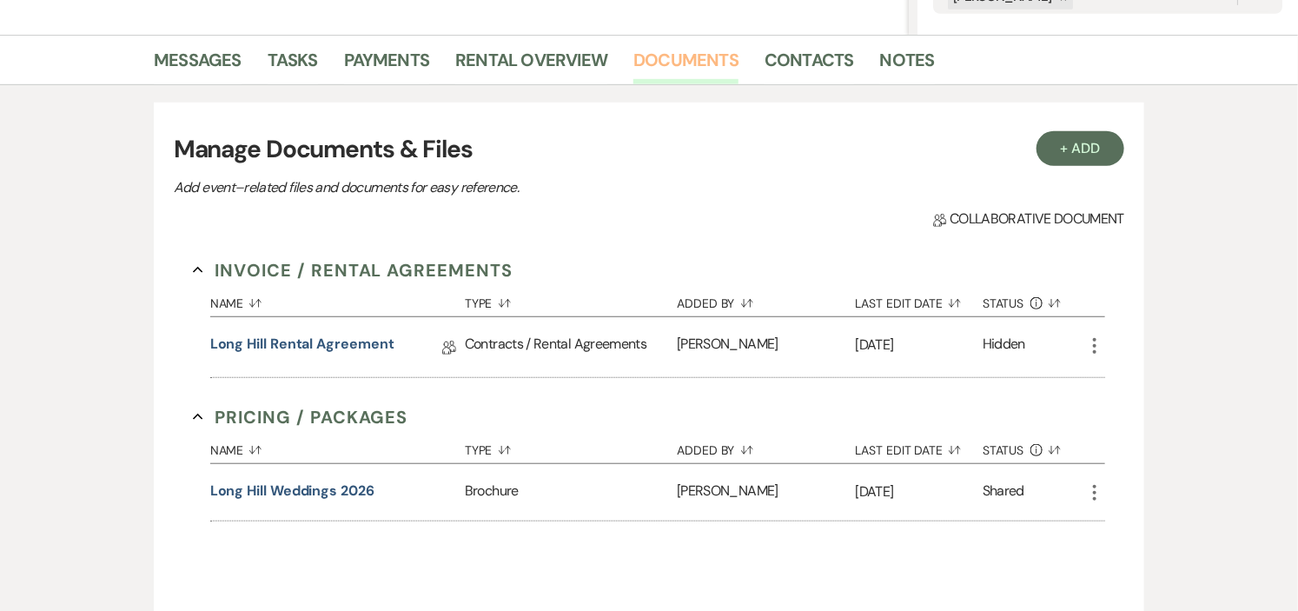
scroll to position [482, 0]
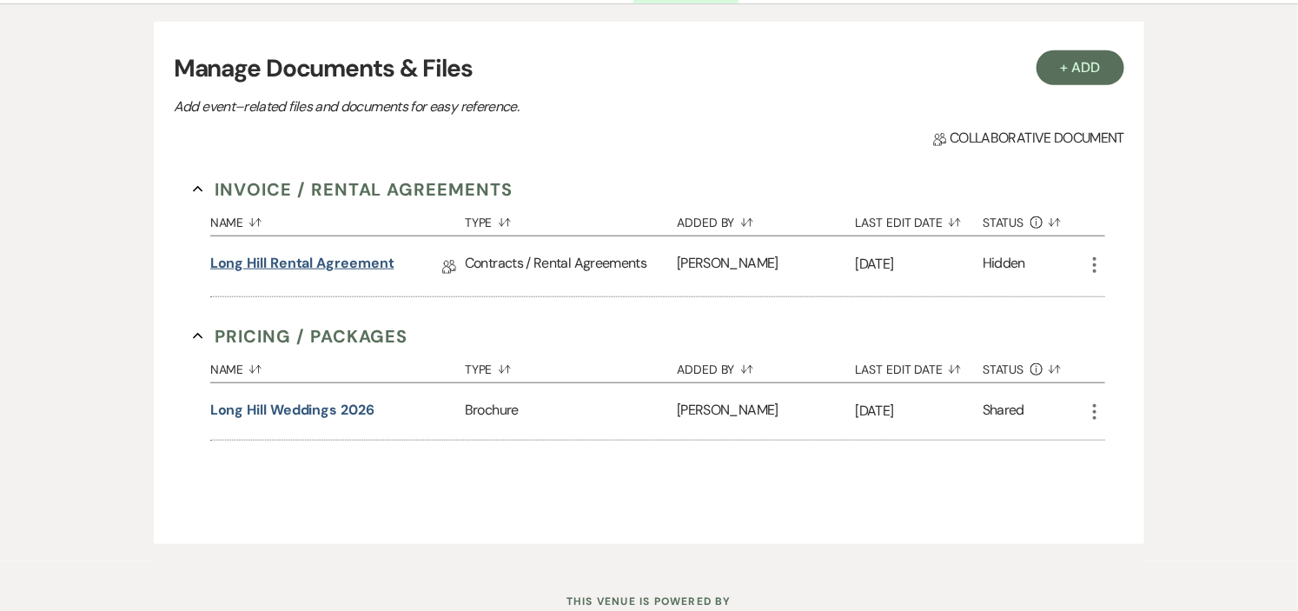
click at [367, 266] on link "Long Hill Rental Agreement" at bounding box center [302, 266] width 184 height 27
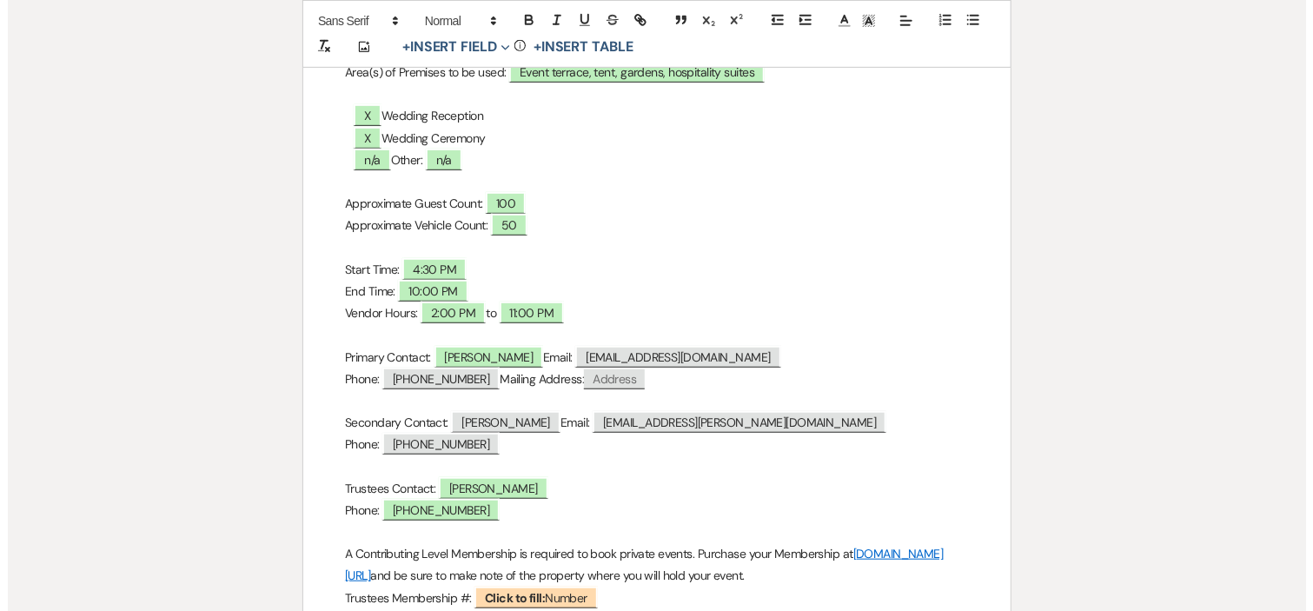
scroll to position [482, 0]
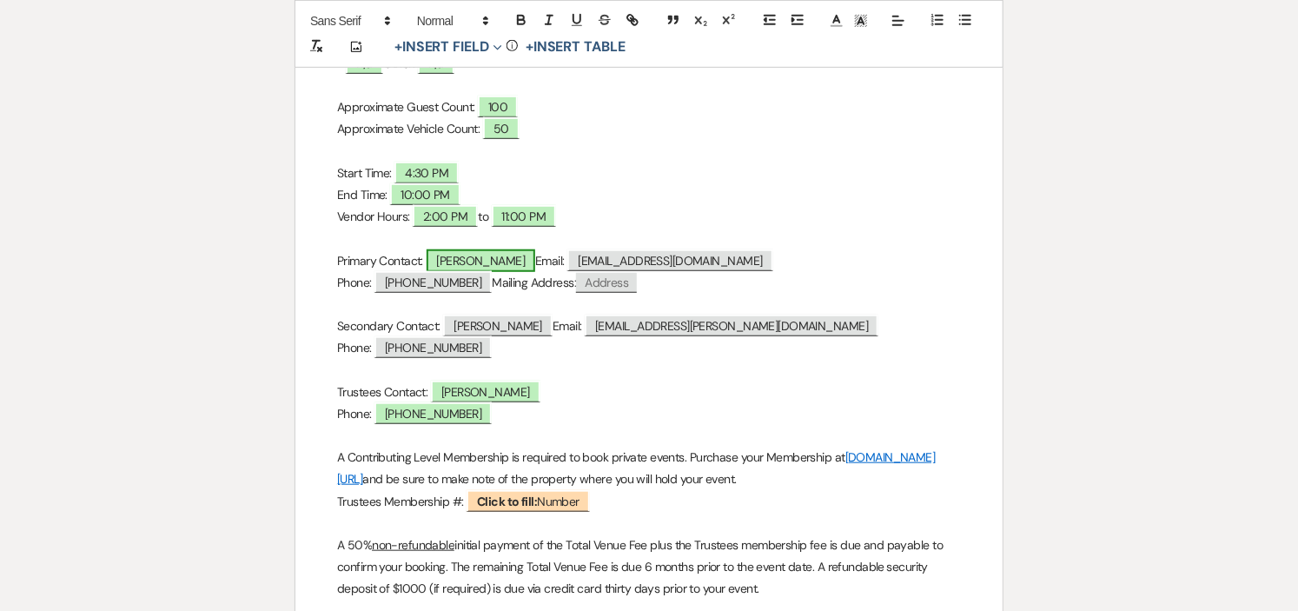
click at [472, 261] on span "[PERSON_NAME]" at bounding box center [481, 260] width 109 height 23
select select "smartCustomField"
select select "owner"
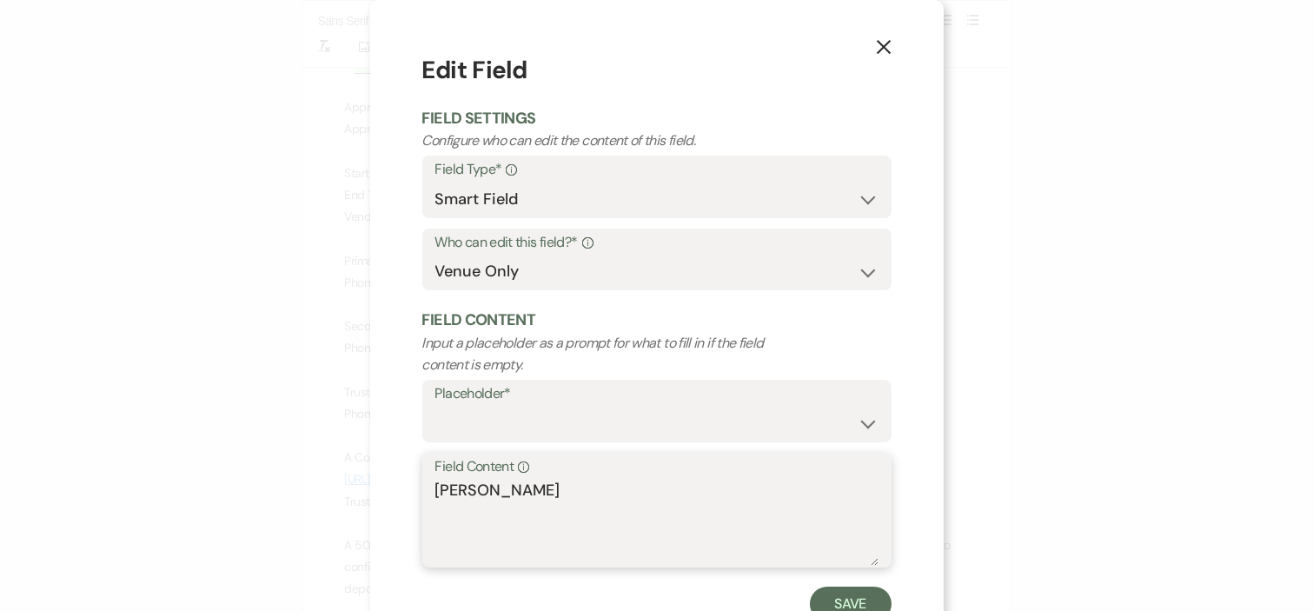
click at [465, 483] on textarea "[PERSON_NAME]" at bounding box center [656, 522] width 443 height 87
click at [519, 488] on textarea "[PERSON_NAME]" at bounding box center [656, 522] width 443 height 87
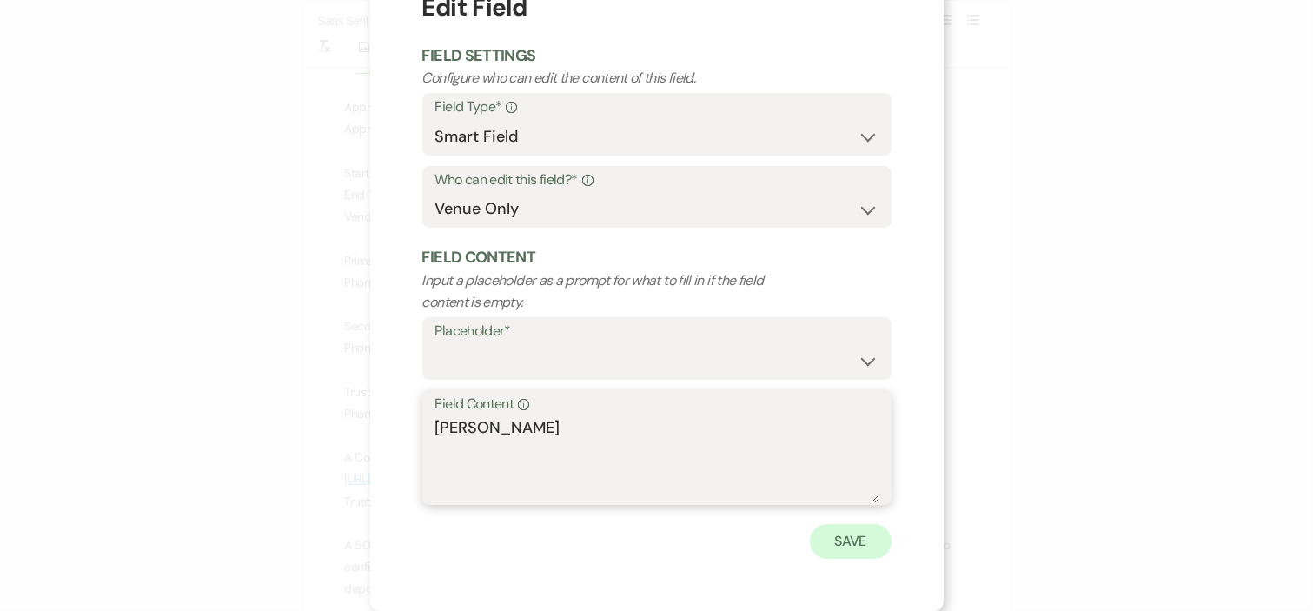
type textarea "[PERSON_NAME]"
click at [820, 536] on button "Save" at bounding box center [851, 541] width 82 height 35
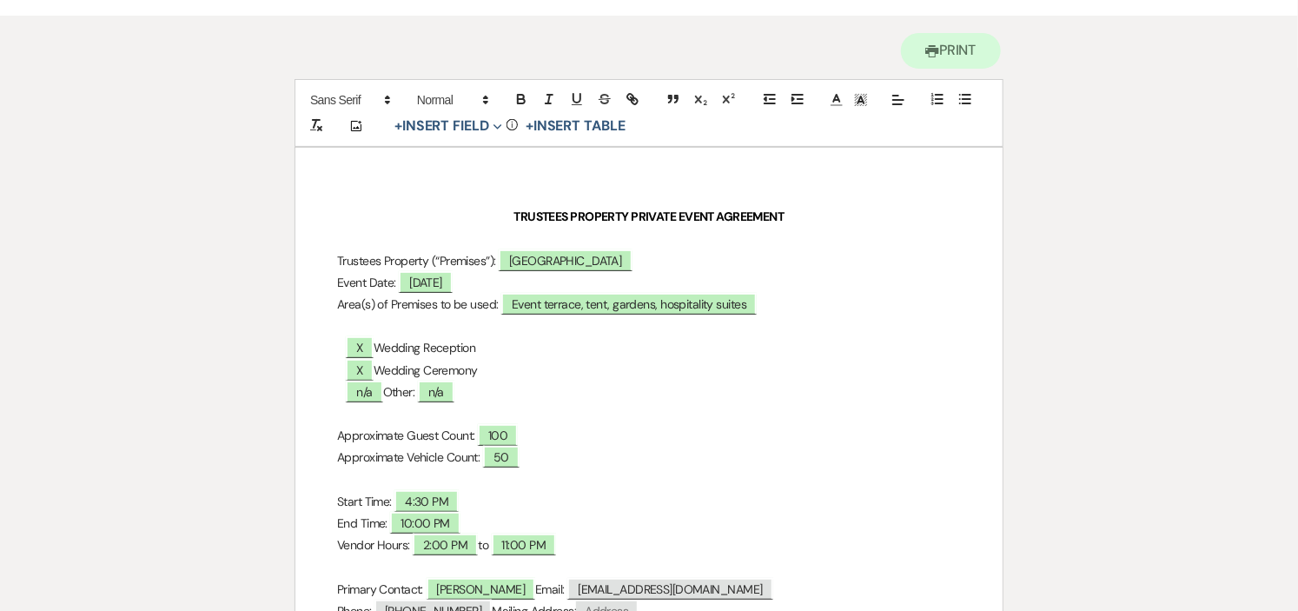
scroll to position [0, 0]
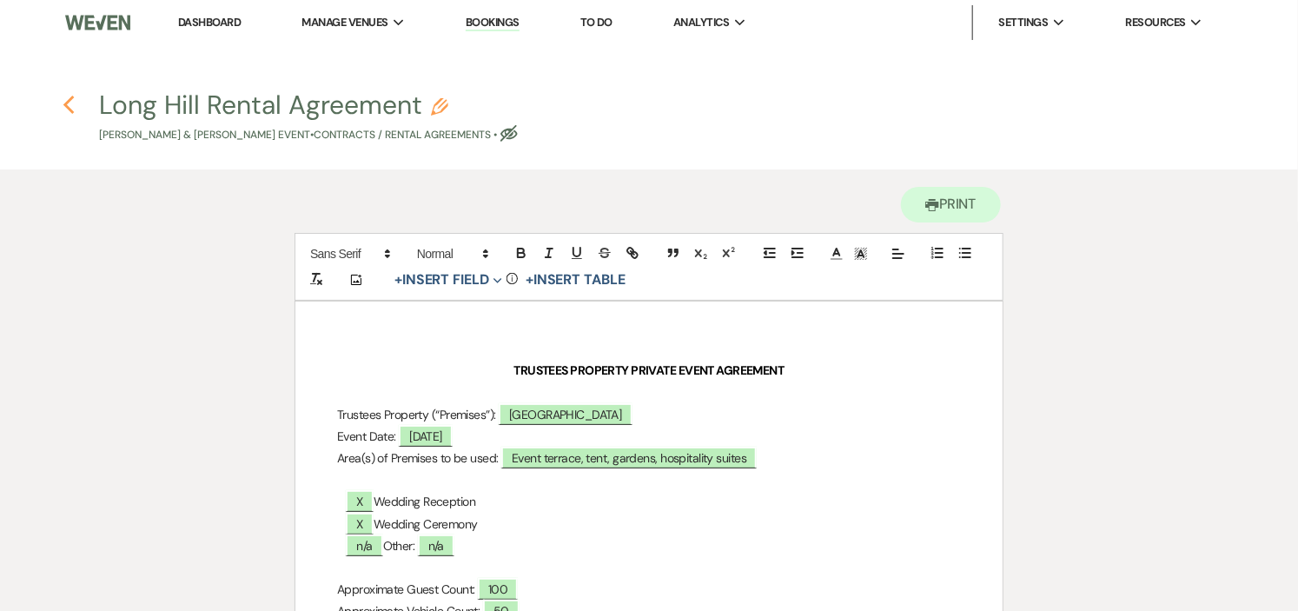
click at [71, 105] on icon "Previous" at bounding box center [69, 105] width 13 height 21
select select "5"
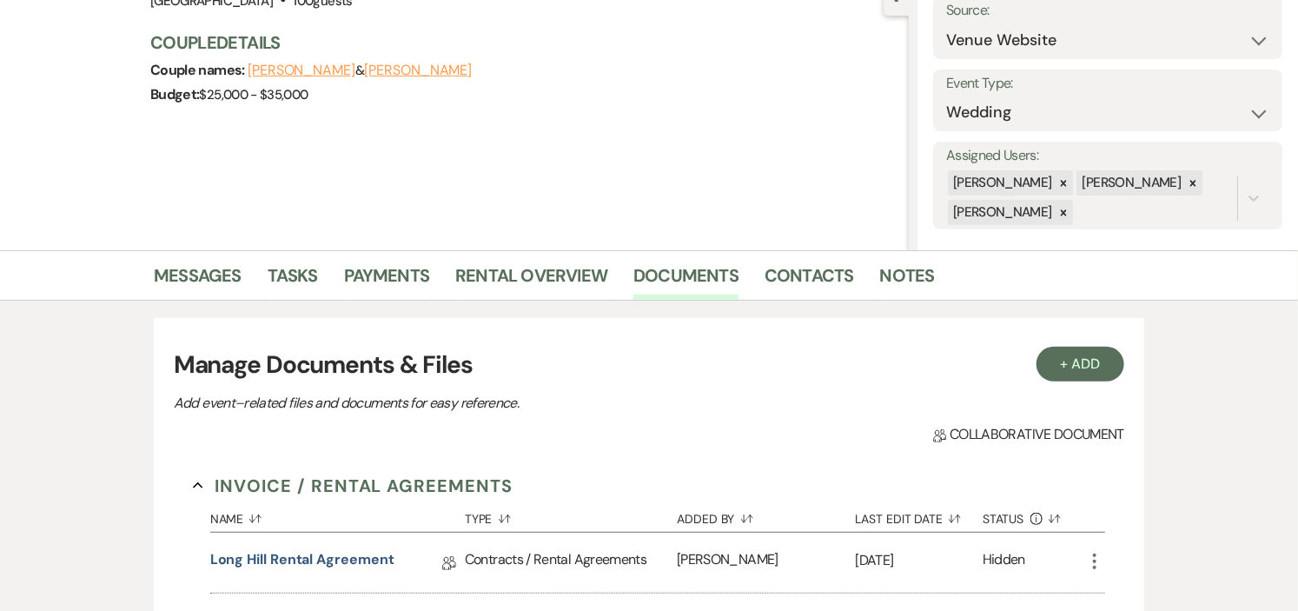
scroll to position [193, 0]
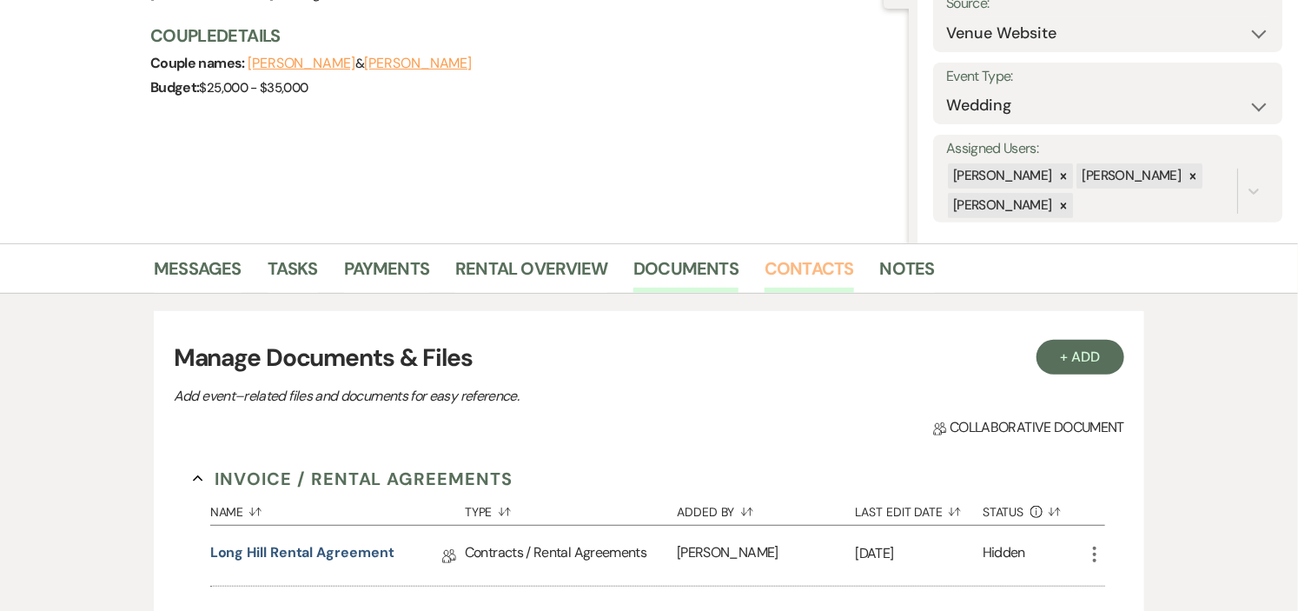
click at [777, 268] on link "Contacts" at bounding box center [810, 274] width 90 height 38
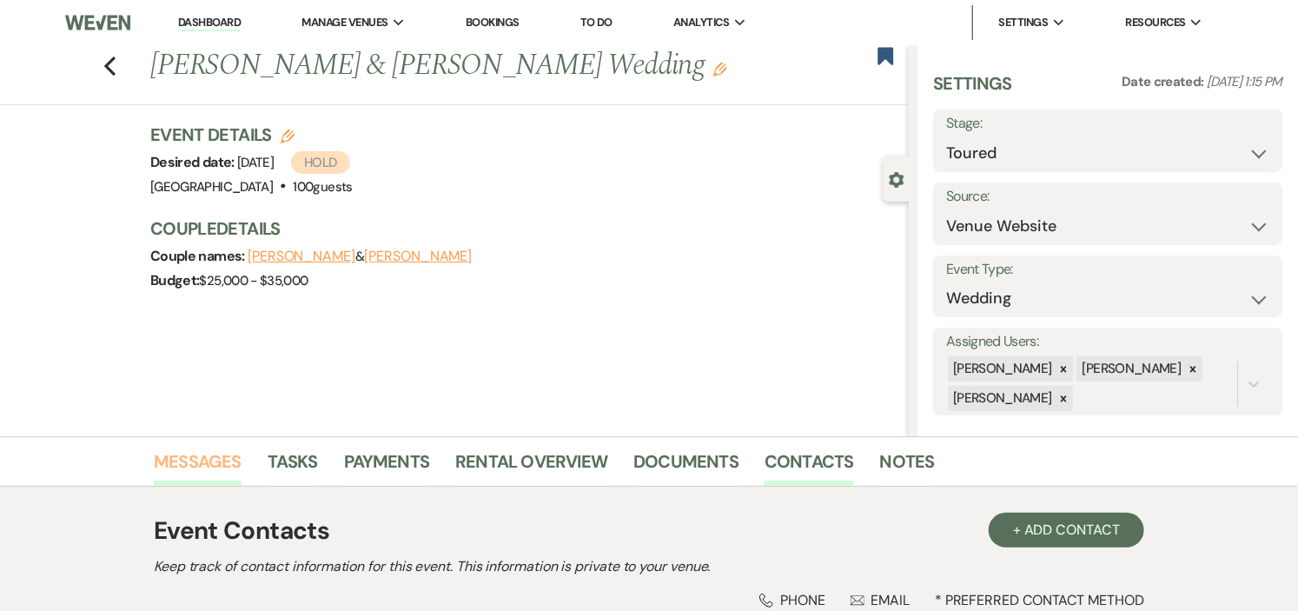
click at [213, 455] on link "Messages" at bounding box center [198, 467] width 88 height 38
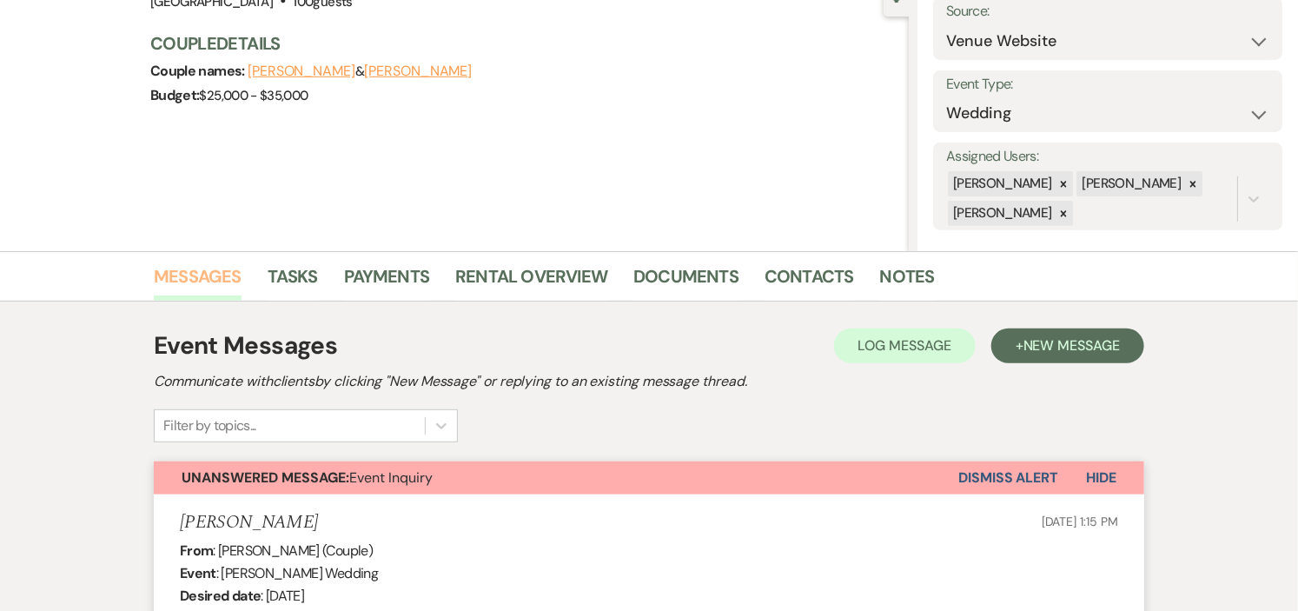
scroll to position [193, 0]
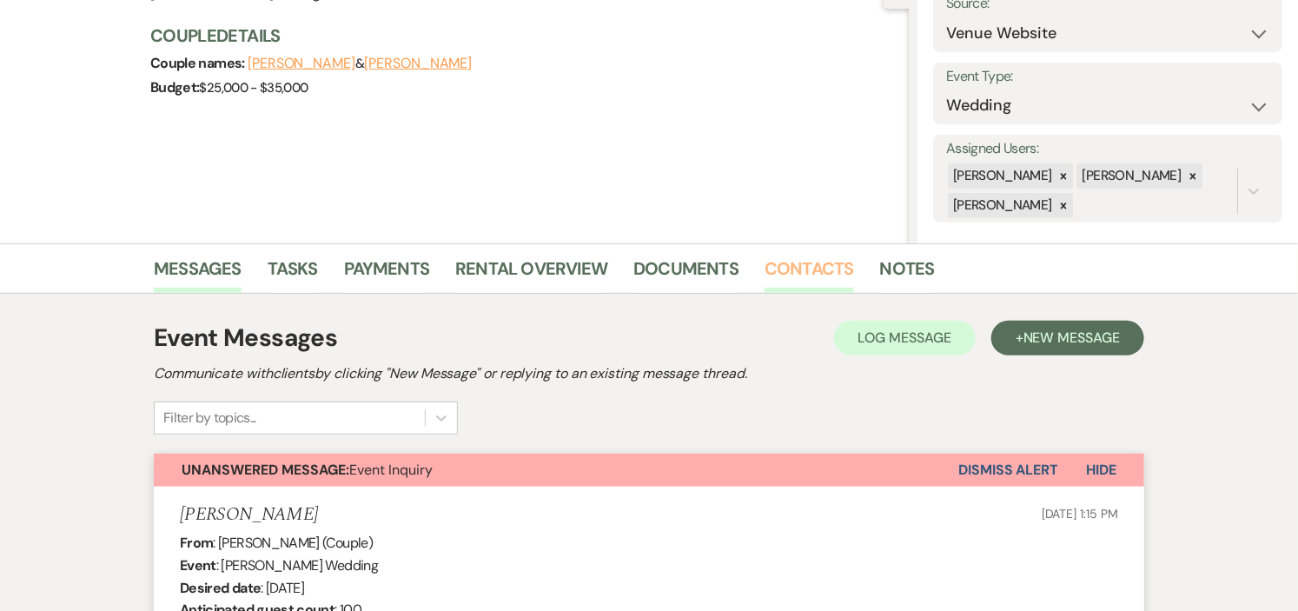
click at [786, 265] on link "Contacts" at bounding box center [810, 274] width 90 height 38
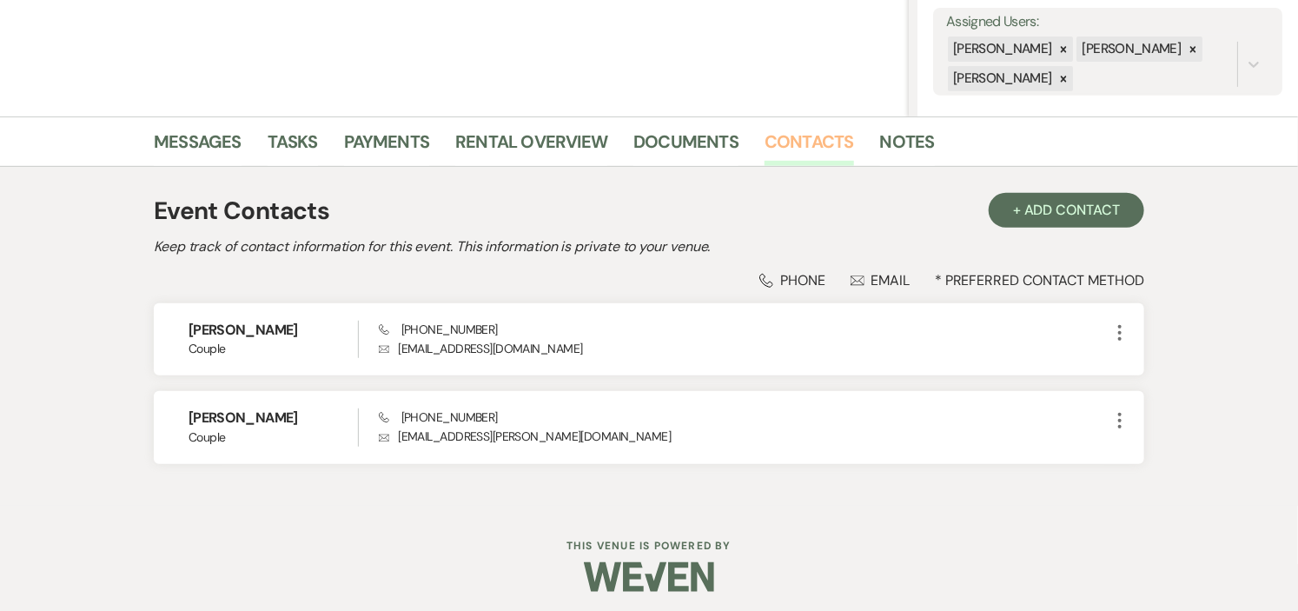
scroll to position [325, 0]
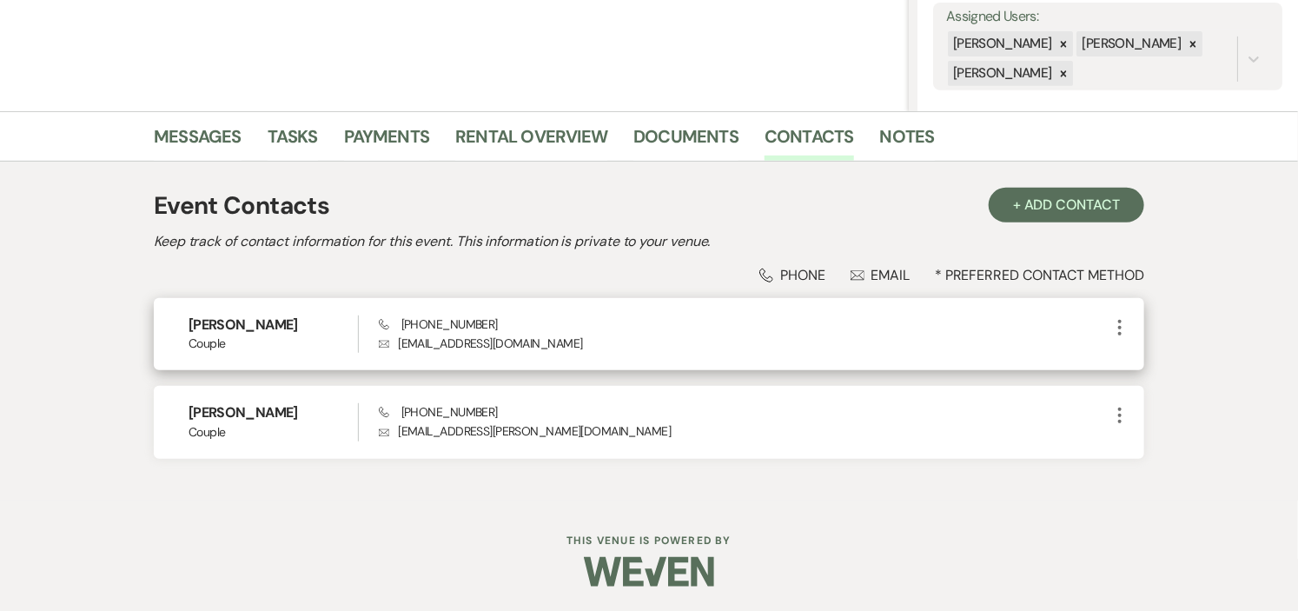
click at [1122, 327] on icon "More" at bounding box center [1120, 327] width 21 height 21
click at [1139, 359] on use "button" at bounding box center [1137, 361] width 13 height 13
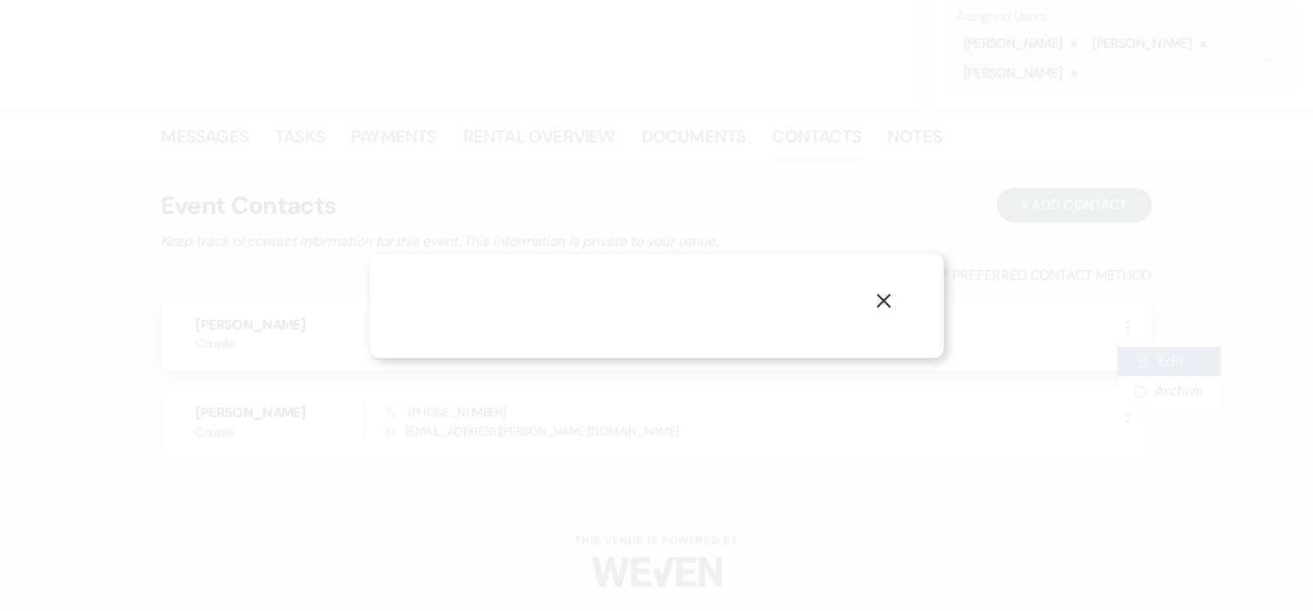
select select "1"
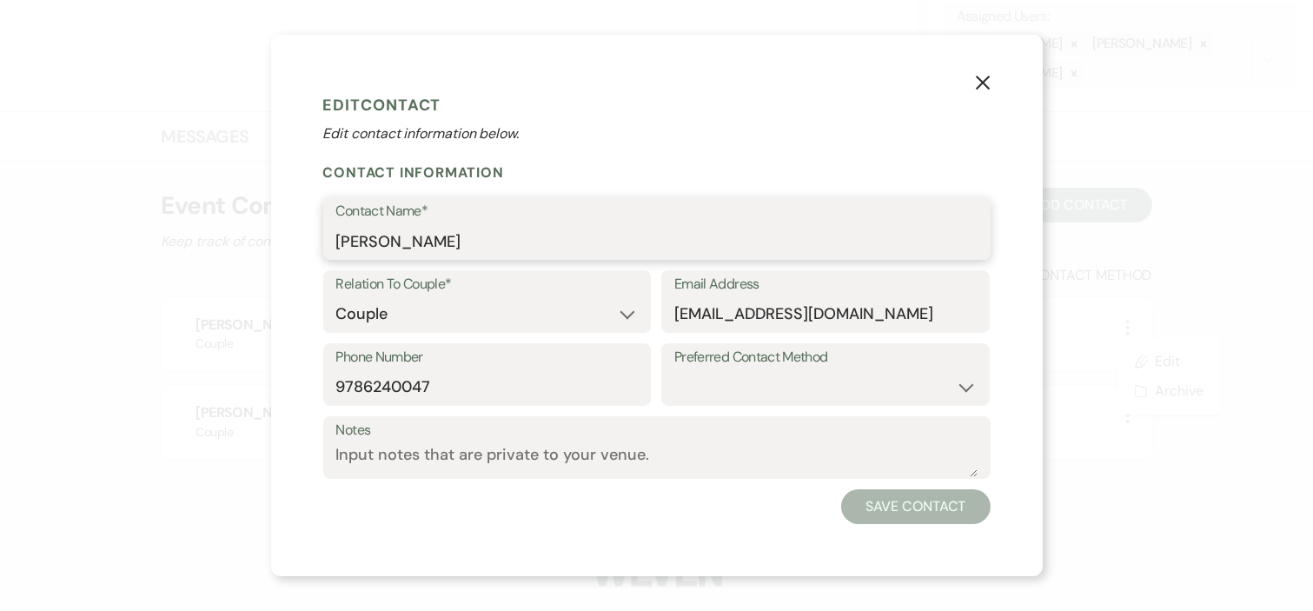
click at [435, 237] on input "[PERSON_NAME]" at bounding box center [656, 241] width 641 height 34
type input "[PERSON_NAME]"
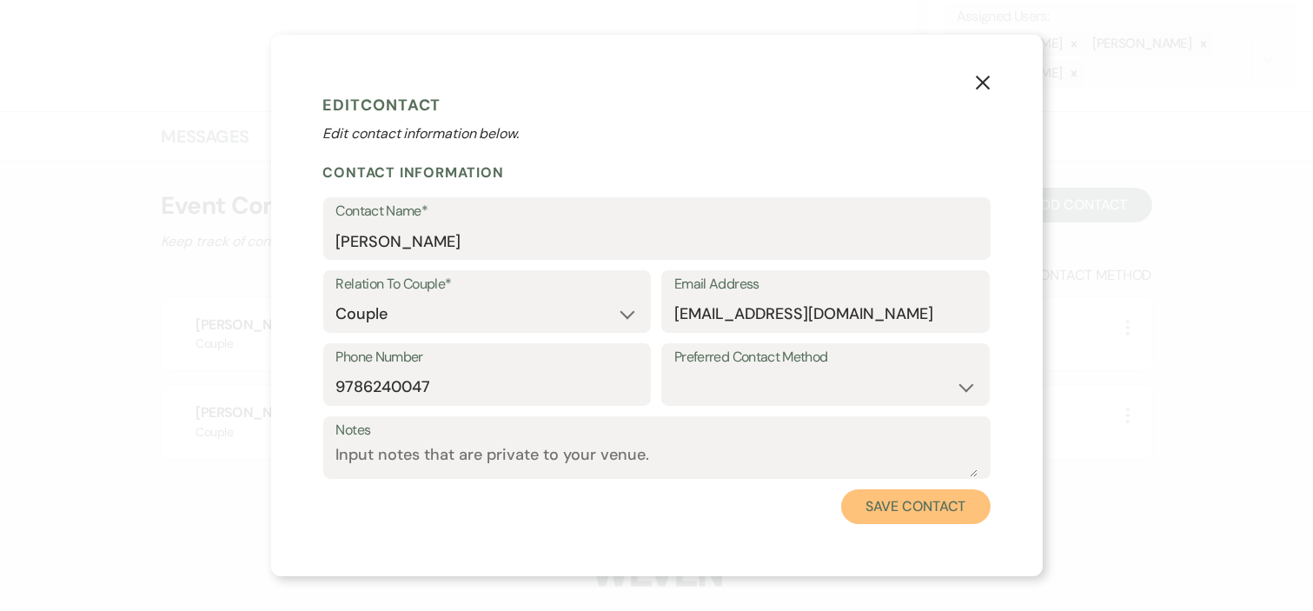
click at [887, 502] on button "Save Contact" at bounding box center [915, 506] width 149 height 35
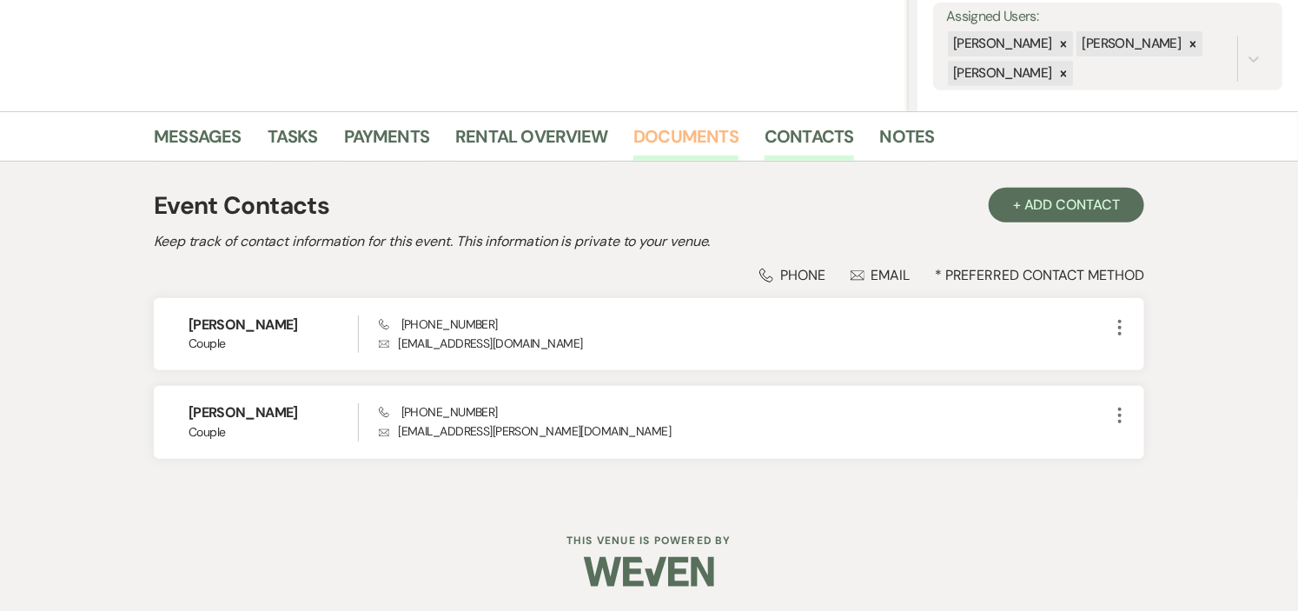
click at [681, 130] on link "Documents" at bounding box center [686, 142] width 105 height 38
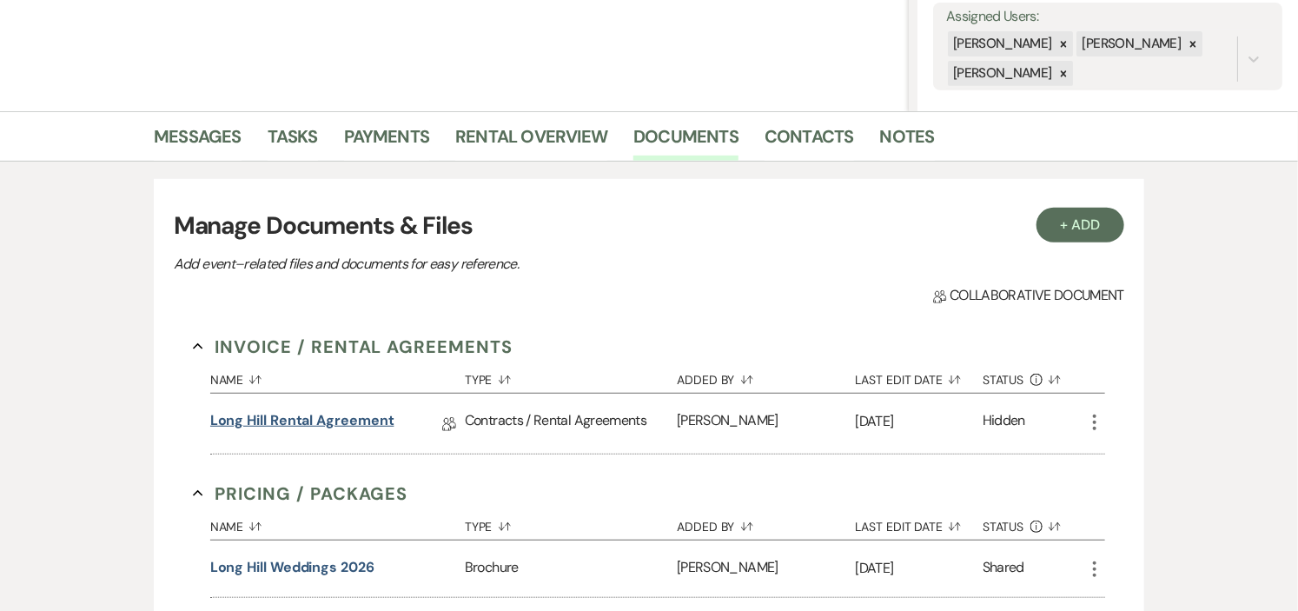
click at [305, 415] on link "Long Hill Rental Agreement" at bounding box center [302, 423] width 184 height 27
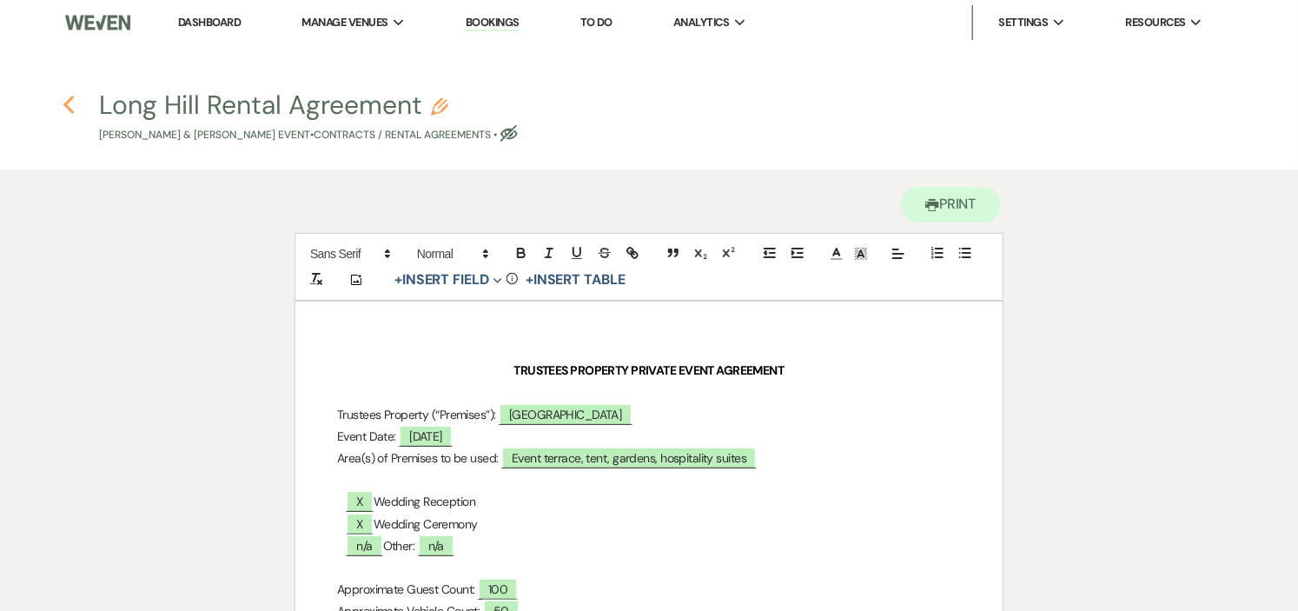
click at [67, 97] on icon "Previous" at bounding box center [69, 105] width 13 height 21
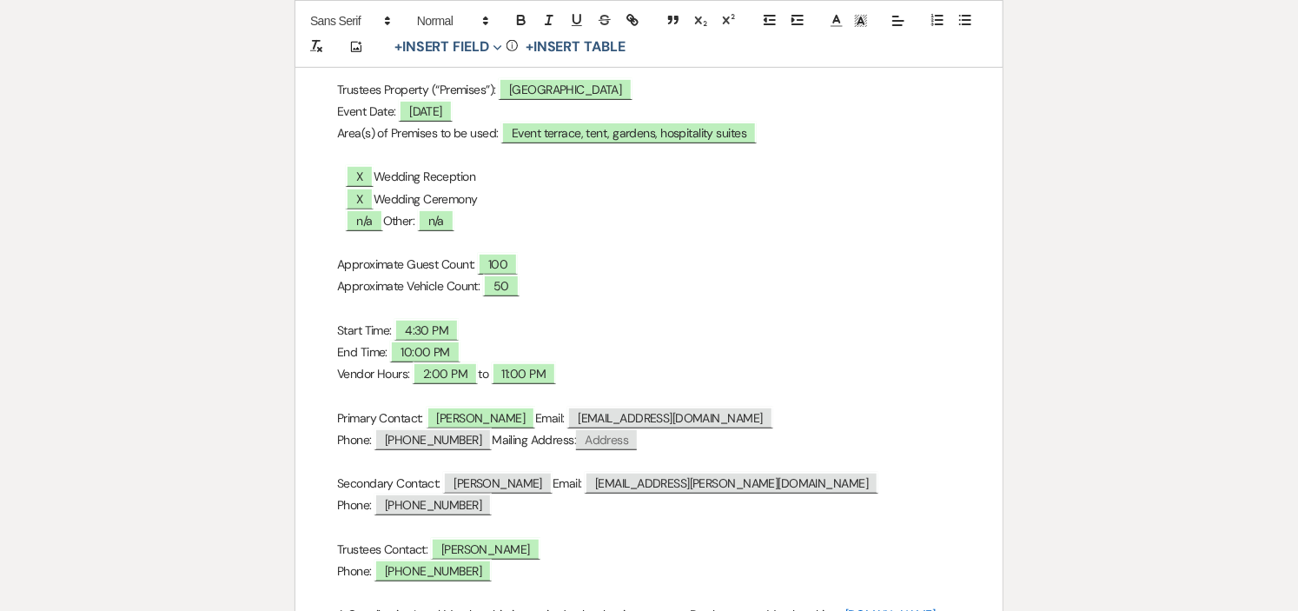
select select "5"
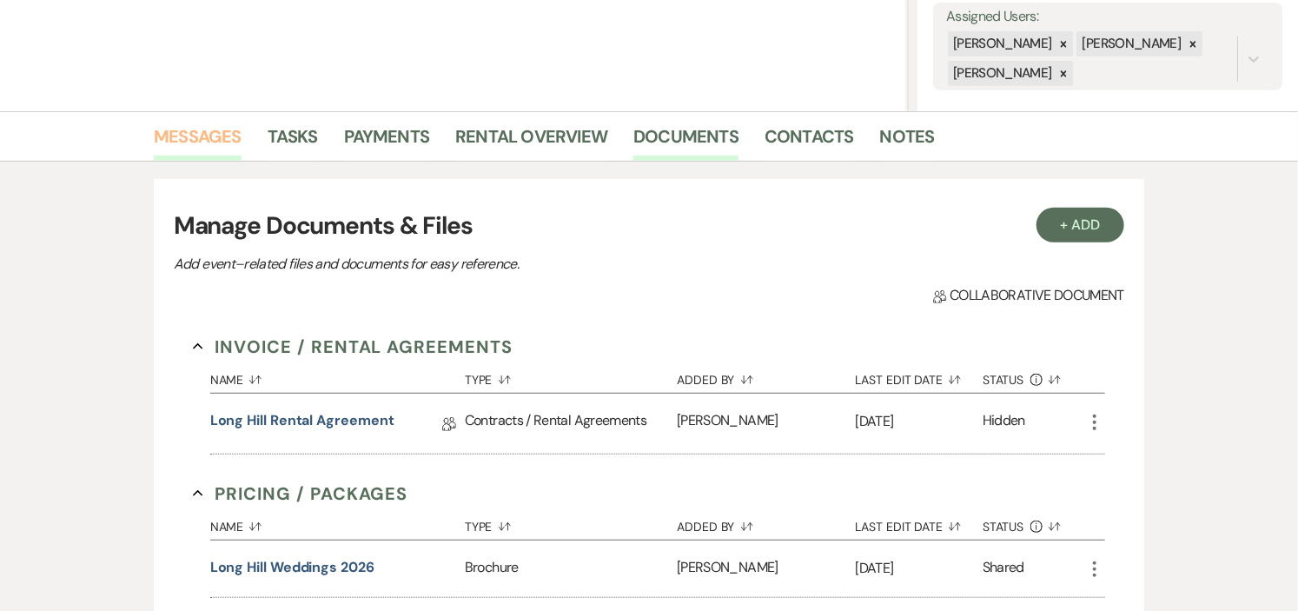
click at [220, 131] on link "Messages" at bounding box center [198, 142] width 88 height 38
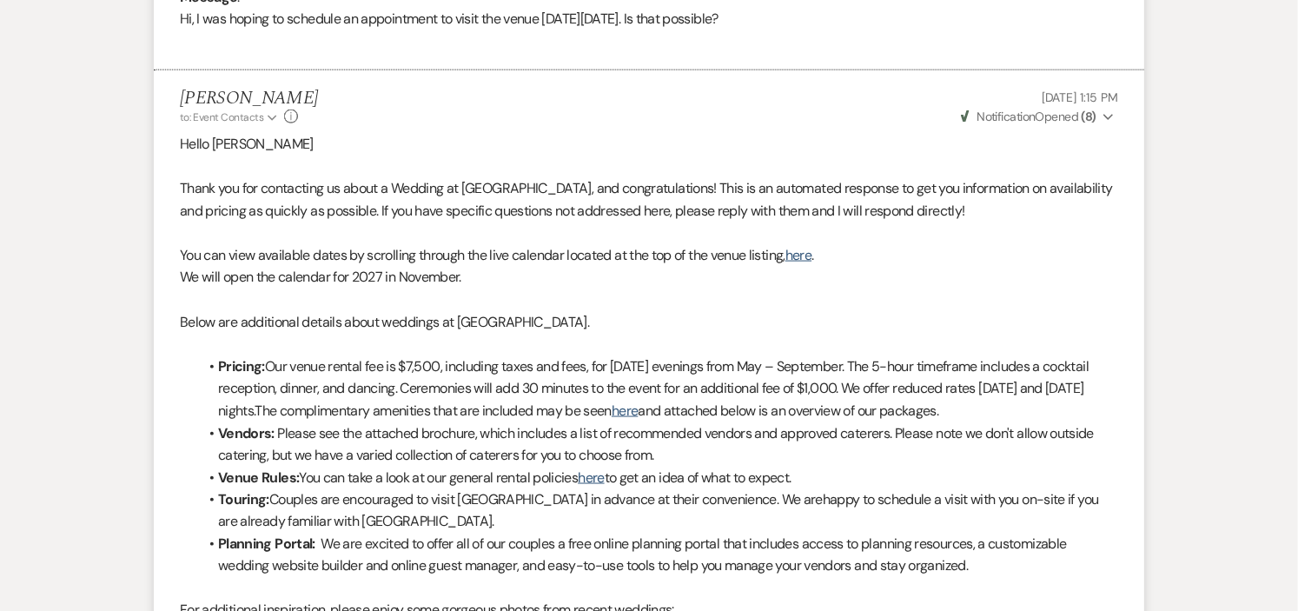
scroll to position [306, 0]
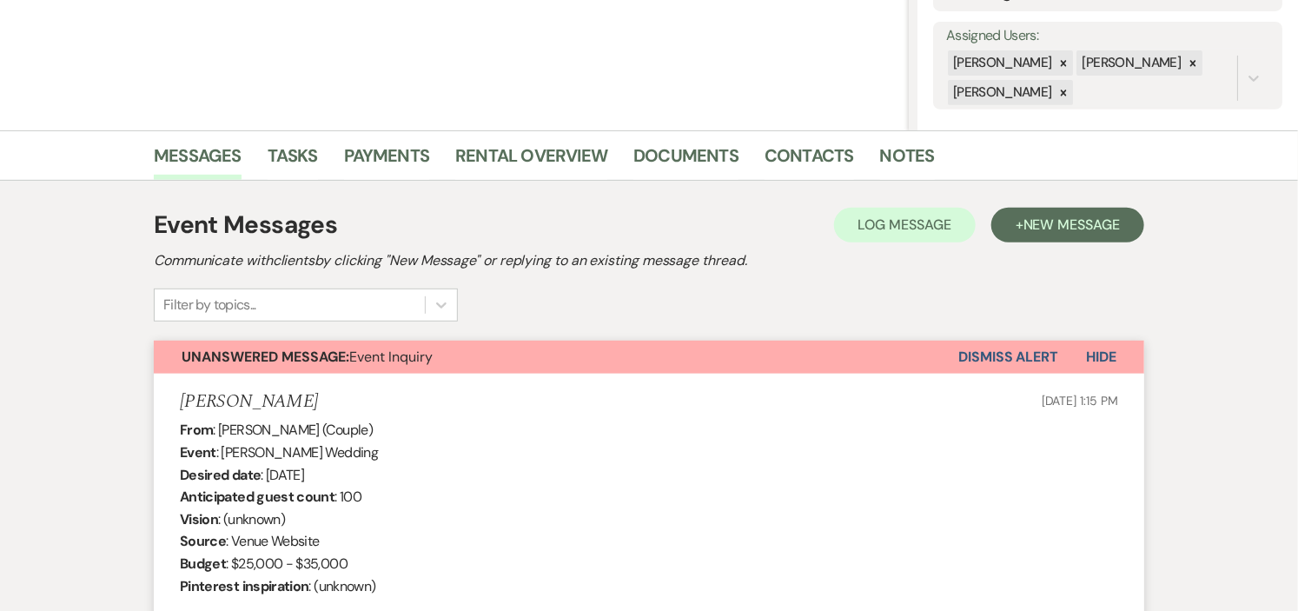
click at [970, 355] on button "Dismiss Alert" at bounding box center [1009, 357] width 100 height 33
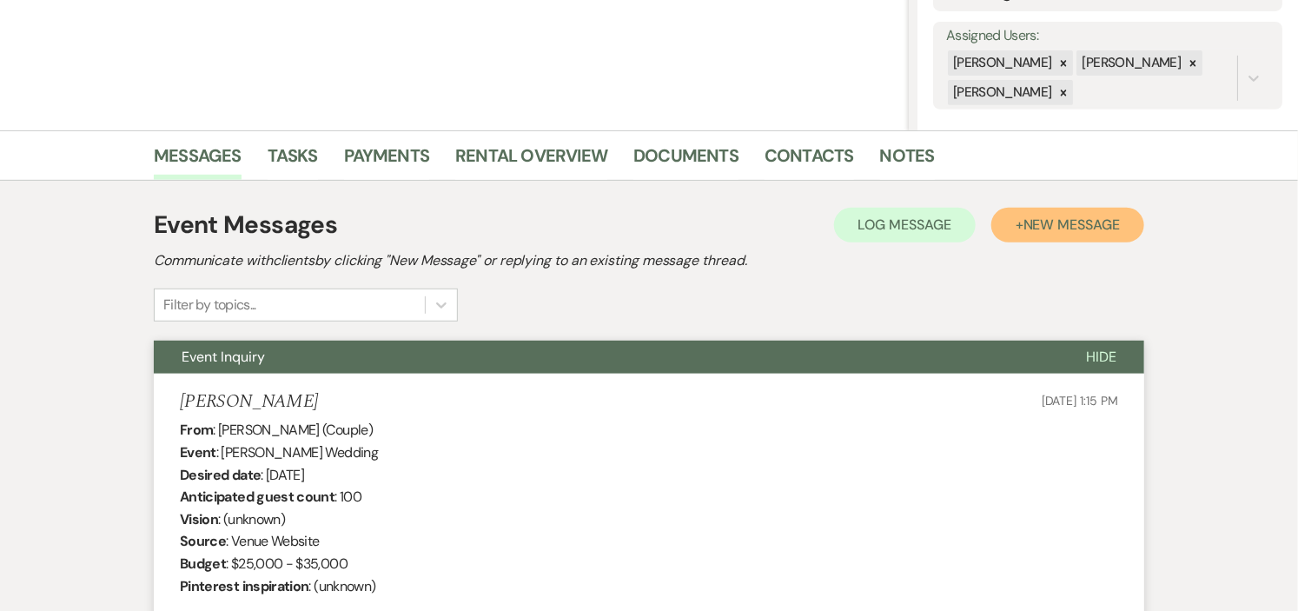
click at [1065, 220] on span "New Message" at bounding box center [1072, 225] width 96 height 18
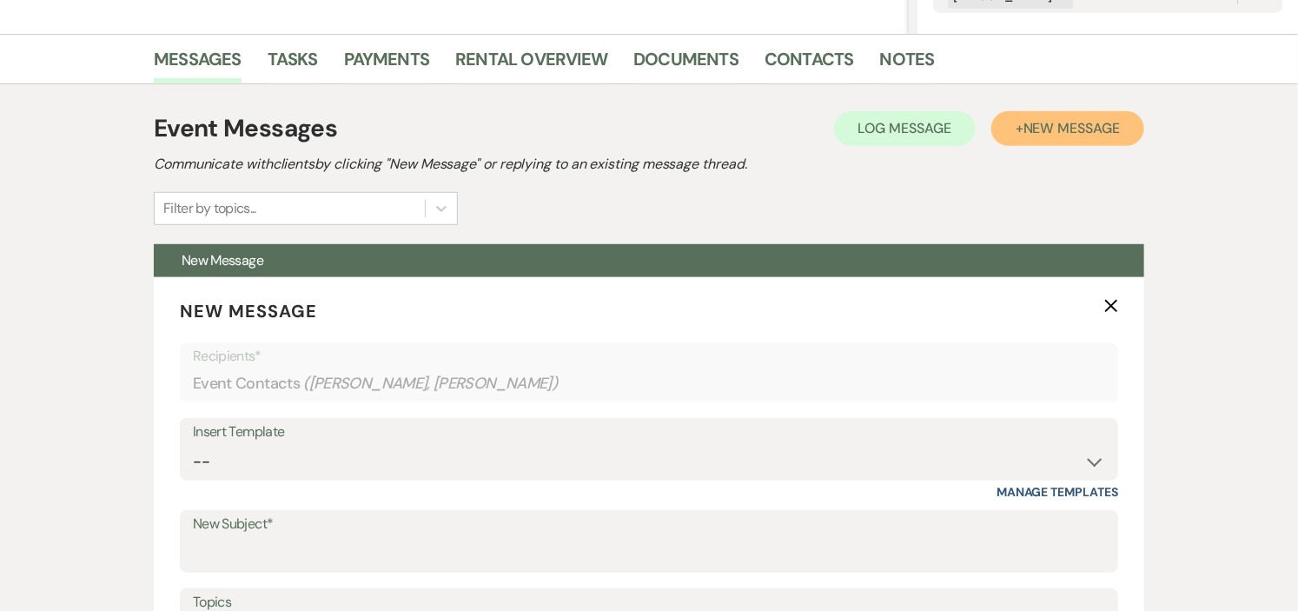
scroll to position [595, 0]
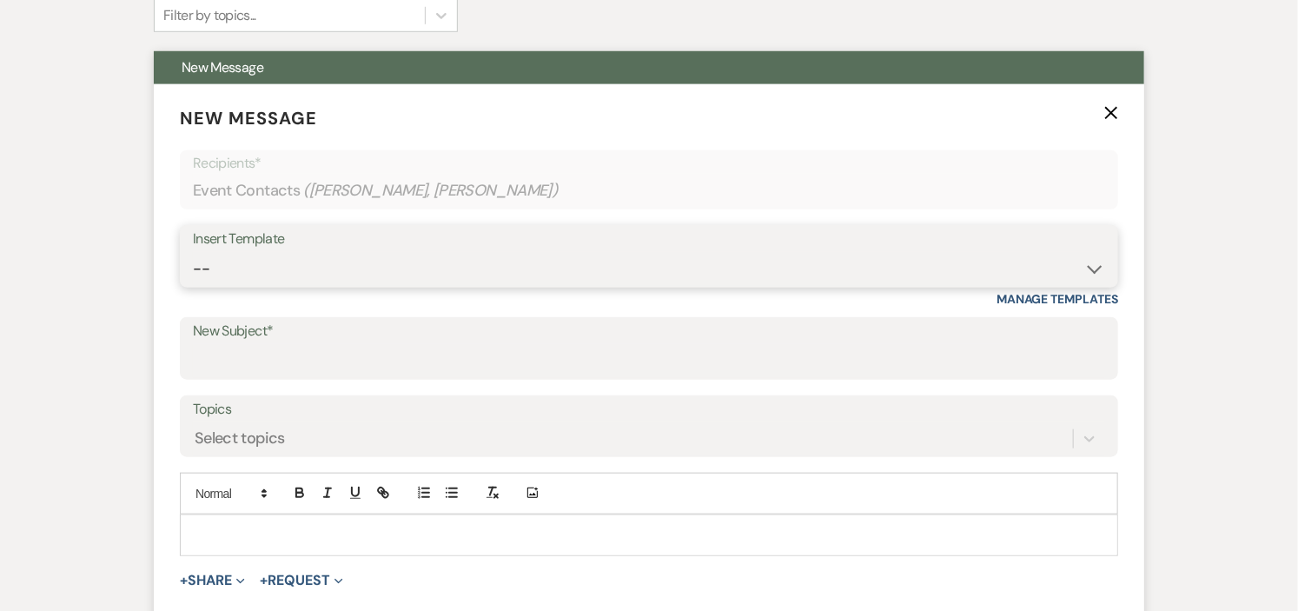
click at [1096, 268] on select "-- Weven Planning Portal Introduction (Booked Events) Initial Inquiry Response …" at bounding box center [649, 269] width 912 height 34
select select "1317"
click at [193, 252] on select "-- Weven Planning Portal Introduction (Booked Events) Initial Inquiry Response …" at bounding box center [649, 269] width 912 height 34
type input "Rental Agreement and Payment"
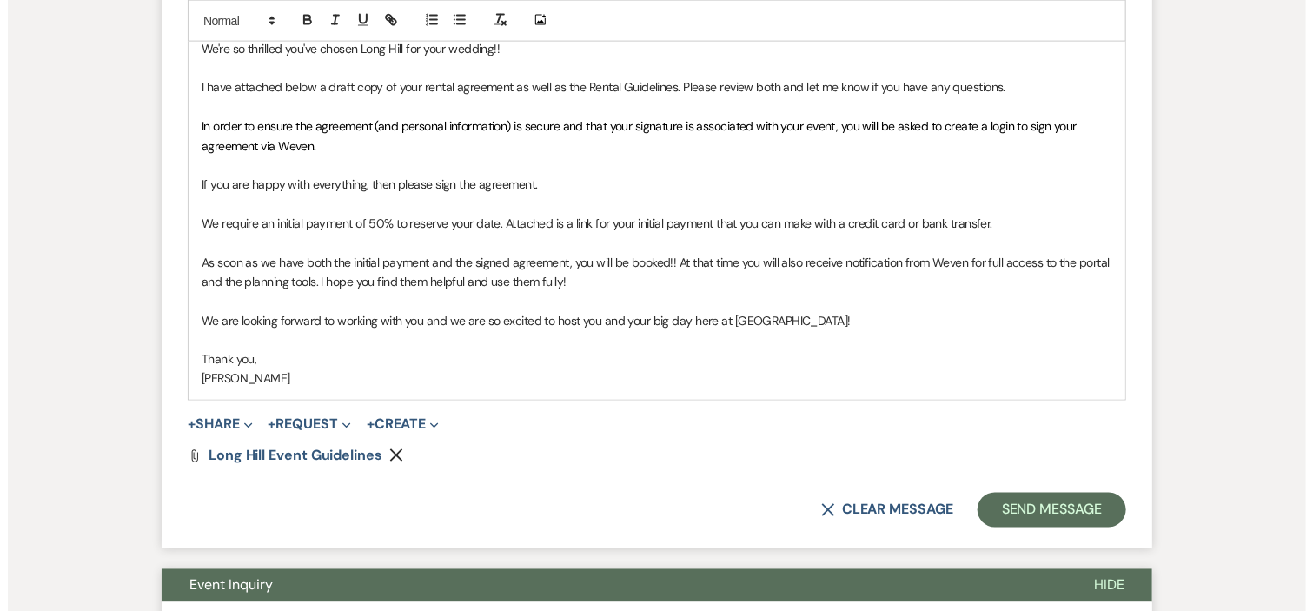
scroll to position [1175, 0]
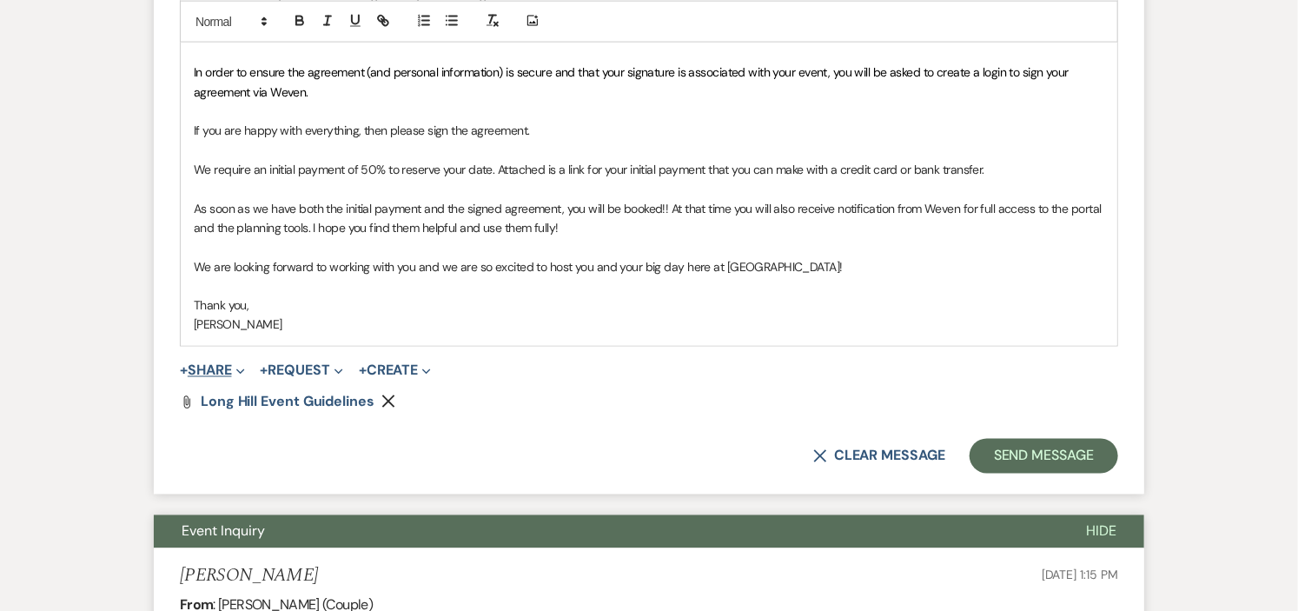
click at [211, 369] on button "+ Share Expand" at bounding box center [212, 371] width 65 height 14
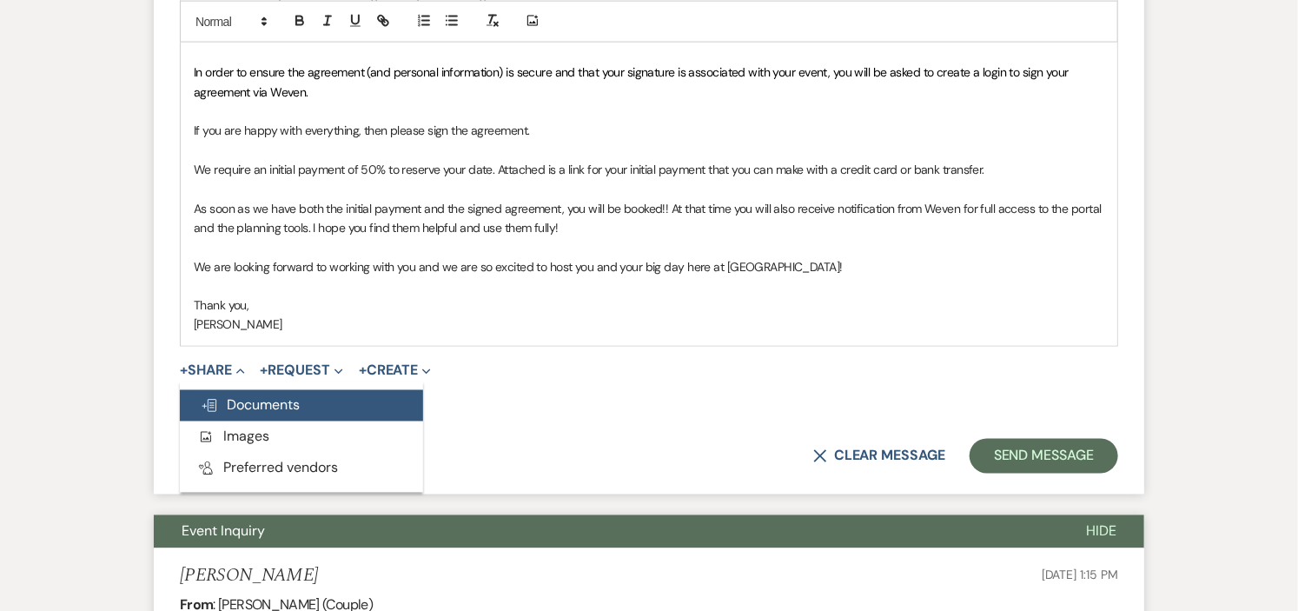
click at [236, 401] on span "Doc Upload Documents" at bounding box center [250, 405] width 99 height 18
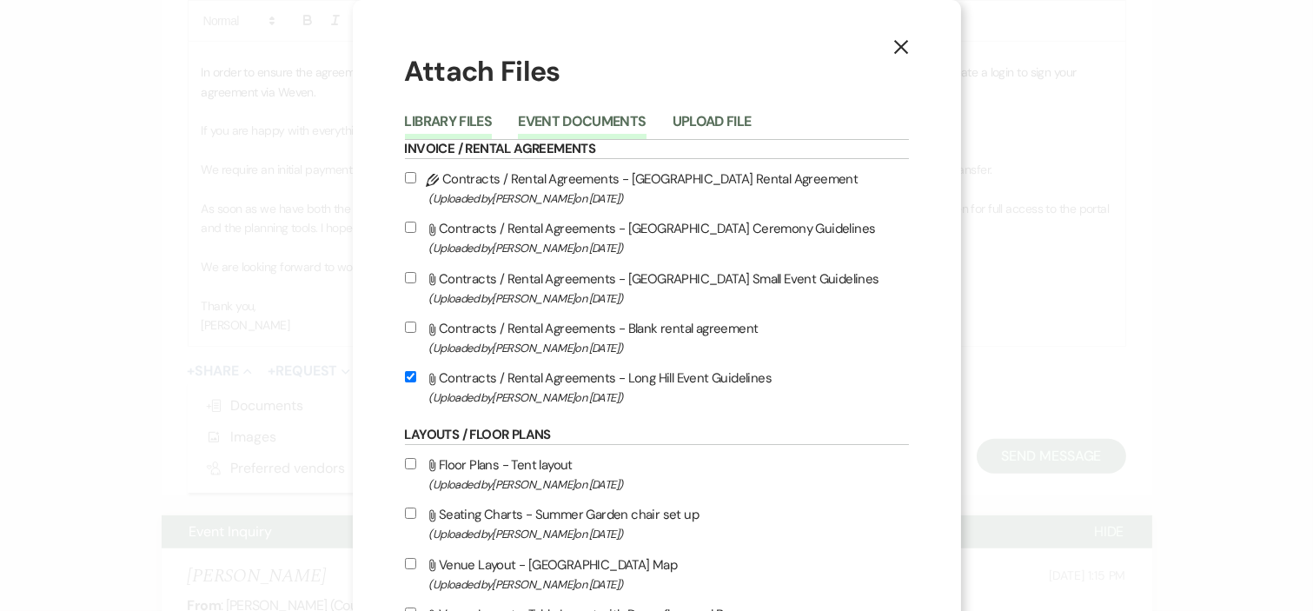
click at [560, 115] on button "Event Documents" at bounding box center [582, 127] width 128 height 24
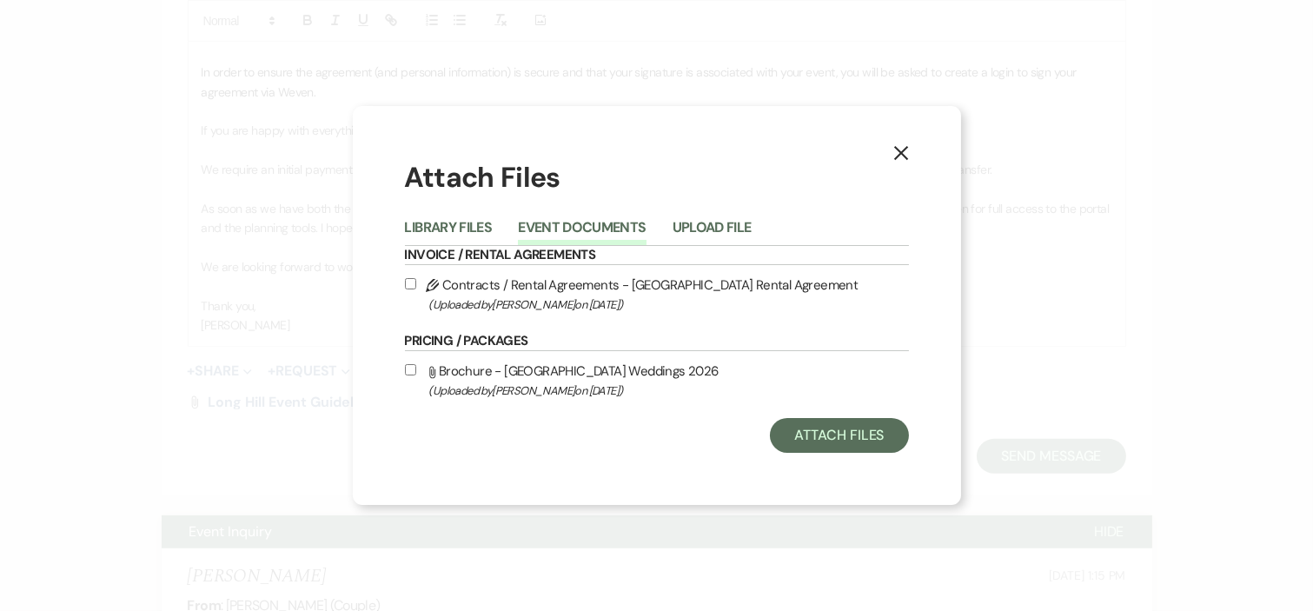
click at [520, 295] on span "(Uploaded by [PERSON_NAME] on [DATE] )" at bounding box center [669, 305] width 480 height 20
click at [416, 289] on input "Pencil Contracts / Rental Agreements - Long Hill Rental Agreement (Uploaded by …" at bounding box center [410, 283] width 11 height 11
checkbox input "true"
click at [798, 427] on button "Attach Files" at bounding box center [839, 435] width 138 height 35
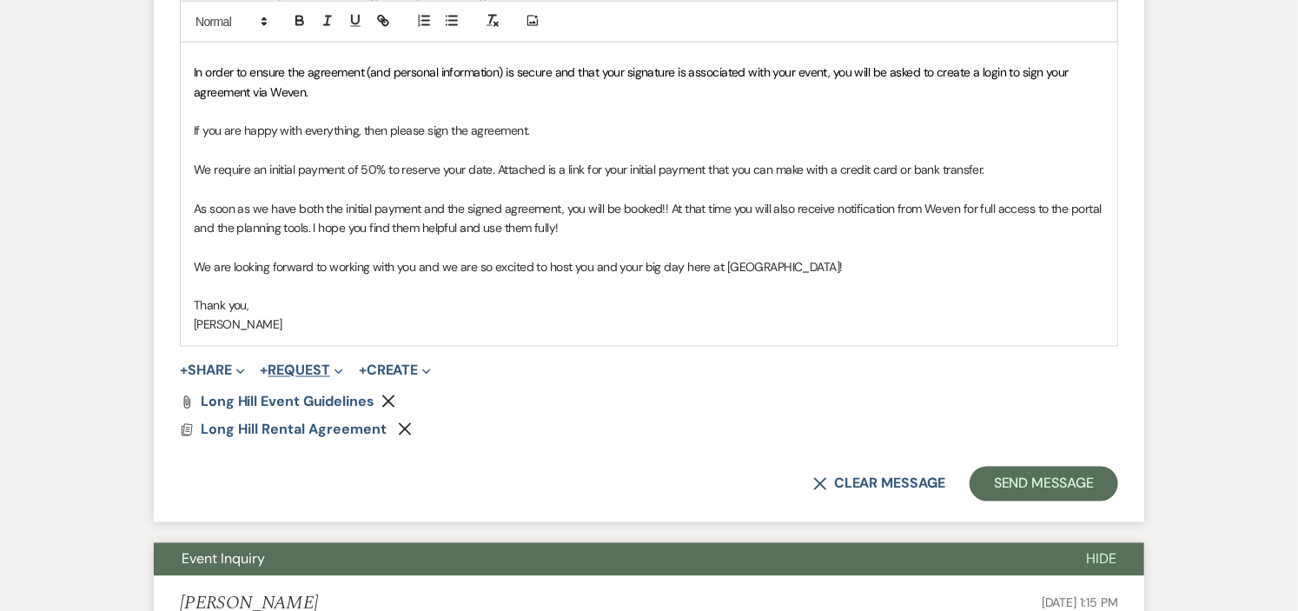
click at [290, 369] on button "+ Request Expand" at bounding box center [302, 371] width 83 height 14
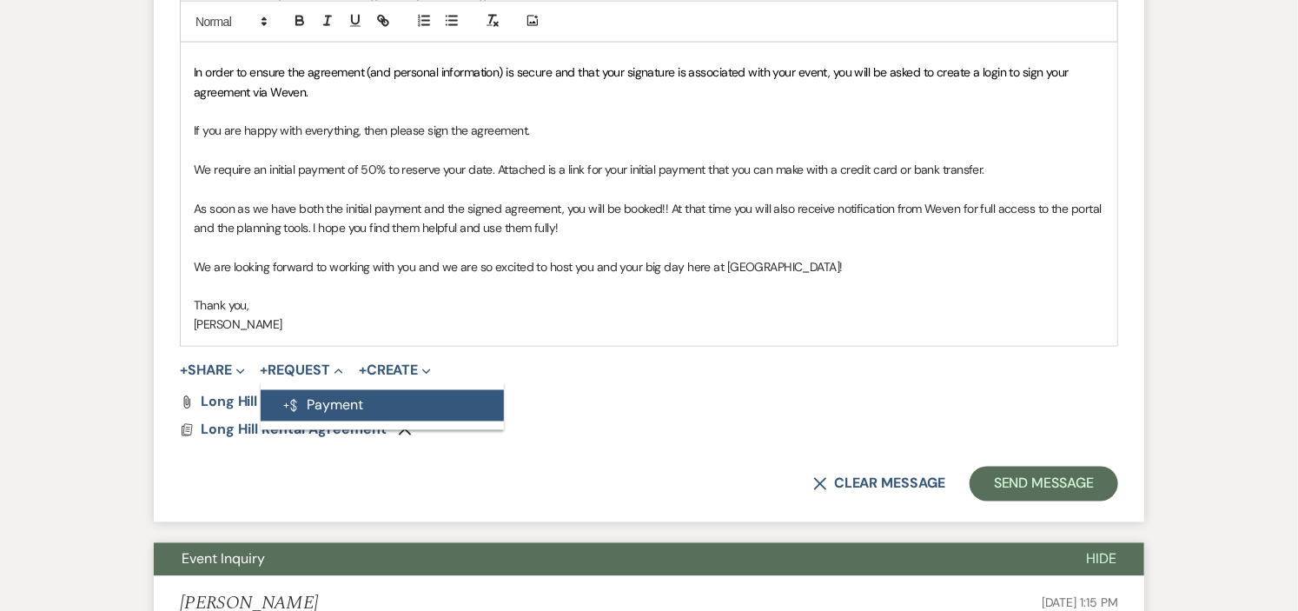
click at [295, 401] on use "button" at bounding box center [289, 406] width 13 height 14
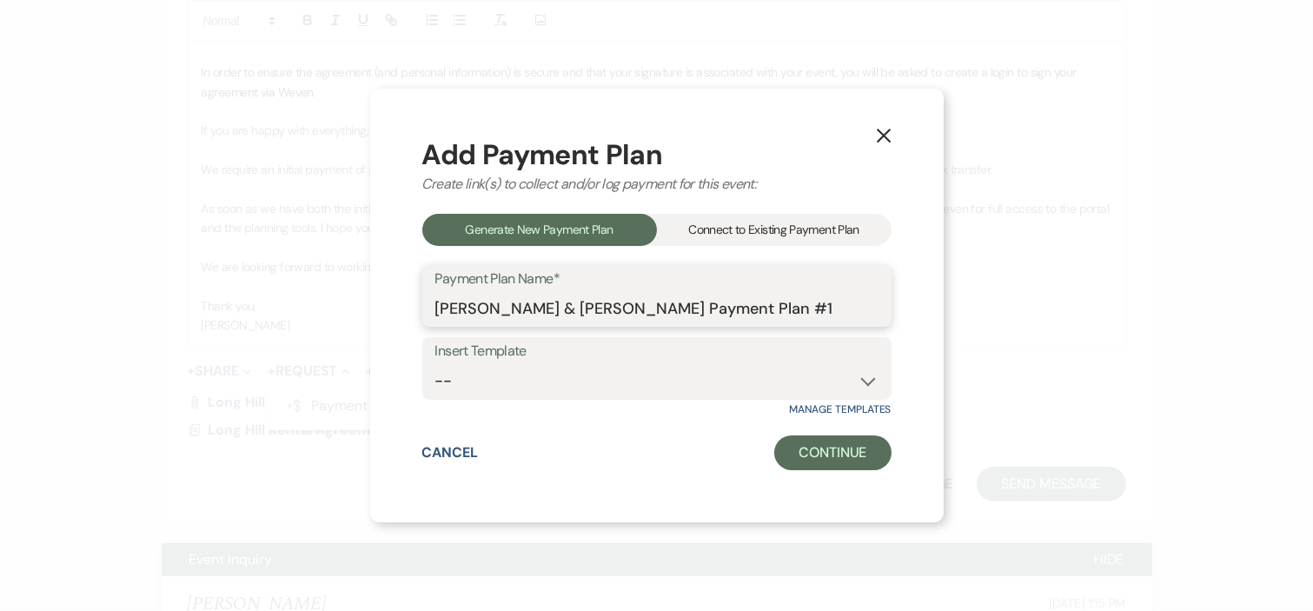
click at [829, 315] on input "[PERSON_NAME] & [PERSON_NAME] Payment Plan #1" at bounding box center [656, 308] width 443 height 34
type input "[PERSON_NAME] & [PERSON_NAME] Wedding"
click at [865, 377] on select "-- Wedding Security Deposit" at bounding box center [656, 381] width 443 height 34
select select "303"
click at [435, 364] on select "-- Wedding Security Deposit" at bounding box center [656, 381] width 443 height 34
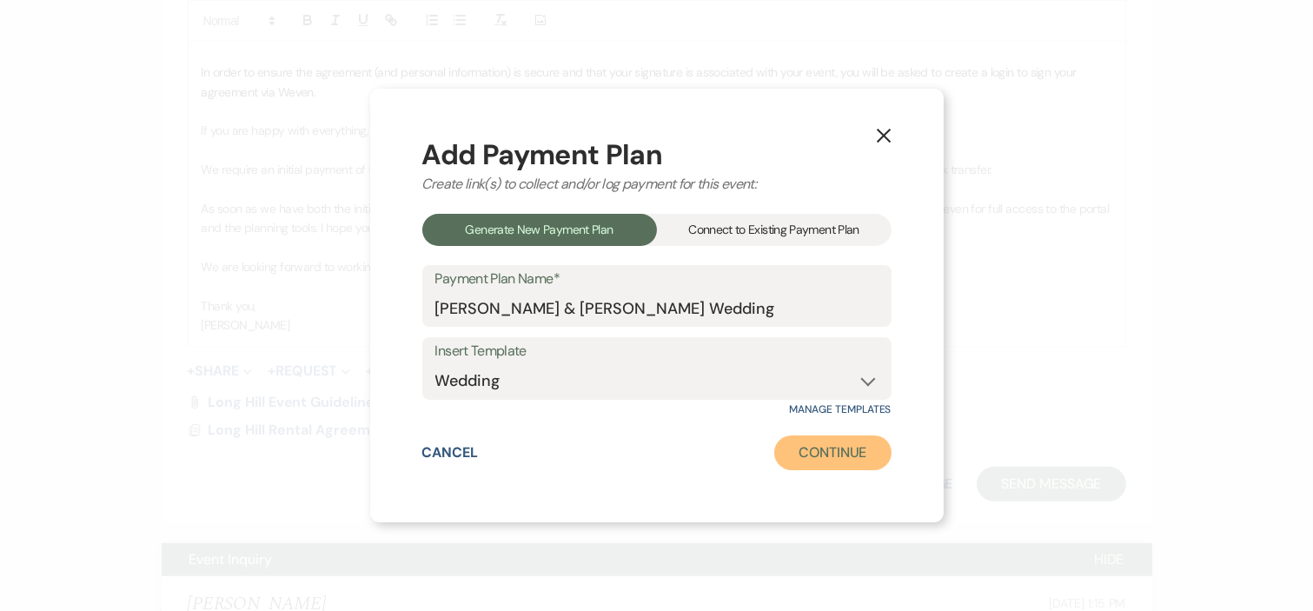
click at [811, 446] on button "Continue" at bounding box center [832, 452] width 116 height 35
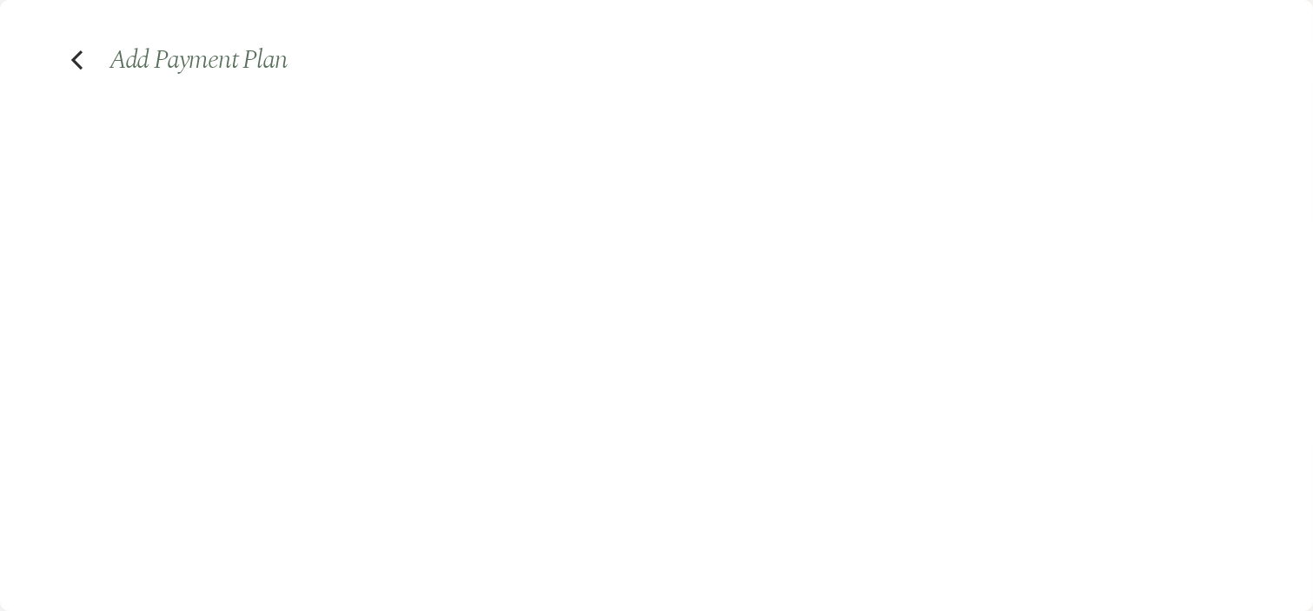
select select "2"
select select "percentage"
select select "true"
select select "2"
select select "percentage"
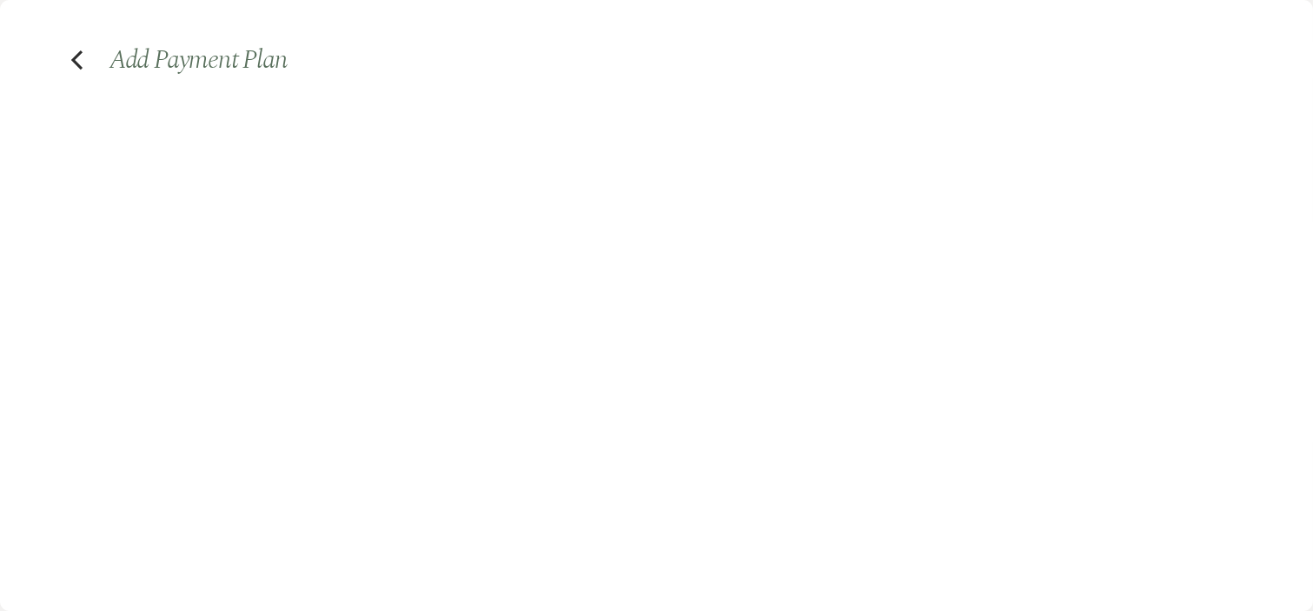
select select "true"
select select "both"
select select "daily"
select select "days"
select select "afterDueDate"
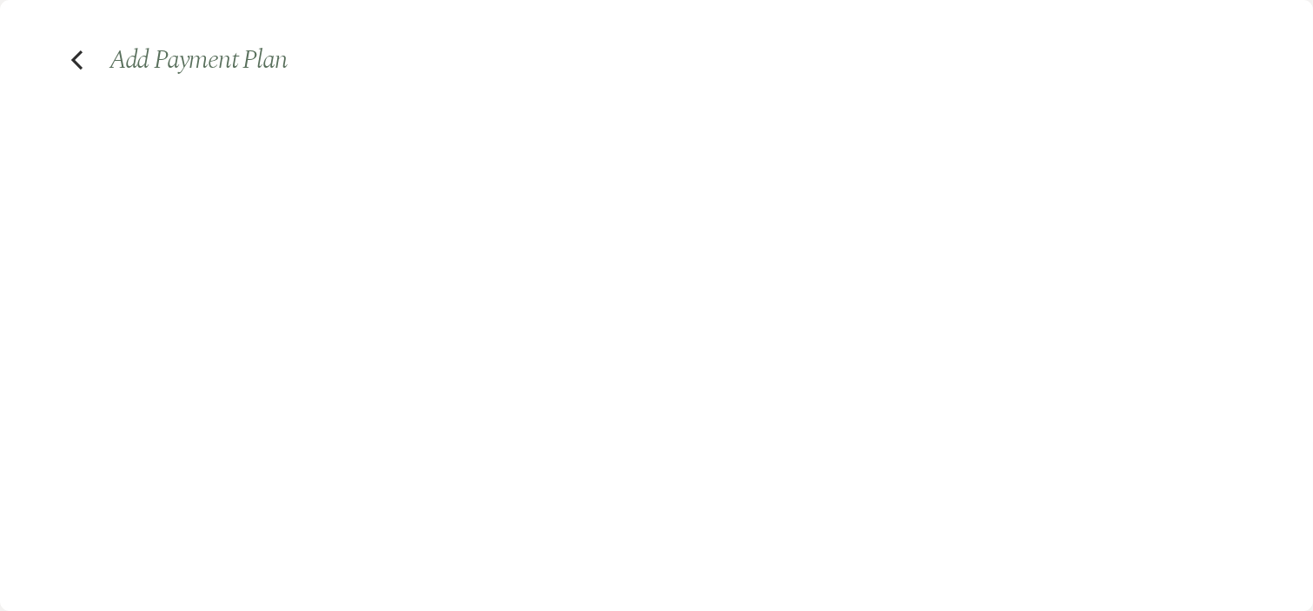
select select "complete"
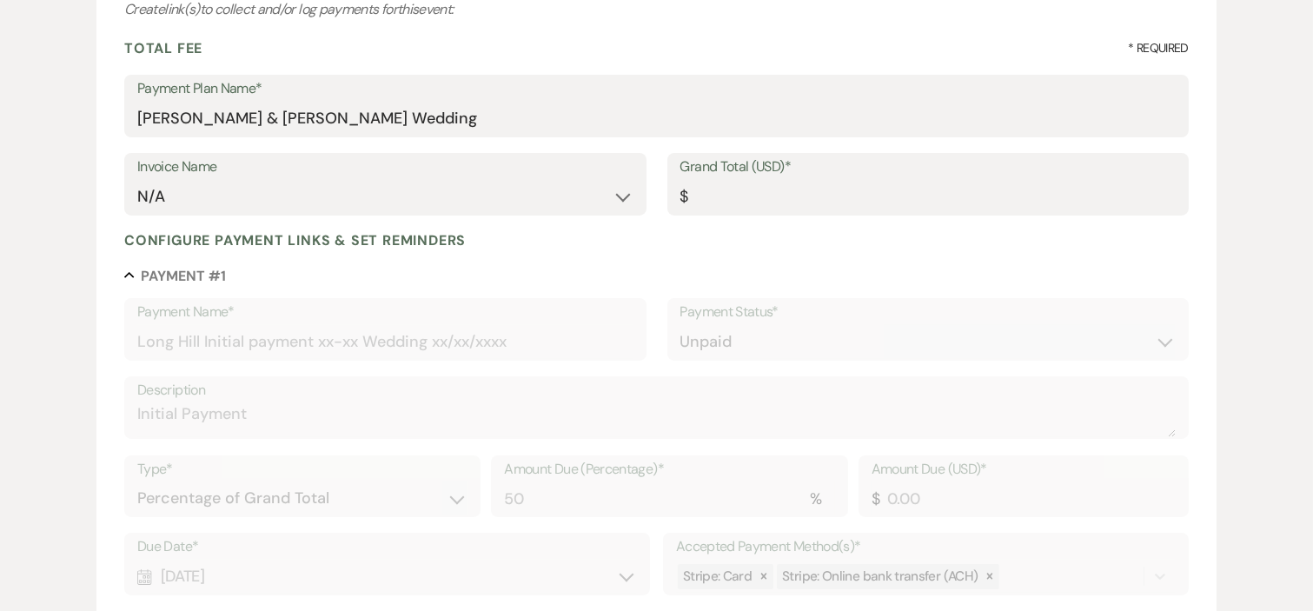
scroll to position [193, 0]
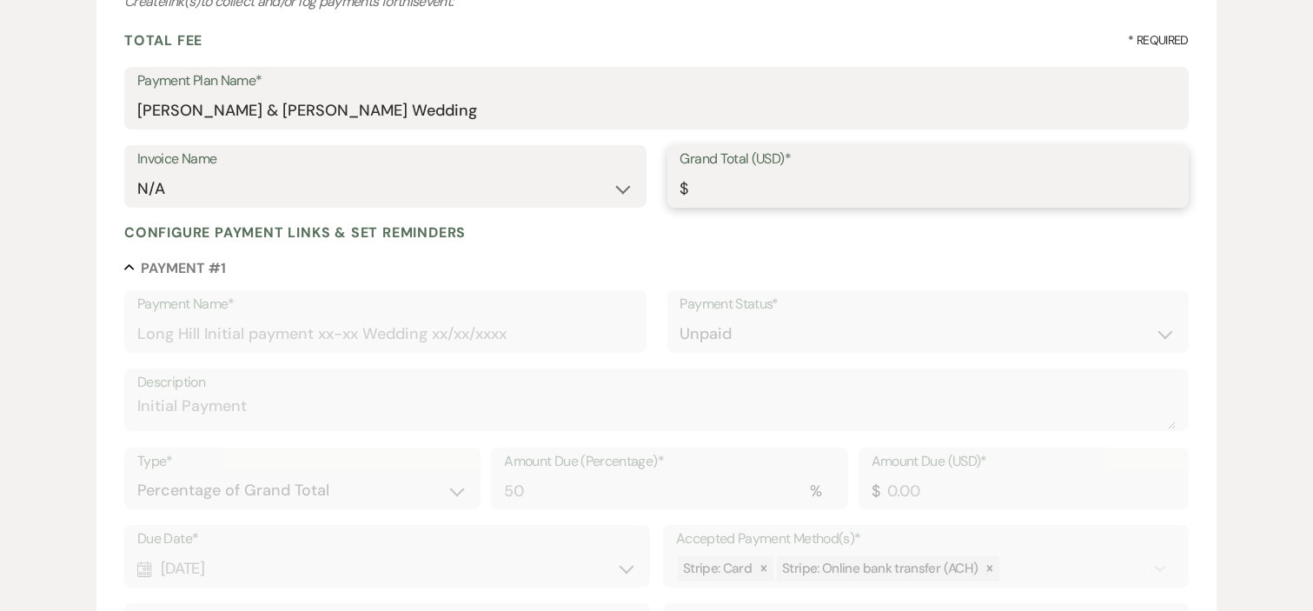
click at [762, 189] on input "Grand Total (USD)*" at bounding box center [927, 189] width 495 height 34
type input "7"
type input "3.50"
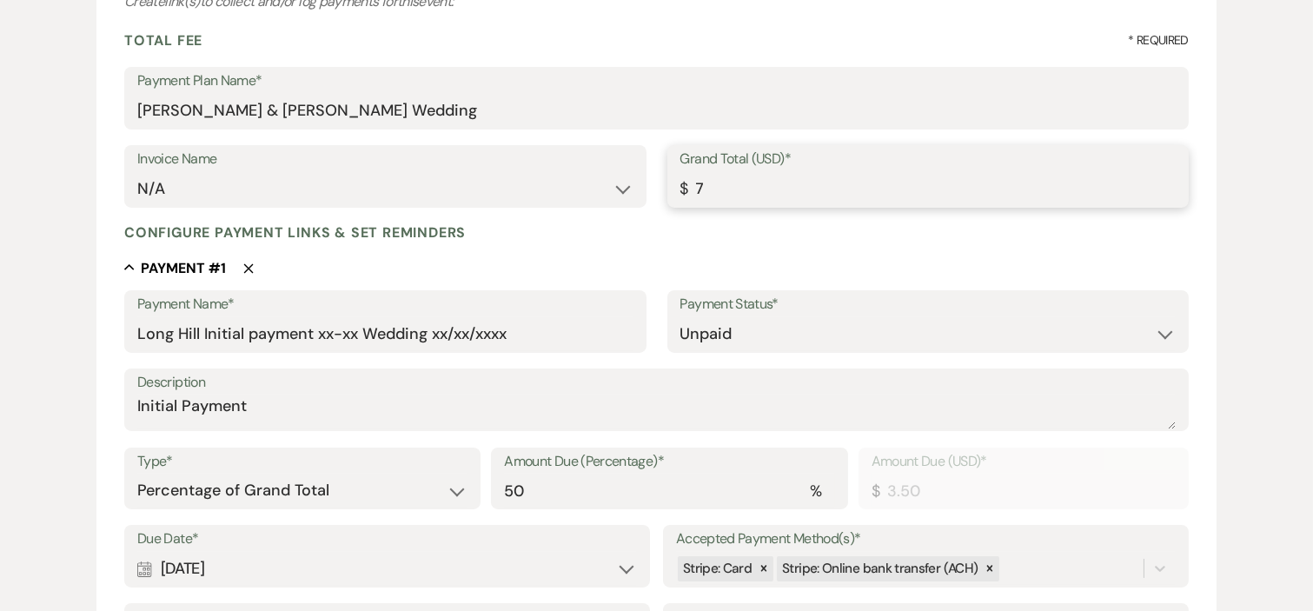
type input "75"
type input "37.50"
type input "750"
type input "375.00"
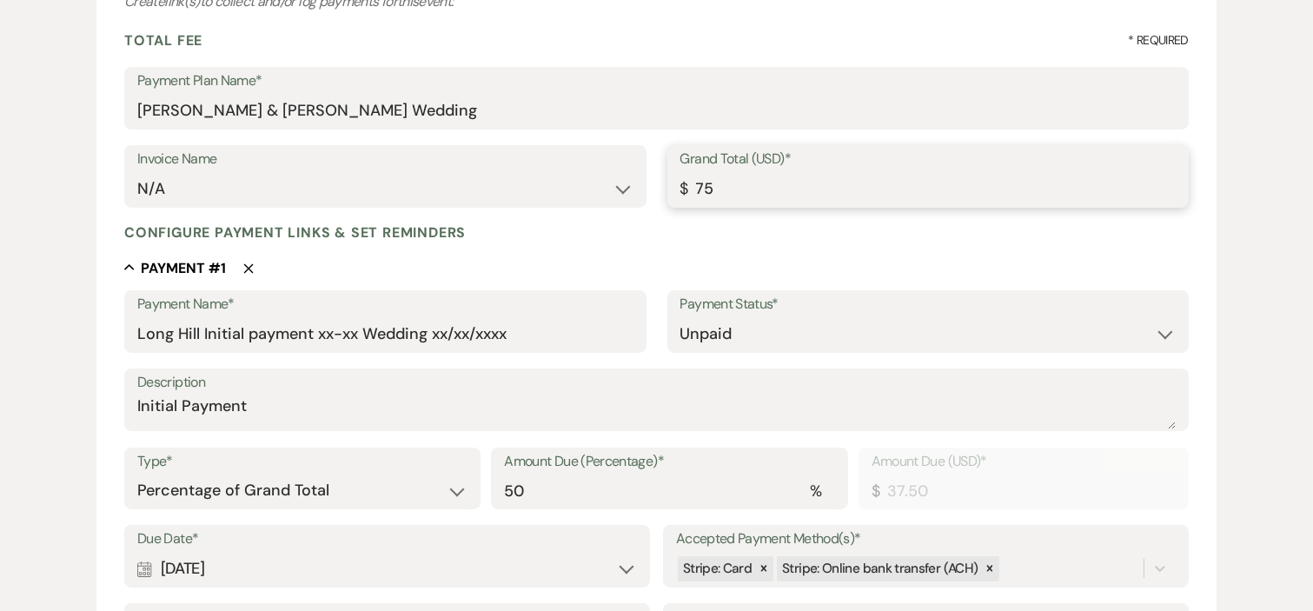
type input "375.00"
type input "7500"
type input "3750.00"
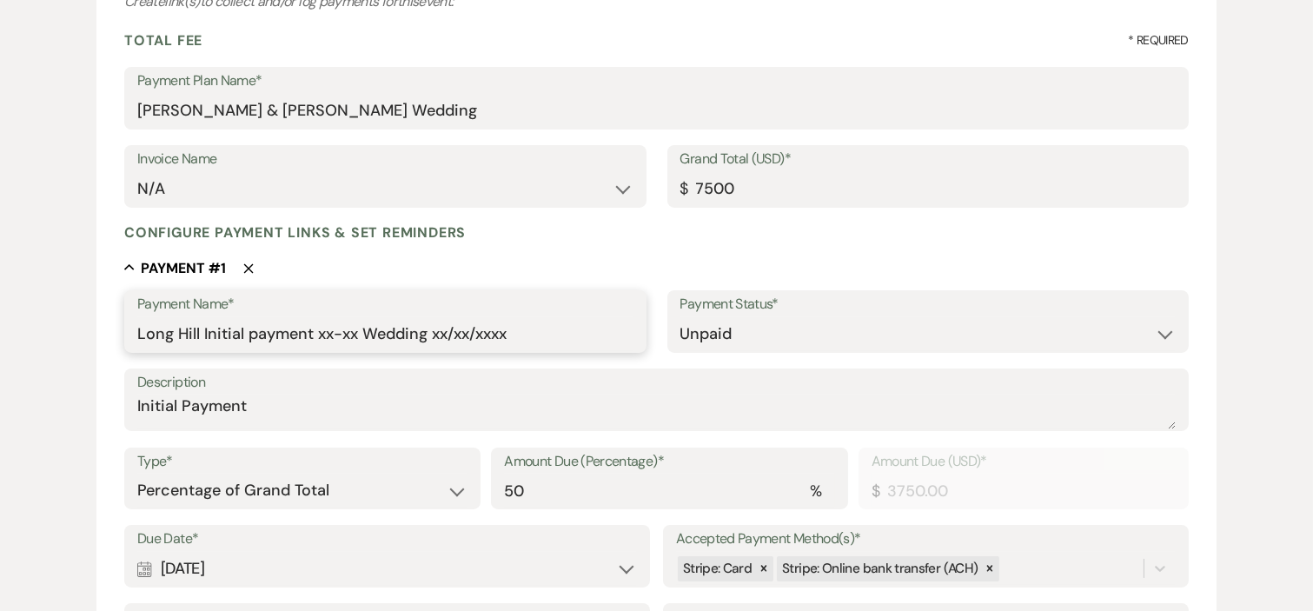
type input "7500.00"
click at [359, 330] on input "Long Hill Initial payment xx-xx Wedding xx/xx/xxxx" at bounding box center [384, 334] width 495 height 34
click at [526, 335] on input "Long Hill Initial payment [PERSON_NAME] Wedding xx/xx/xxxx" at bounding box center [384, 334] width 495 height 34
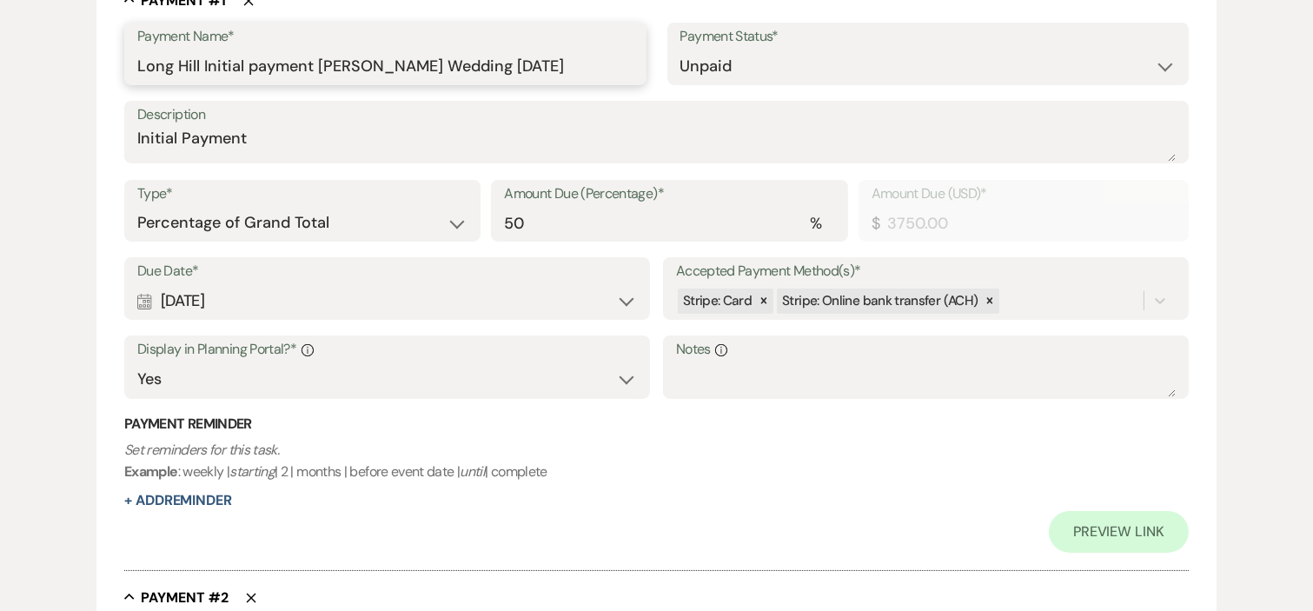
scroll to position [482, 0]
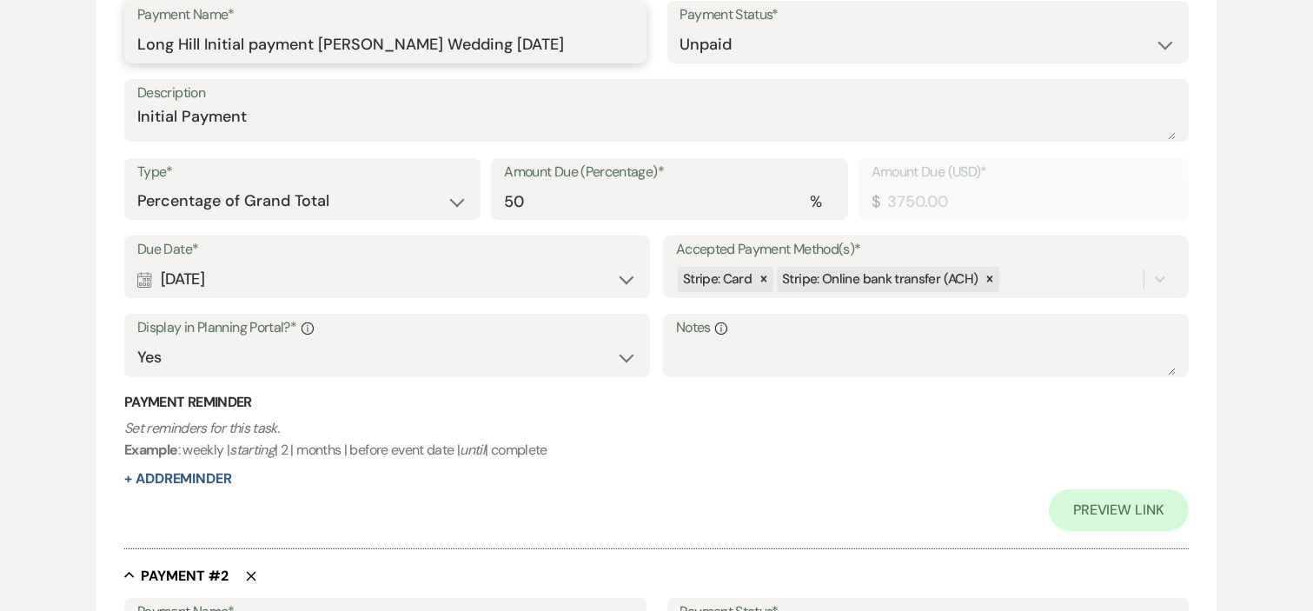
type input "Long Hill Initial payment [PERSON_NAME] Wedding [DATE]"
click at [674, 417] on p "Set reminders for this task. Example : weekly | starting | 2 | months | before …" at bounding box center [656, 439] width 1065 height 44
click at [1089, 501] on link "Preview Link" at bounding box center [1119, 510] width 140 height 42
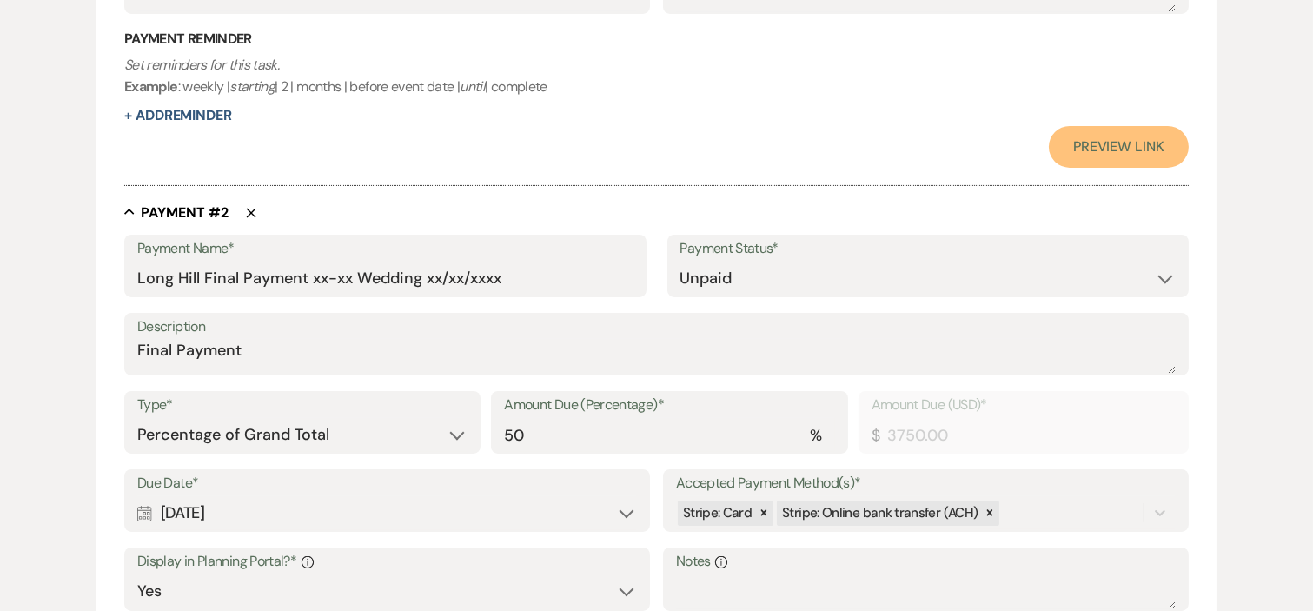
scroll to position [869, 0]
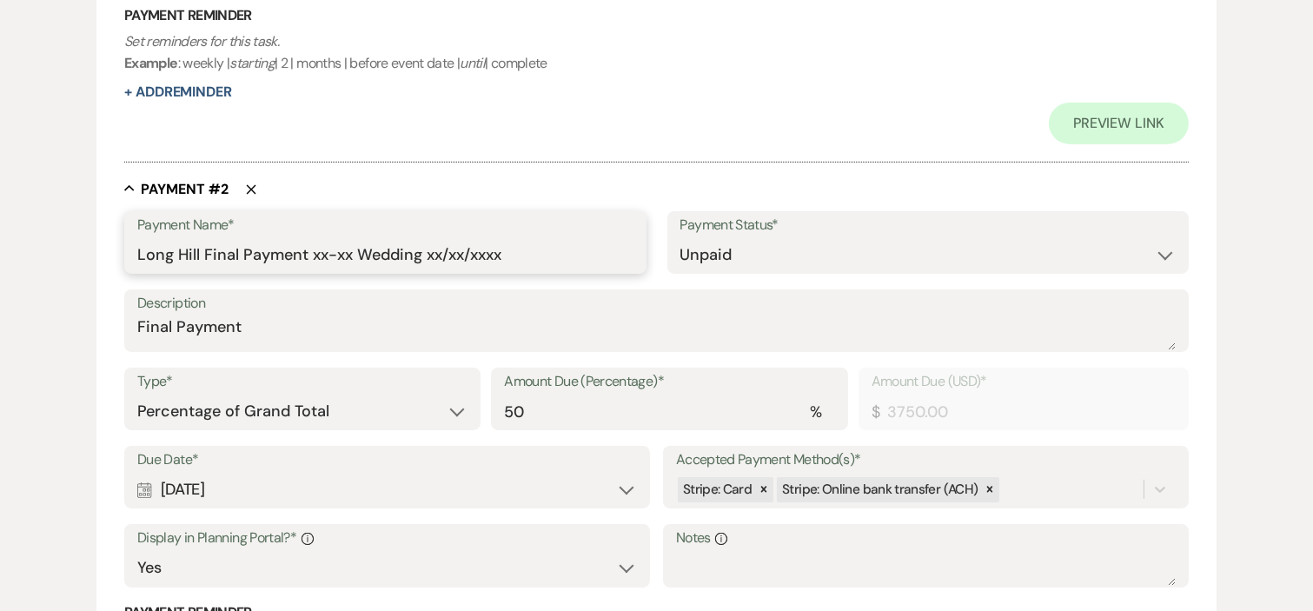
click at [349, 249] on input "Long Hill Final Payment xx-xx Wedding xx/xx/xxxx" at bounding box center [384, 255] width 495 height 34
type input "Long Hill Final Payment [PERSON_NAME] Wedding [DATE]"
click at [340, 309] on label "Description" at bounding box center [656, 303] width 1039 height 25
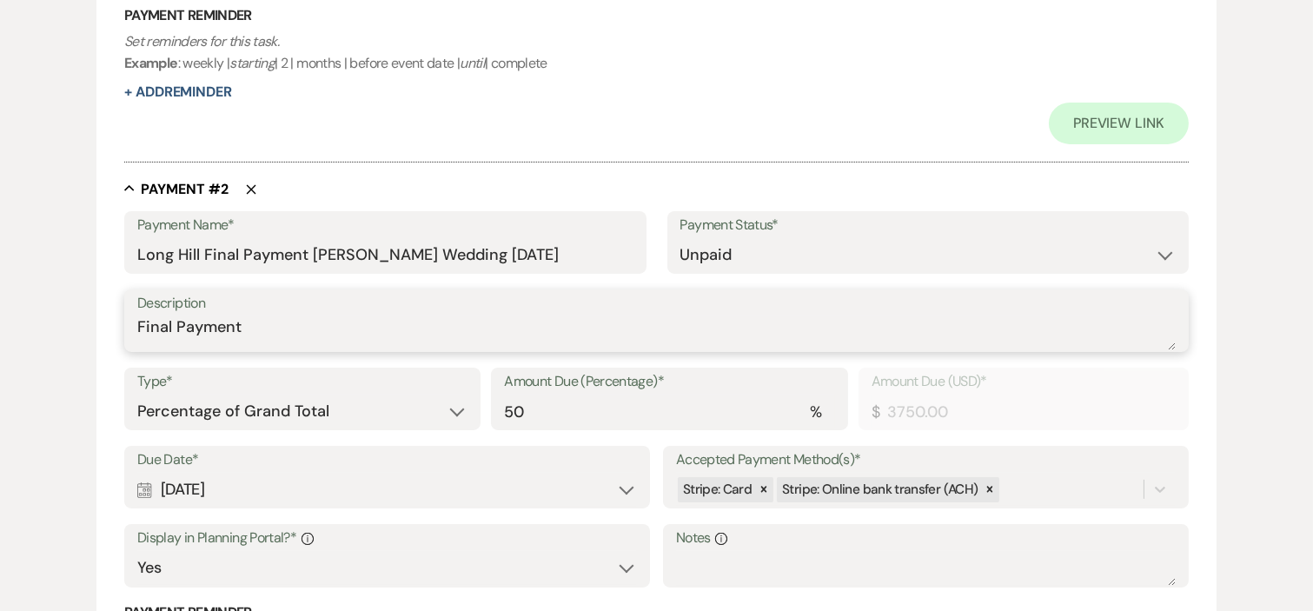
click at [340, 315] on textarea "Final Payment" at bounding box center [656, 332] width 1039 height 35
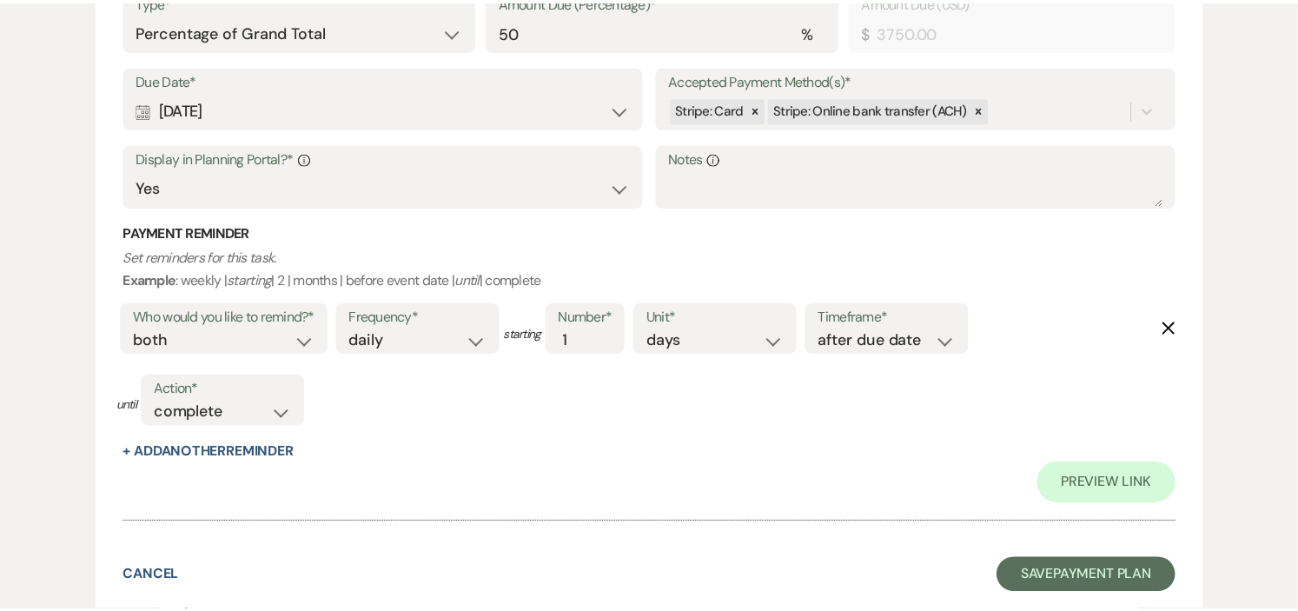
scroll to position [1258, 0]
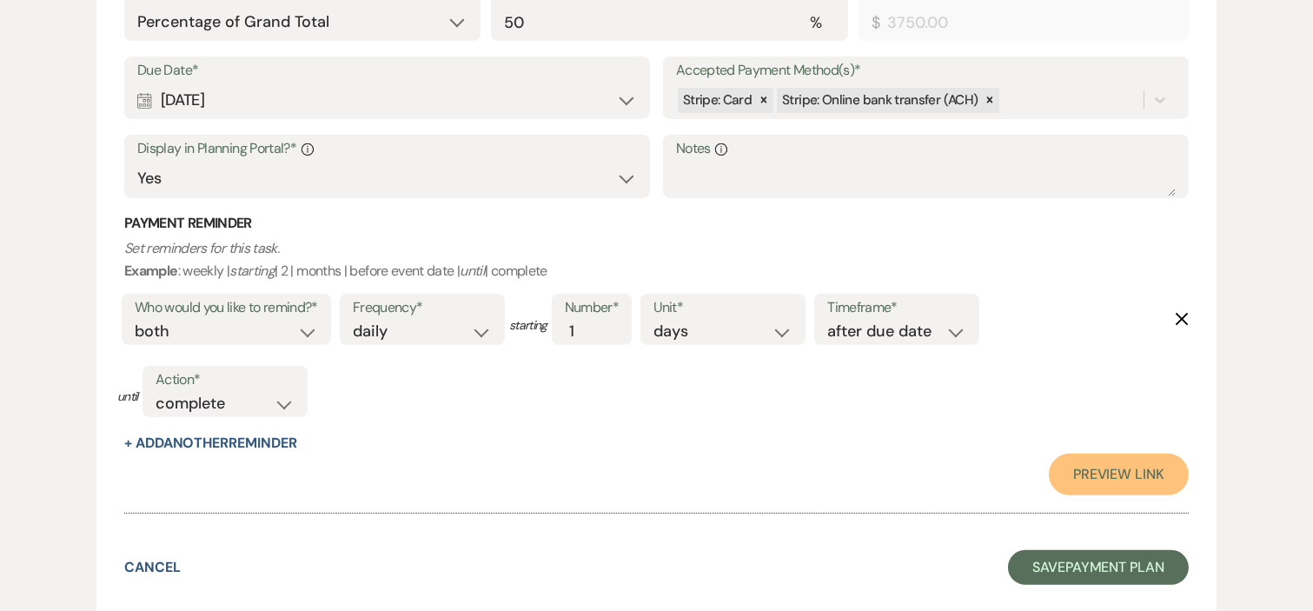
click at [1069, 467] on link "Preview Link" at bounding box center [1119, 475] width 140 height 42
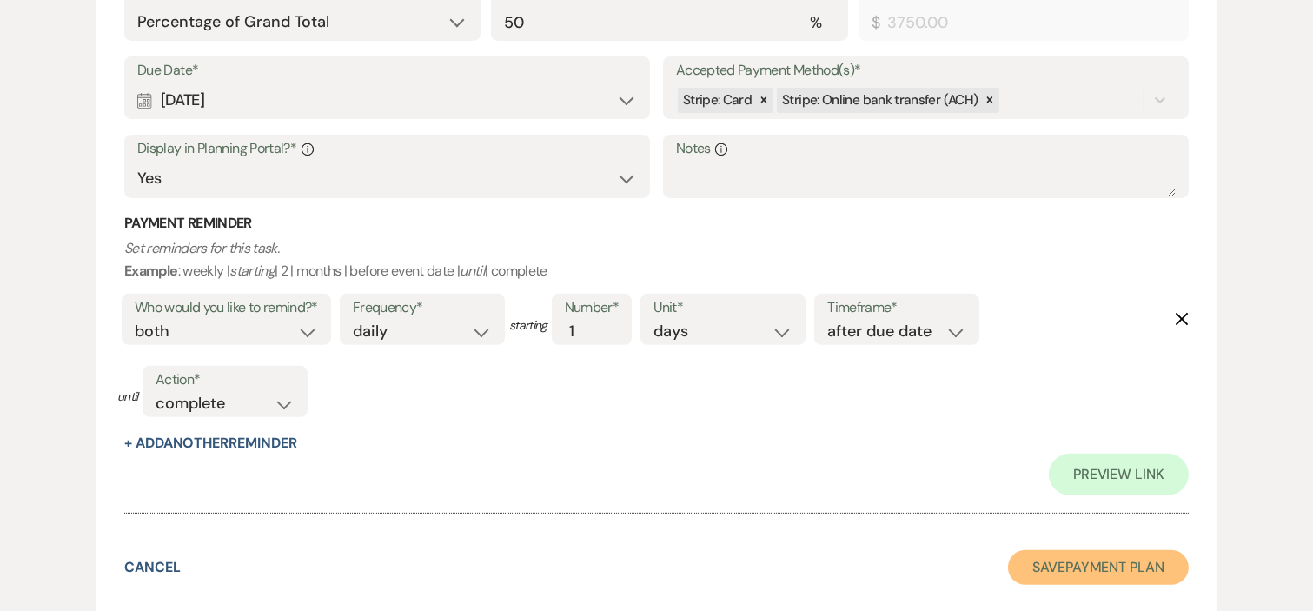
click at [1054, 562] on button "Save Payment Plan" at bounding box center [1098, 567] width 181 height 35
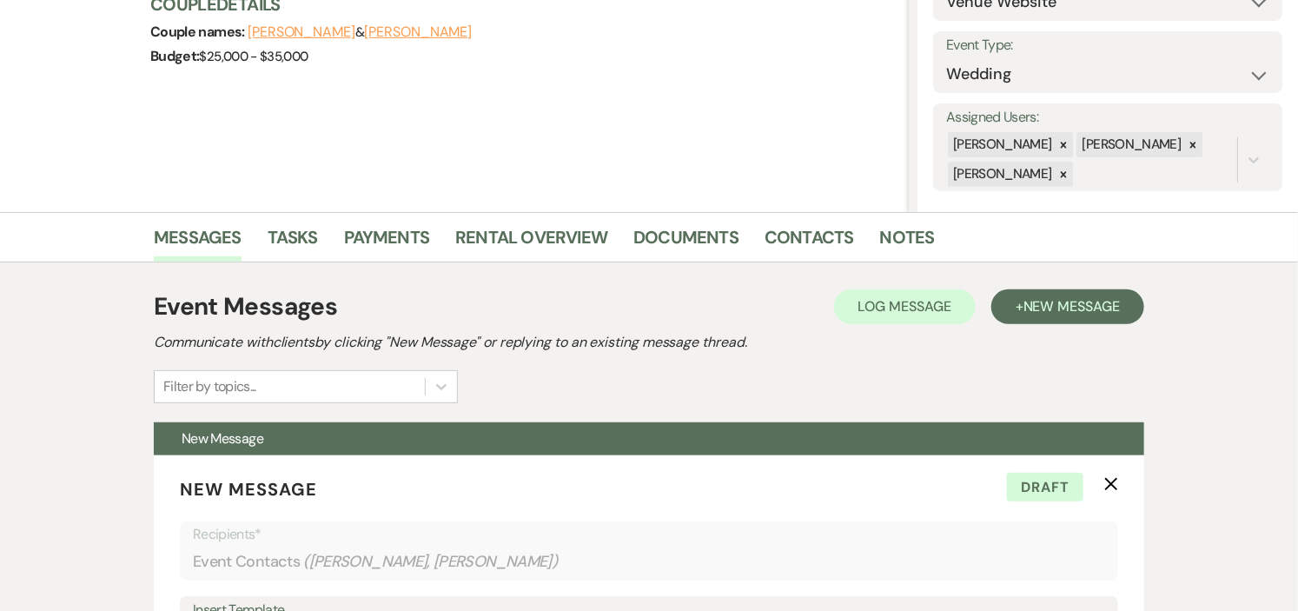
scroll to position [209, 0]
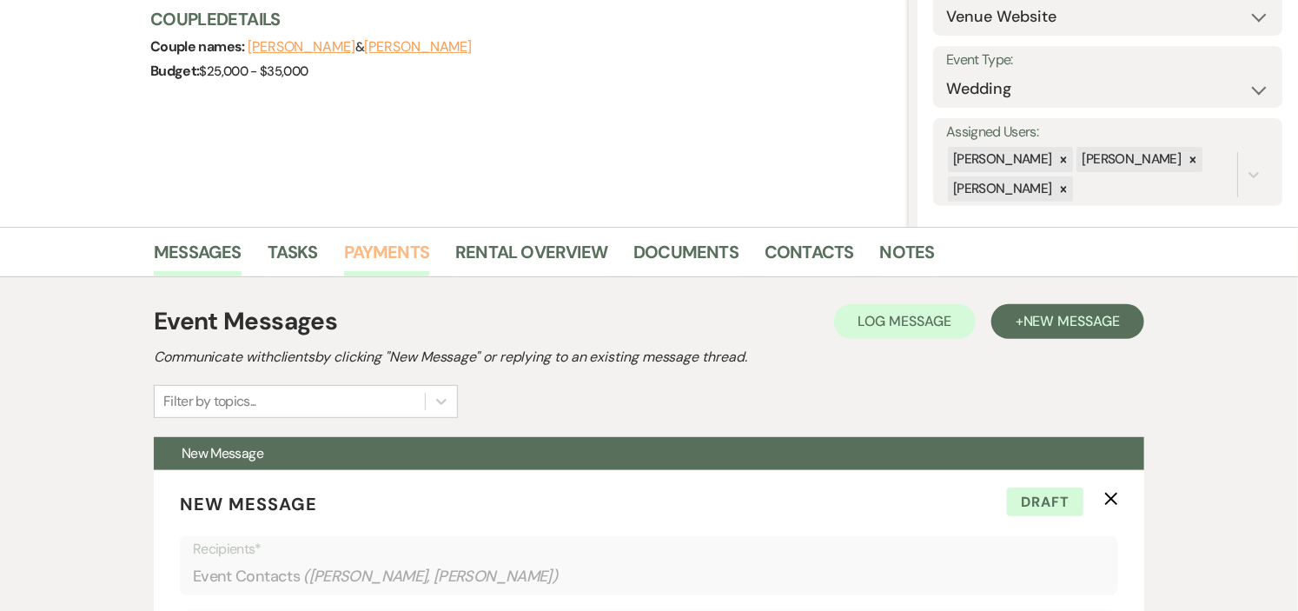
click at [366, 249] on link "Payments" at bounding box center [387, 257] width 86 height 38
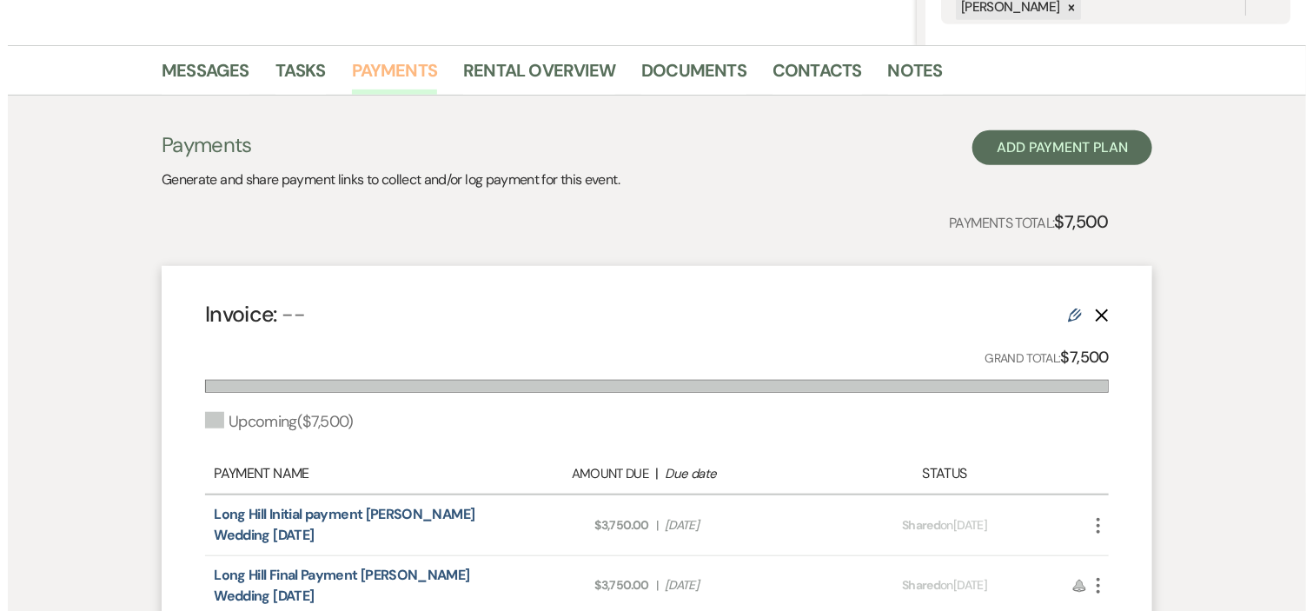
scroll to position [402, 0]
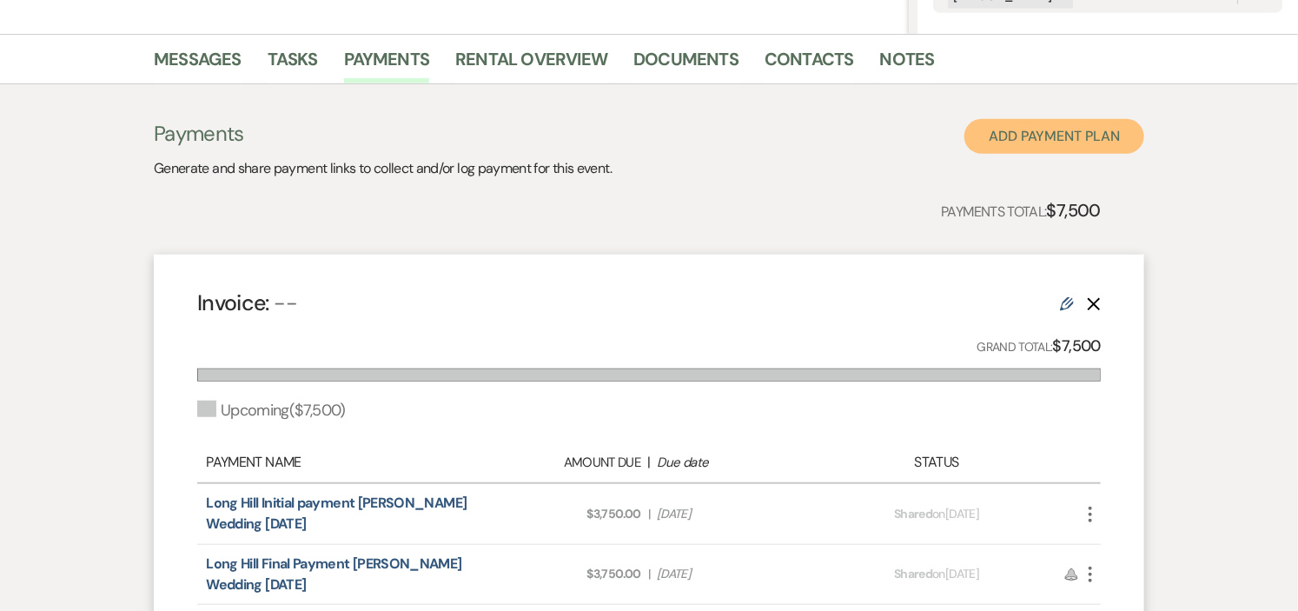
click at [1008, 135] on button "Add Payment Plan" at bounding box center [1055, 136] width 180 height 35
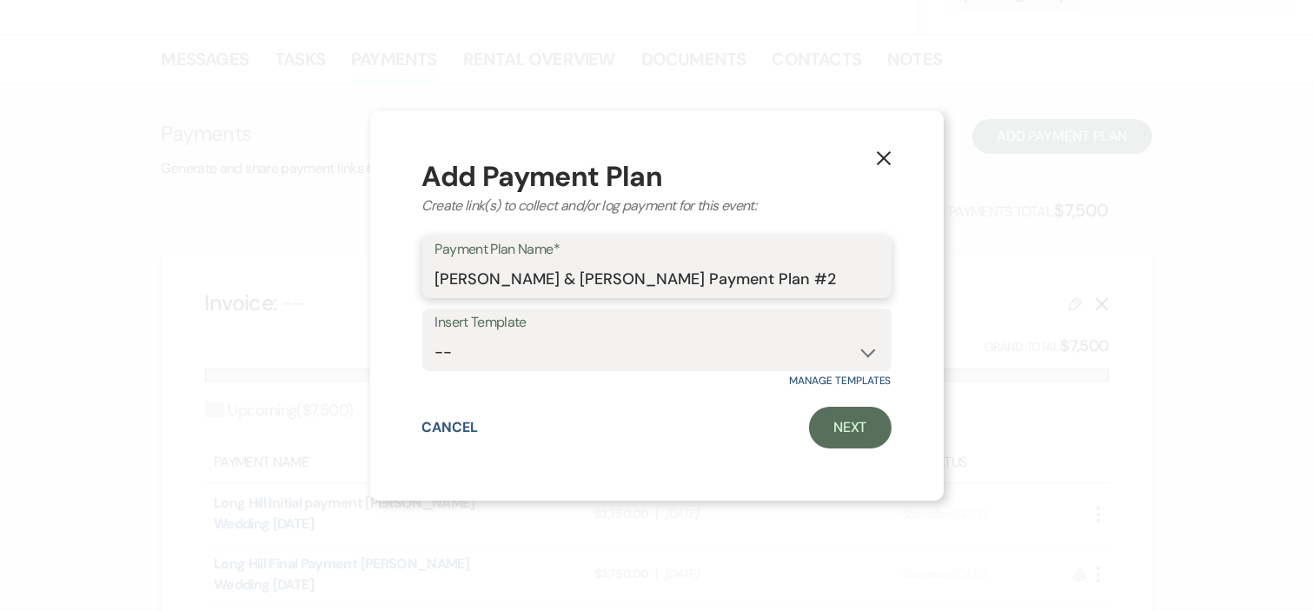
click at [827, 280] on input "[PERSON_NAME] & [PERSON_NAME] Payment Plan #2" at bounding box center [656, 279] width 443 height 34
type input "[PERSON_NAME] & [PERSON_NAME] Security Deposit"
click at [862, 348] on select "-- Wedding Security Deposit" at bounding box center [656, 352] width 443 height 34
select select "304"
click at [435, 335] on select "-- Wedding Security Deposit" at bounding box center [656, 352] width 443 height 34
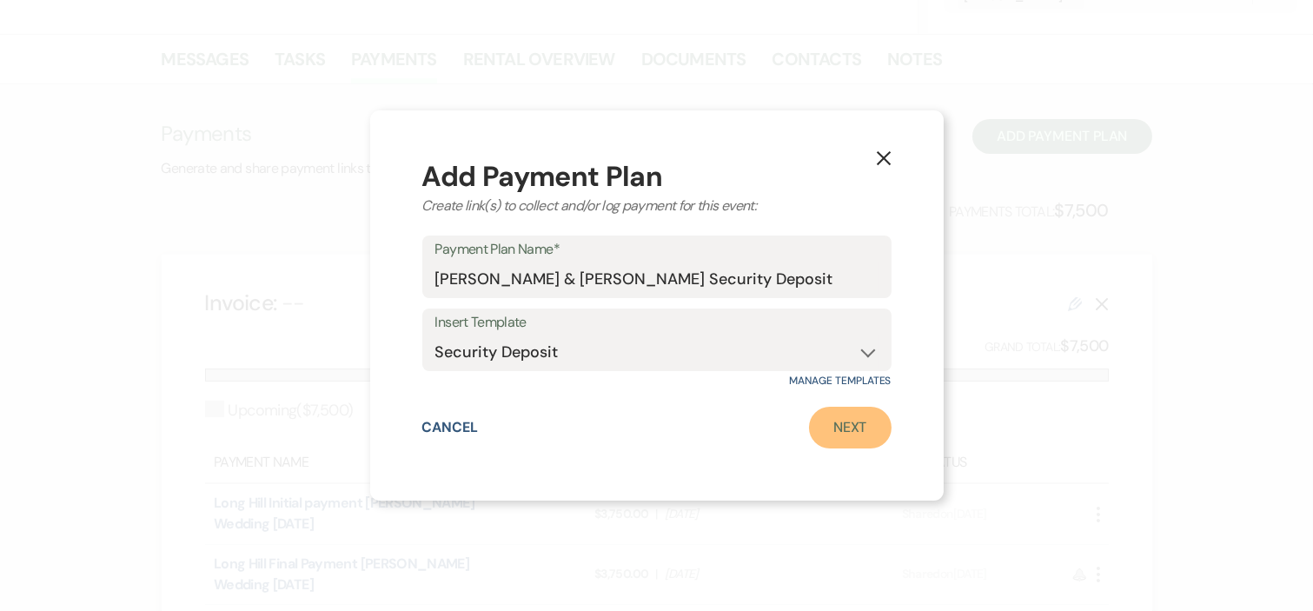
click at [846, 426] on link "Next" at bounding box center [850, 428] width 83 height 42
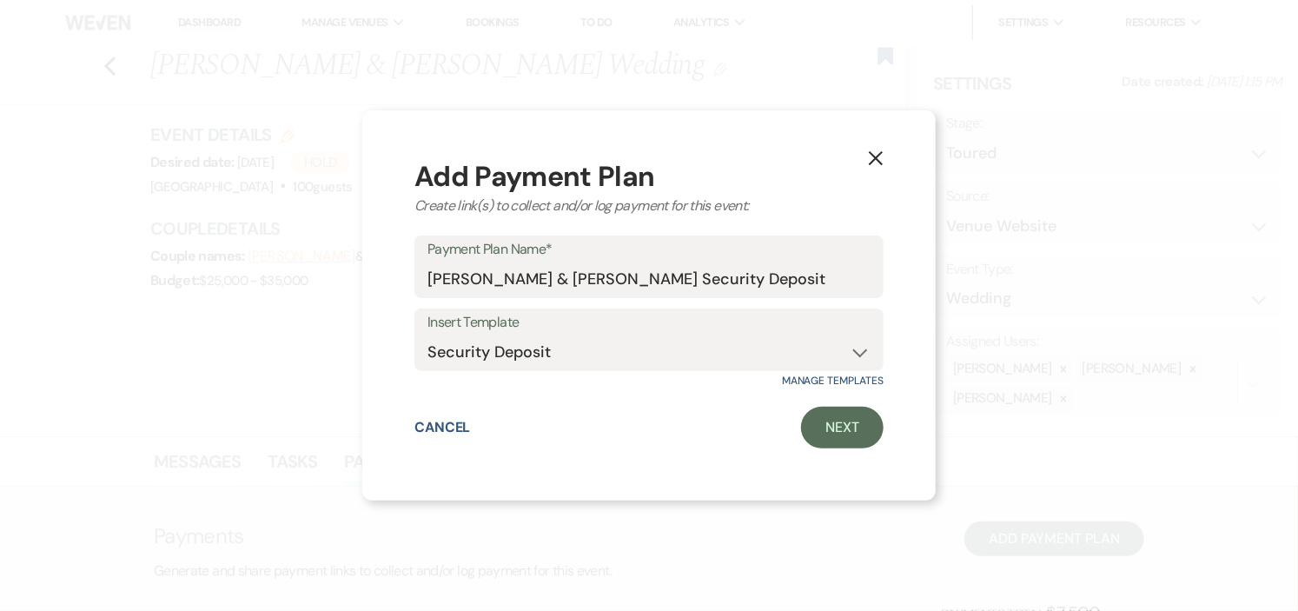
select select "2"
select select "flat"
select select "true"
select select "both"
select select "daily"
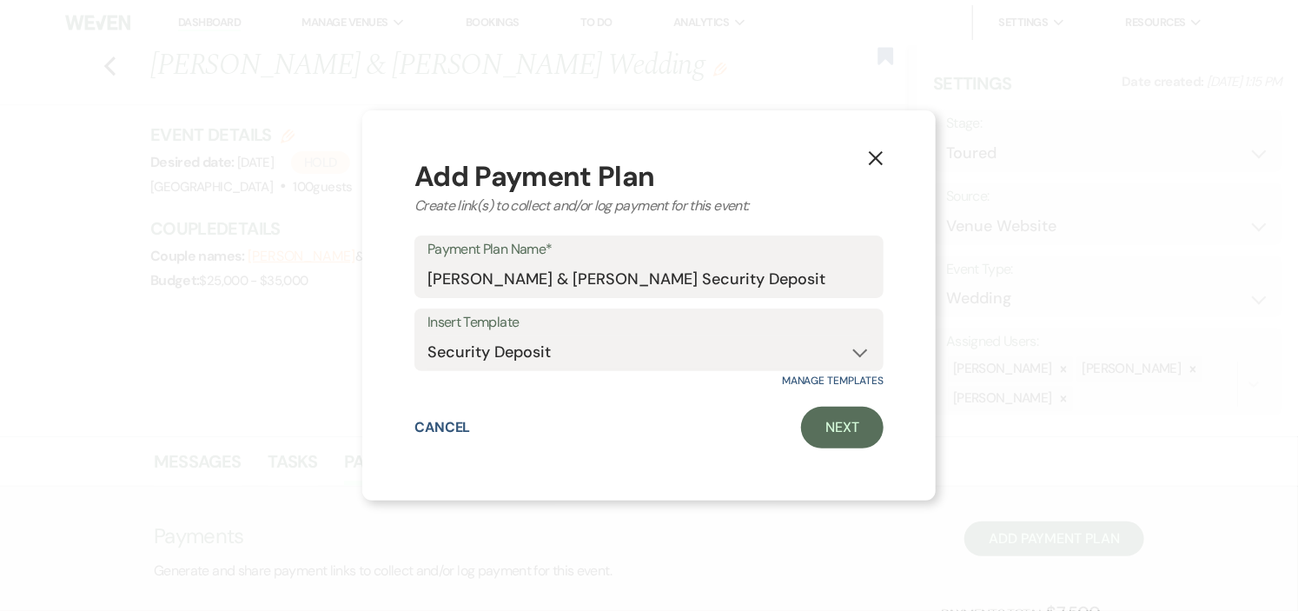
select select "days"
select select "afterDueDate"
select select "complete"
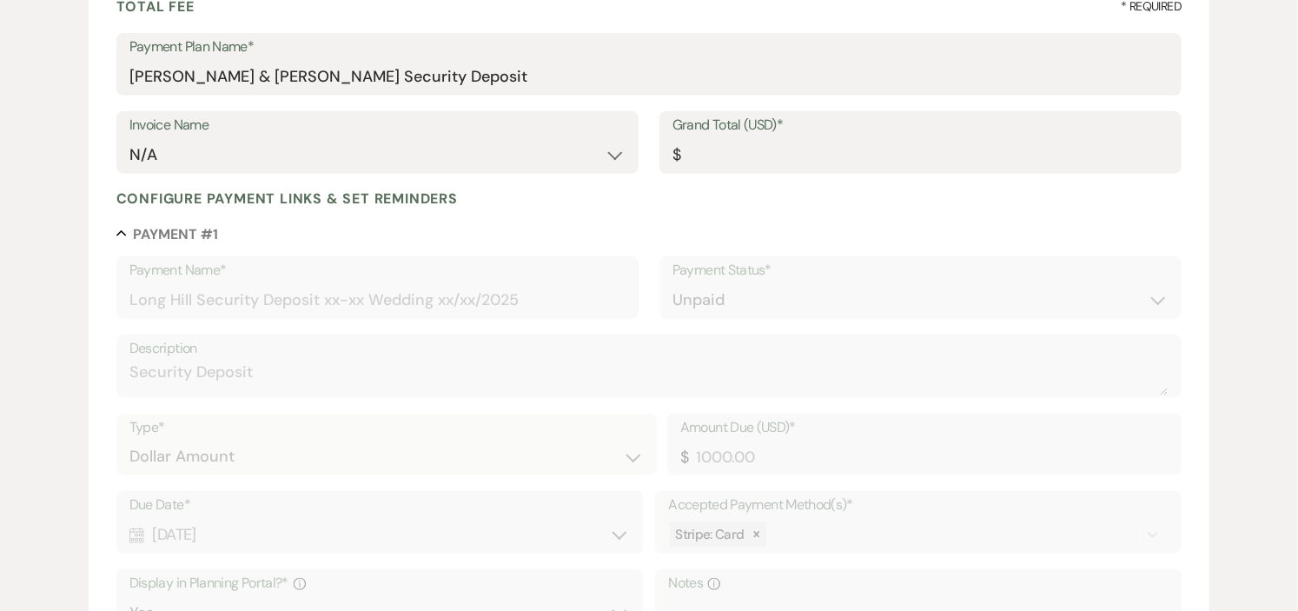
scroll to position [289, 0]
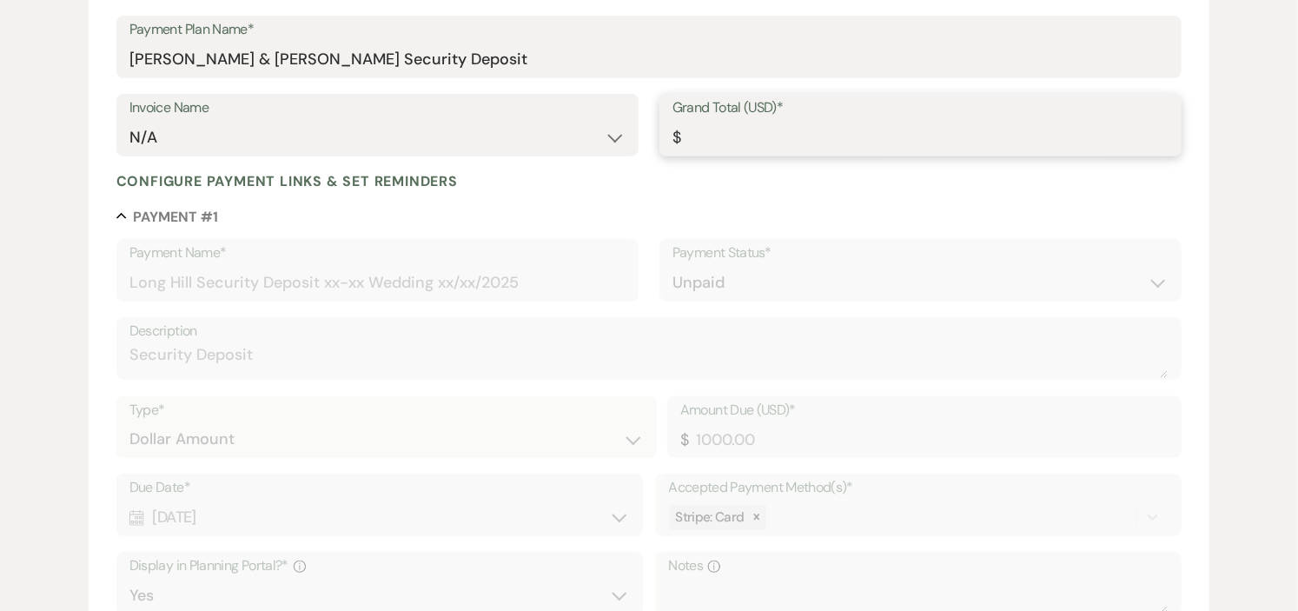
click at [770, 128] on input "Grand Total (USD)*" at bounding box center [921, 138] width 496 height 34
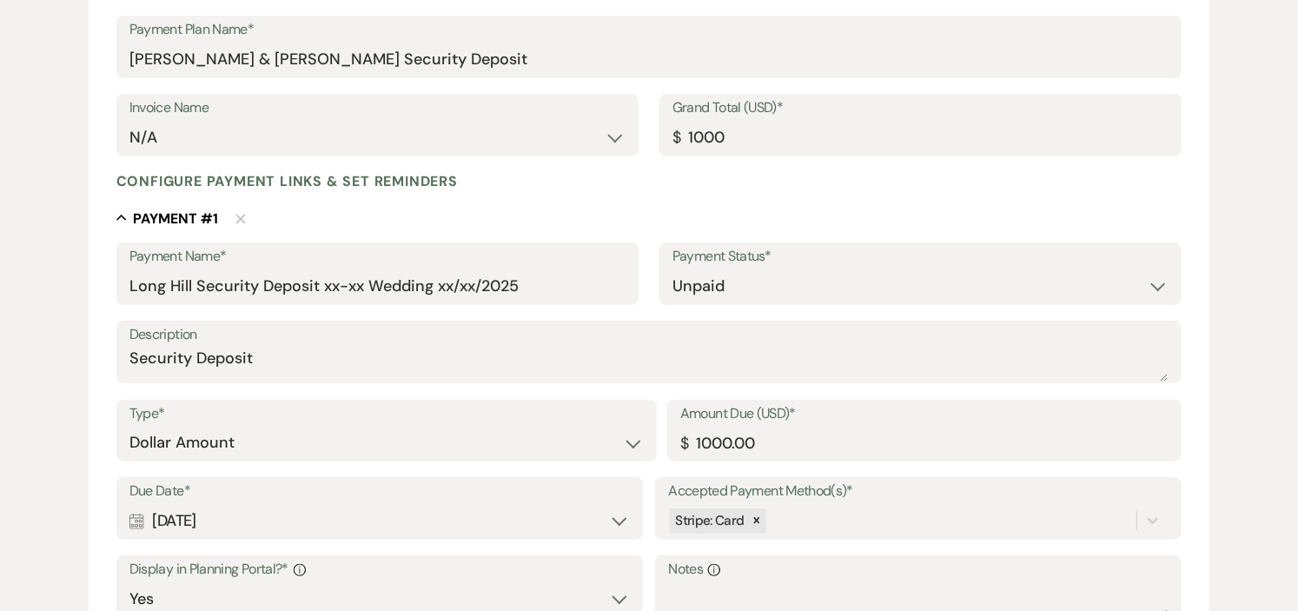
type input "1000.00"
click at [608, 339] on label "Description" at bounding box center [649, 334] width 1040 height 25
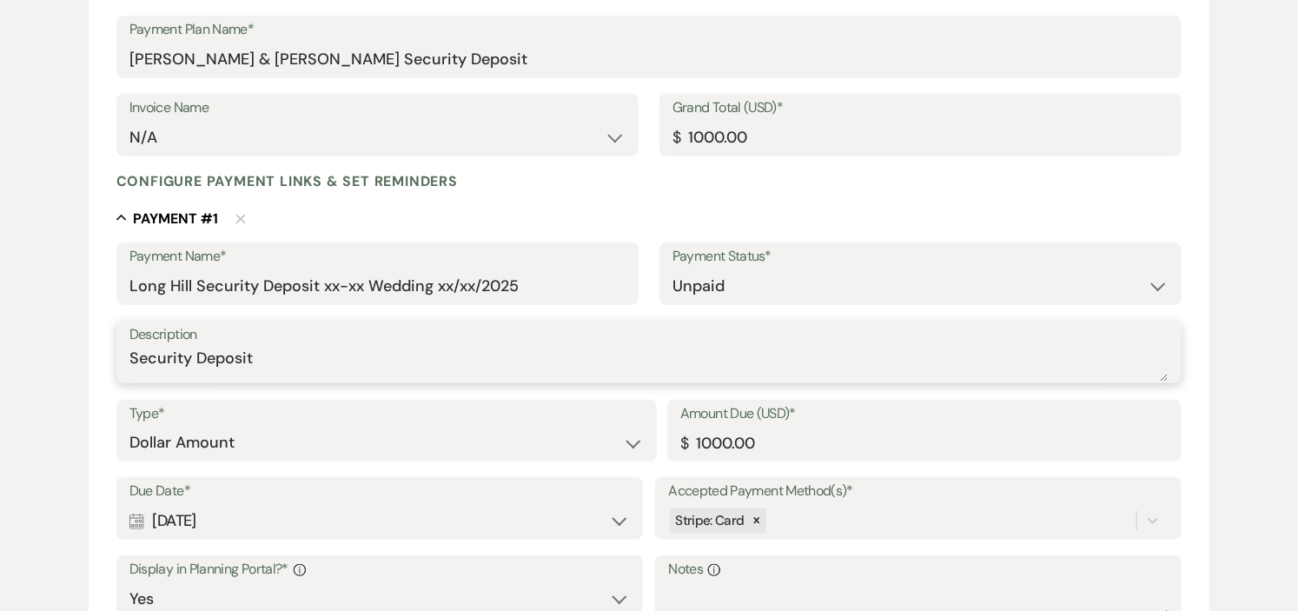
click at [608, 347] on textarea "Security Deposit" at bounding box center [649, 364] width 1040 height 35
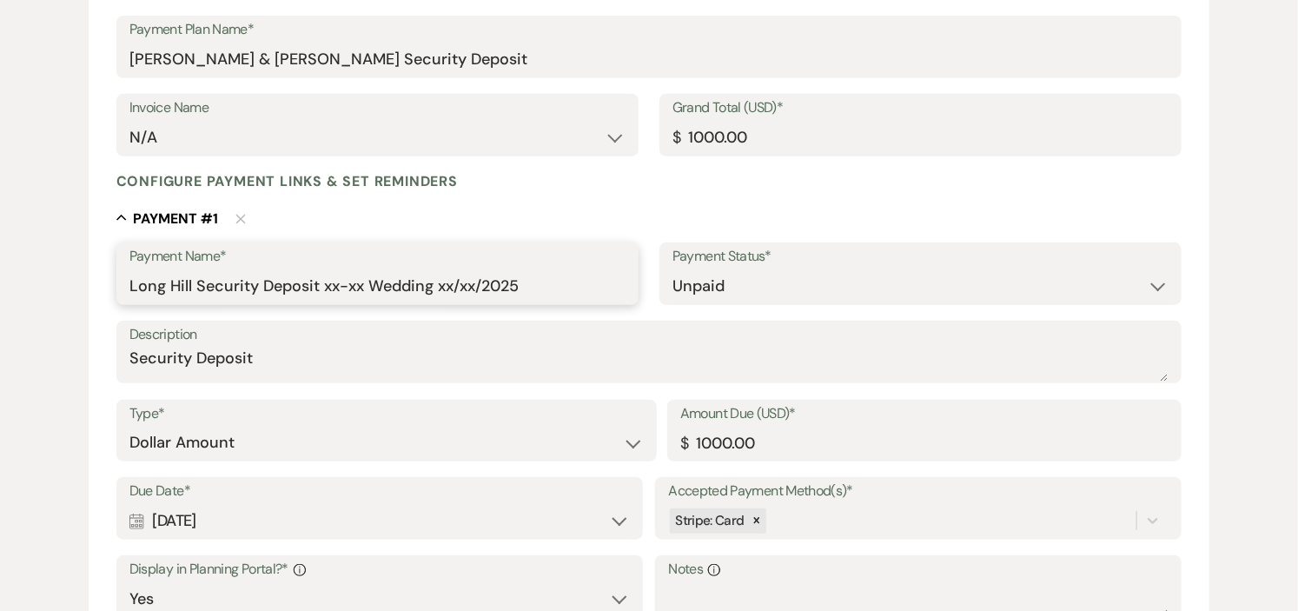
click at [362, 294] on input "Long Hill Security Deposit xx-xx Wedding xx/xx/2025" at bounding box center [377, 286] width 496 height 34
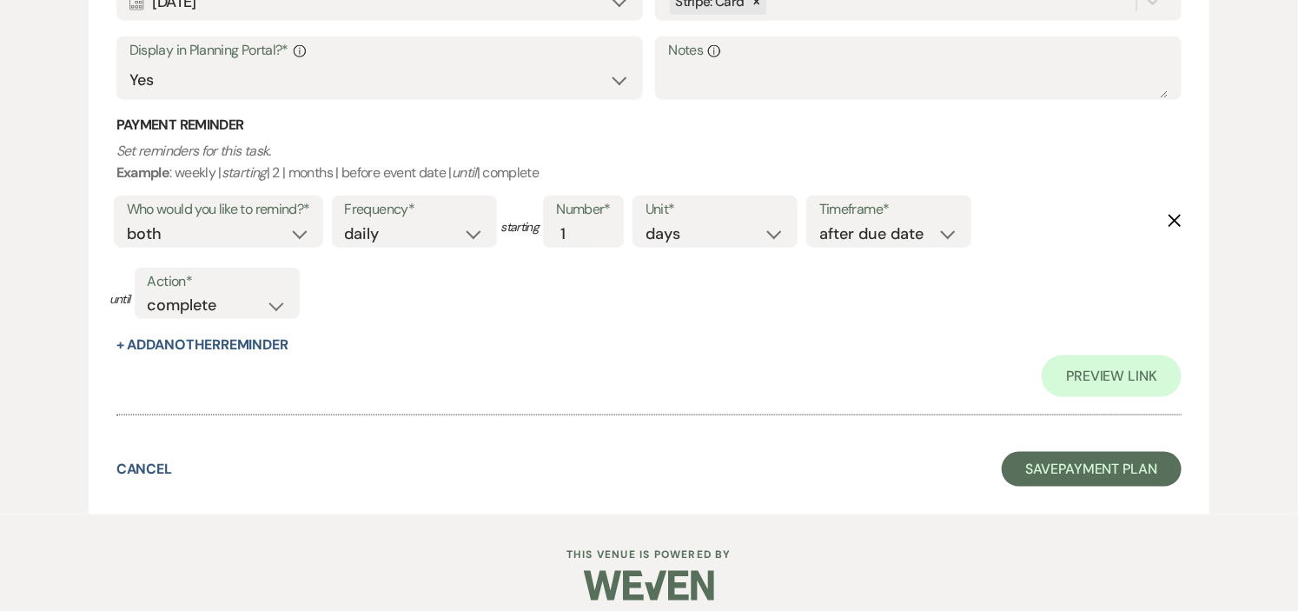
scroll to position [822, 0]
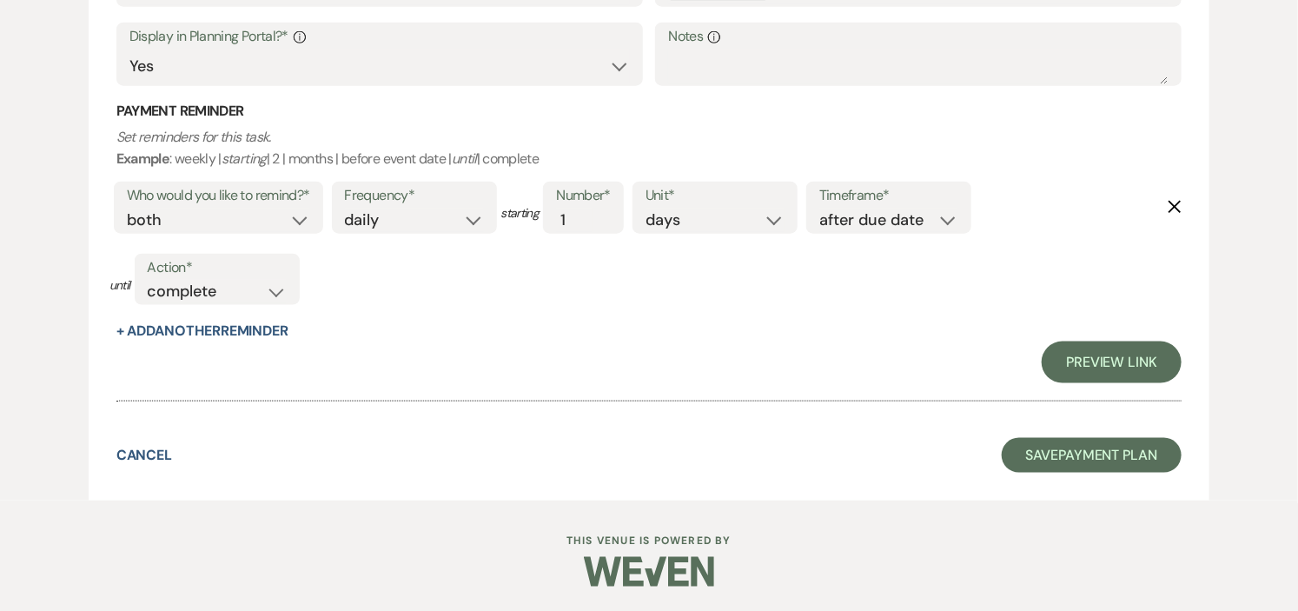
type input "Long Hill Security Deposit [PERSON_NAME] Wedding [DATE]"
click at [1104, 359] on link "Preview Link" at bounding box center [1112, 363] width 140 height 42
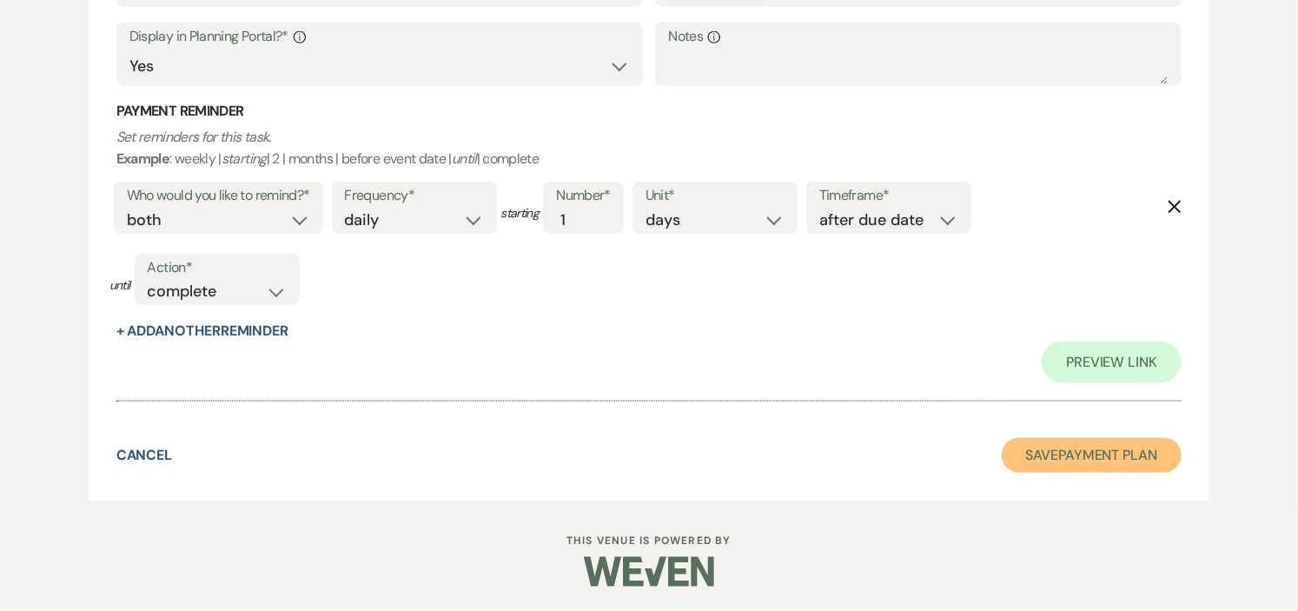
click at [1044, 453] on button "Save Payment Plan" at bounding box center [1092, 455] width 181 height 35
select select "5"
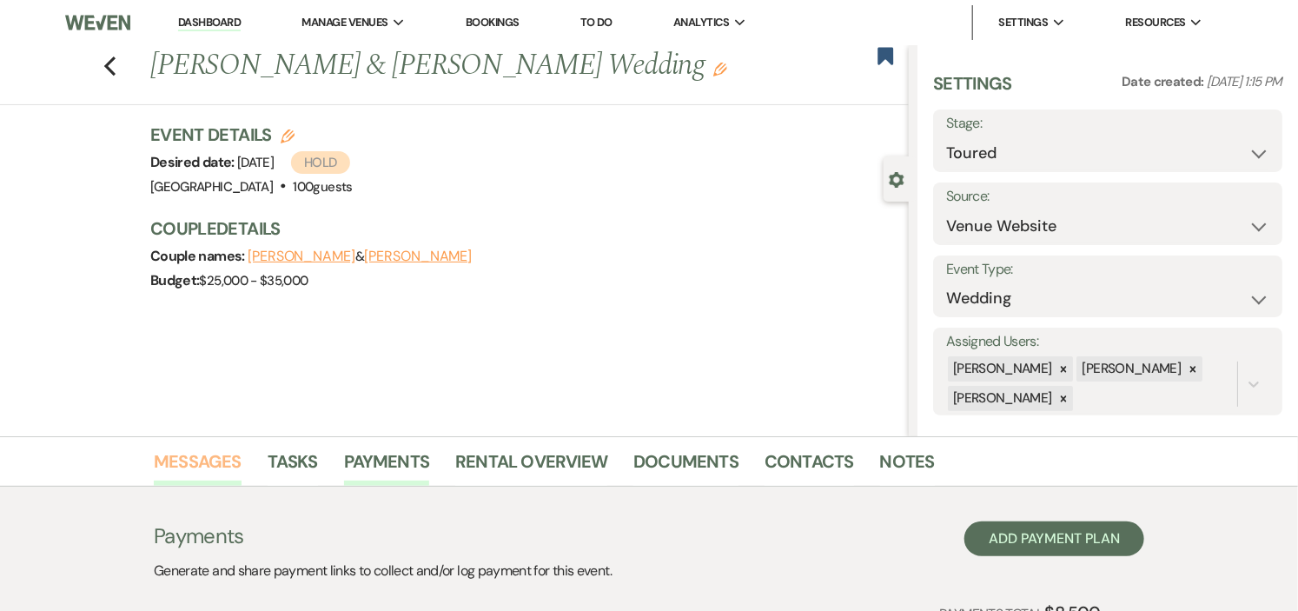
click at [215, 456] on link "Messages" at bounding box center [198, 467] width 88 height 38
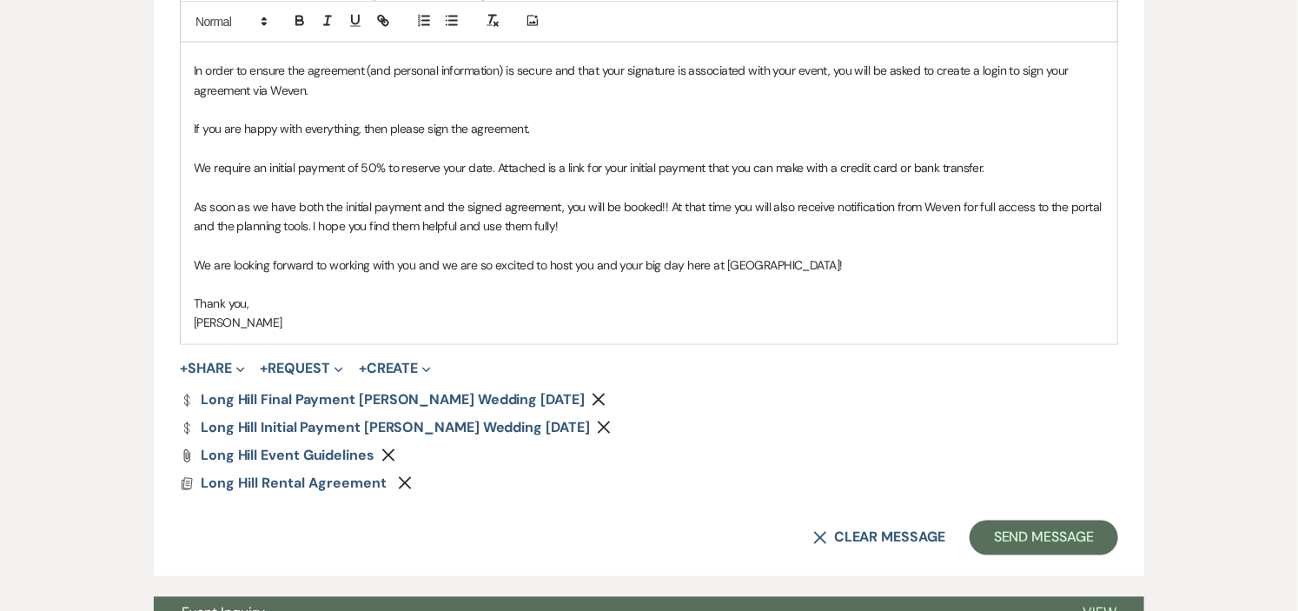
scroll to position [1351, 0]
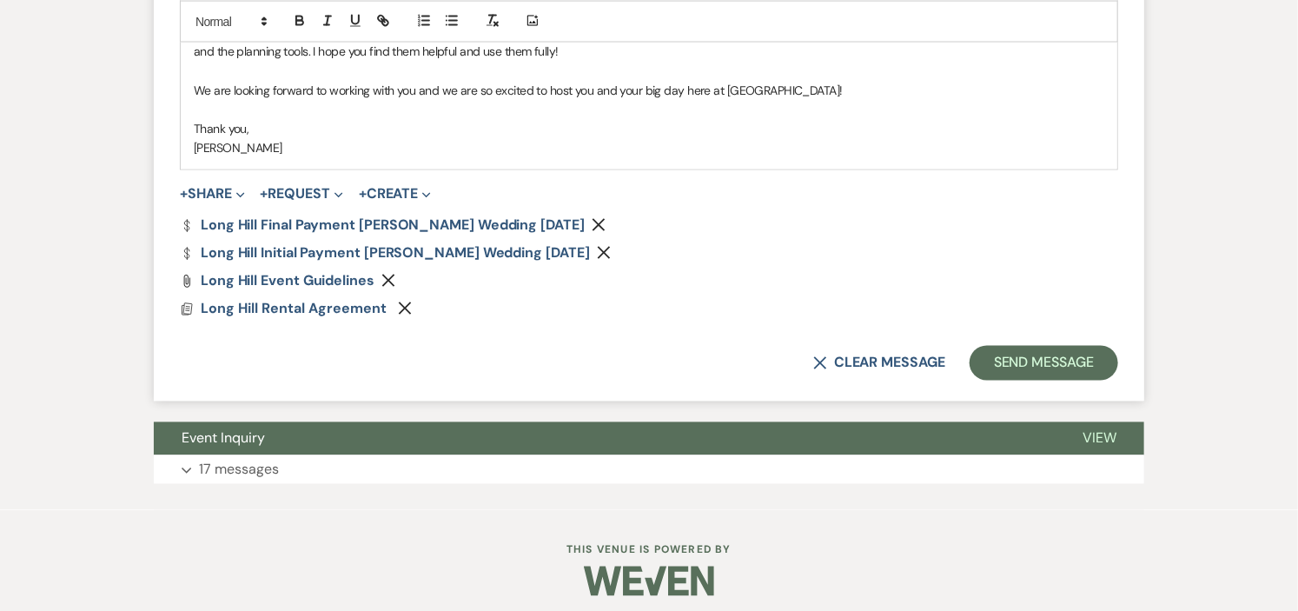
click at [606, 224] on icon "Remove" at bounding box center [599, 225] width 14 height 14
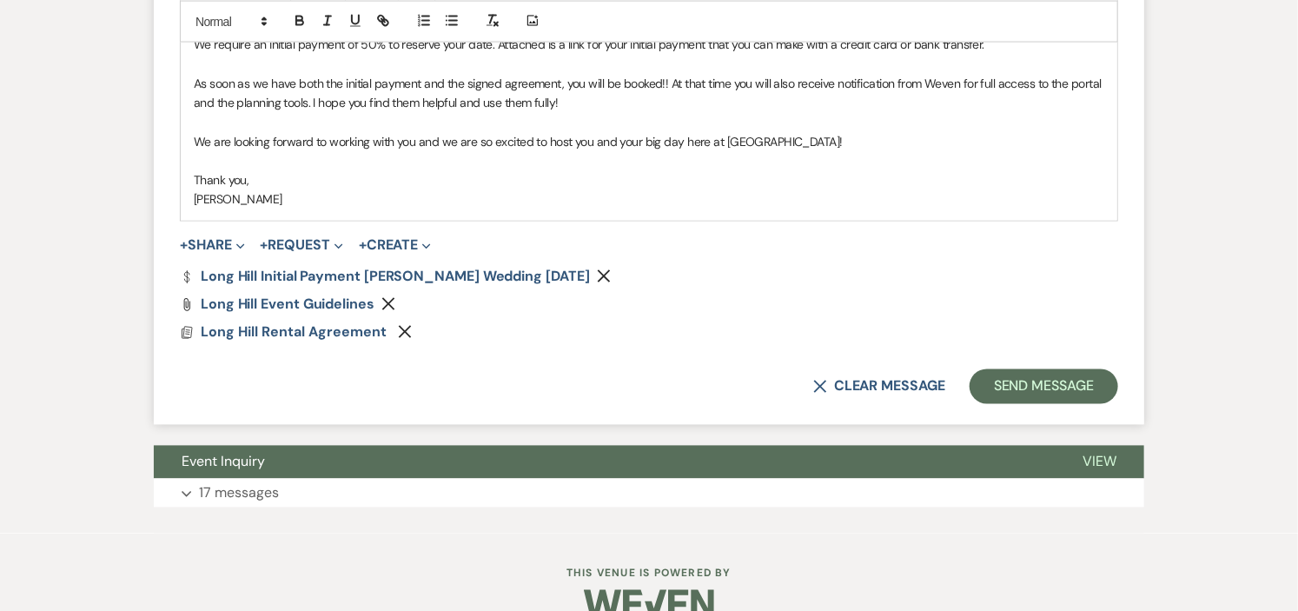
scroll to position [1334, 0]
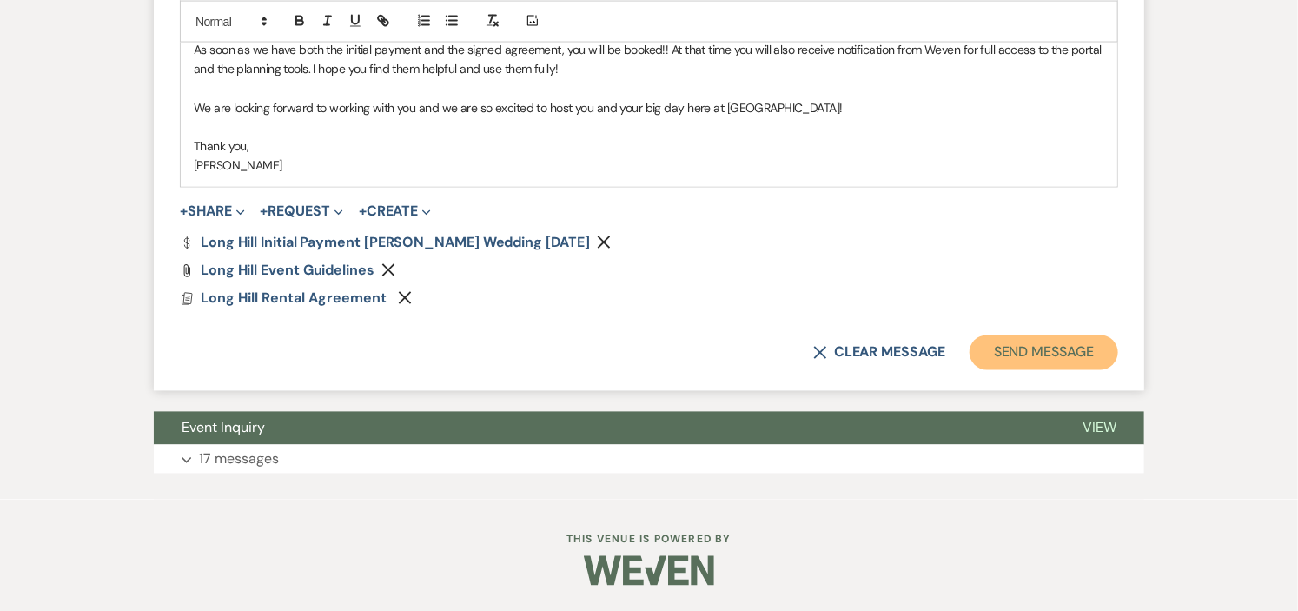
click at [991, 354] on button "Send Message" at bounding box center [1044, 352] width 149 height 35
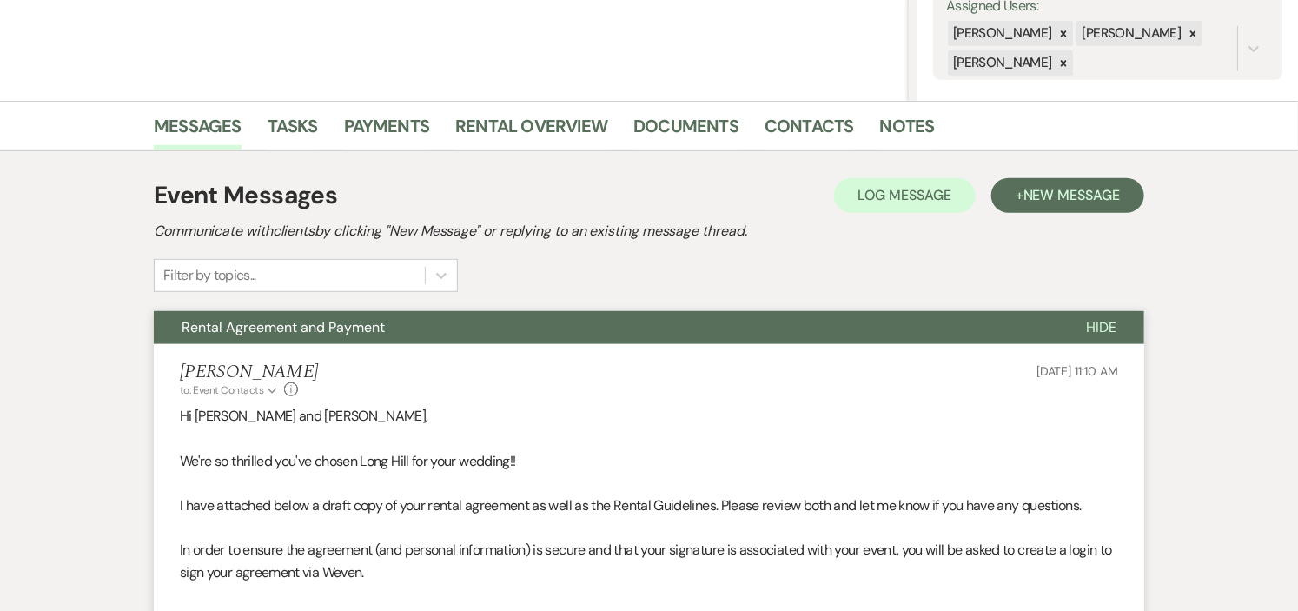
scroll to position [0, 0]
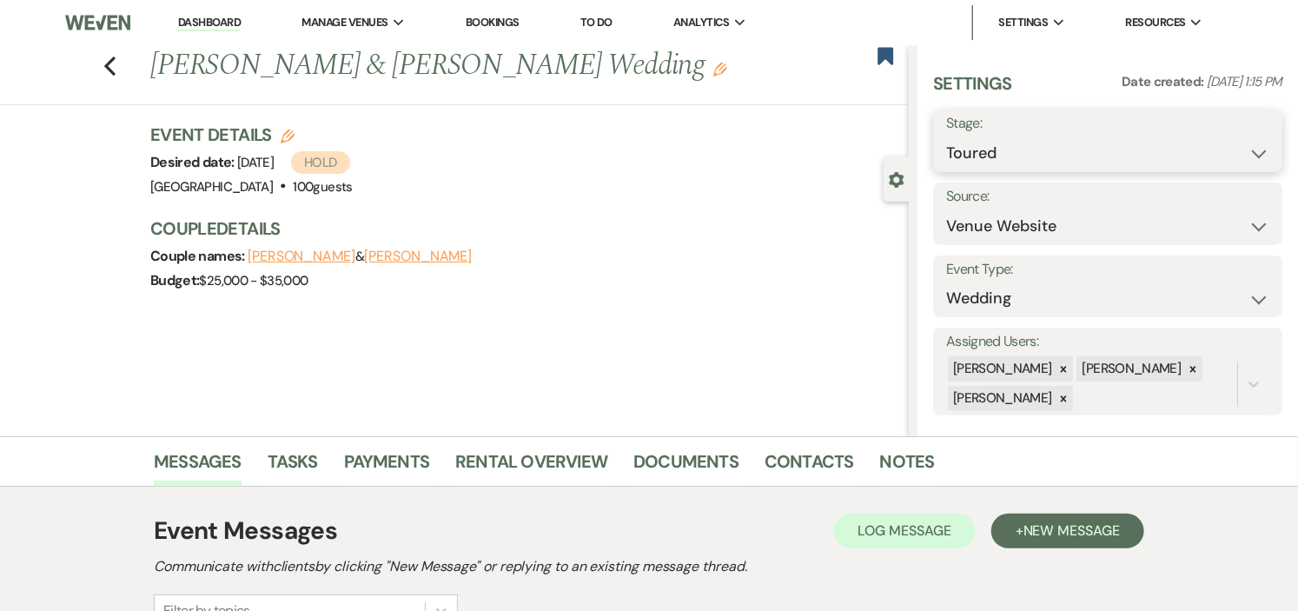
click at [1246, 145] on select "Inquiry Follow Up Tour Requested Tour Confirmed Toured Proposal Sent Booked Lost" at bounding box center [1107, 153] width 323 height 34
select select "6"
click at [946, 136] on select "Inquiry Follow Up Tour Requested Tour Confirmed Toured Proposal Sent Booked Lost" at bounding box center [1107, 153] width 323 height 34
click at [1231, 136] on button "Save" at bounding box center [1247, 140] width 72 height 35
click at [198, 18] on link "Dashboard" at bounding box center [209, 23] width 63 height 17
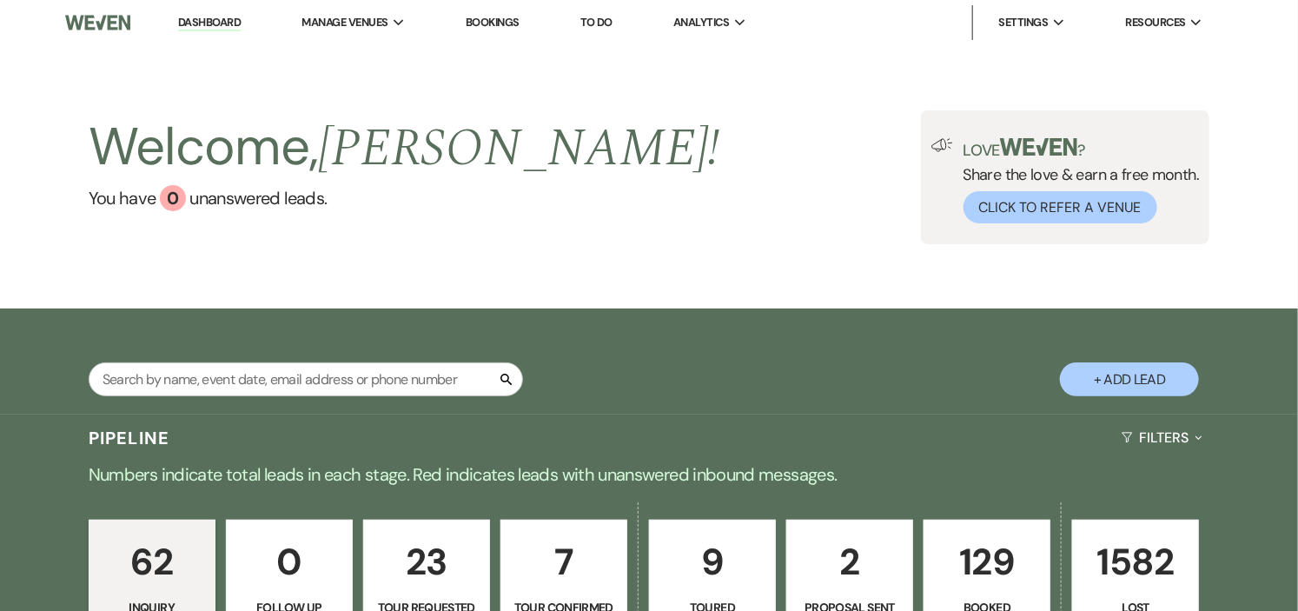
click at [196, 22] on link "Dashboard" at bounding box center [209, 23] width 63 height 17
click at [388, 50] on div "Welcome, [PERSON_NAME] ! You have 0 unanswered lead s . Love ? Share the love &…" at bounding box center [649, 176] width 1298 height 263
click at [388, 50] on li "[GEOGRAPHIC_DATA]" at bounding box center [389, 57] width 156 height 17
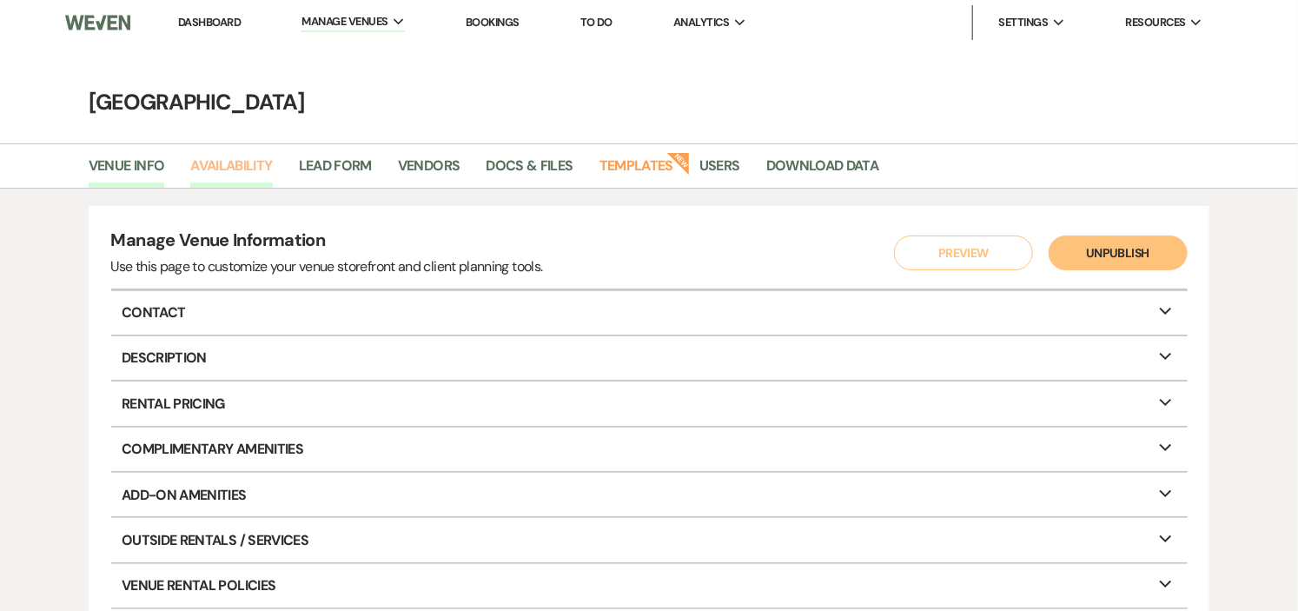
click at [241, 161] on link "Availability" at bounding box center [231, 171] width 82 height 33
select select "2"
select select "2026"
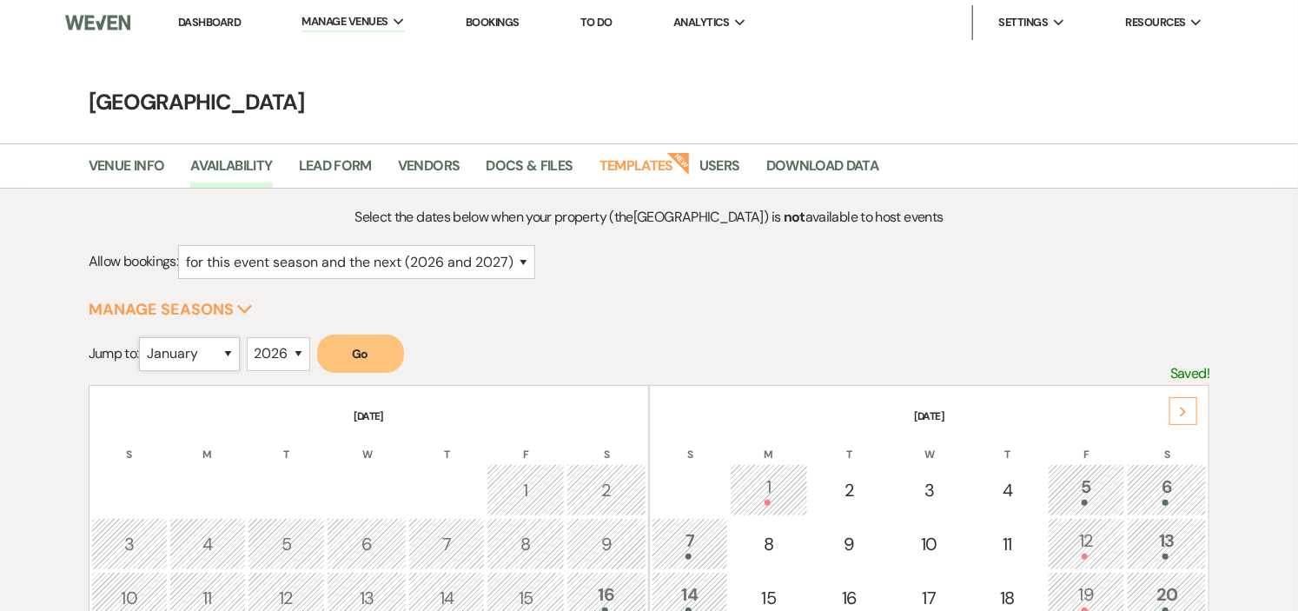
click at [230, 350] on select "January February March April May June July August September October November De…" at bounding box center [189, 354] width 101 height 34
select select "7"
click at [143, 337] on select "January February March April May June July August September October November De…" at bounding box center [189, 354] width 101 height 34
click at [361, 350] on button "Go" at bounding box center [360, 354] width 87 height 38
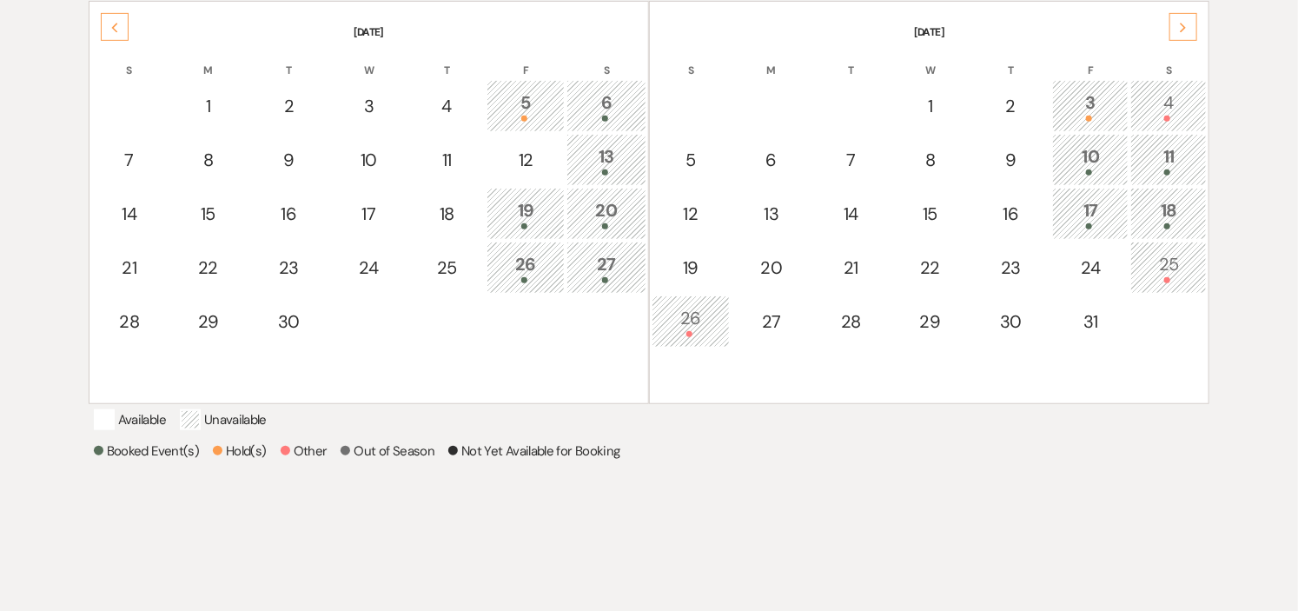
scroll to position [386, 0]
click at [110, 26] on icon "Previous" at bounding box center [114, 26] width 9 height 10
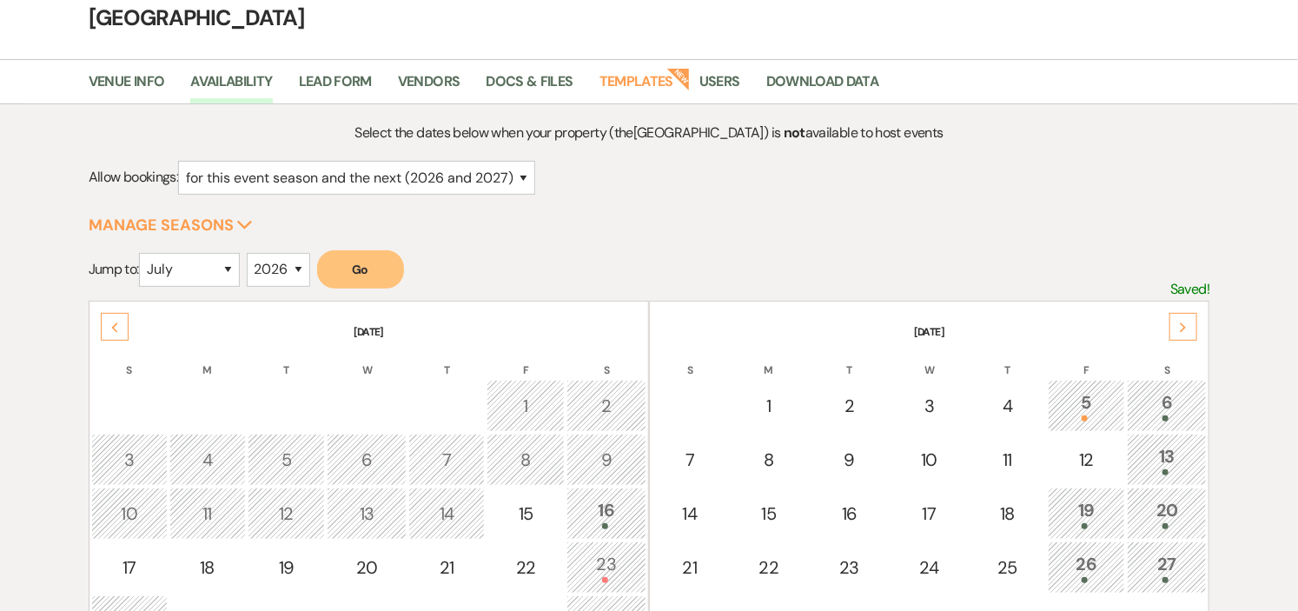
scroll to position [0, 0]
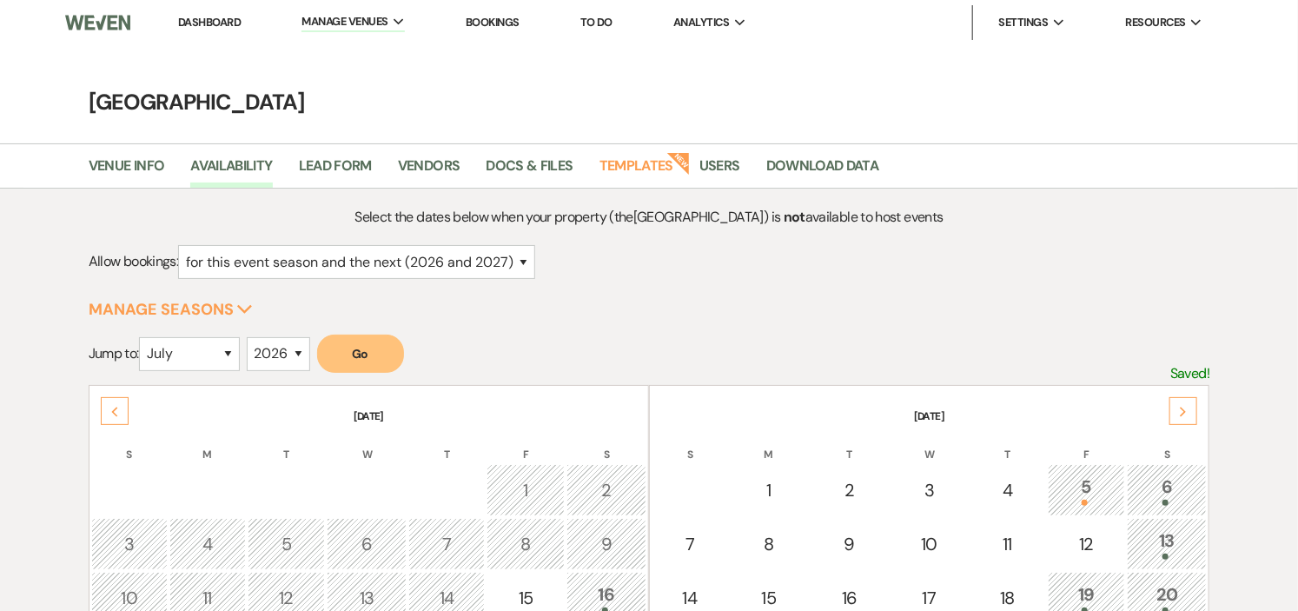
click at [238, 19] on link "Dashboard" at bounding box center [209, 22] width 63 height 15
